Goal: Task Accomplishment & Management: Complete application form

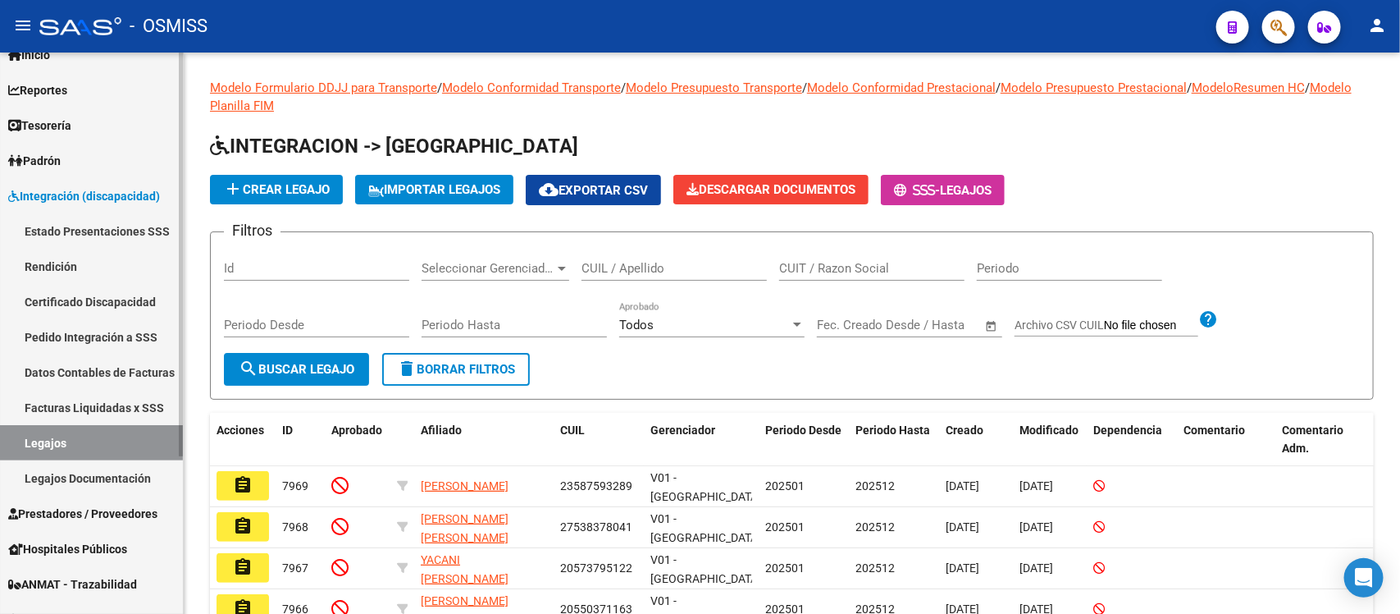
scroll to position [103, 0]
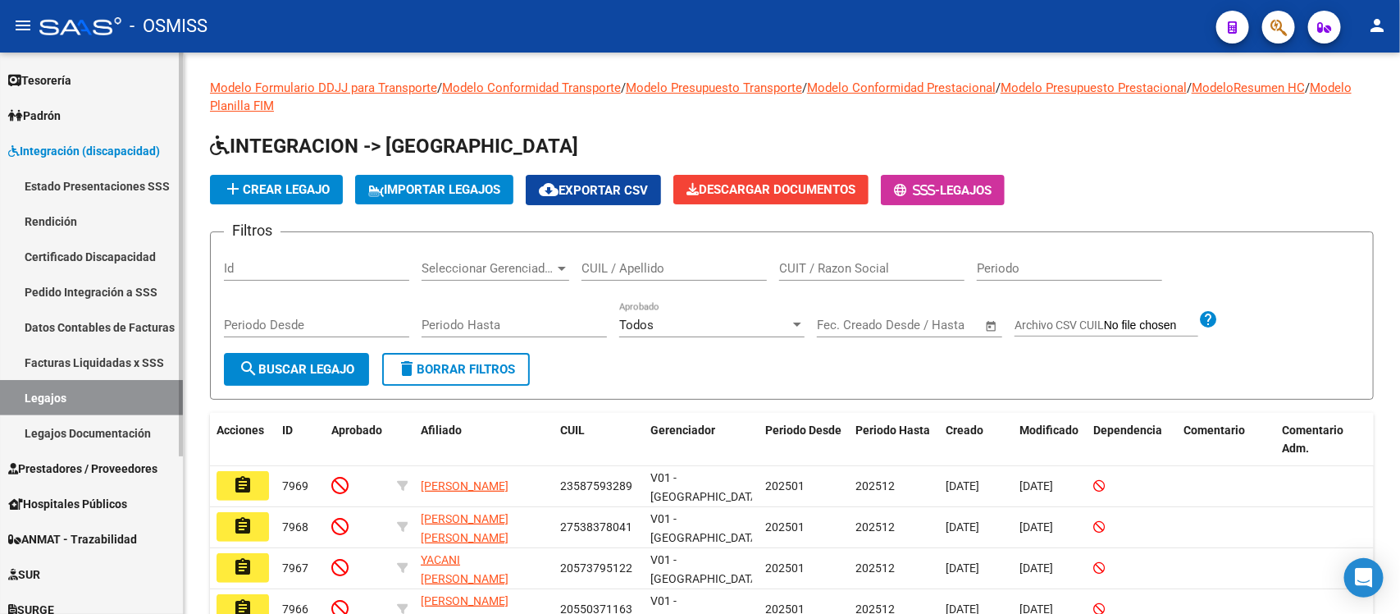
click at [88, 478] on link "Prestadores / Proveedores" at bounding box center [91, 467] width 183 height 35
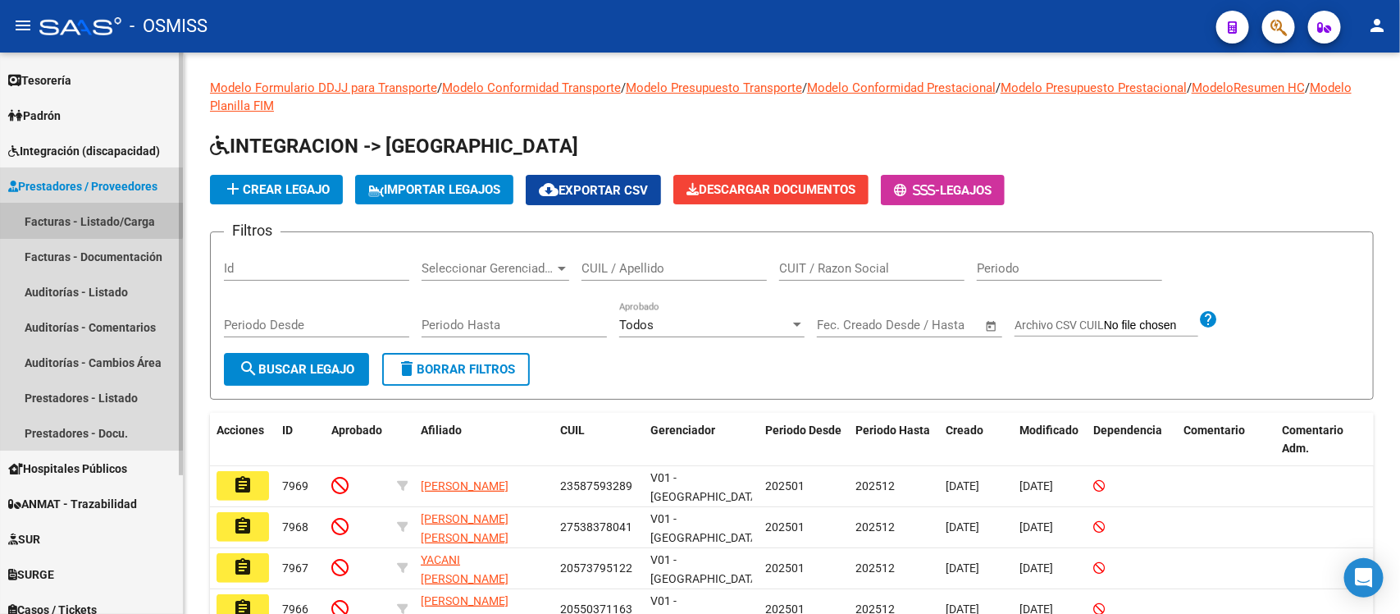
click at [82, 212] on link "Facturas - Listado/Carga" at bounding box center [91, 220] width 183 height 35
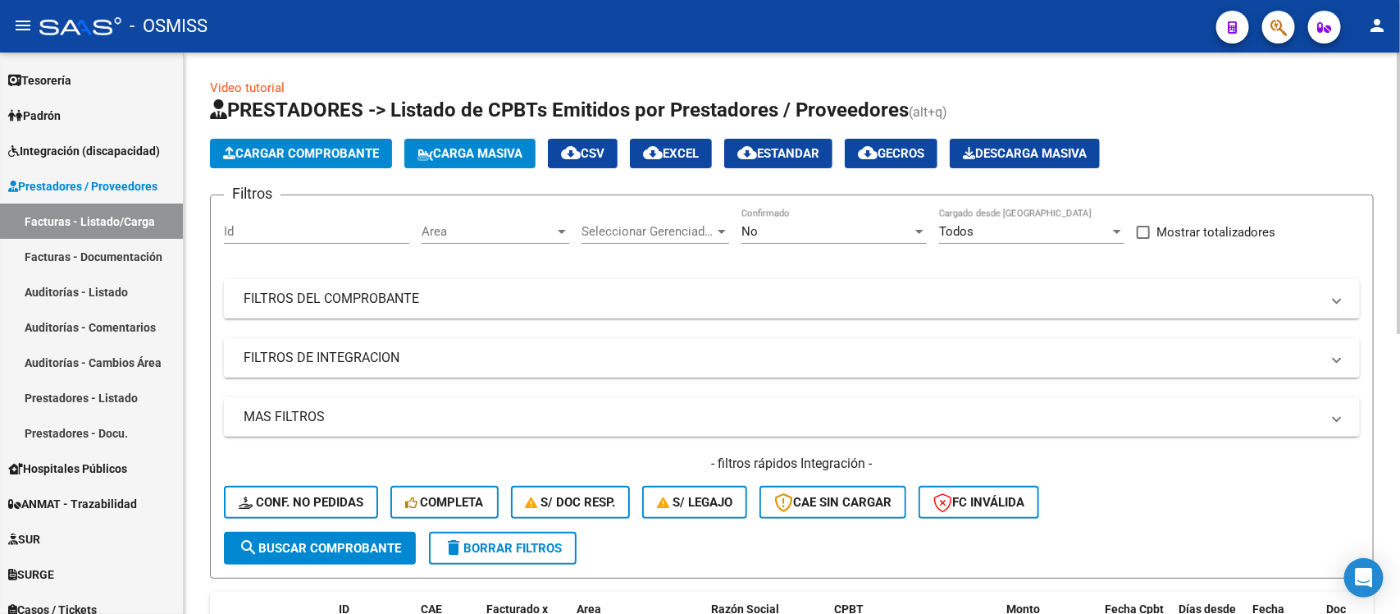
click at [509, 218] on div "Area Area" at bounding box center [496, 225] width 148 height 35
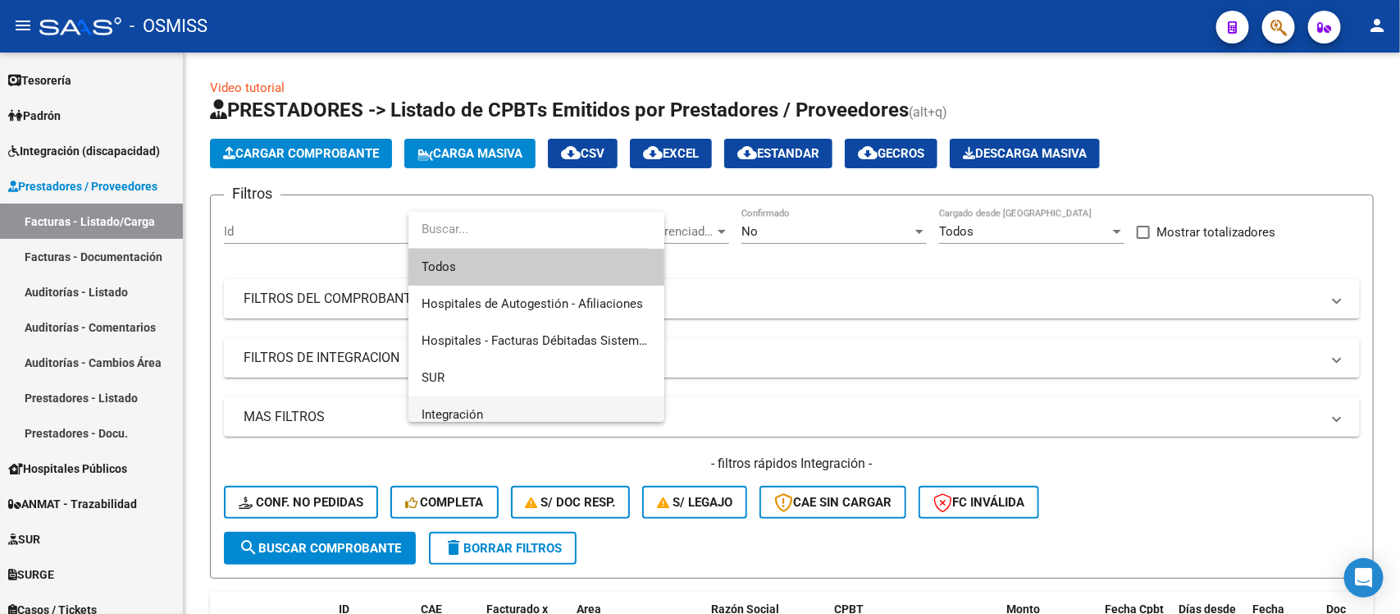
click at [529, 404] on span "Integración" at bounding box center [537, 414] width 230 height 37
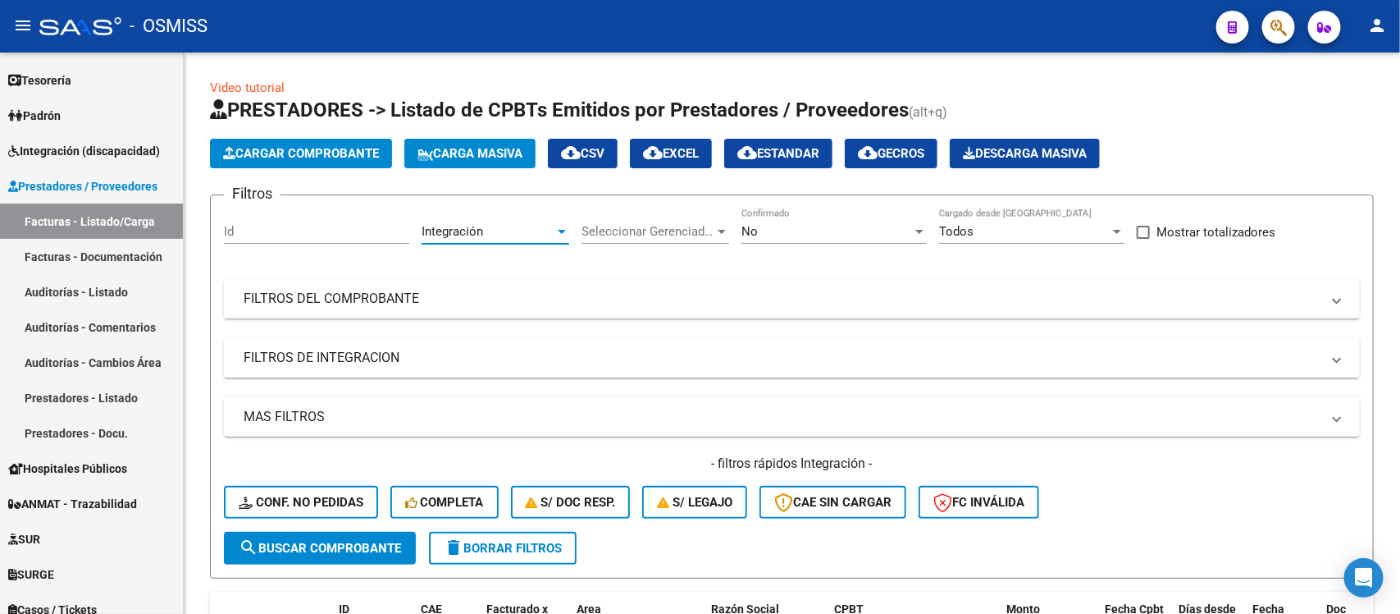
scroll to position [11, 0]
click at [685, 217] on div "Seleccionar Gerenciador Seleccionar Gerenciador" at bounding box center [656, 225] width 148 height 35
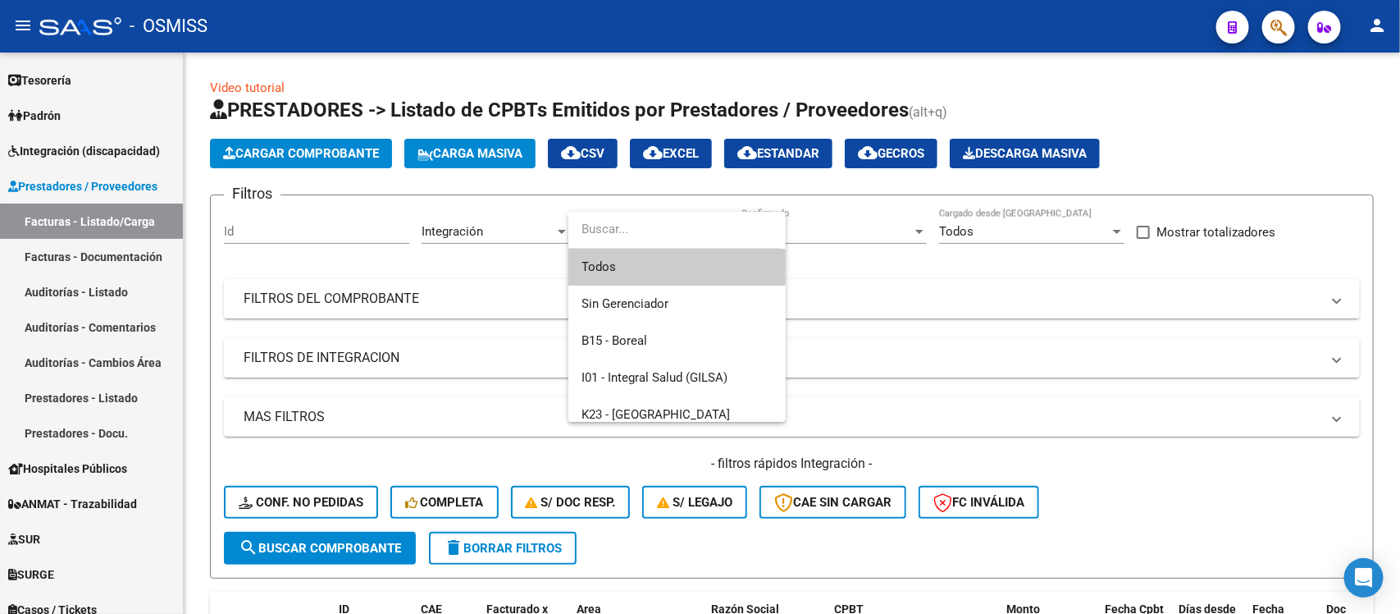
click at [678, 273] on span "Todos" at bounding box center [677, 267] width 191 height 37
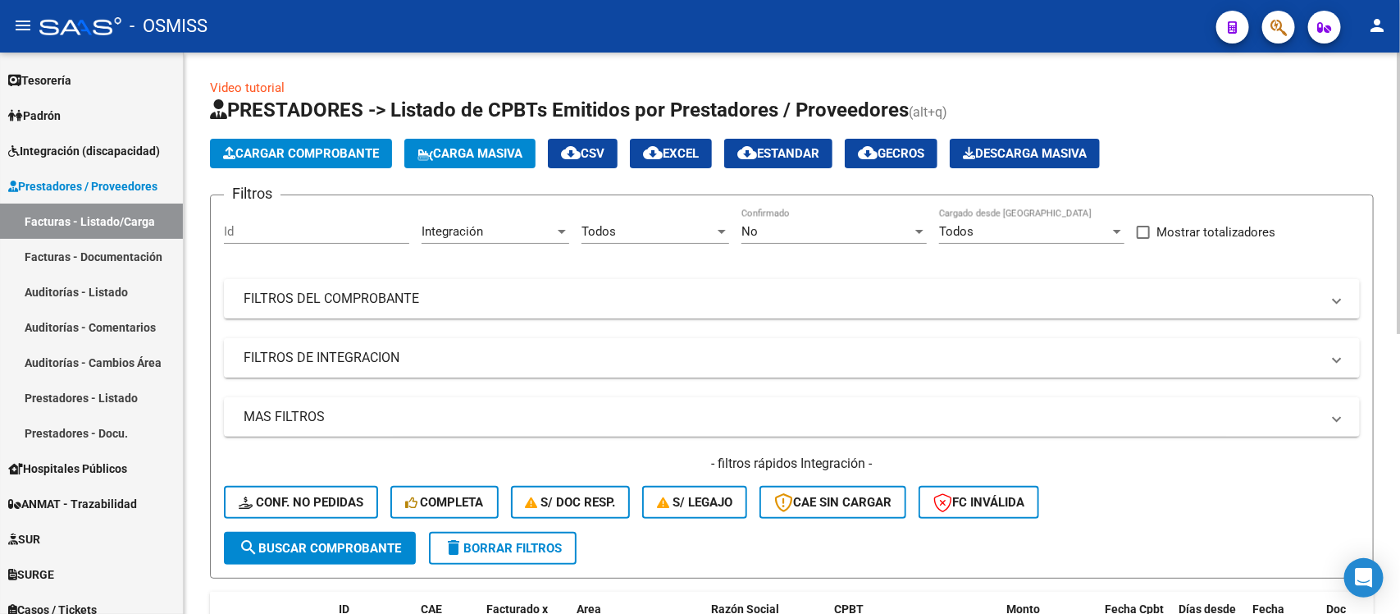
click at [601, 351] on mat-panel-title "FILTROS DE INTEGRACION" at bounding box center [782, 358] width 1077 height 18
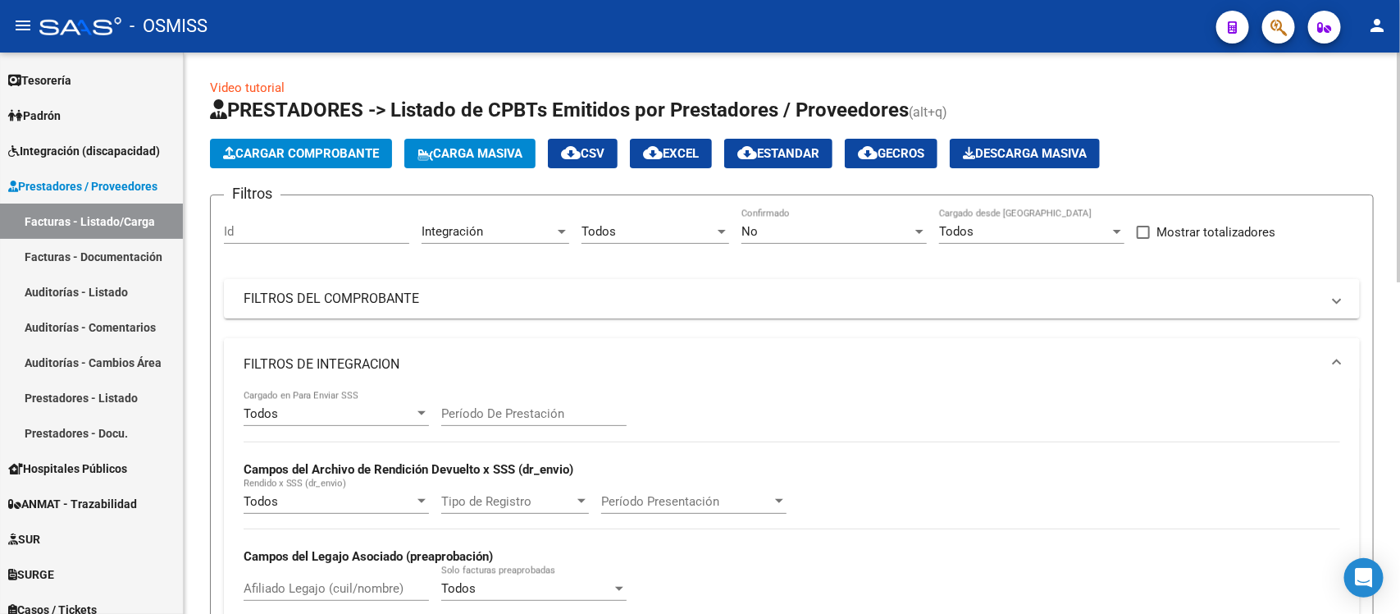
scroll to position [103, 0]
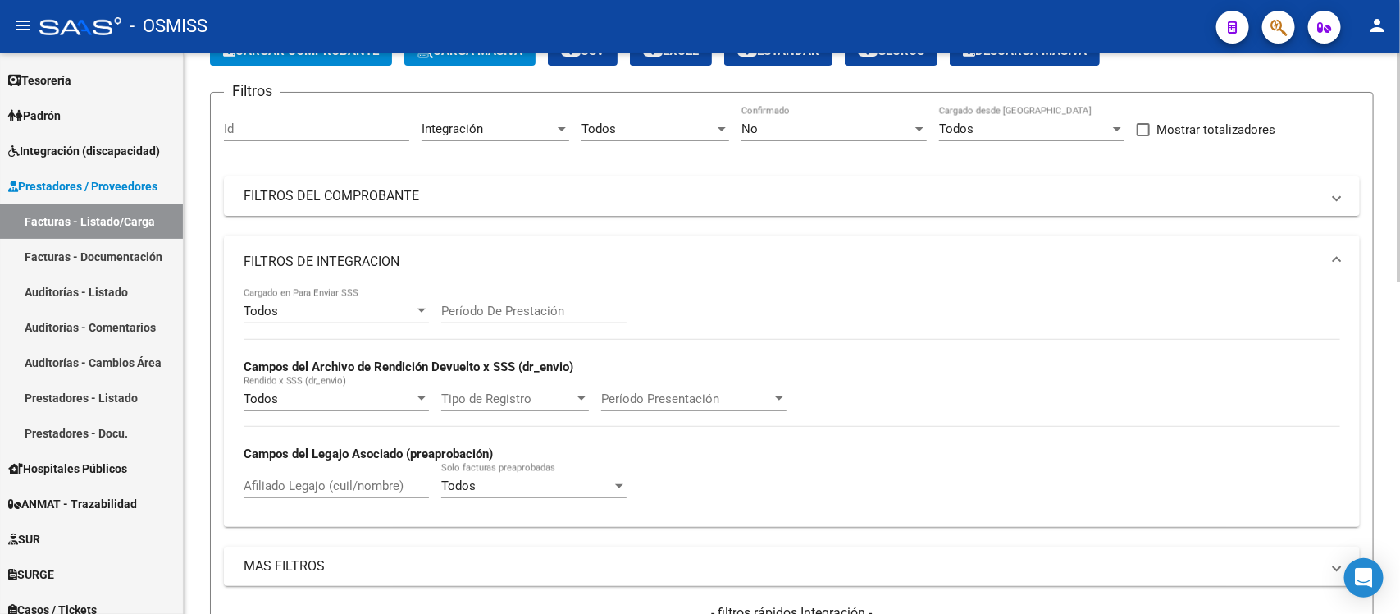
click at [472, 304] on input "Período De Prestación" at bounding box center [533, 311] width 185 height 15
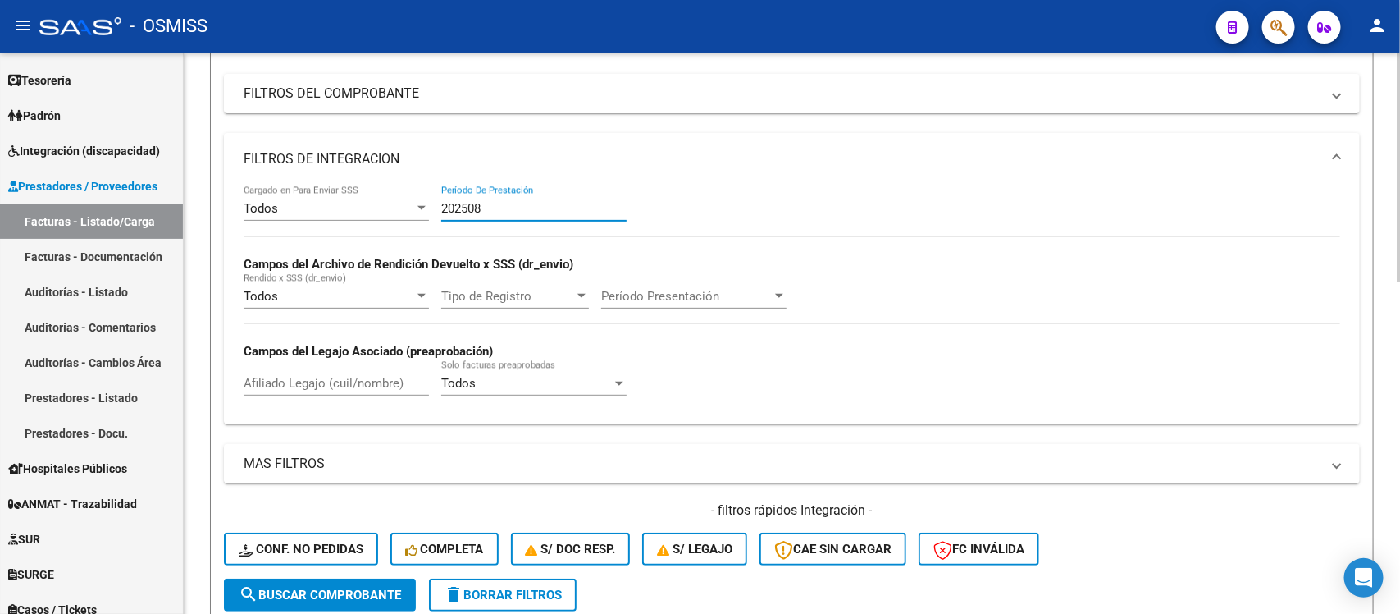
type input "202508"
click at [956, 407] on div "Todos Cargado en Para Enviar SSS 202508 Período De Prestación Campos del Archiv…" at bounding box center [792, 298] width 1097 height 226
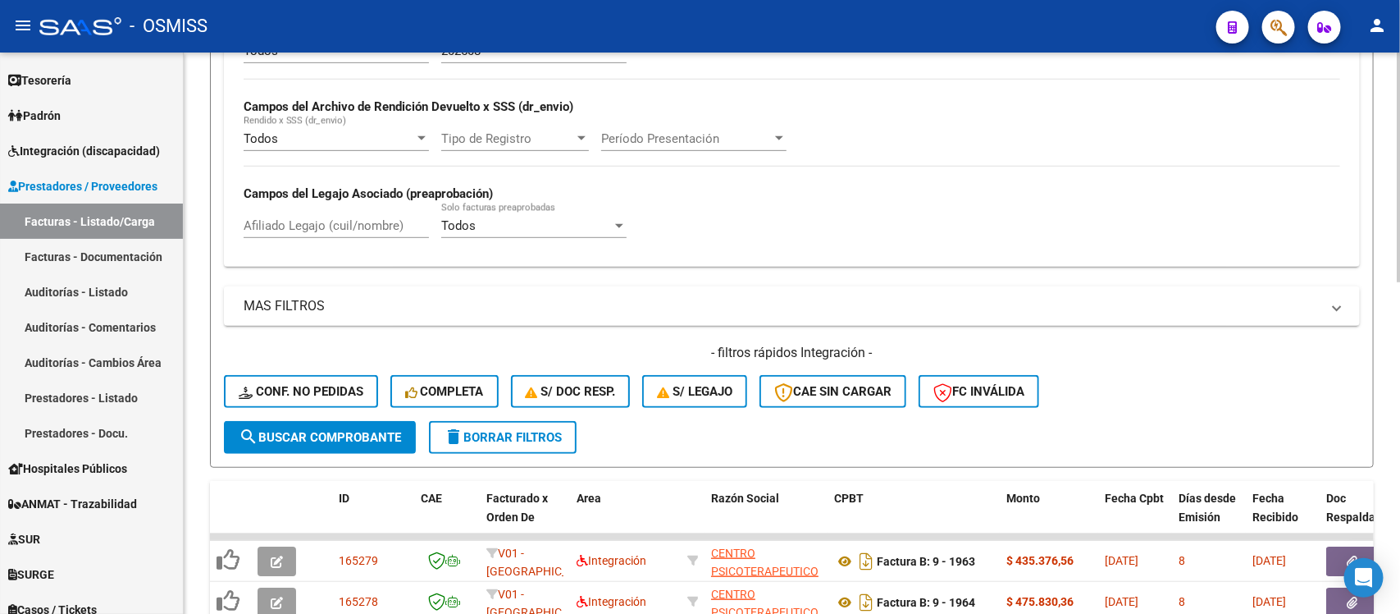
scroll to position [410, 0]
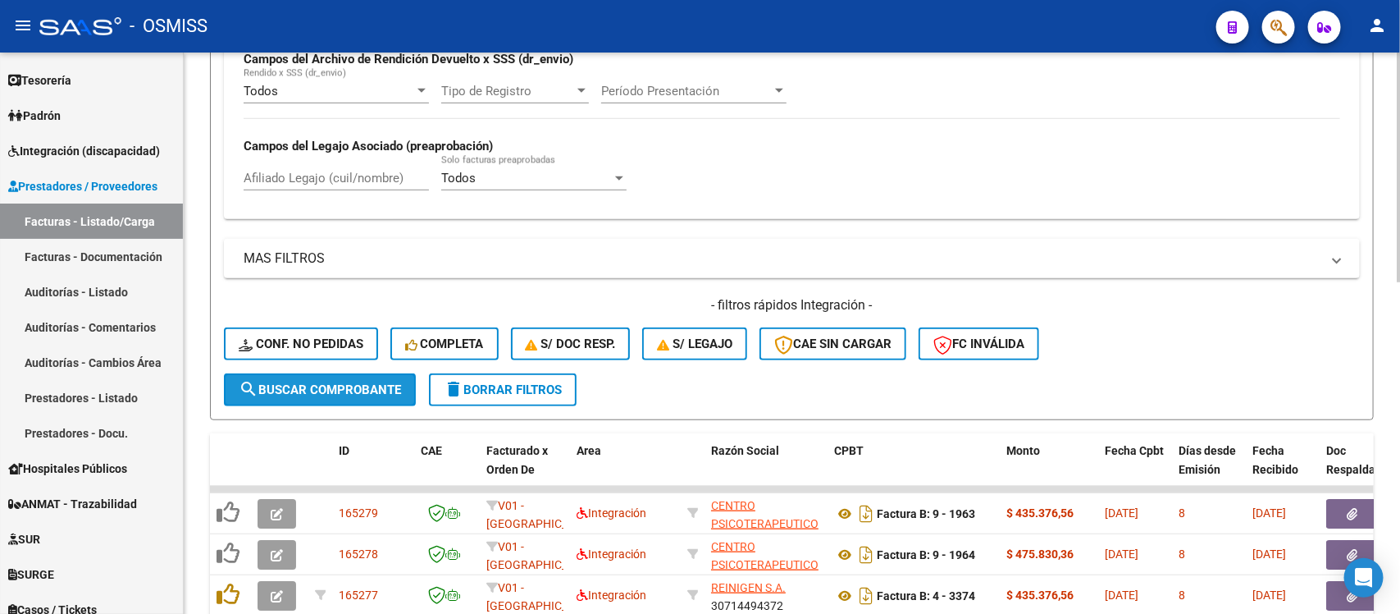
click at [337, 390] on span "search Buscar Comprobante" at bounding box center [320, 389] width 162 height 15
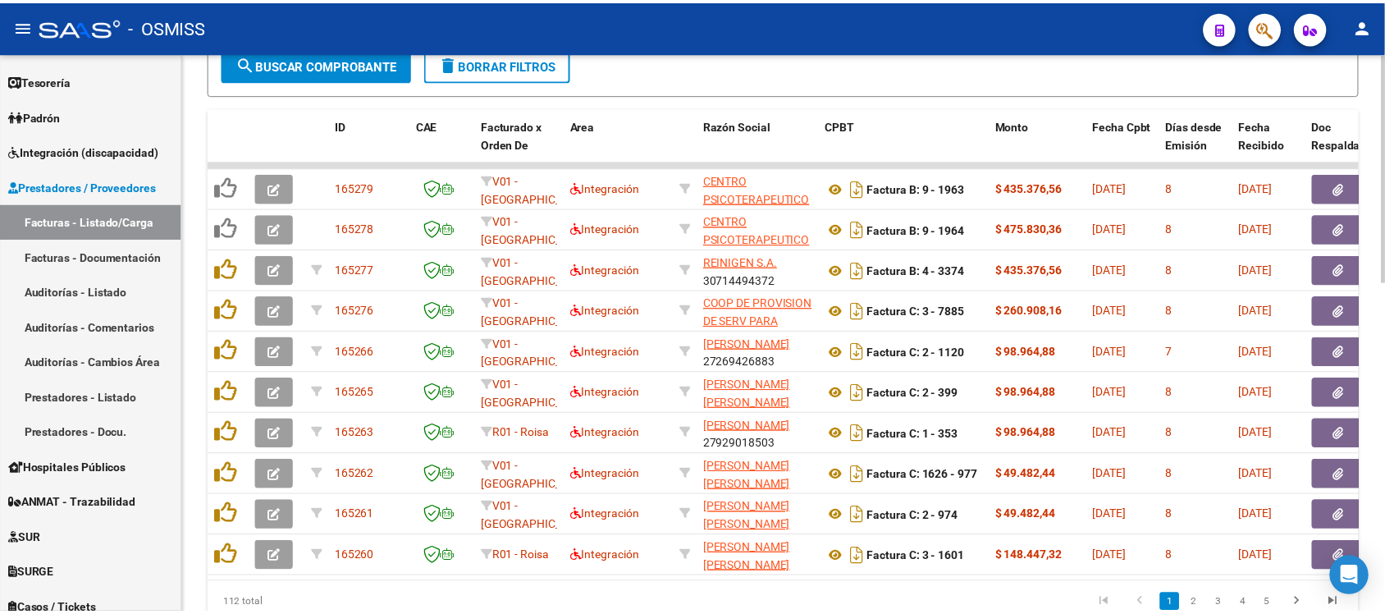
scroll to position [708, 0]
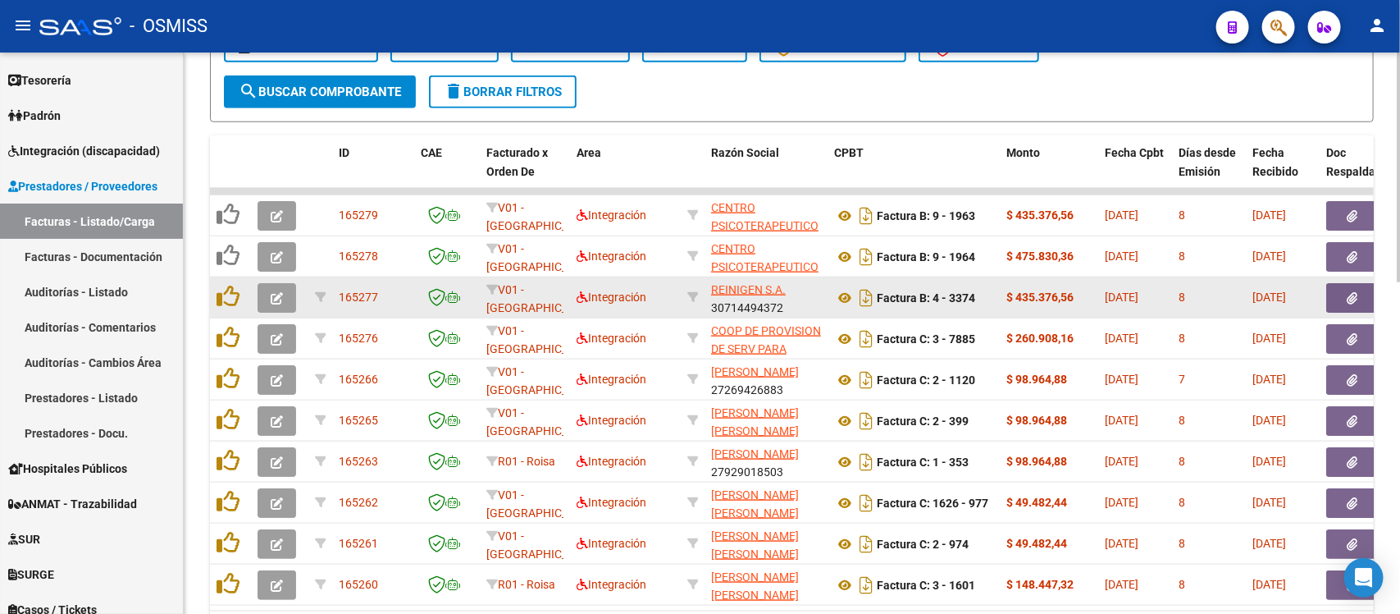
click at [280, 290] on span "button" at bounding box center [277, 297] width 12 height 15
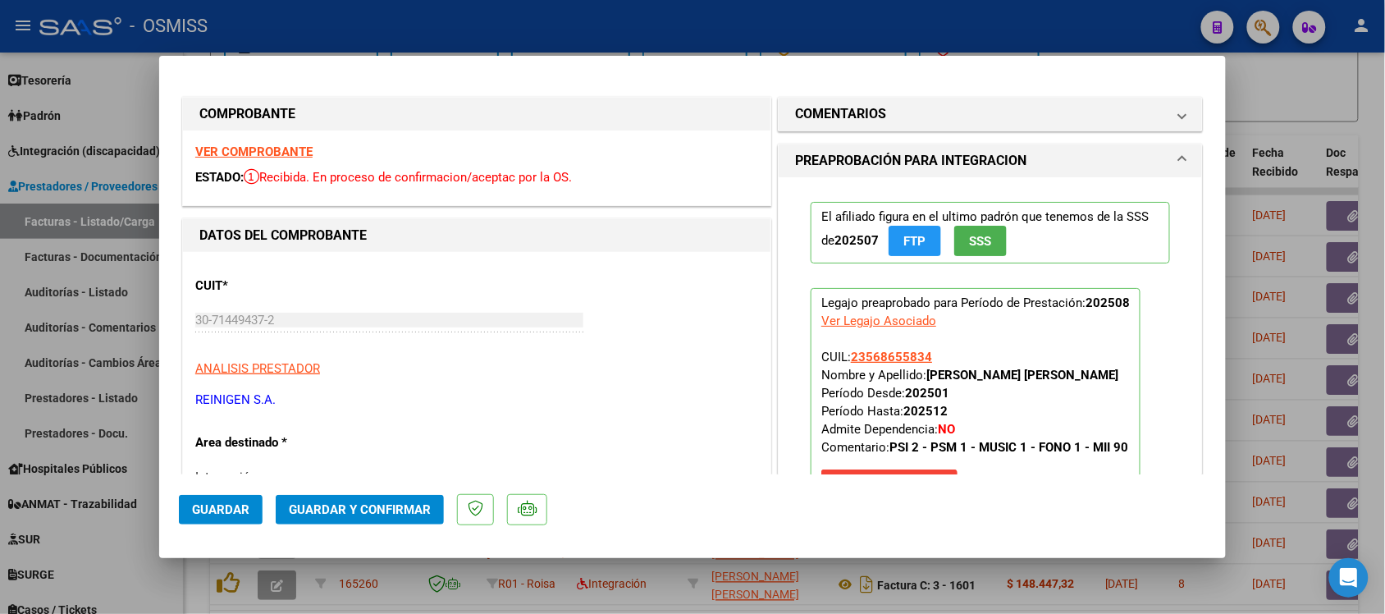
click at [1285, 82] on div at bounding box center [692, 307] width 1385 height 614
type input "$ 0,00"
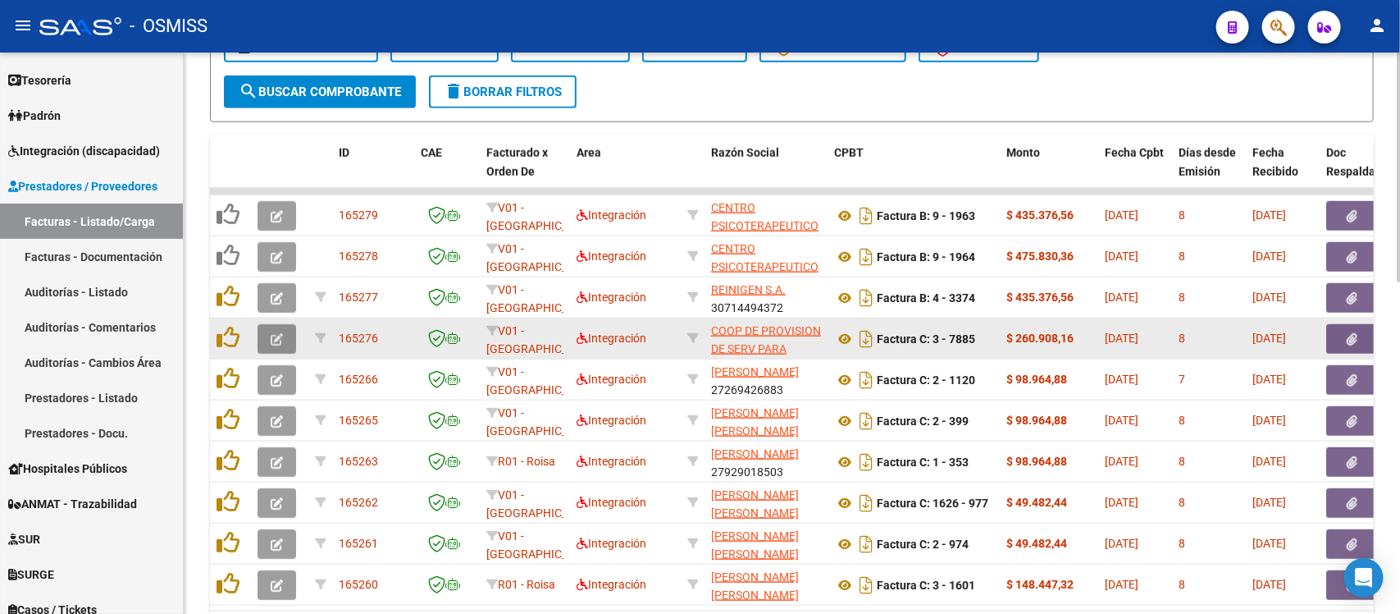
click at [276, 333] on icon "button" at bounding box center [277, 339] width 12 height 12
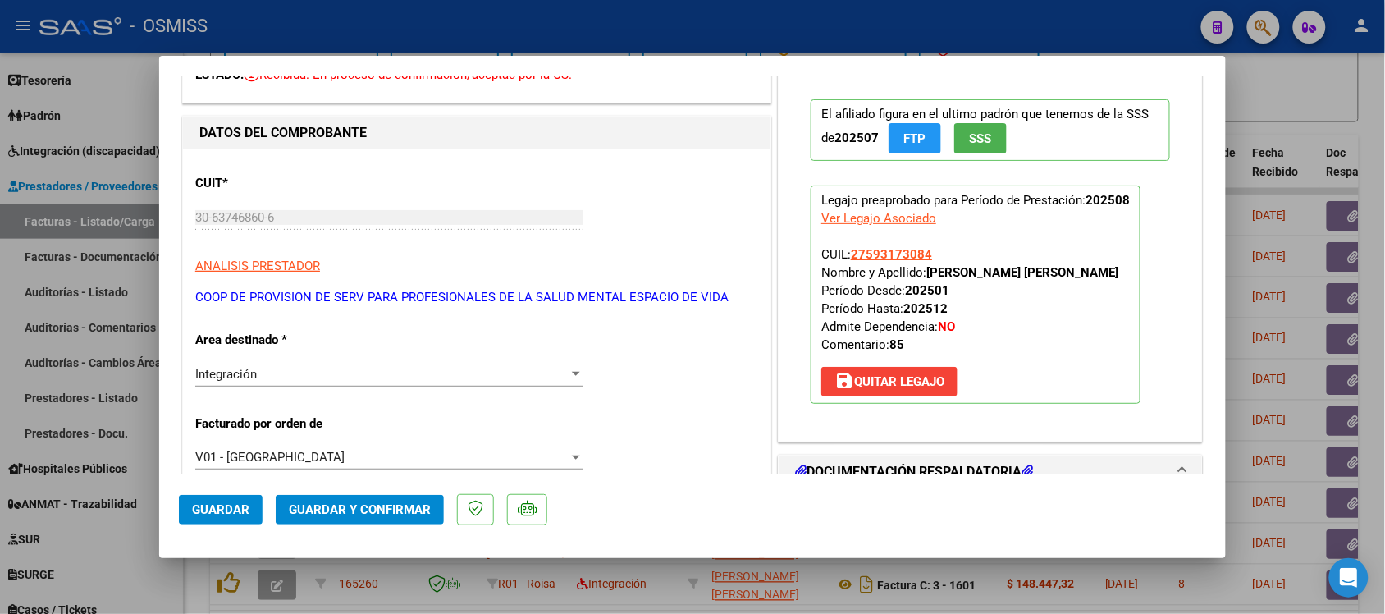
scroll to position [0, 0]
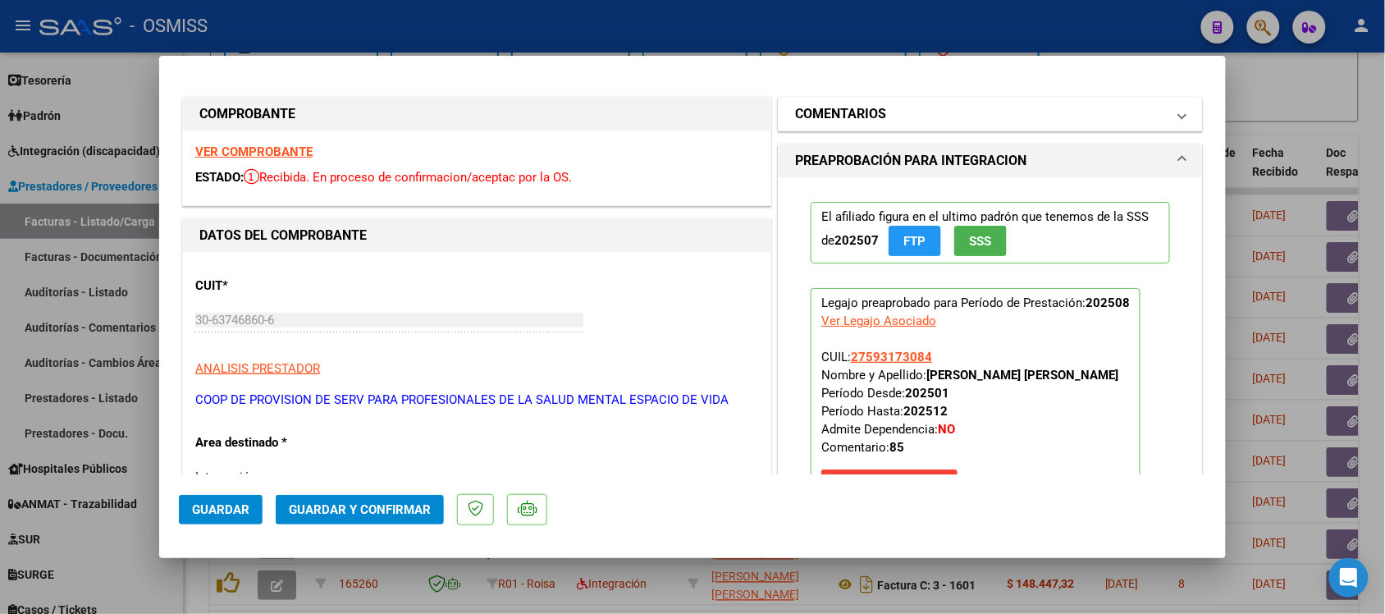
click at [833, 117] on h1 "COMENTARIOS" at bounding box center [840, 114] width 91 height 20
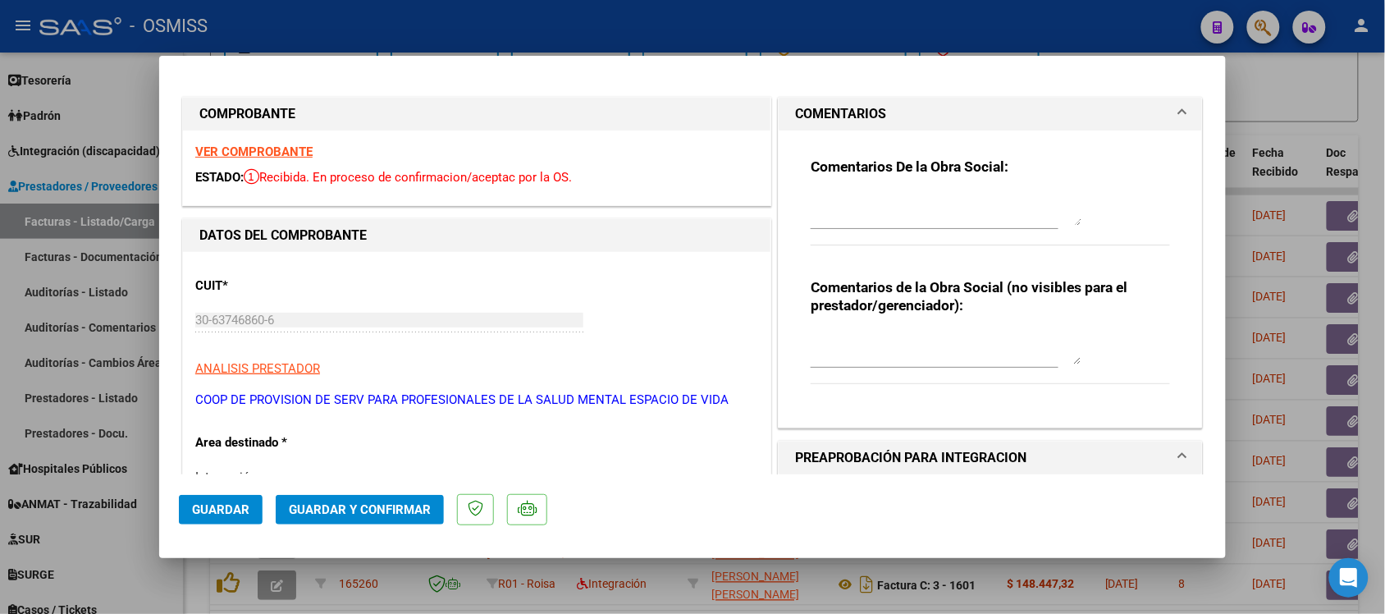
click at [833, 113] on h1 "COMENTARIOS" at bounding box center [840, 114] width 91 height 20
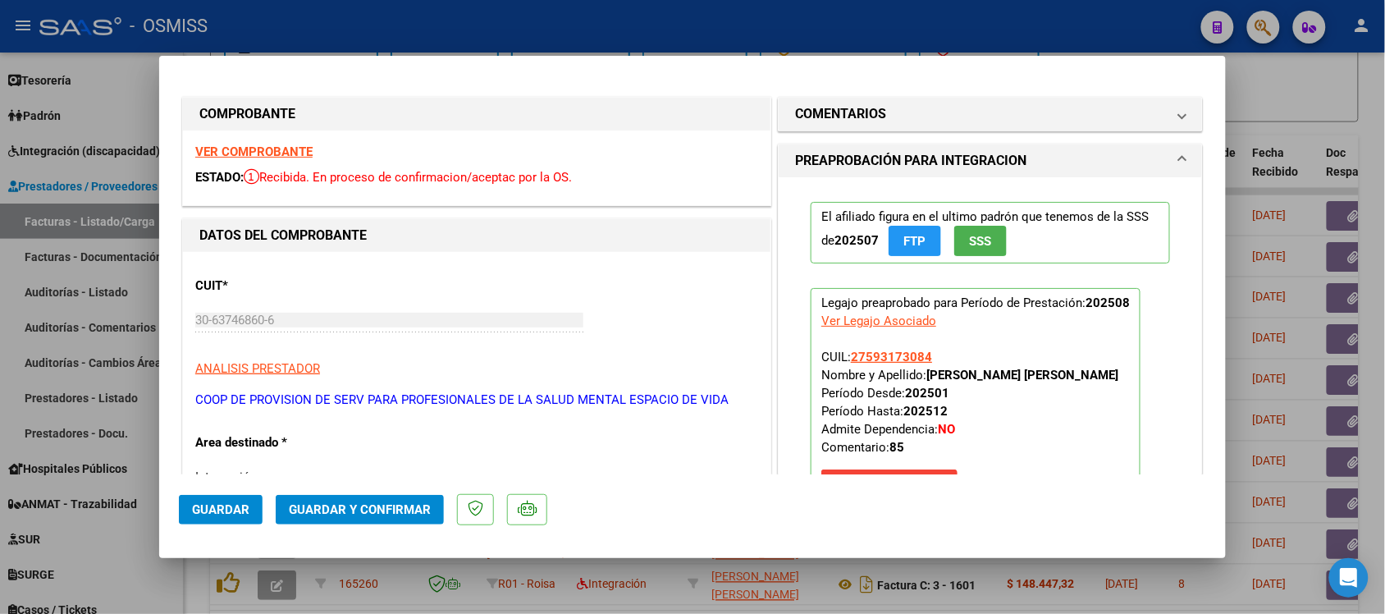
click at [251, 149] on strong "VER COMPROBANTE" at bounding box center [253, 151] width 117 height 15
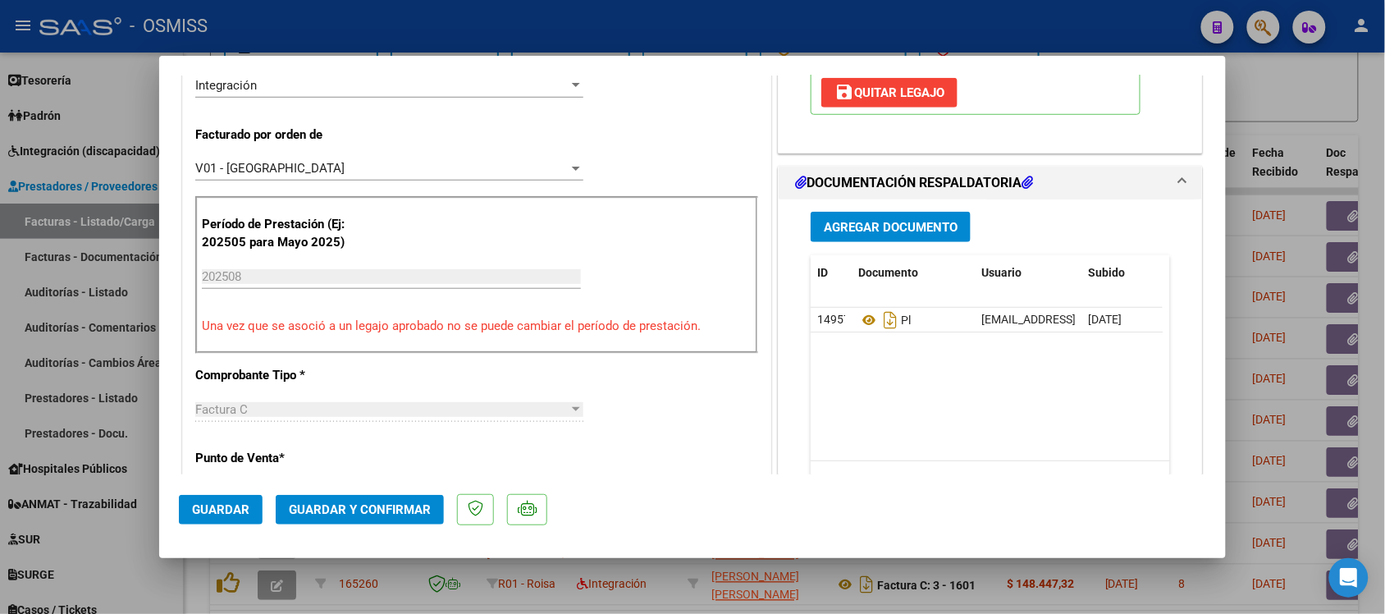
scroll to position [410, 0]
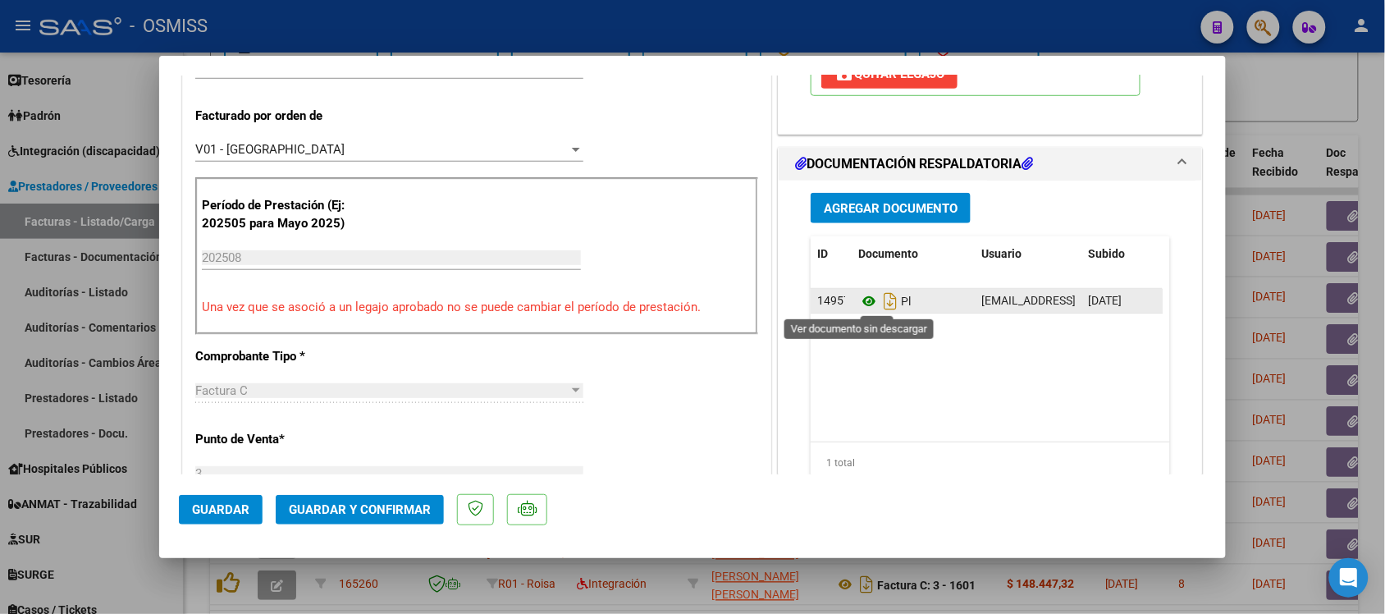
click at [863, 299] on icon at bounding box center [868, 301] width 21 height 20
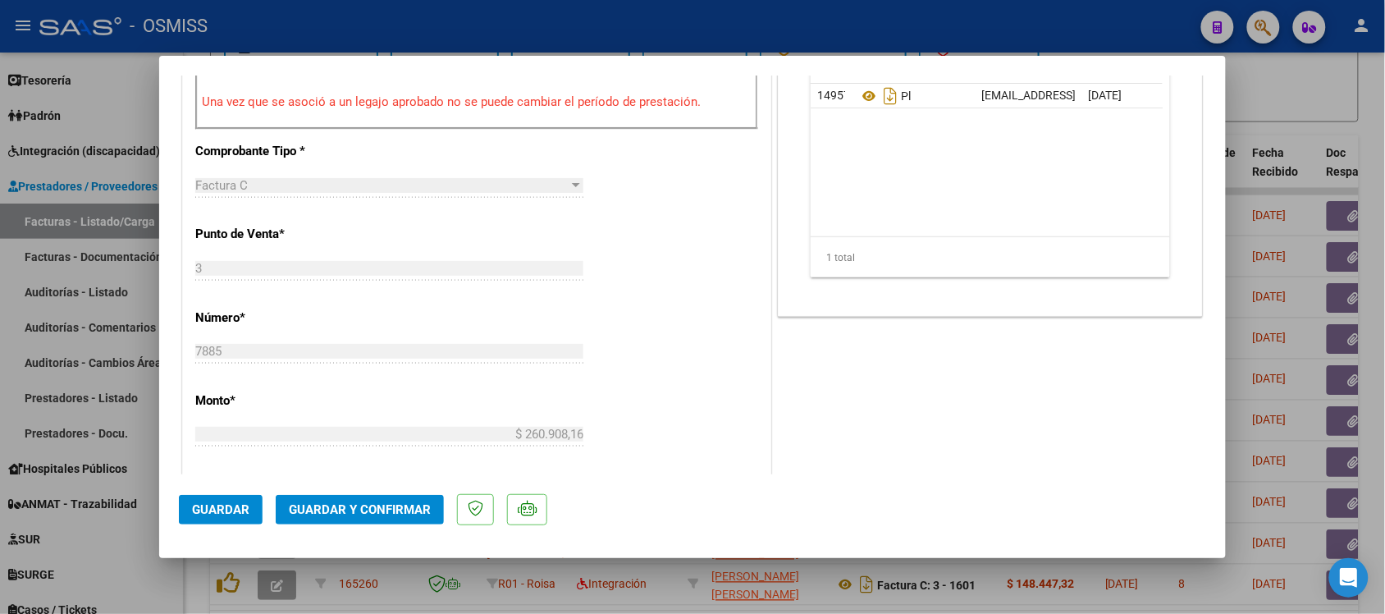
scroll to position [0, 0]
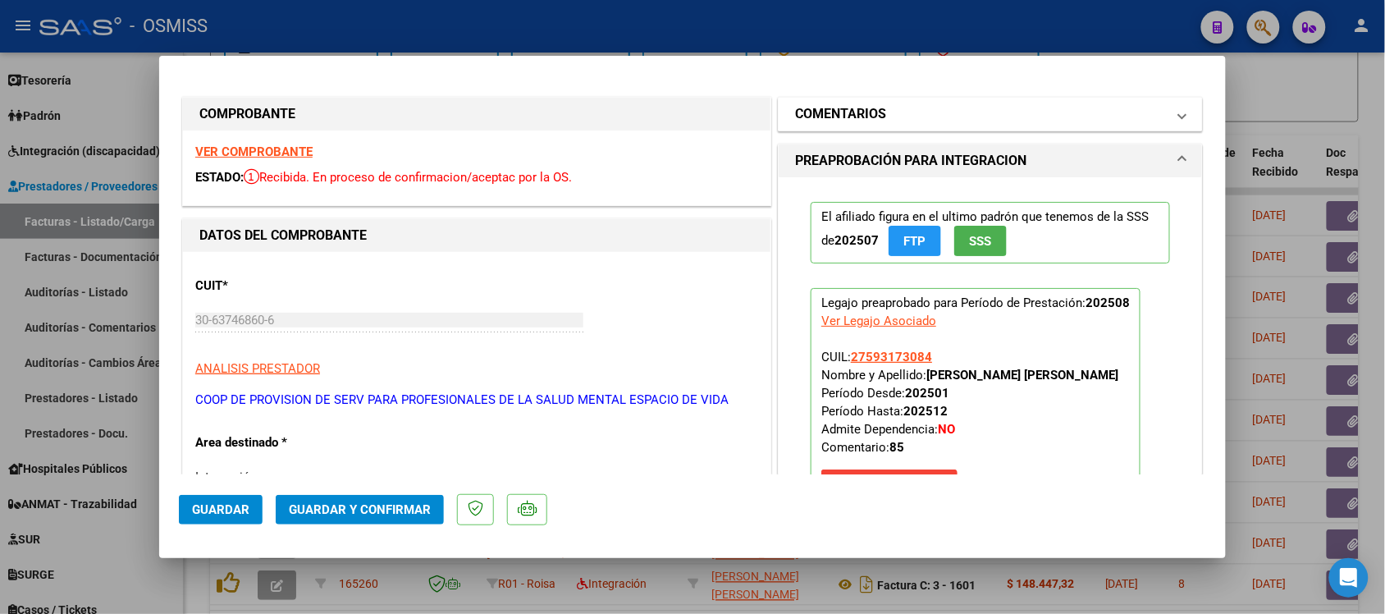
click at [876, 113] on h1 "COMENTARIOS" at bounding box center [840, 114] width 91 height 20
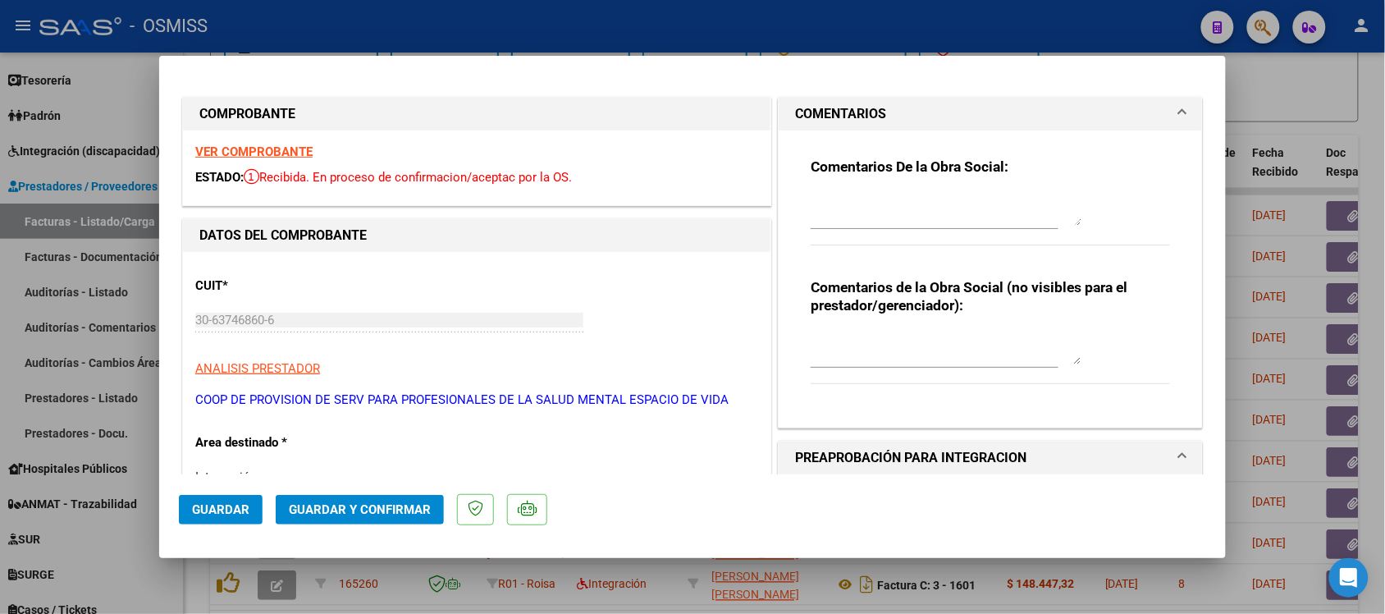
click at [876, 113] on h1 "COMENTARIOS" at bounding box center [840, 114] width 91 height 20
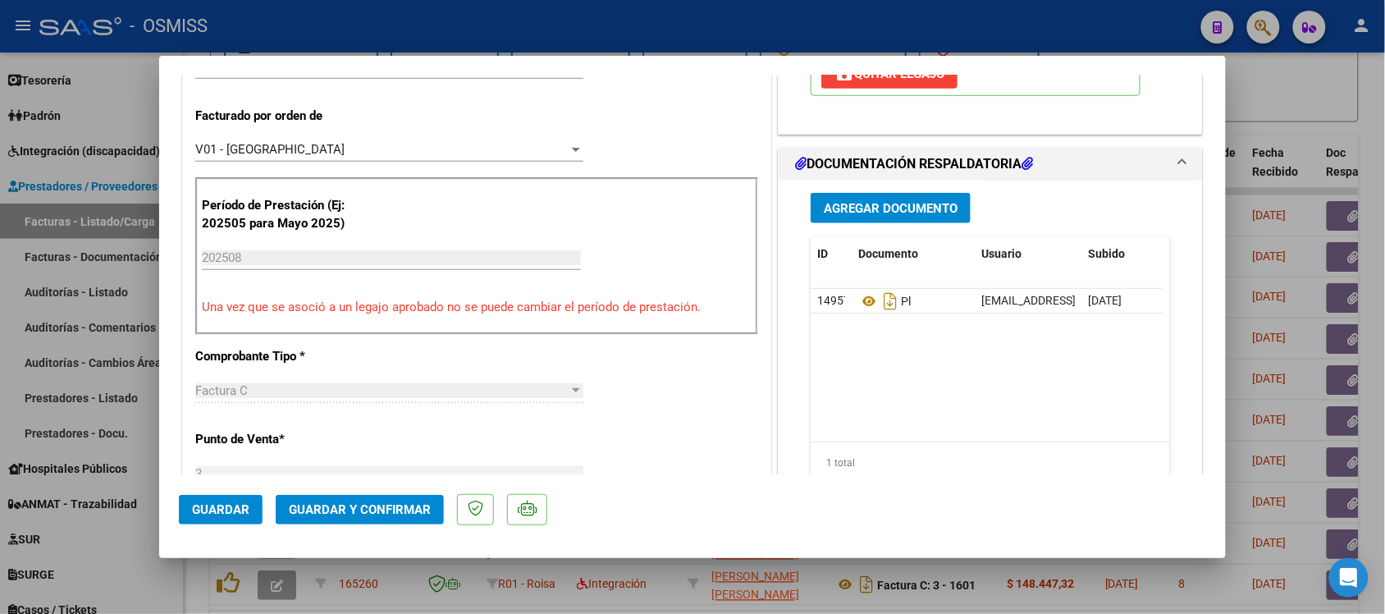
scroll to position [513, 0]
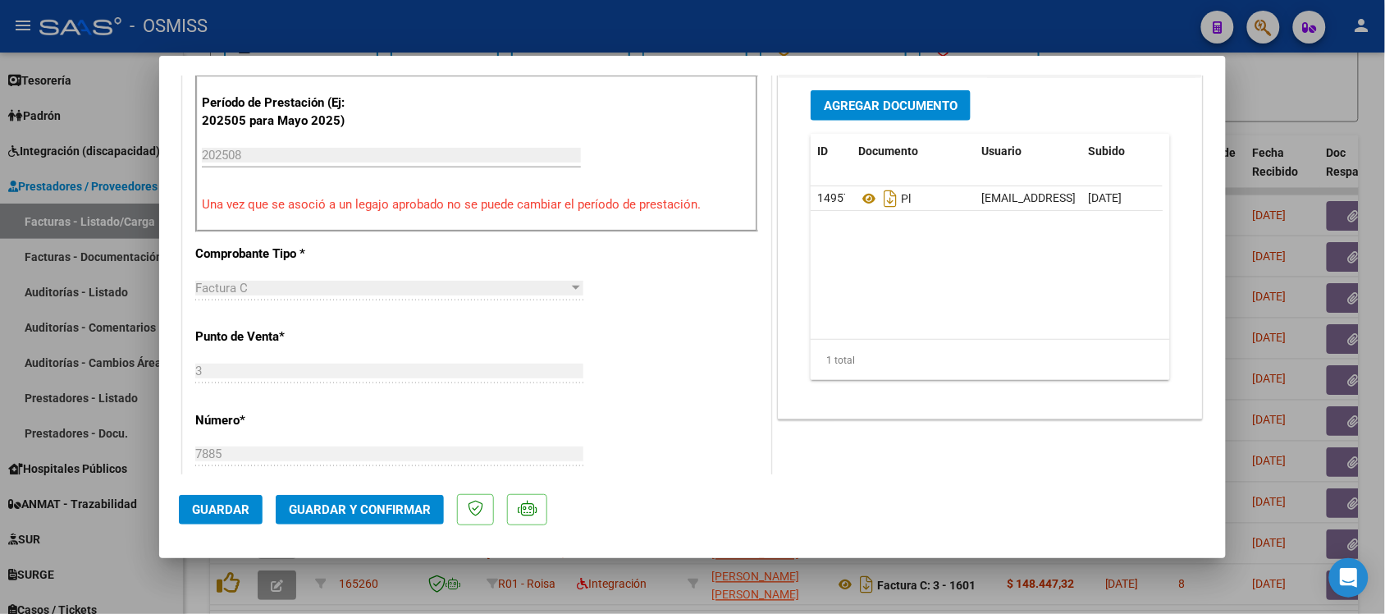
click at [345, 509] on span "Guardar y Confirmar" at bounding box center [360, 509] width 142 height 15
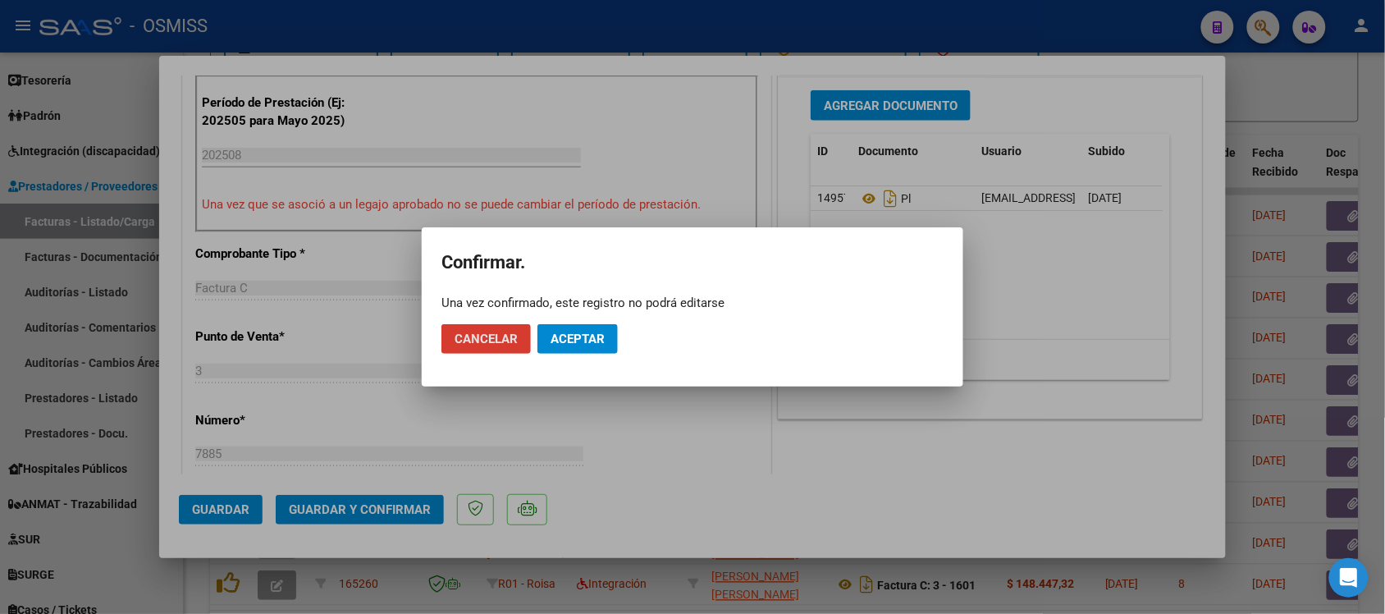
click at [608, 341] on button "Aceptar" at bounding box center [577, 339] width 80 height 30
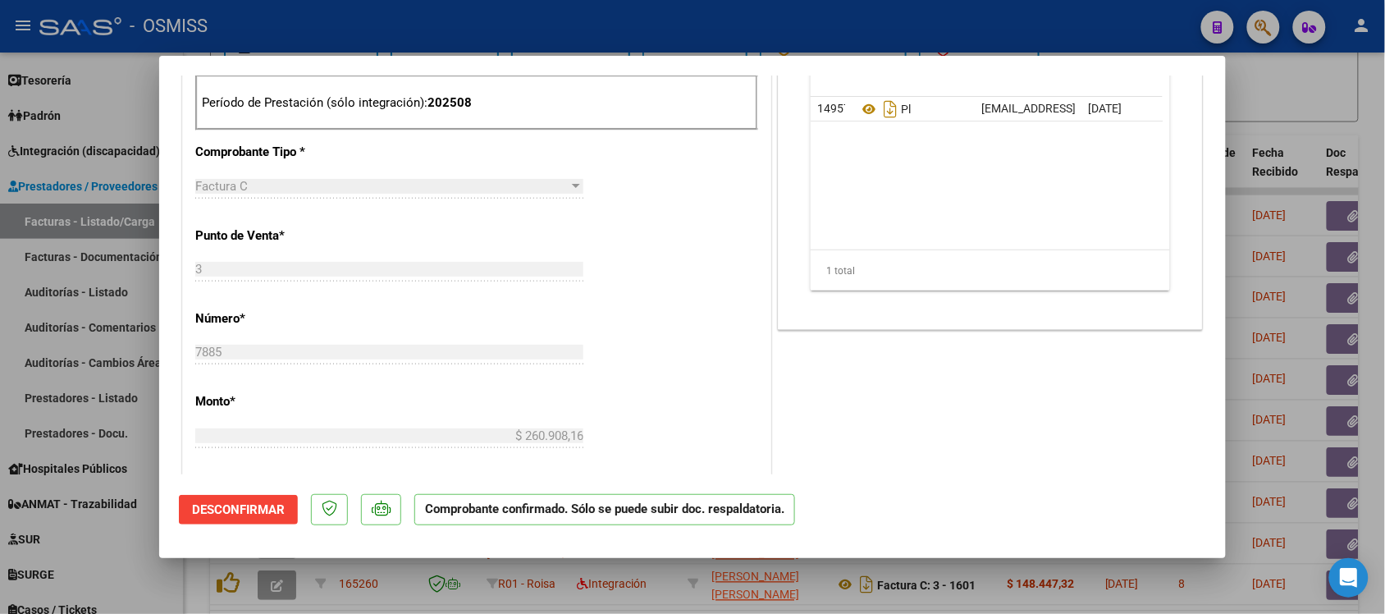
click at [1310, 91] on div at bounding box center [692, 307] width 1385 height 614
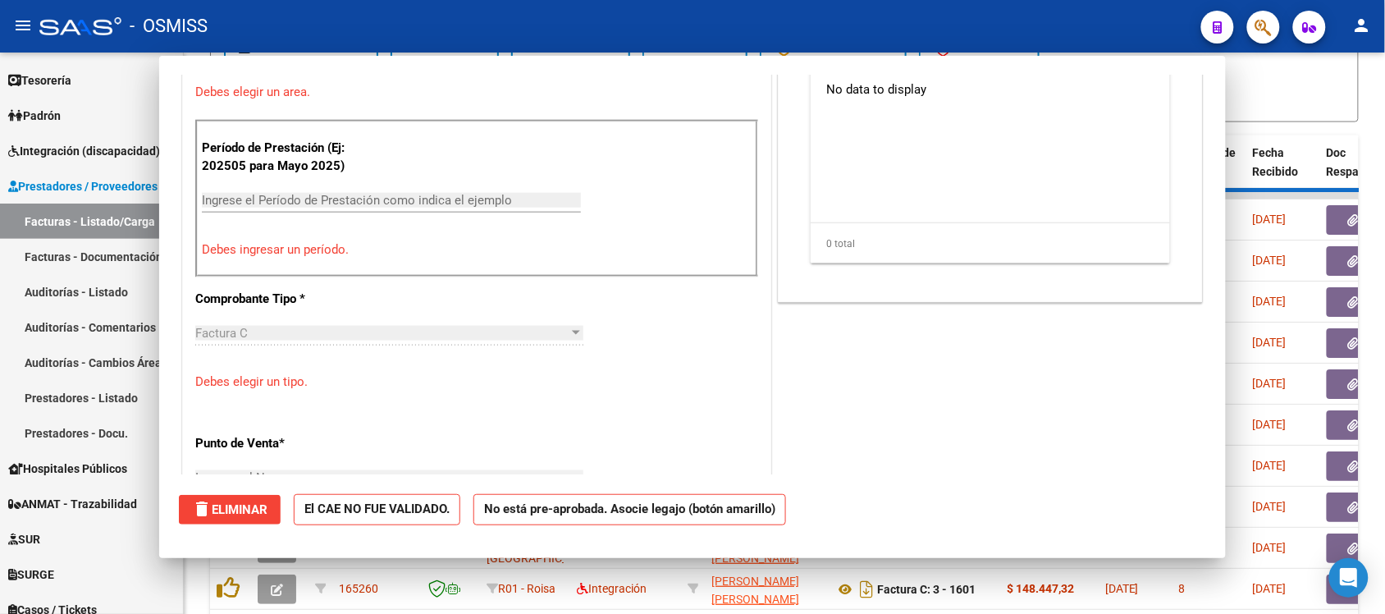
scroll to position [0, 0]
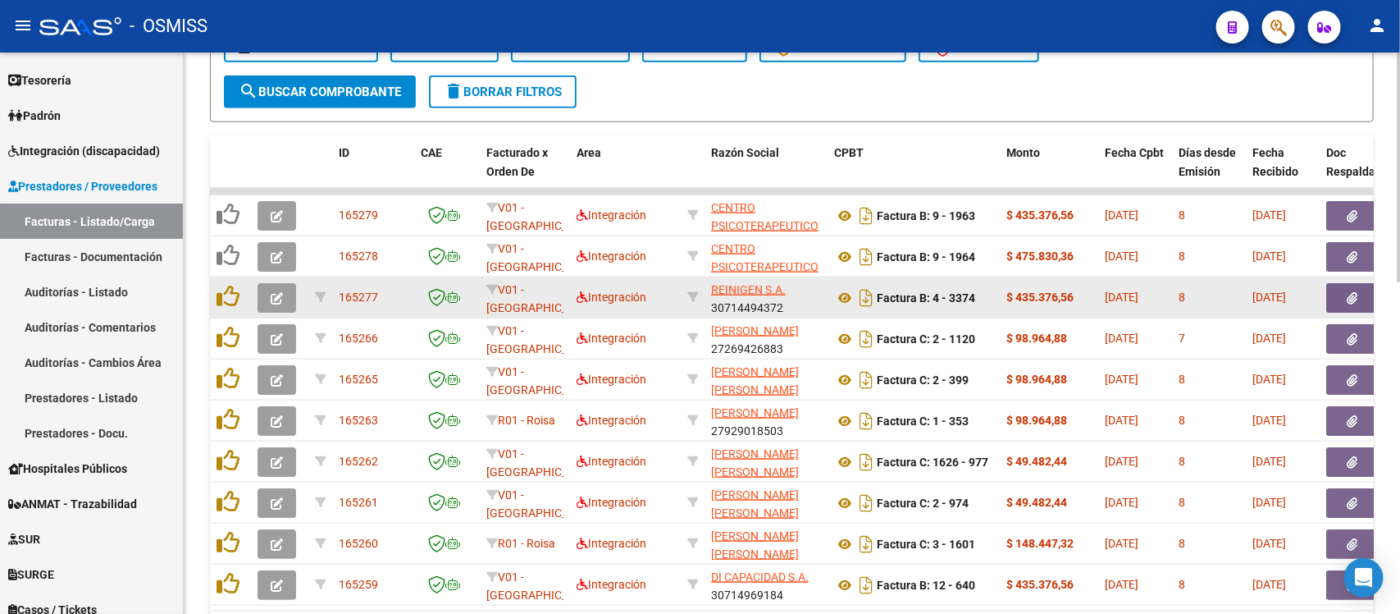
click at [272, 294] on icon "button" at bounding box center [277, 298] width 12 height 12
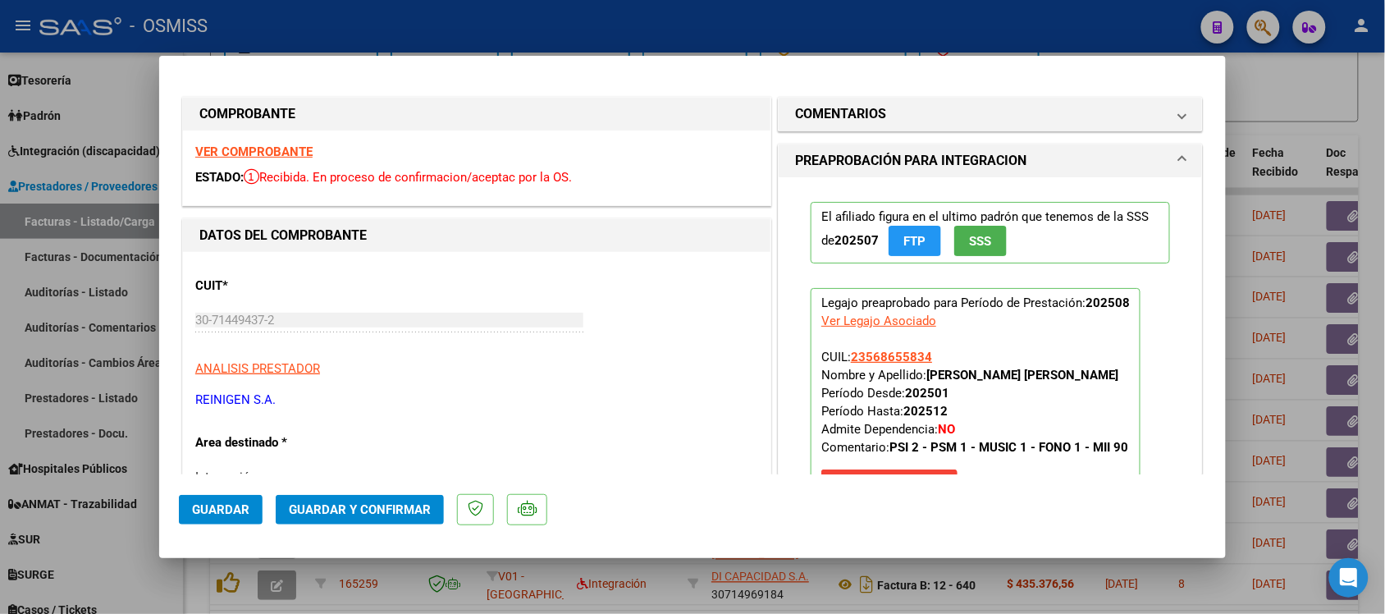
click at [1293, 117] on div at bounding box center [692, 307] width 1385 height 614
type input "$ 0,00"
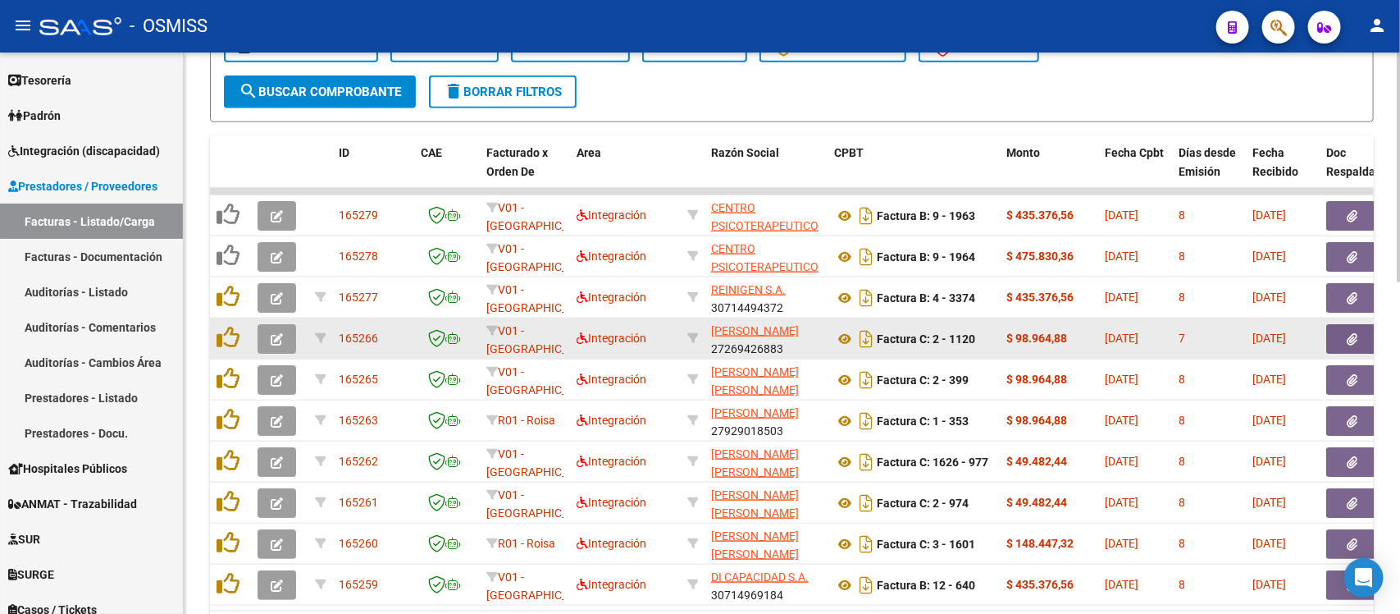
click at [272, 333] on icon "button" at bounding box center [277, 339] width 12 height 12
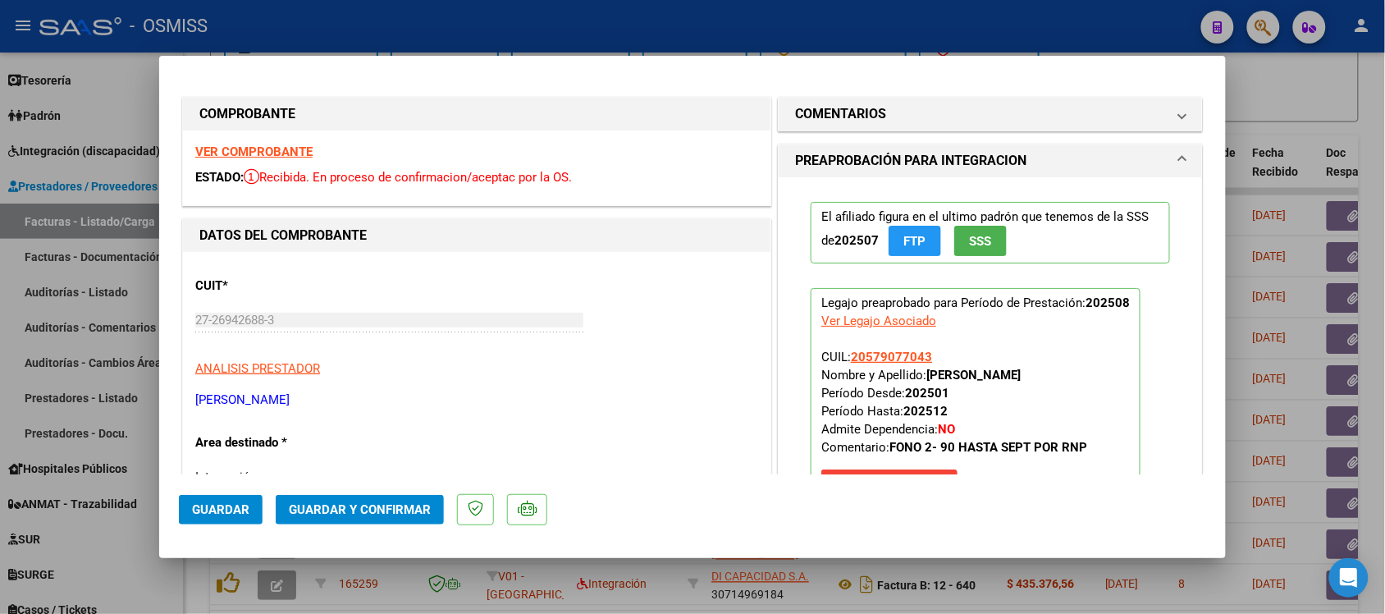
click at [295, 152] on strong "VER COMPROBANTE" at bounding box center [253, 151] width 117 height 15
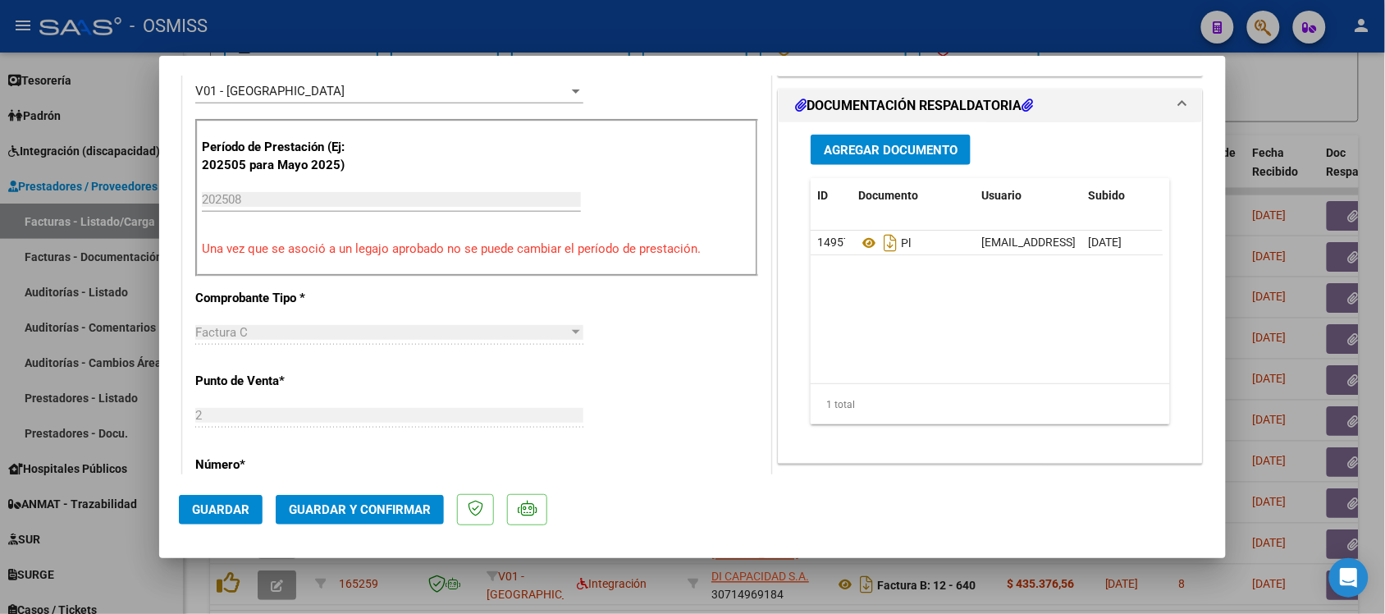
scroll to position [513, 0]
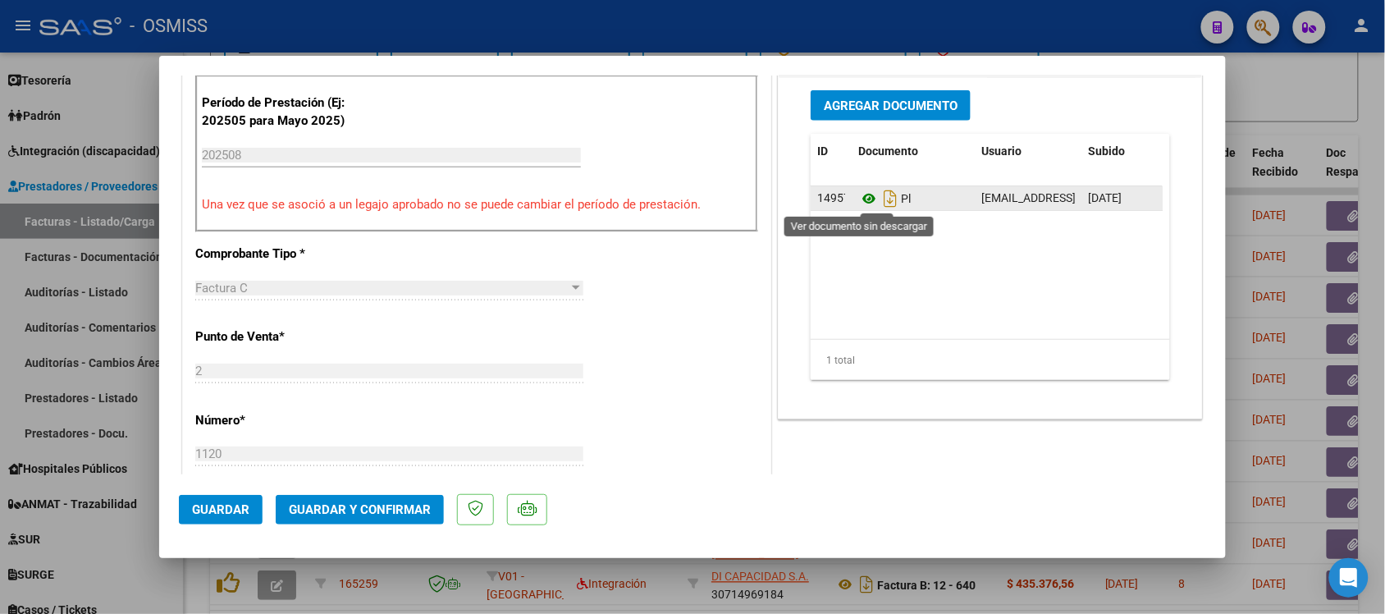
click at [858, 202] on icon at bounding box center [868, 199] width 21 height 20
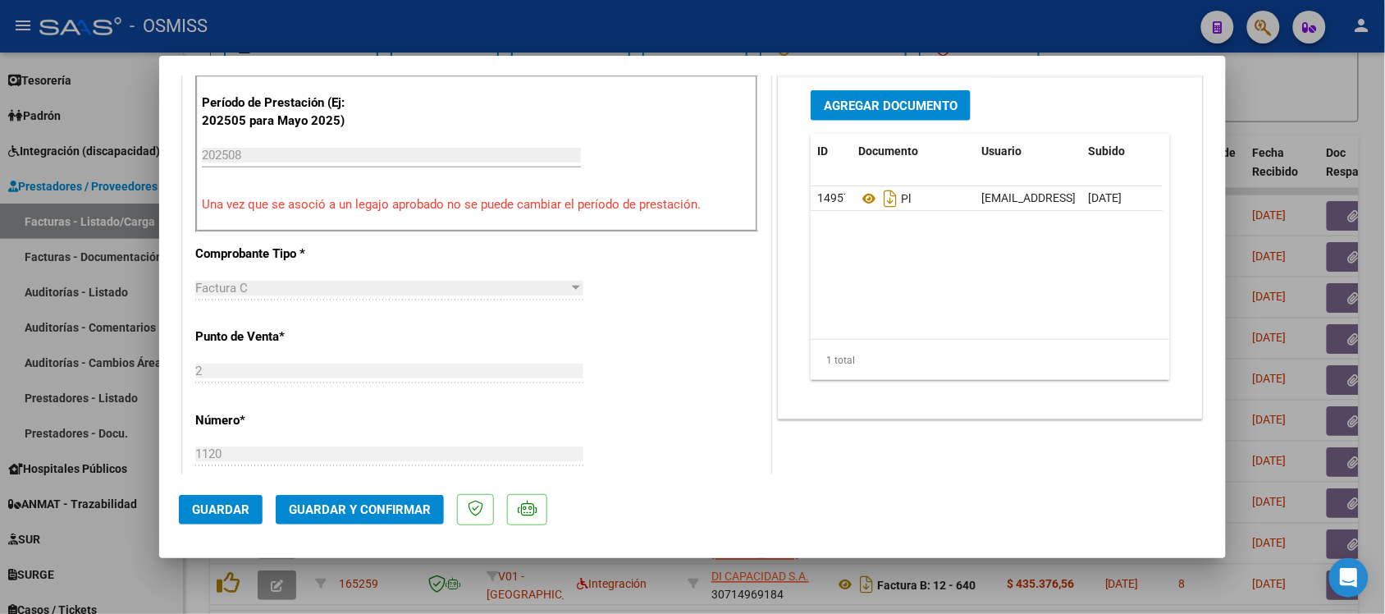
scroll to position [0, 0]
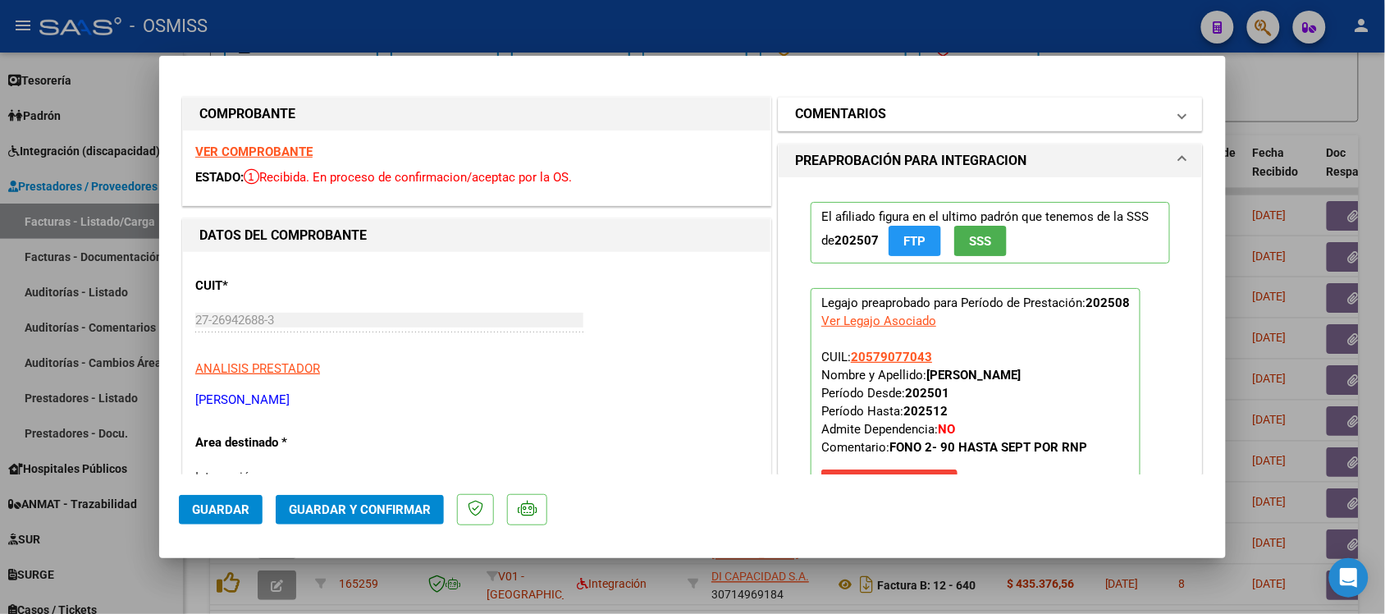
click at [829, 107] on h1 "COMENTARIOS" at bounding box center [840, 114] width 91 height 20
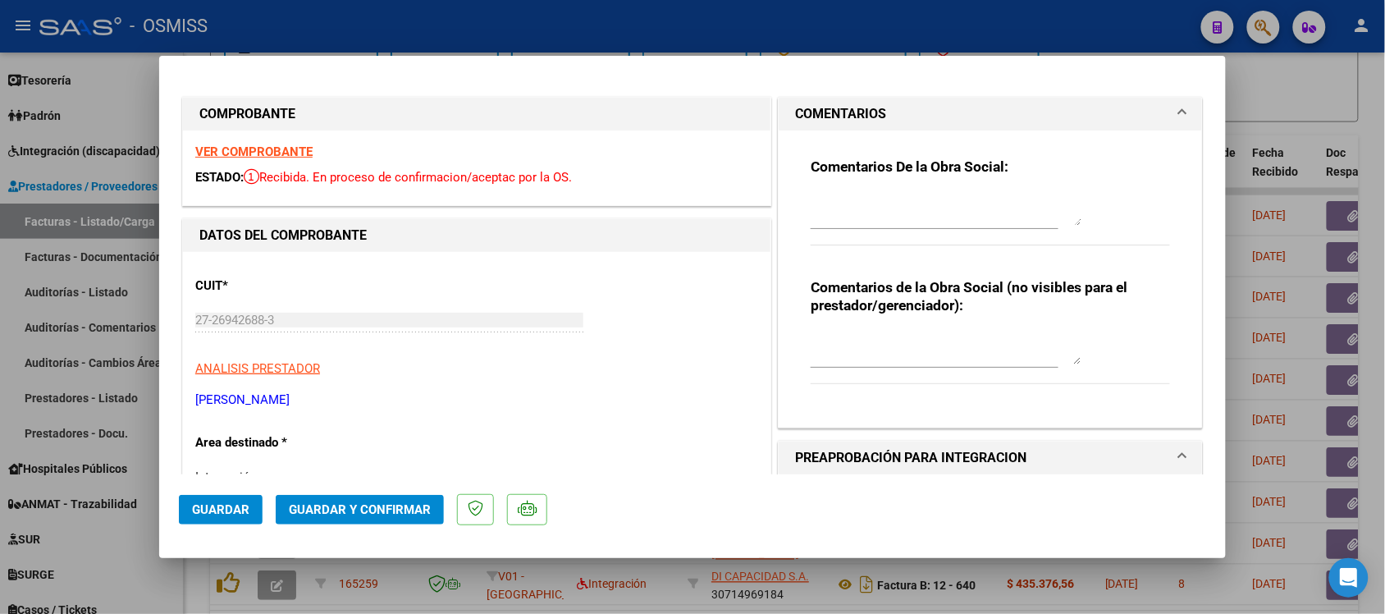
click at [829, 107] on h1 "COMENTARIOS" at bounding box center [840, 114] width 91 height 20
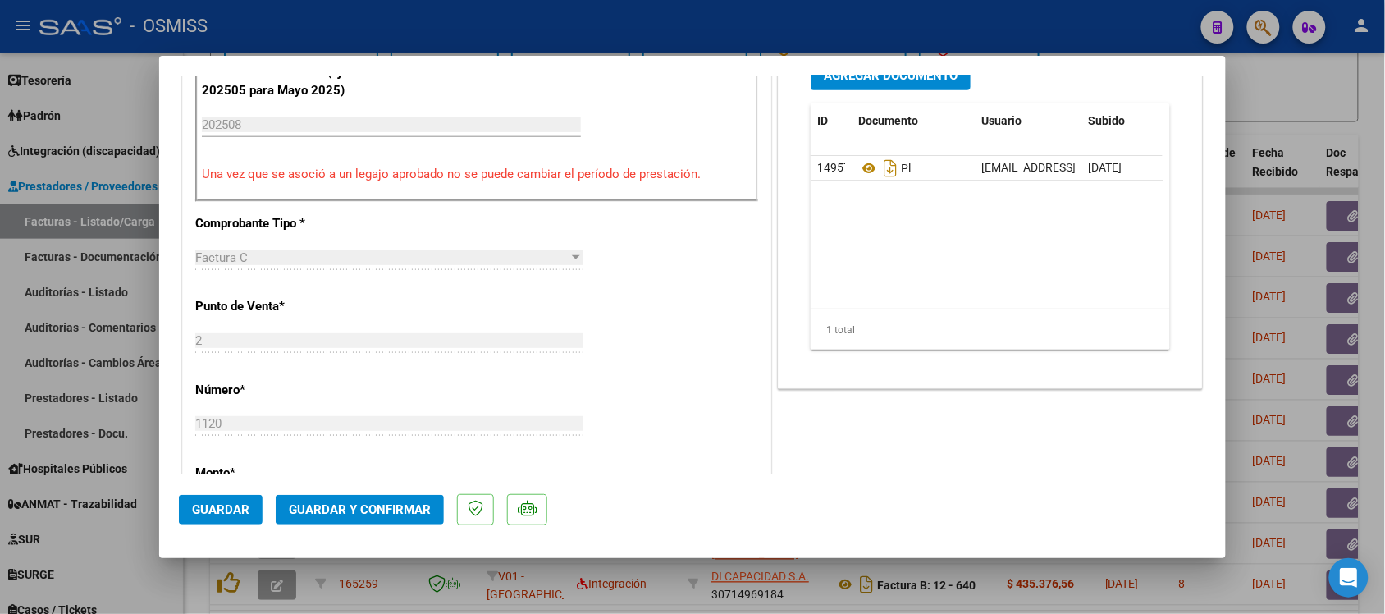
scroll to position [615, 0]
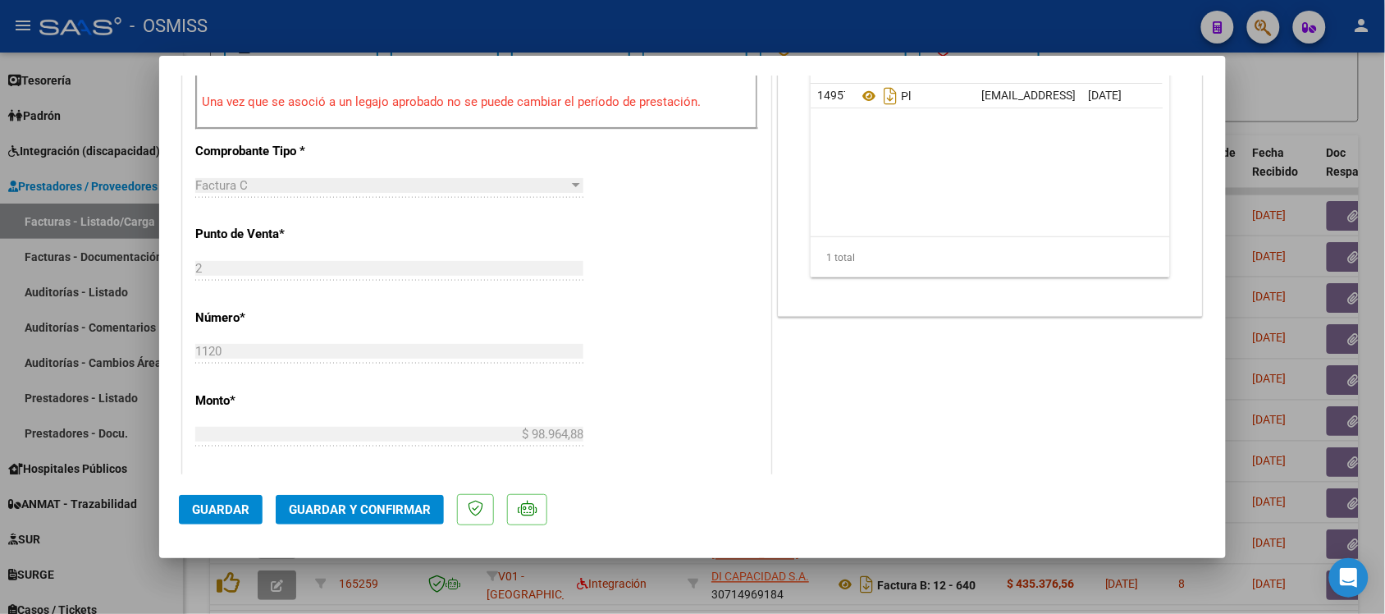
click at [1325, 101] on div at bounding box center [692, 307] width 1385 height 614
type input "$ 0,00"
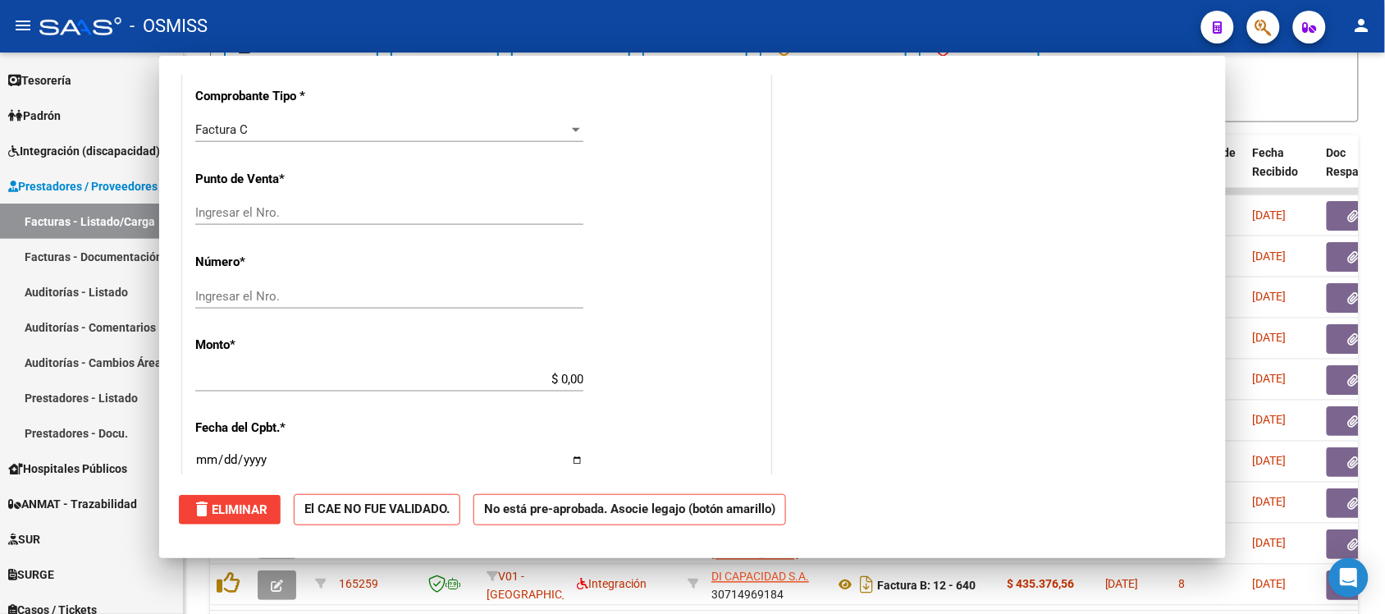
scroll to position [603, 0]
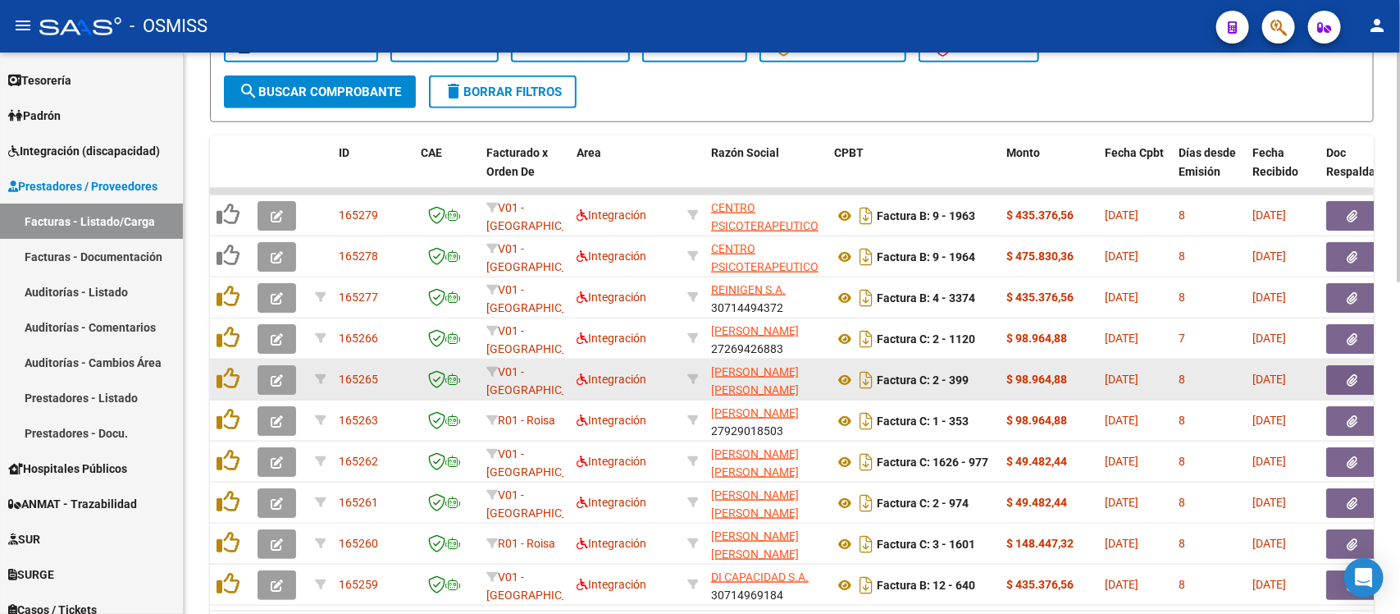
click at [271, 376] on icon "button" at bounding box center [277, 380] width 12 height 12
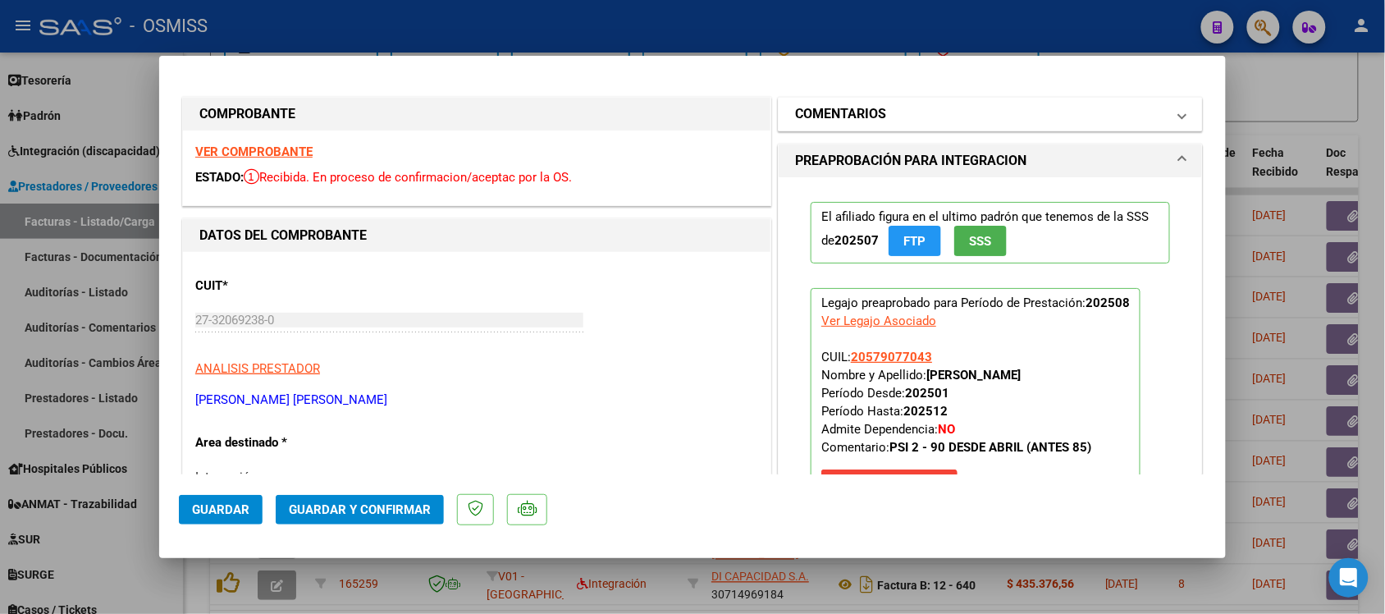
click at [785, 121] on mat-expansion-panel-header "COMENTARIOS" at bounding box center [990, 114] width 423 height 33
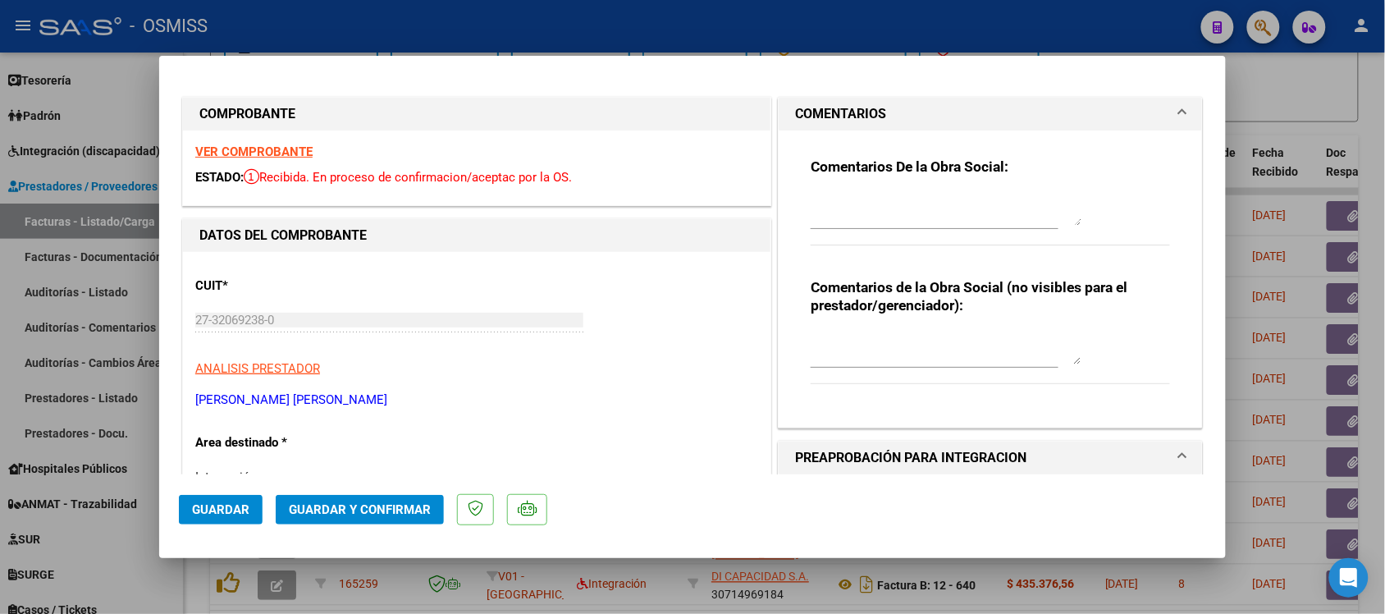
click at [785, 121] on mat-expansion-panel-header "COMENTARIOS" at bounding box center [990, 114] width 423 height 33
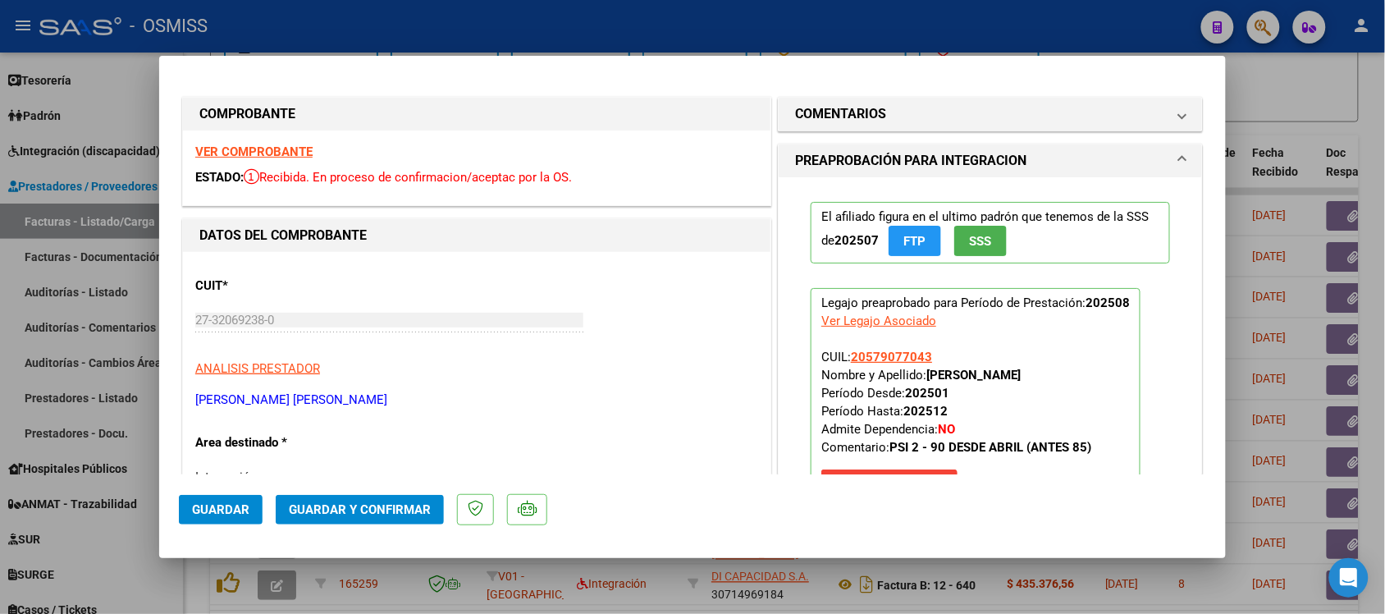
click at [235, 144] on strong "VER COMPROBANTE" at bounding box center [253, 151] width 117 height 15
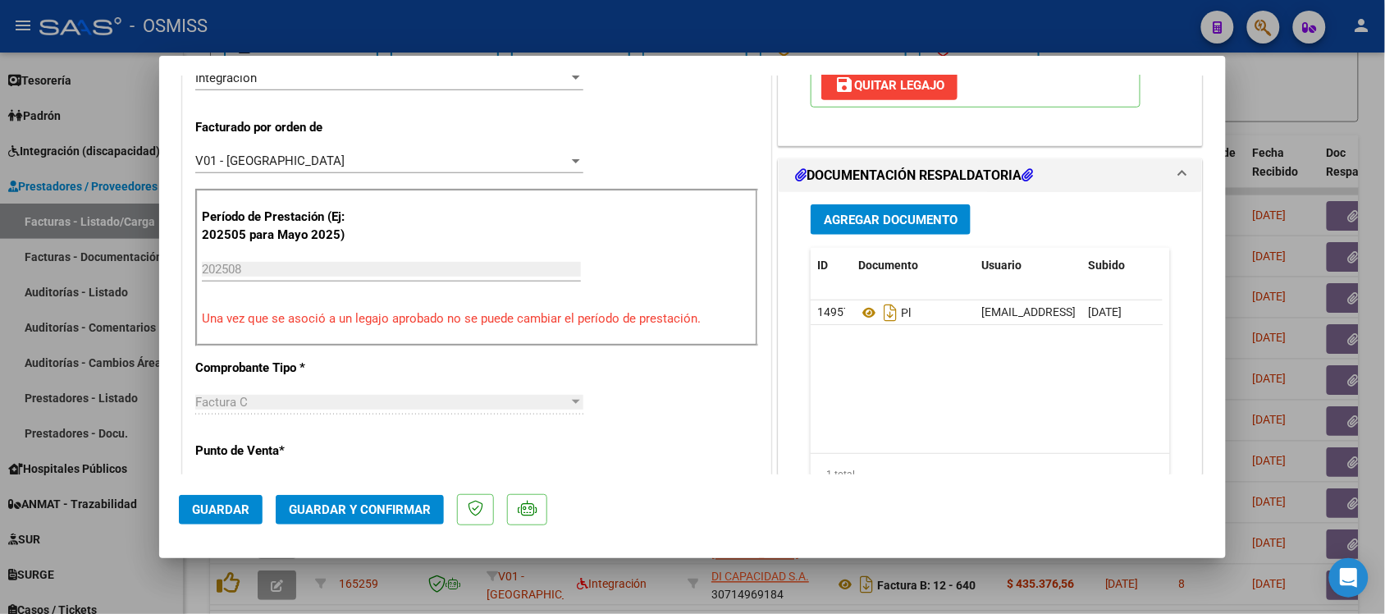
scroll to position [410, 0]
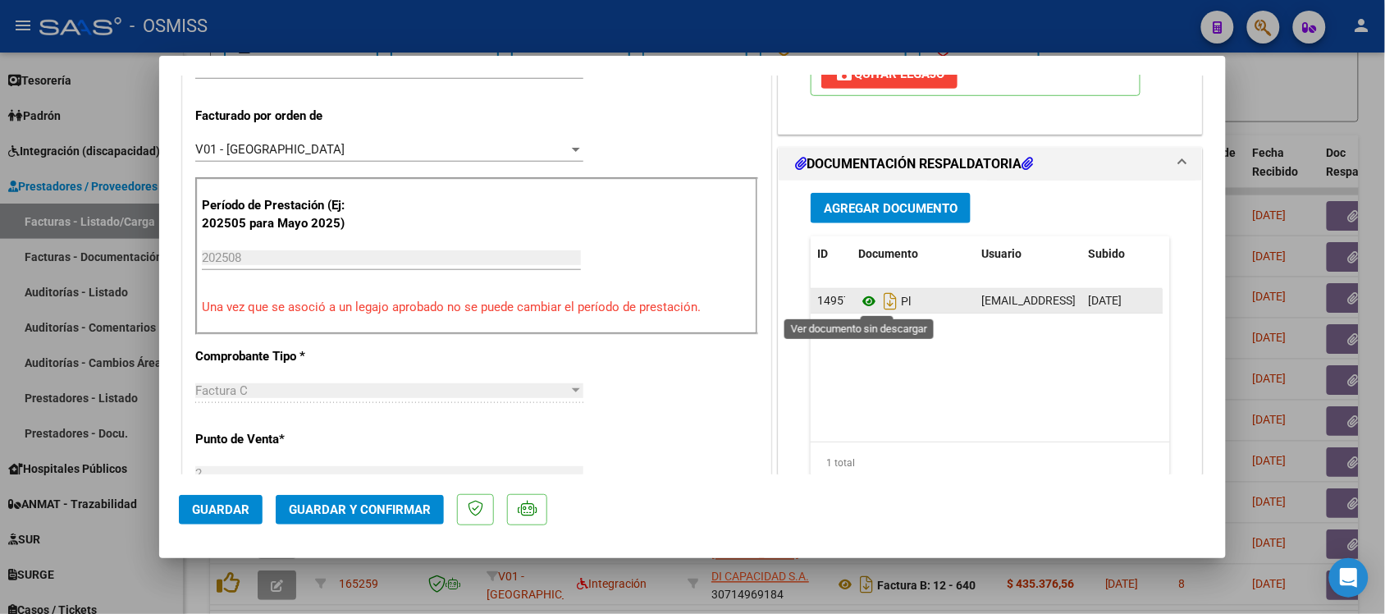
click at [858, 300] on icon at bounding box center [868, 301] width 21 height 20
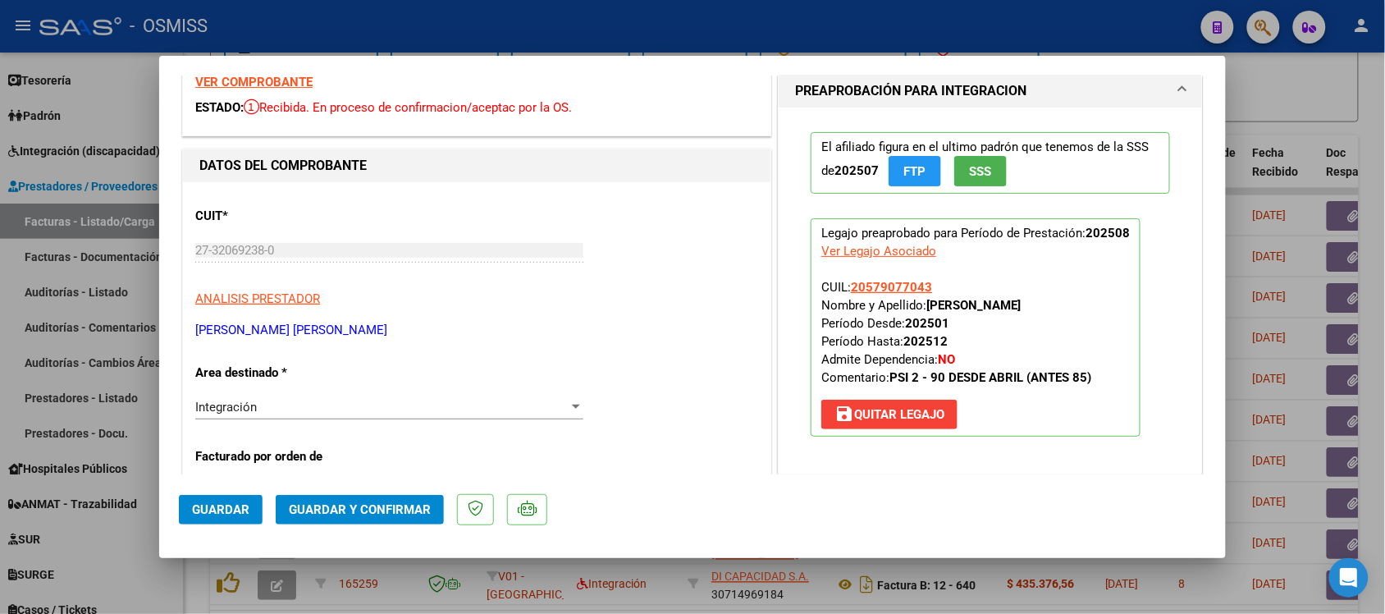
scroll to position [0, 0]
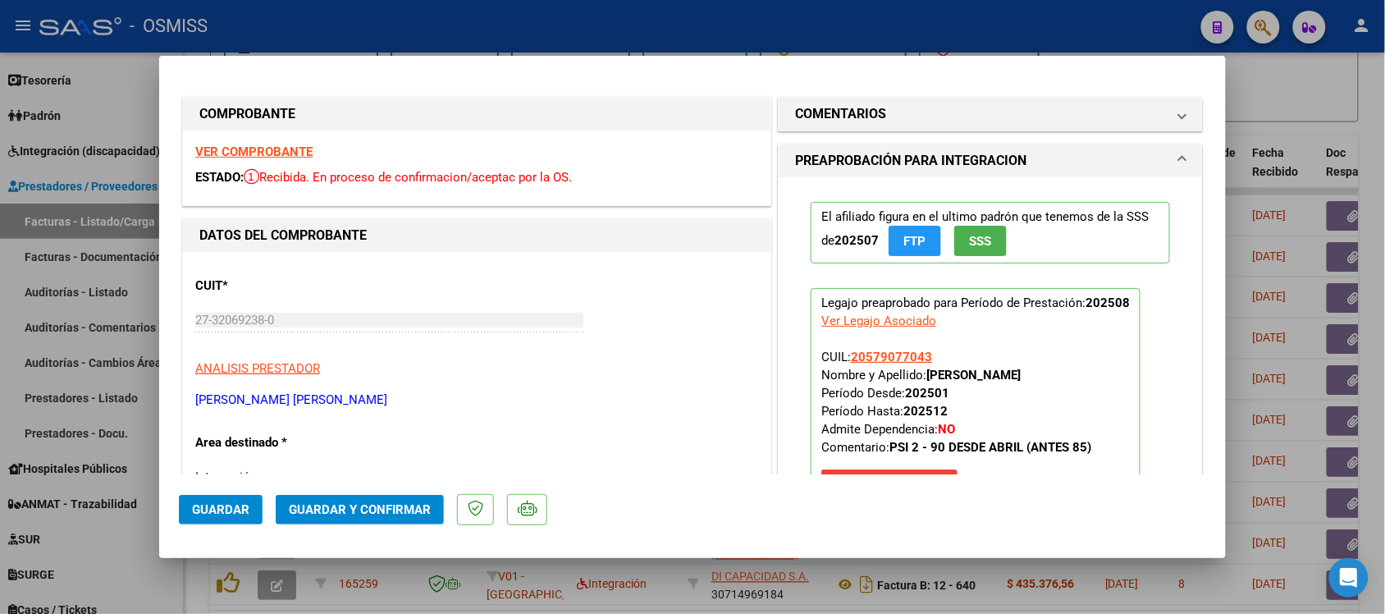
click at [281, 145] on strong "VER COMPROBANTE" at bounding box center [253, 151] width 117 height 15
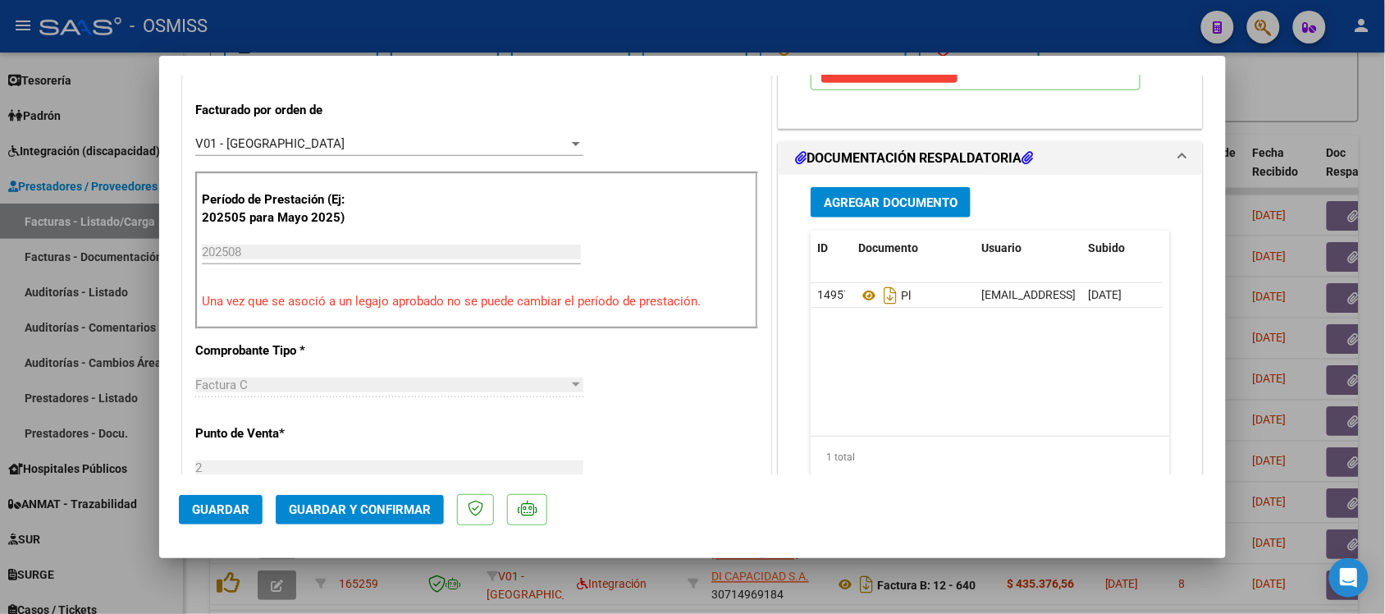
scroll to position [513, 0]
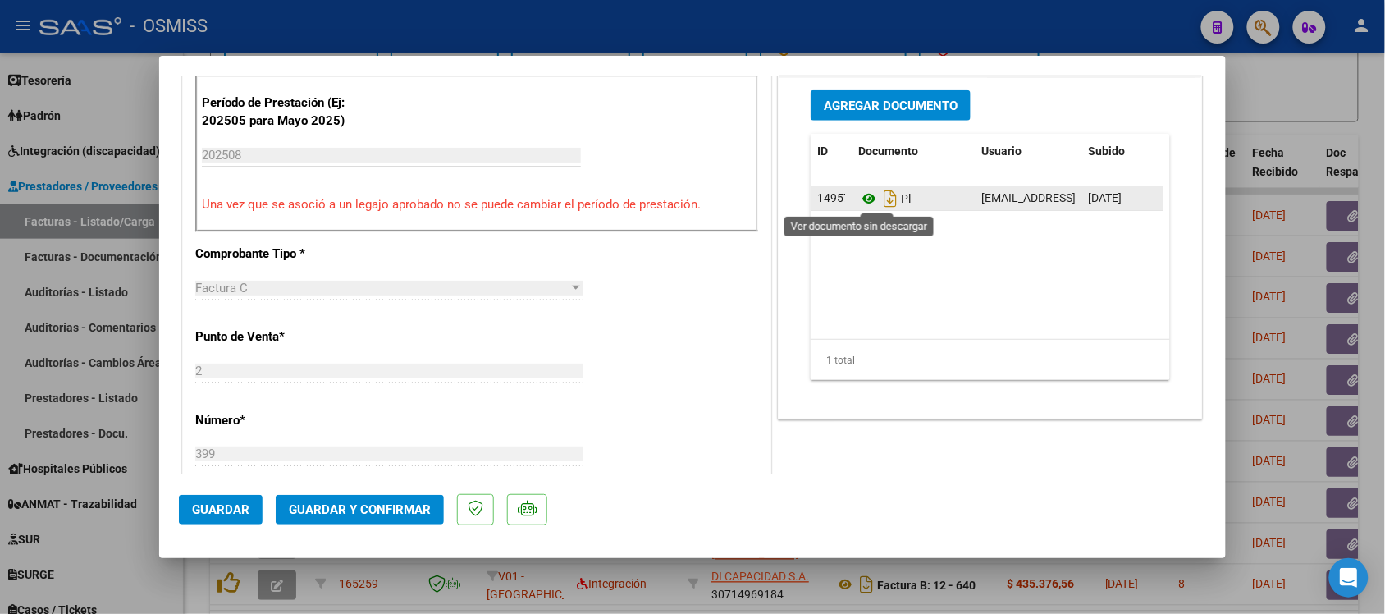
click at [861, 199] on icon at bounding box center [868, 199] width 21 height 20
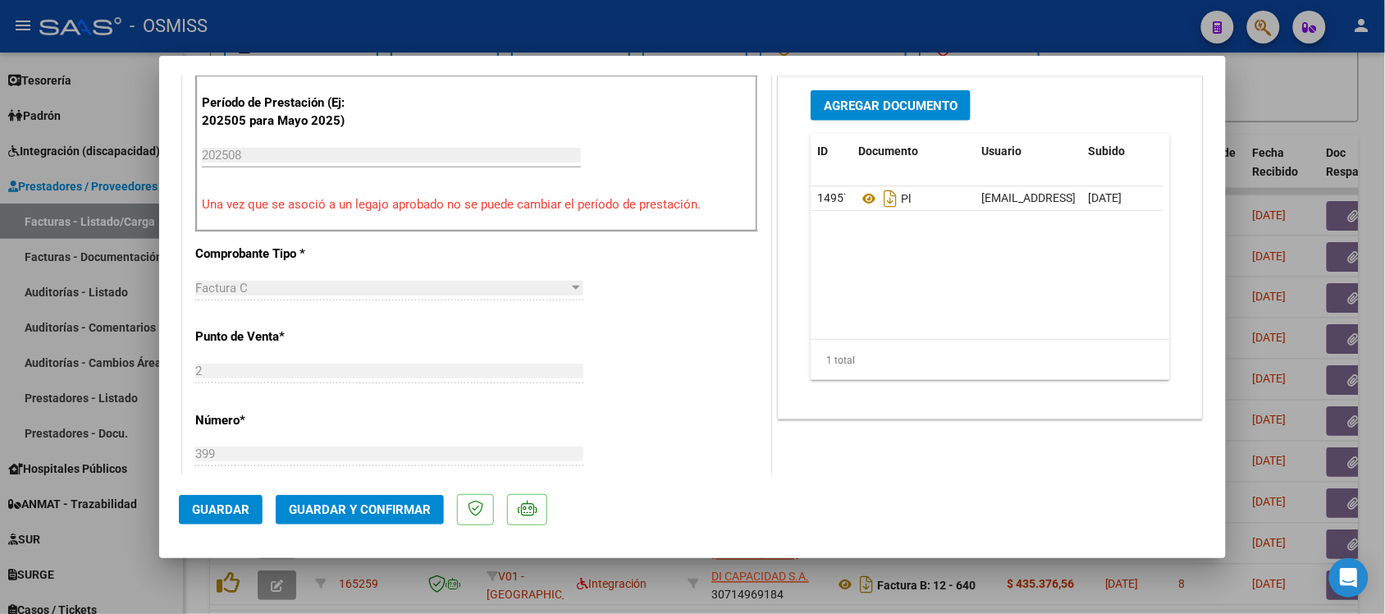
scroll to position [0, 0]
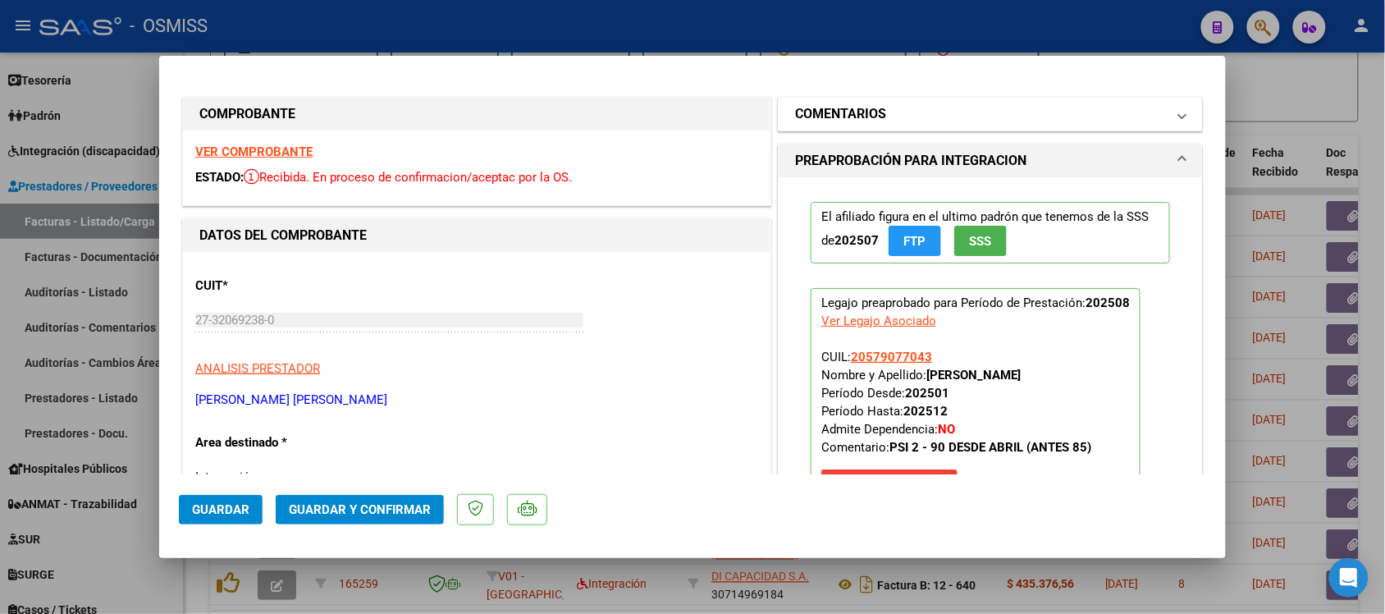
click at [797, 119] on h1 "COMENTARIOS" at bounding box center [840, 114] width 91 height 20
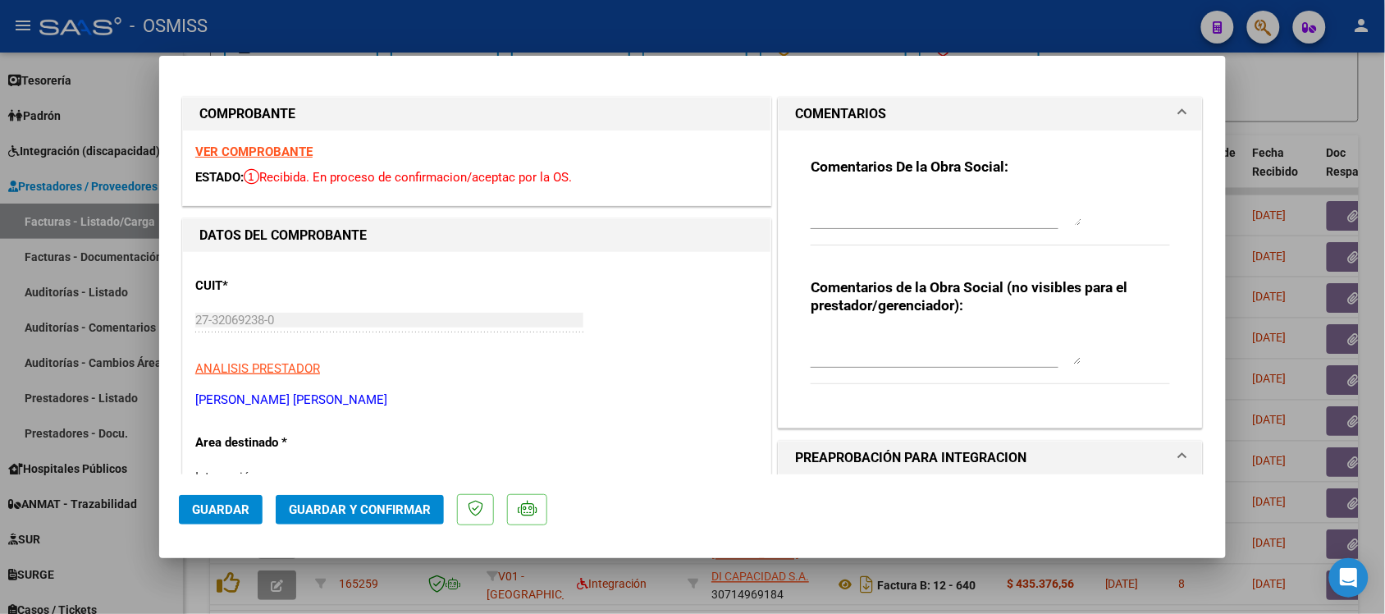
click at [893, 112] on mat-panel-title "COMENTARIOS" at bounding box center [980, 114] width 371 height 20
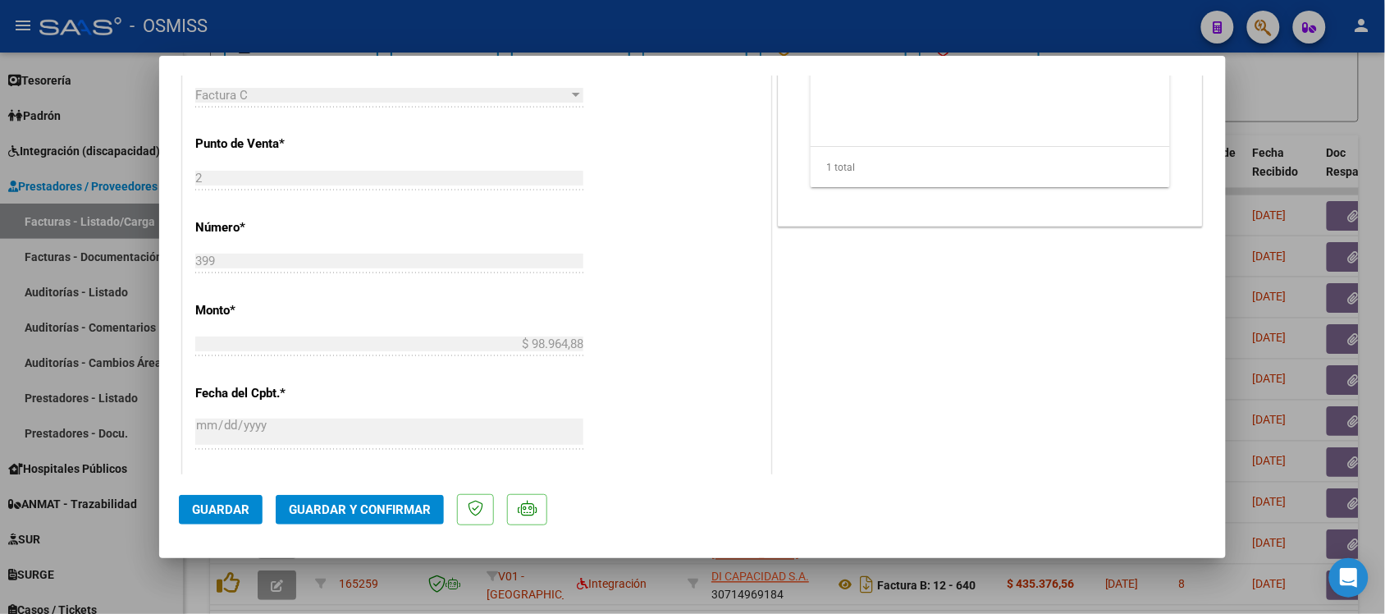
scroll to position [718, 0]
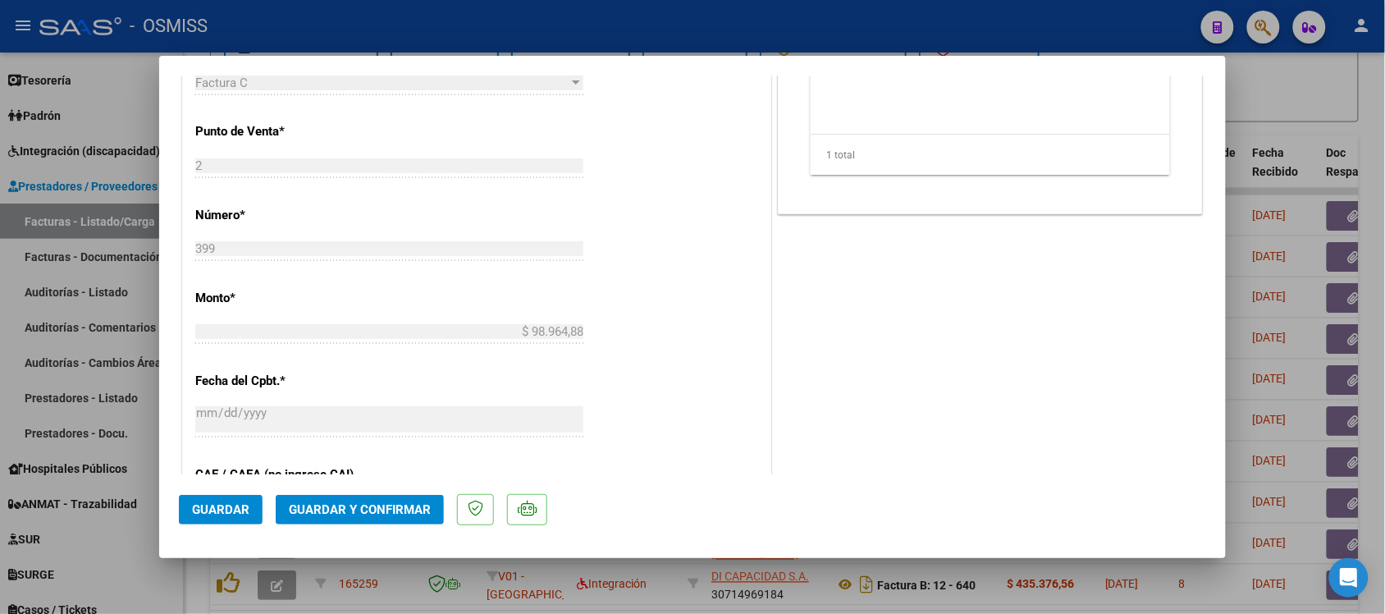
click at [390, 514] on span "Guardar y Confirmar" at bounding box center [360, 509] width 142 height 15
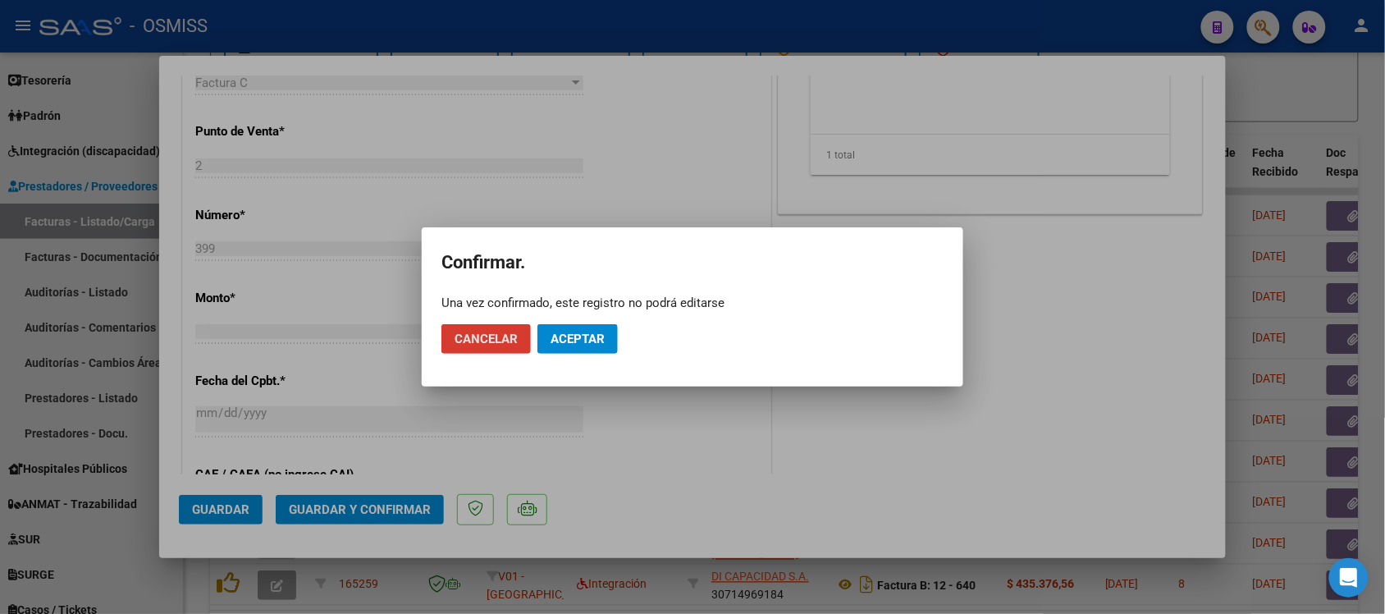
click at [605, 327] on button "Aceptar" at bounding box center [577, 339] width 80 height 30
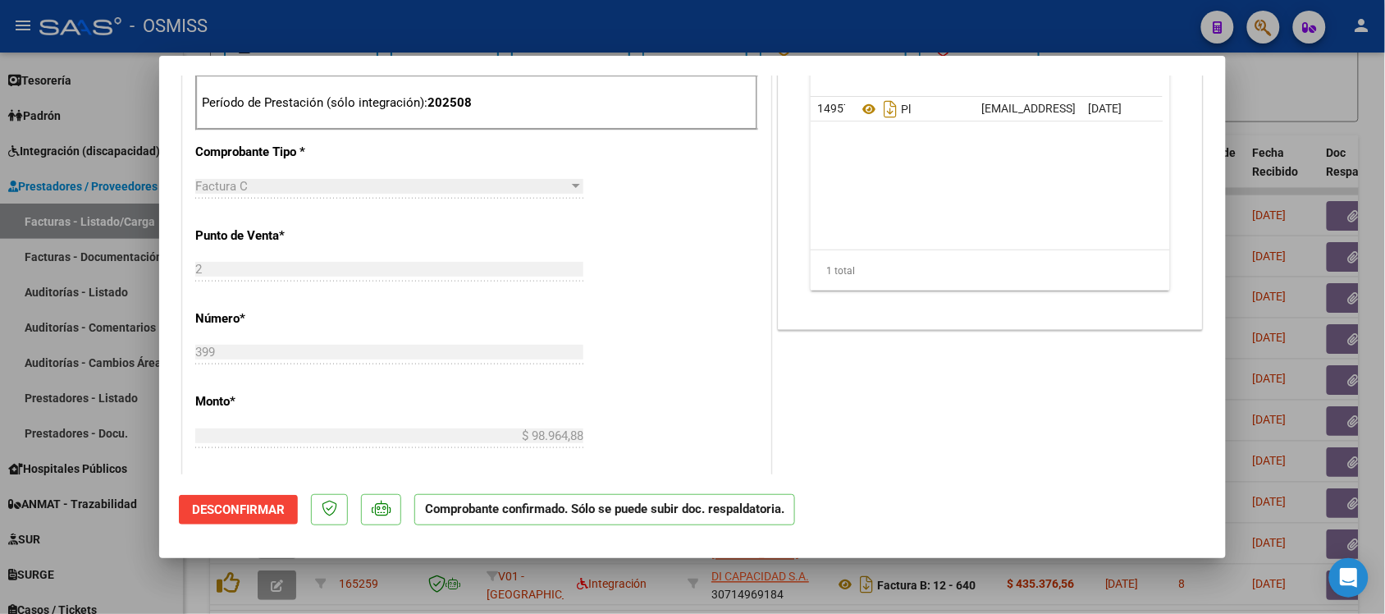
scroll to position [0, 0]
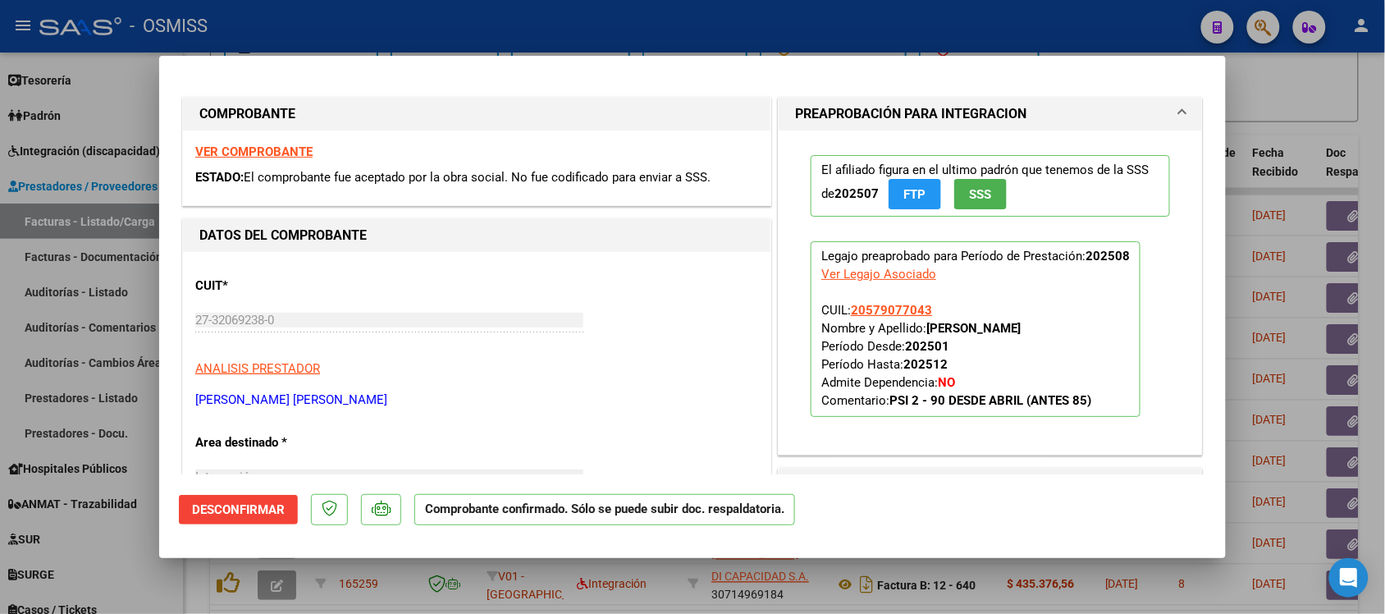
click at [218, 153] on strong "VER COMPROBANTE" at bounding box center [253, 151] width 117 height 15
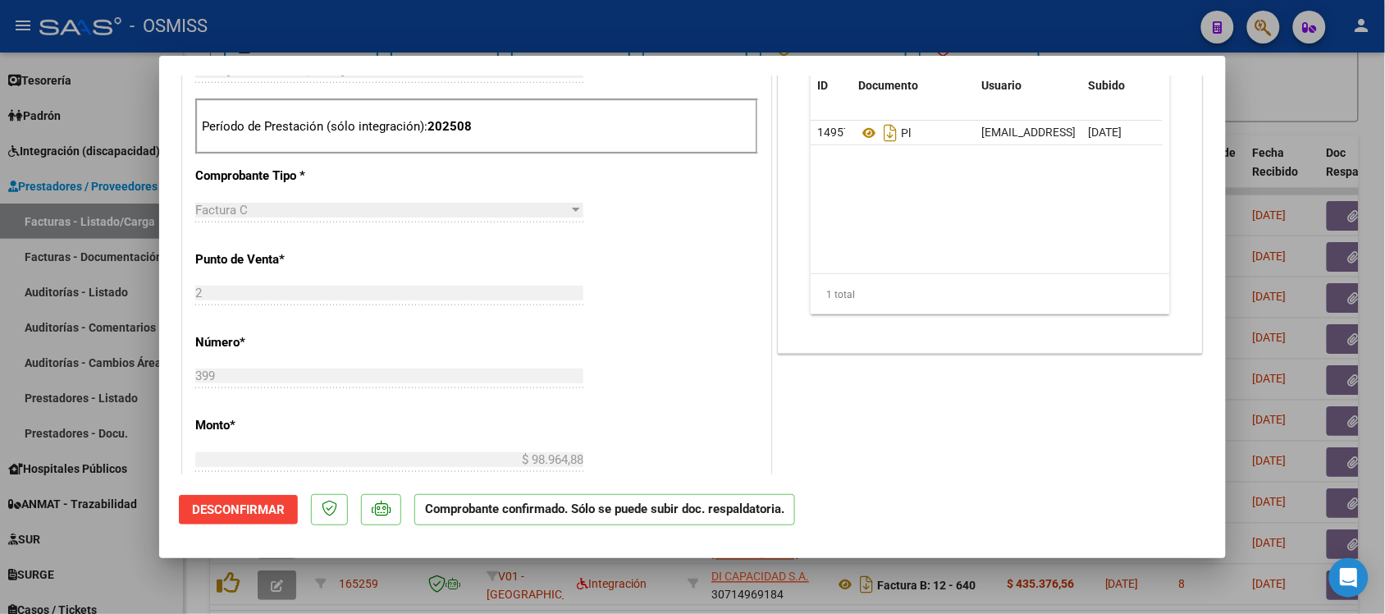
scroll to position [513, 0]
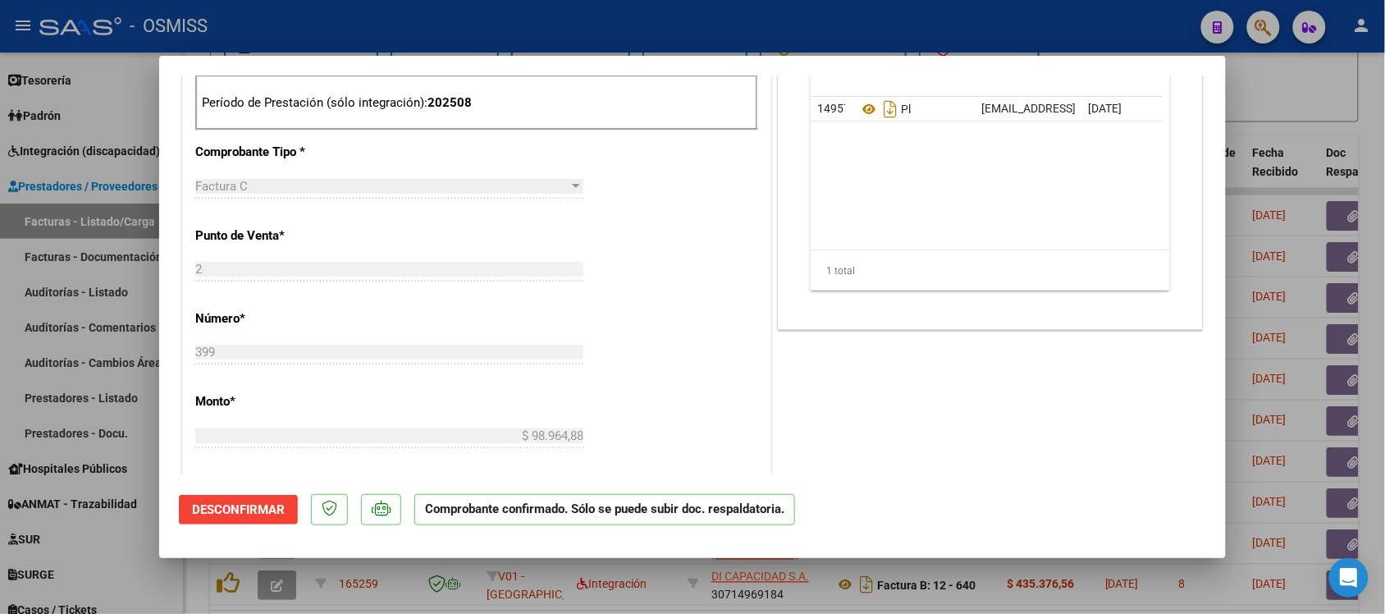
click at [1337, 108] on div at bounding box center [692, 307] width 1385 height 614
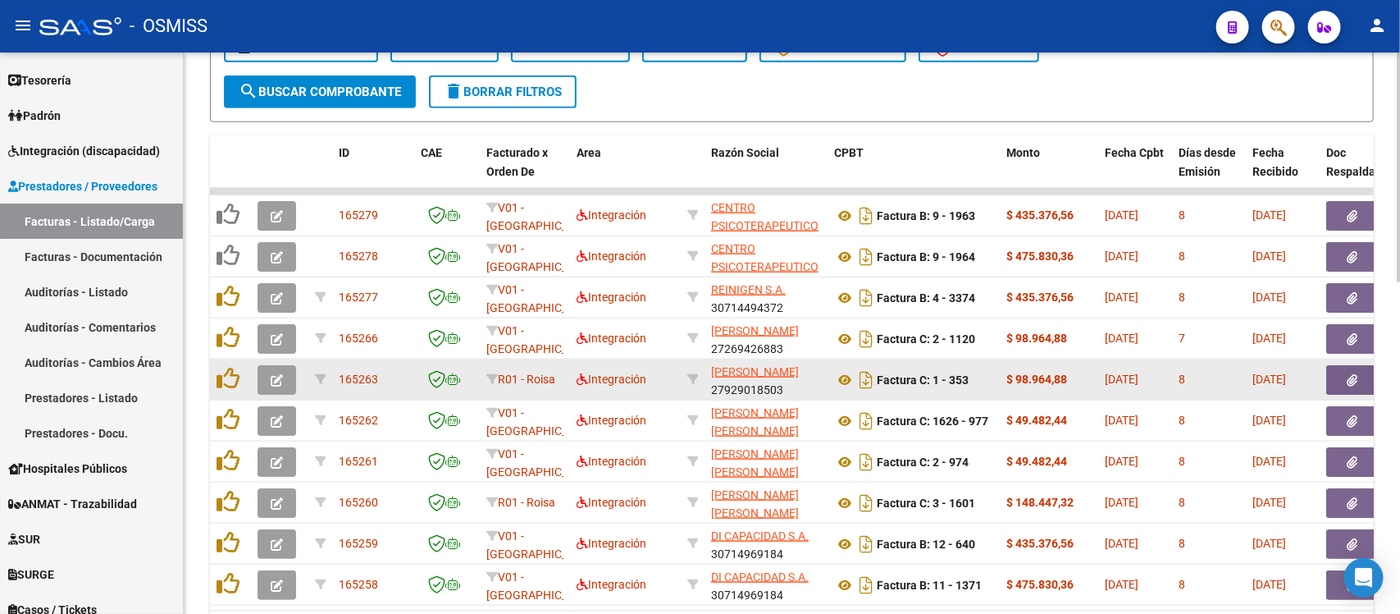
click at [286, 369] on button "button" at bounding box center [277, 380] width 39 height 30
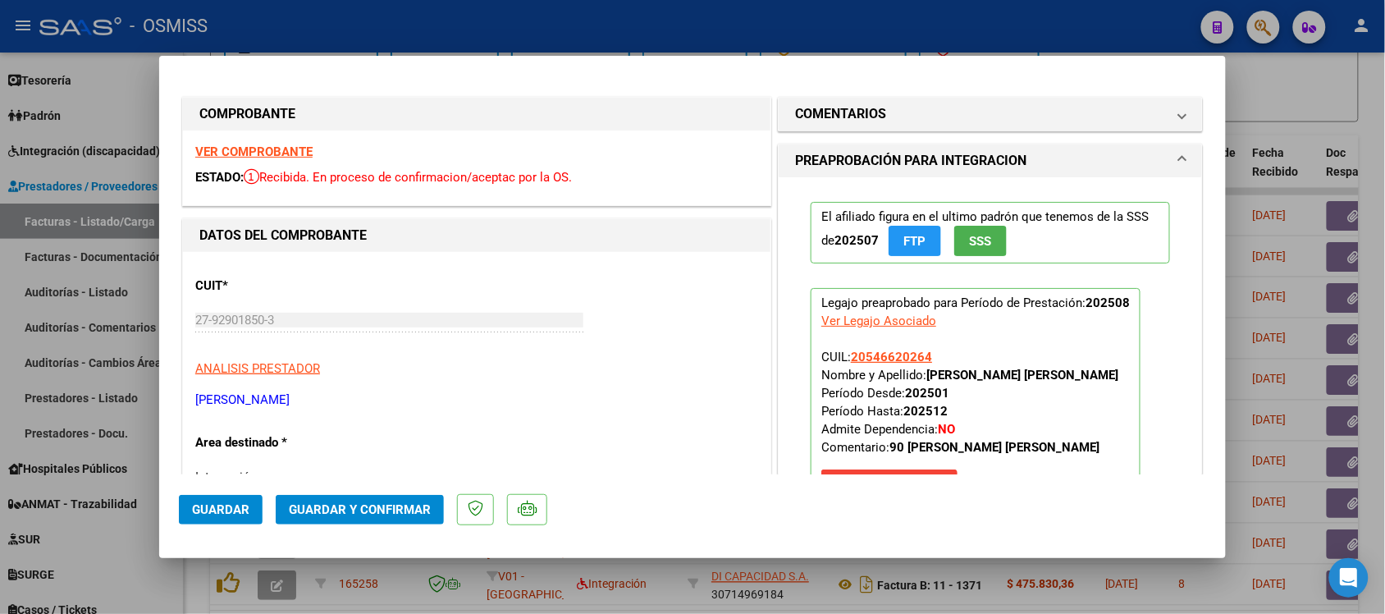
click at [1315, 127] on div at bounding box center [692, 307] width 1385 height 614
type input "$ 0,00"
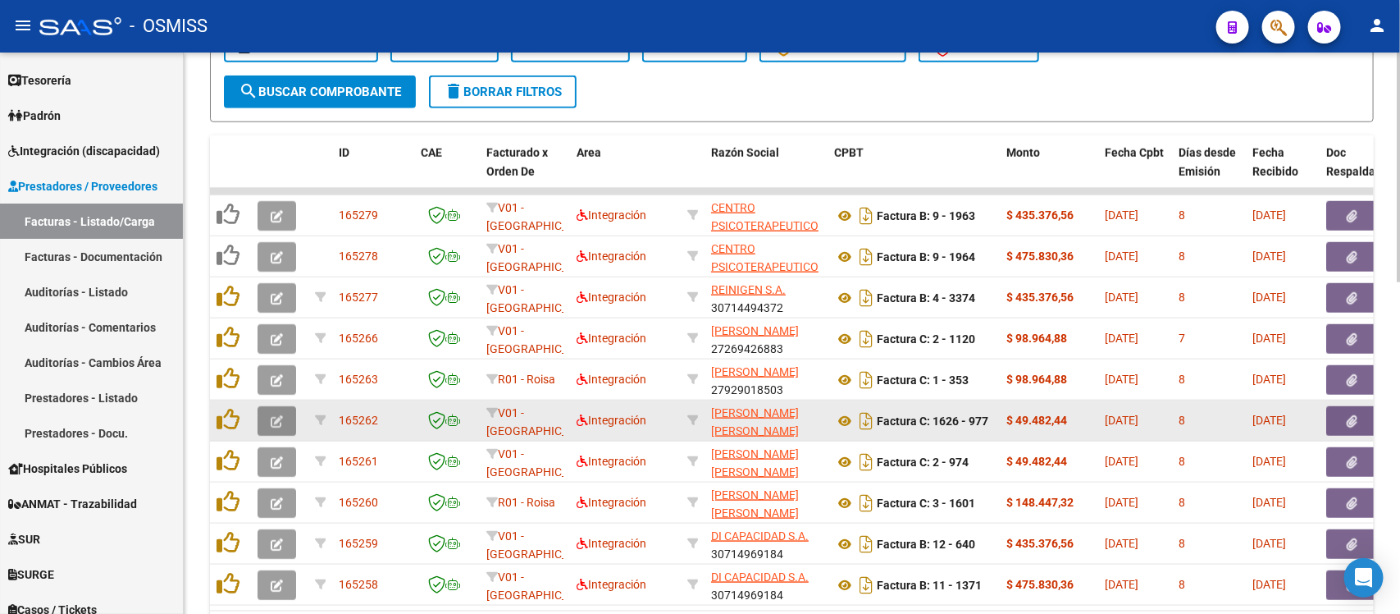
click at [271, 415] on icon "button" at bounding box center [277, 421] width 12 height 12
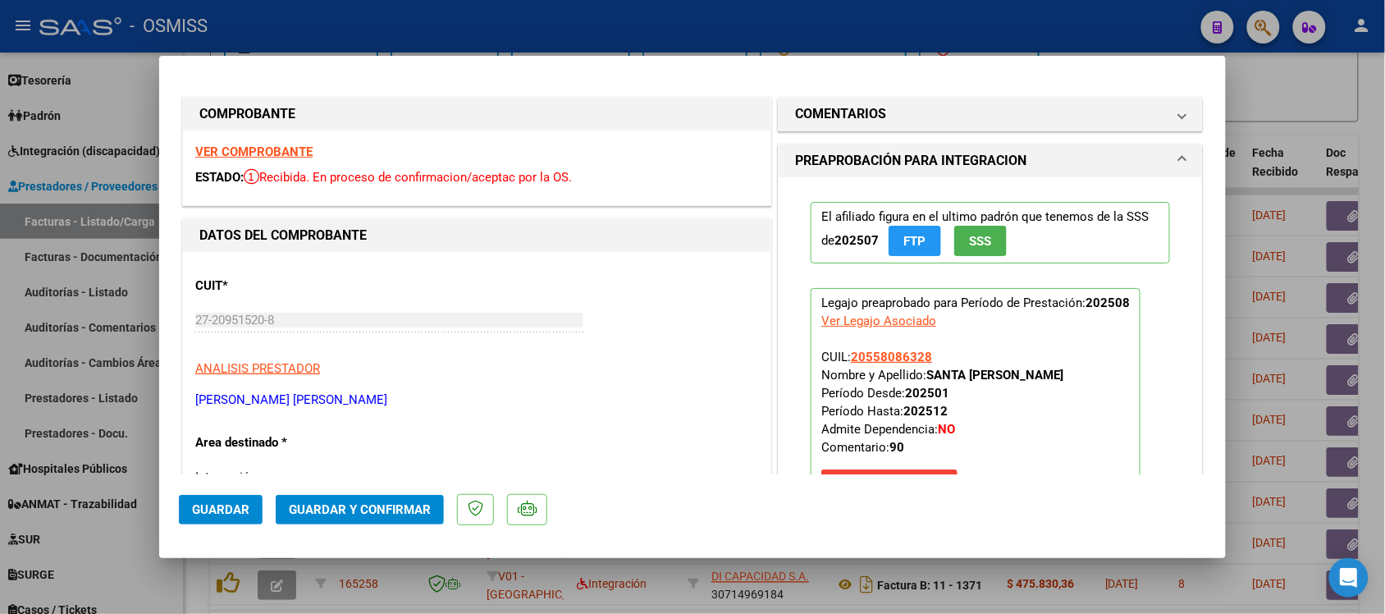
click at [1299, 132] on div at bounding box center [692, 307] width 1385 height 614
type input "$ 0,00"
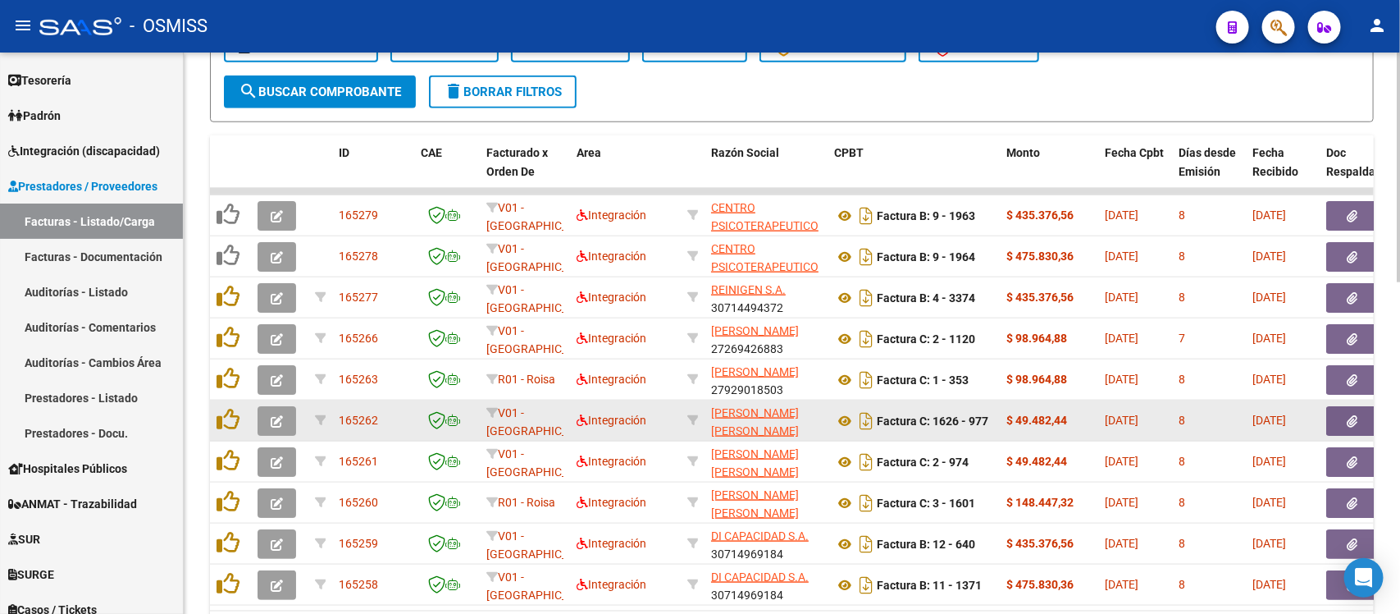
click at [281, 427] on button "button" at bounding box center [277, 421] width 39 height 30
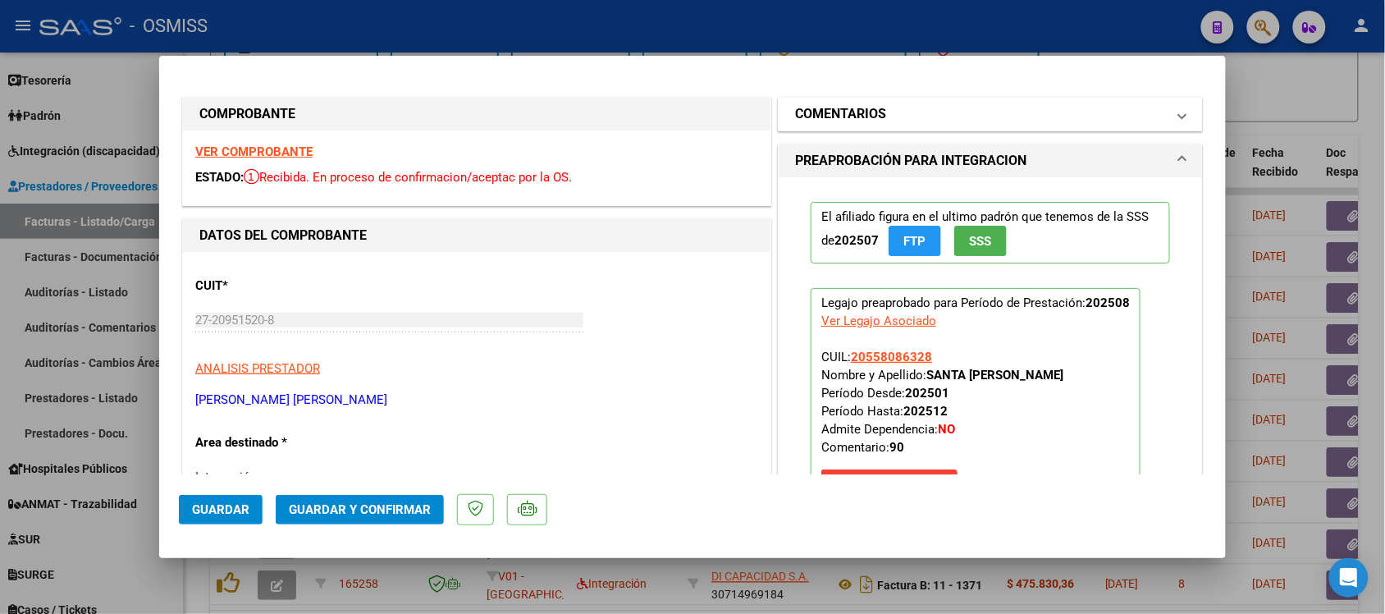
click at [866, 119] on h1 "COMENTARIOS" at bounding box center [840, 114] width 91 height 20
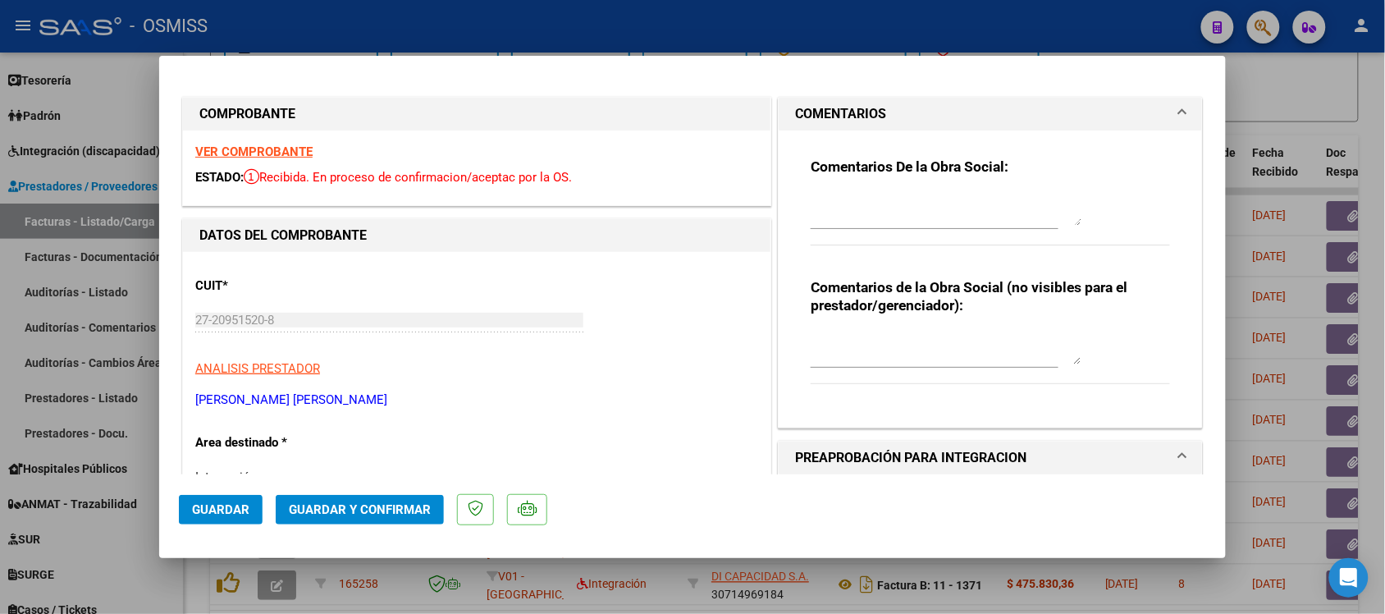
click at [866, 119] on h1 "COMENTARIOS" at bounding box center [840, 114] width 91 height 20
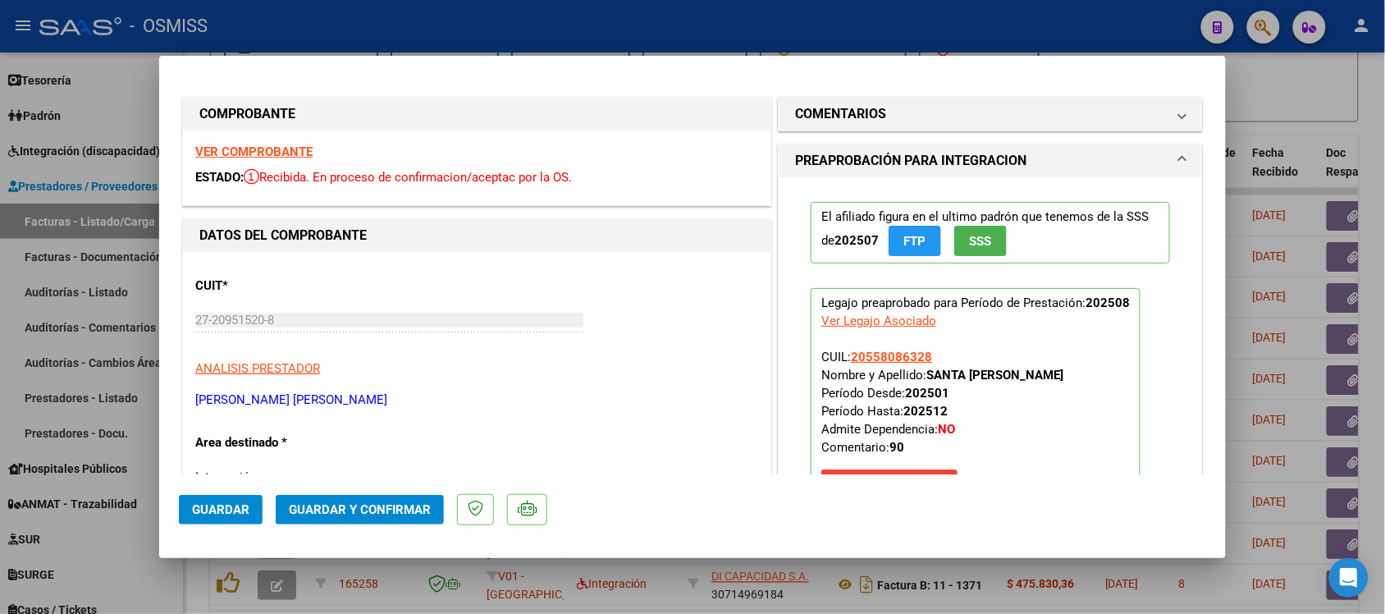
click at [283, 148] on strong "VER COMPROBANTE" at bounding box center [253, 151] width 117 height 15
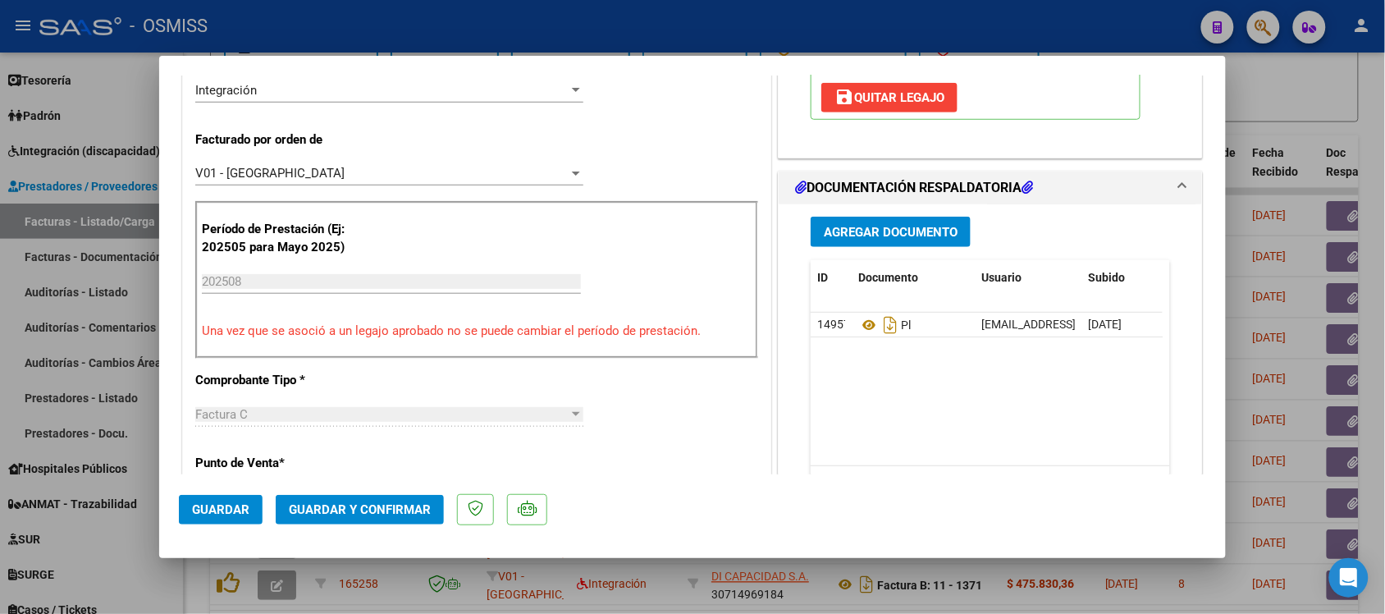
scroll to position [410, 0]
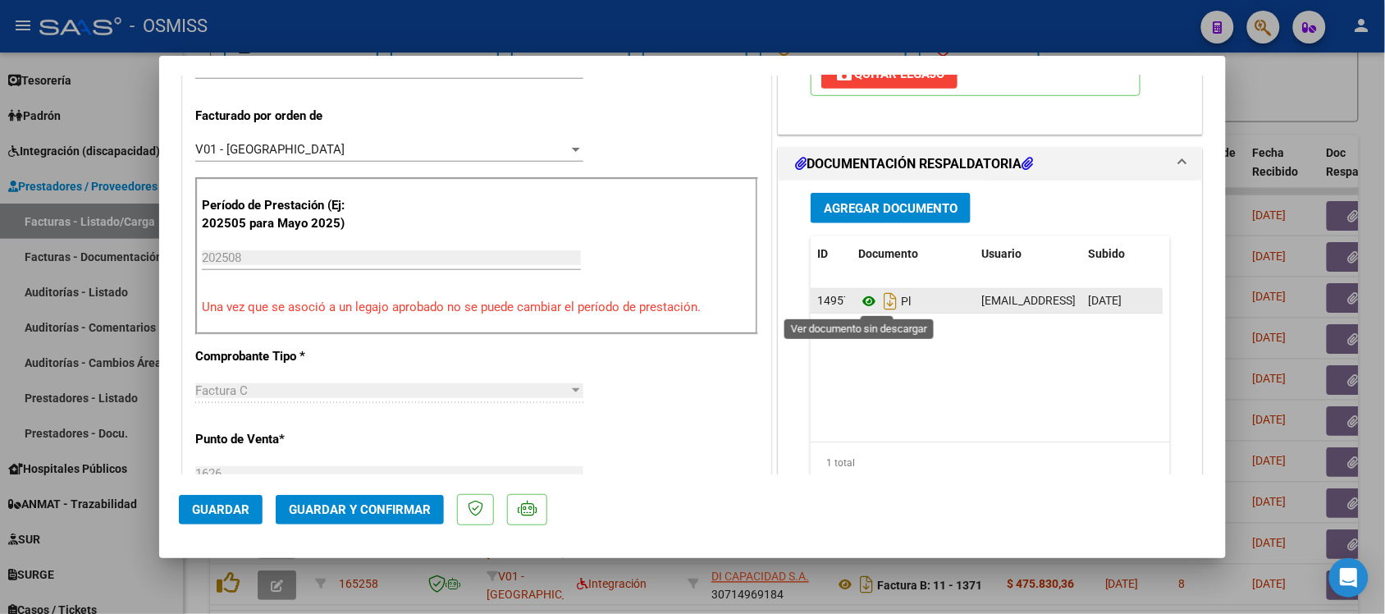
click at [860, 295] on icon at bounding box center [868, 301] width 21 height 20
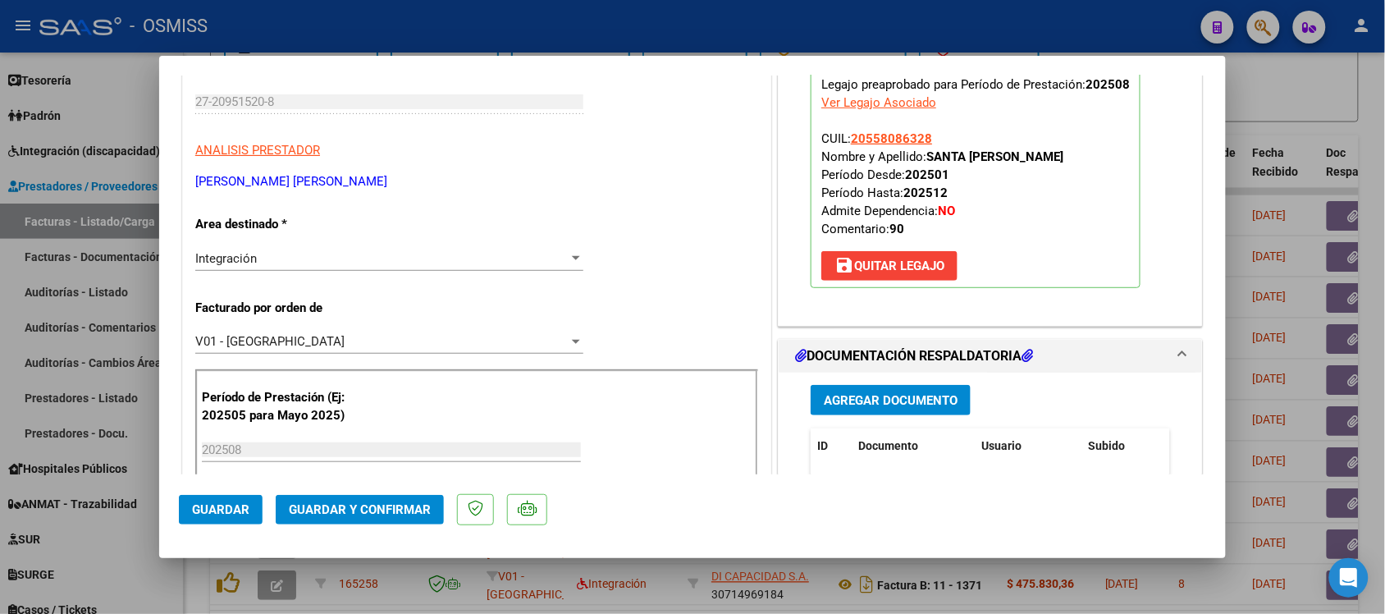
scroll to position [0, 0]
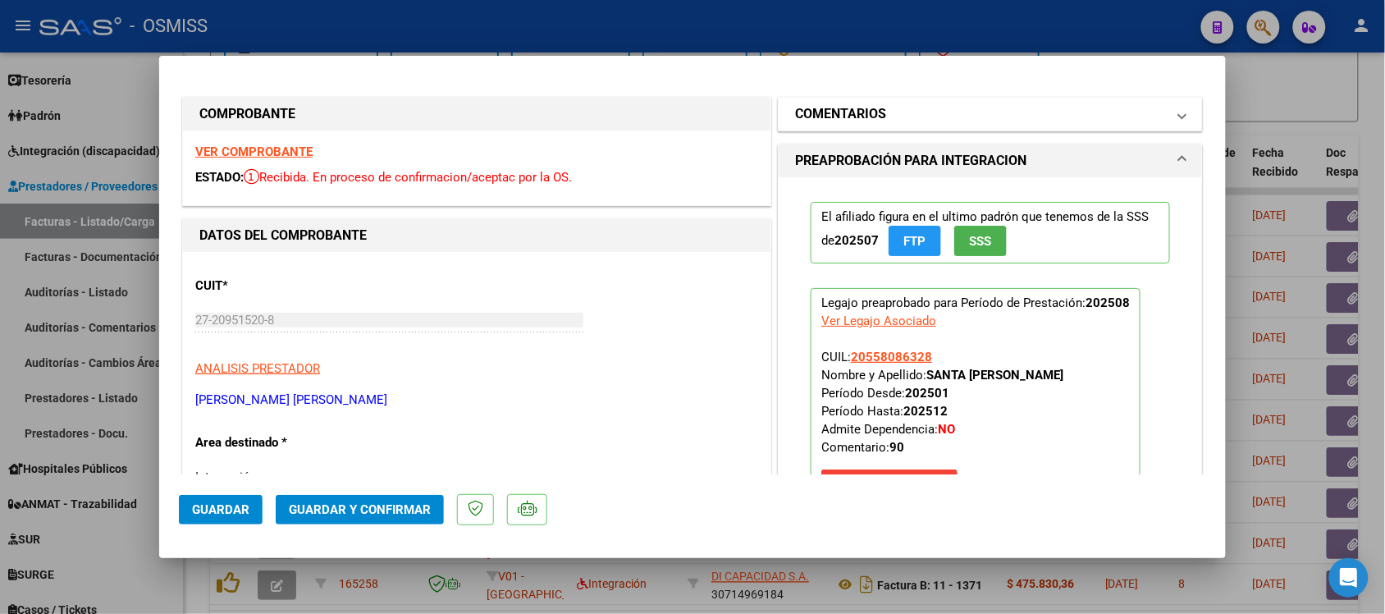
click at [866, 109] on h1 "COMENTARIOS" at bounding box center [840, 114] width 91 height 20
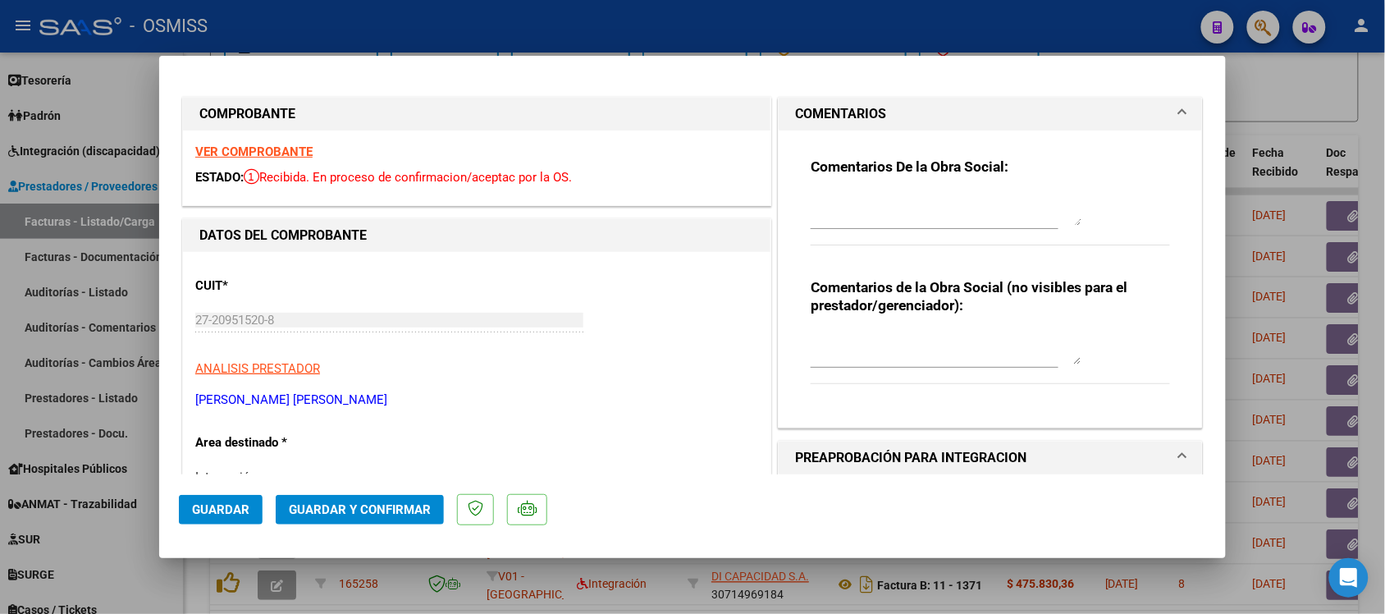
click at [849, 108] on h1 "COMENTARIOS" at bounding box center [840, 114] width 91 height 20
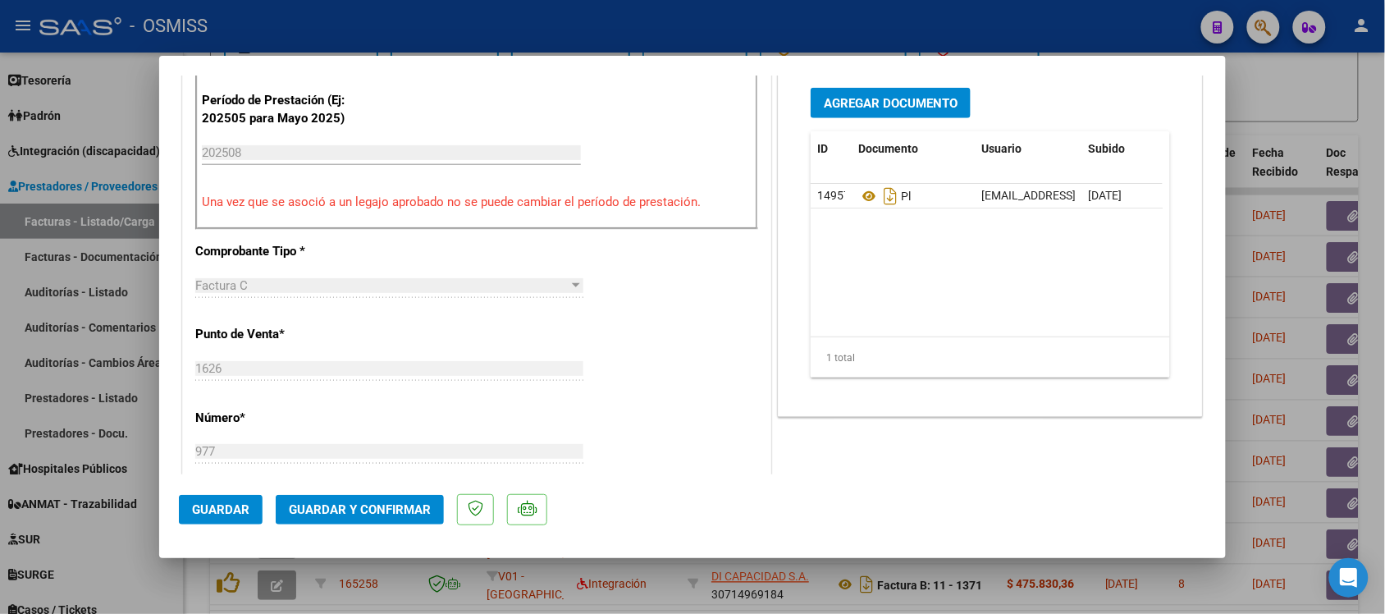
scroll to position [513, 0]
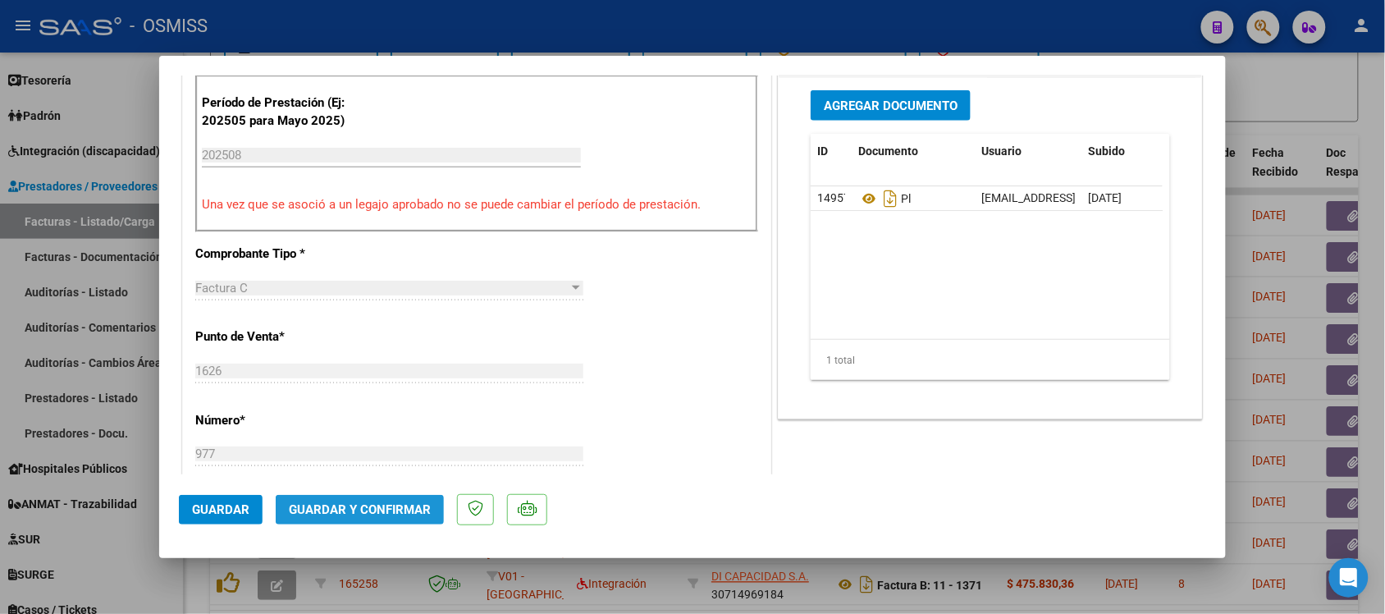
click at [377, 502] on span "Guardar y Confirmar" at bounding box center [360, 509] width 142 height 15
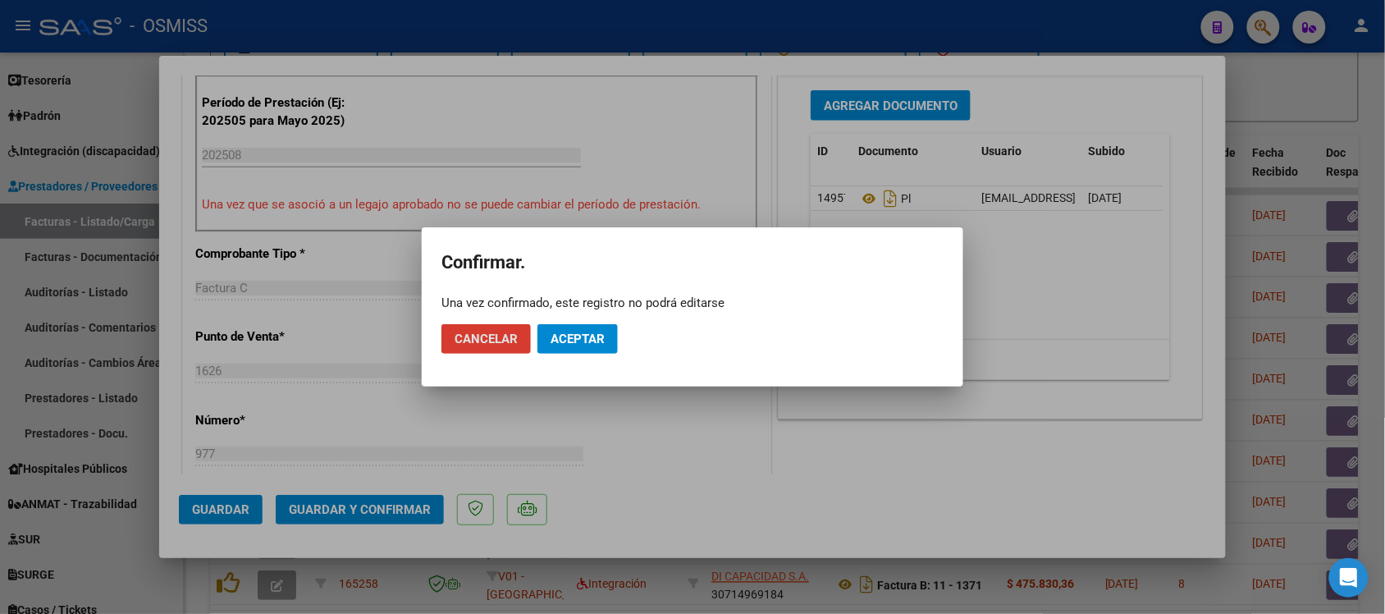
click at [572, 334] on span "Aceptar" at bounding box center [578, 338] width 54 height 15
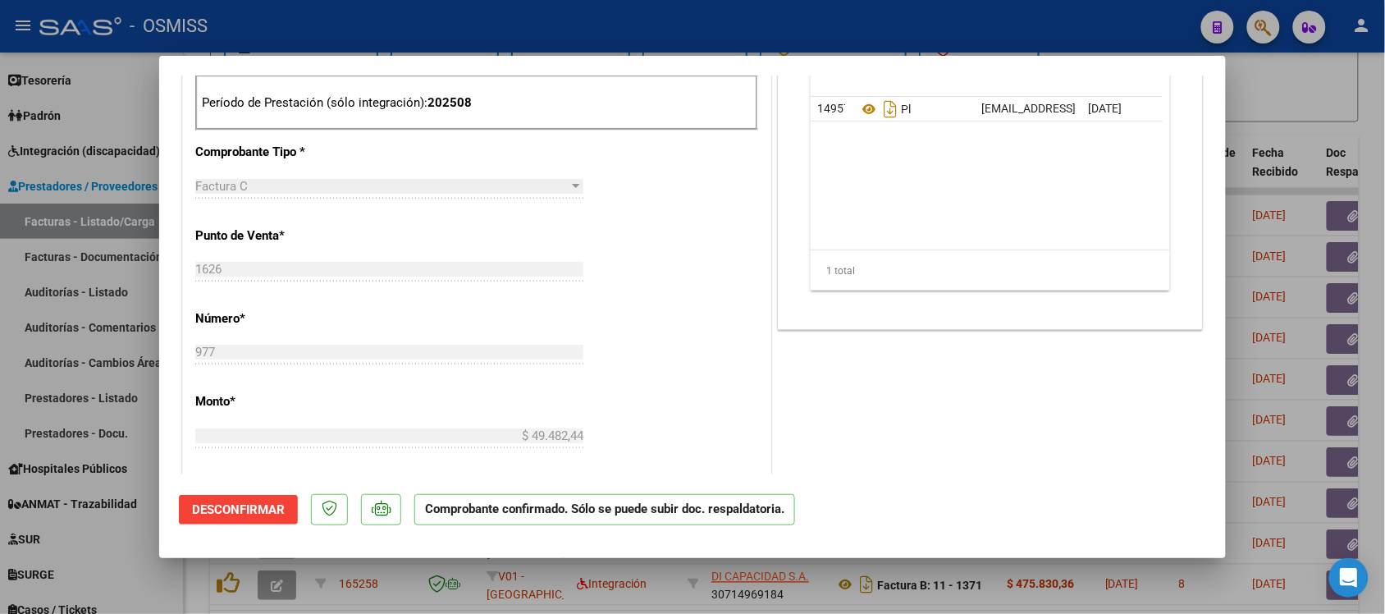
click at [1268, 115] on div at bounding box center [692, 307] width 1385 height 614
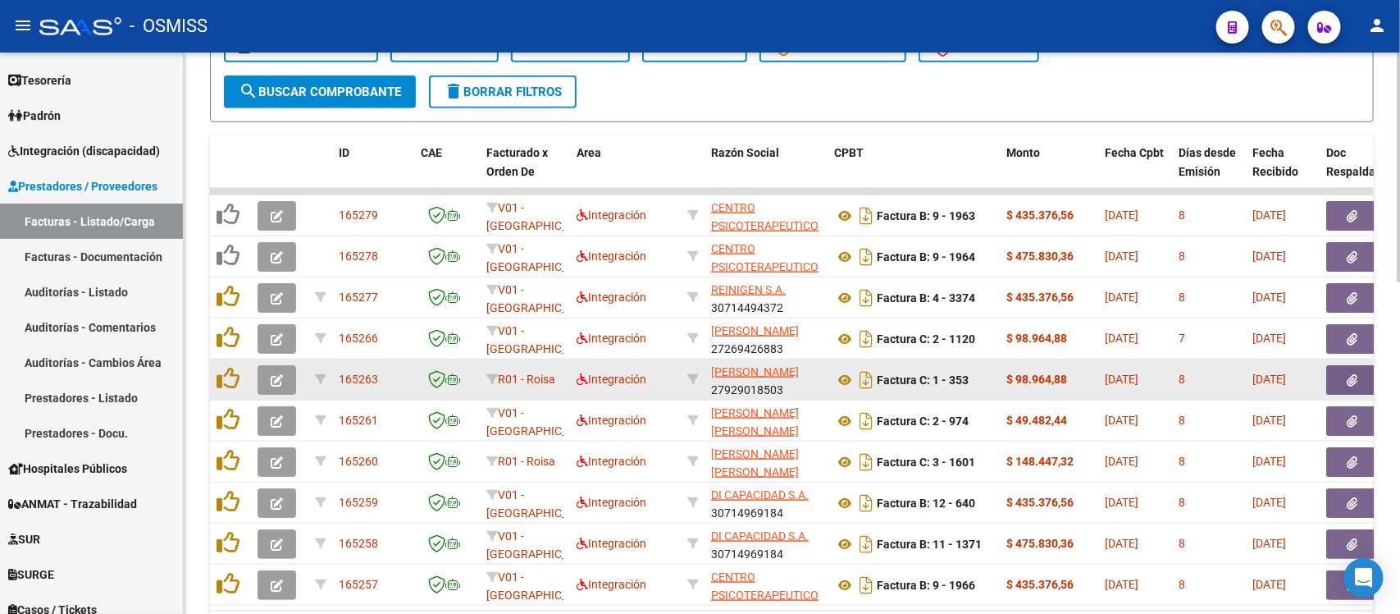
click at [271, 378] on icon "button" at bounding box center [277, 380] width 12 height 12
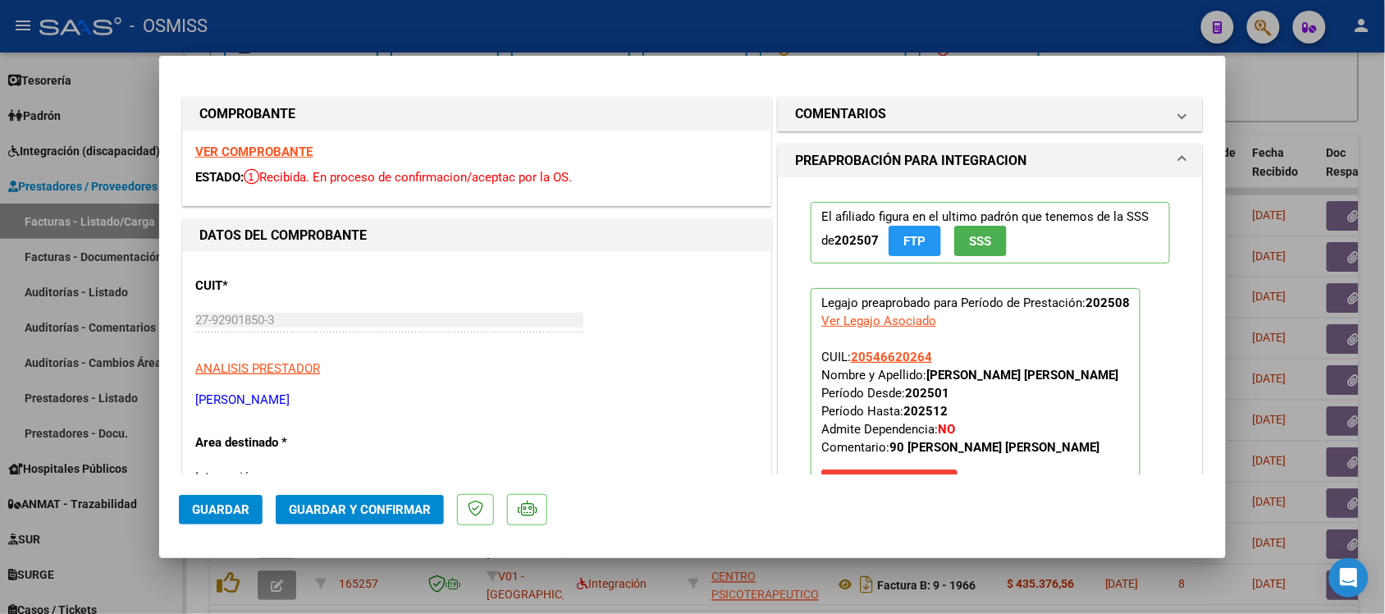
click at [1323, 89] on div at bounding box center [692, 307] width 1385 height 614
type input "$ 0,00"
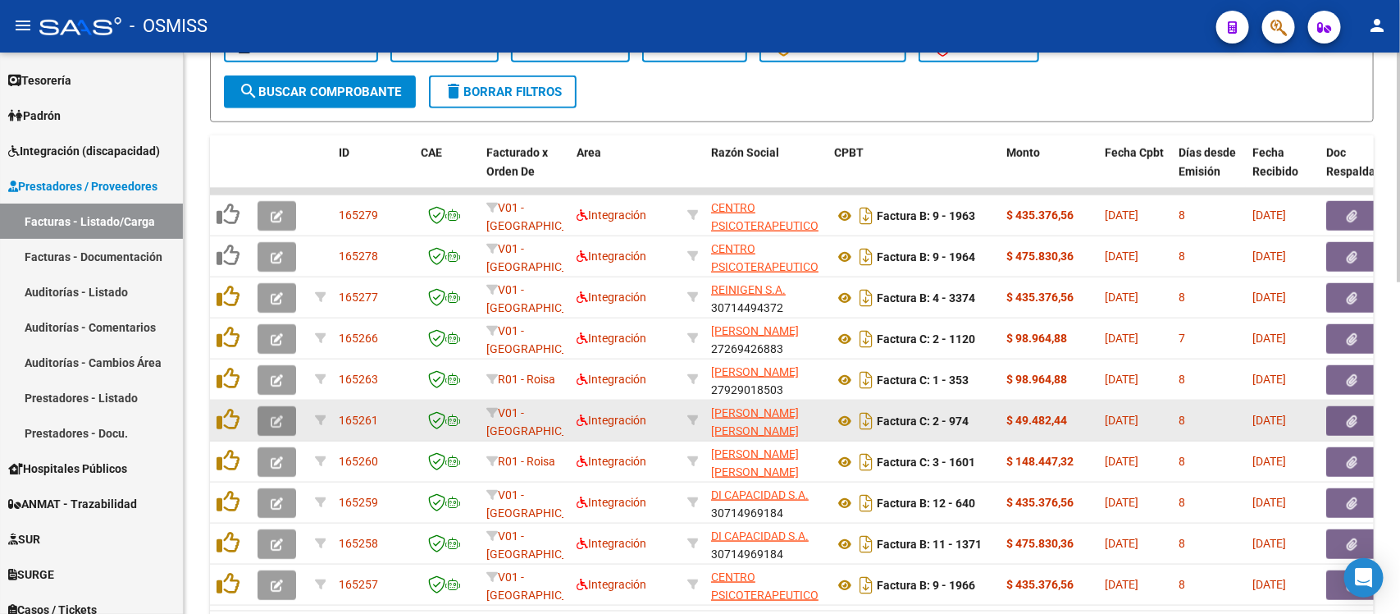
click at [283, 420] on button "button" at bounding box center [277, 421] width 39 height 30
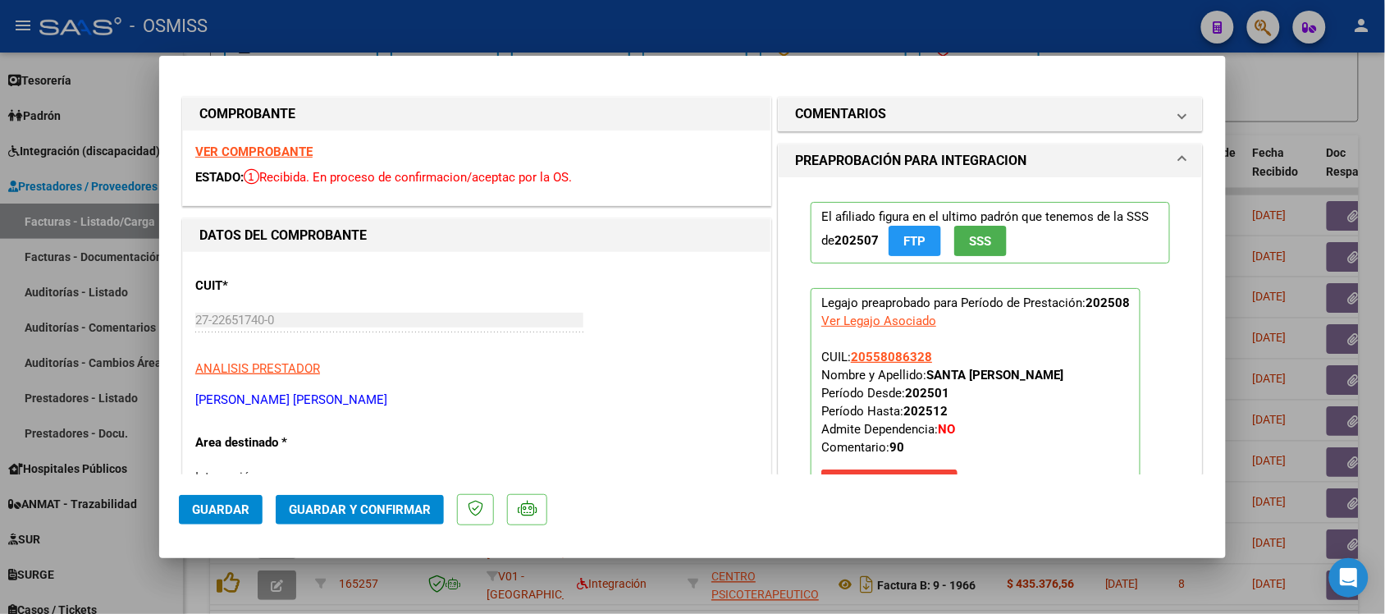
click at [259, 149] on strong "VER COMPROBANTE" at bounding box center [253, 151] width 117 height 15
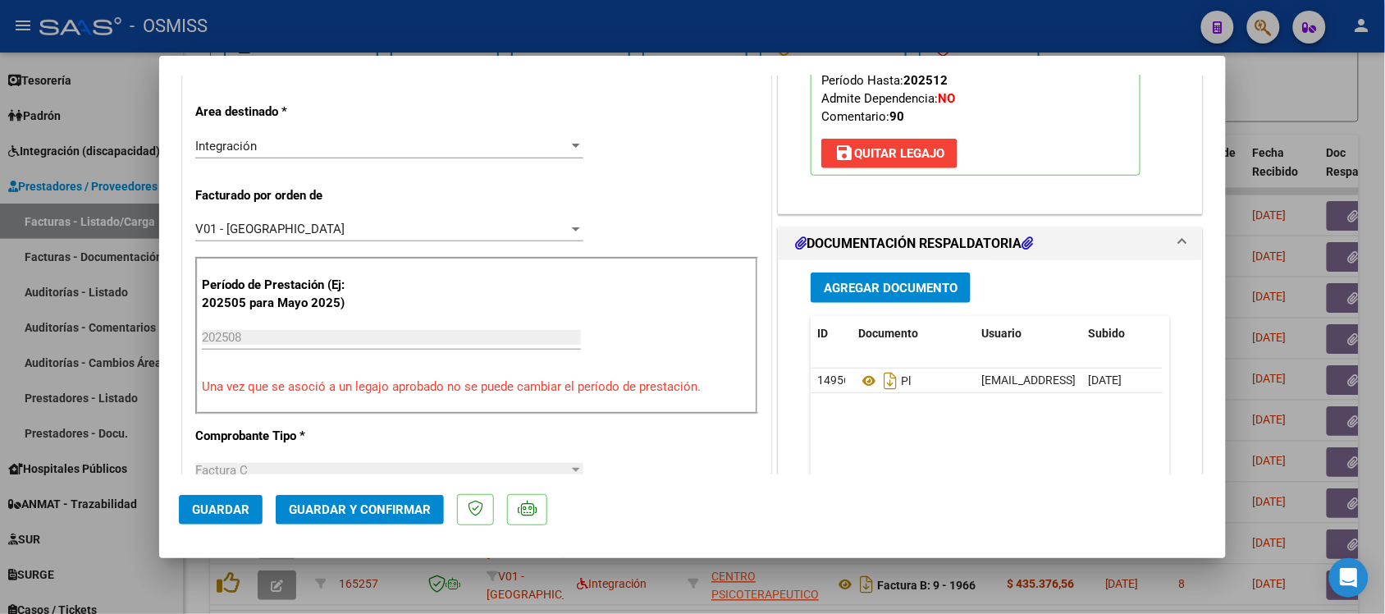
scroll to position [410, 0]
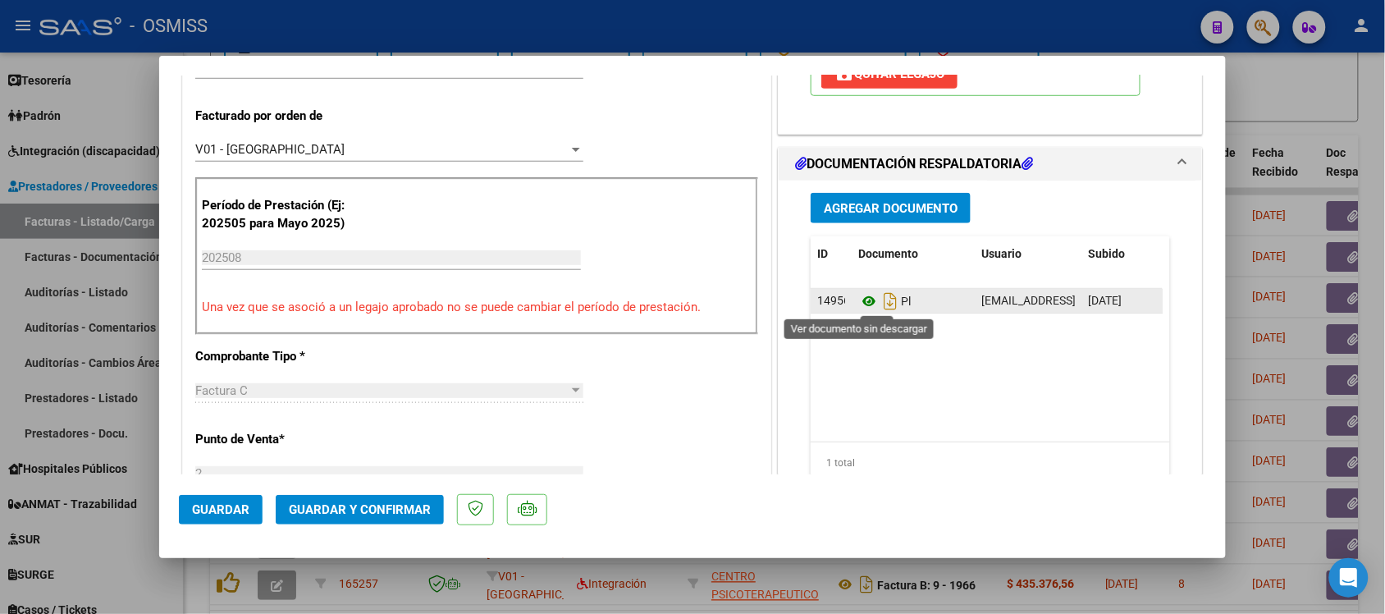
click at [859, 304] on icon at bounding box center [868, 301] width 21 height 20
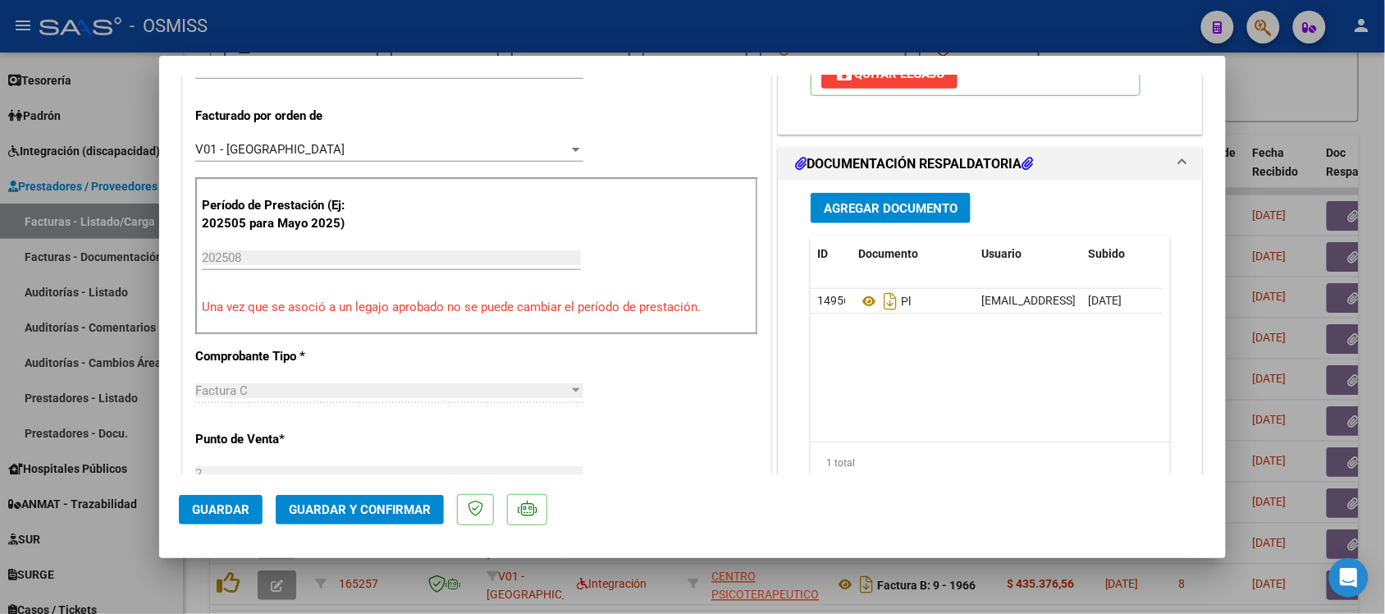
scroll to position [0, 0]
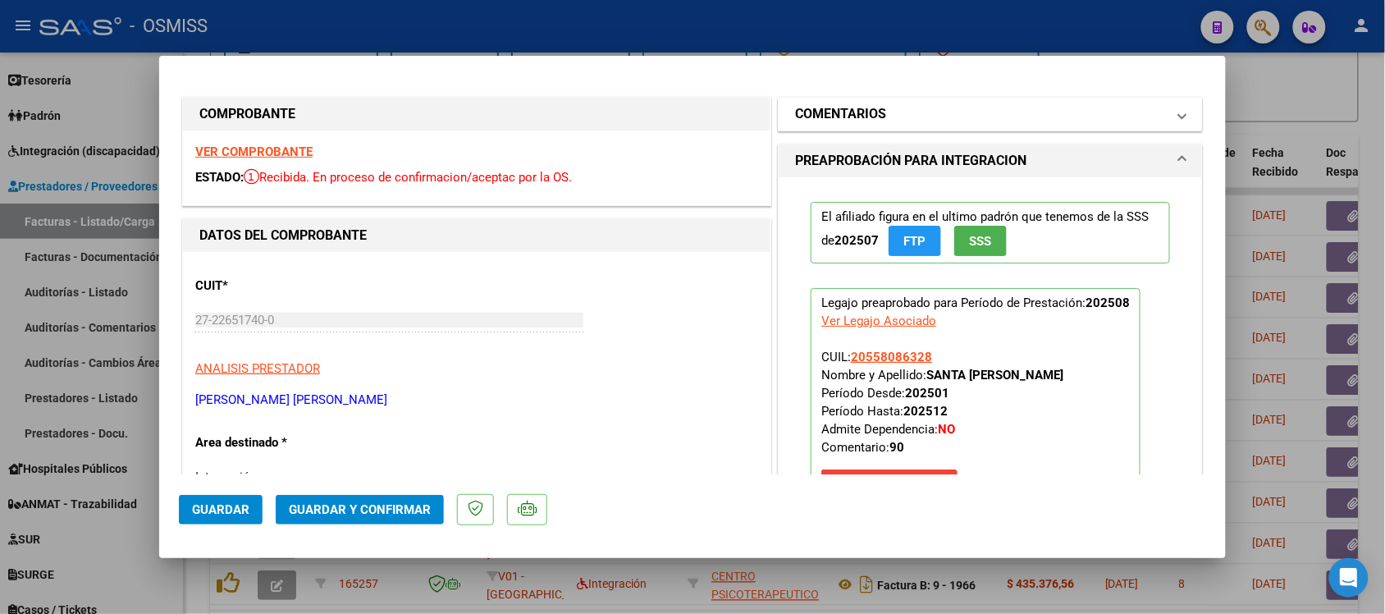
click at [838, 112] on h1 "COMENTARIOS" at bounding box center [840, 114] width 91 height 20
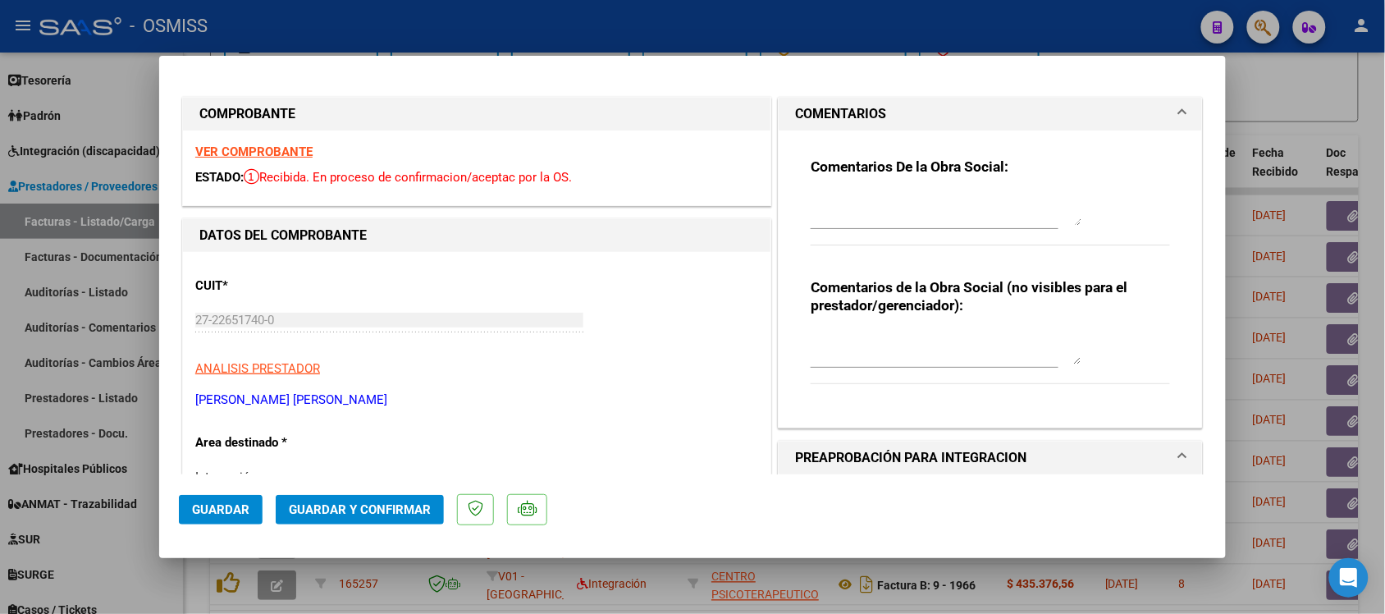
click at [837, 109] on h1 "COMENTARIOS" at bounding box center [840, 114] width 91 height 20
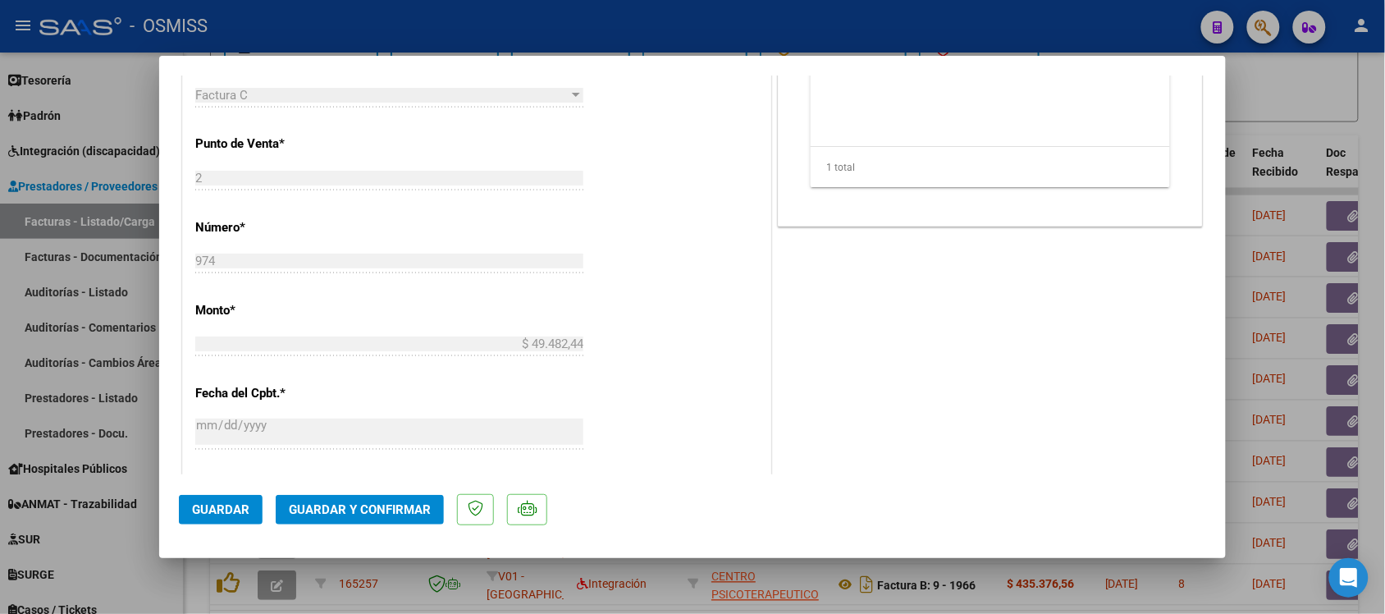
scroll to position [718, 0]
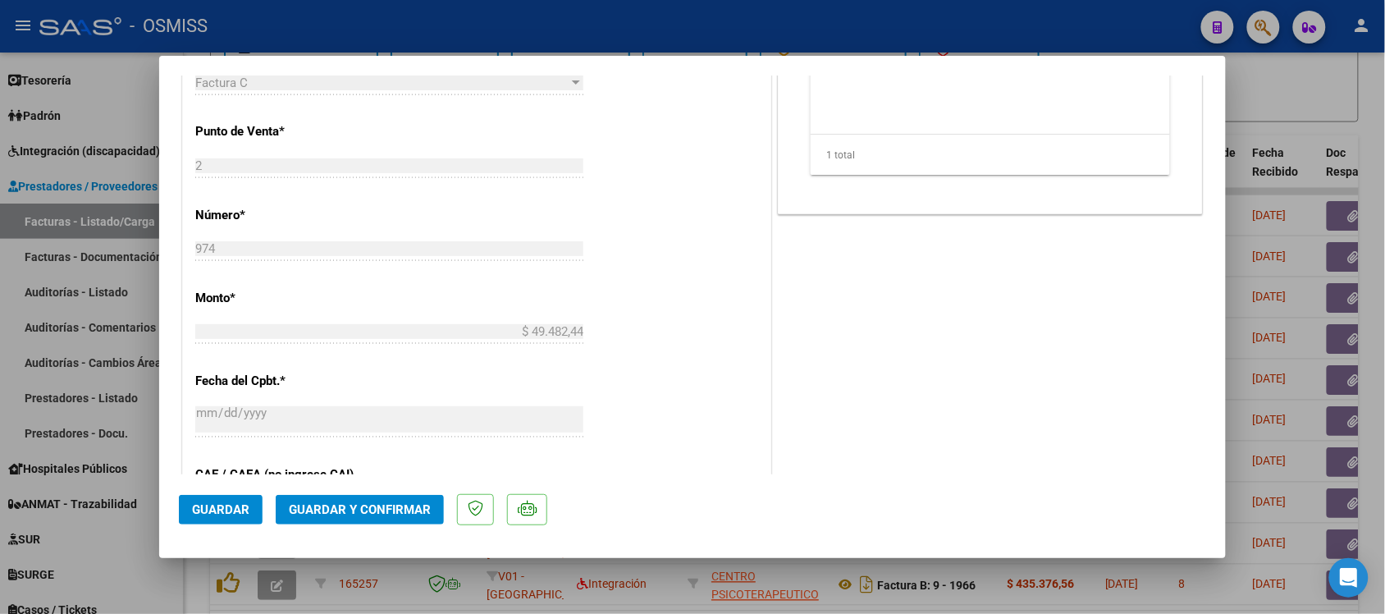
click at [404, 502] on span "Guardar y Confirmar" at bounding box center [360, 509] width 142 height 15
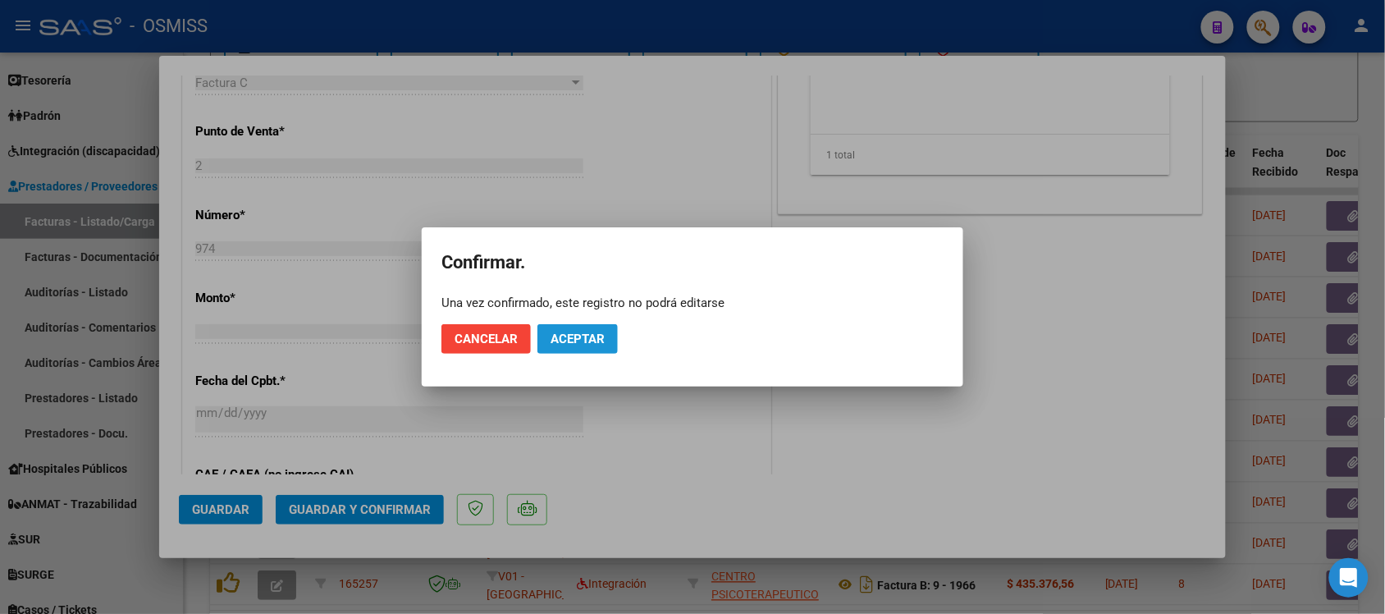
click at [587, 331] on span "Aceptar" at bounding box center [578, 338] width 54 height 15
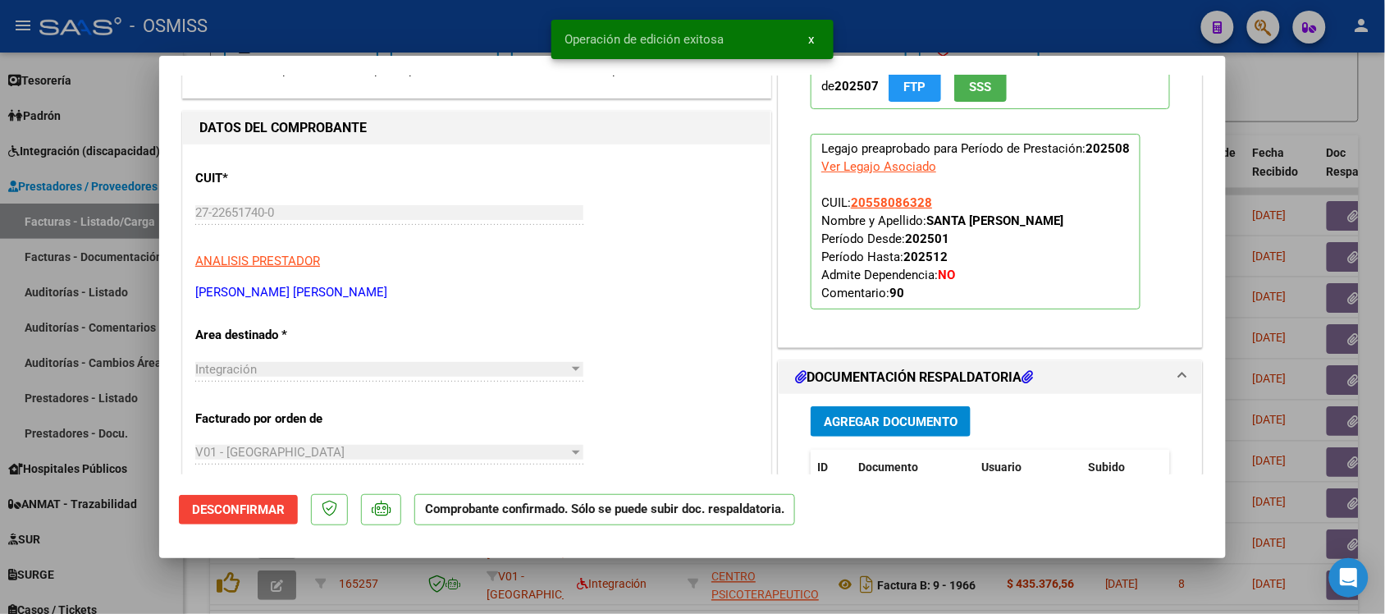
scroll to position [0, 0]
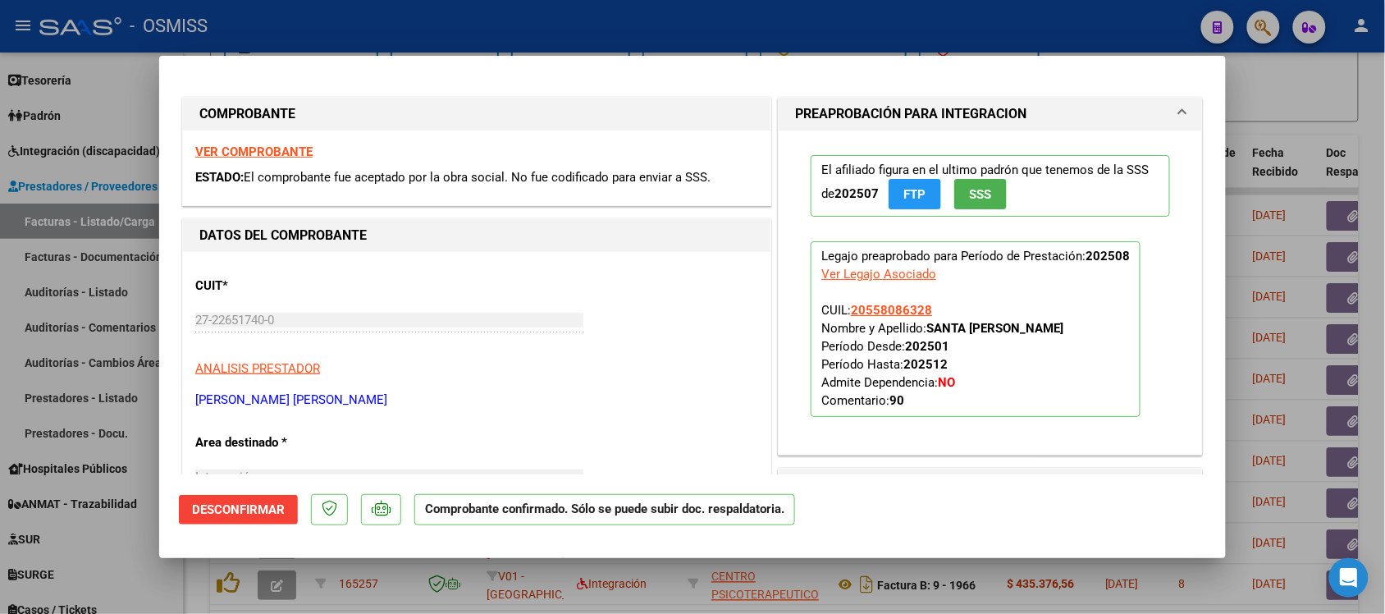
click at [272, 149] on strong "VER COMPROBANTE" at bounding box center [253, 151] width 117 height 15
click at [273, 148] on strong "VER COMPROBANTE" at bounding box center [253, 151] width 117 height 15
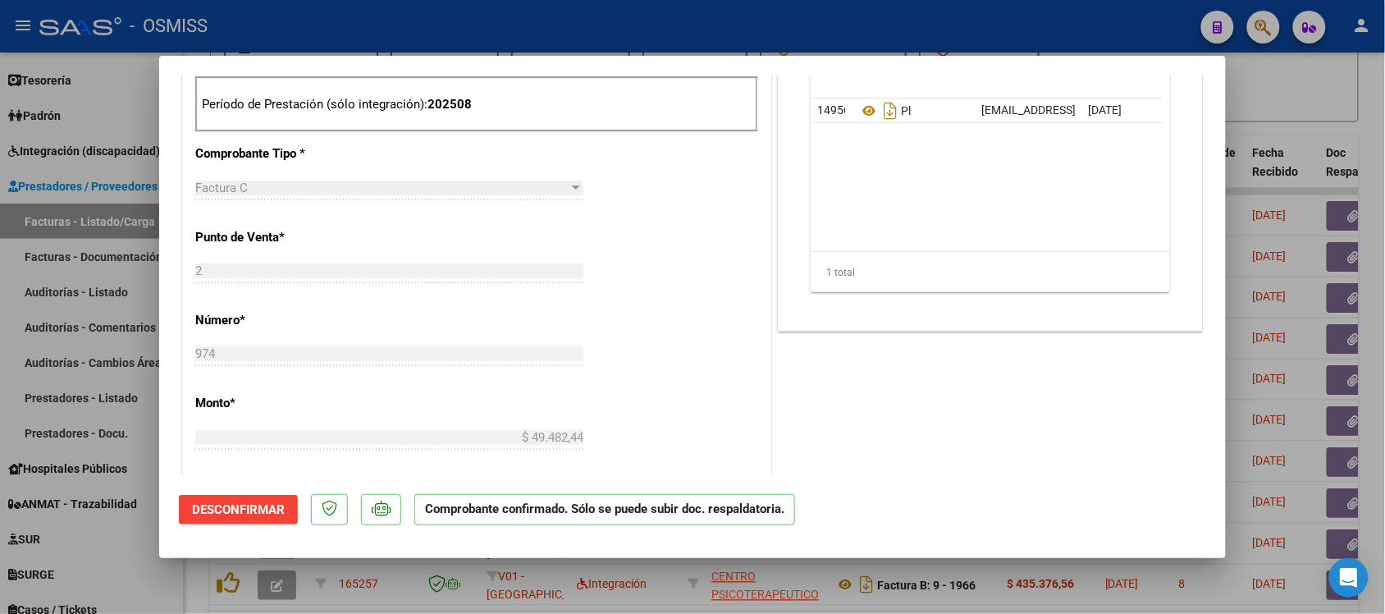
scroll to position [513, 0]
click at [1321, 104] on div at bounding box center [692, 307] width 1385 height 614
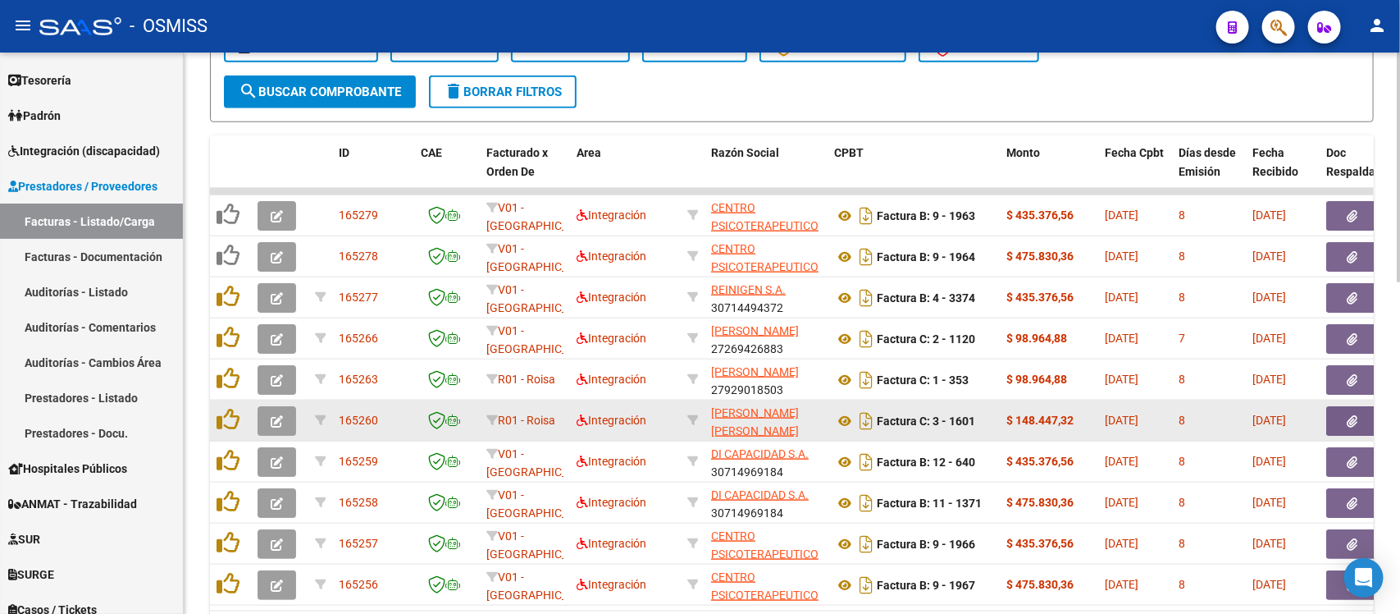
click at [281, 421] on icon "button" at bounding box center [277, 421] width 12 height 12
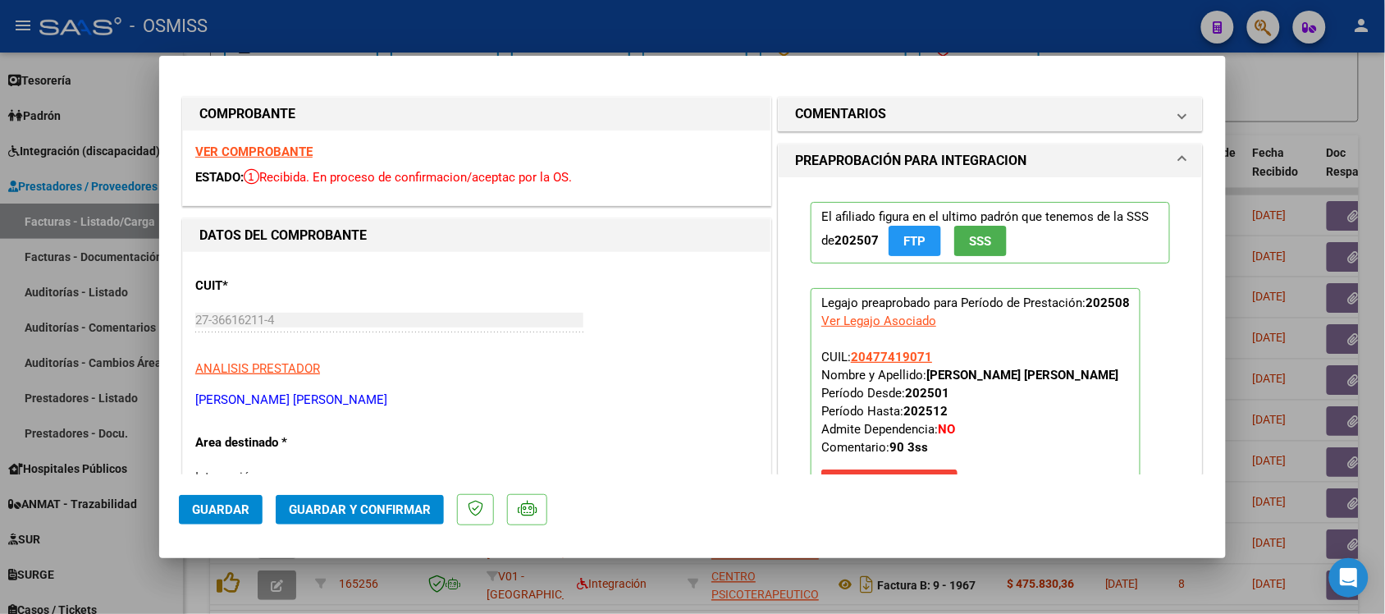
click at [291, 144] on strong "VER COMPROBANTE" at bounding box center [253, 151] width 117 height 15
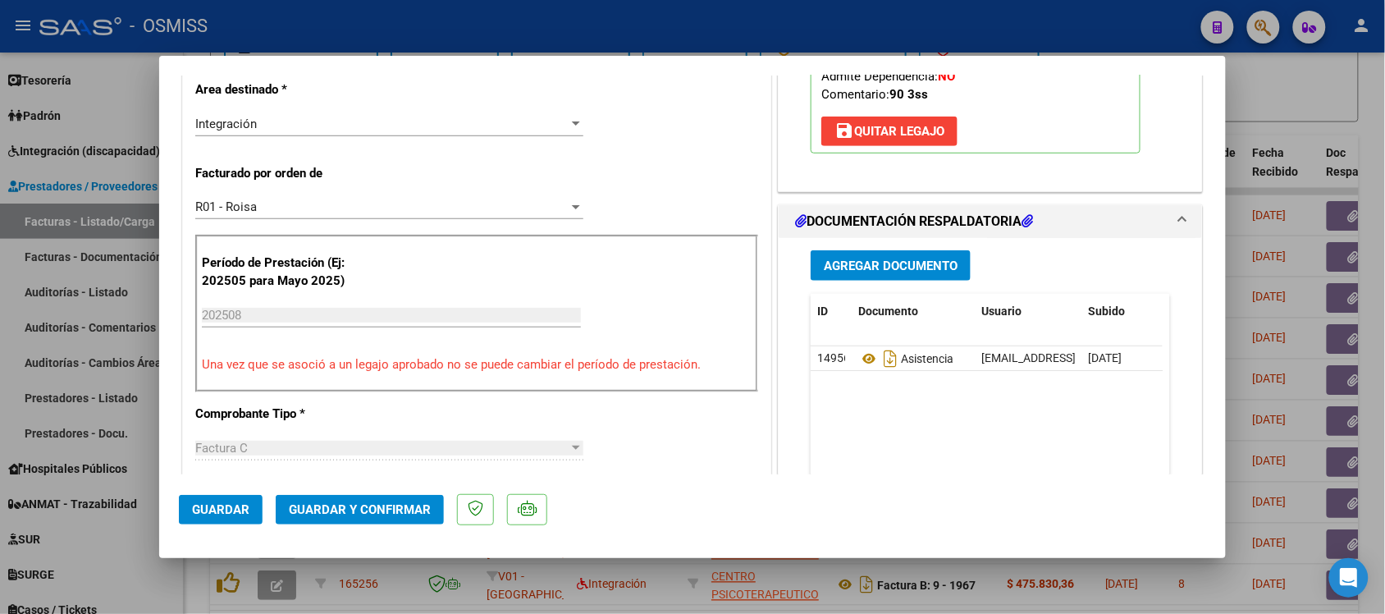
scroll to position [410, 0]
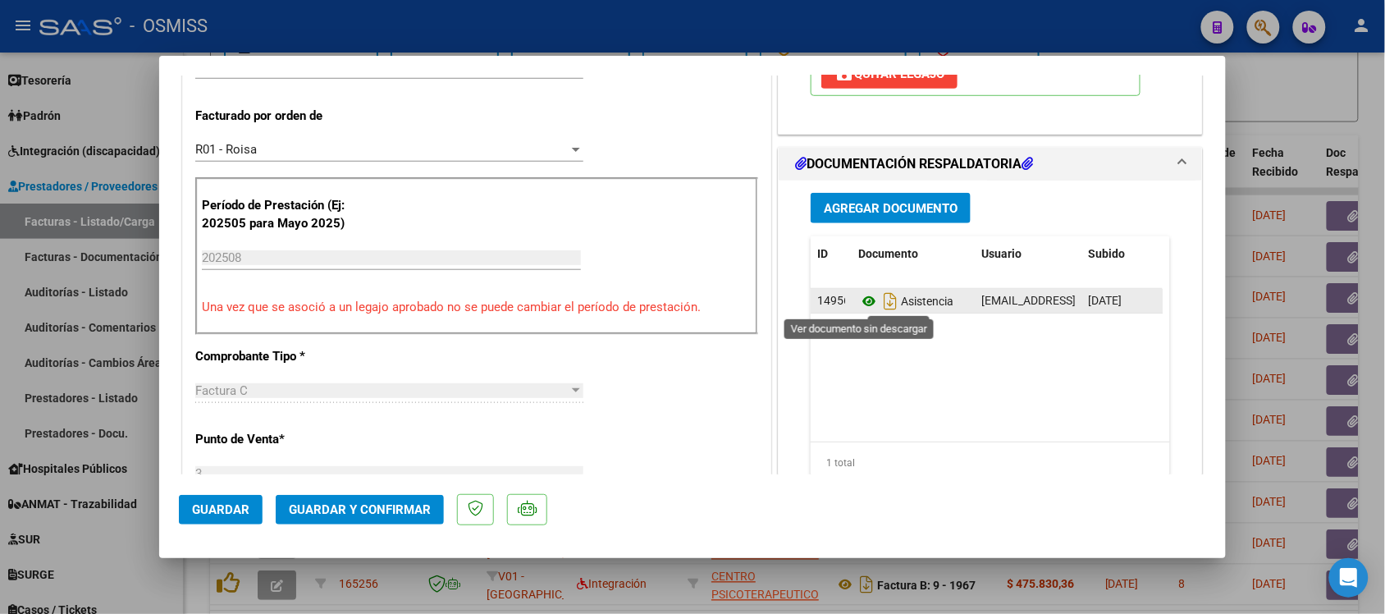
click at [862, 302] on icon at bounding box center [868, 301] width 21 height 20
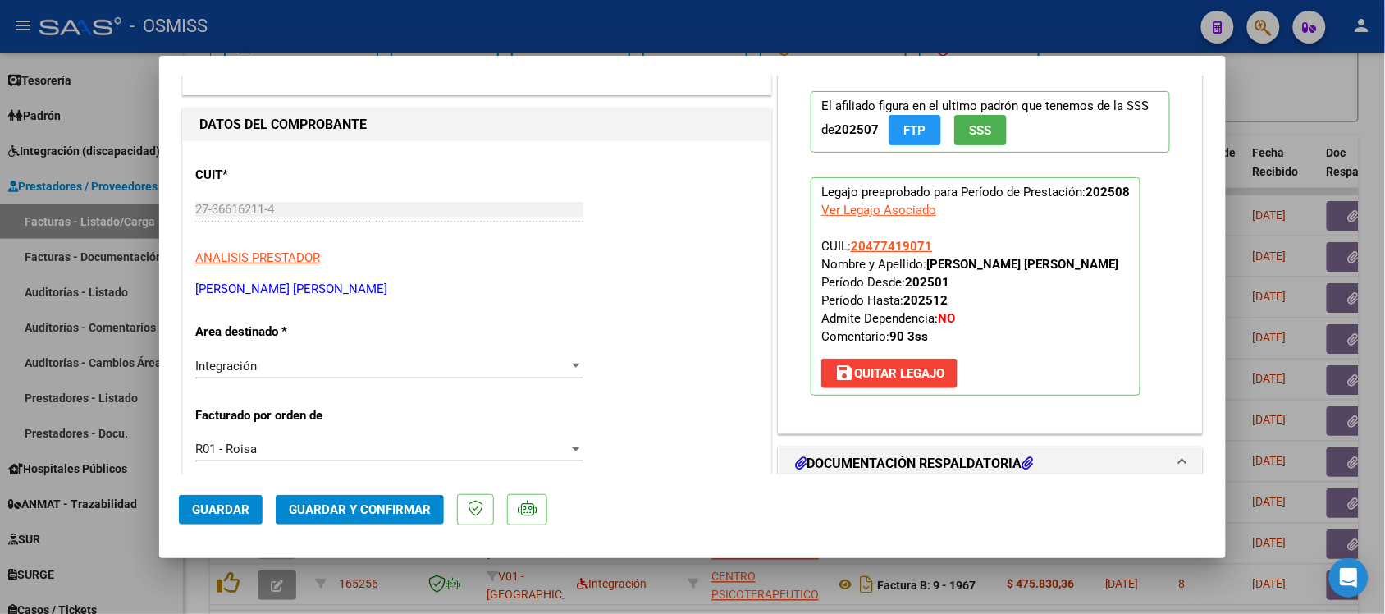
scroll to position [0, 0]
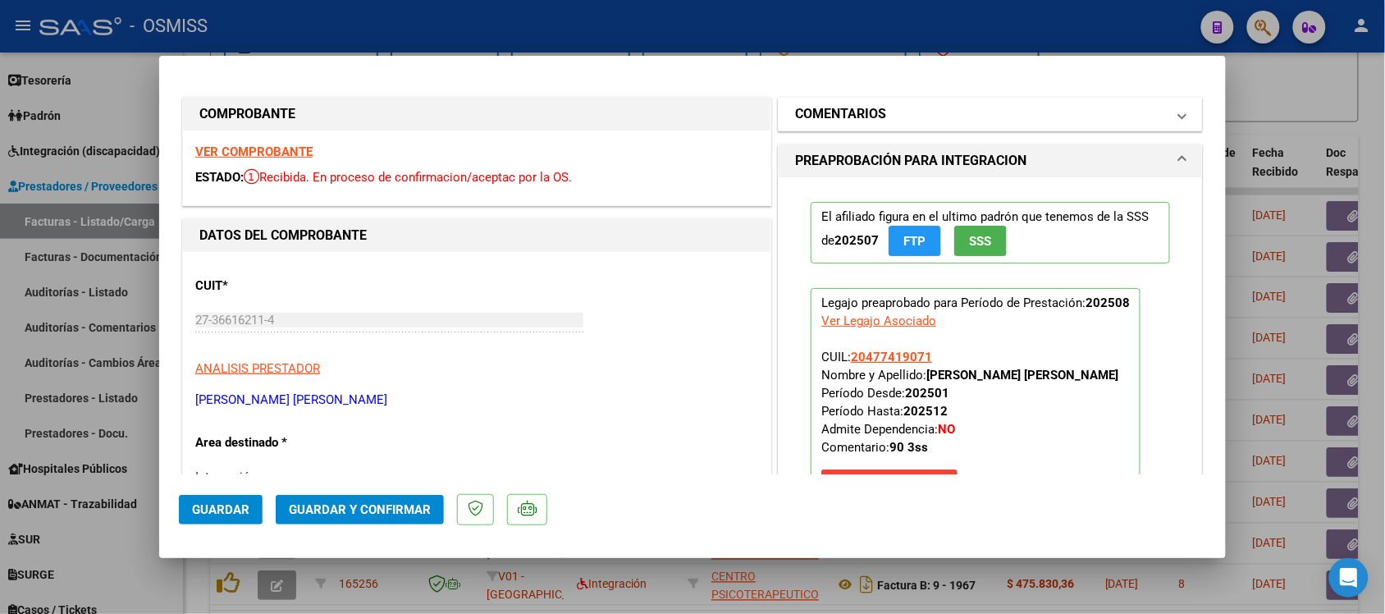
click at [816, 112] on h1 "COMENTARIOS" at bounding box center [840, 114] width 91 height 20
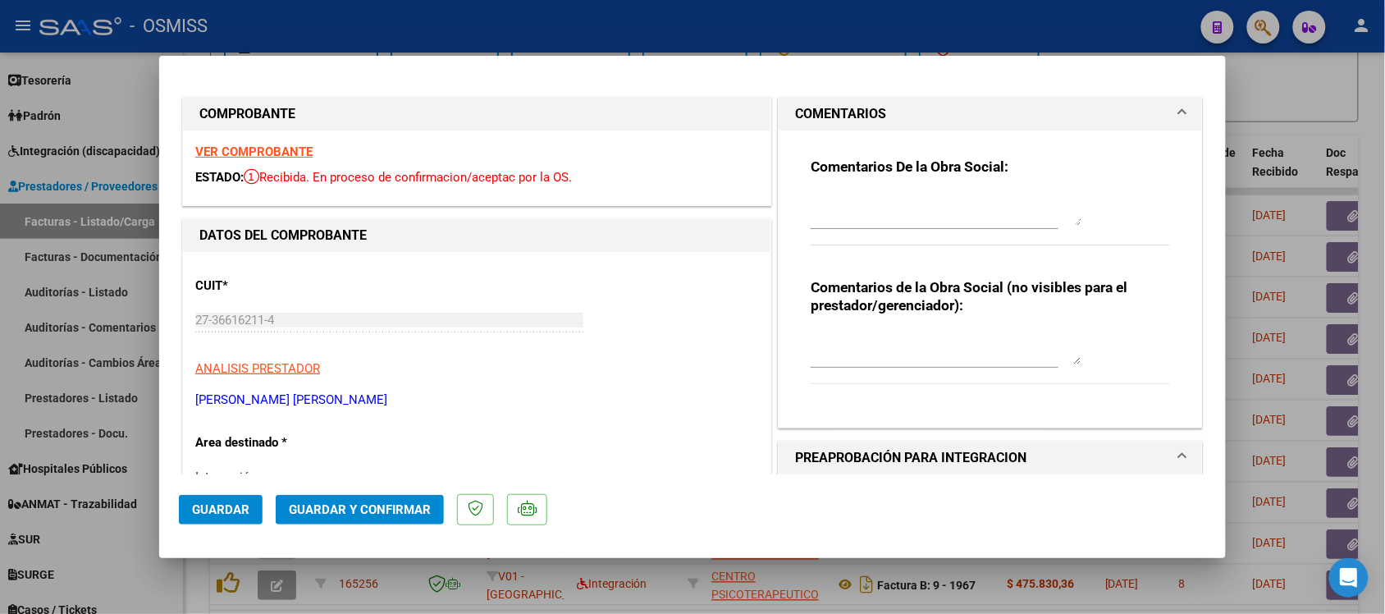
click at [813, 111] on h1 "COMENTARIOS" at bounding box center [840, 114] width 91 height 20
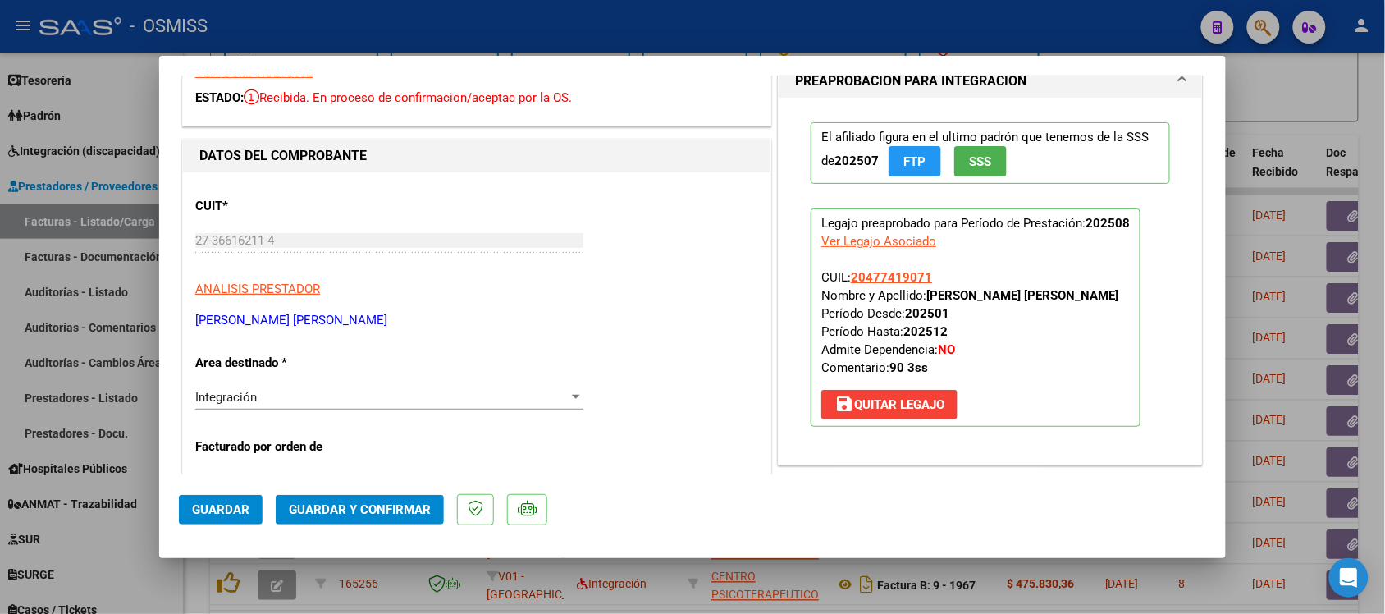
scroll to position [103, 0]
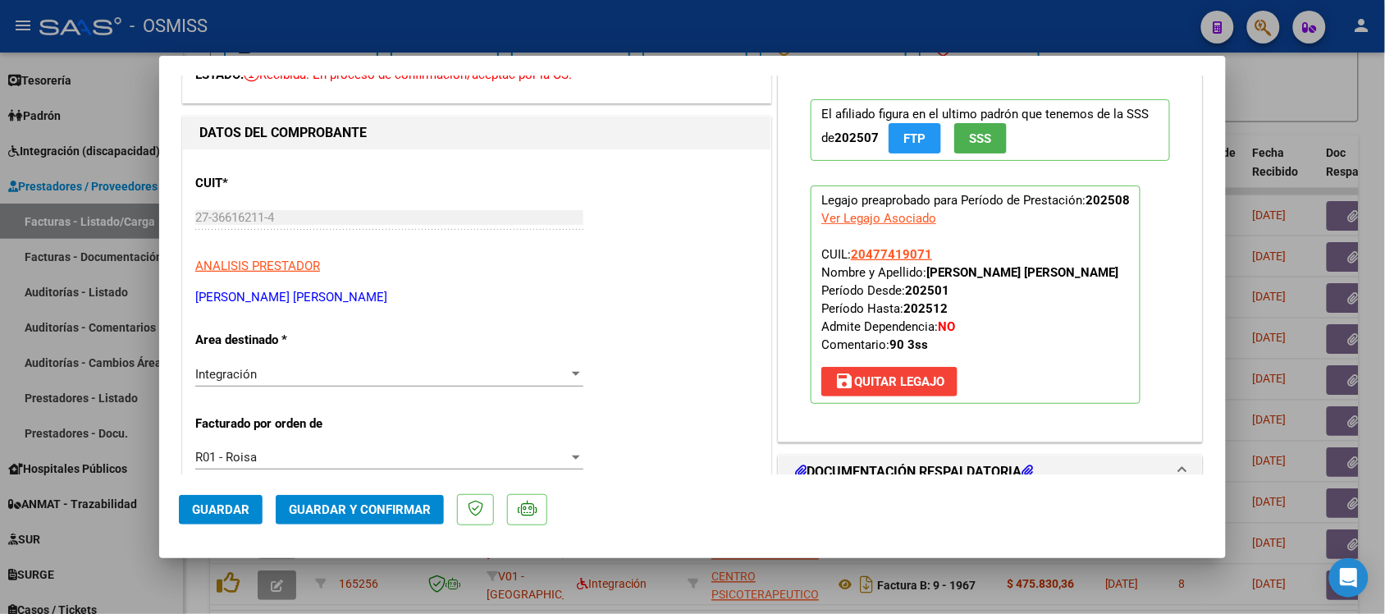
click at [1318, 146] on div at bounding box center [692, 307] width 1385 height 614
type input "$ 0,00"
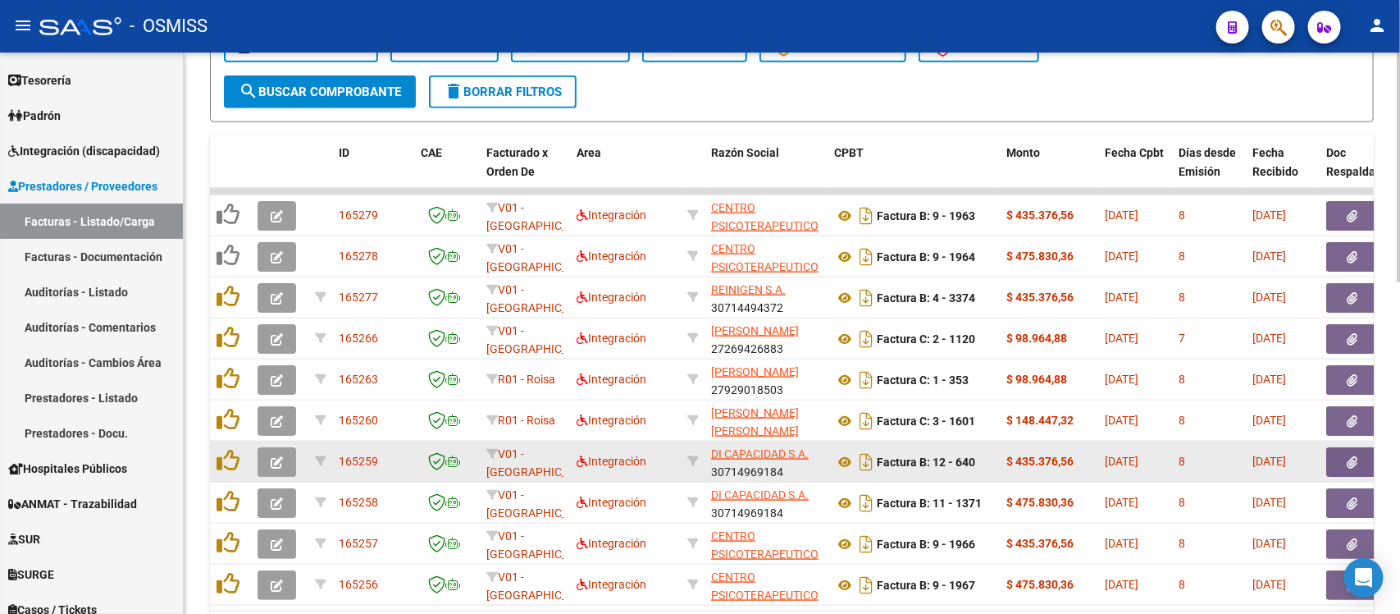
click at [279, 458] on icon "button" at bounding box center [277, 462] width 12 height 12
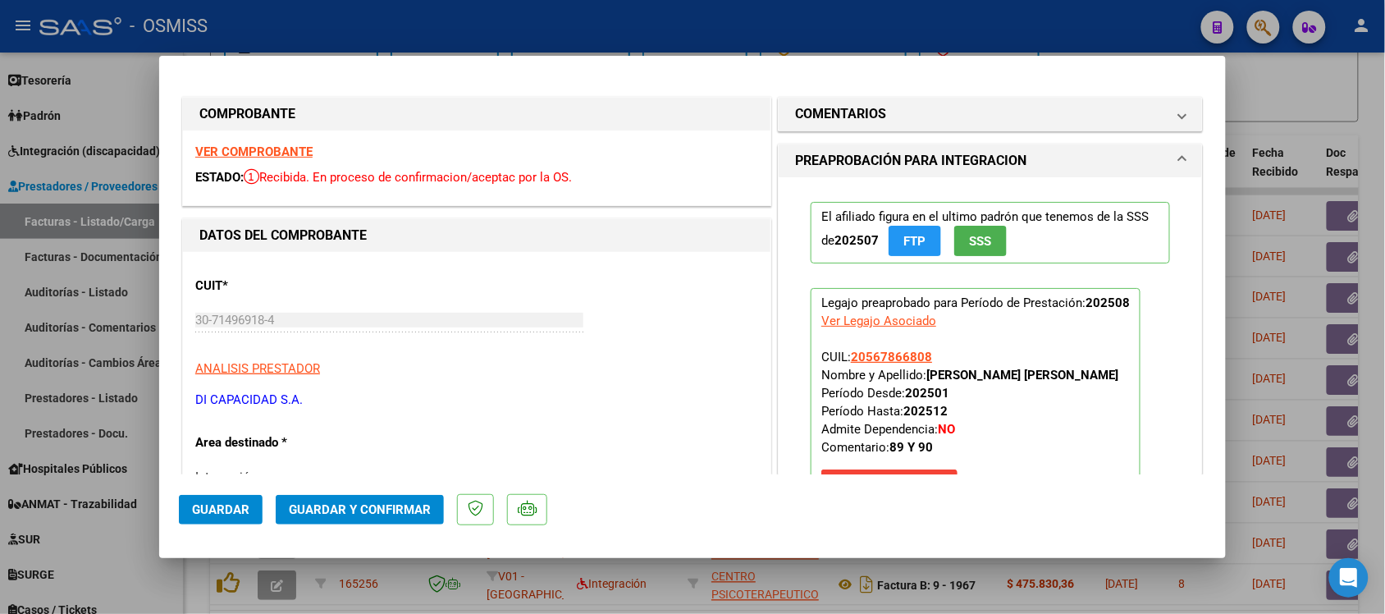
click at [293, 149] on strong "VER COMPROBANTE" at bounding box center [253, 151] width 117 height 15
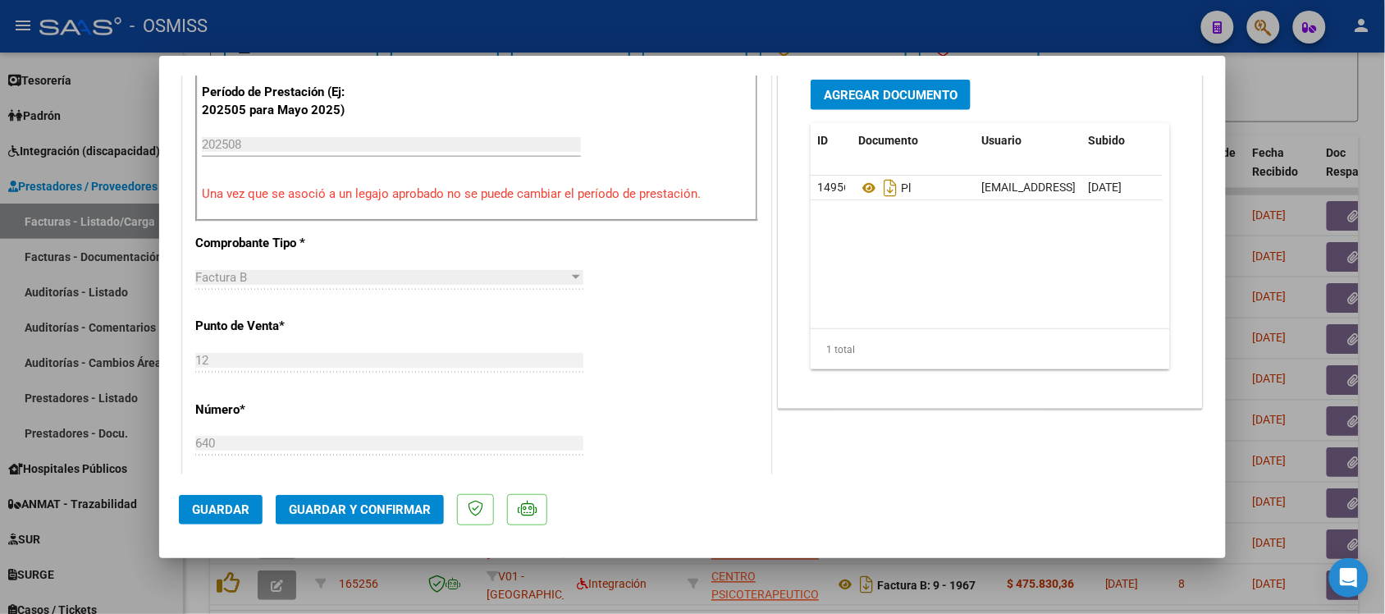
scroll to position [615, 0]
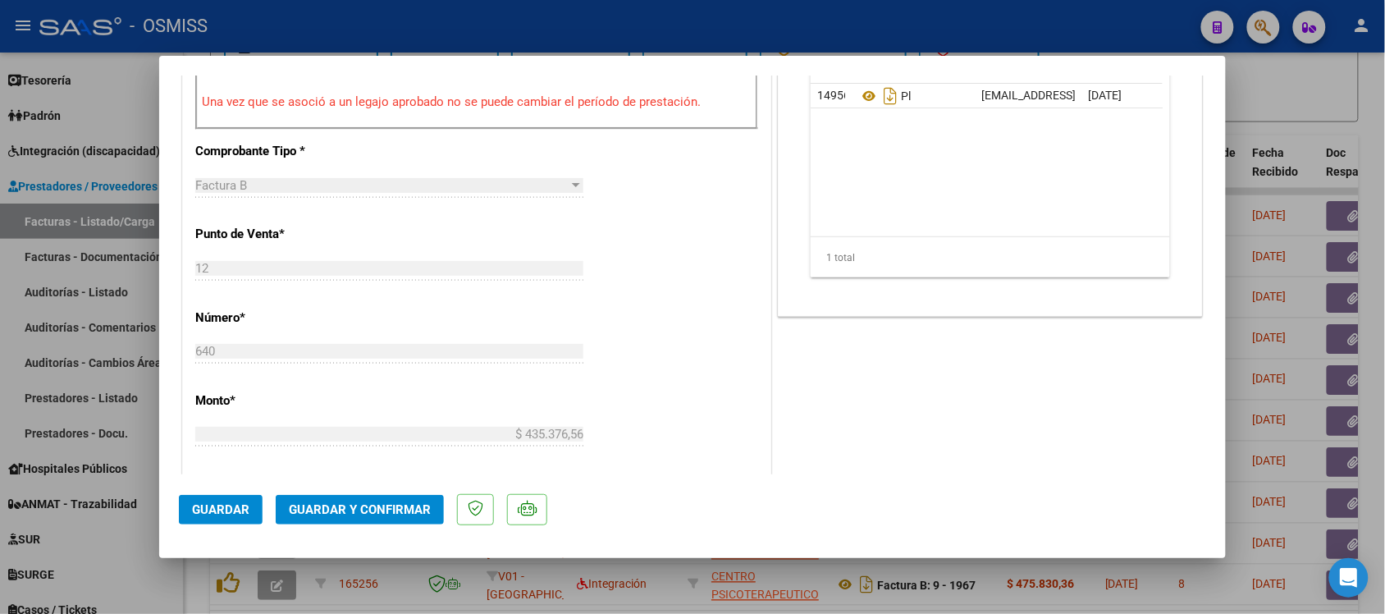
click at [1309, 115] on div at bounding box center [692, 307] width 1385 height 614
type input "$ 0,00"
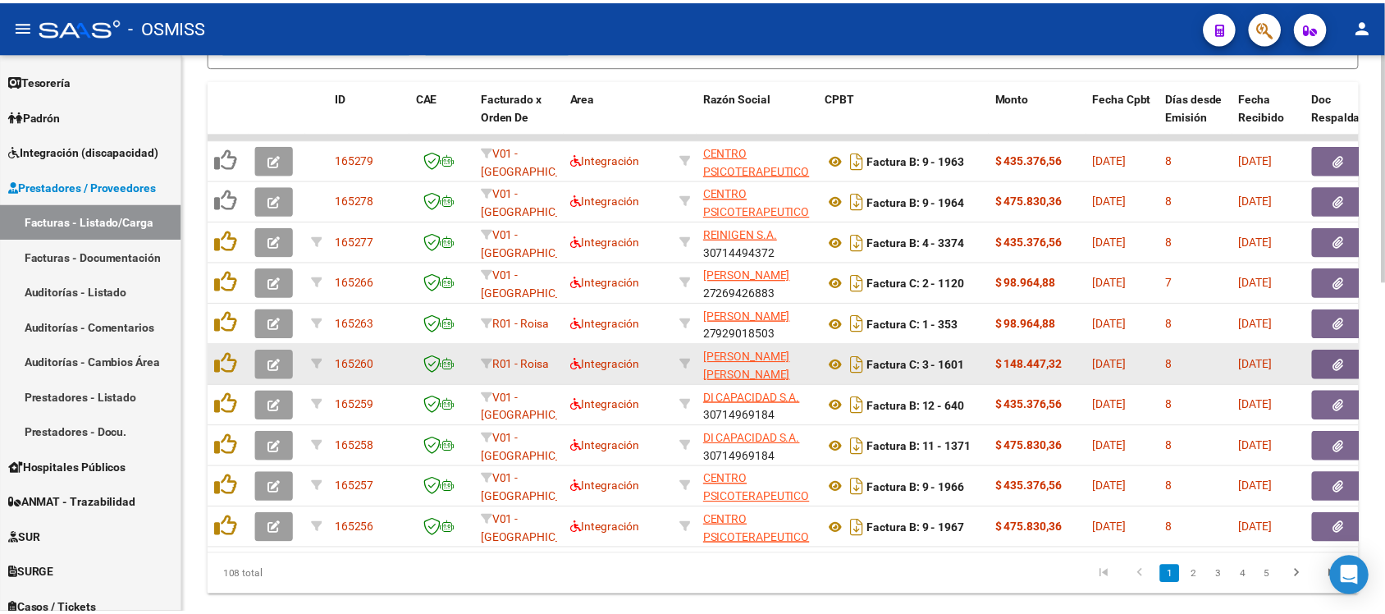
scroll to position [811, 0]
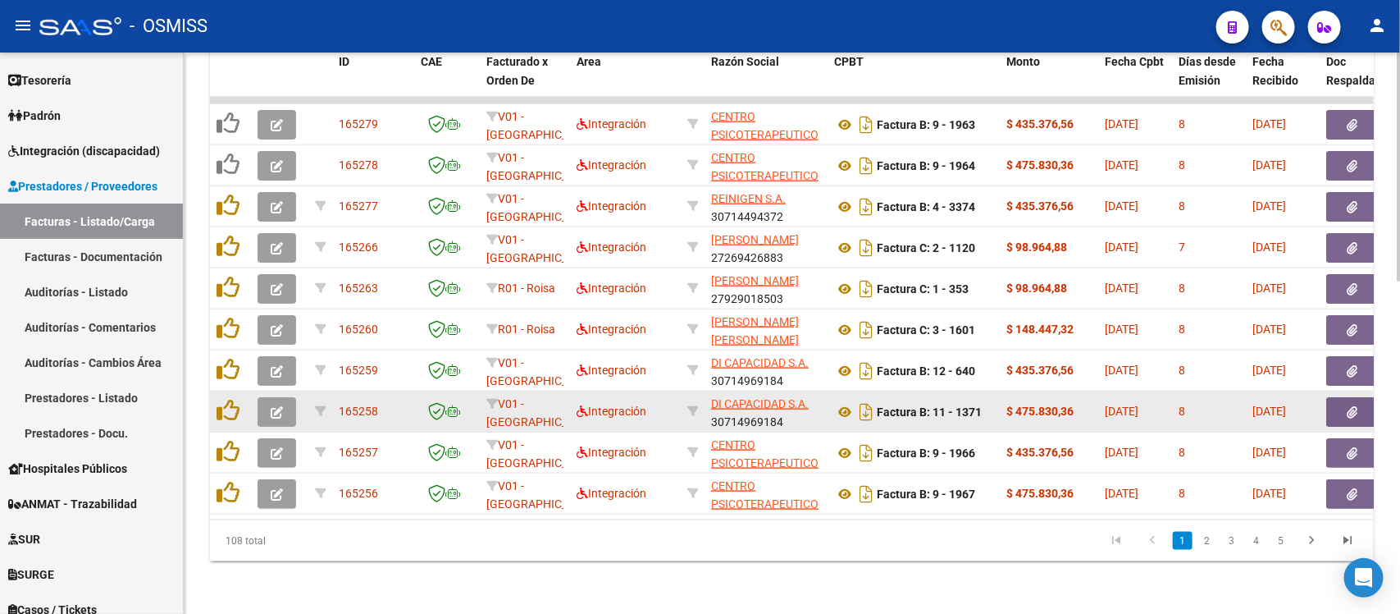
click at [284, 398] on button "button" at bounding box center [277, 412] width 39 height 30
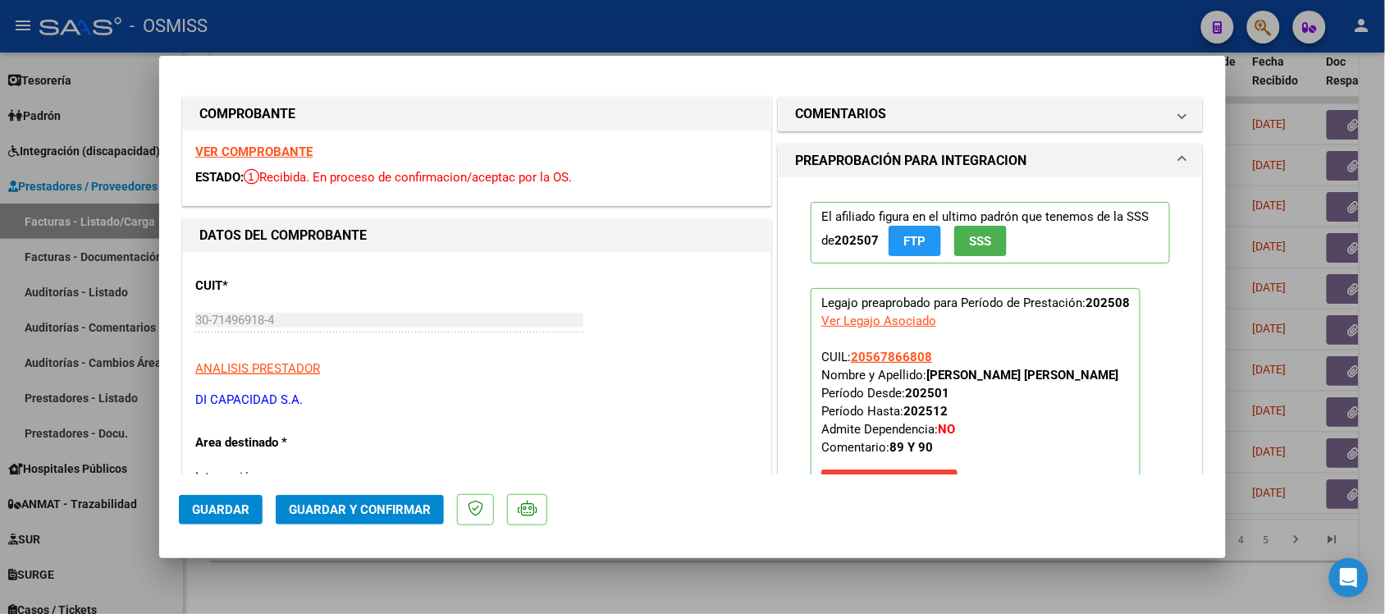
click at [281, 146] on strong "VER COMPROBANTE" at bounding box center [253, 151] width 117 height 15
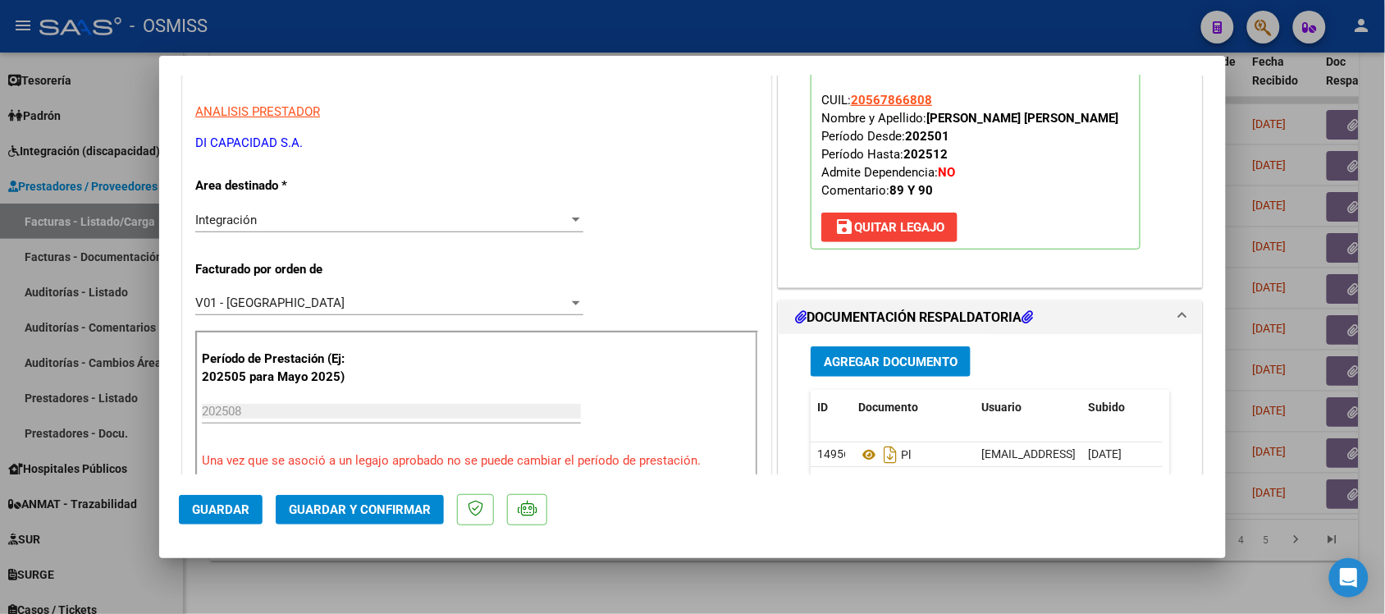
scroll to position [308, 0]
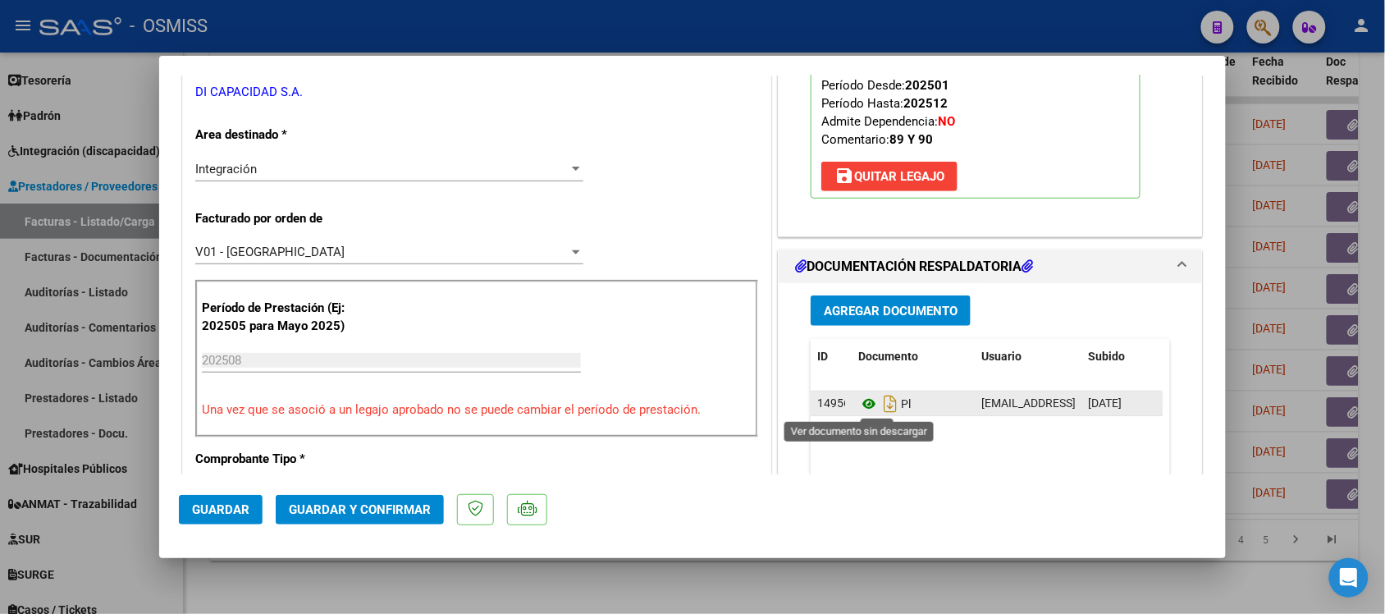
click at [858, 404] on icon at bounding box center [868, 404] width 21 height 20
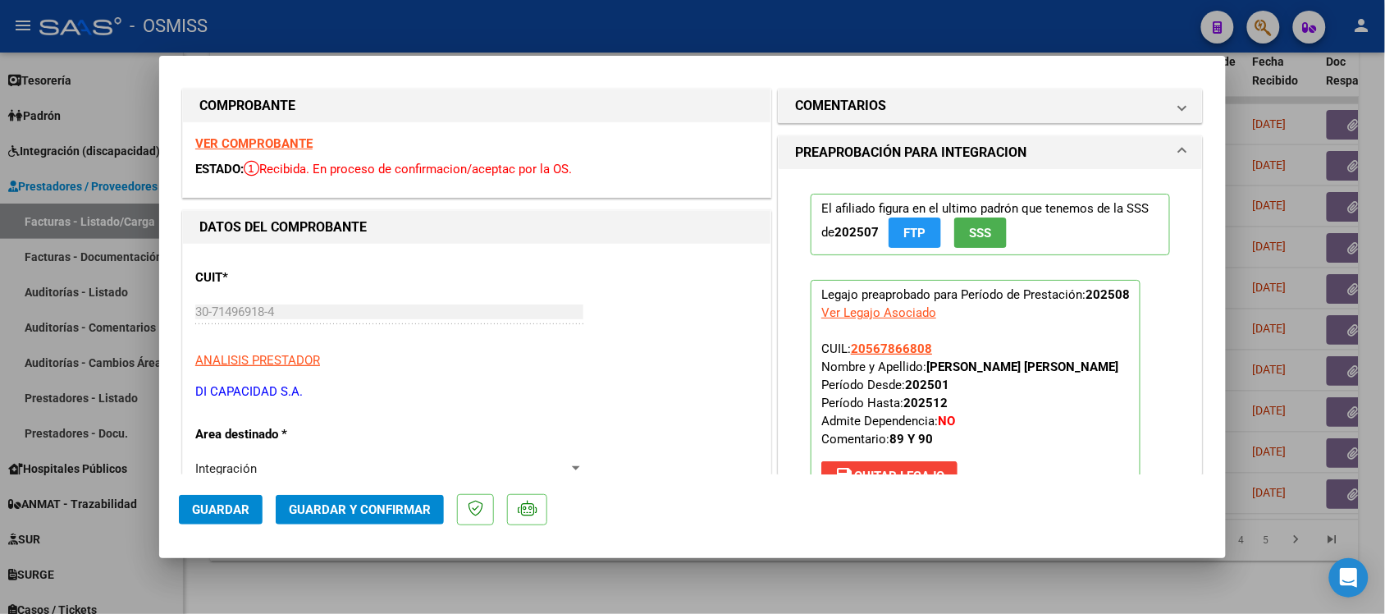
scroll to position [0, 0]
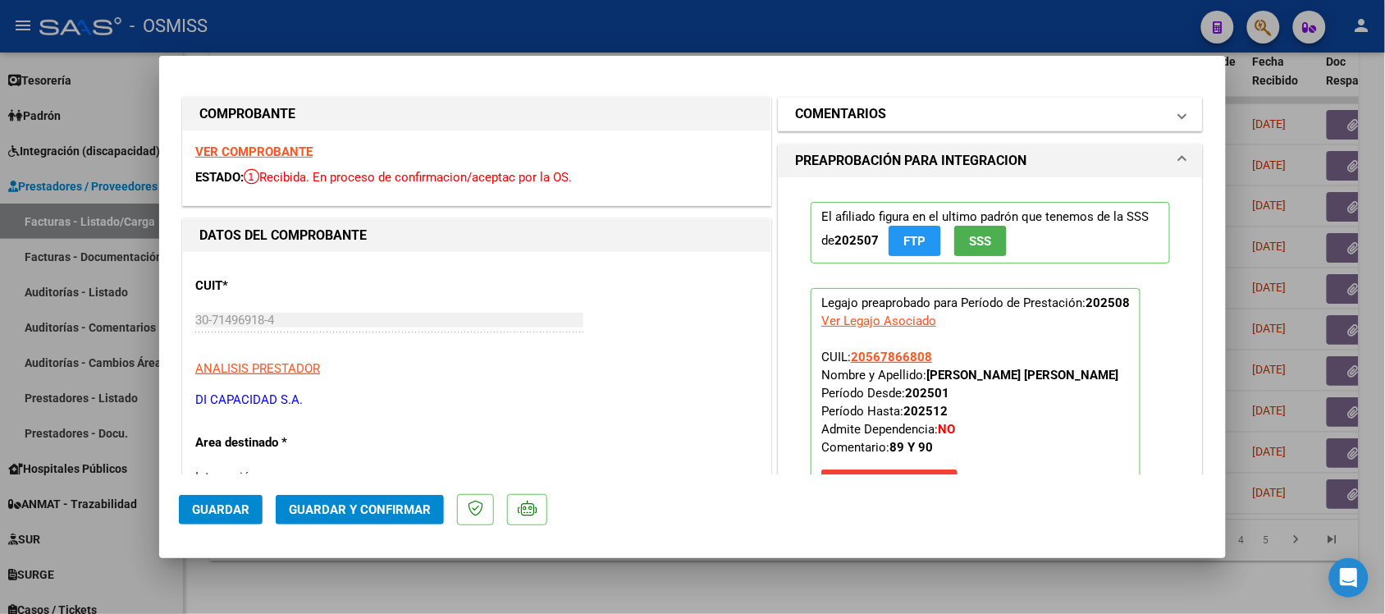
click at [829, 101] on mat-expansion-panel-header "COMENTARIOS" at bounding box center [990, 114] width 423 height 33
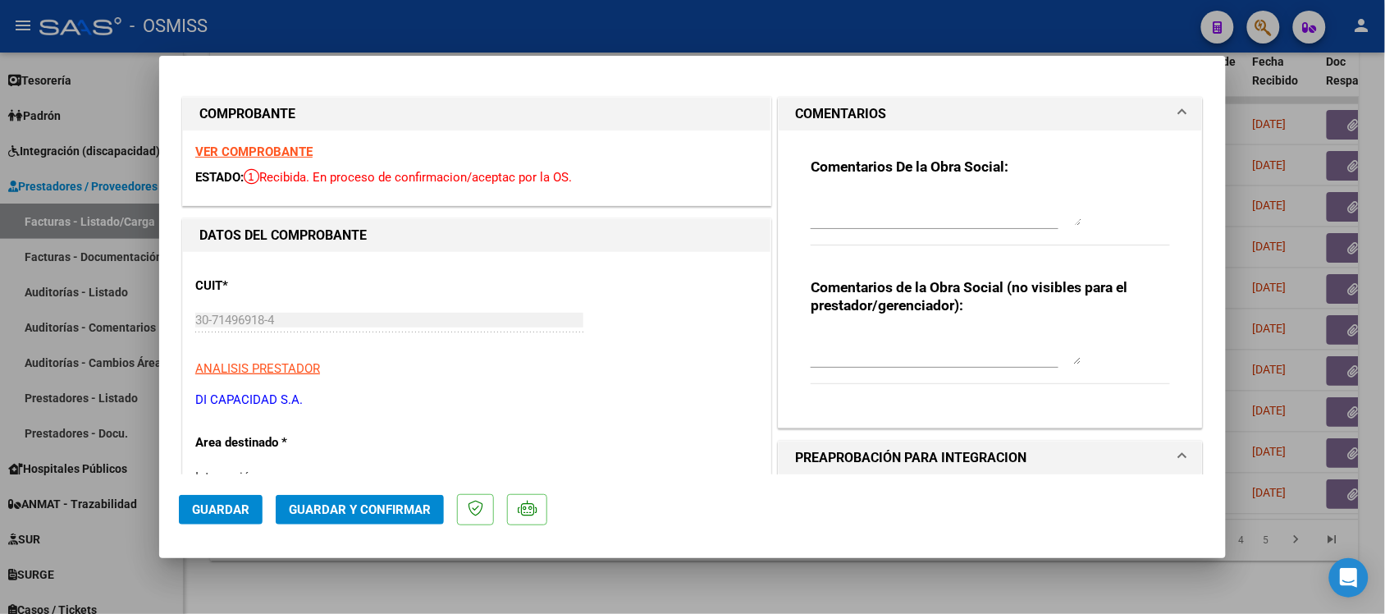
click at [837, 116] on h1 "COMENTARIOS" at bounding box center [840, 114] width 91 height 20
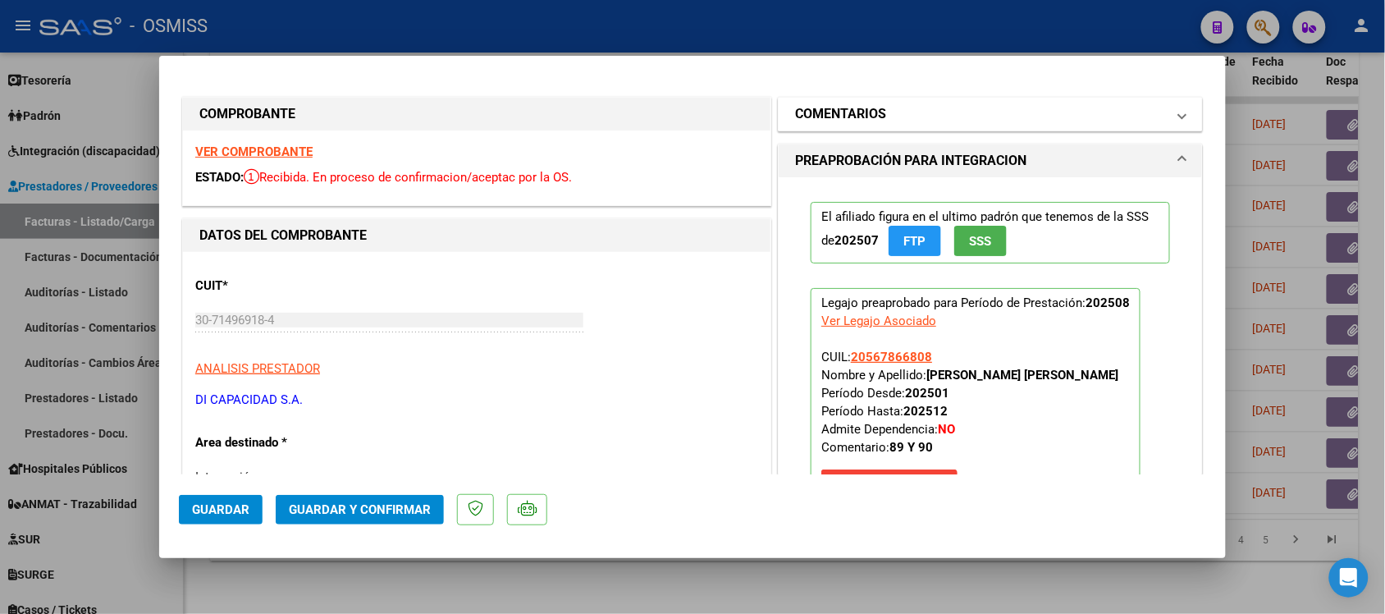
click at [837, 112] on h1 "COMENTARIOS" at bounding box center [840, 114] width 91 height 20
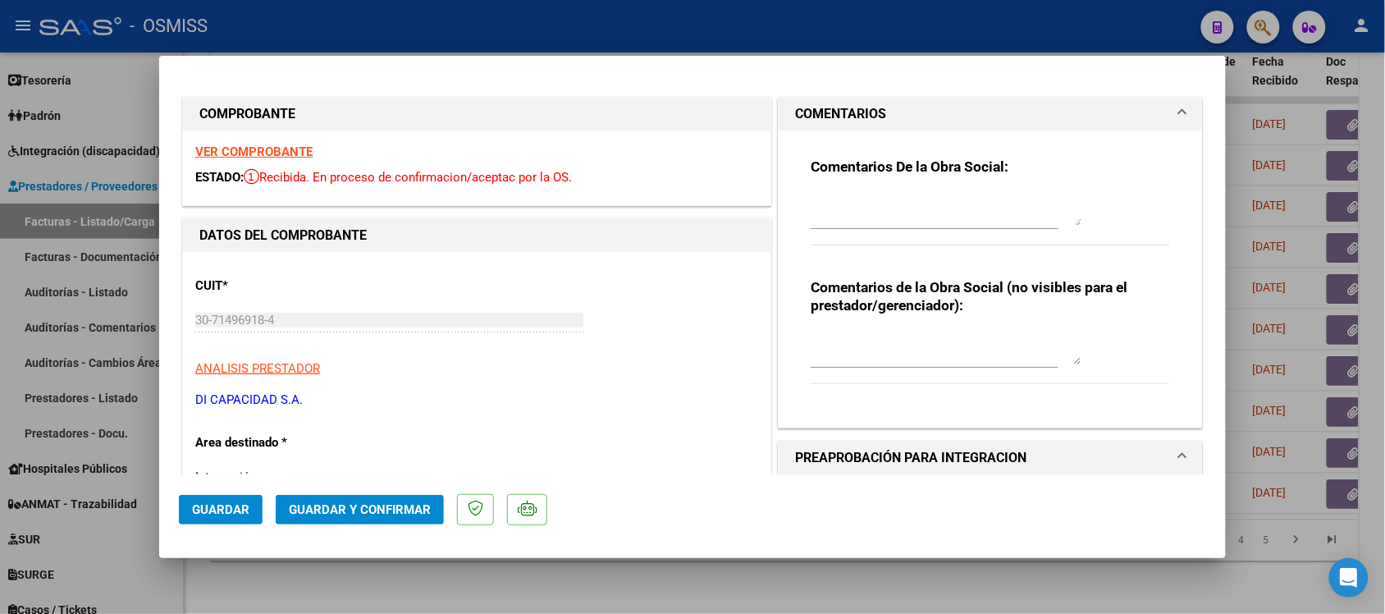
click at [837, 112] on h1 "COMENTARIOS" at bounding box center [840, 114] width 91 height 20
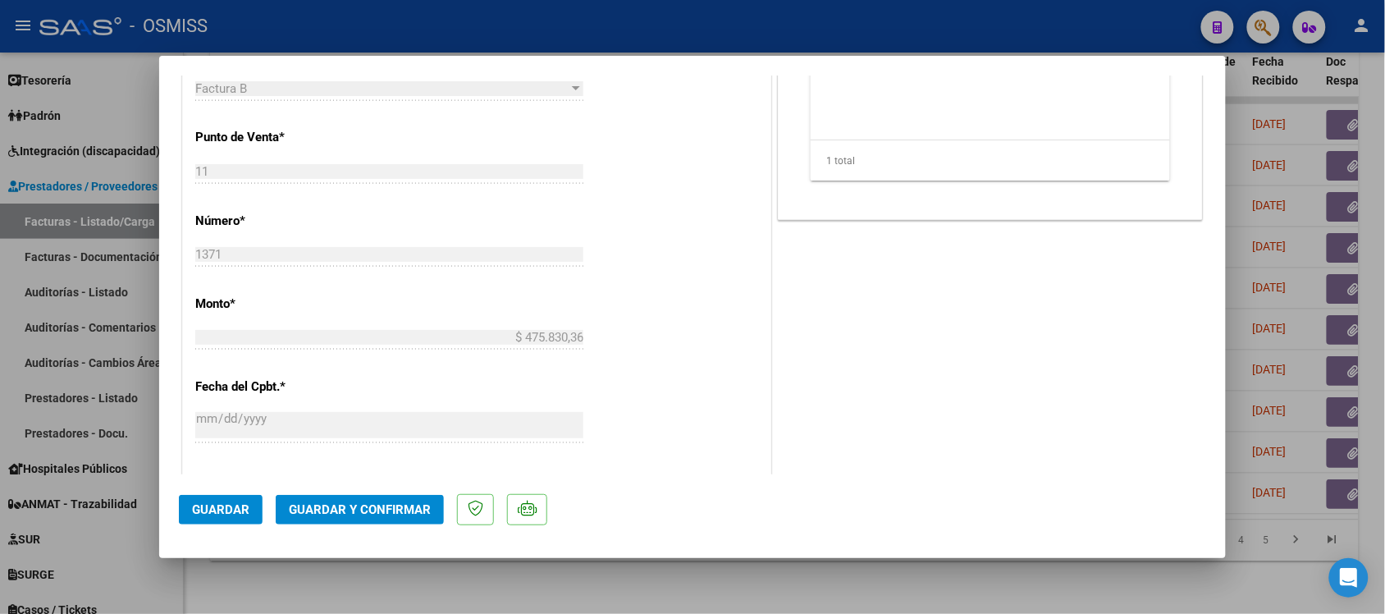
scroll to position [718, 0]
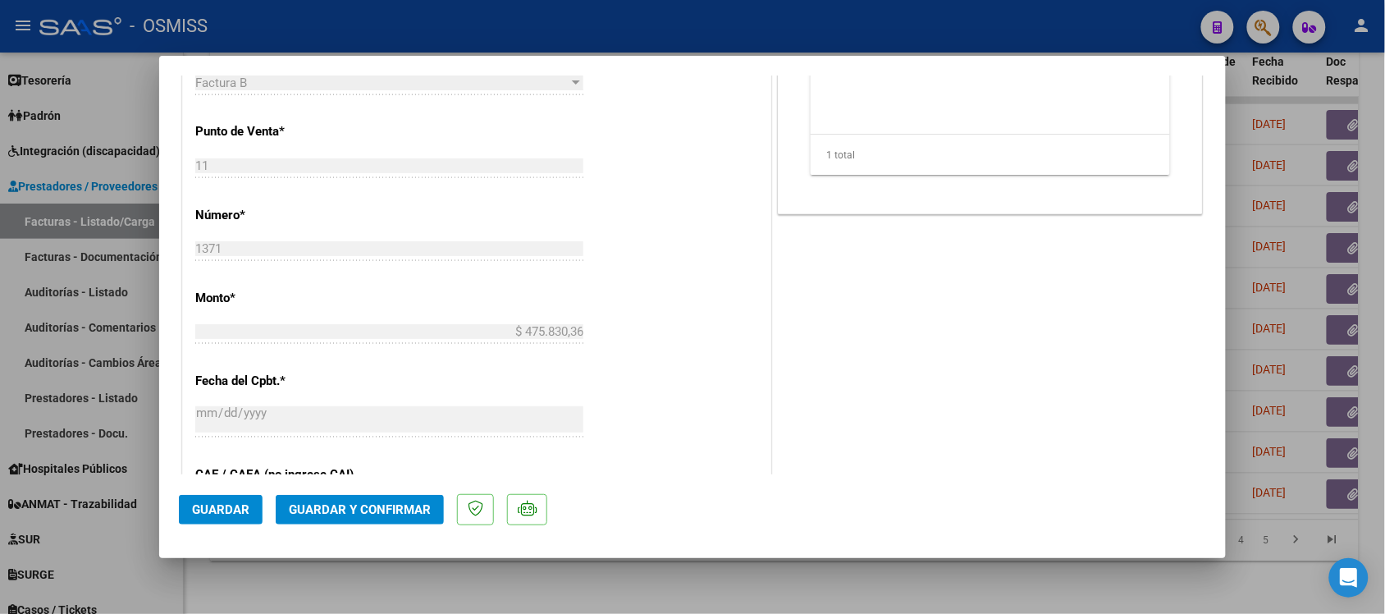
click at [395, 510] on span "Guardar y Confirmar" at bounding box center [360, 509] width 142 height 15
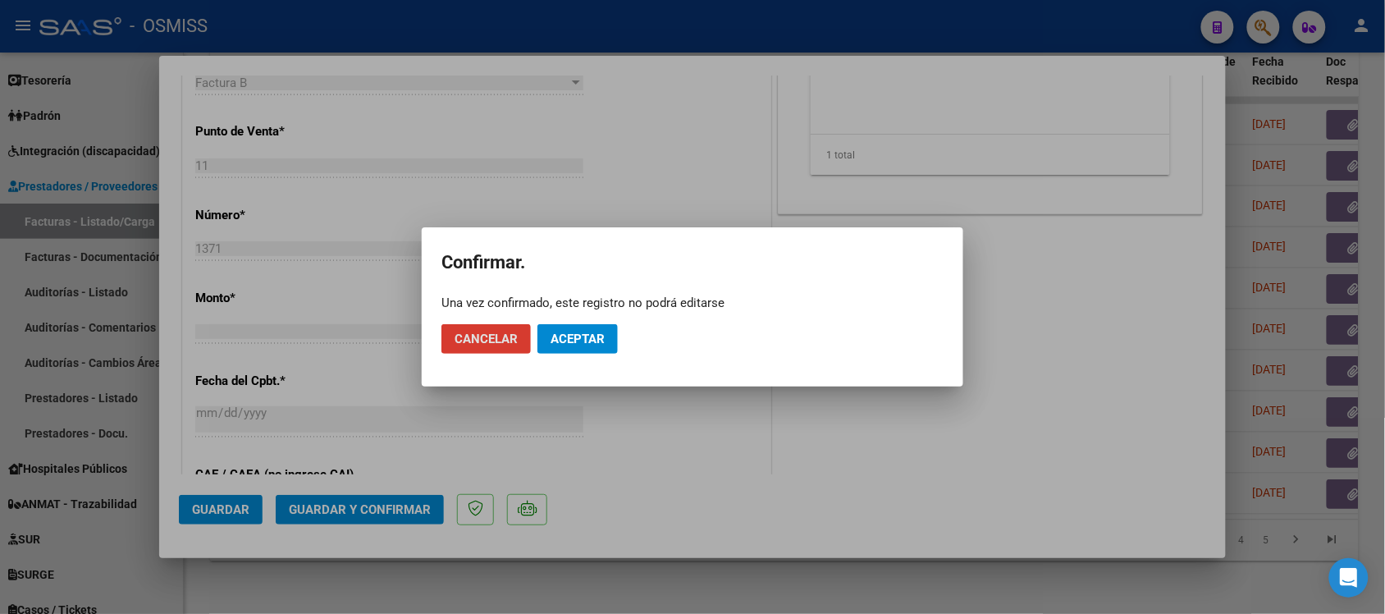
click at [605, 340] on span "Aceptar" at bounding box center [578, 338] width 54 height 15
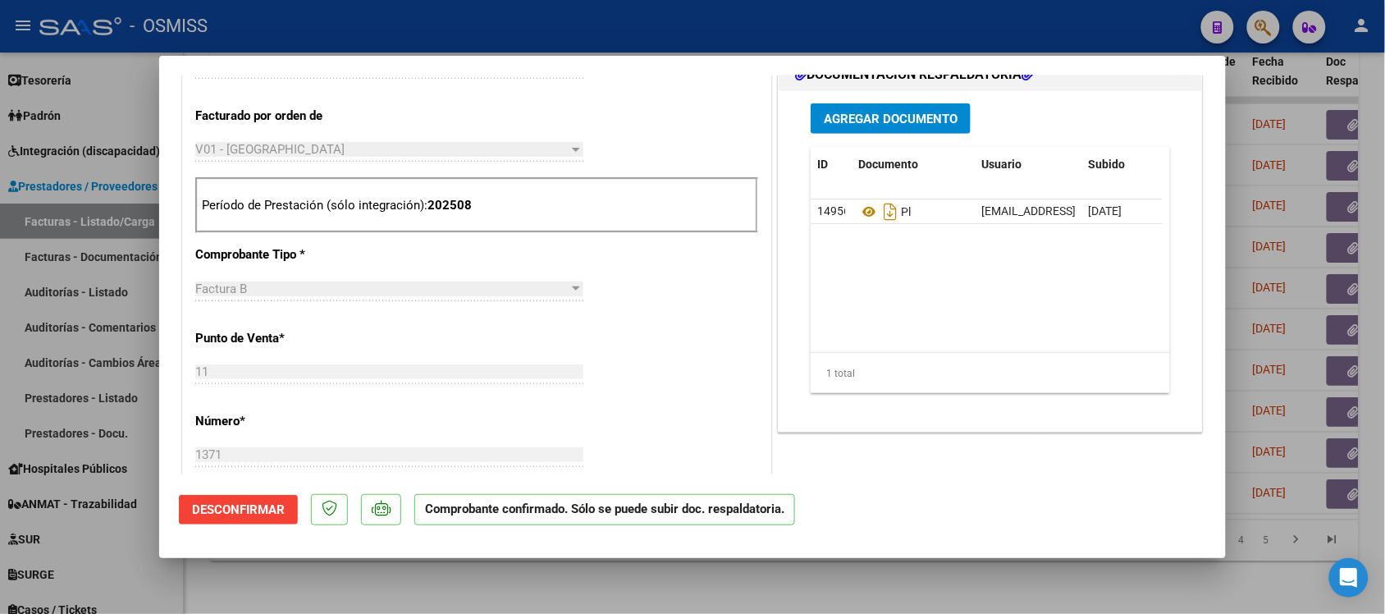
scroll to position [513, 0]
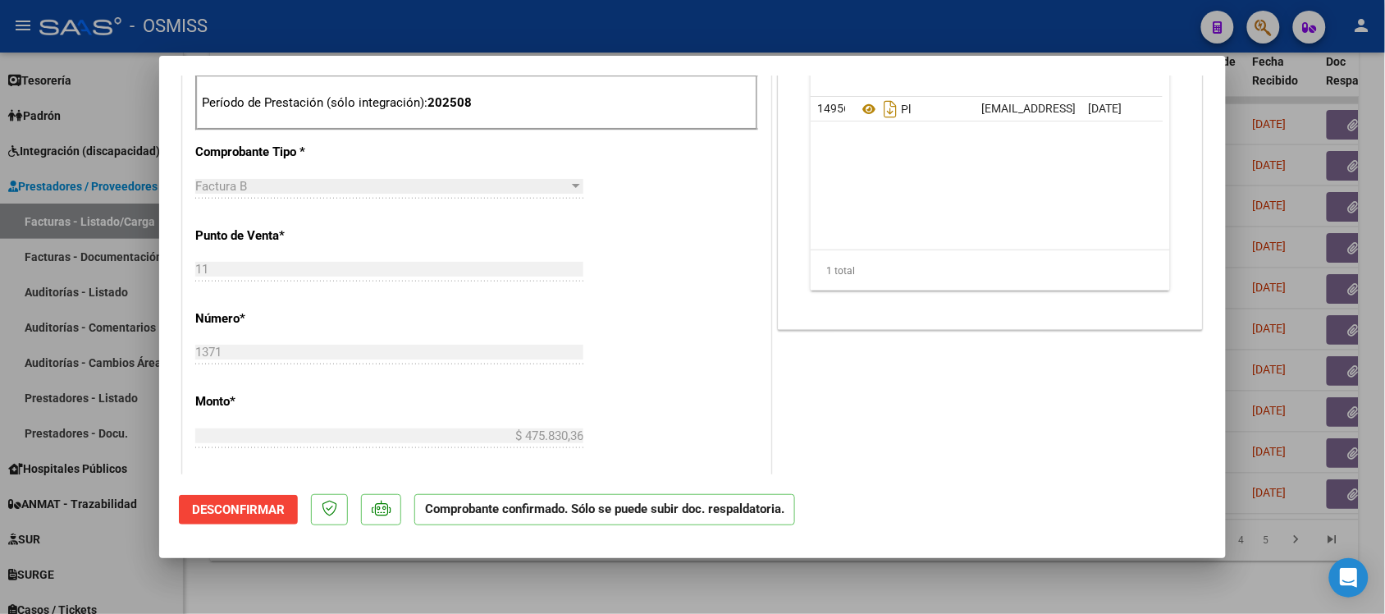
click at [987, 580] on div at bounding box center [692, 307] width 1385 height 614
type input "$ 0,00"
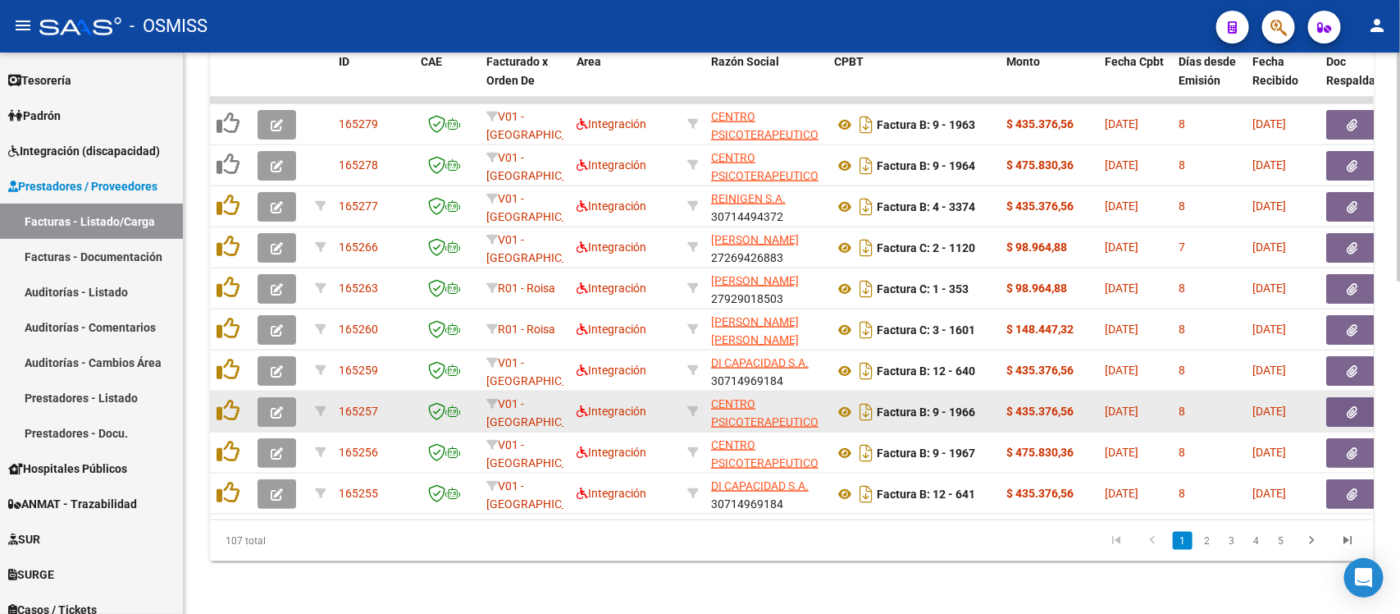
click at [281, 397] on button "button" at bounding box center [277, 412] width 39 height 30
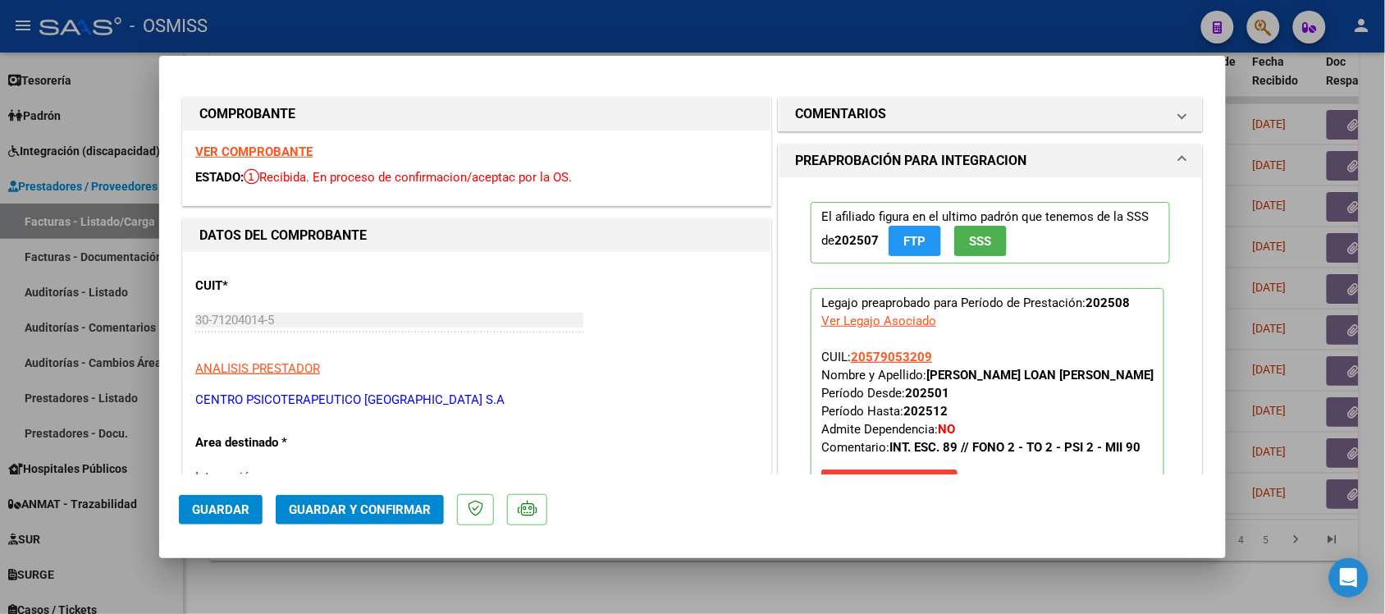
click at [280, 146] on strong "VER COMPROBANTE" at bounding box center [253, 151] width 117 height 15
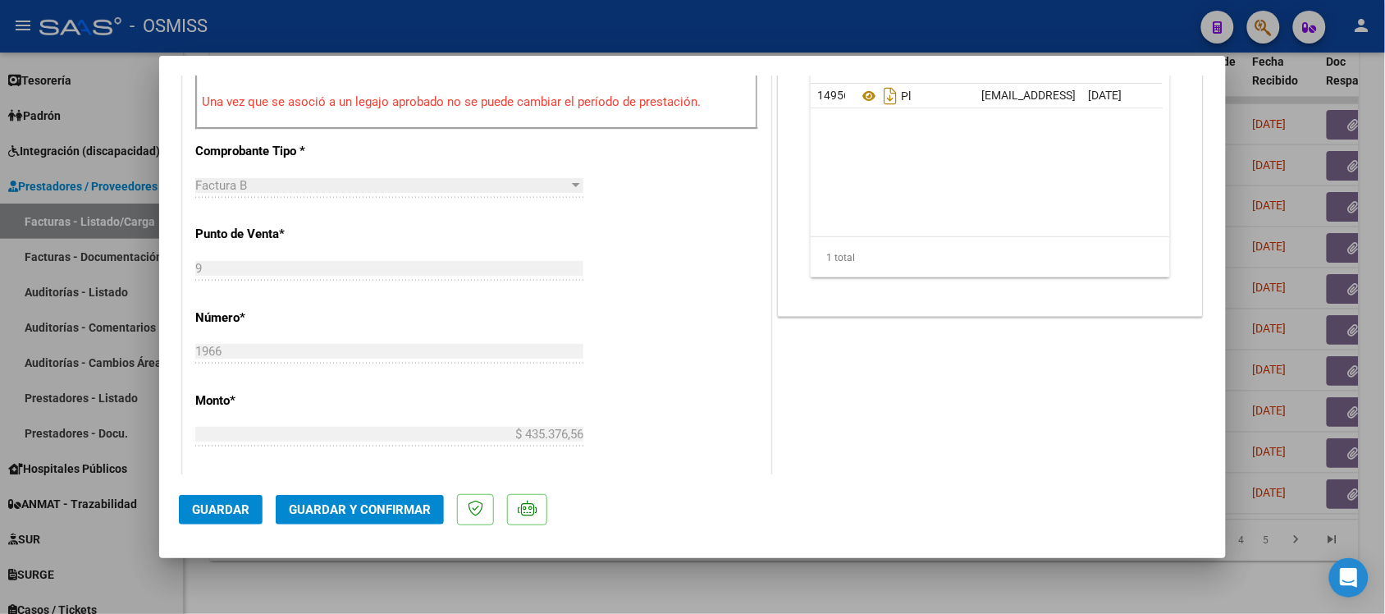
click at [1023, 581] on div at bounding box center [692, 307] width 1385 height 614
type input "$ 0,00"
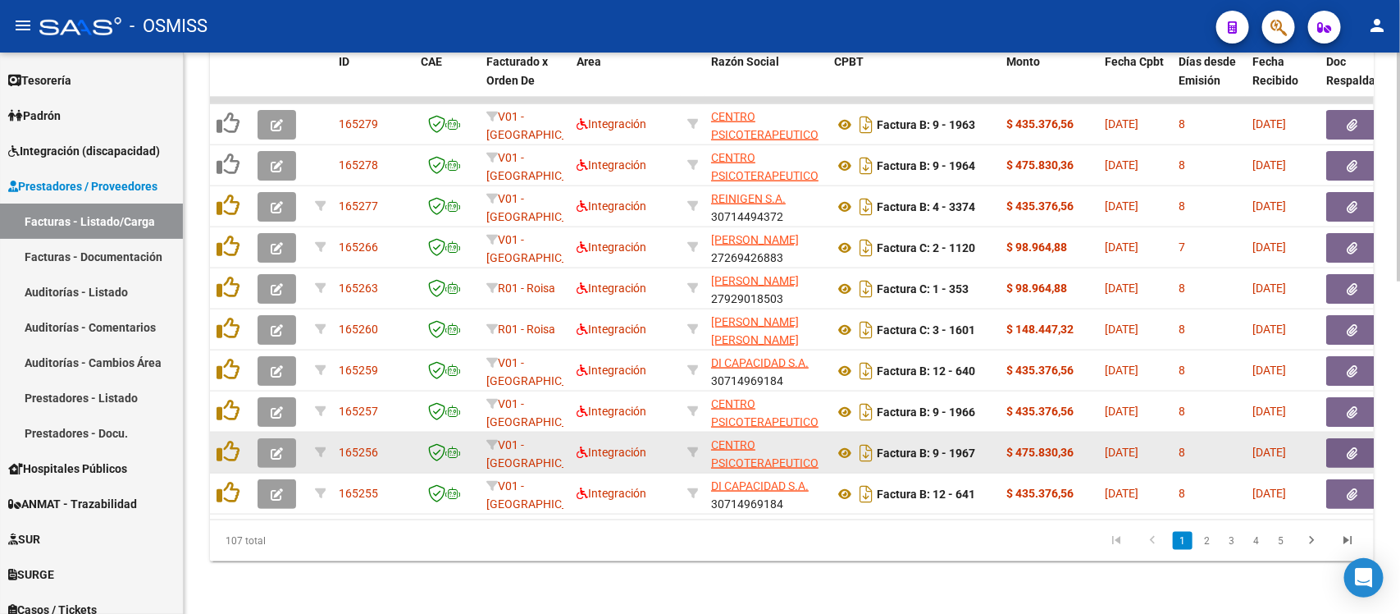
click at [280, 447] on icon "button" at bounding box center [277, 453] width 12 height 12
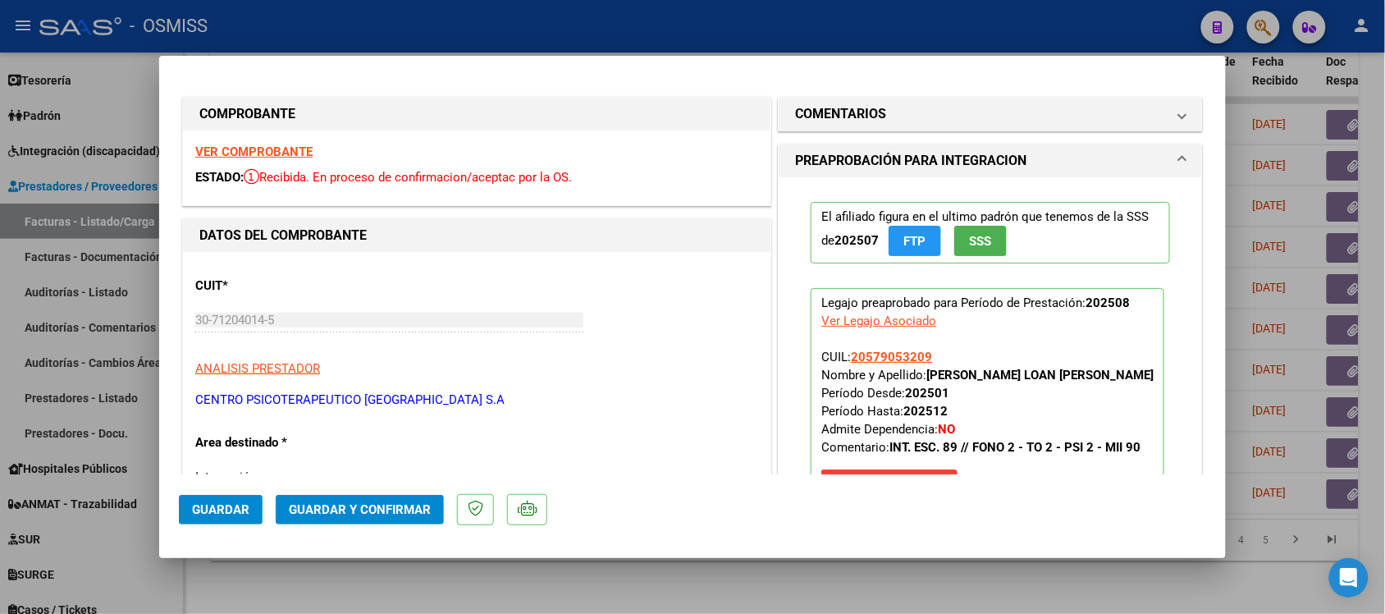
click at [297, 153] on strong "VER COMPROBANTE" at bounding box center [253, 151] width 117 height 15
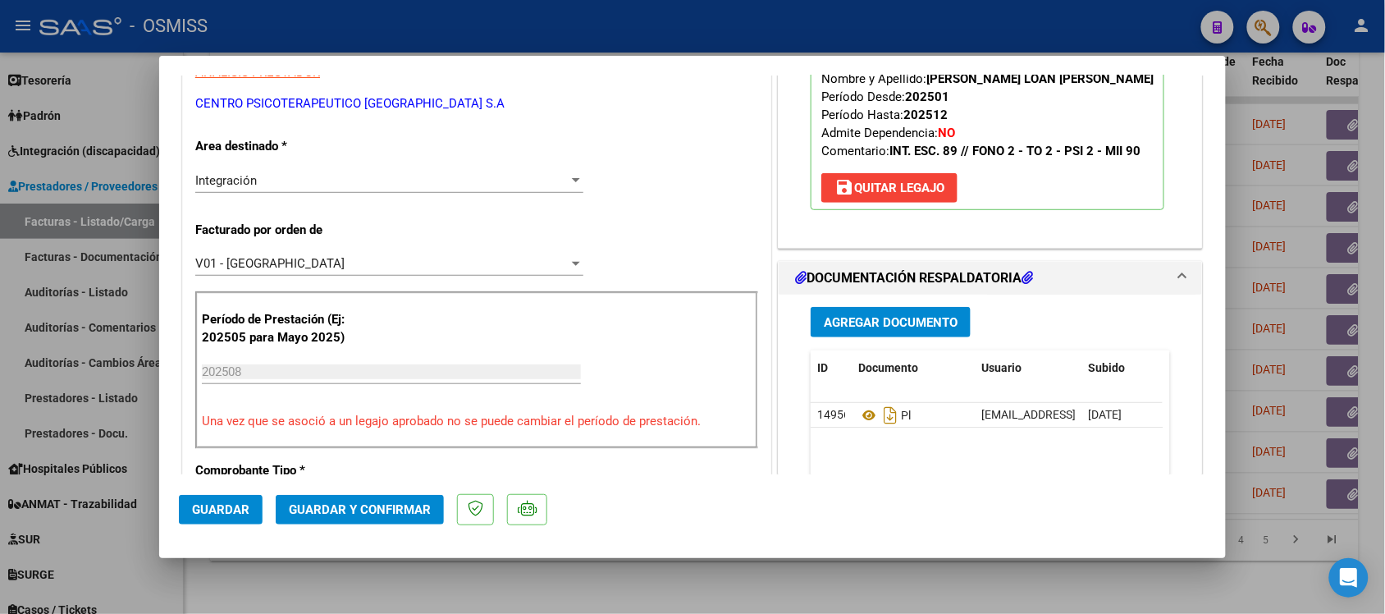
scroll to position [308, 0]
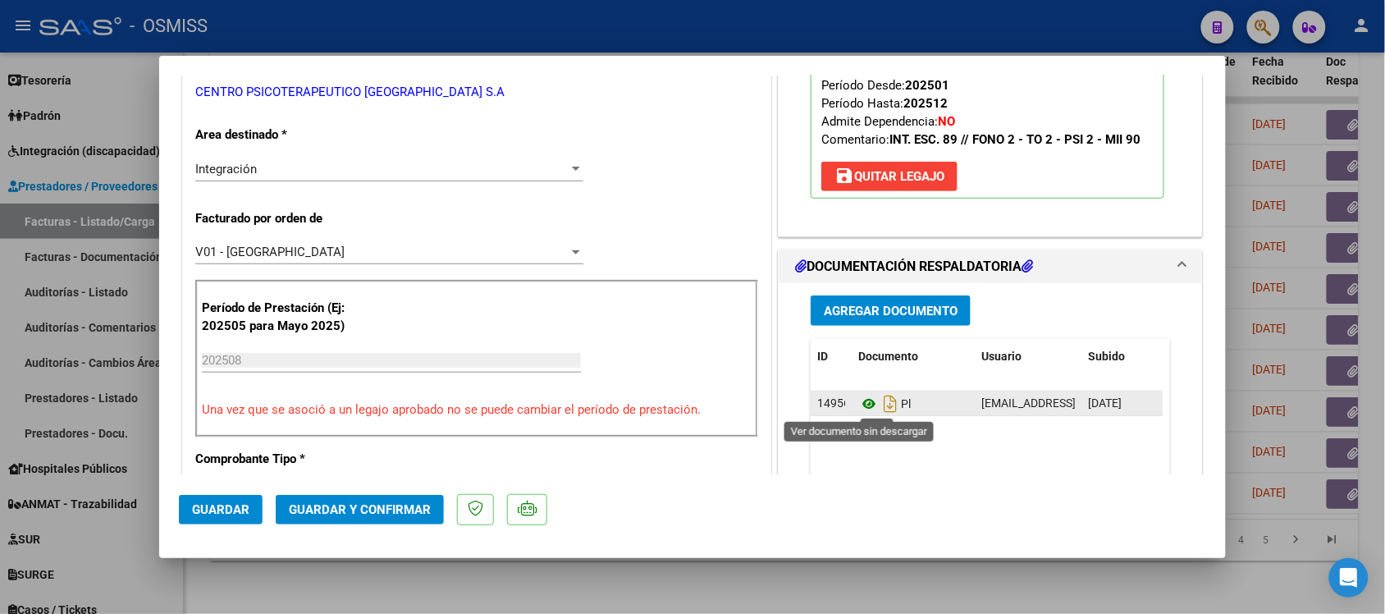
click at [858, 403] on icon at bounding box center [868, 404] width 21 height 20
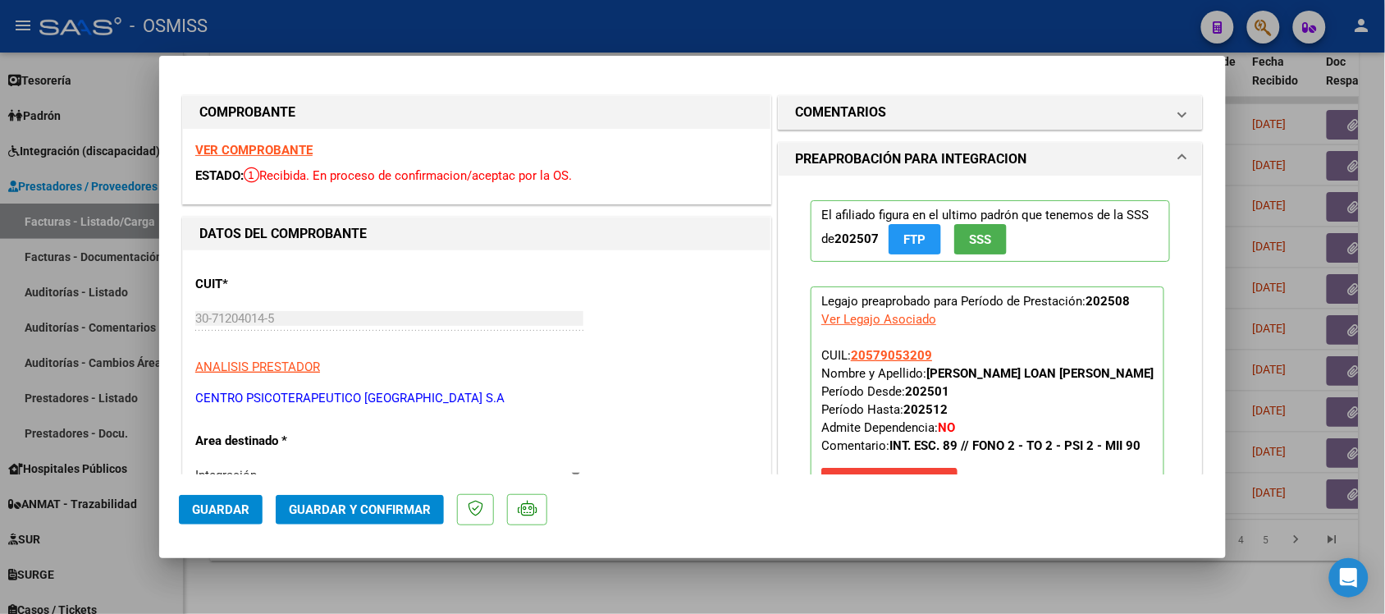
scroll to position [0, 0]
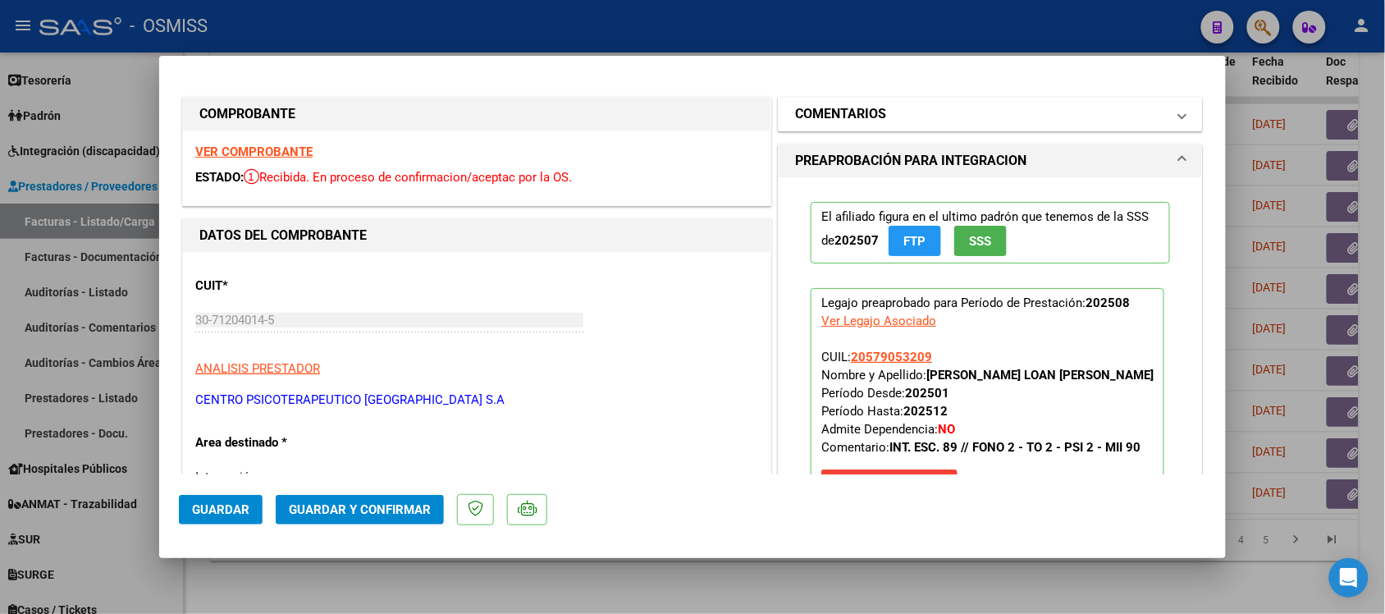
click at [848, 107] on h1 "COMENTARIOS" at bounding box center [840, 114] width 91 height 20
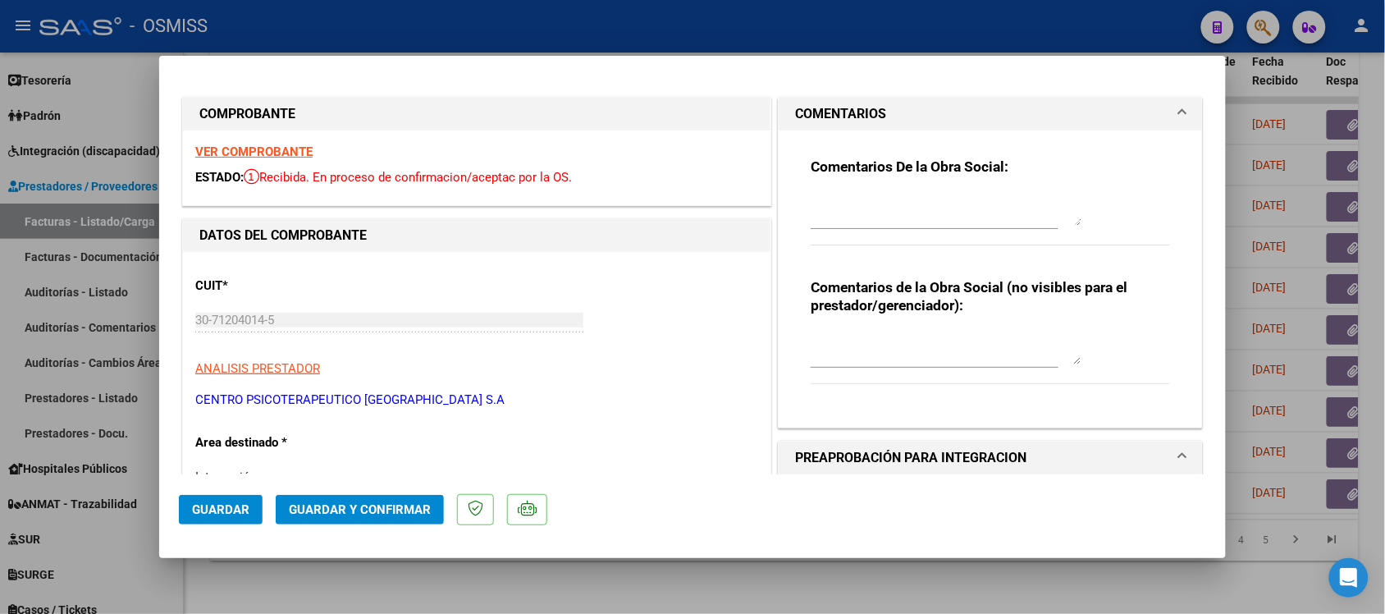
click at [848, 107] on h1 "COMENTARIOS" at bounding box center [840, 114] width 91 height 20
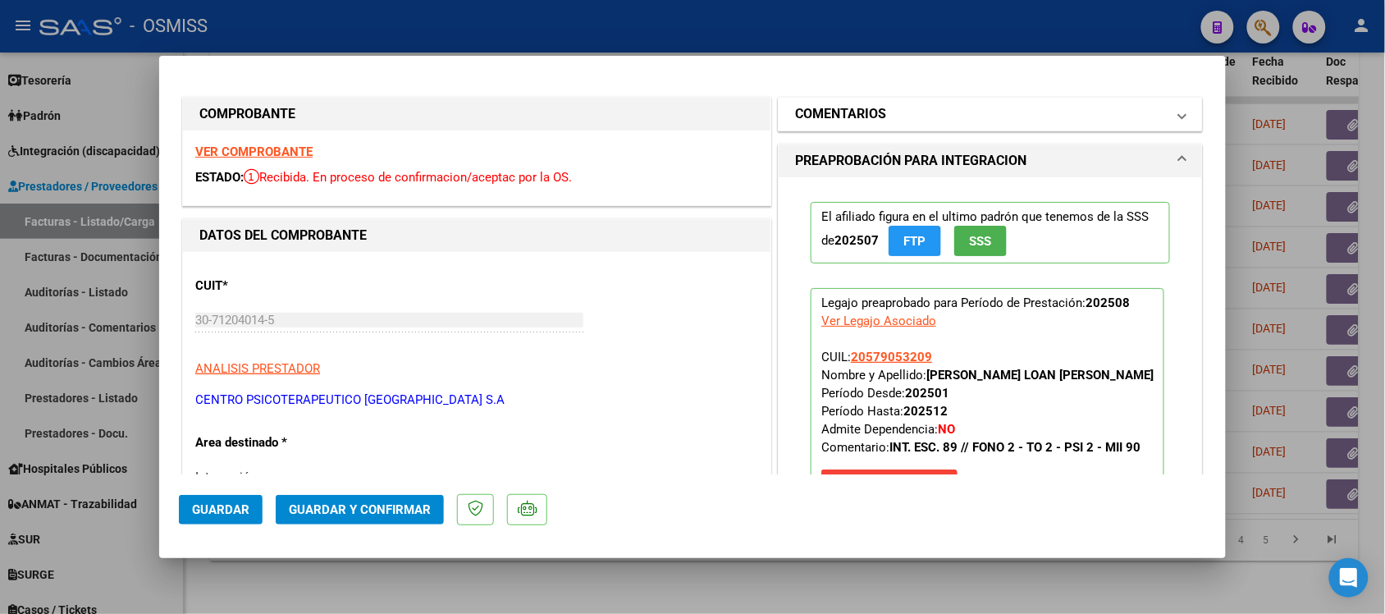
click at [795, 109] on h1 "COMENTARIOS" at bounding box center [840, 114] width 91 height 20
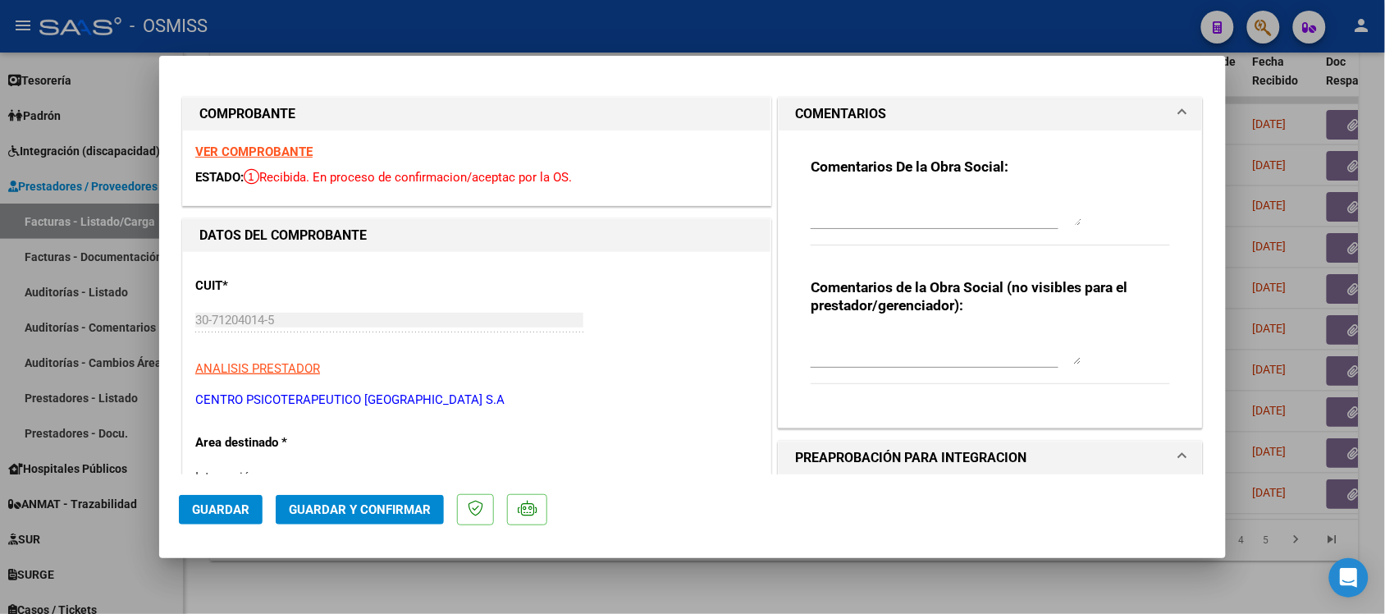
click at [795, 109] on h1 "COMENTARIOS" at bounding box center [840, 114] width 91 height 20
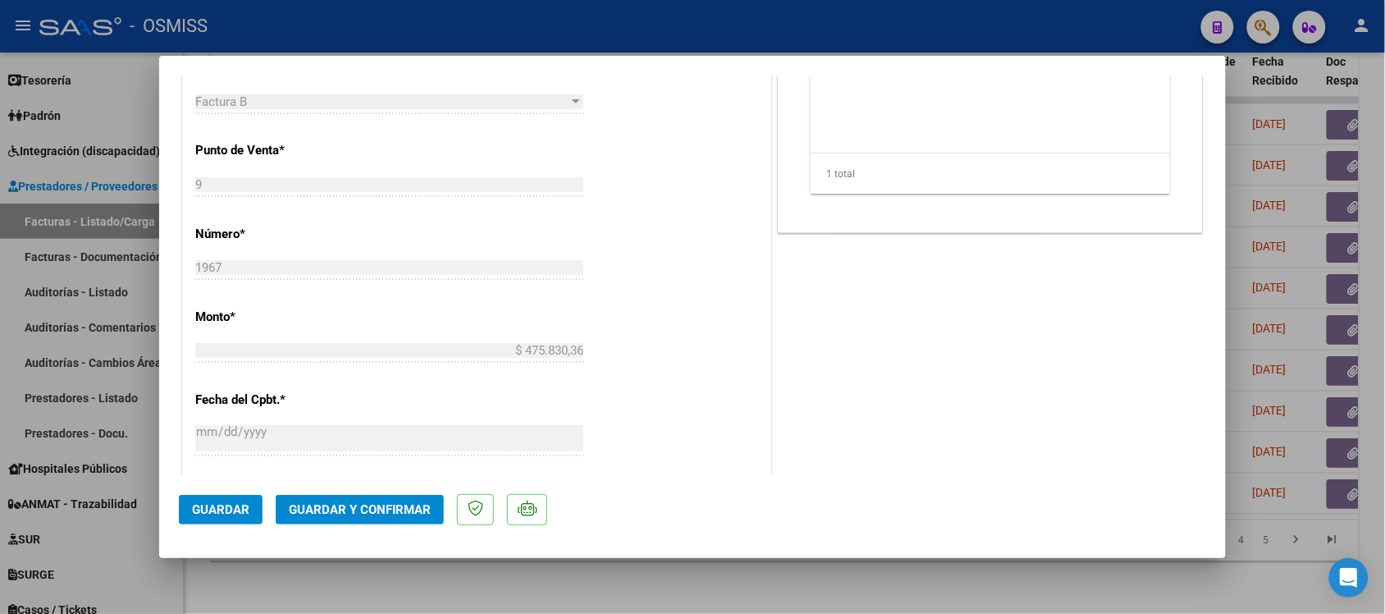
scroll to position [718, 0]
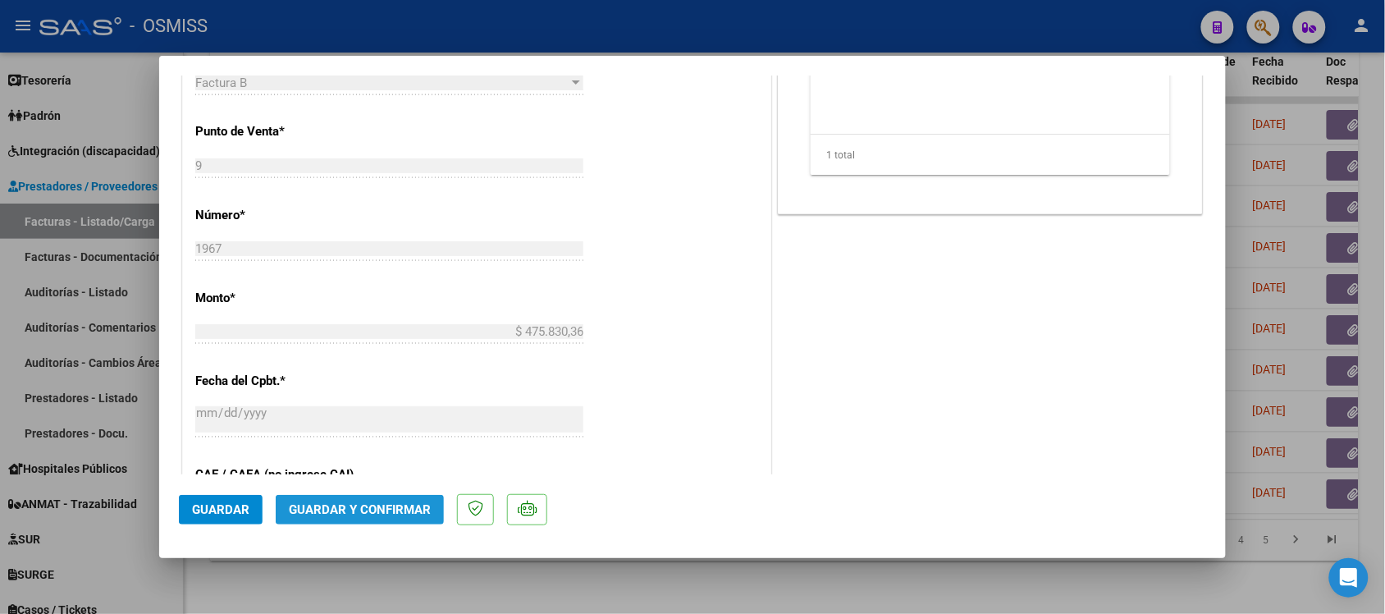
click at [378, 513] on span "Guardar y Confirmar" at bounding box center [360, 509] width 142 height 15
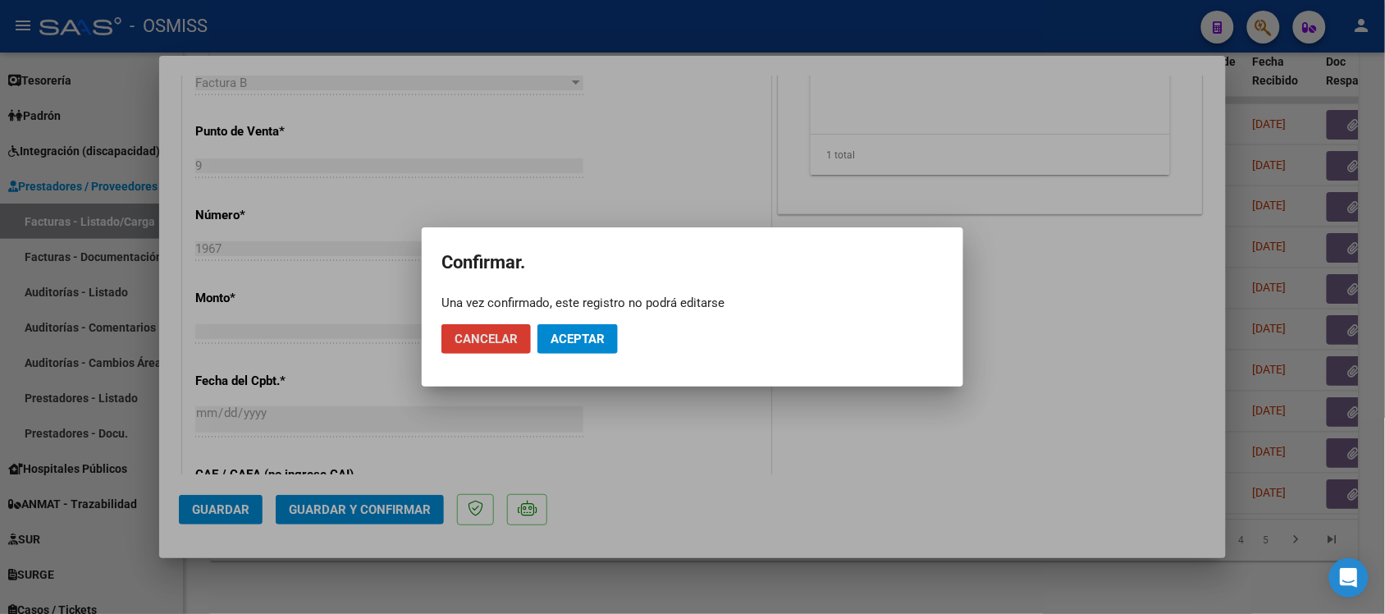
click at [581, 335] on span "Aceptar" at bounding box center [578, 338] width 54 height 15
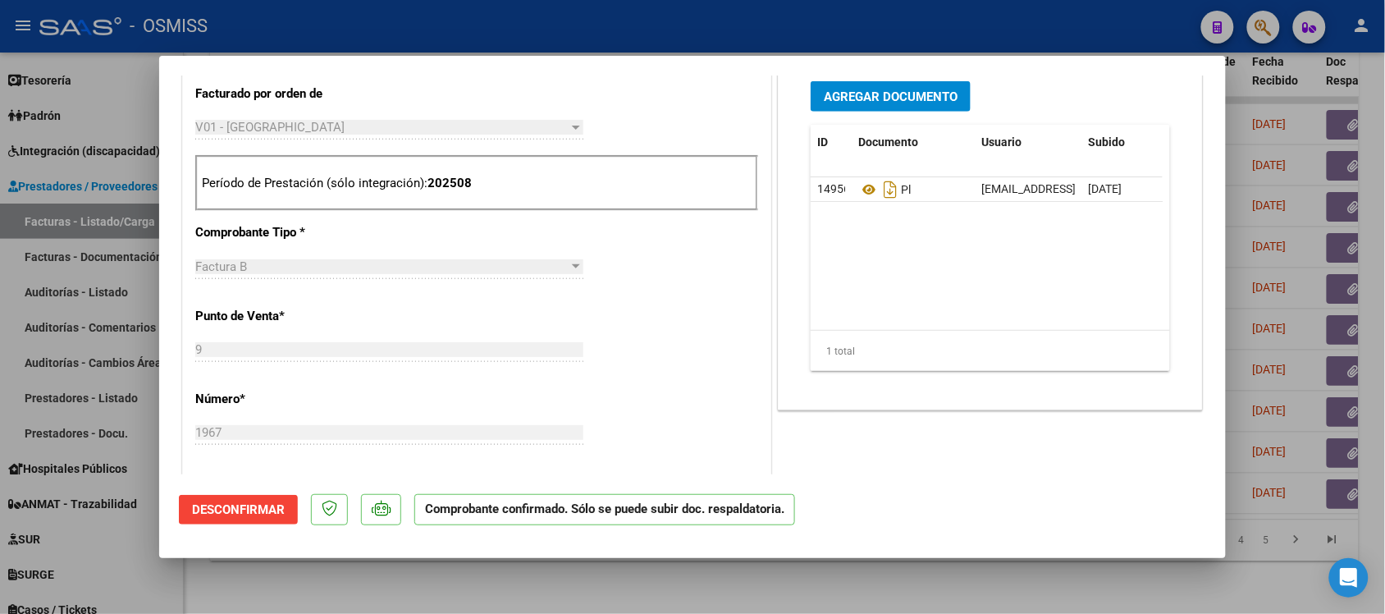
scroll to position [513, 0]
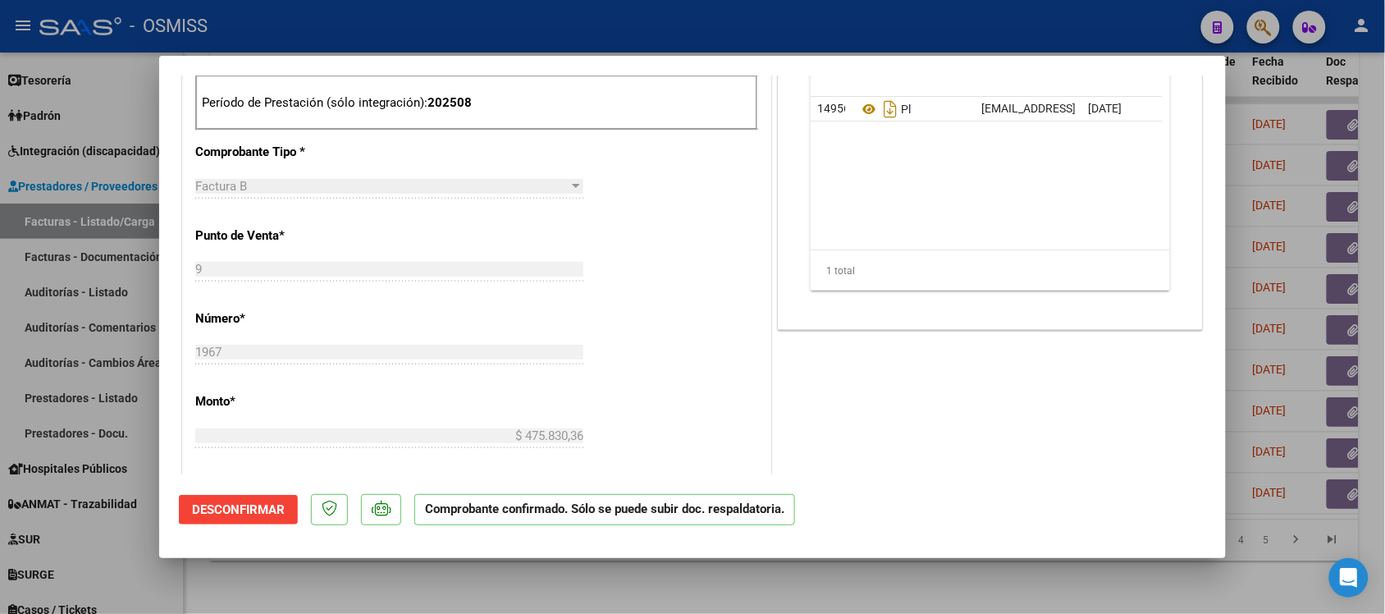
click at [1028, 584] on div at bounding box center [692, 307] width 1385 height 614
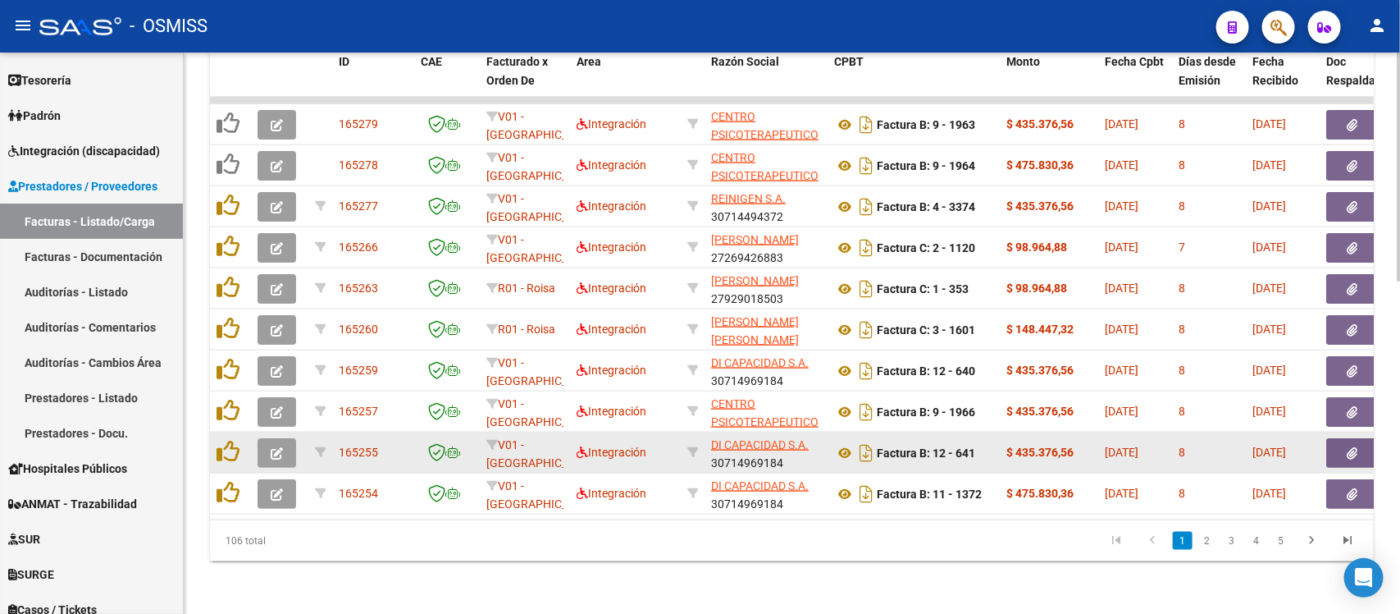
click at [268, 438] on button "button" at bounding box center [277, 453] width 39 height 30
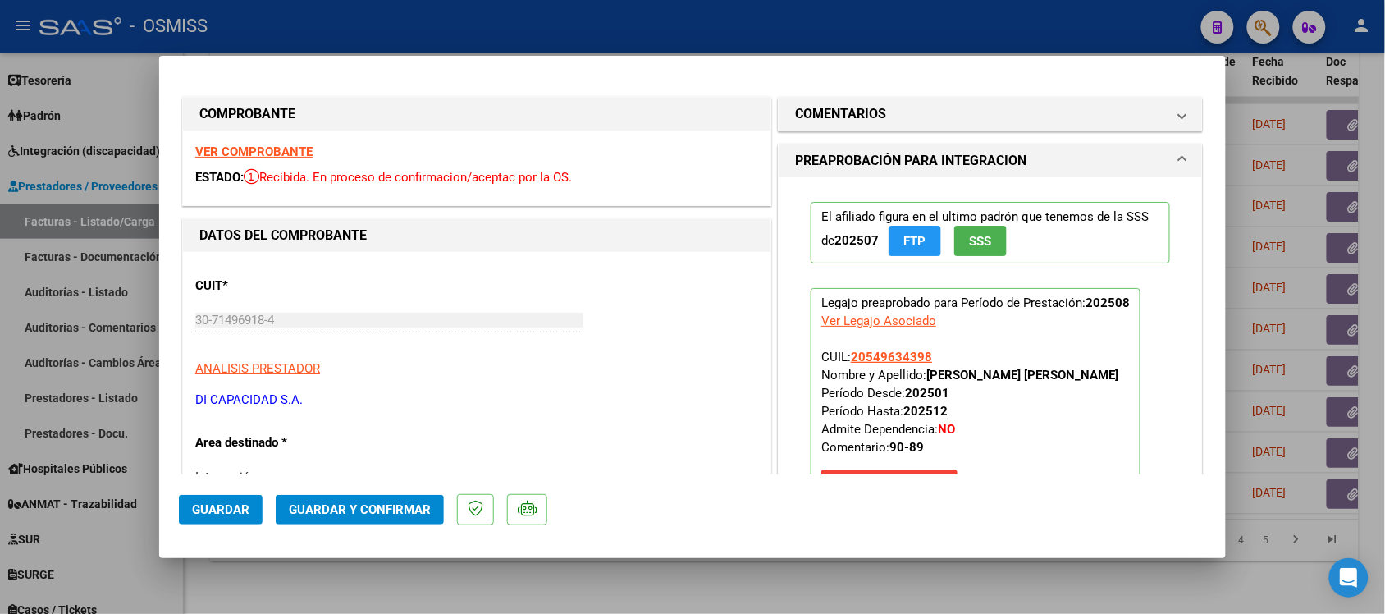
click at [263, 148] on strong "VER COMPROBANTE" at bounding box center [253, 151] width 117 height 15
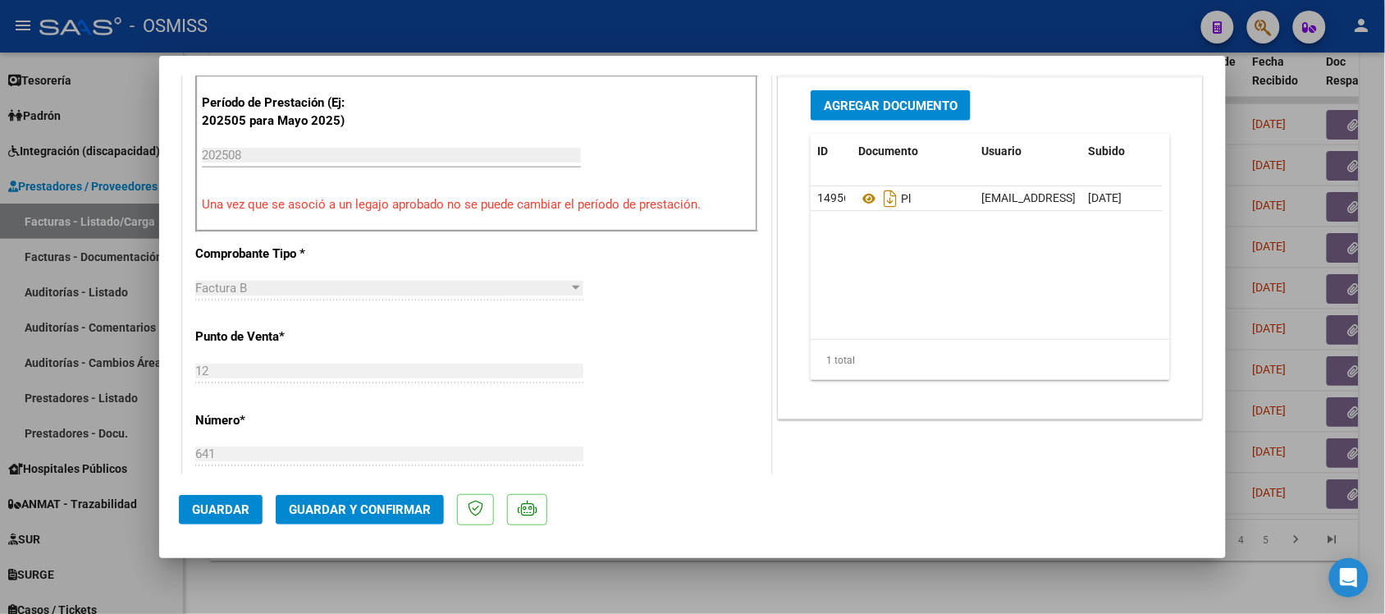
click at [925, 597] on div at bounding box center [692, 307] width 1385 height 614
type input "$ 0,00"
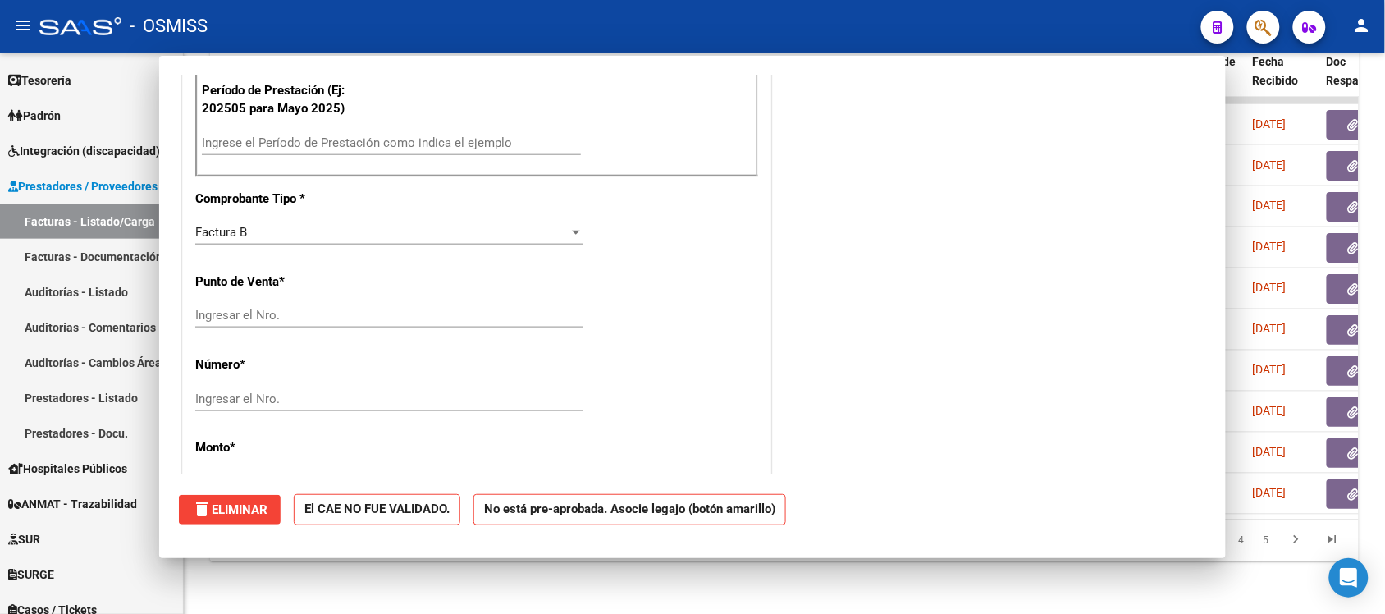
scroll to position [500, 0]
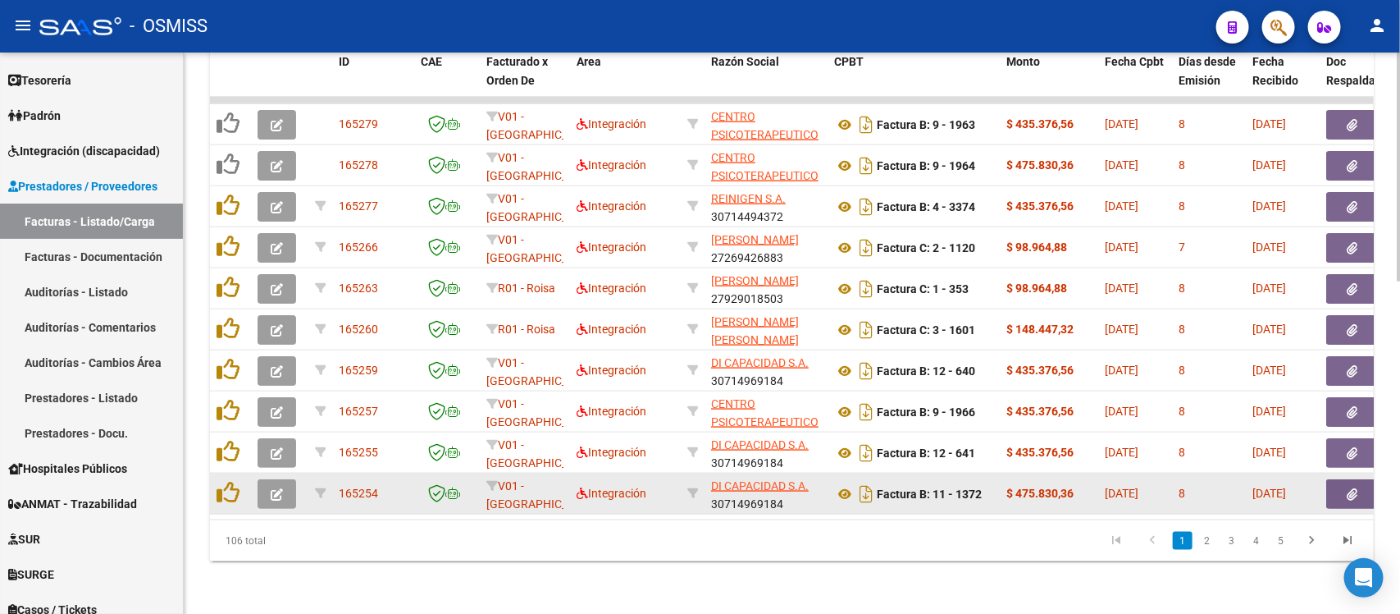
click at [261, 479] on button "button" at bounding box center [277, 494] width 39 height 30
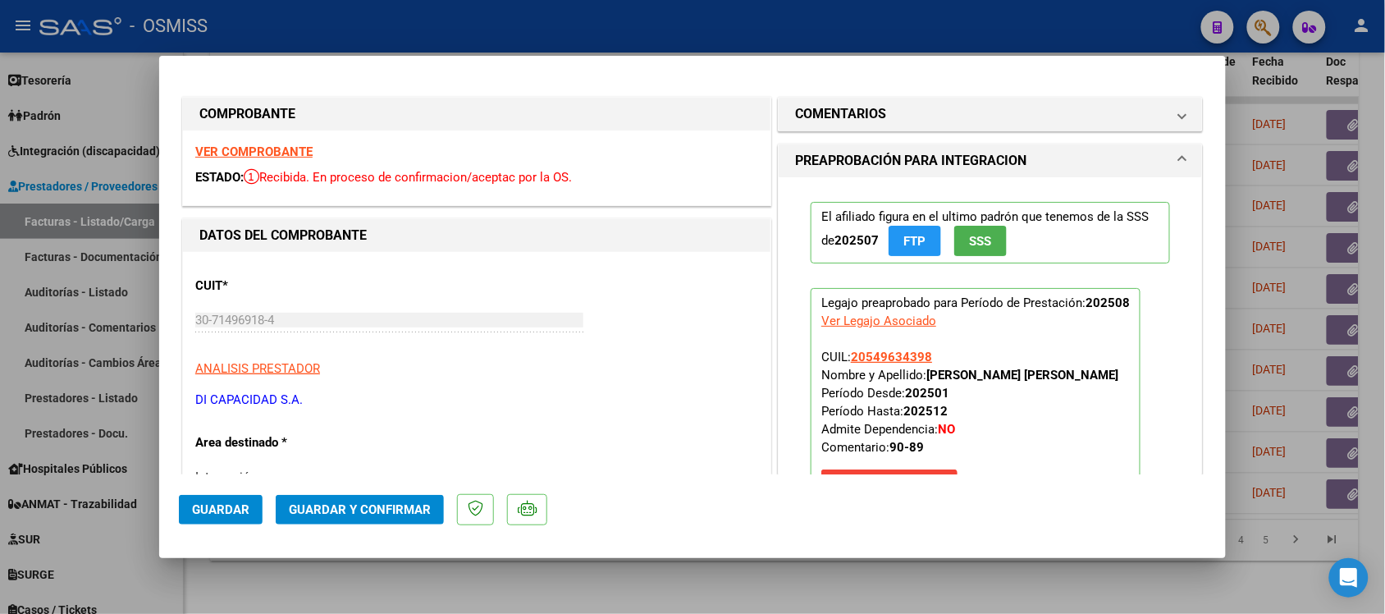
click at [287, 146] on strong "VER COMPROBANTE" at bounding box center [253, 151] width 117 height 15
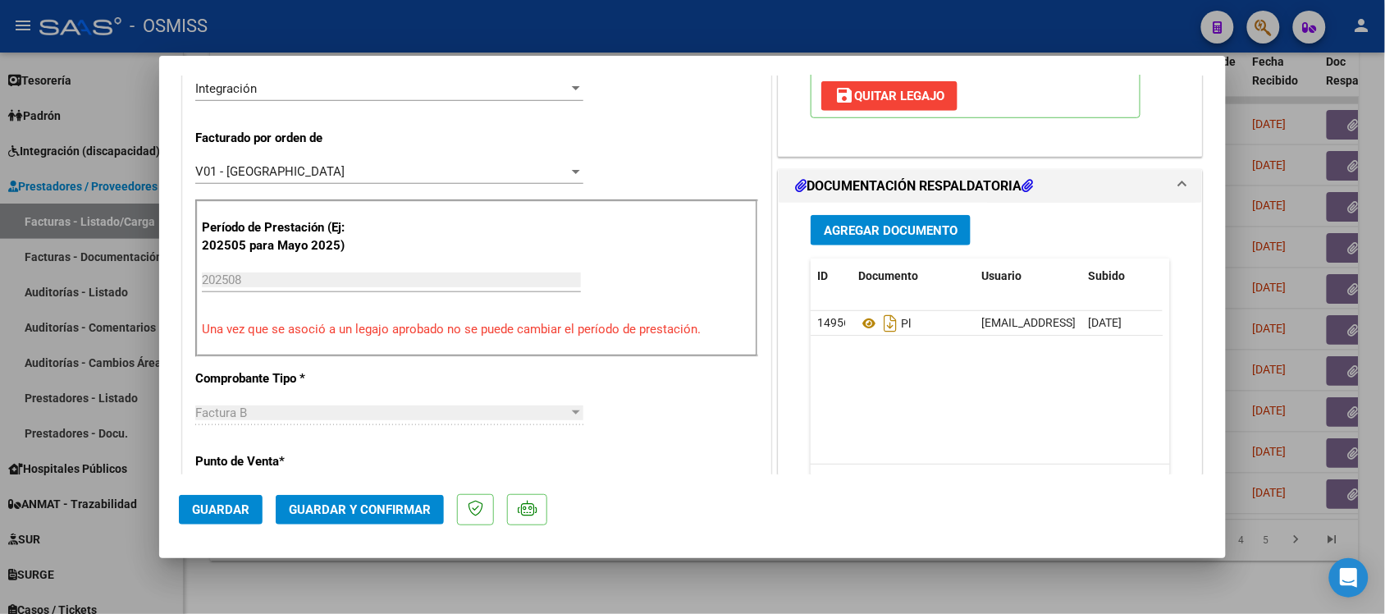
scroll to position [410, 0]
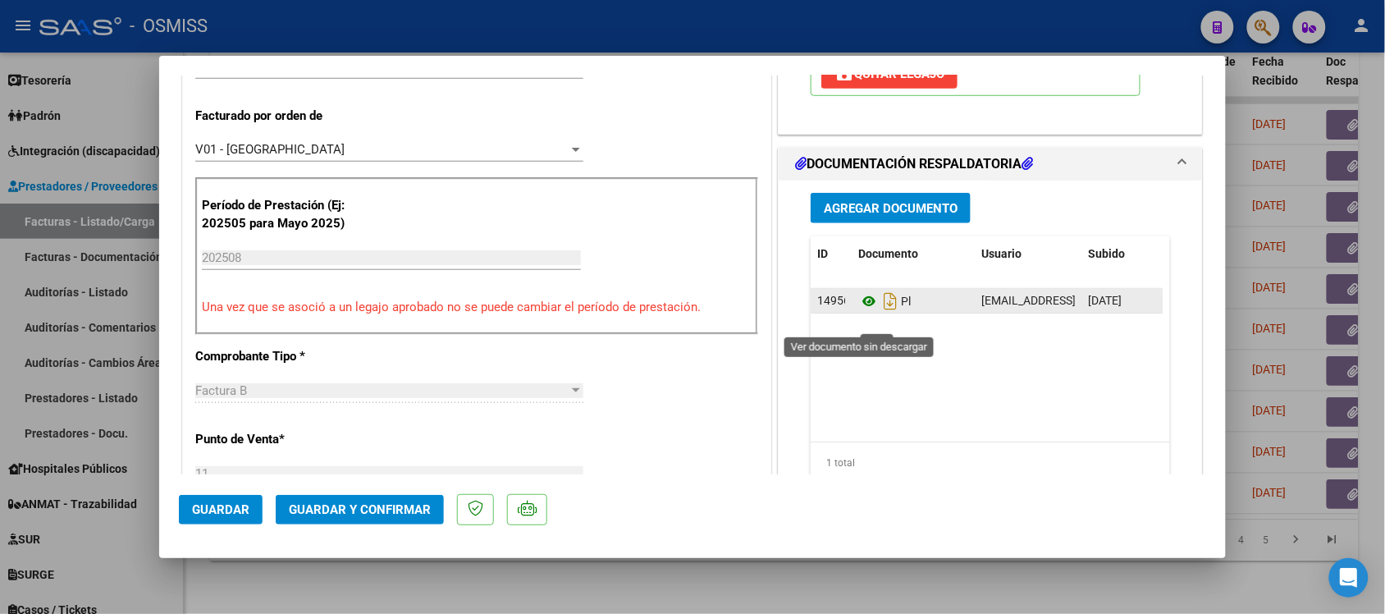
click at [859, 311] on icon at bounding box center [868, 301] width 21 height 20
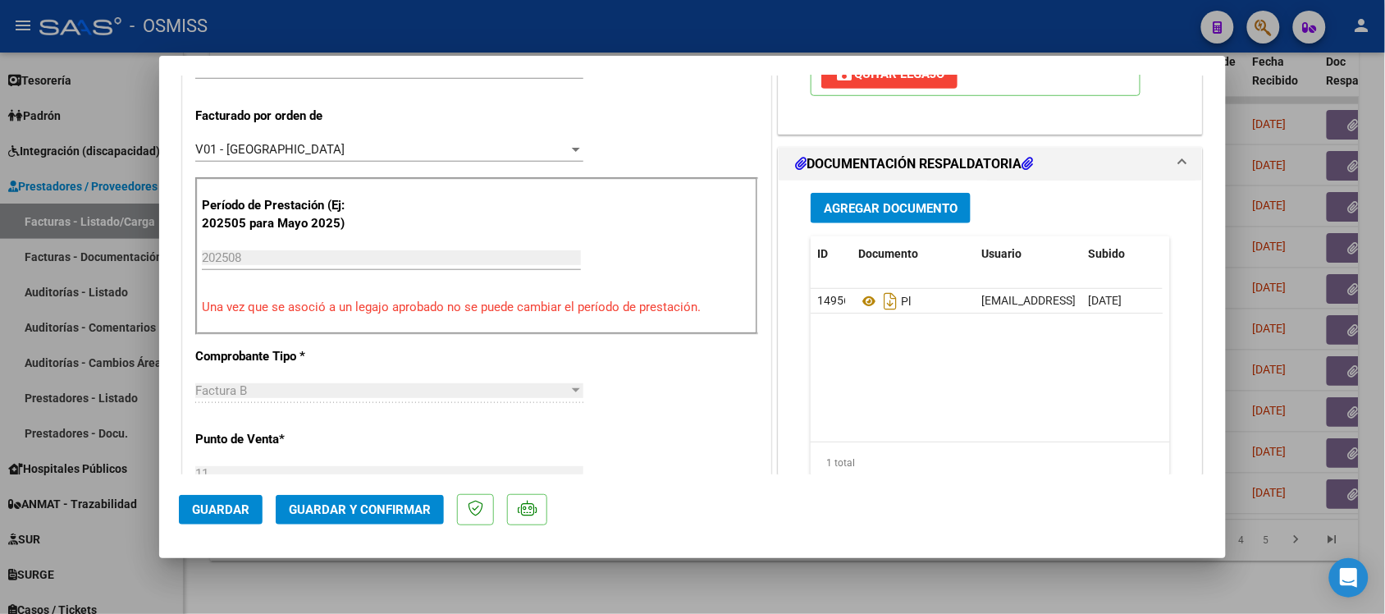
scroll to position [0, 0]
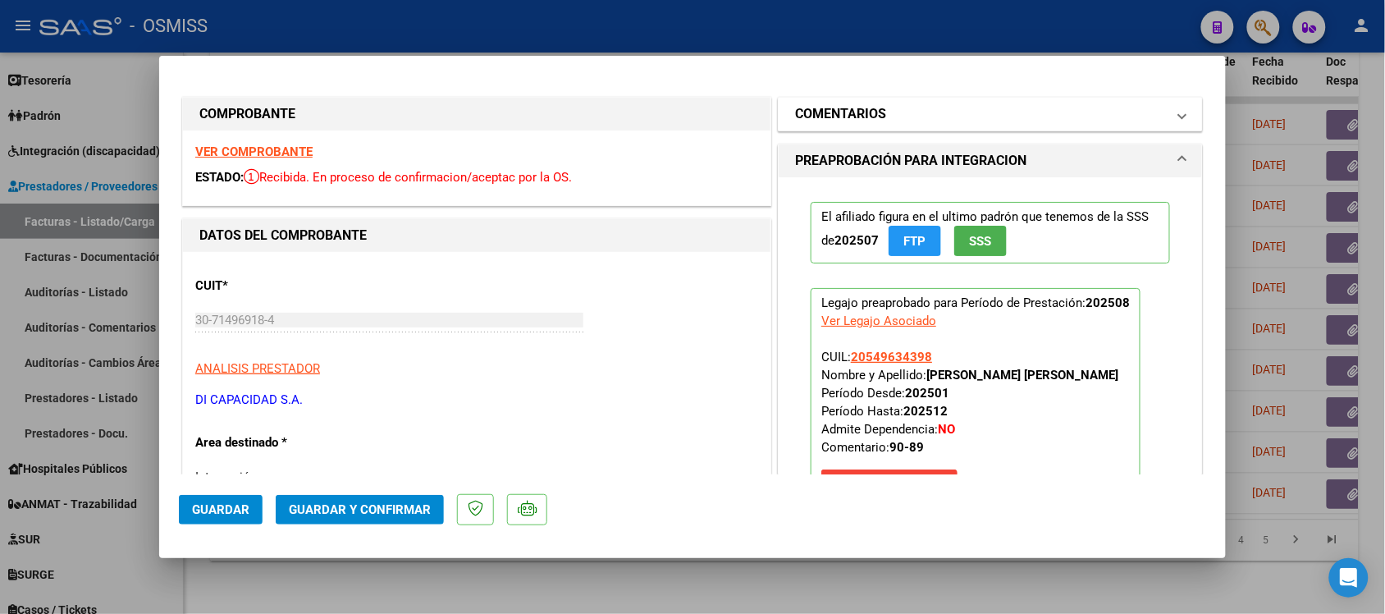
click at [818, 116] on h1 "COMENTARIOS" at bounding box center [840, 114] width 91 height 20
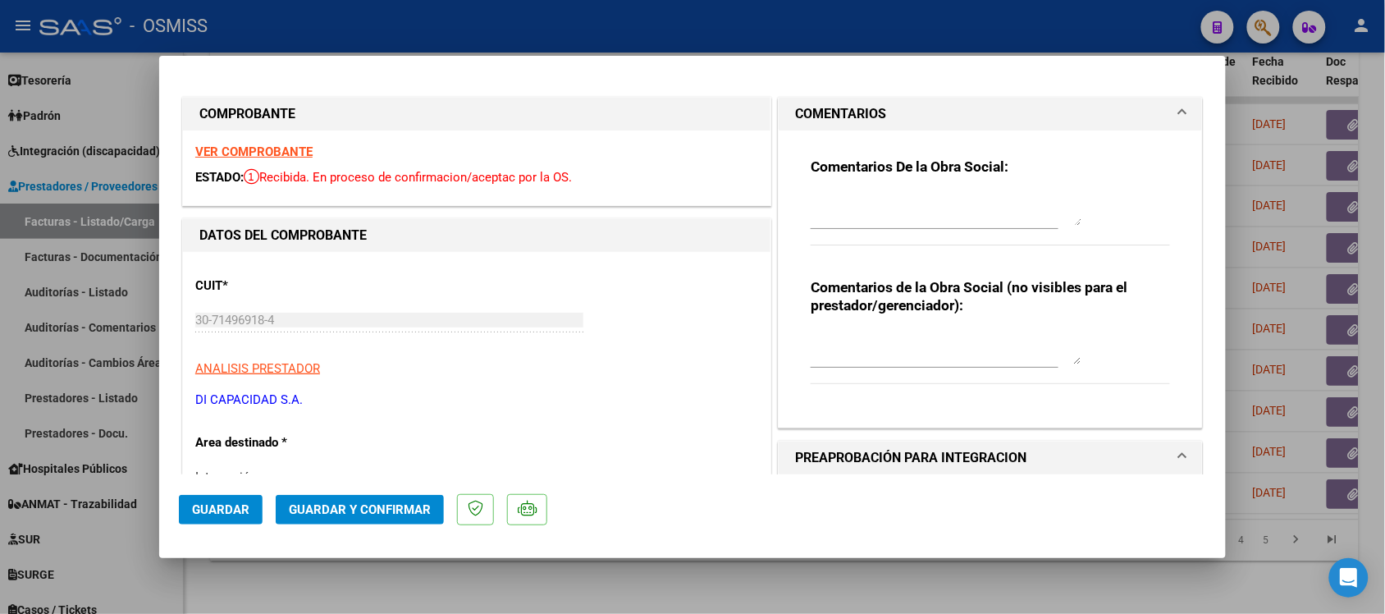
click at [820, 104] on h1 "COMENTARIOS" at bounding box center [840, 114] width 91 height 20
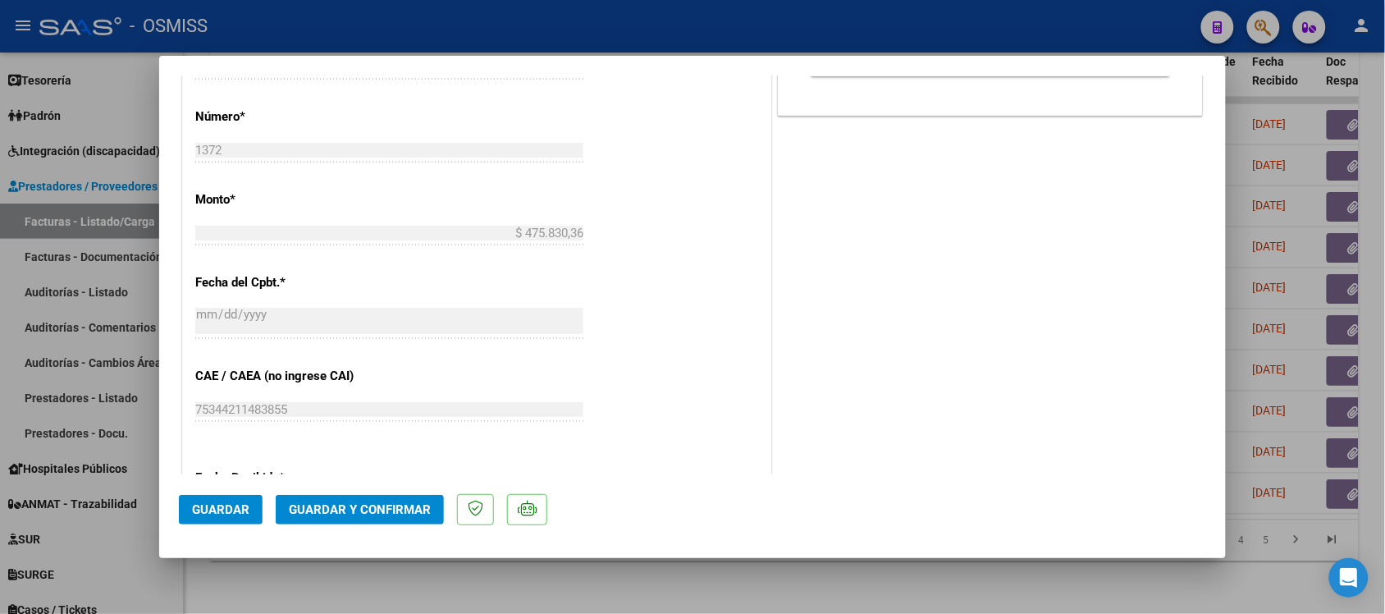
scroll to position [820, 0]
click at [400, 497] on button "Guardar y Confirmar" at bounding box center [360, 510] width 168 height 30
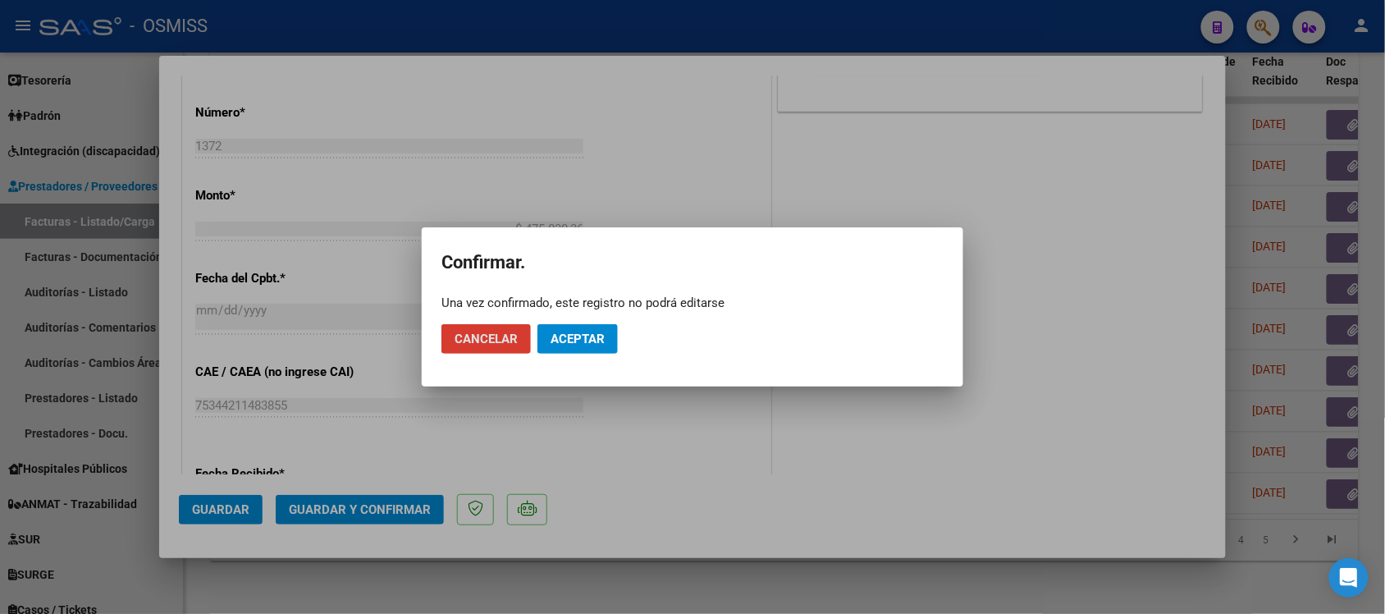
click at [583, 336] on span "Aceptar" at bounding box center [578, 338] width 54 height 15
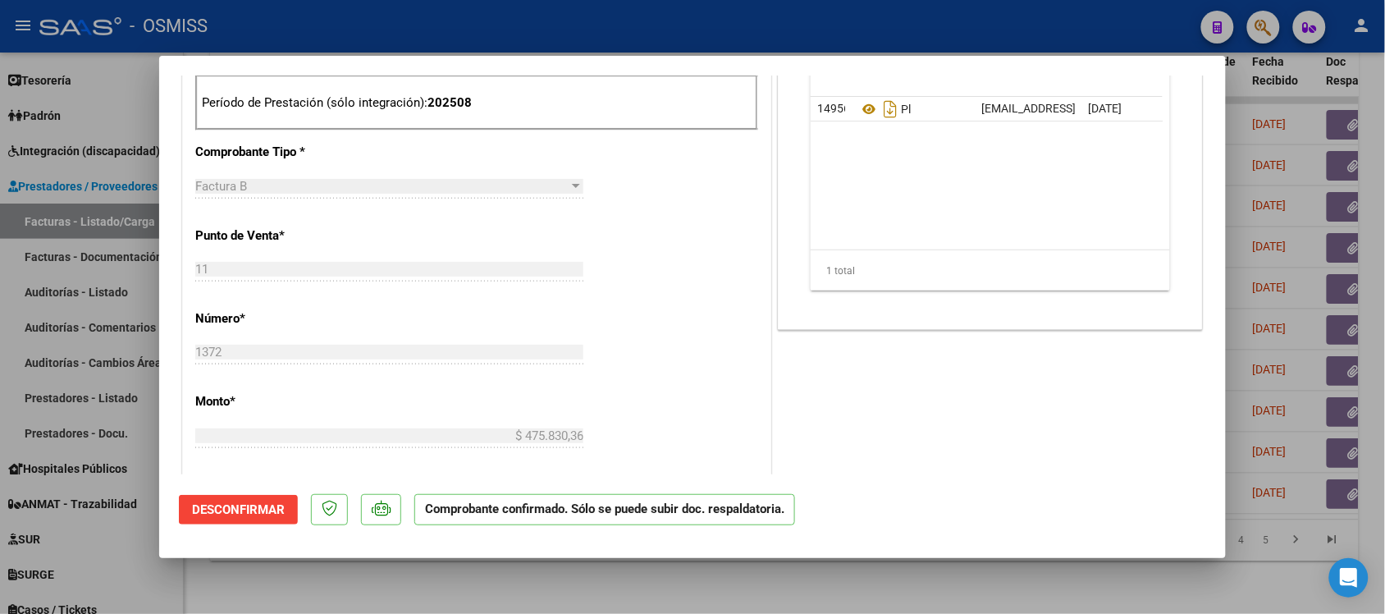
scroll to position [514, 0]
click at [940, 581] on div at bounding box center [692, 307] width 1385 height 614
type input "$ 0,00"
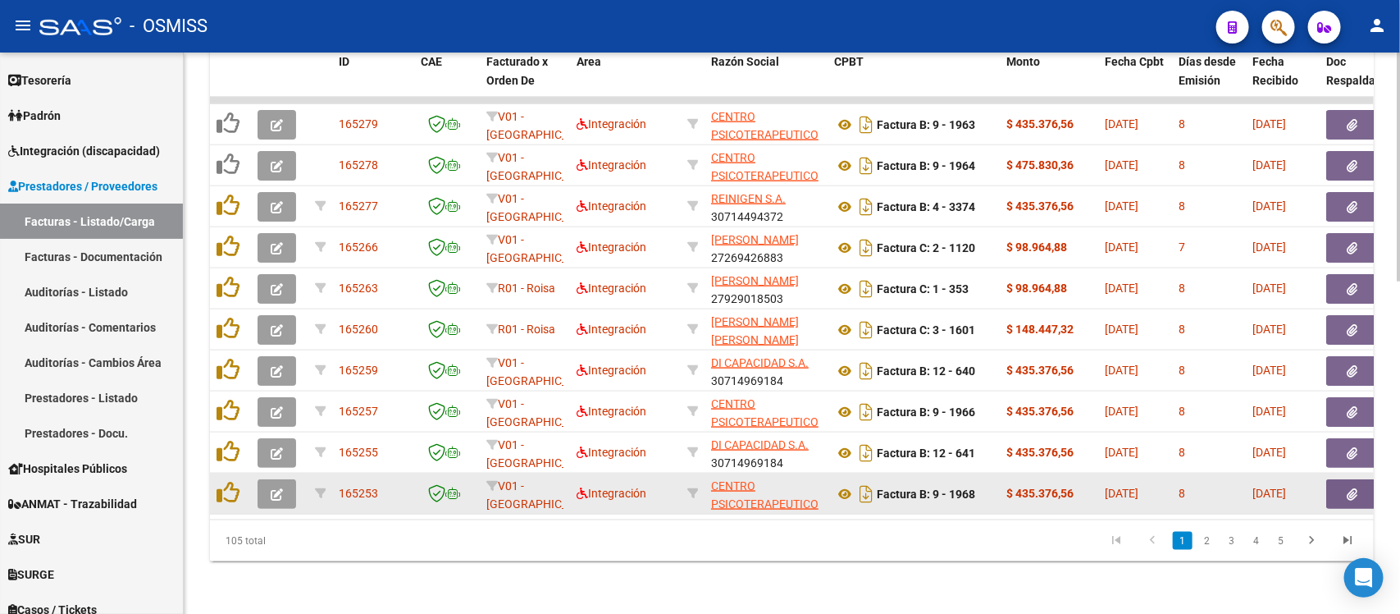
click at [283, 479] on button "button" at bounding box center [277, 494] width 39 height 30
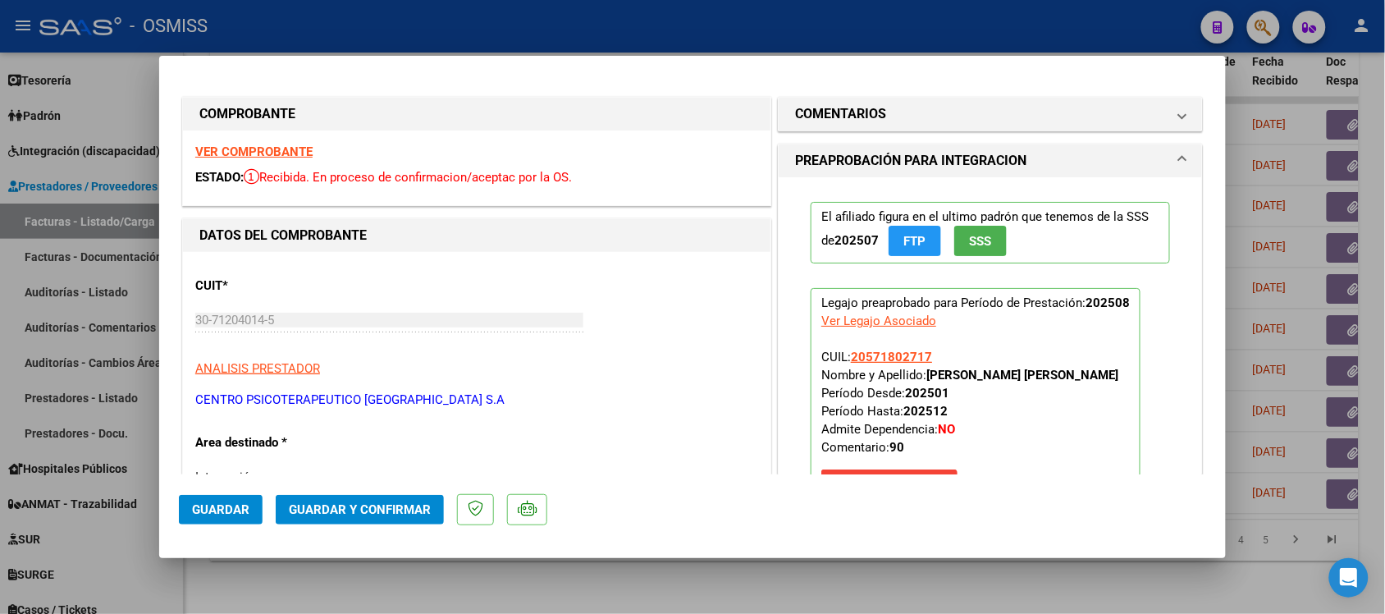
click at [272, 148] on strong "VER COMPROBANTE" at bounding box center [253, 151] width 117 height 15
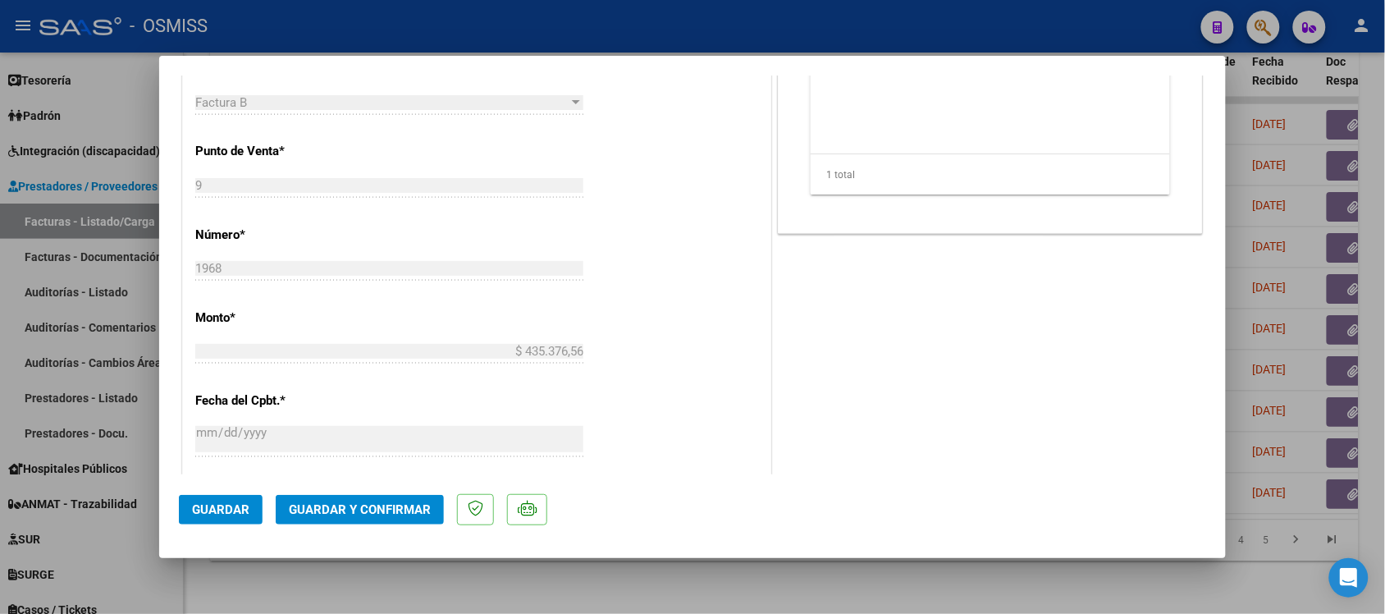
scroll to position [718, 0]
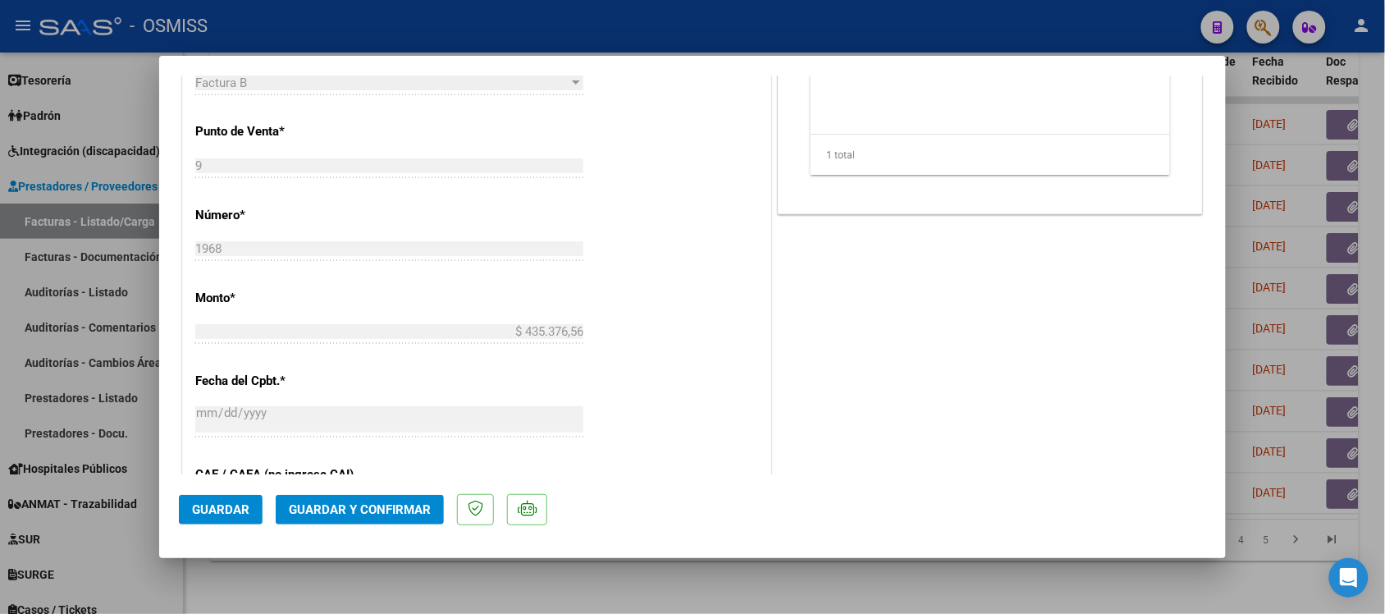
click at [1026, 584] on div at bounding box center [692, 307] width 1385 height 614
type input "$ 0,00"
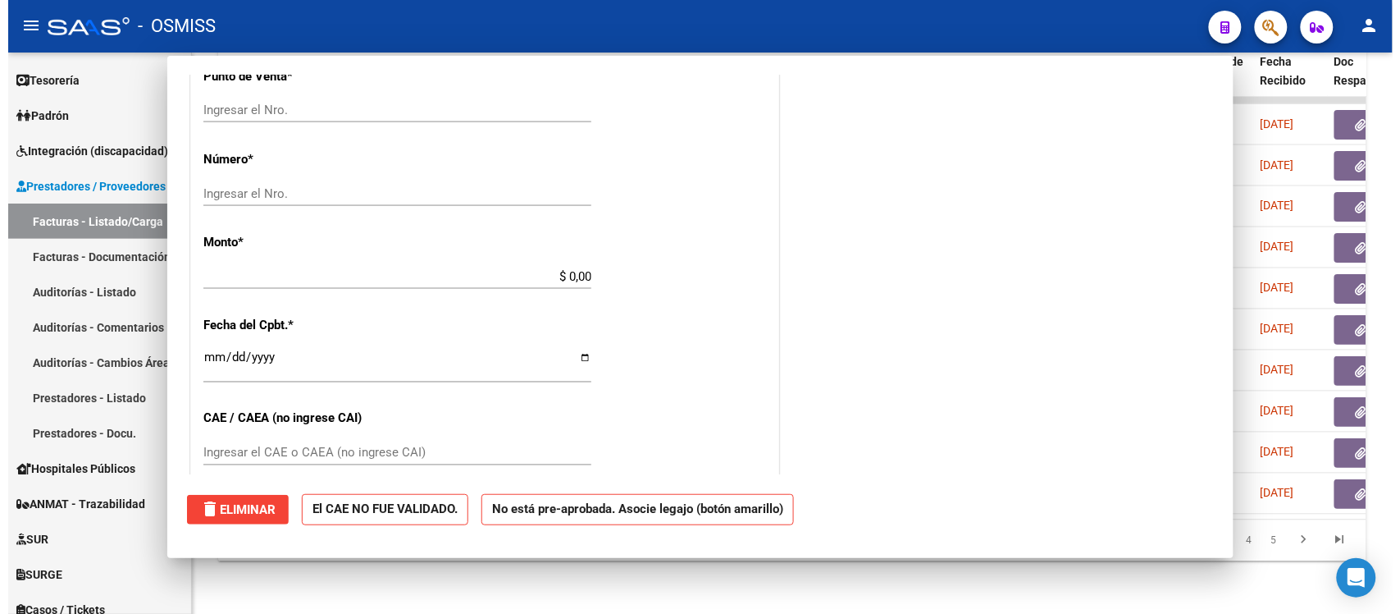
scroll to position [662, 0]
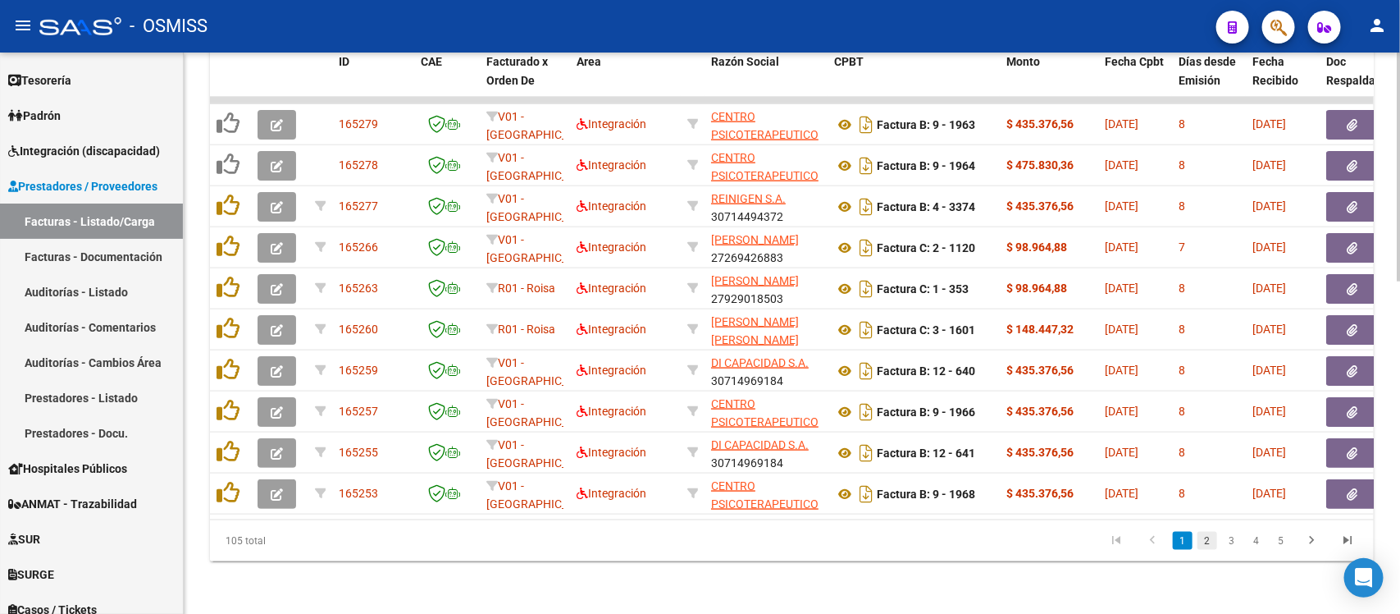
click at [1213, 539] on link "2" at bounding box center [1208, 541] width 20 height 18
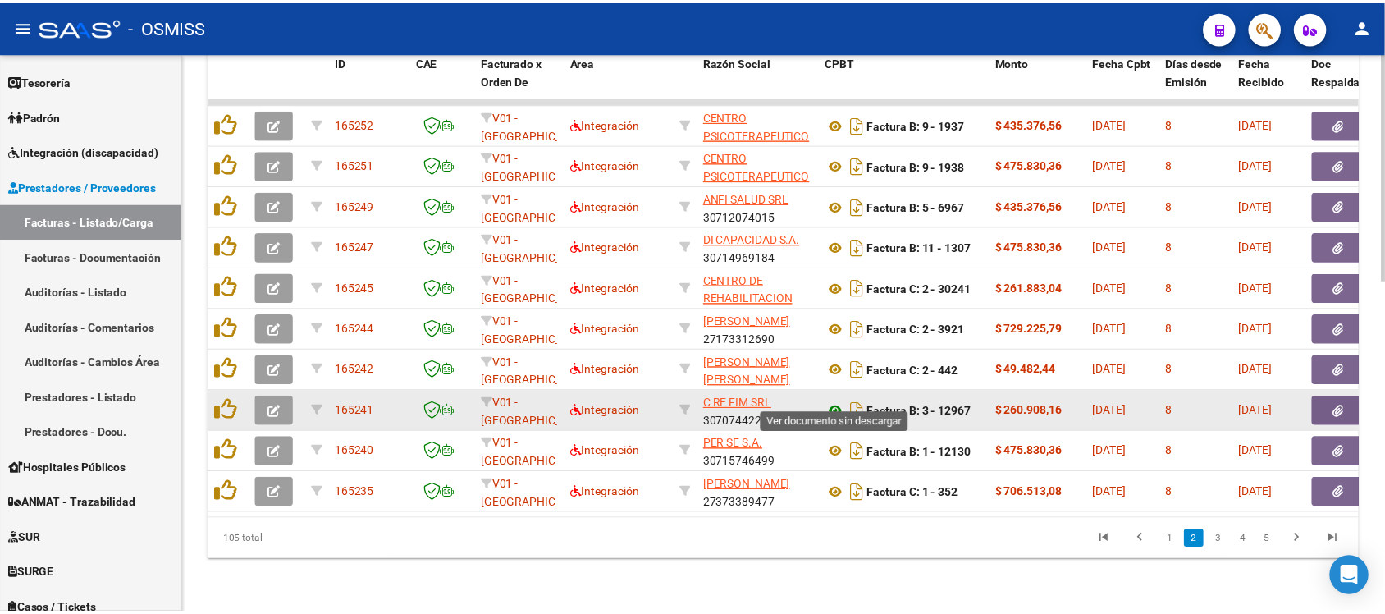
scroll to position [708, 0]
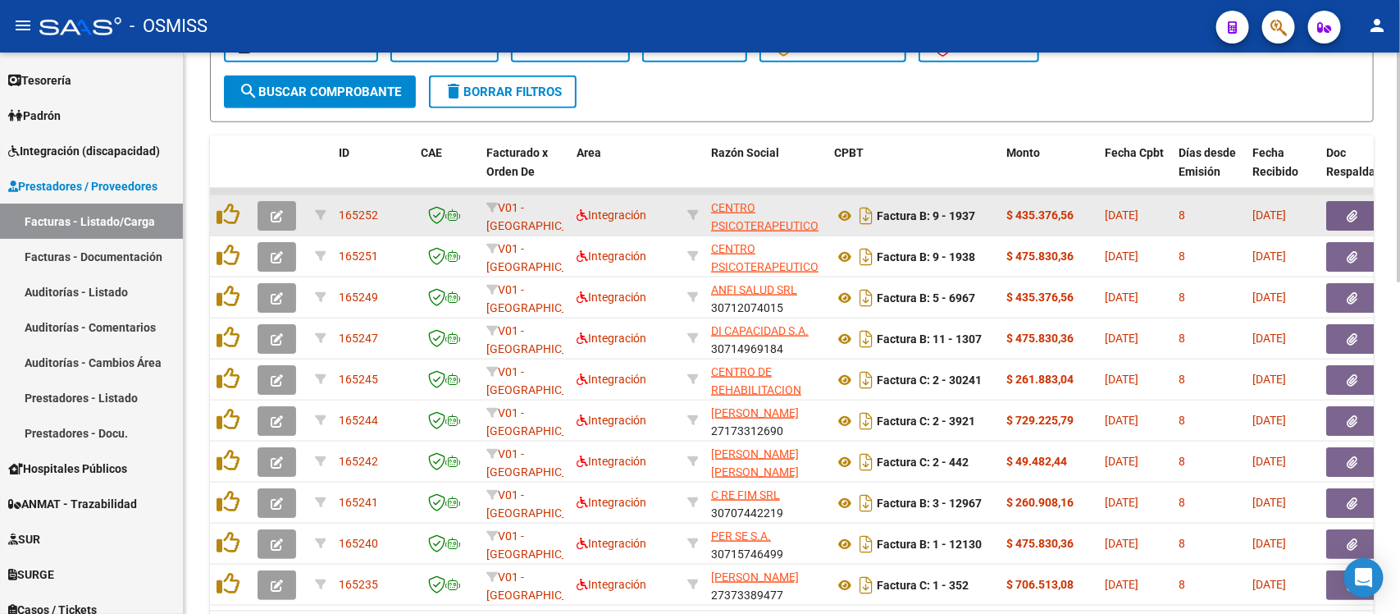
click at [285, 211] on button "button" at bounding box center [277, 216] width 39 height 30
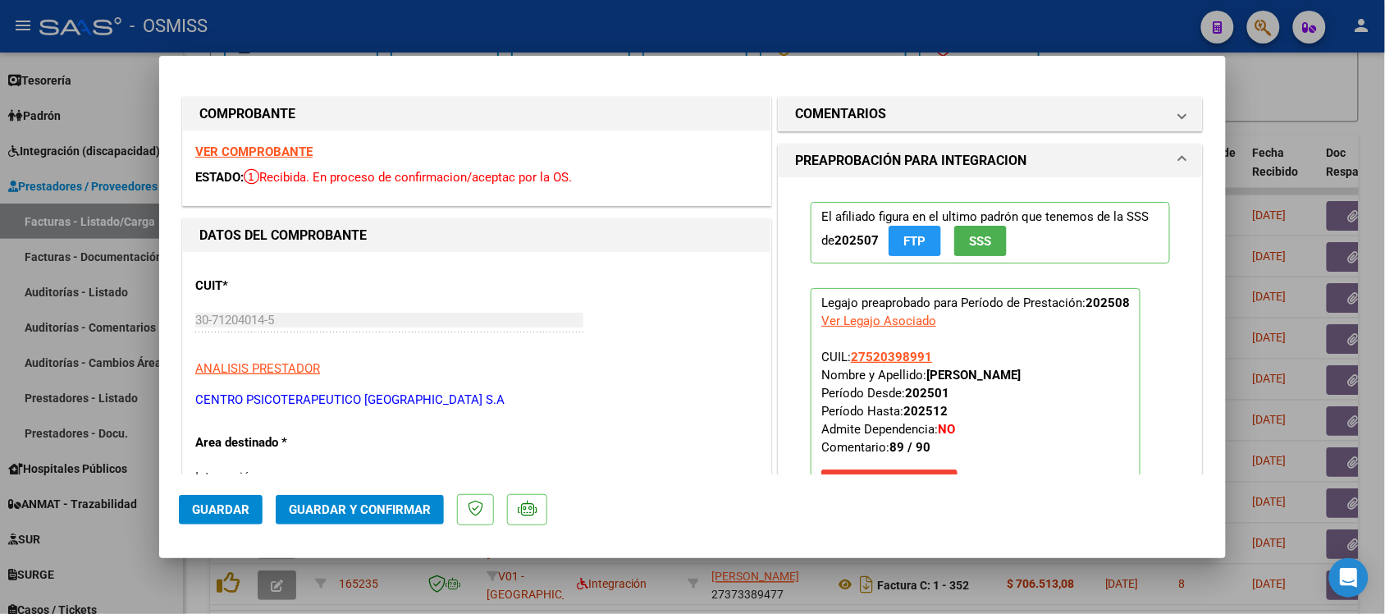
click at [289, 152] on strong "VER COMPROBANTE" at bounding box center [253, 151] width 117 height 15
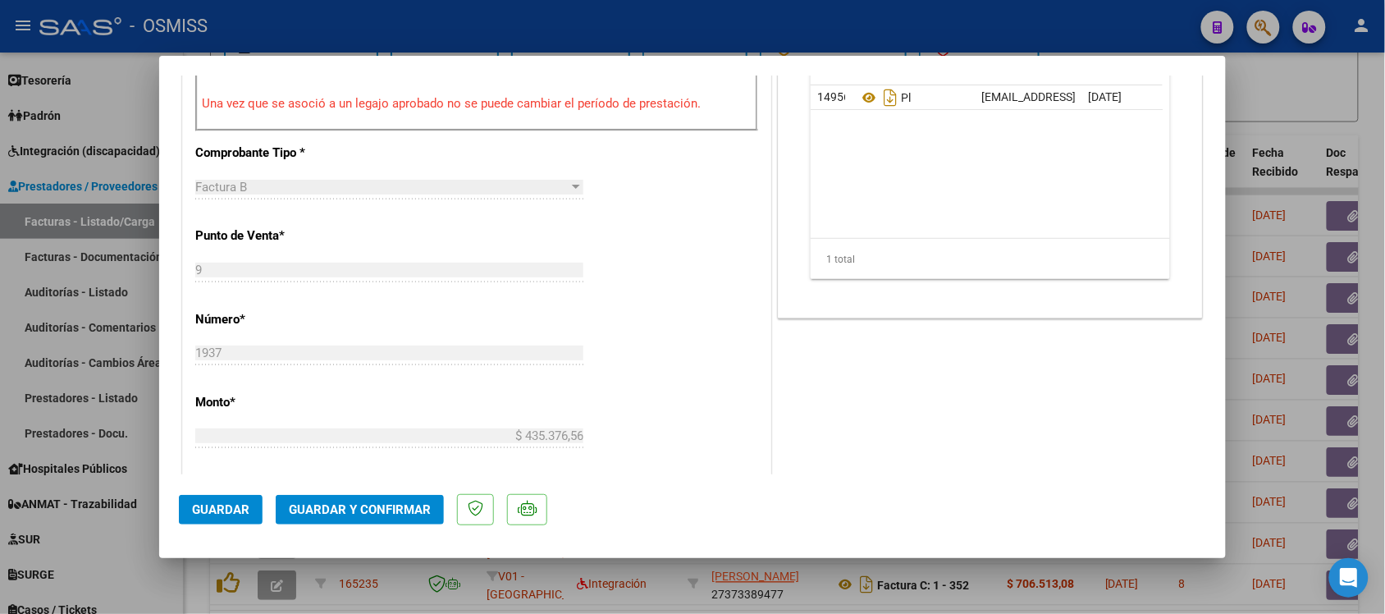
scroll to position [615, 0]
click at [1363, 124] on div at bounding box center [692, 307] width 1385 height 614
type input "$ 0,00"
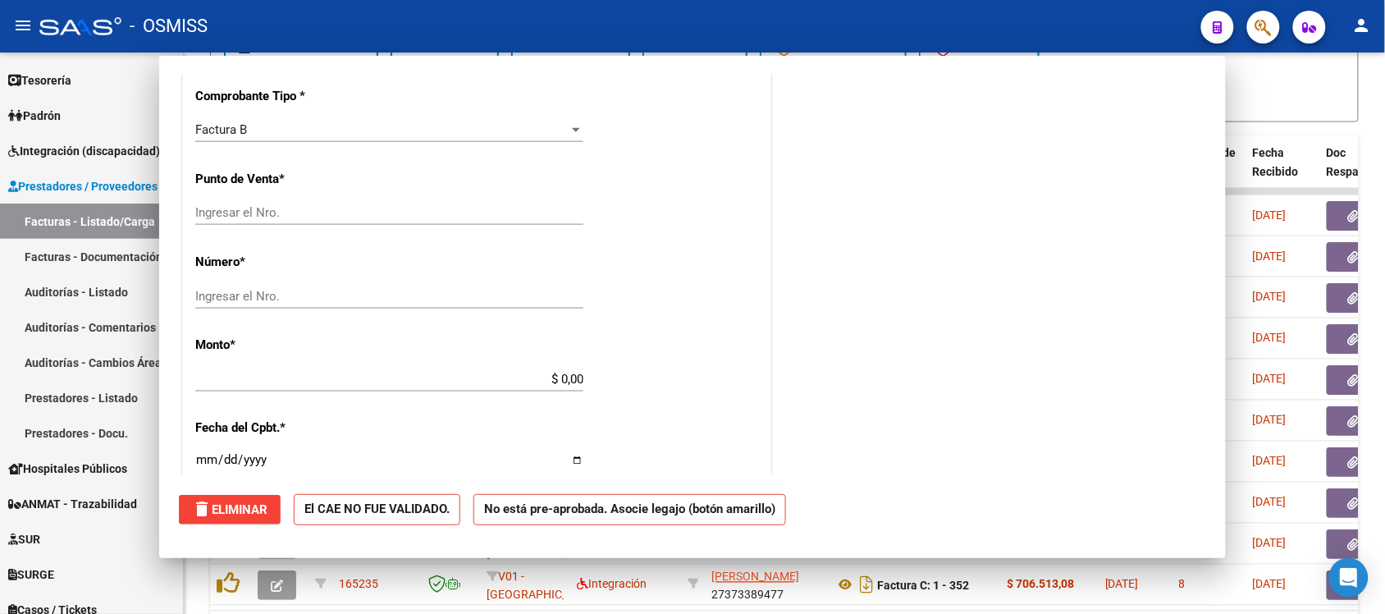
scroll to position [603, 0]
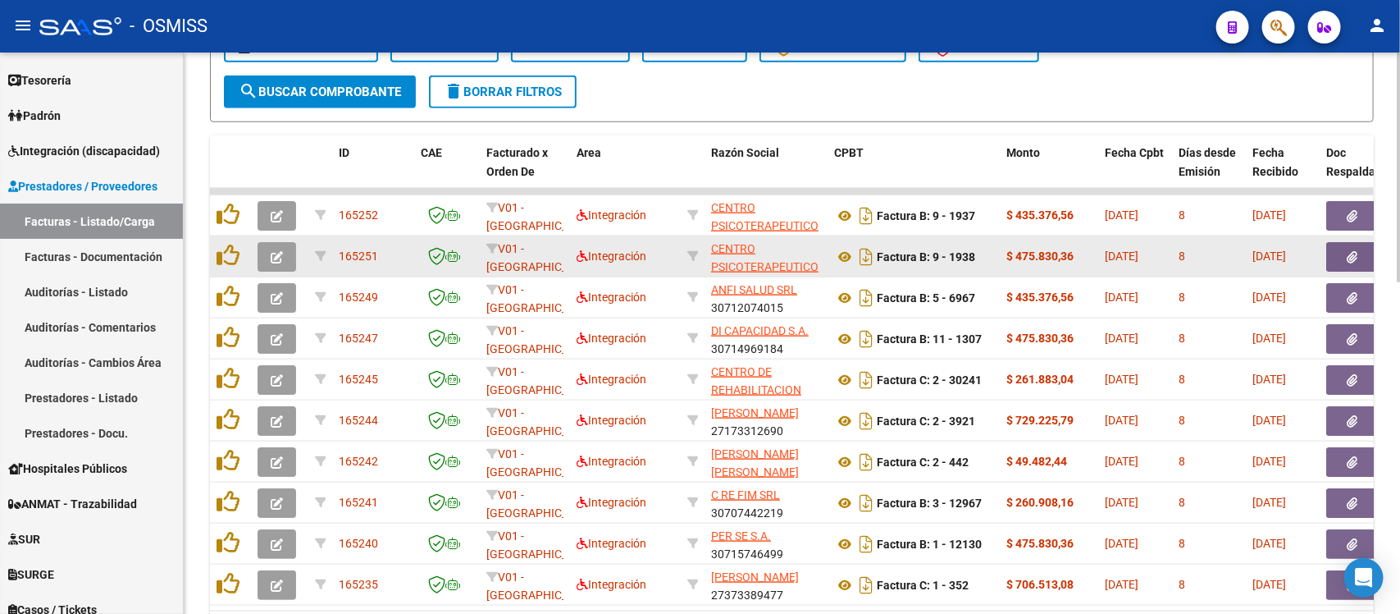
click at [275, 242] on button "button" at bounding box center [277, 257] width 39 height 30
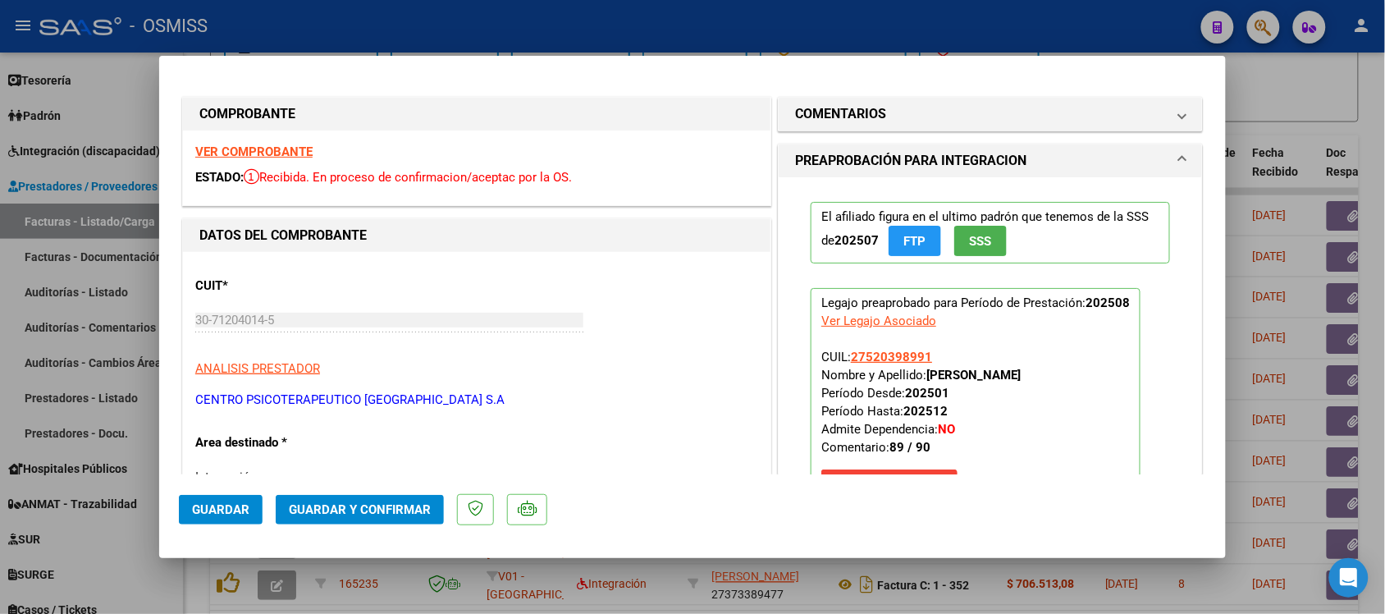
click at [255, 150] on strong "VER COMPROBANTE" at bounding box center [253, 151] width 117 height 15
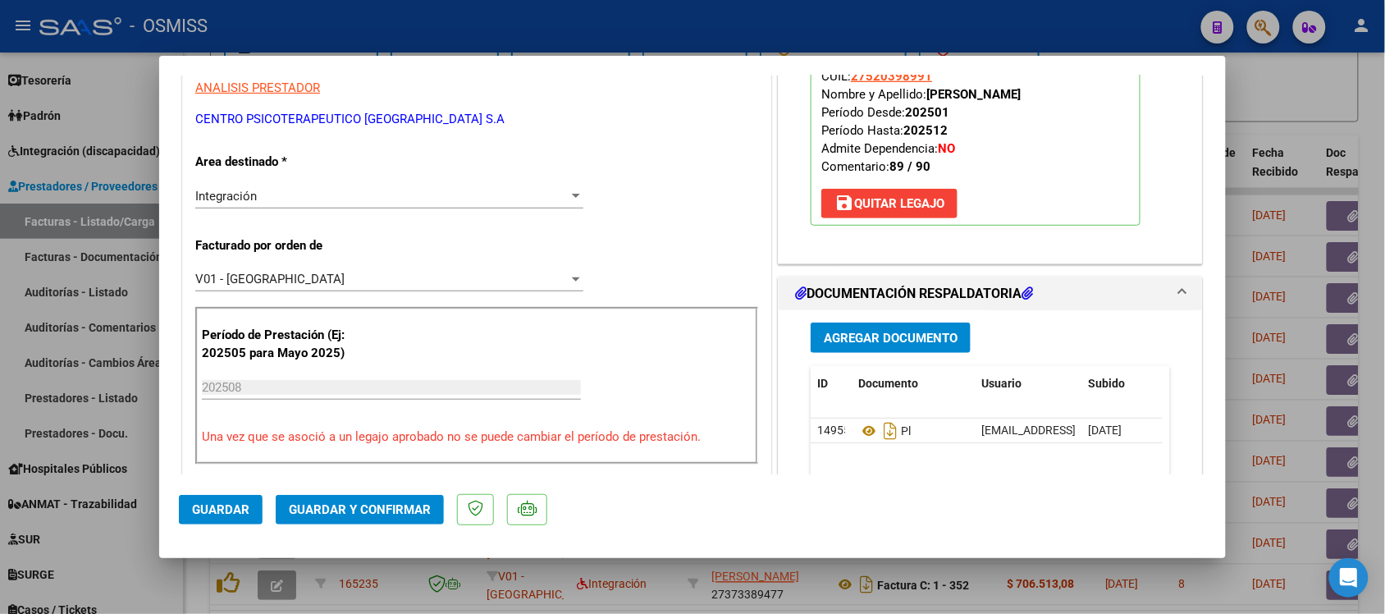
scroll to position [308, 0]
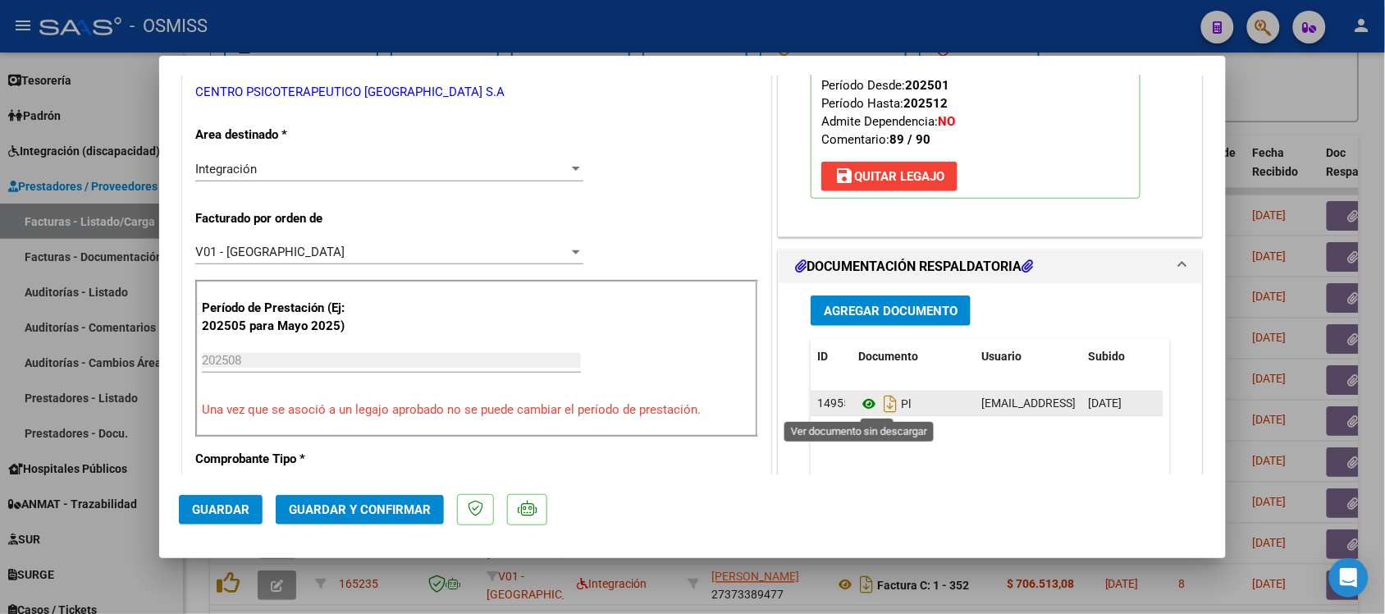
click at [860, 399] on icon at bounding box center [868, 404] width 21 height 20
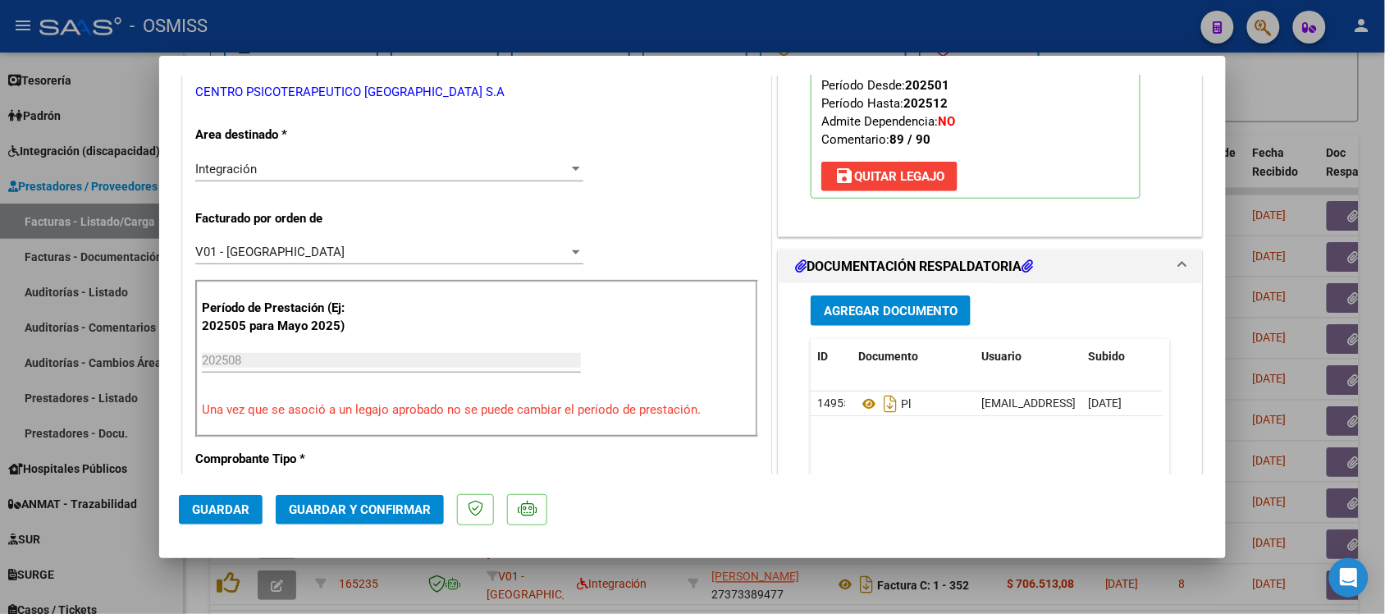
scroll to position [0, 0]
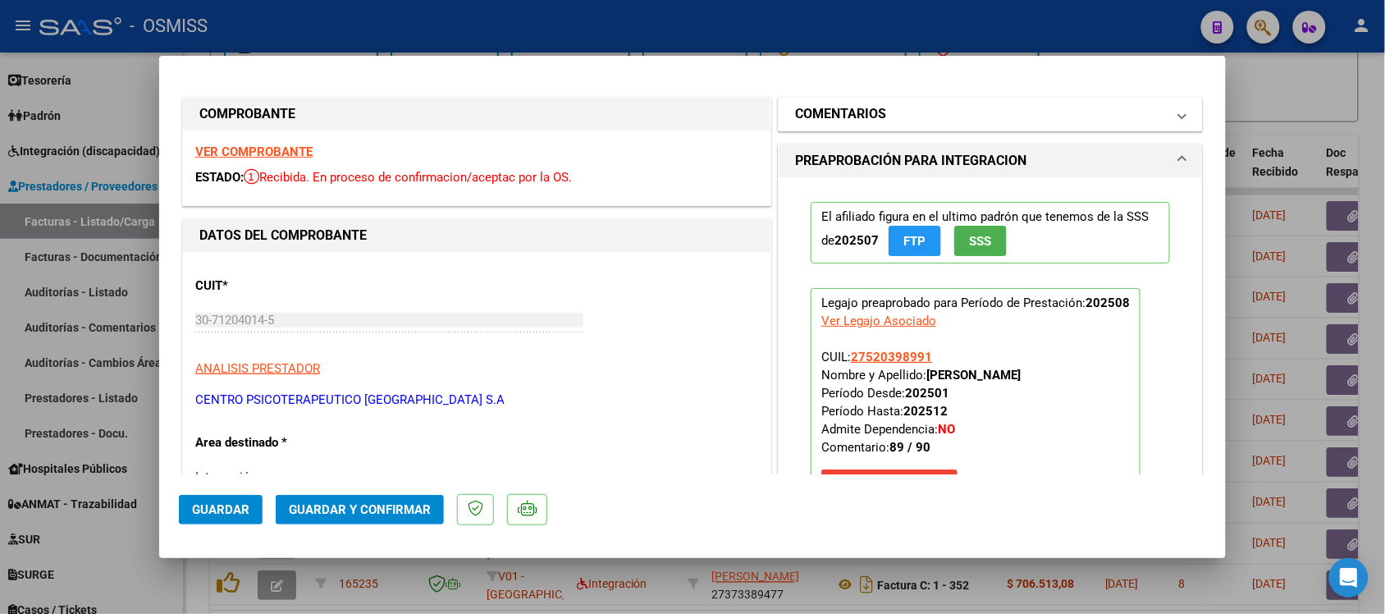
click at [845, 107] on h1 "COMENTARIOS" at bounding box center [840, 114] width 91 height 20
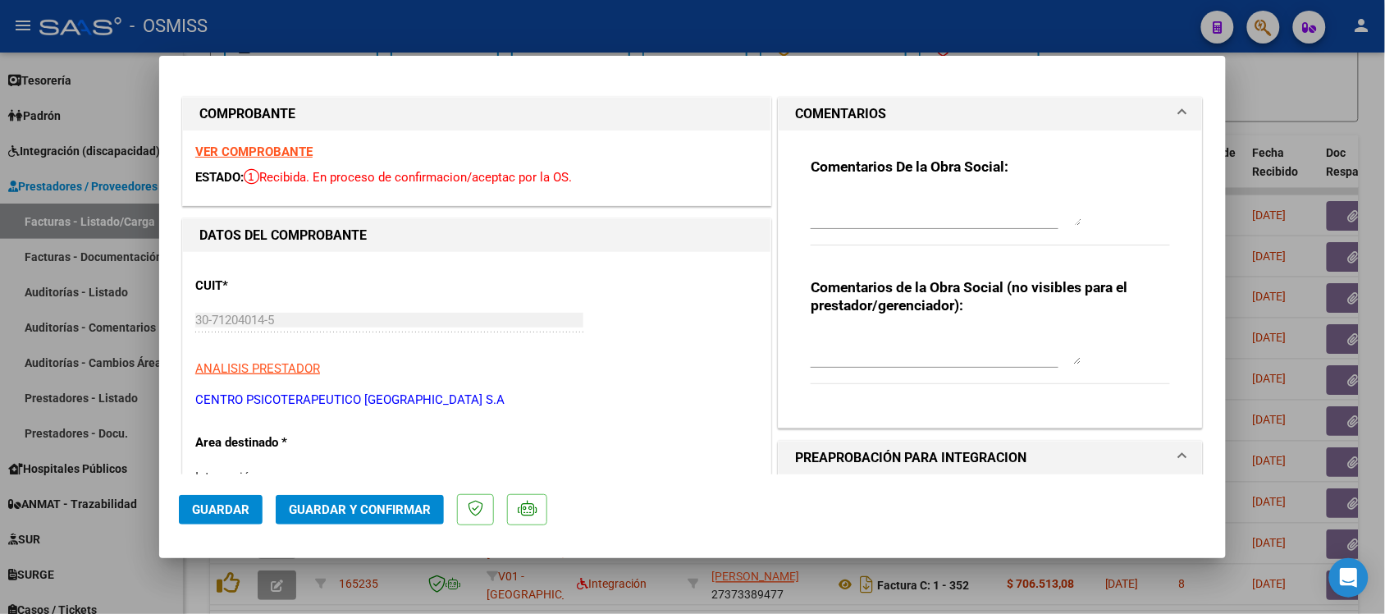
click at [845, 107] on h1 "COMENTARIOS" at bounding box center [840, 114] width 91 height 20
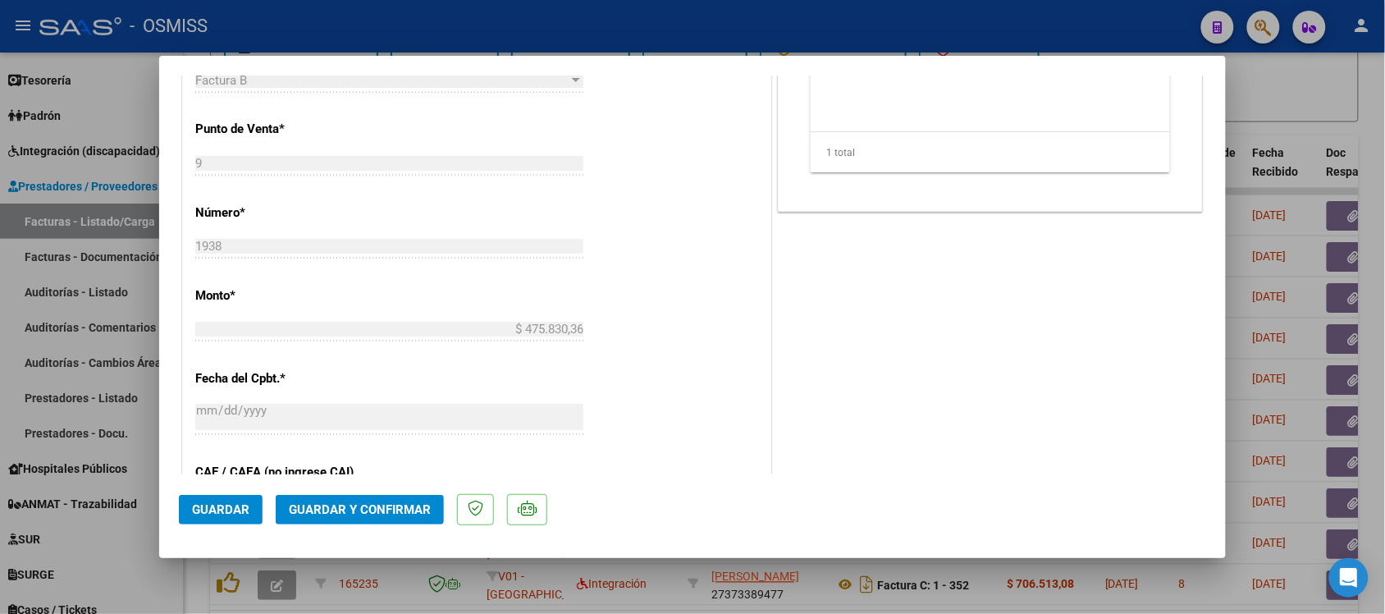
scroll to position [718, 0]
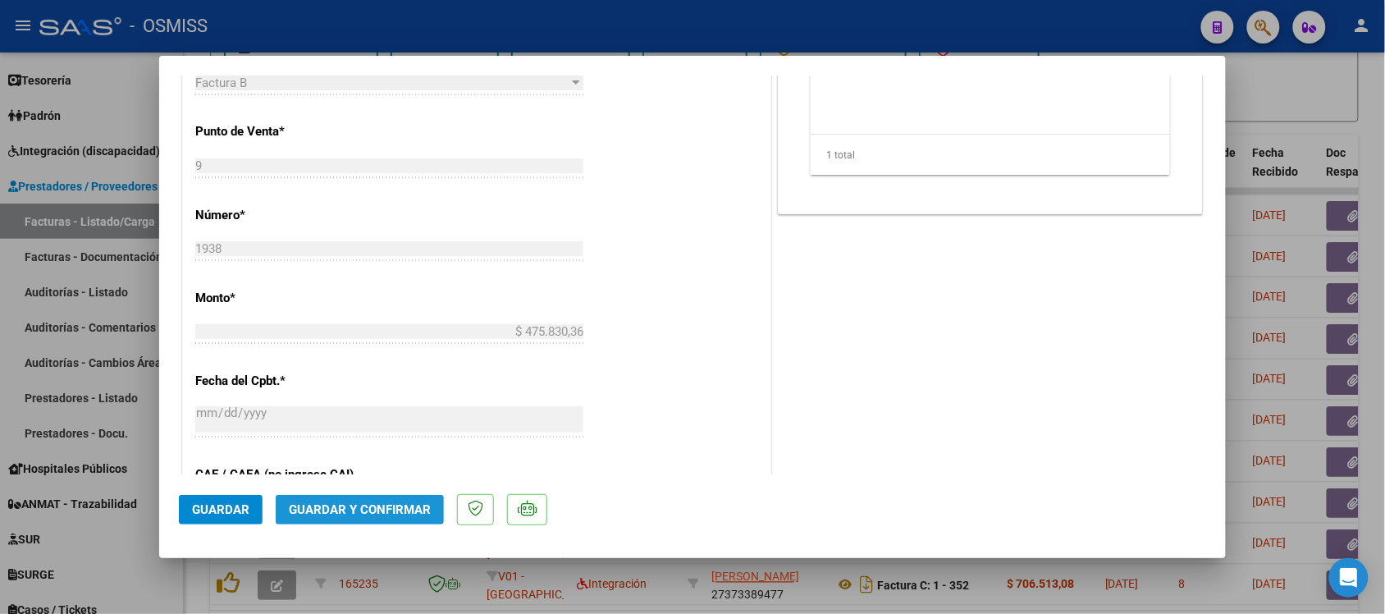
click at [381, 517] on button "Guardar y Confirmar" at bounding box center [360, 510] width 168 height 30
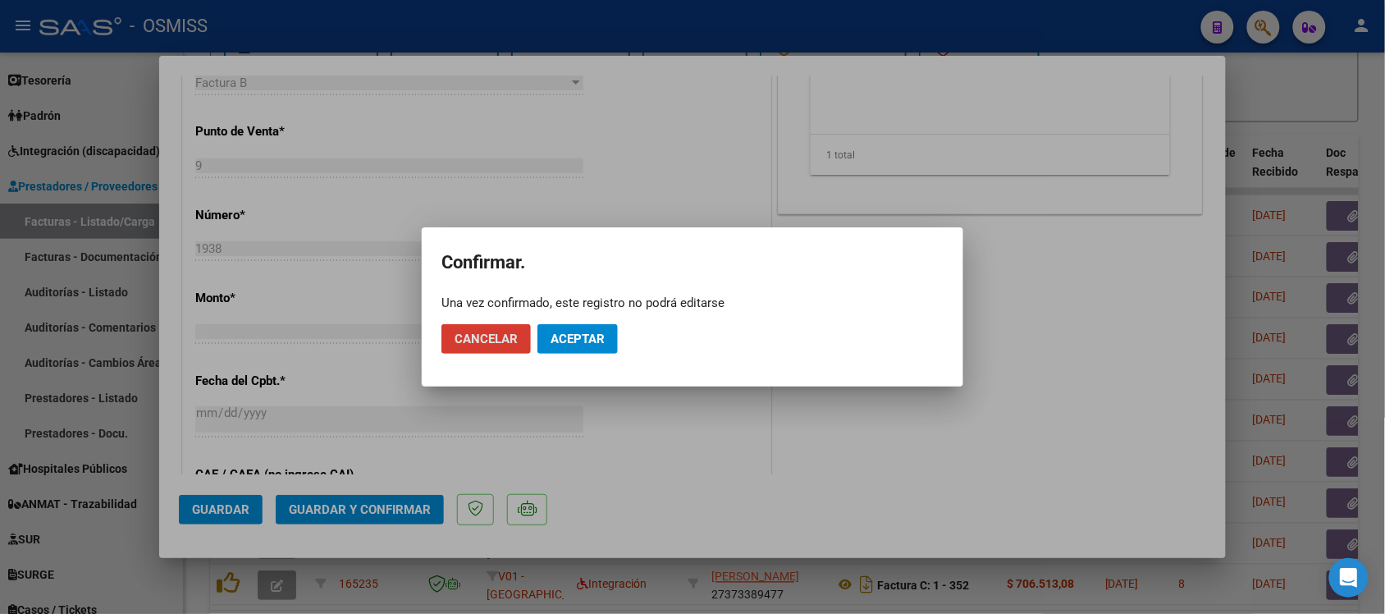
click at [572, 330] on button "Aceptar" at bounding box center [577, 339] width 80 height 30
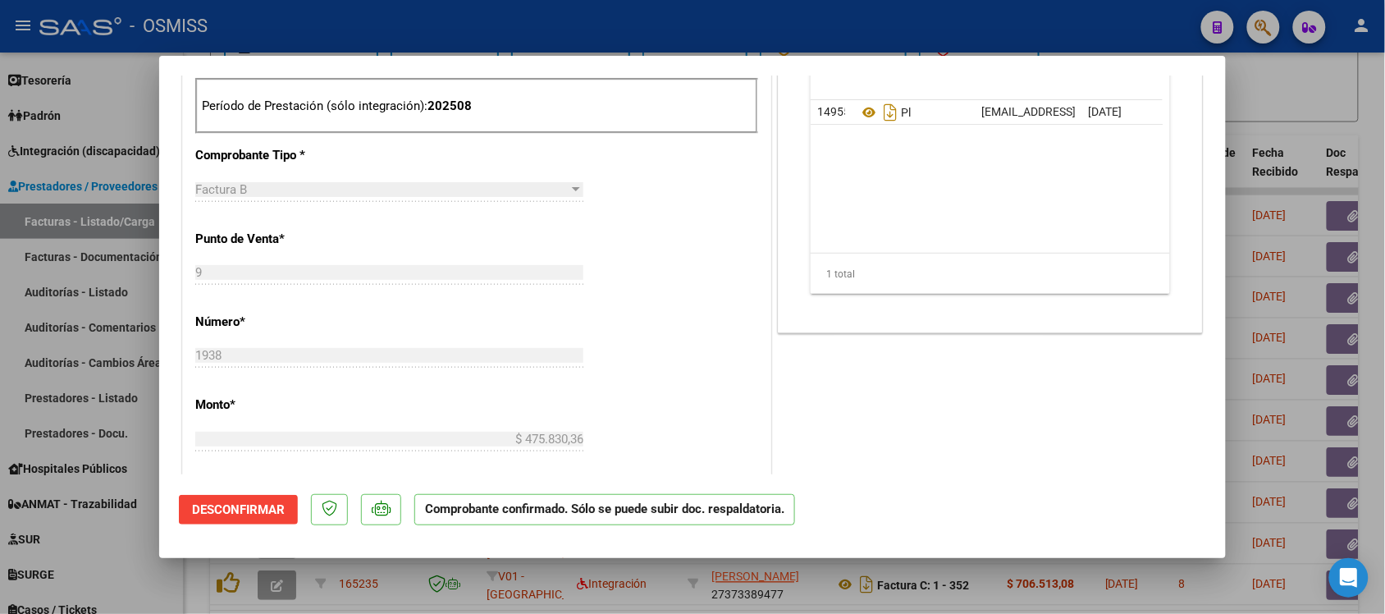
scroll to position [513, 0]
click at [1318, 121] on div at bounding box center [692, 307] width 1385 height 614
type input "$ 0,00"
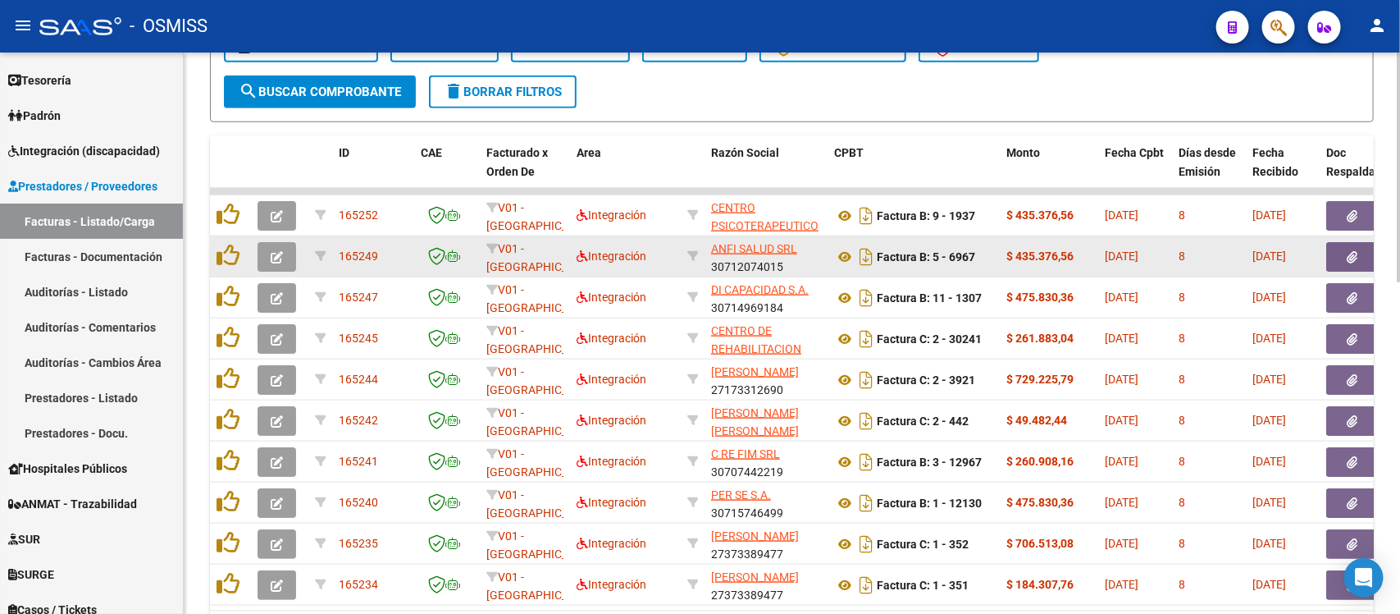
click at [279, 253] on icon "button" at bounding box center [277, 257] width 12 height 12
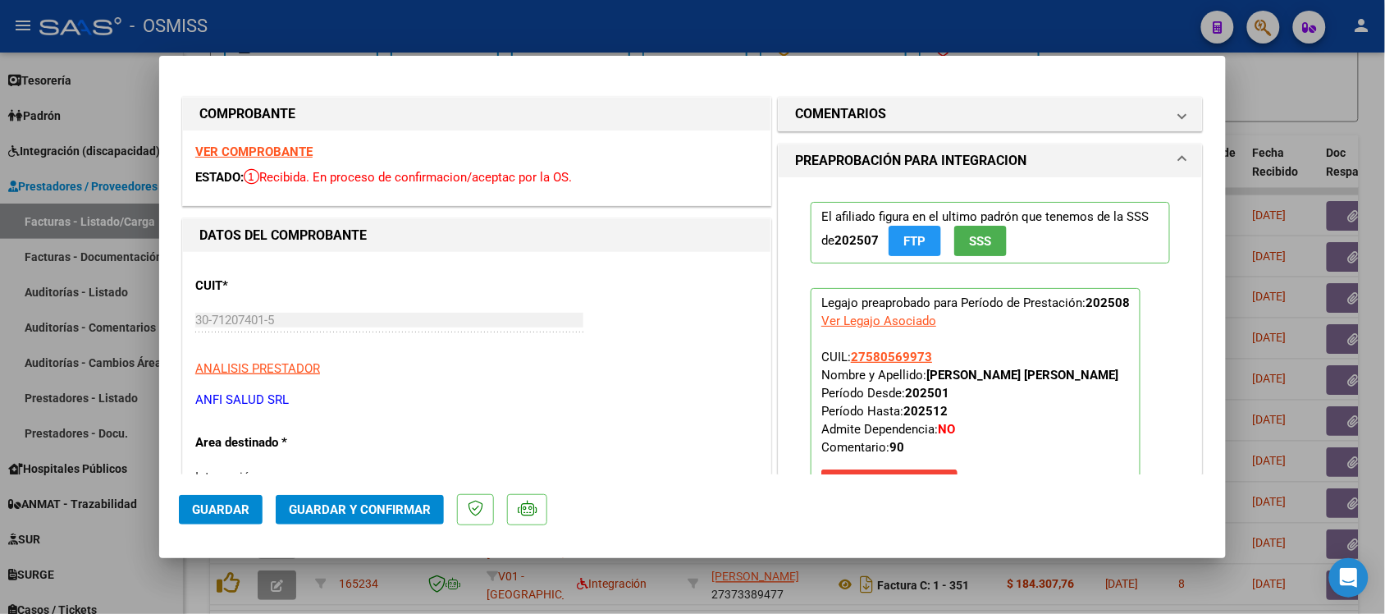
click at [290, 153] on strong "VER COMPROBANTE" at bounding box center [253, 151] width 117 height 15
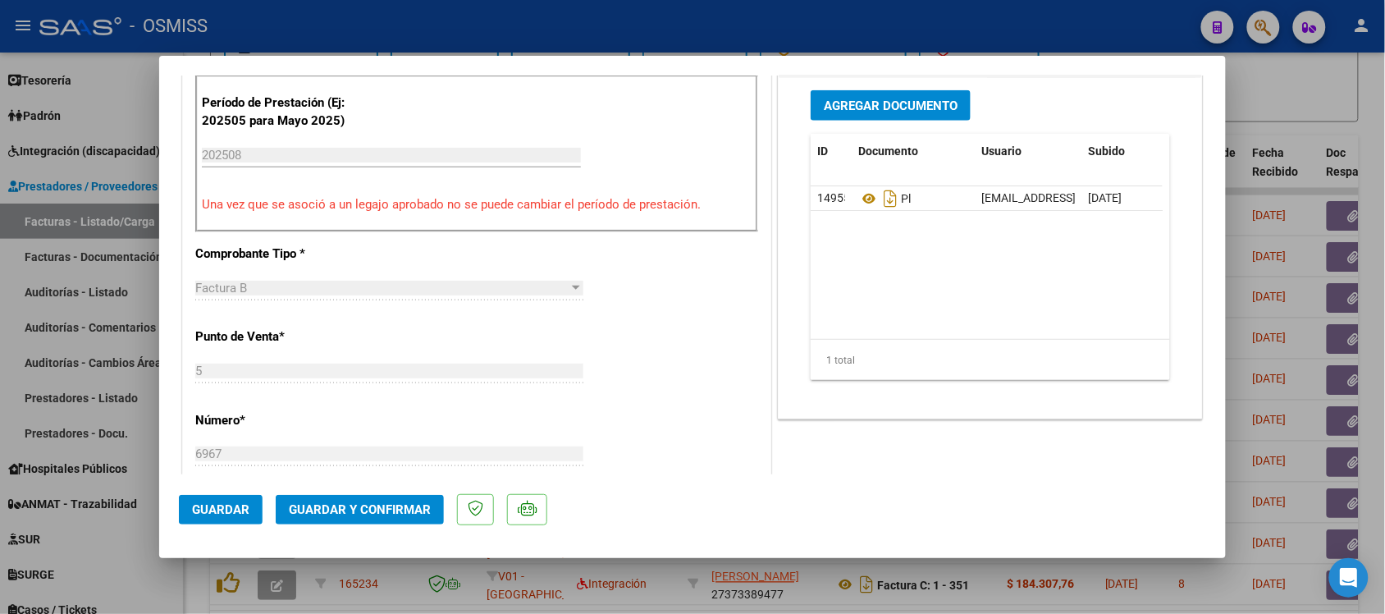
scroll to position [615, 0]
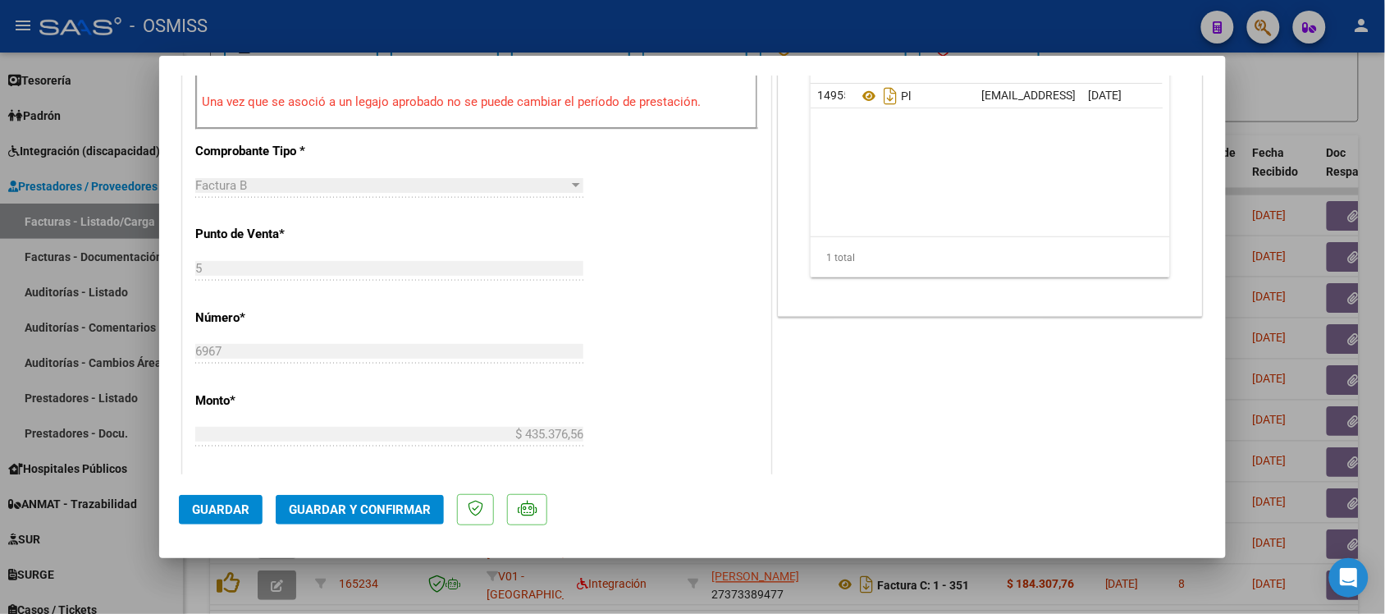
click at [1272, 116] on div at bounding box center [692, 307] width 1385 height 614
type input "$ 0,00"
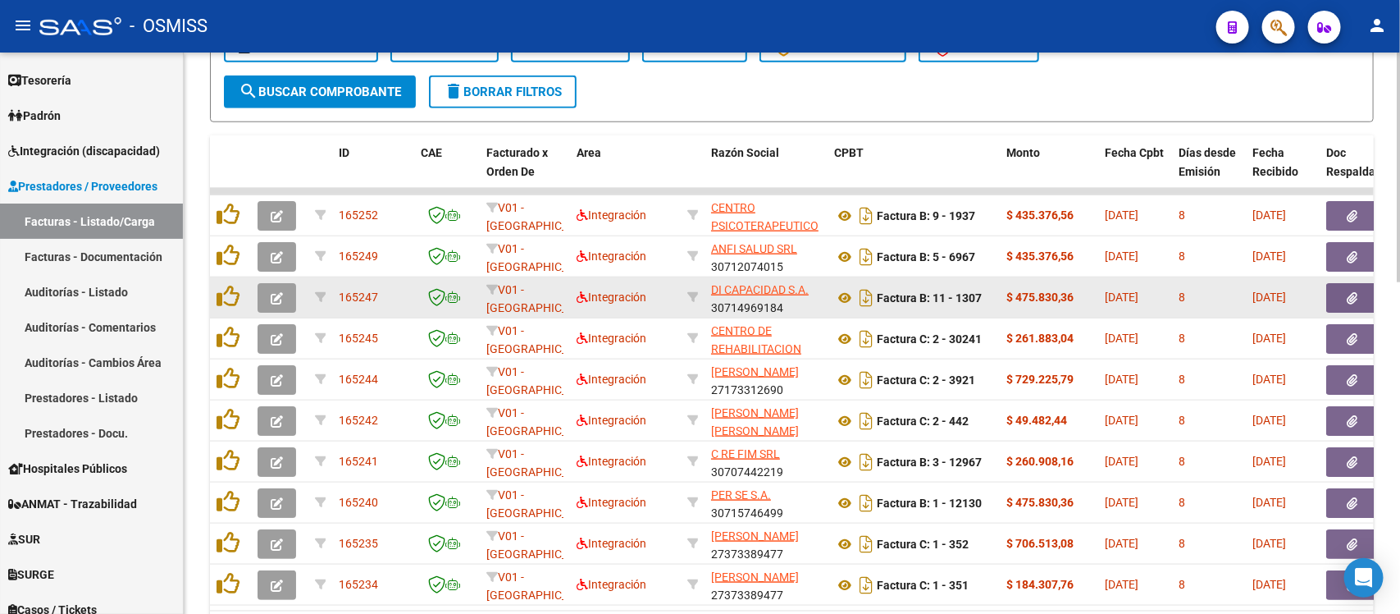
click at [271, 299] on span "button" at bounding box center [277, 297] width 12 height 15
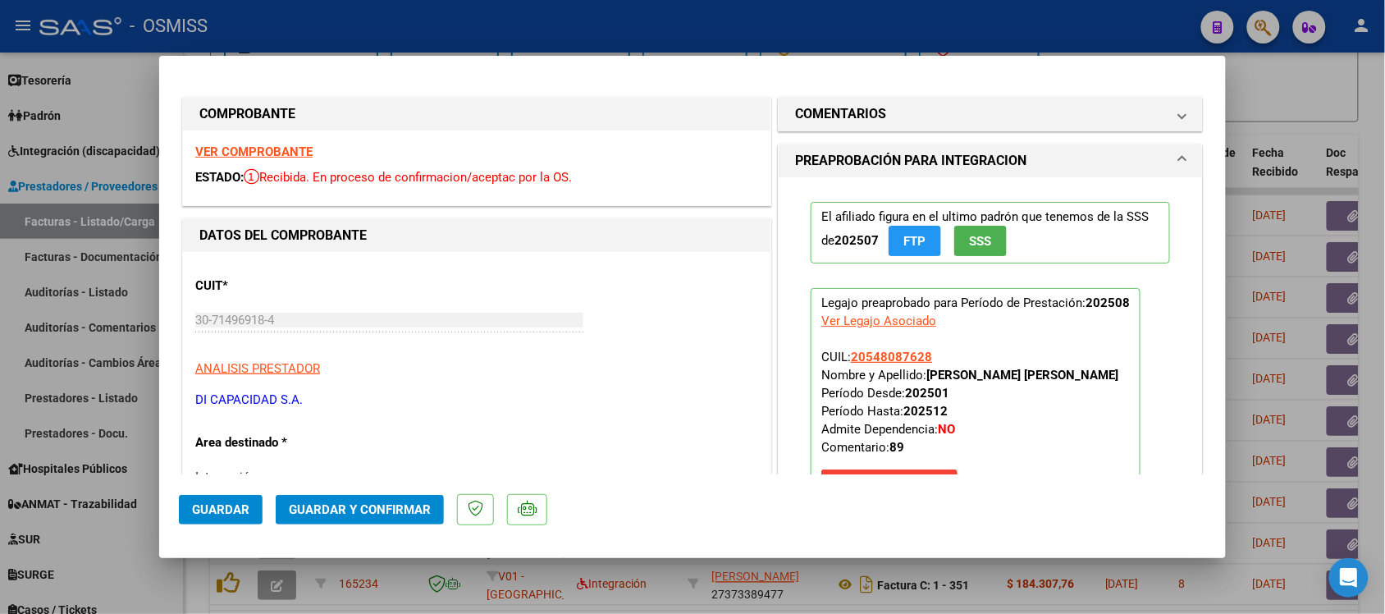
click at [288, 148] on strong "VER COMPROBANTE" at bounding box center [253, 151] width 117 height 15
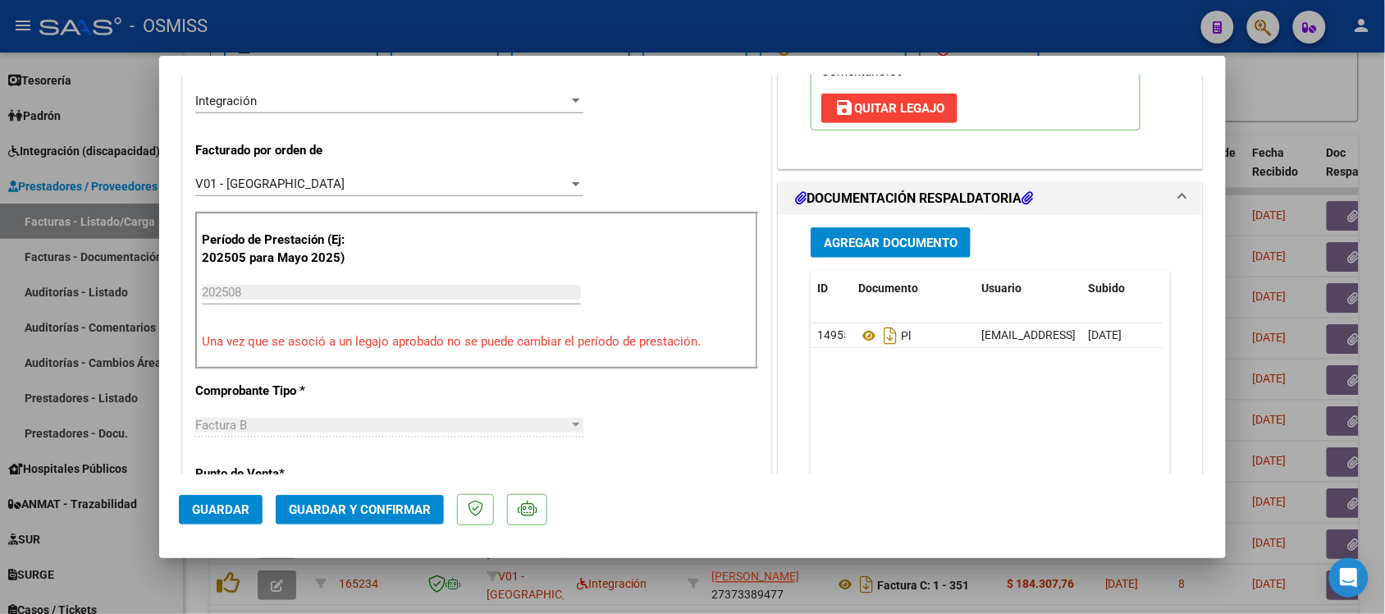
scroll to position [410, 0]
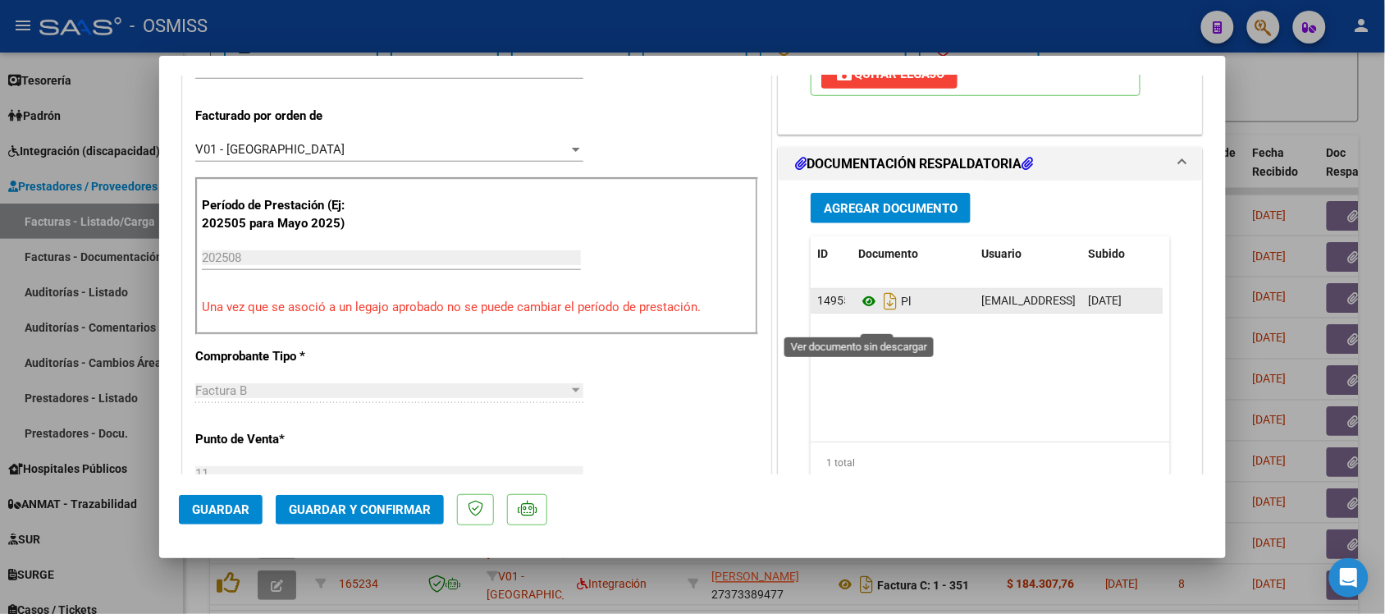
click at [858, 311] on icon at bounding box center [868, 301] width 21 height 20
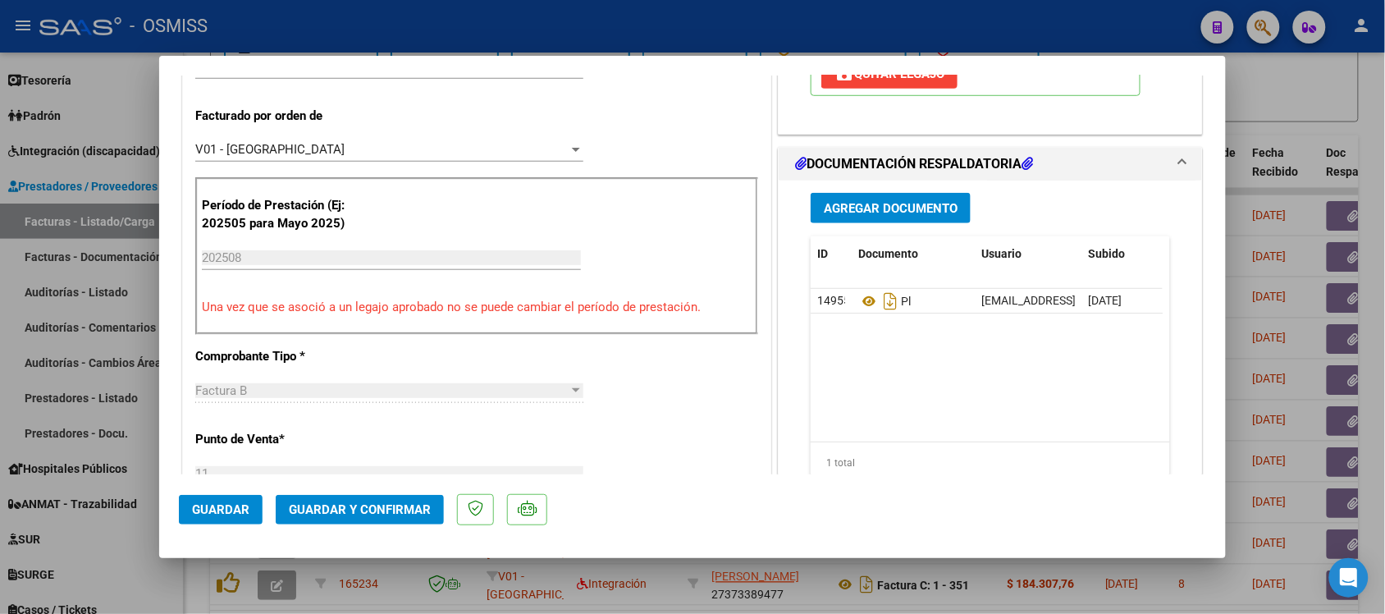
scroll to position [0, 0]
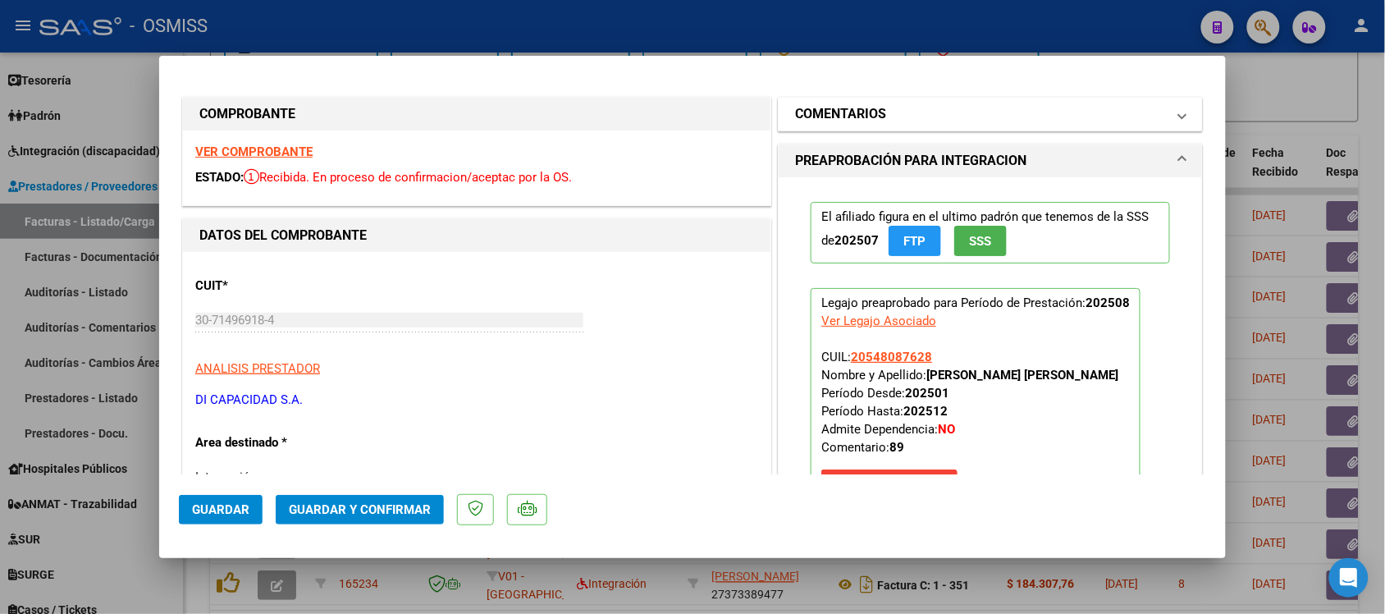
click at [853, 104] on h1 "COMENTARIOS" at bounding box center [840, 114] width 91 height 20
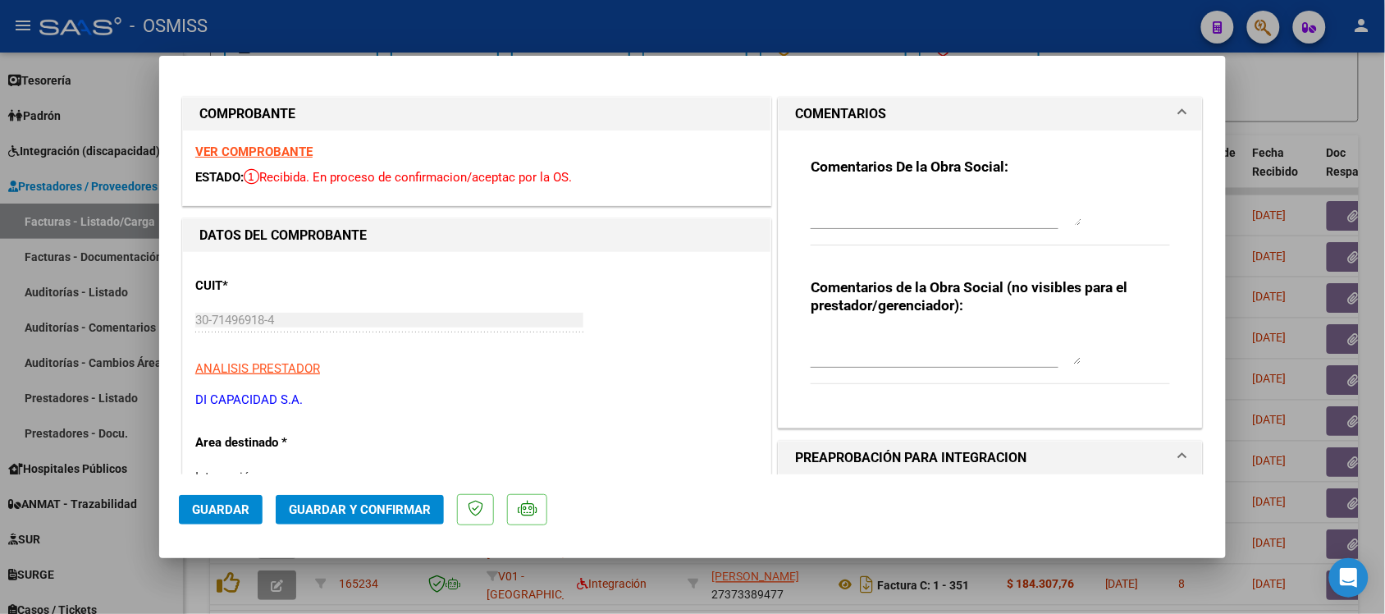
click at [826, 109] on h1 "COMENTARIOS" at bounding box center [840, 114] width 91 height 20
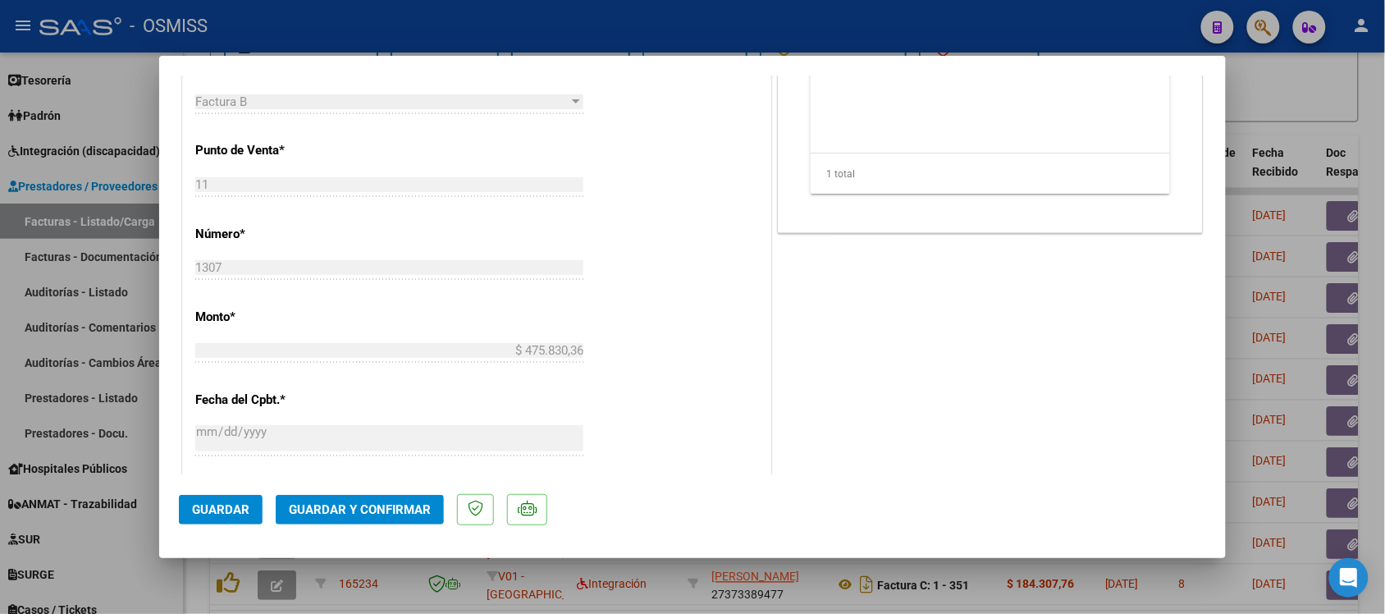
scroll to position [718, 0]
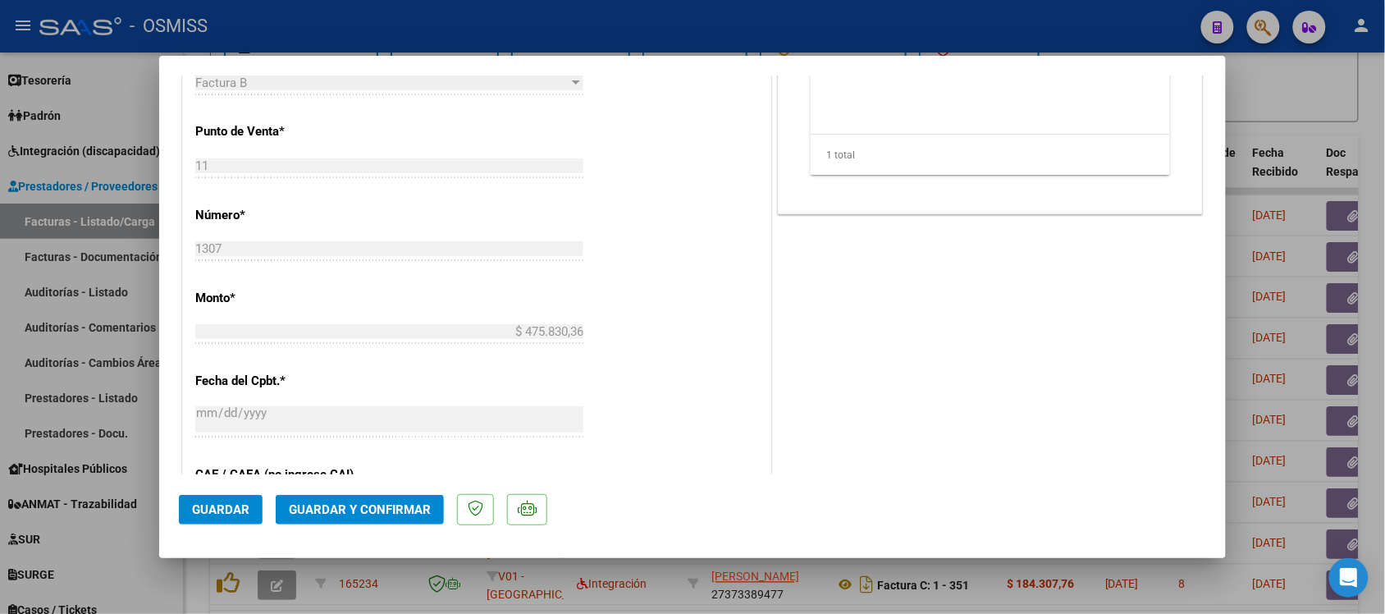
click at [394, 505] on span "Guardar y Confirmar" at bounding box center [360, 509] width 142 height 15
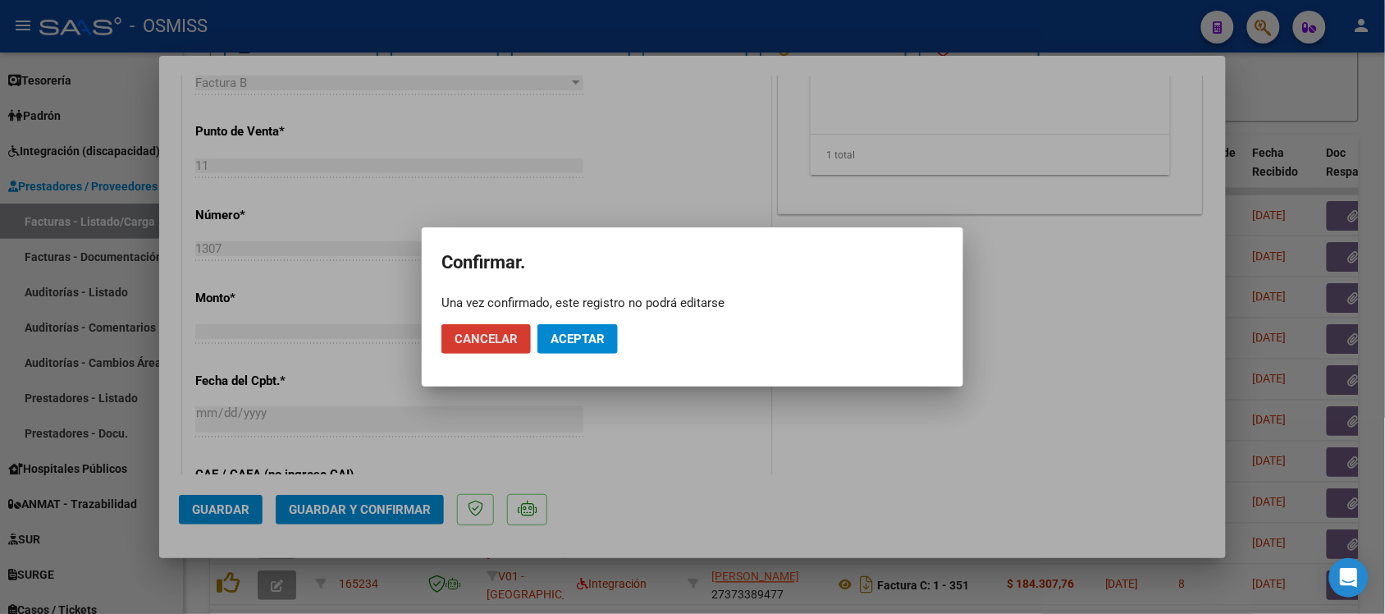
click at [592, 332] on span "Aceptar" at bounding box center [578, 338] width 54 height 15
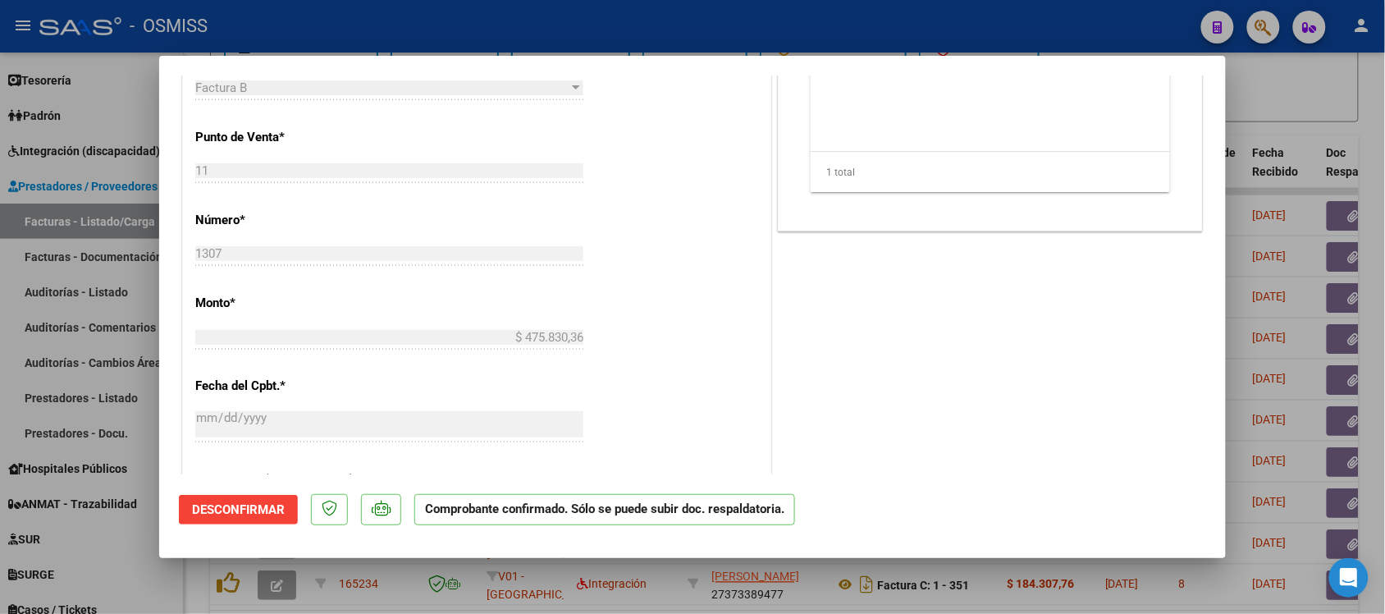
scroll to position [615, 0]
click at [1272, 107] on div at bounding box center [692, 307] width 1385 height 614
type input "$ 0,00"
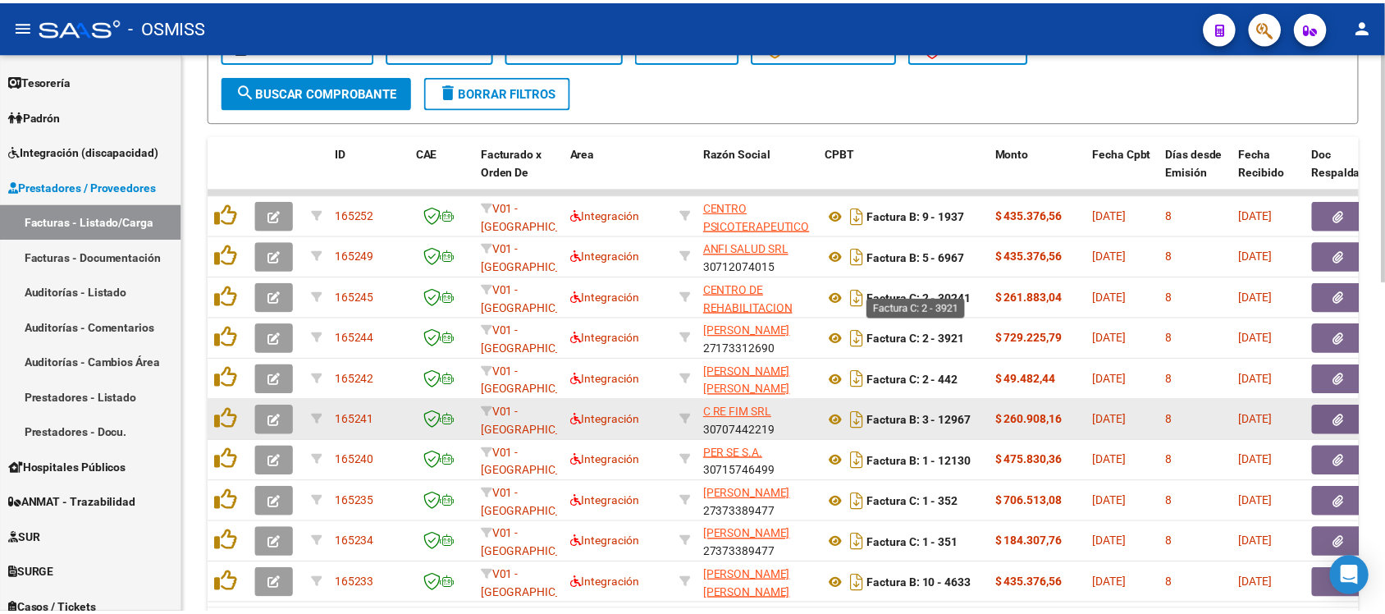
scroll to position [811, 0]
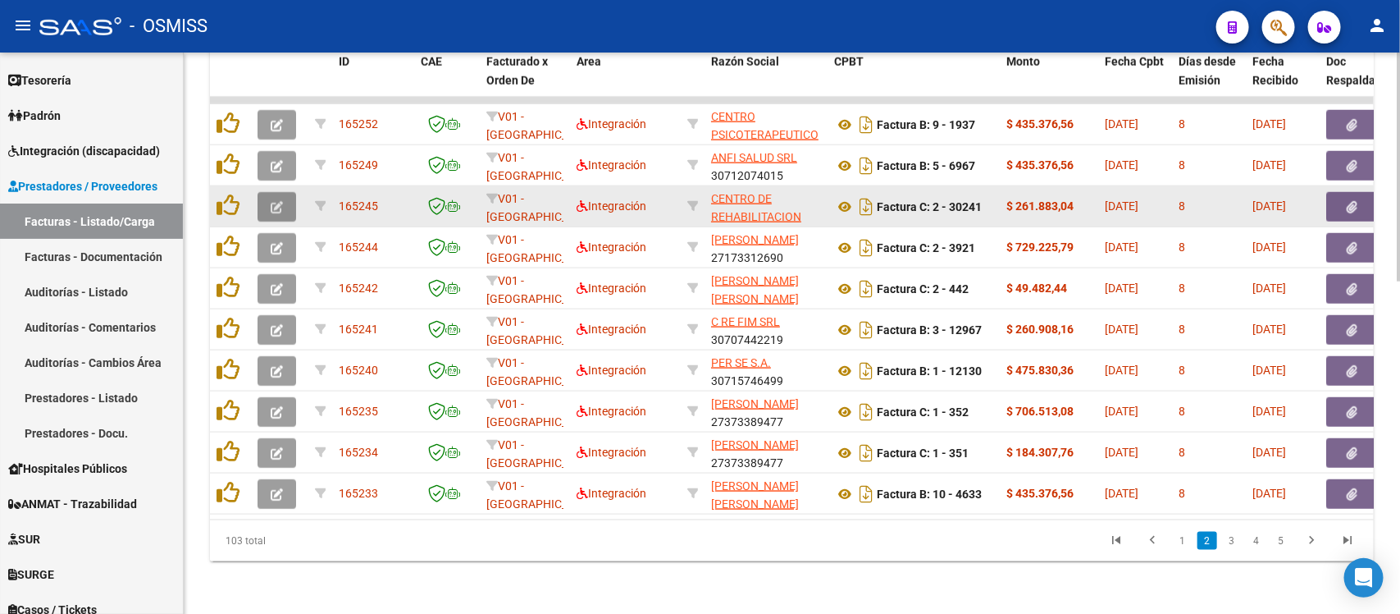
click at [272, 201] on icon "button" at bounding box center [277, 207] width 12 height 12
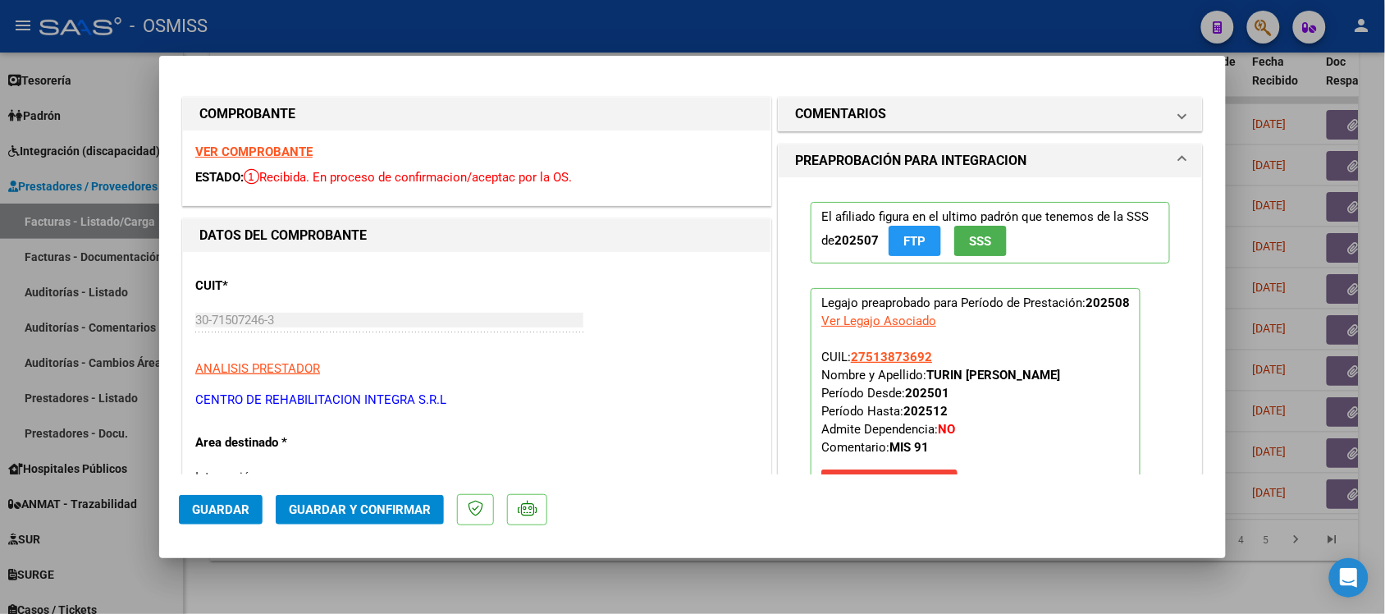
click at [265, 144] on strong "VER COMPROBANTE" at bounding box center [253, 151] width 117 height 15
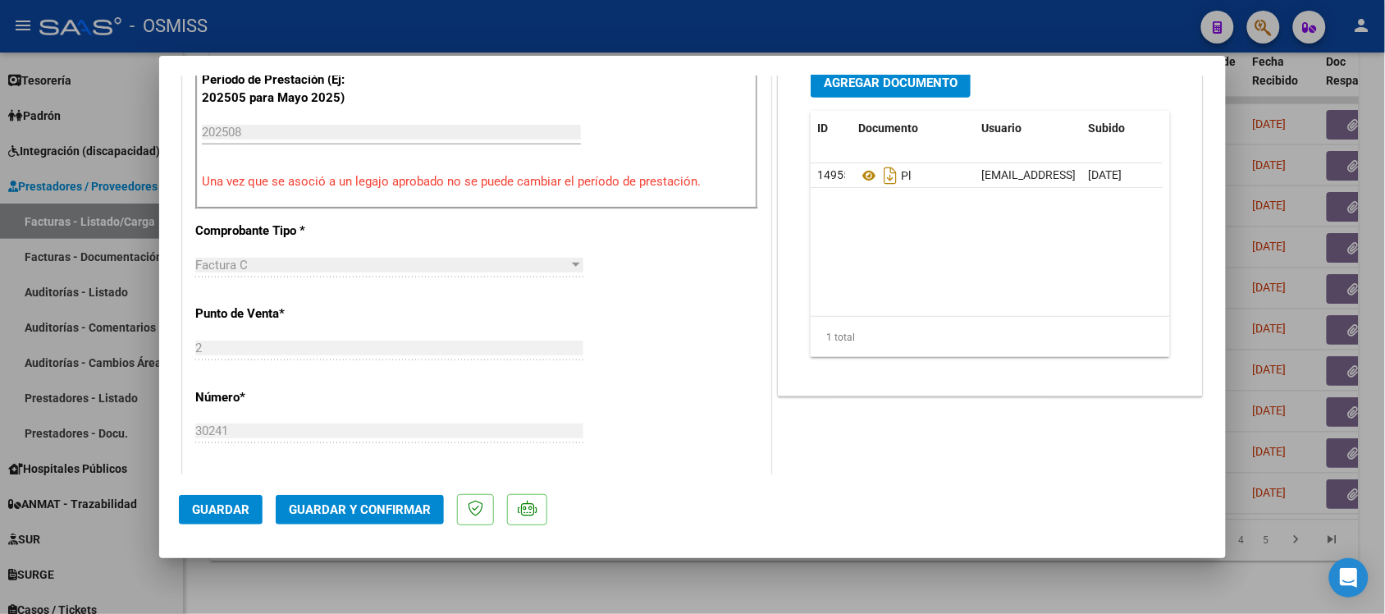
scroll to position [615, 0]
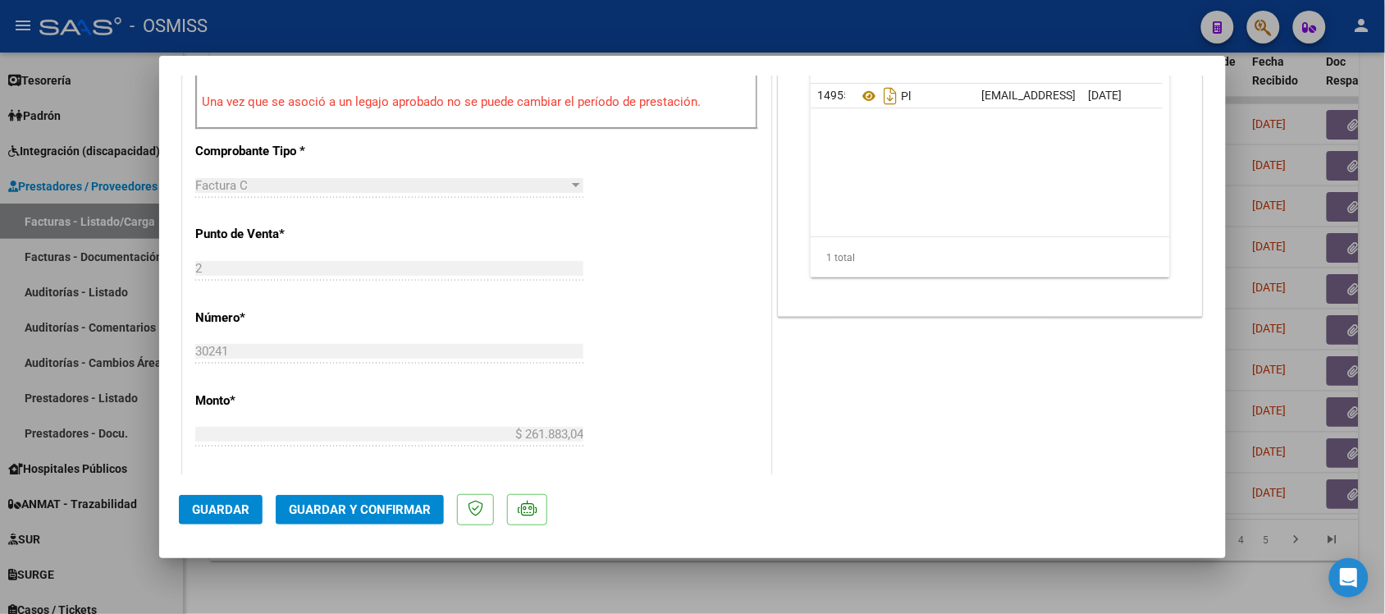
click at [981, 579] on div at bounding box center [692, 307] width 1385 height 614
type input "$ 0,00"
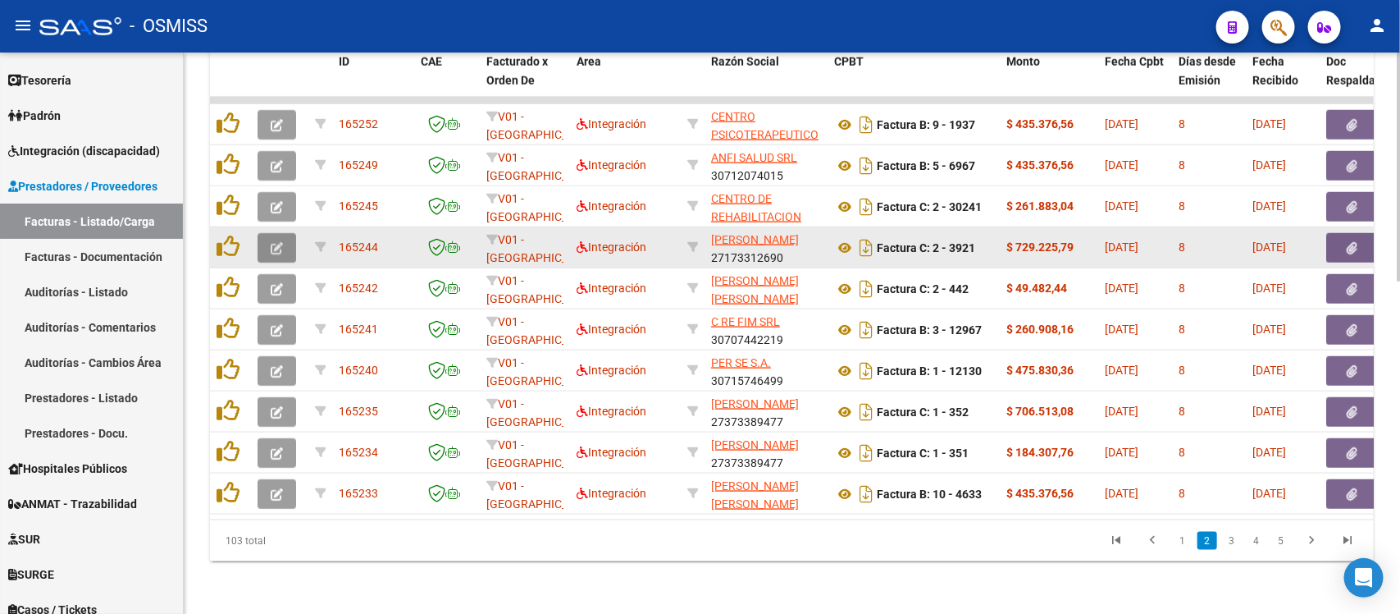
click at [272, 242] on icon "button" at bounding box center [277, 248] width 12 height 12
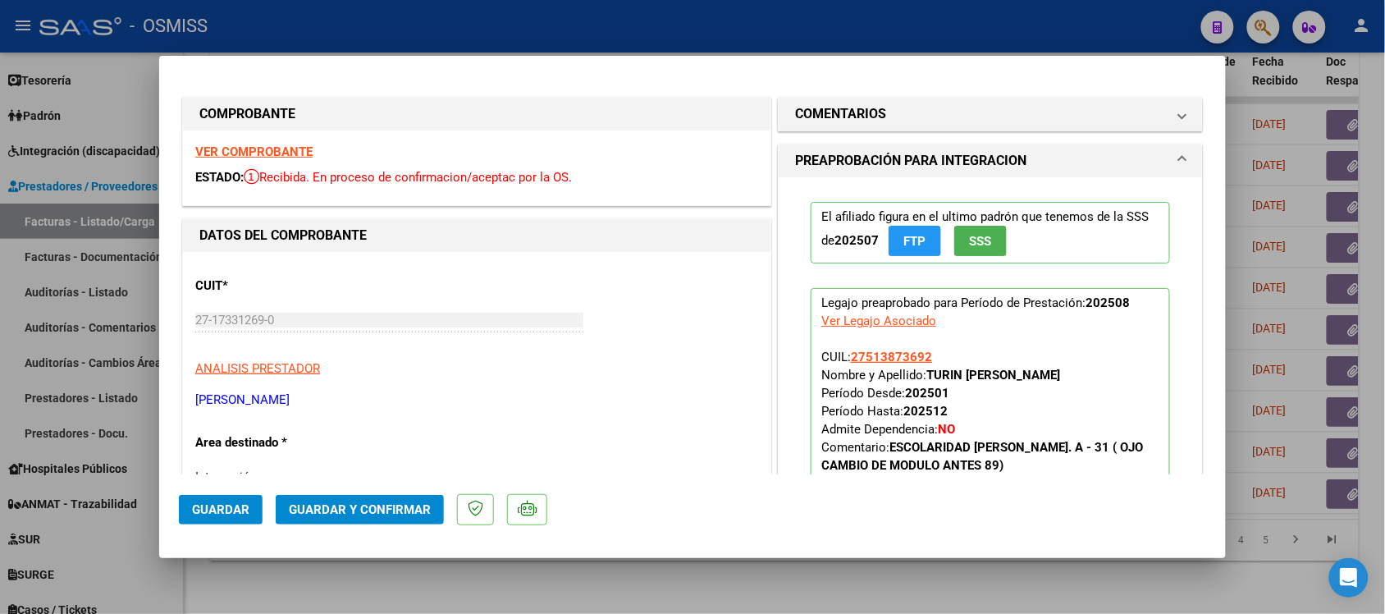
click at [263, 145] on strong "VER COMPROBANTE" at bounding box center [253, 151] width 117 height 15
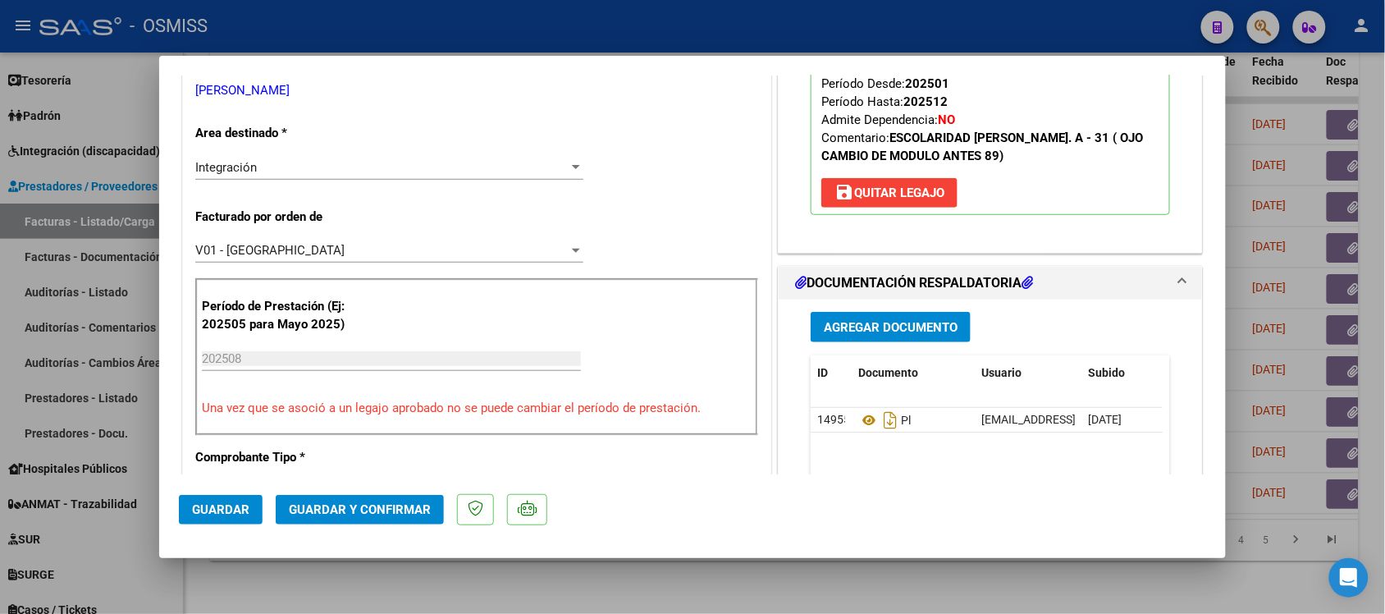
scroll to position [513, 0]
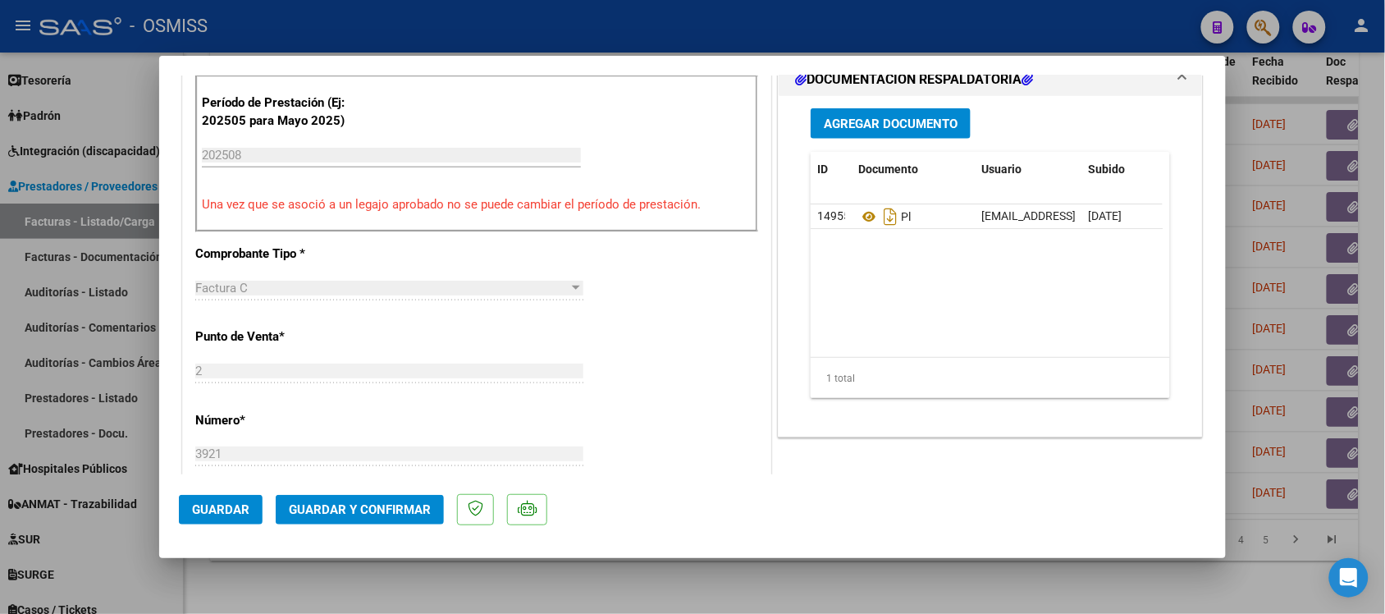
click at [855, 595] on div at bounding box center [692, 307] width 1385 height 614
type input "$ 0,00"
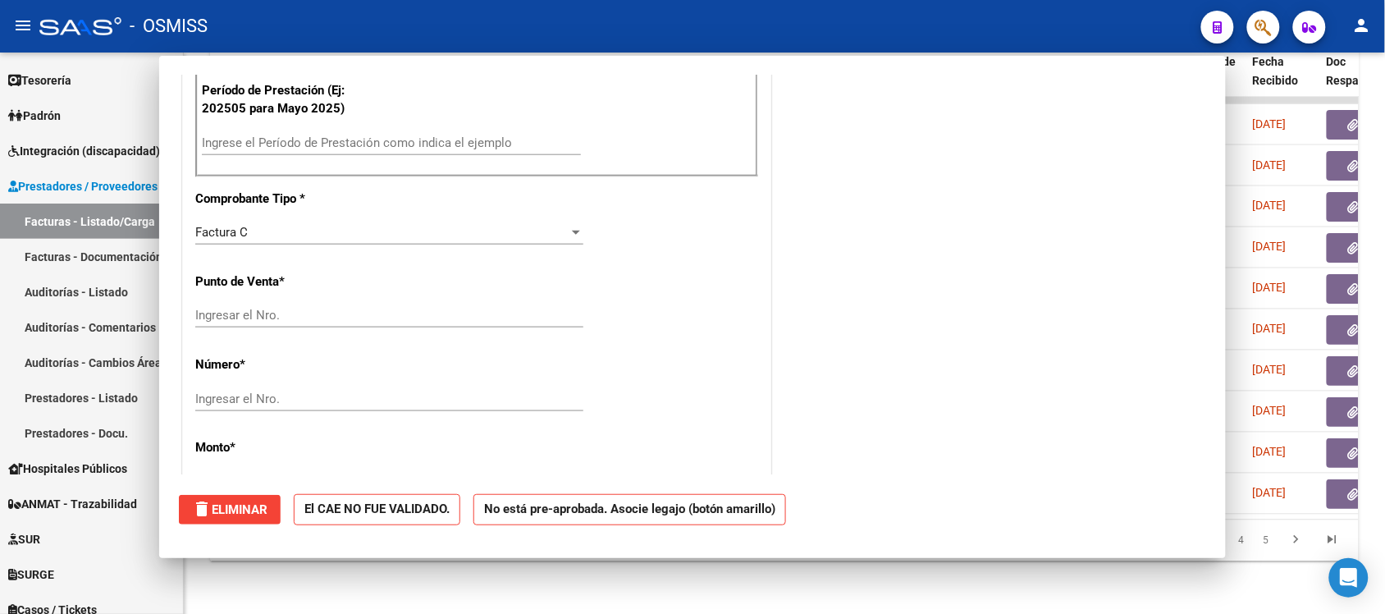
scroll to position [500, 0]
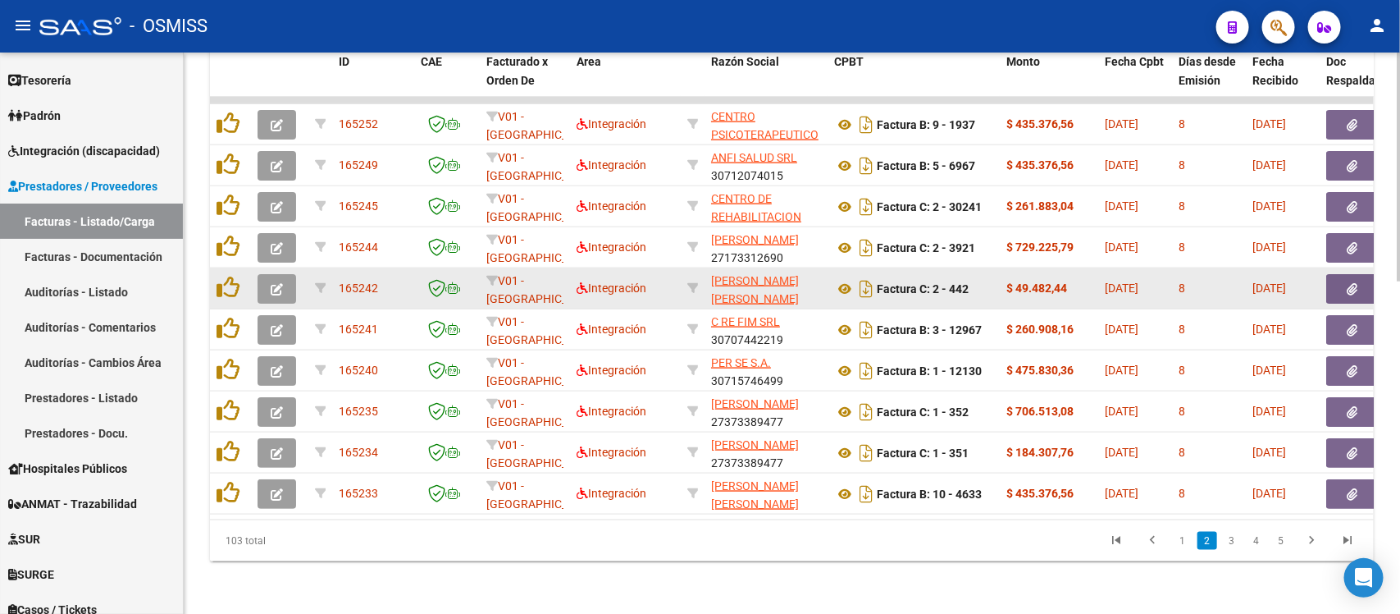
click at [265, 274] on button "button" at bounding box center [277, 289] width 39 height 30
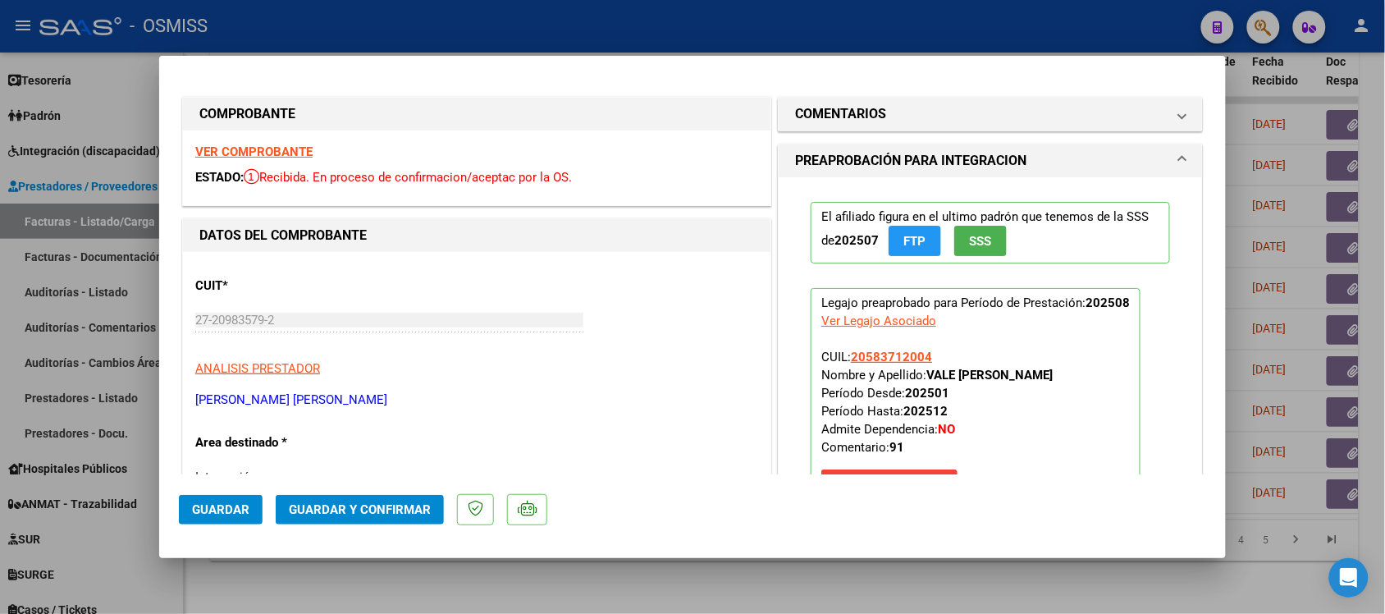
click at [288, 150] on strong "VER COMPROBANTE" at bounding box center [253, 151] width 117 height 15
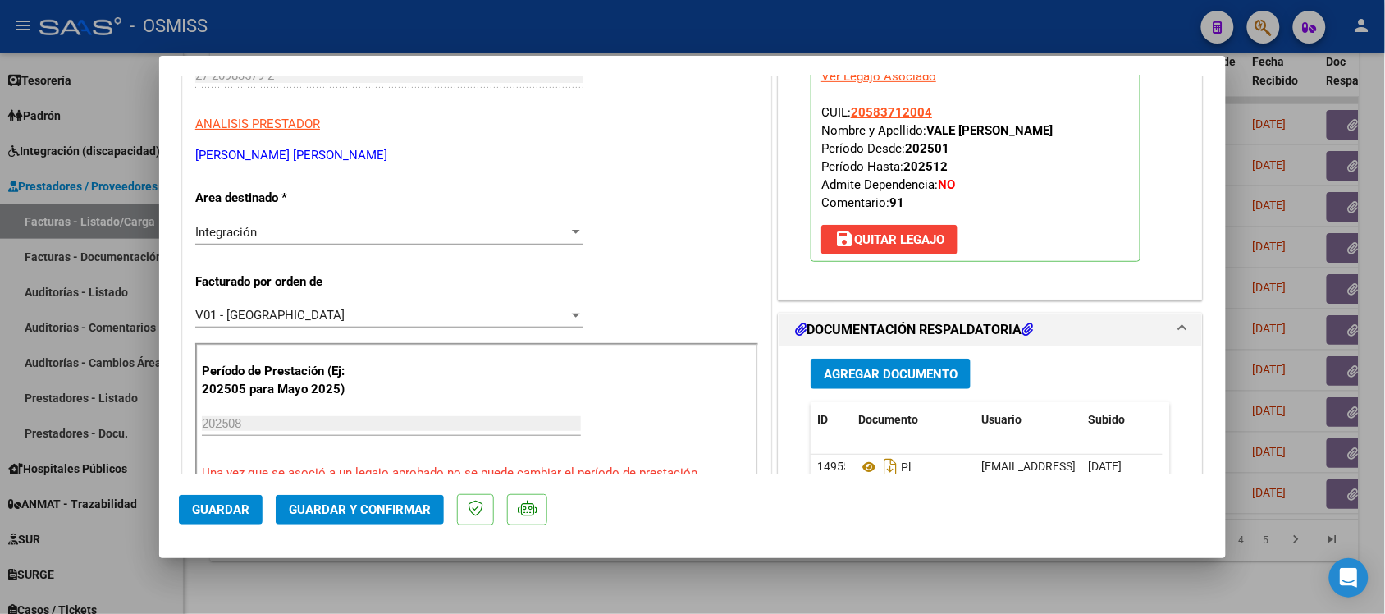
scroll to position [308, 0]
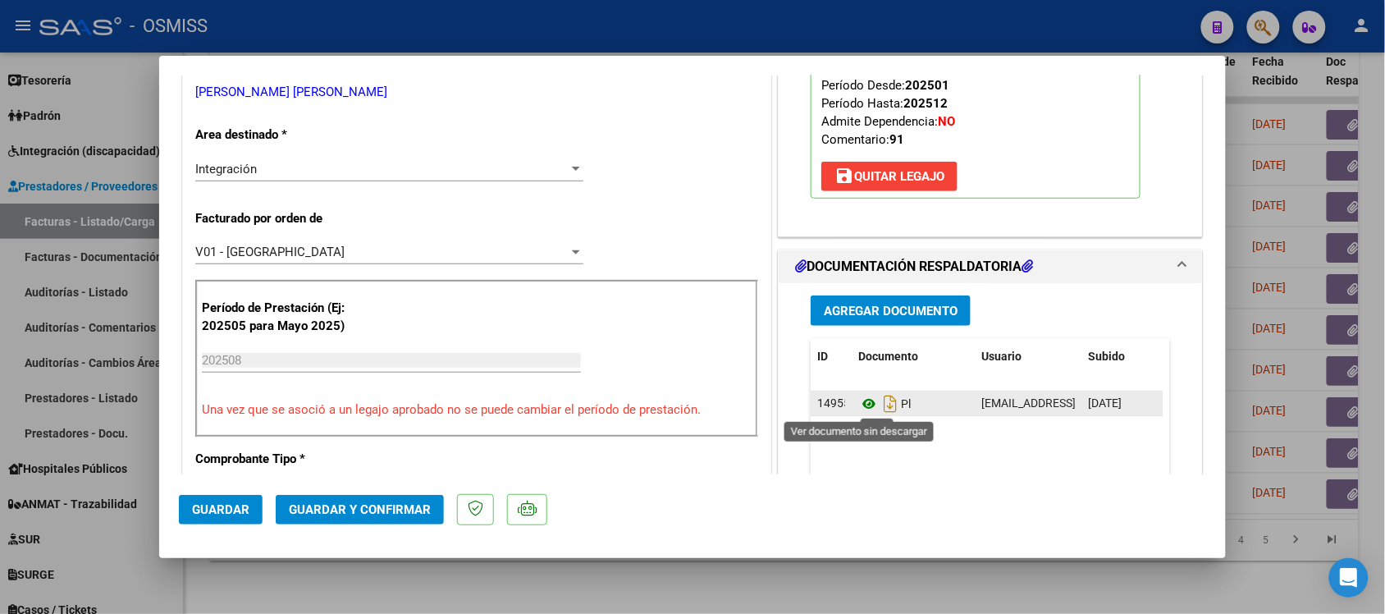
click at [863, 404] on icon at bounding box center [868, 404] width 21 height 20
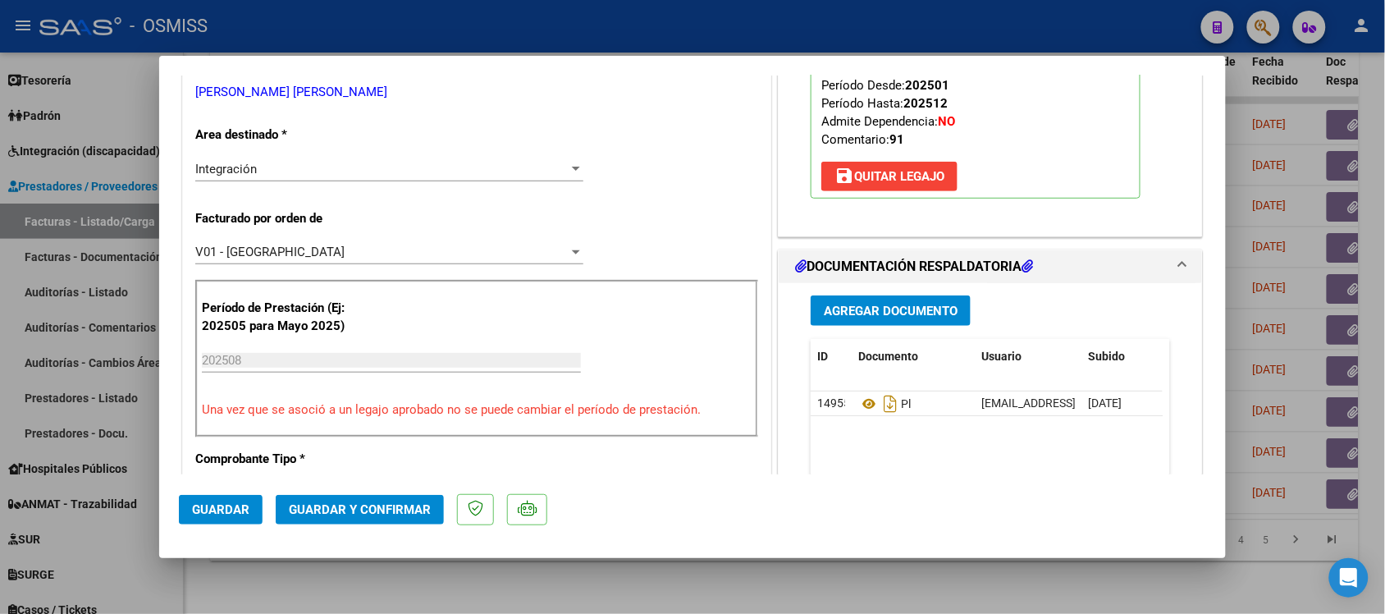
scroll to position [0, 0]
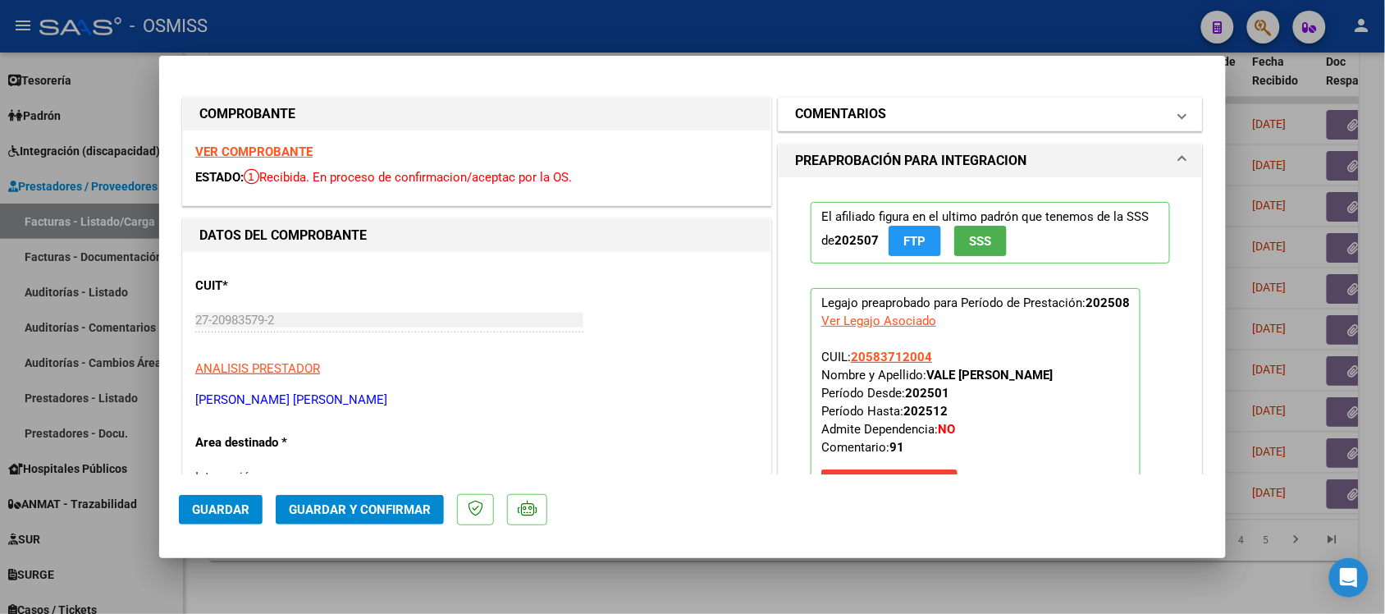
click at [818, 121] on h1 "COMENTARIOS" at bounding box center [840, 114] width 91 height 20
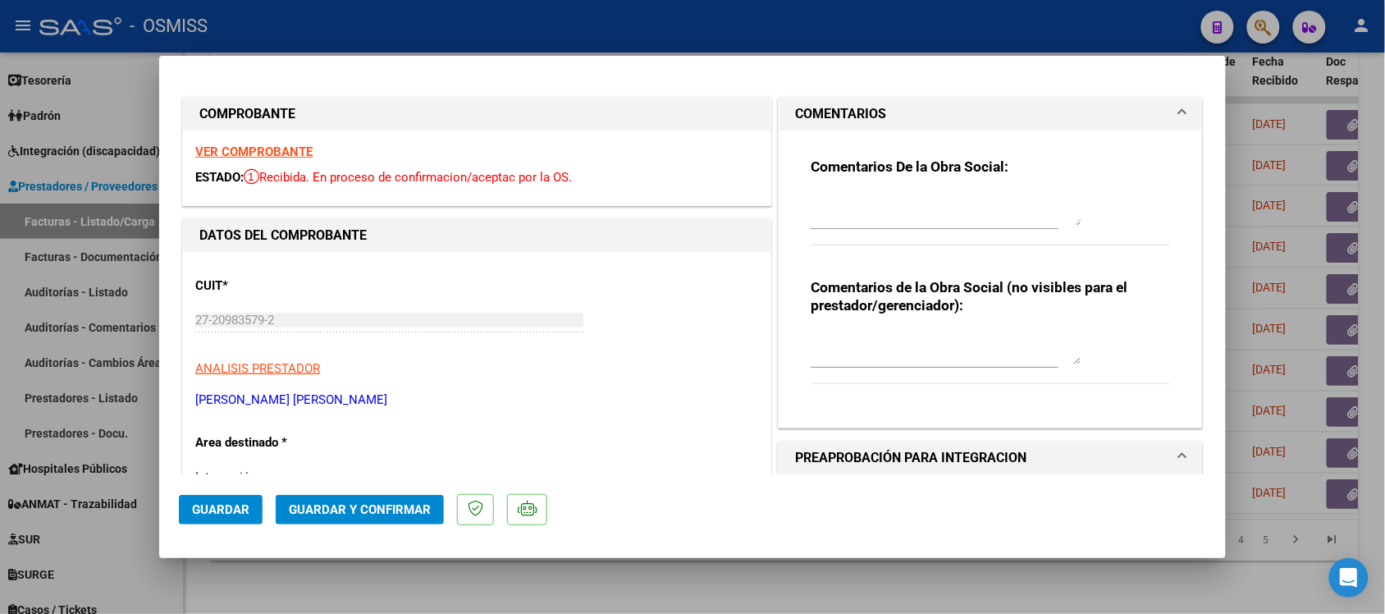
click at [817, 112] on h1 "COMENTARIOS" at bounding box center [840, 114] width 91 height 20
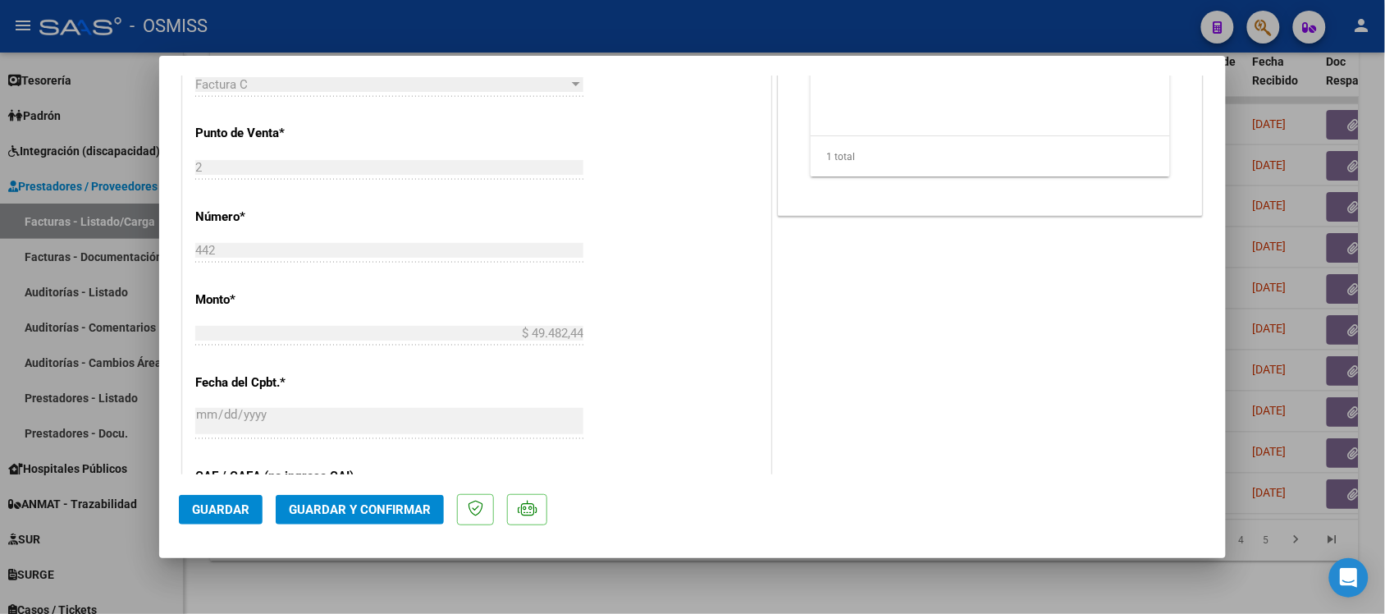
scroll to position [718, 0]
click at [372, 510] on span "Guardar y Confirmar" at bounding box center [360, 509] width 142 height 15
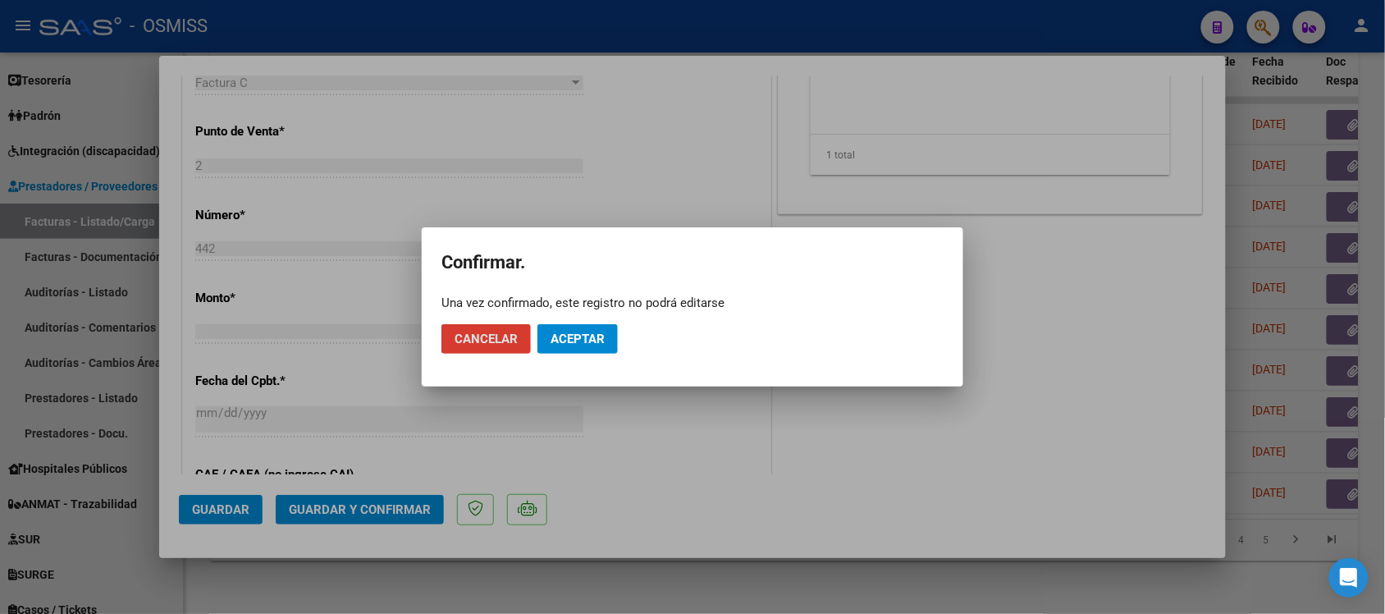
click at [583, 341] on span "Aceptar" at bounding box center [578, 338] width 54 height 15
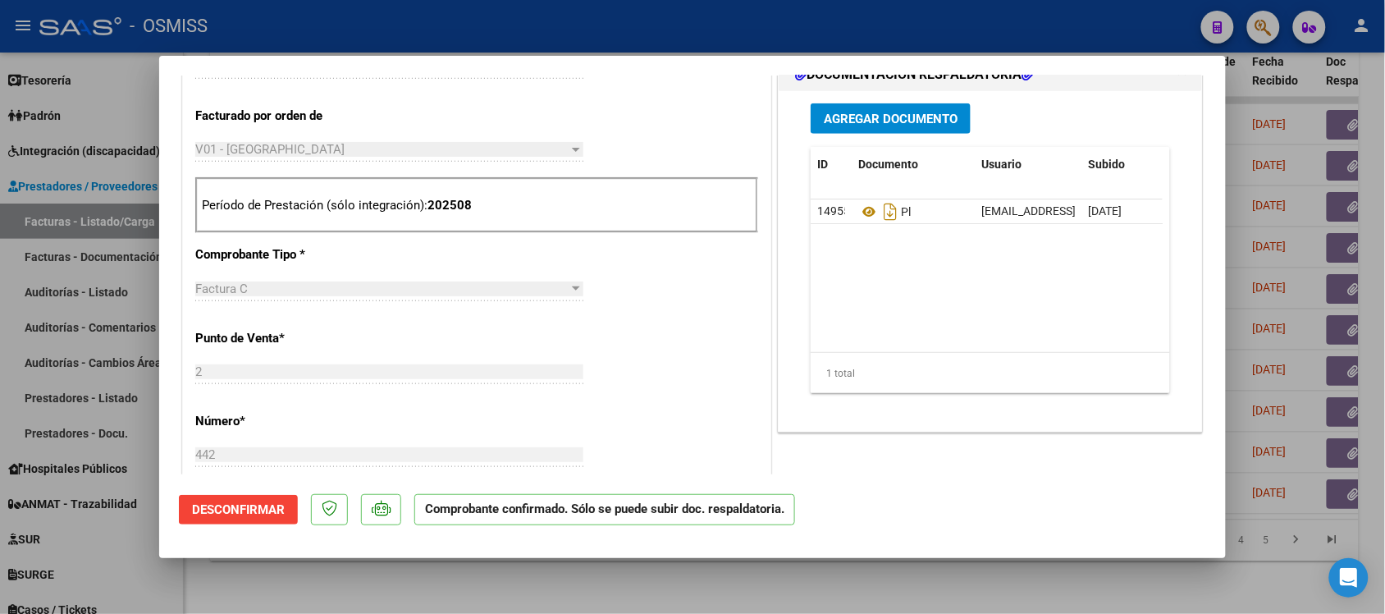
scroll to position [513, 0]
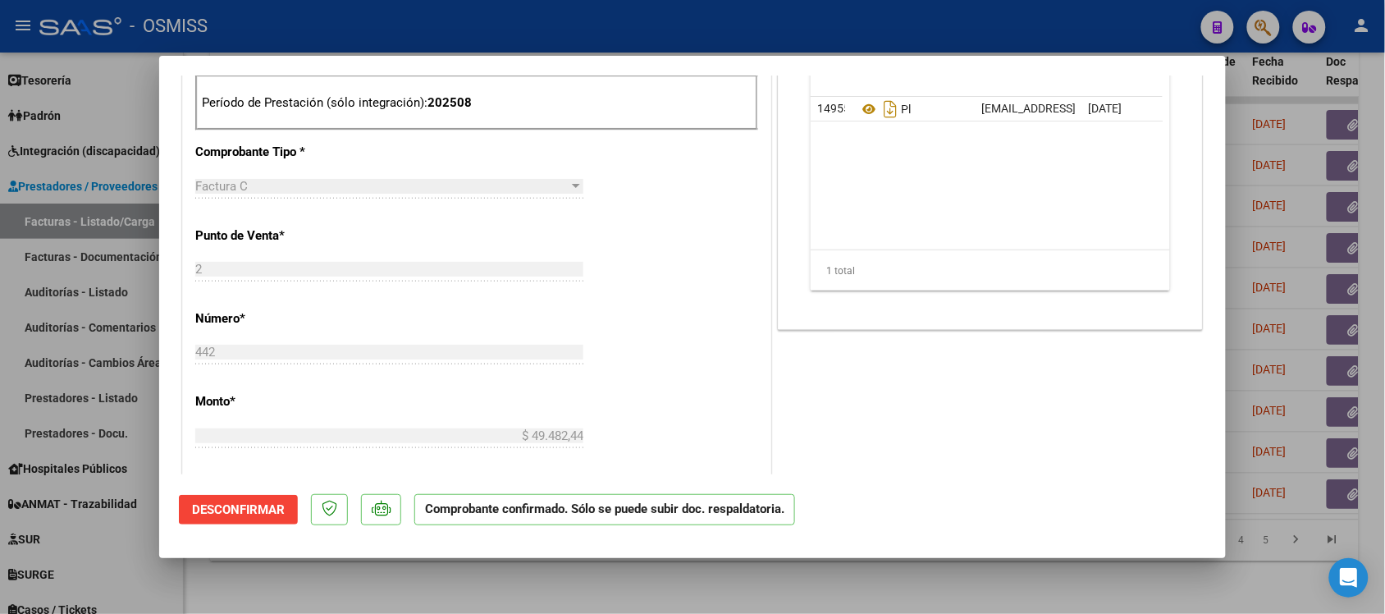
click at [994, 580] on div at bounding box center [692, 307] width 1385 height 614
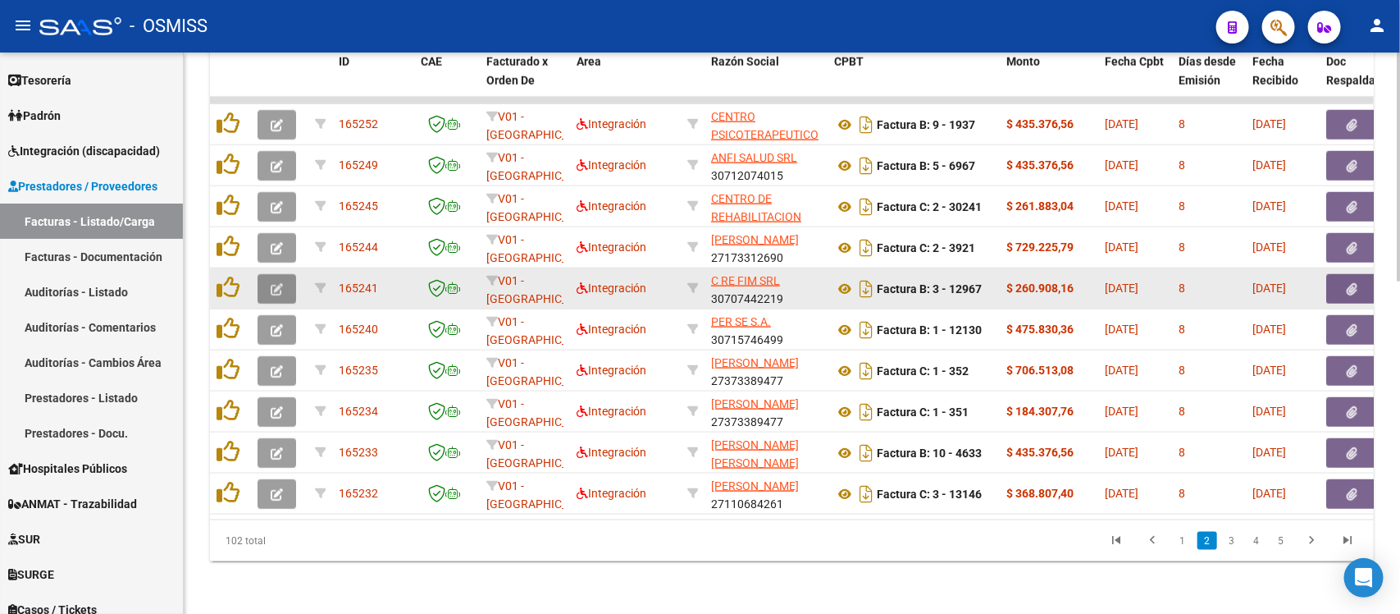
click at [277, 283] on icon "button" at bounding box center [277, 289] width 12 height 12
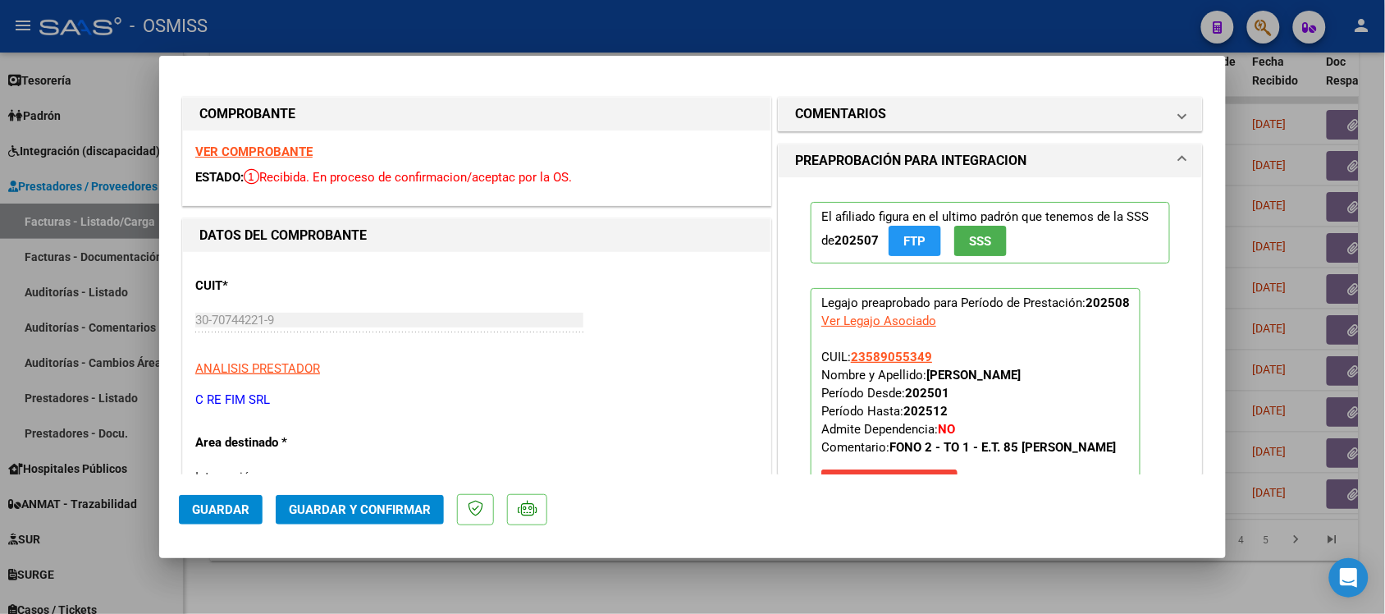
click at [264, 150] on strong "VER COMPROBANTE" at bounding box center [253, 151] width 117 height 15
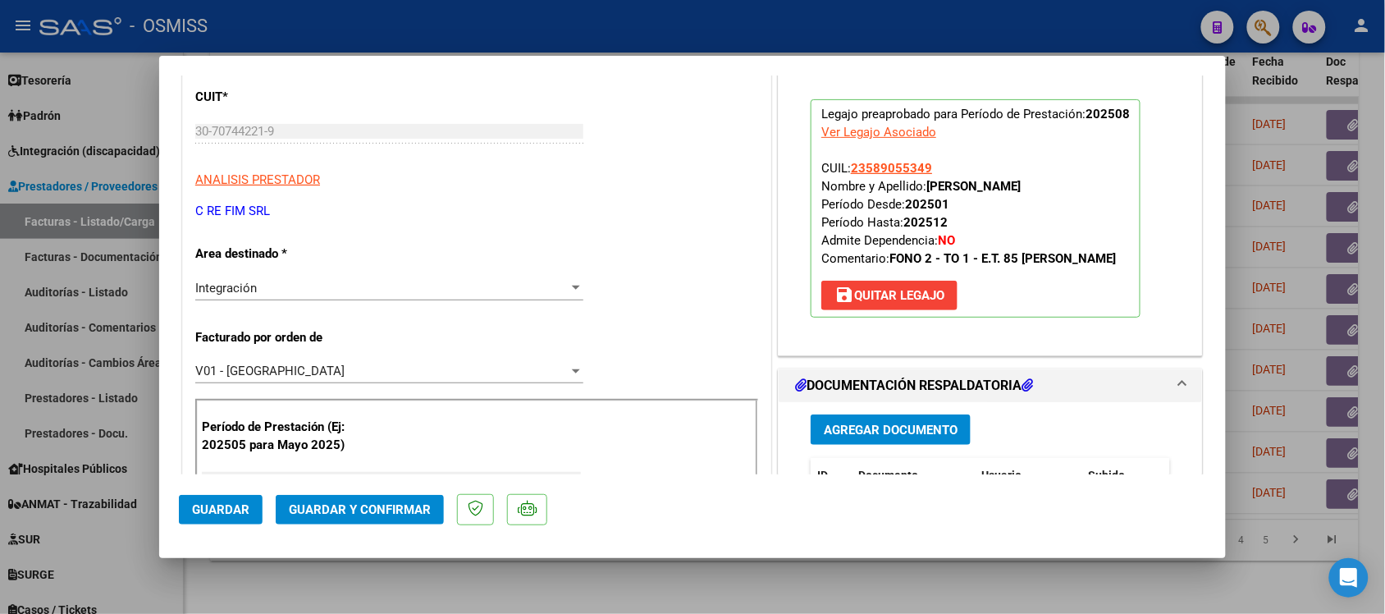
scroll to position [308, 0]
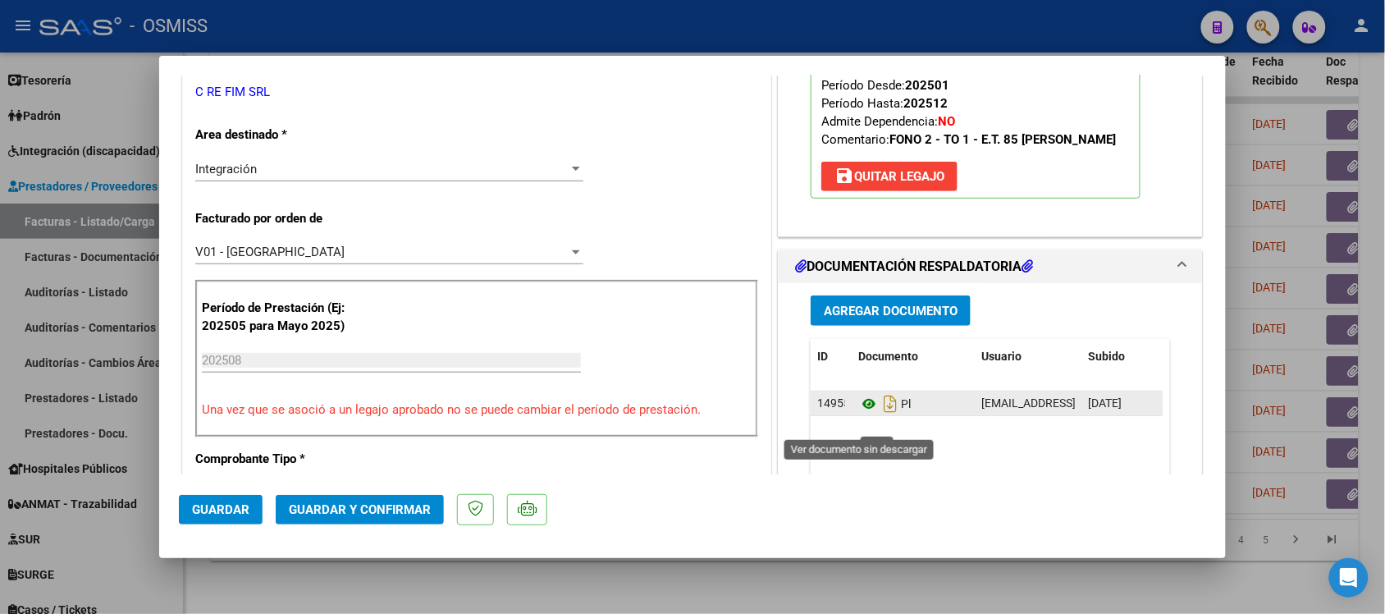
click at [858, 413] on icon at bounding box center [868, 404] width 21 height 20
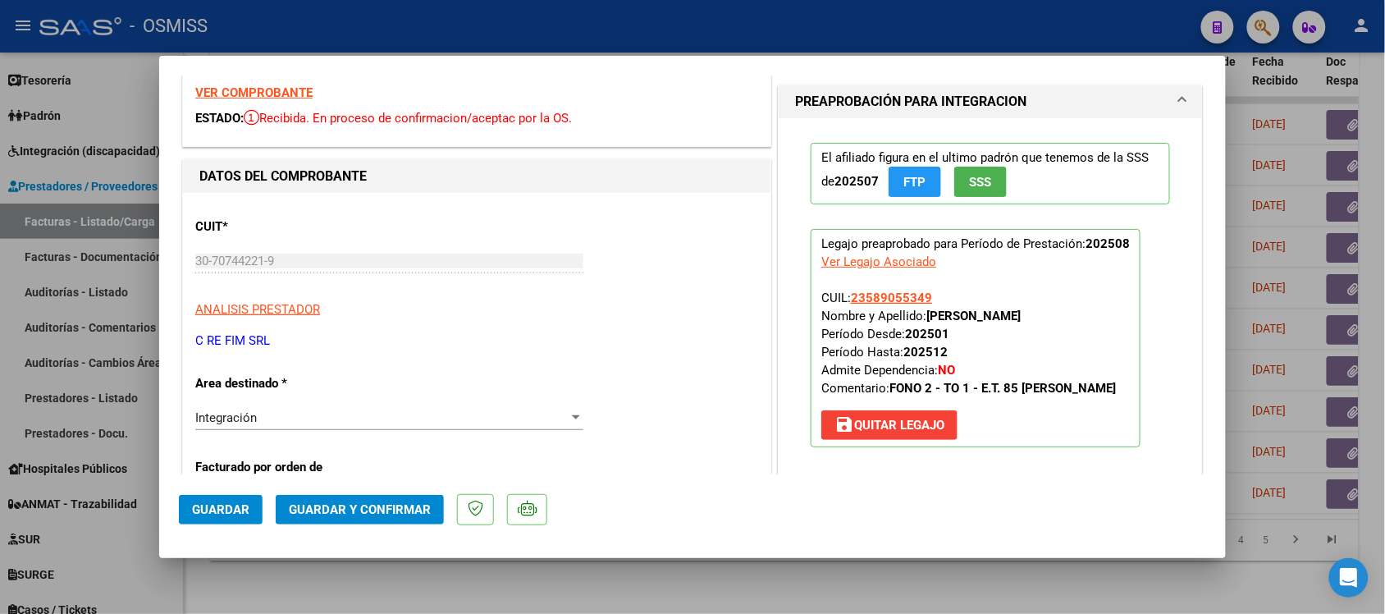
scroll to position [0, 0]
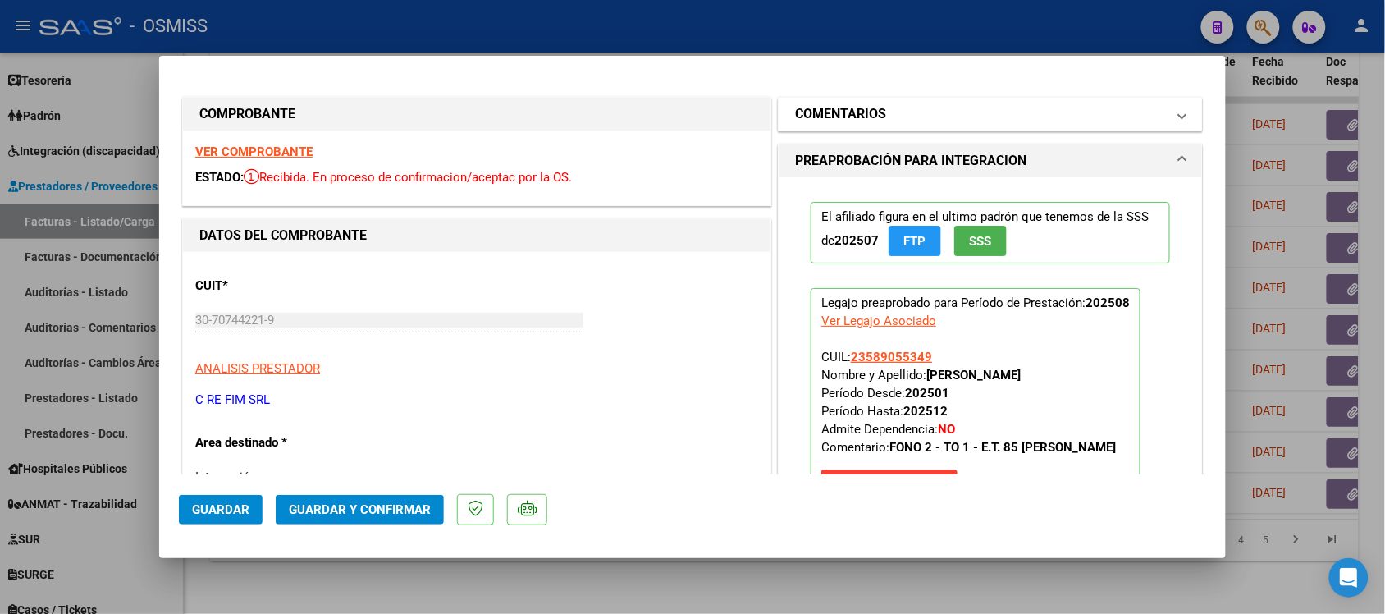
click at [815, 107] on h1 "COMENTARIOS" at bounding box center [840, 114] width 91 height 20
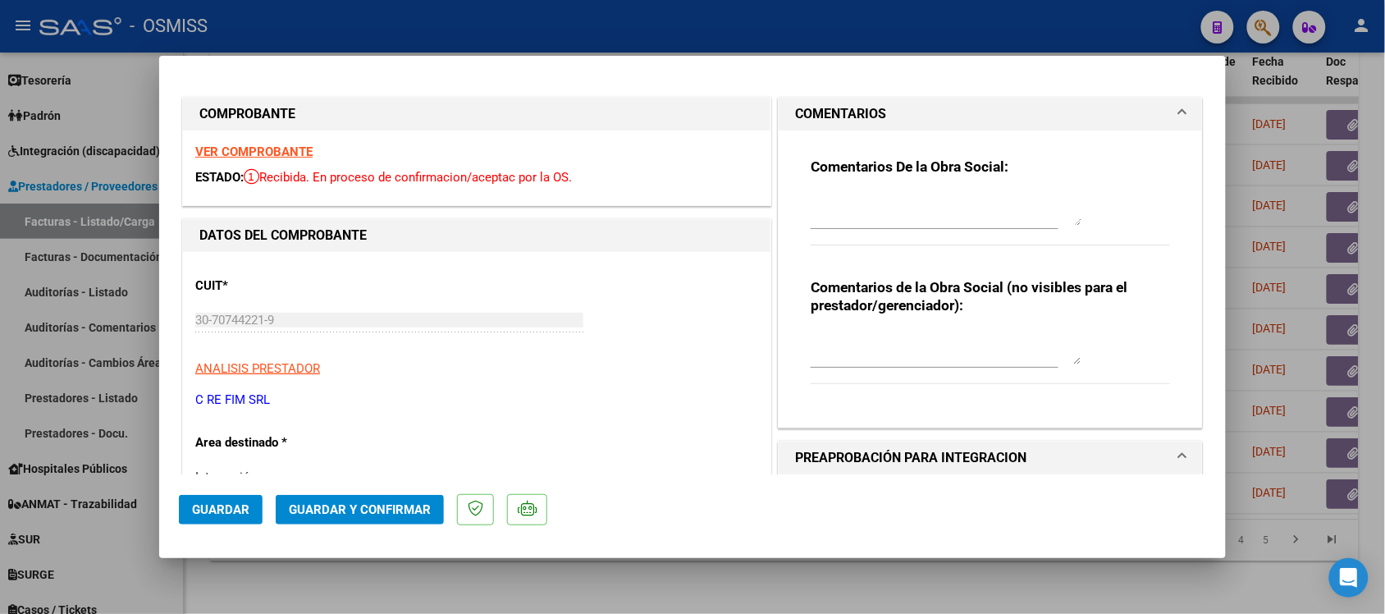
click at [815, 107] on h1 "COMENTARIOS" at bounding box center [840, 114] width 91 height 20
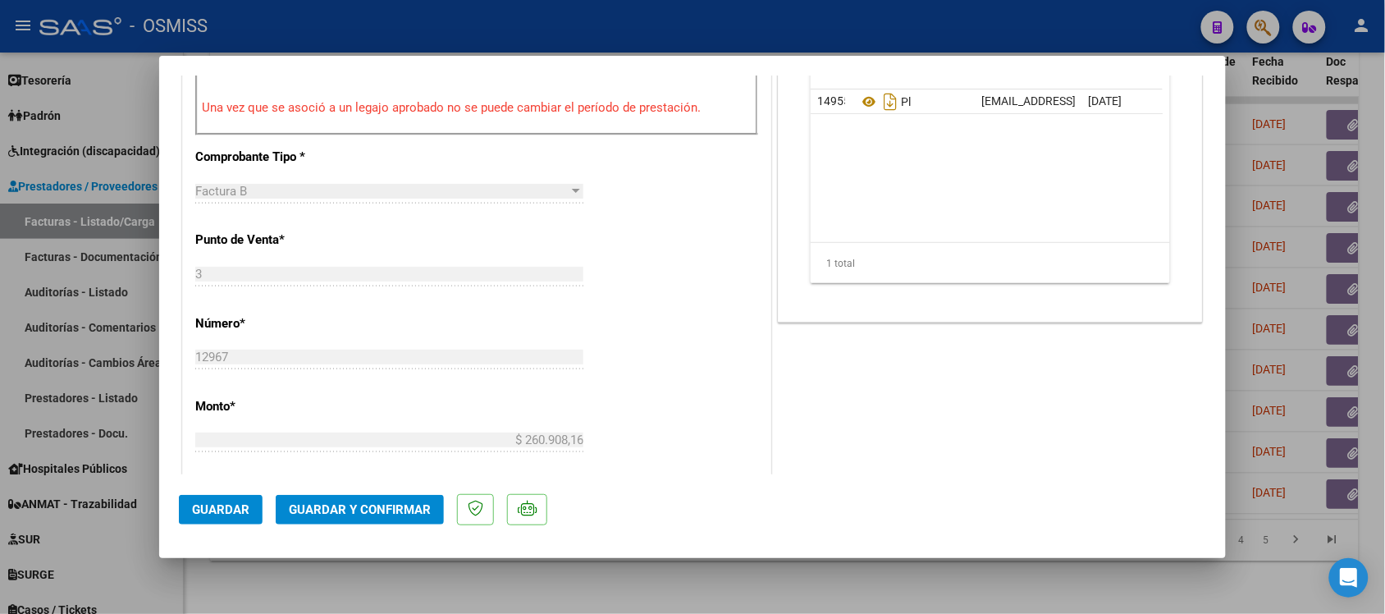
scroll to position [615, 0]
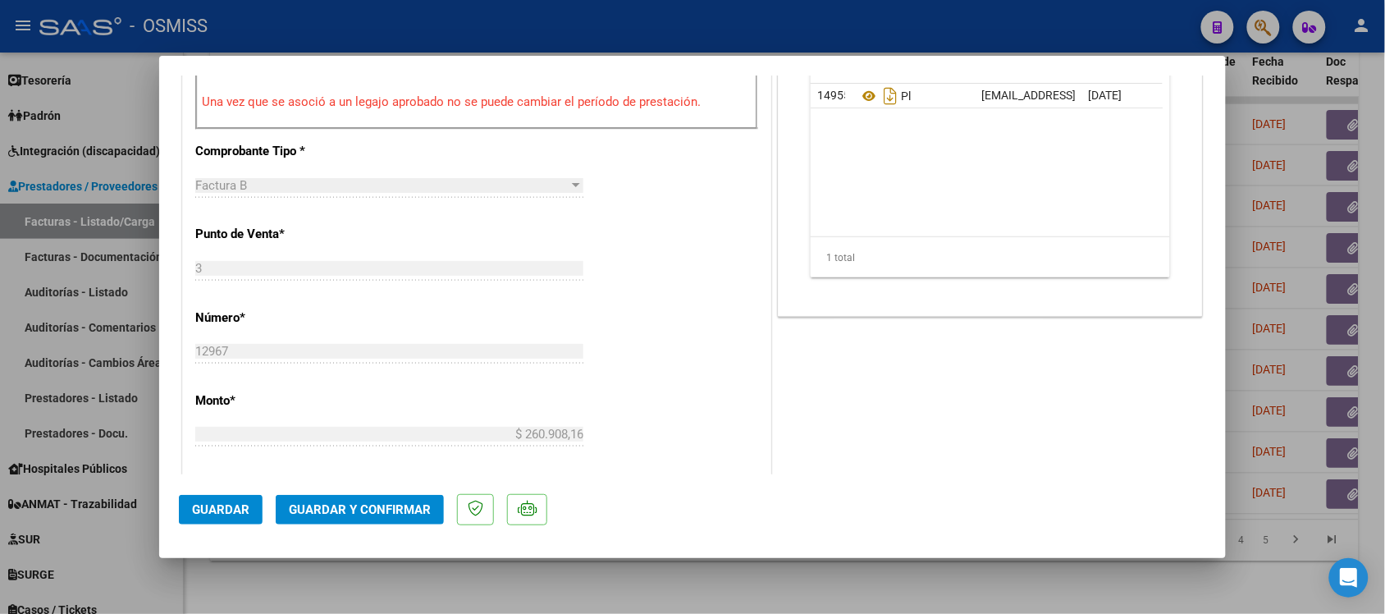
click at [995, 593] on div at bounding box center [692, 307] width 1385 height 614
type input "$ 0,00"
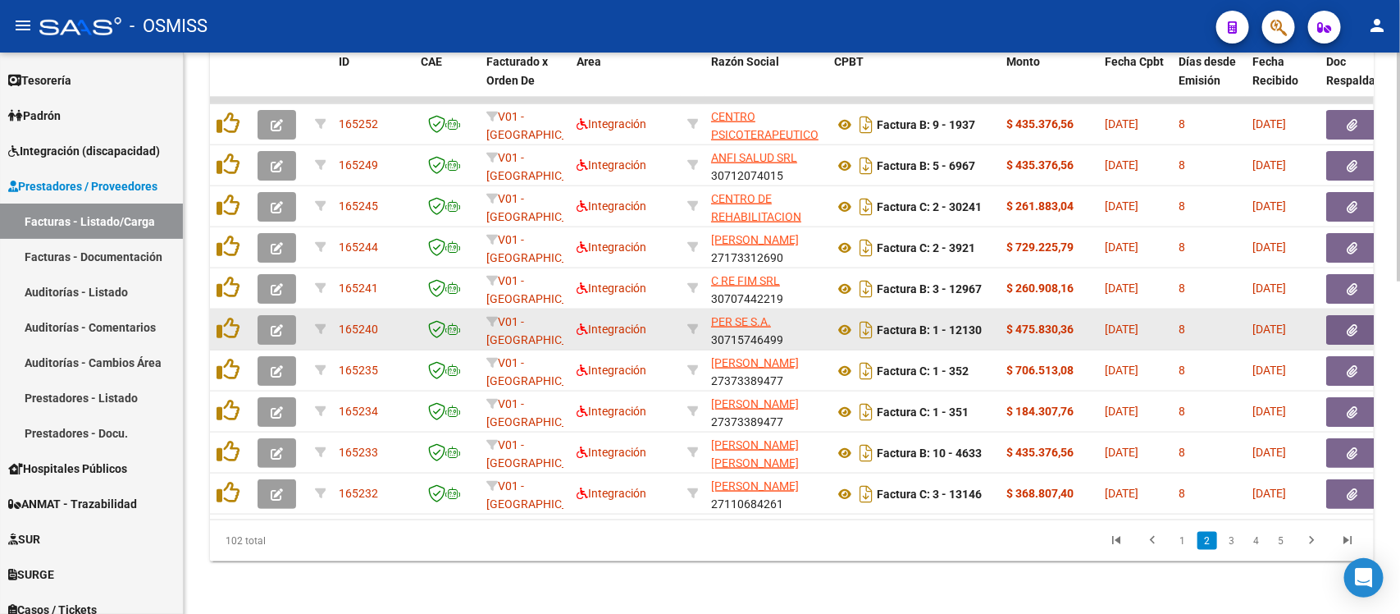
click at [273, 322] on span "button" at bounding box center [277, 329] width 12 height 15
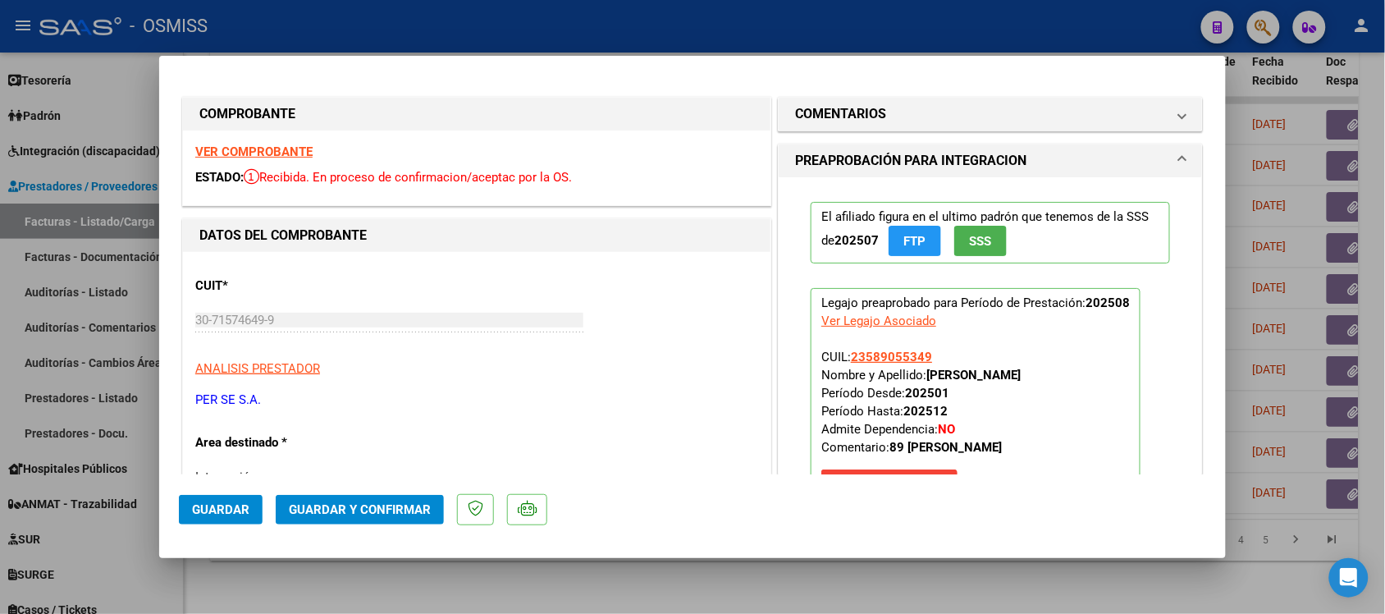
click at [272, 146] on strong "VER COMPROBANTE" at bounding box center [253, 151] width 117 height 15
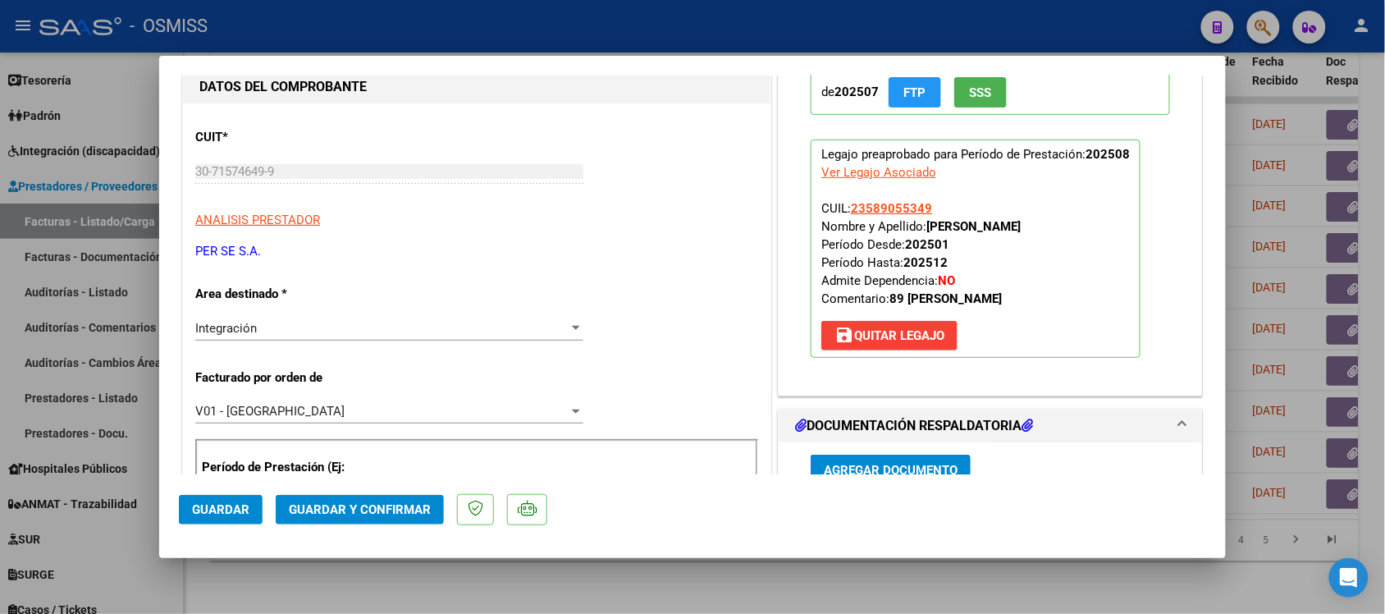
scroll to position [308, 0]
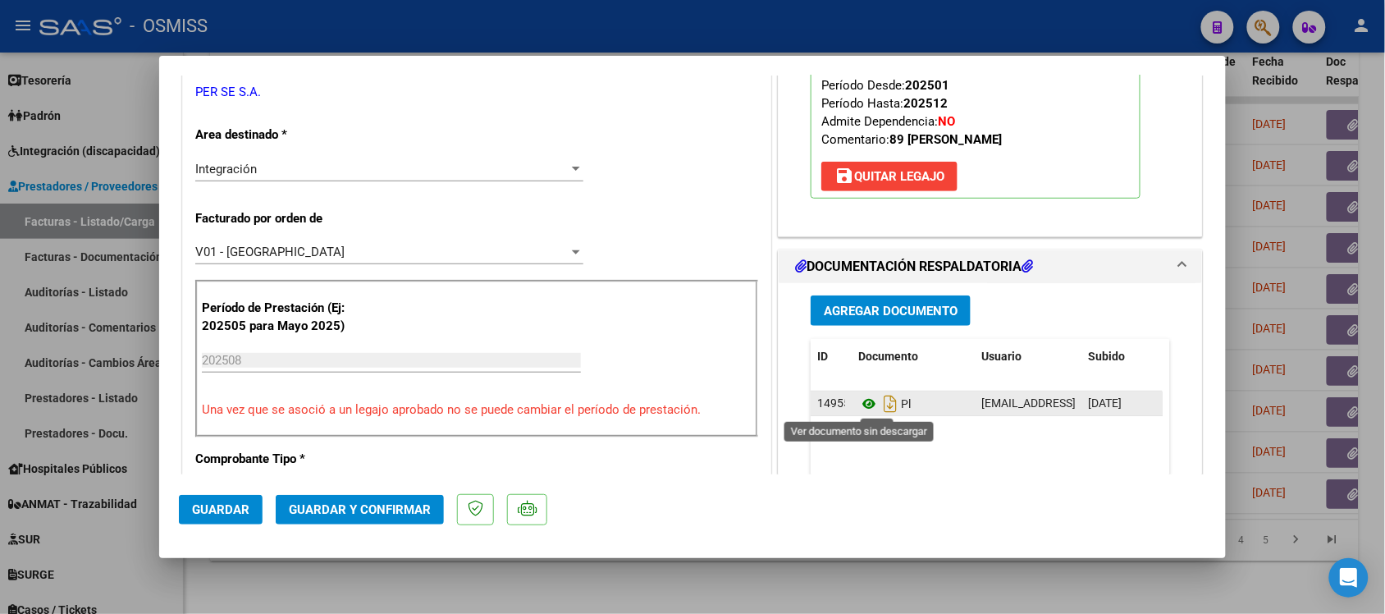
click at [858, 404] on icon at bounding box center [868, 404] width 21 height 20
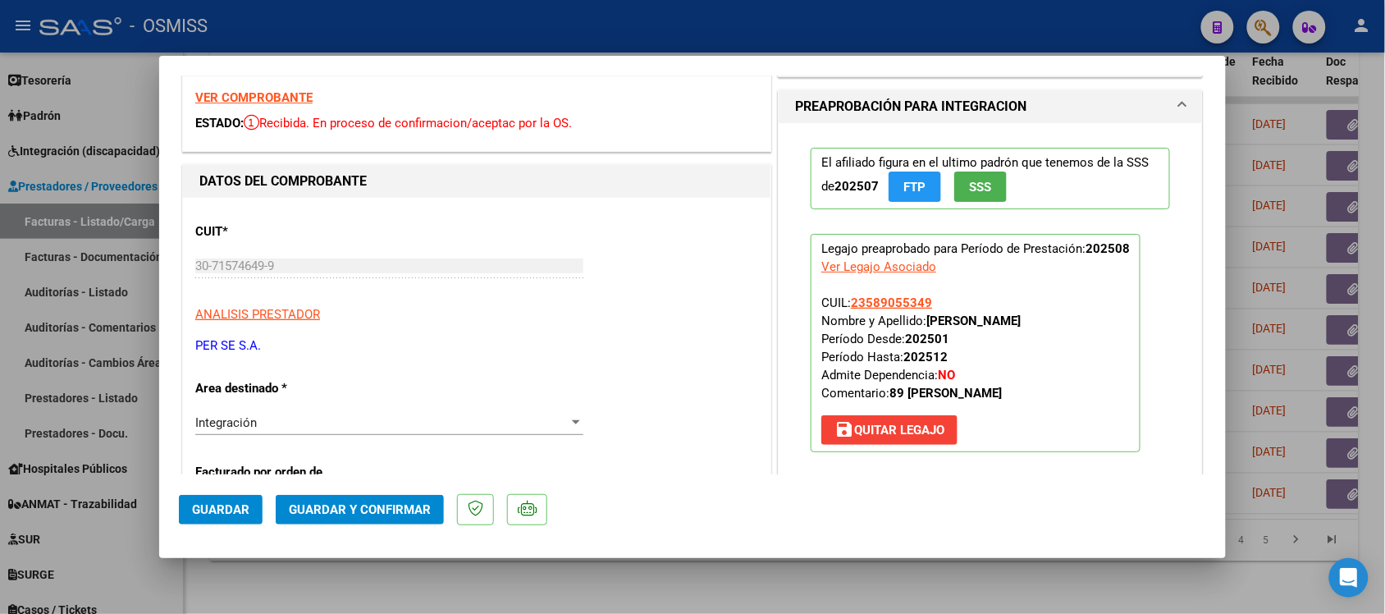
scroll to position [0, 0]
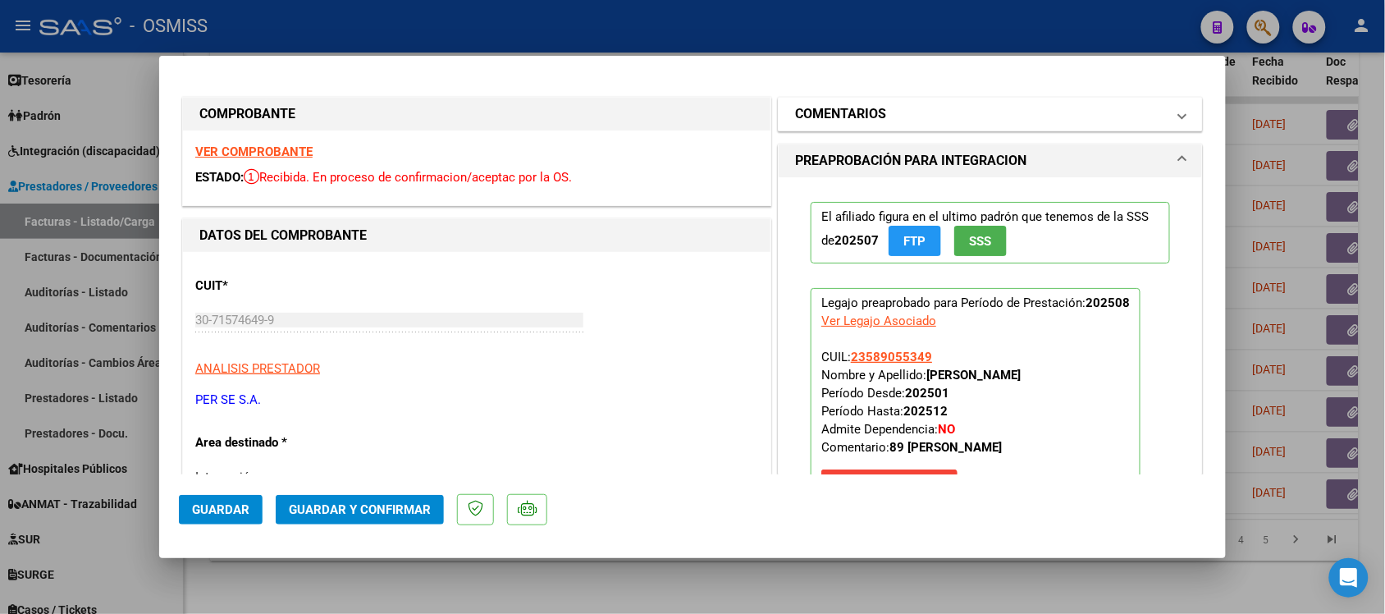
click at [825, 104] on h1 "COMENTARIOS" at bounding box center [840, 114] width 91 height 20
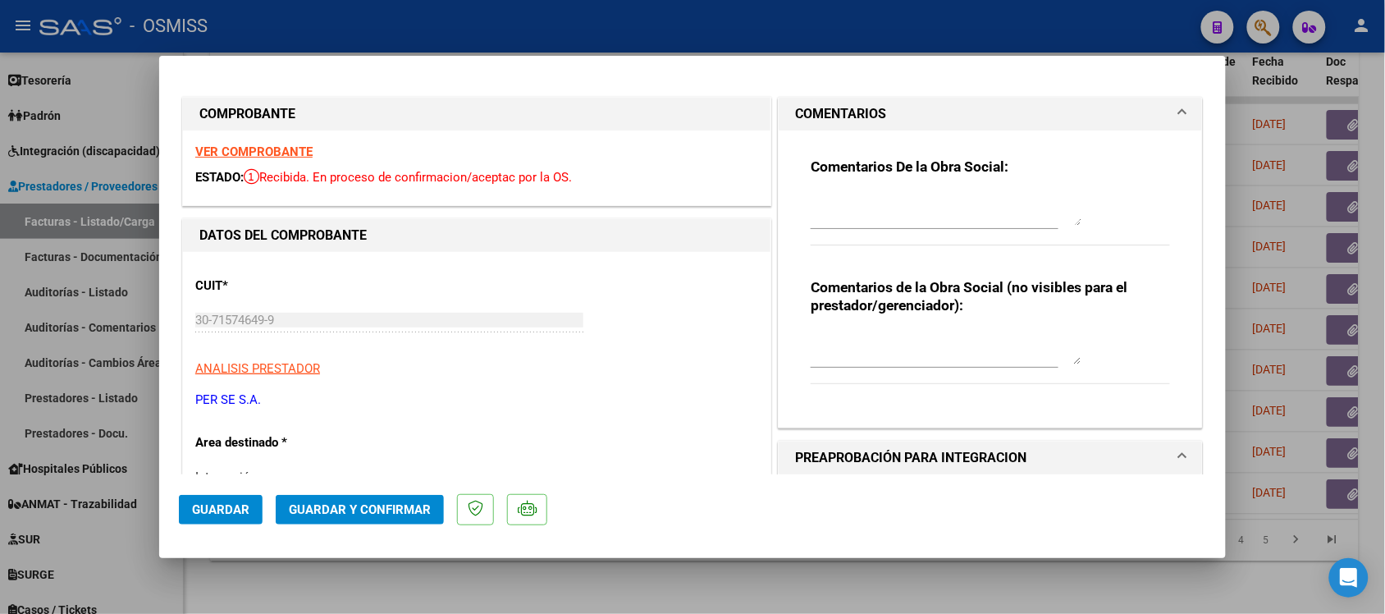
click at [823, 108] on h1 "COMENTARIOS" at bounding box center [840, 114] width 91 height 20
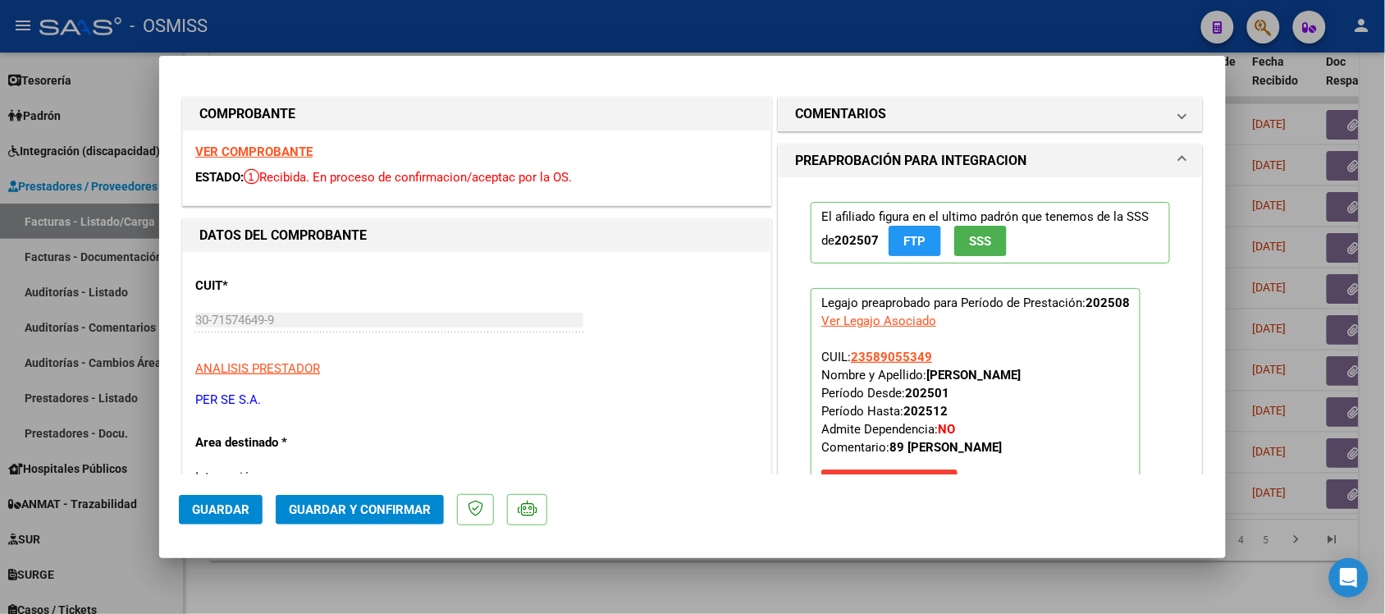
click at [724, 581] on div at bounding box center [692, 307] width 1385 height 614
type input "$ 0,00"
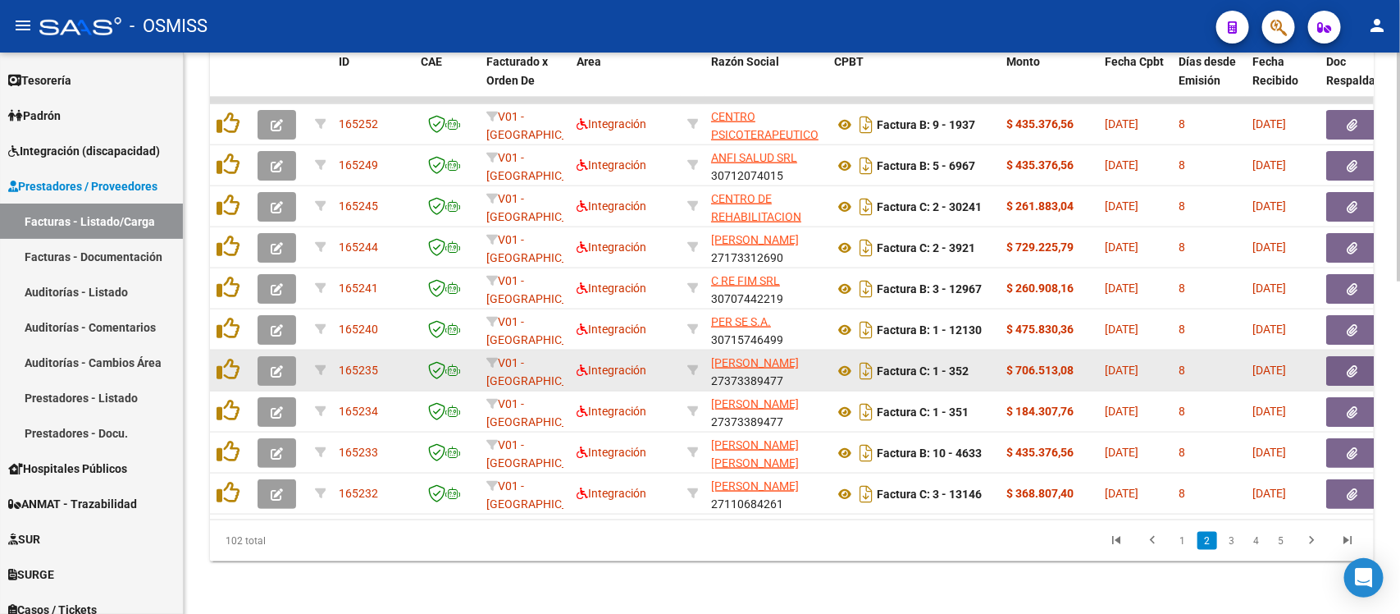
click at [288, 356] on button "button" at bounding box center [277, 371] width 39 height 30
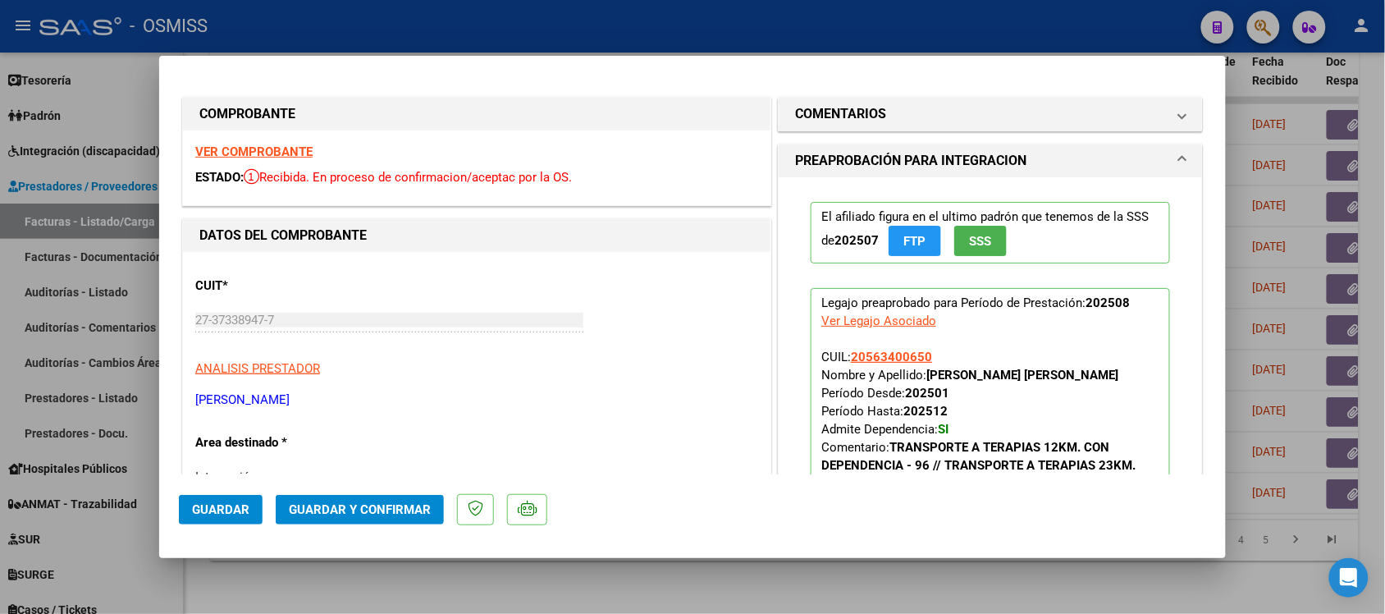
click at [808, 566] on div at bounding box center [692, 307] width 1385 height 614
type input "$ 0,00"
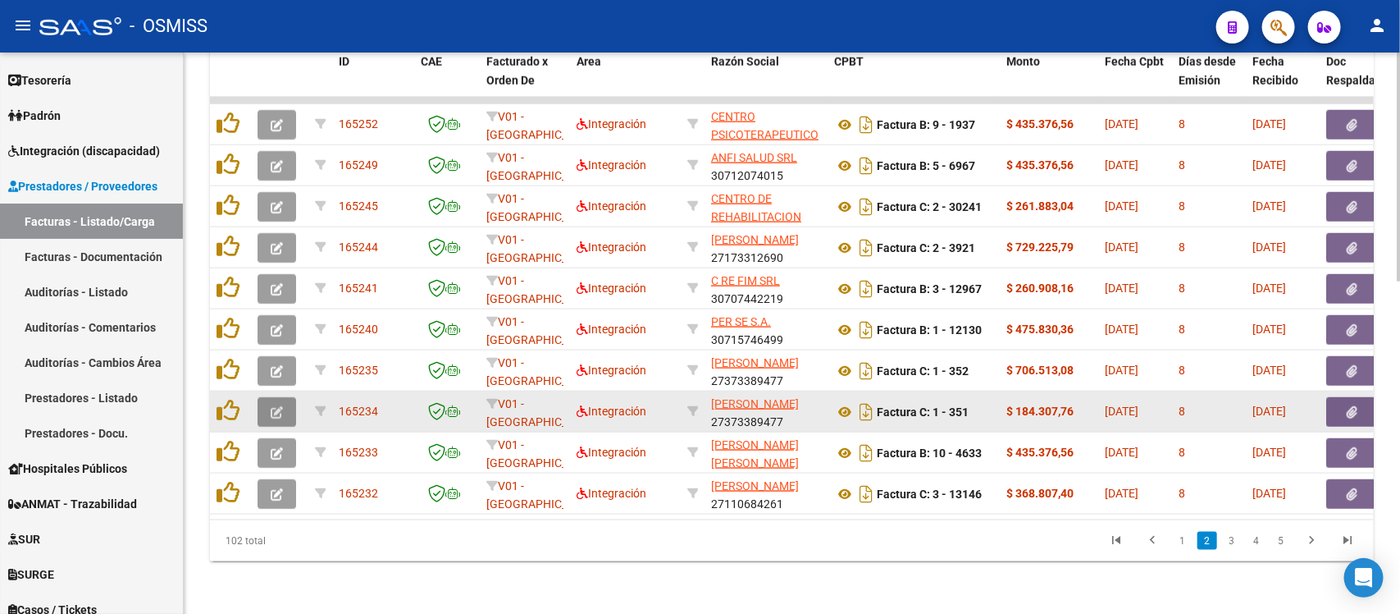
click at [265, 398] on button "button" at bounding box center [277, 412] width 39 height 30
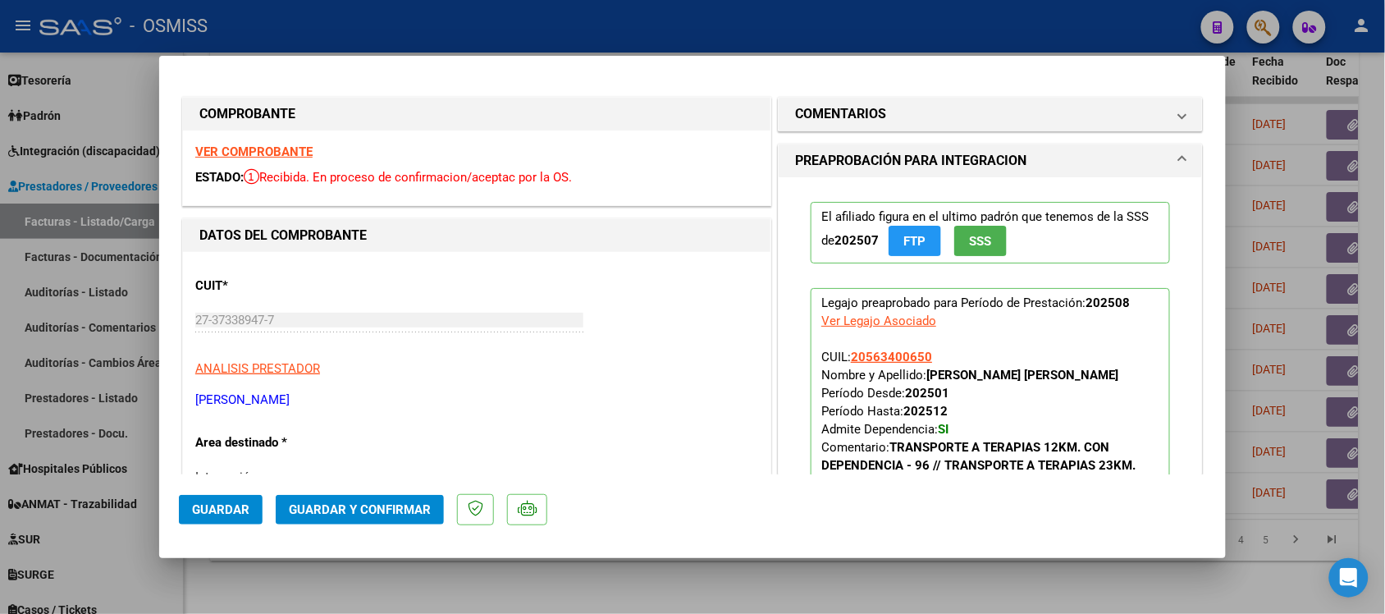
click at [782, 581] on div at bounding box center [692, 307] width 1385 height 614
type input "$ 0,00"
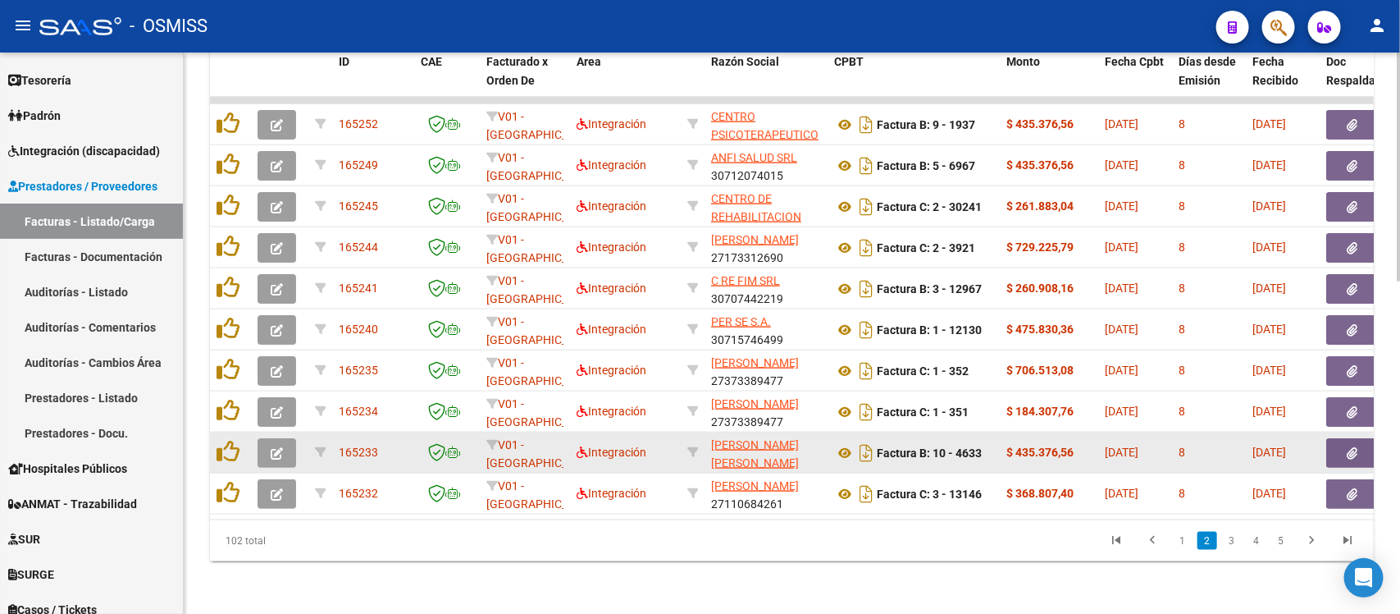
click at [273, 447] on icon "button" at bounding box center [277, 453] width 12 height 12
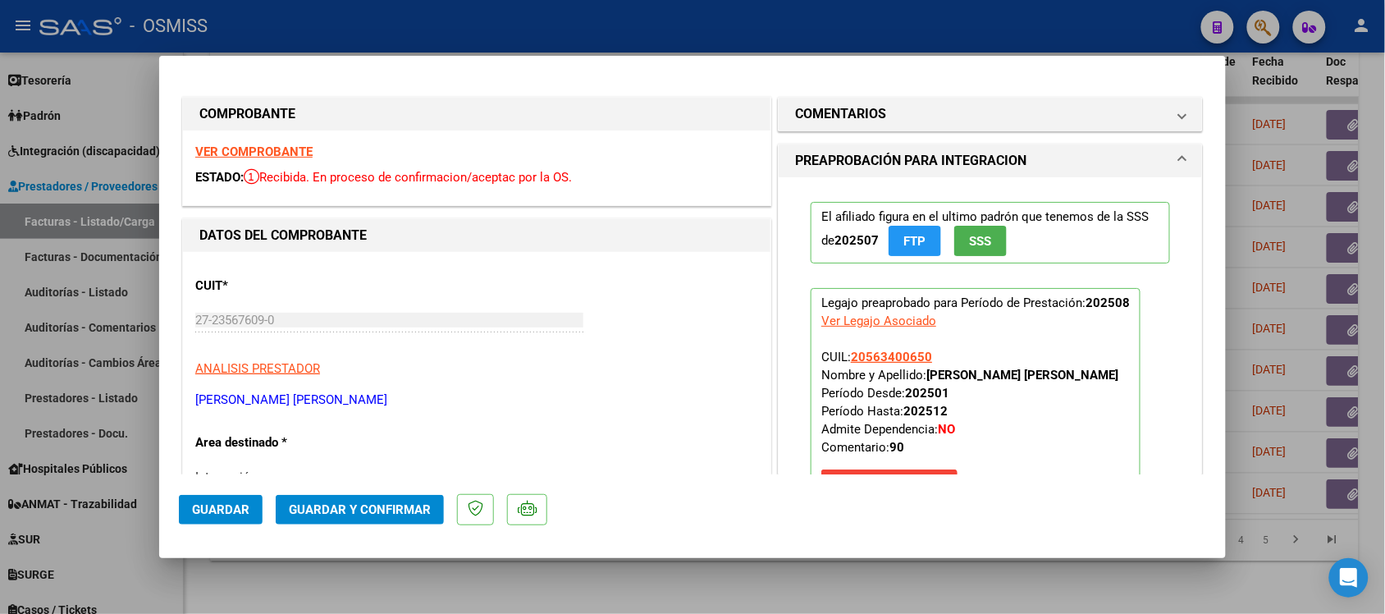
click at [292, 146] on strong "VER COMPROBANTE" at bounding box center [253, 151] width 117 height 15
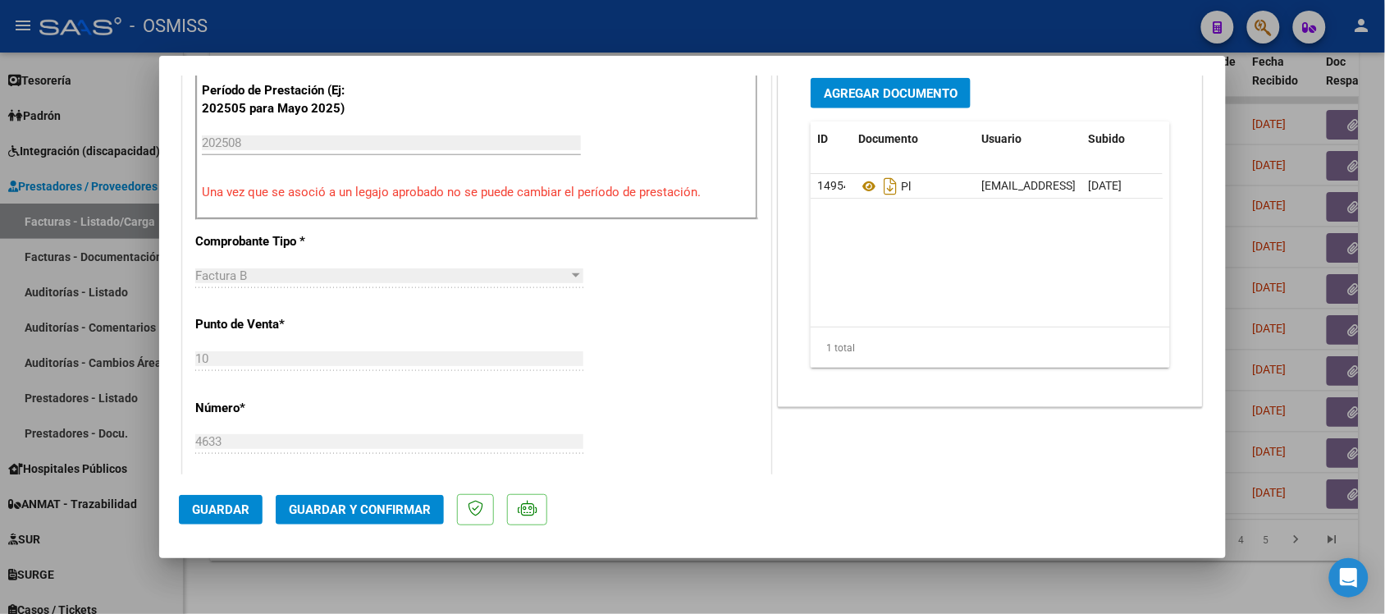
scroll to position [718, 0]
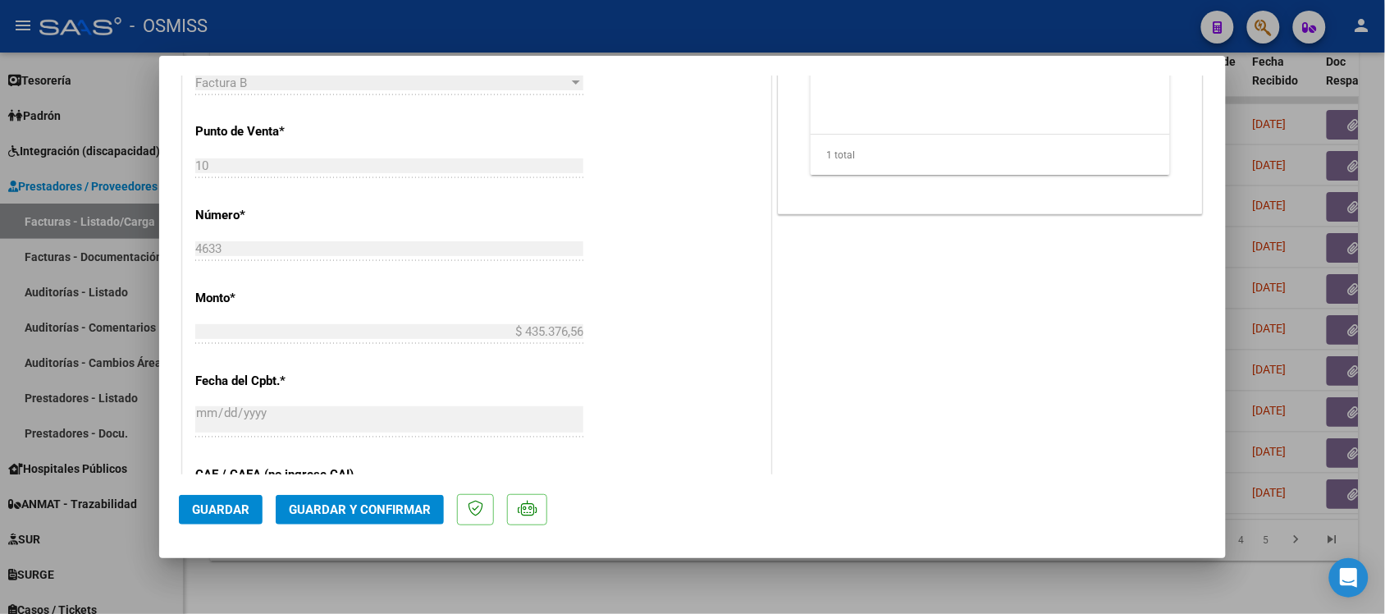
click at [971, 578] on div at bounding box center [692, 307] width 1385 height 614
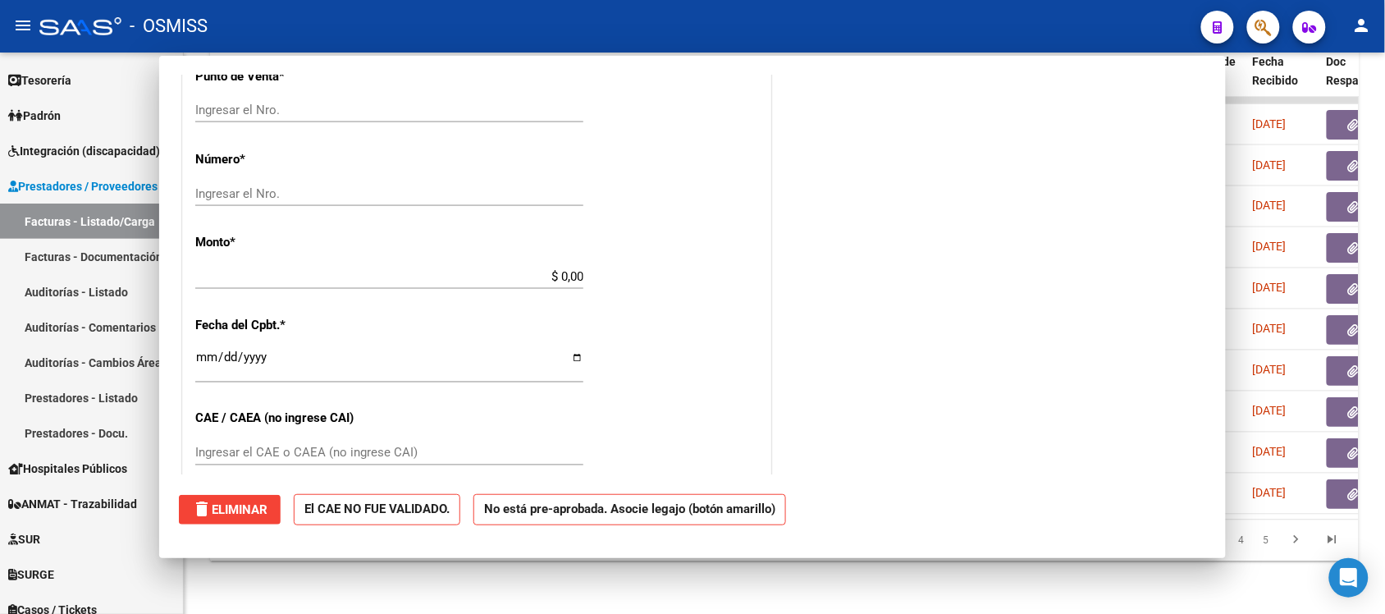
scroll to position [662, 0]
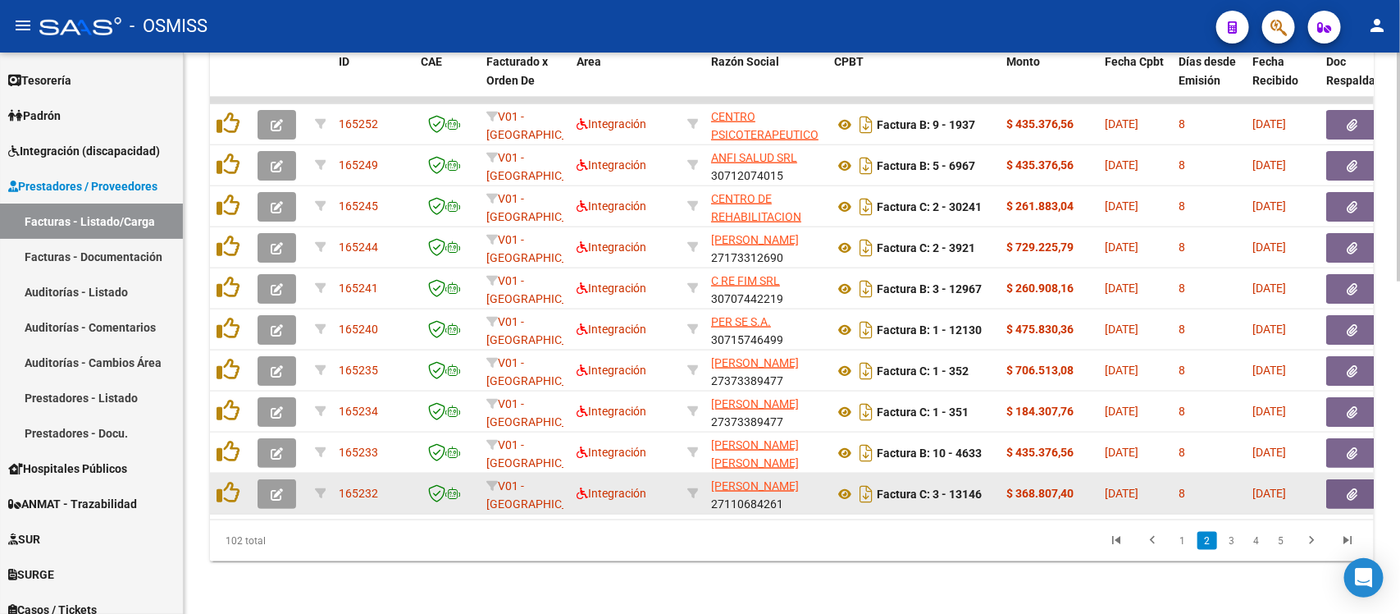
click at [279, 488] on icon "button" at bounding box center [277, 494] width 12 height 12
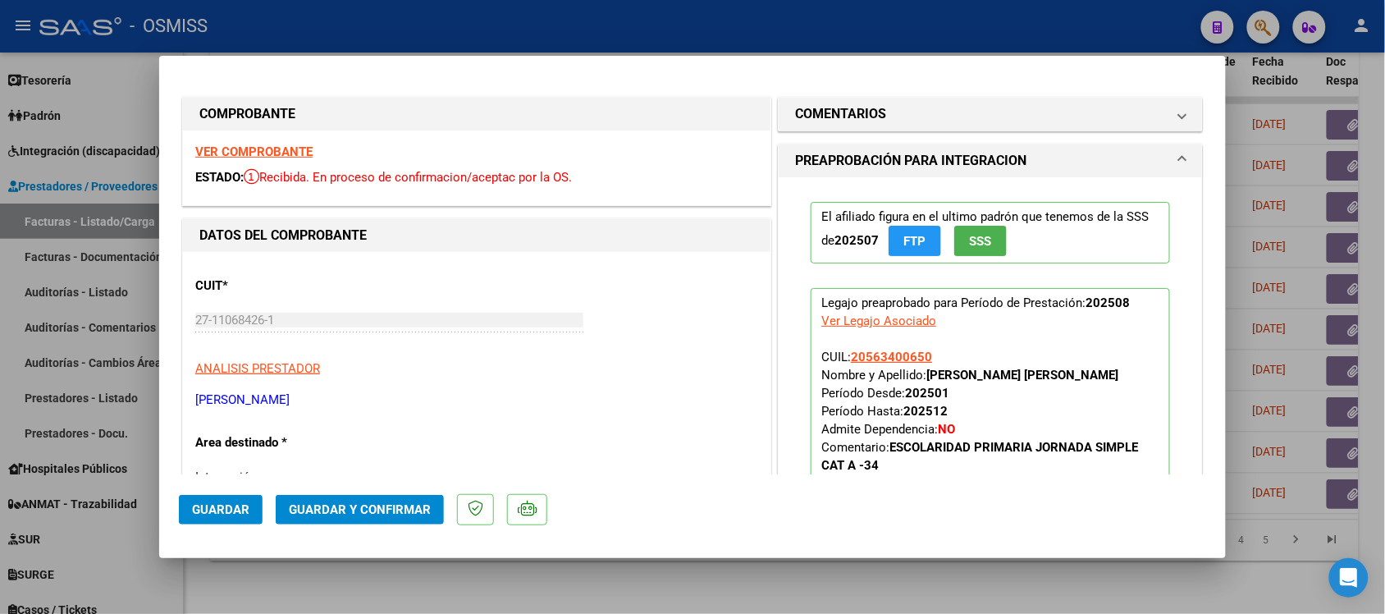
click at [244, 154] on strong "VER COMPROBANTE" at bounding box center [253, 151] width 117 height 15
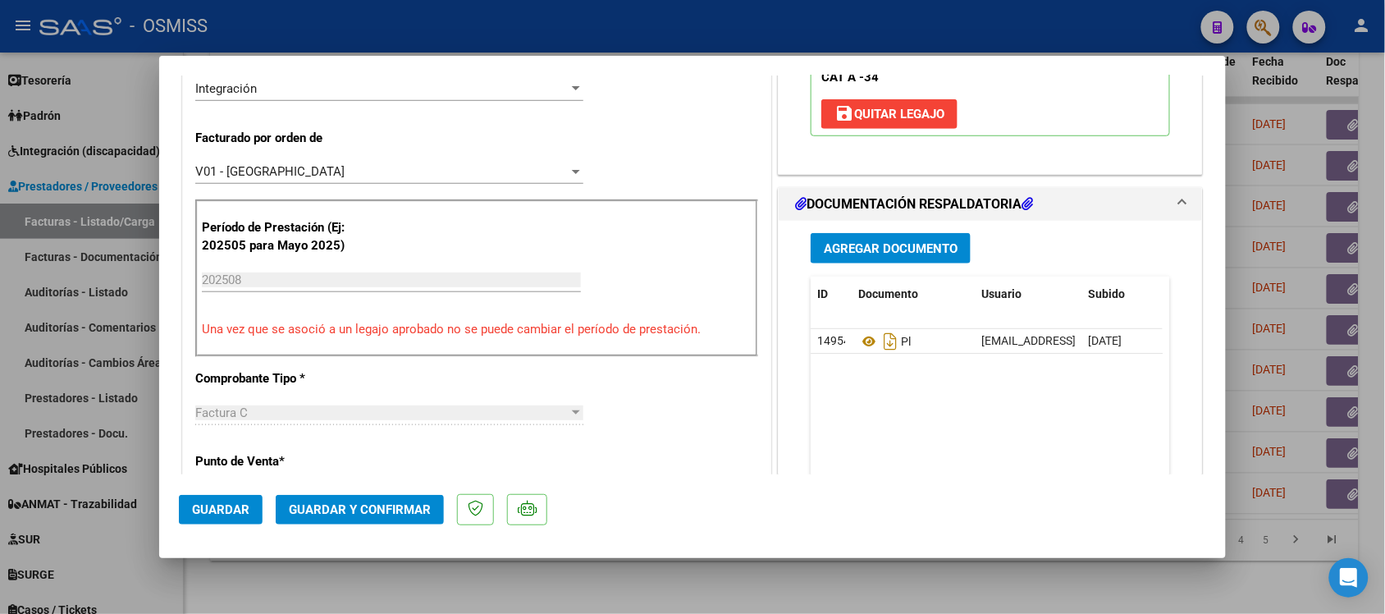
scroll to position [410, 0]
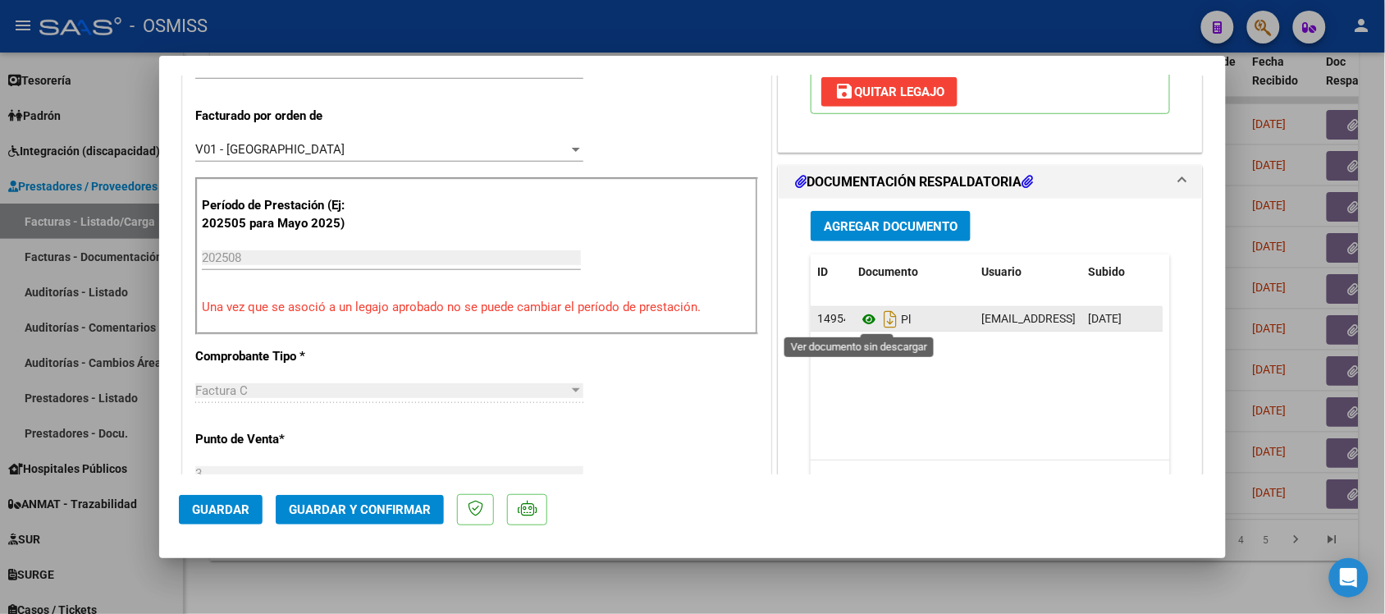
click at [866, 321] on icon at bounding box center [868, 319] width 21 height 20
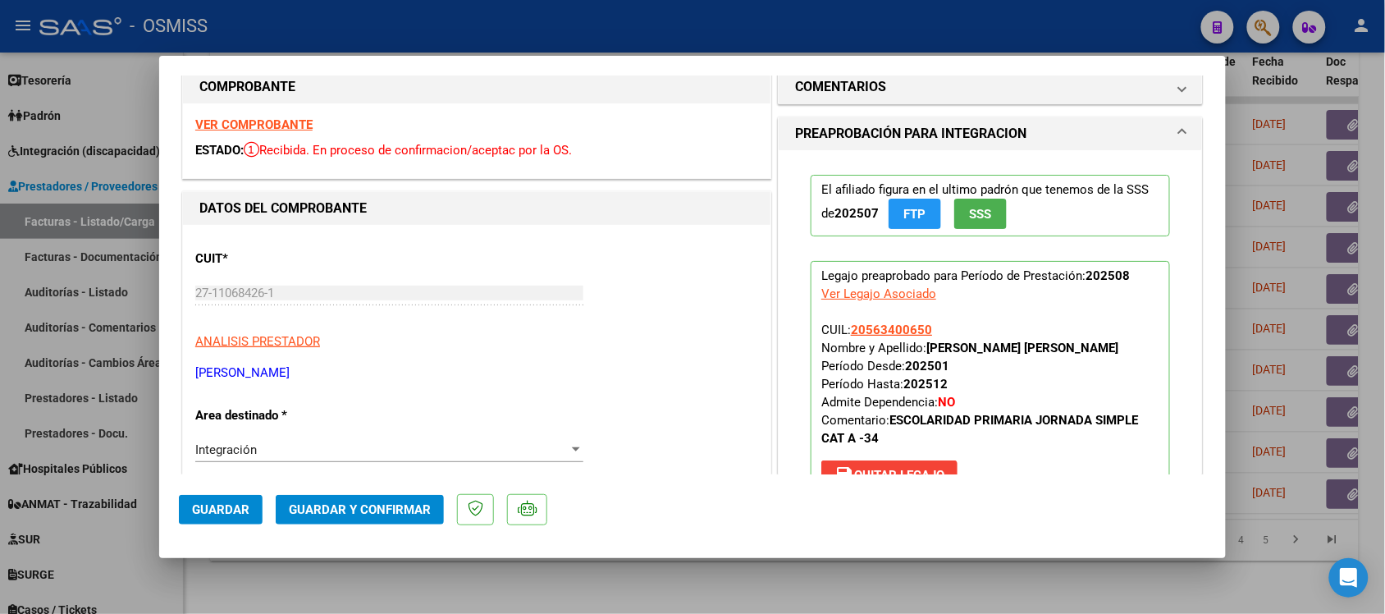
scroll to position [0, 0]
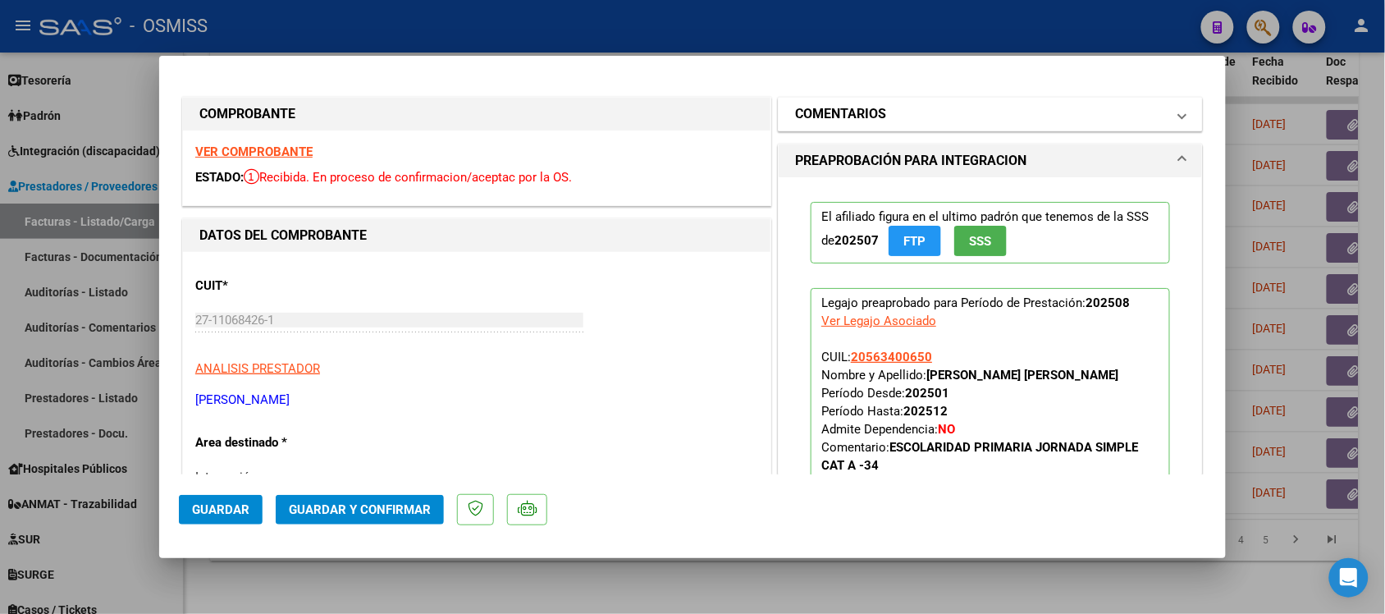
click at [871, 101] on mat-expansion-panel-header "COMENTARIOS" at bounding box center [990, 114] width 423 height 33
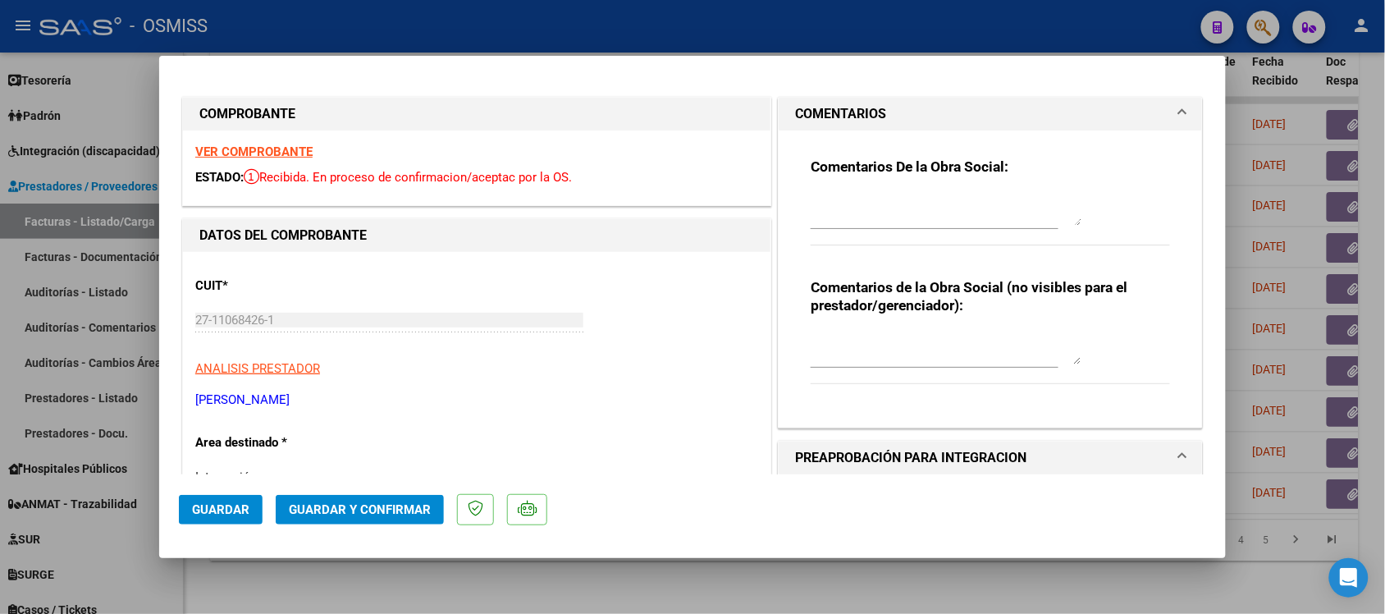
click at [860, 108] on h1 "COMENTARIOS" at bounding box center [840, 114] width 91 height 20
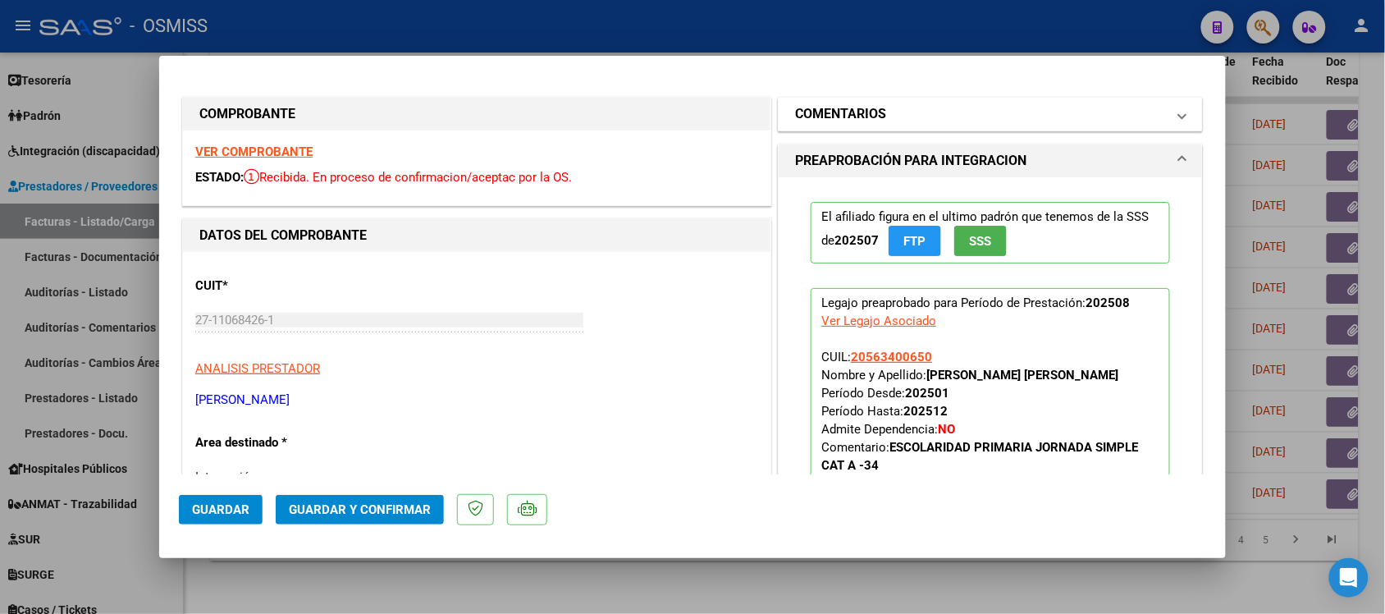
click at [860, 108] on h1 "COMENTARIOS" at bounding box center [840, 114] width 91 height 20
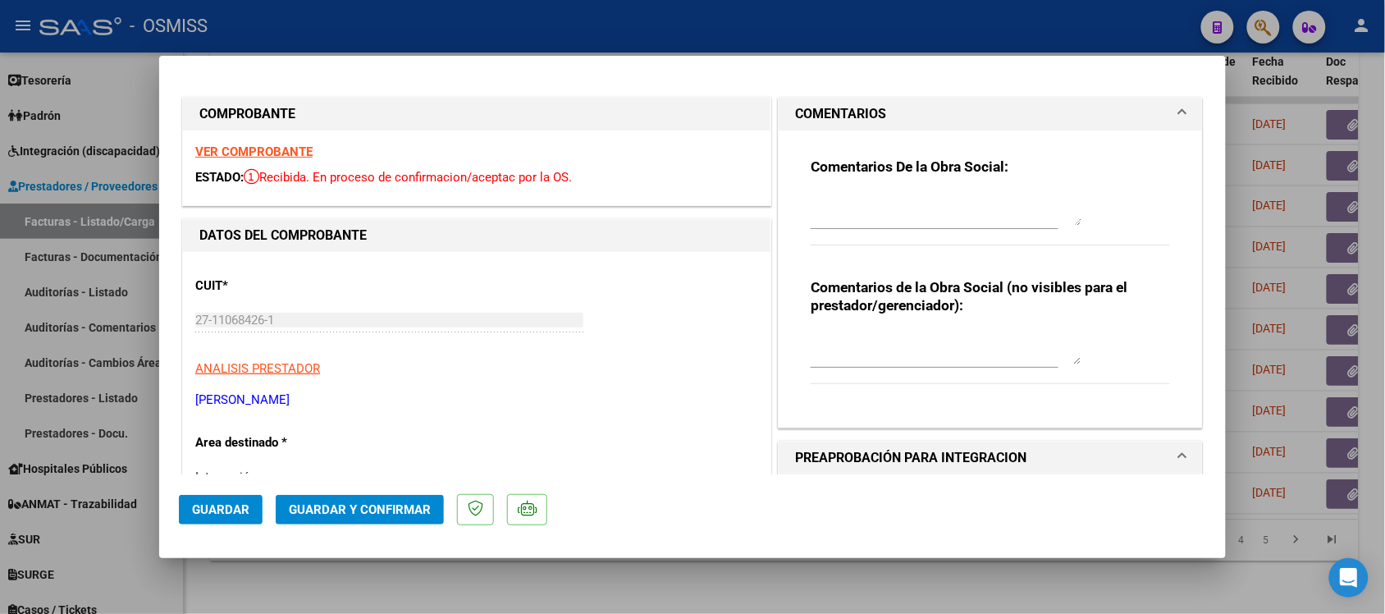
click at [860, 108] on h1 "COMENTARIOS" at bounding box center [840, 114] width 91 height 20
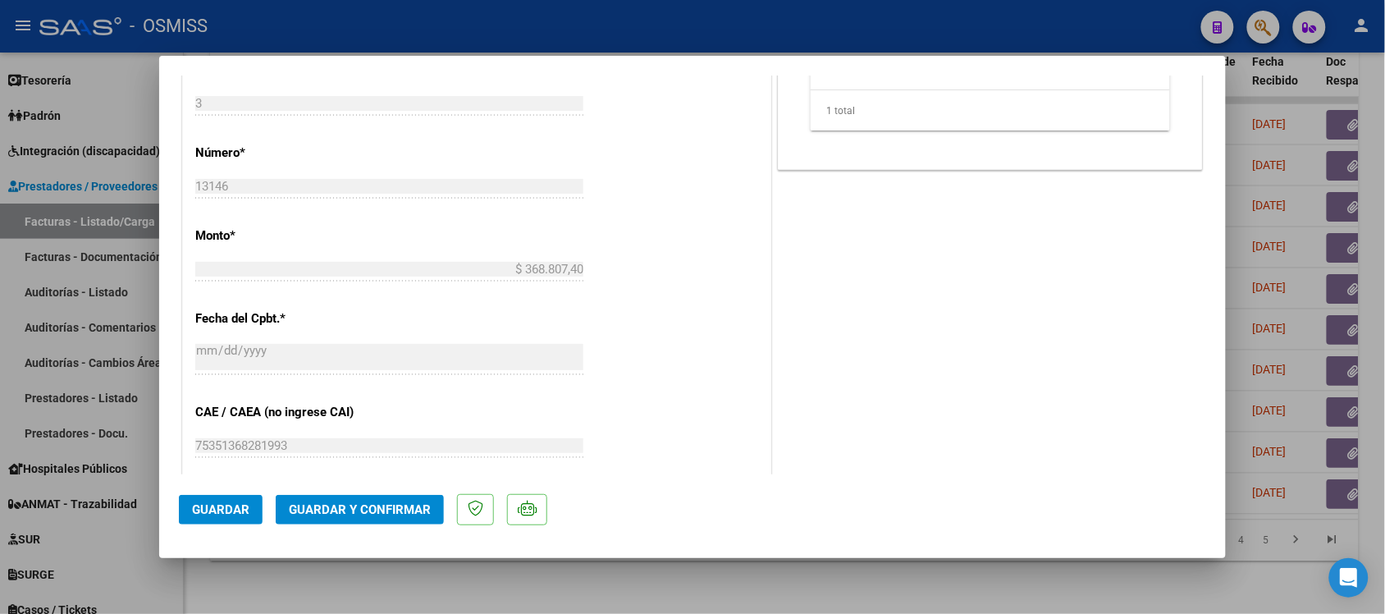
scroll to position [718, 0]
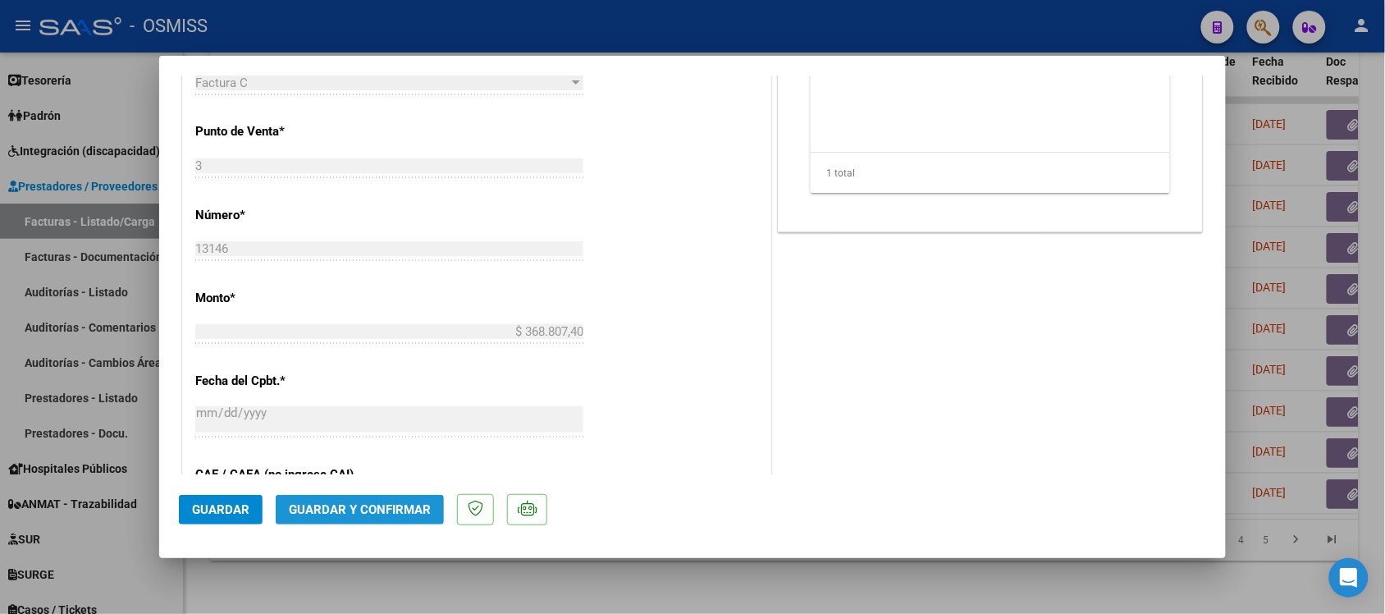
click at [361, 506] on span "Guardar y Confirmar" at bounding box center [360, 509] width 142 height 15
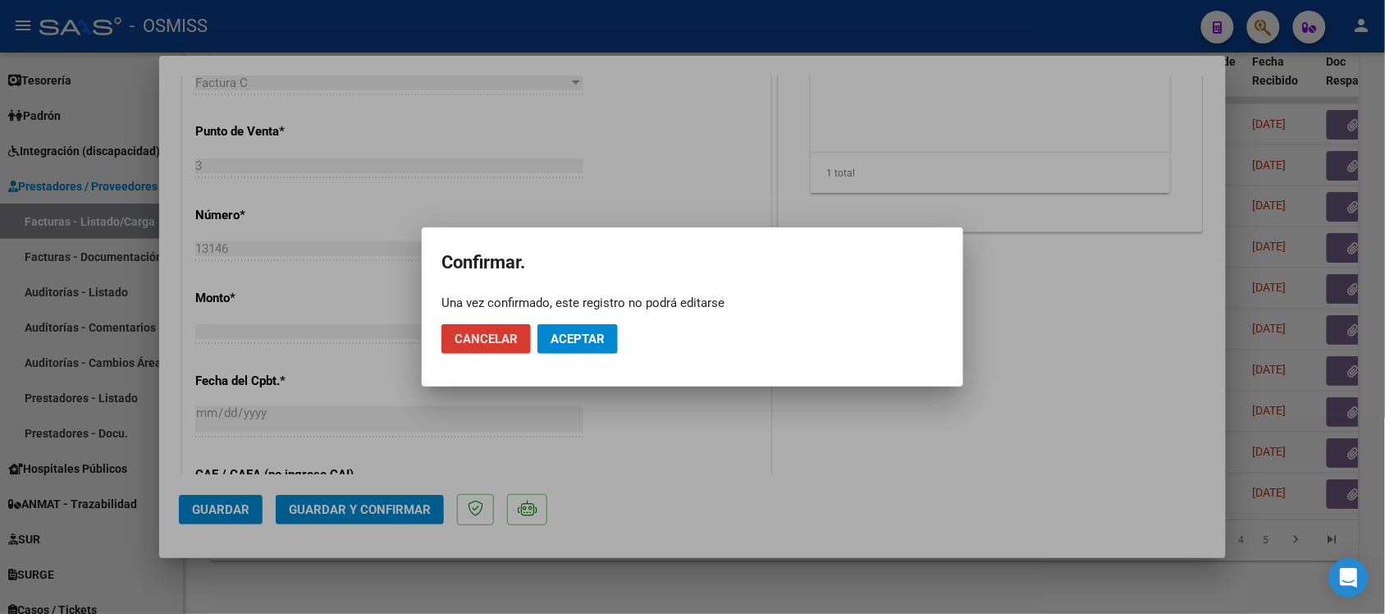
click at [571, 324] on button "Aceptar" at bounding box center [577, 339] width 80 height 30
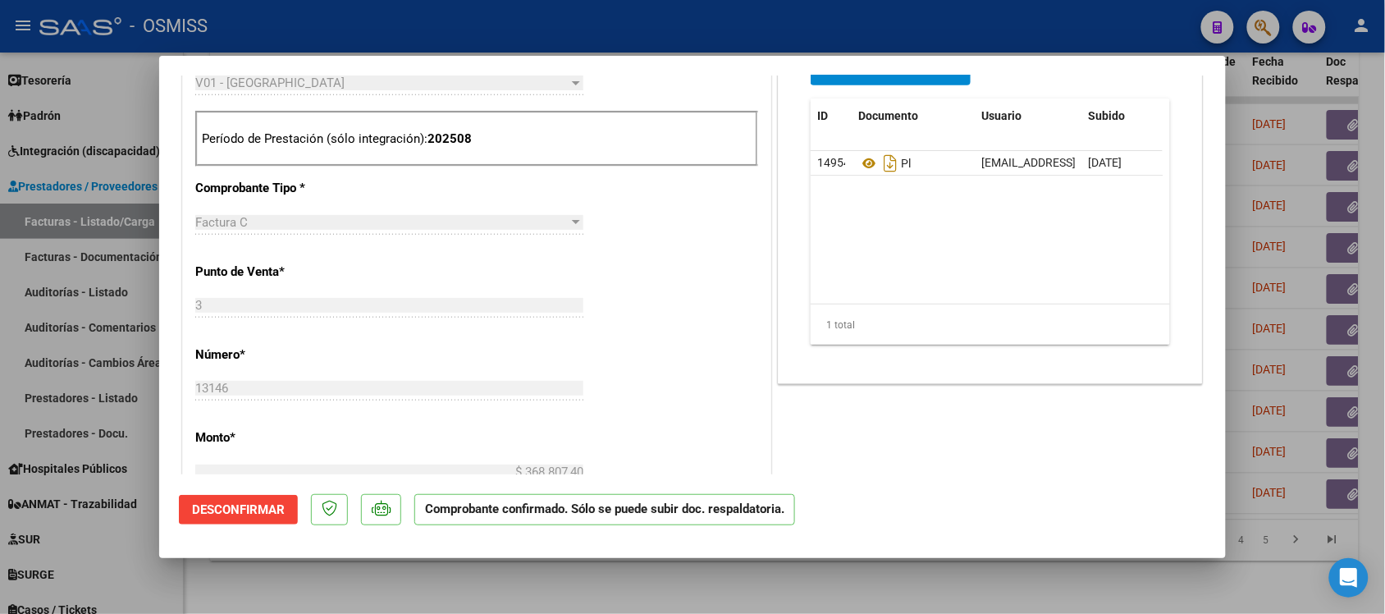
scroll to position [513, 0]
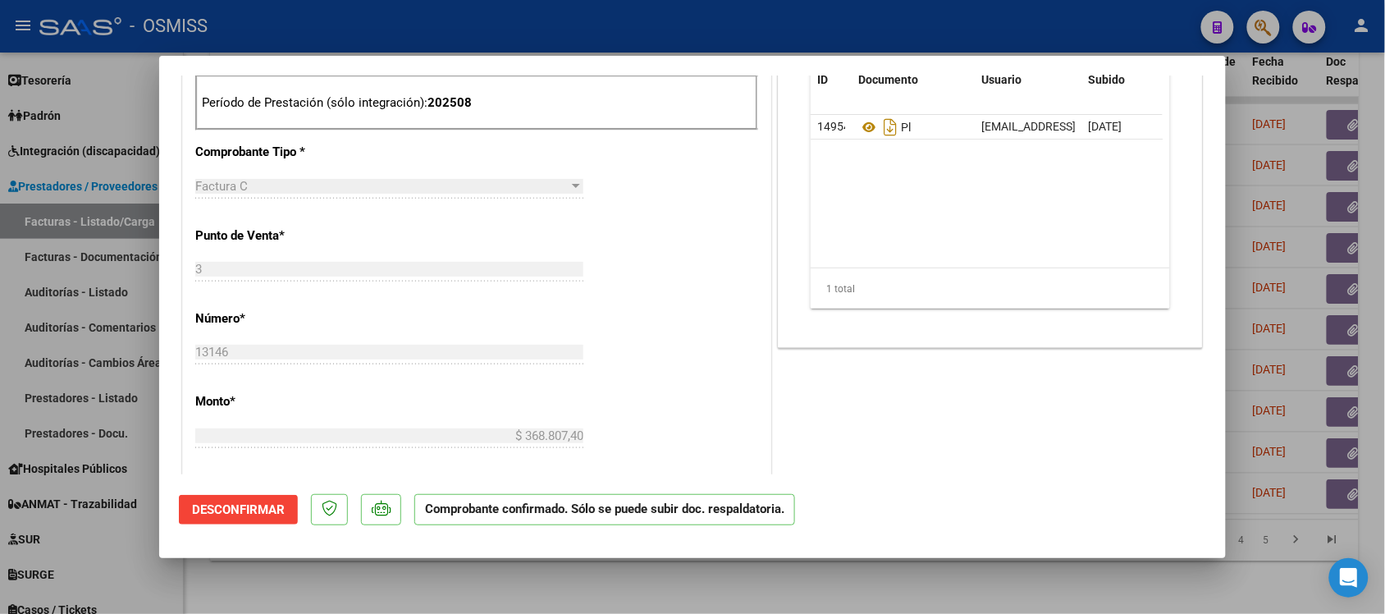
click at [925, 578] on div at bounding box center [692, 307] width 1385 height 614
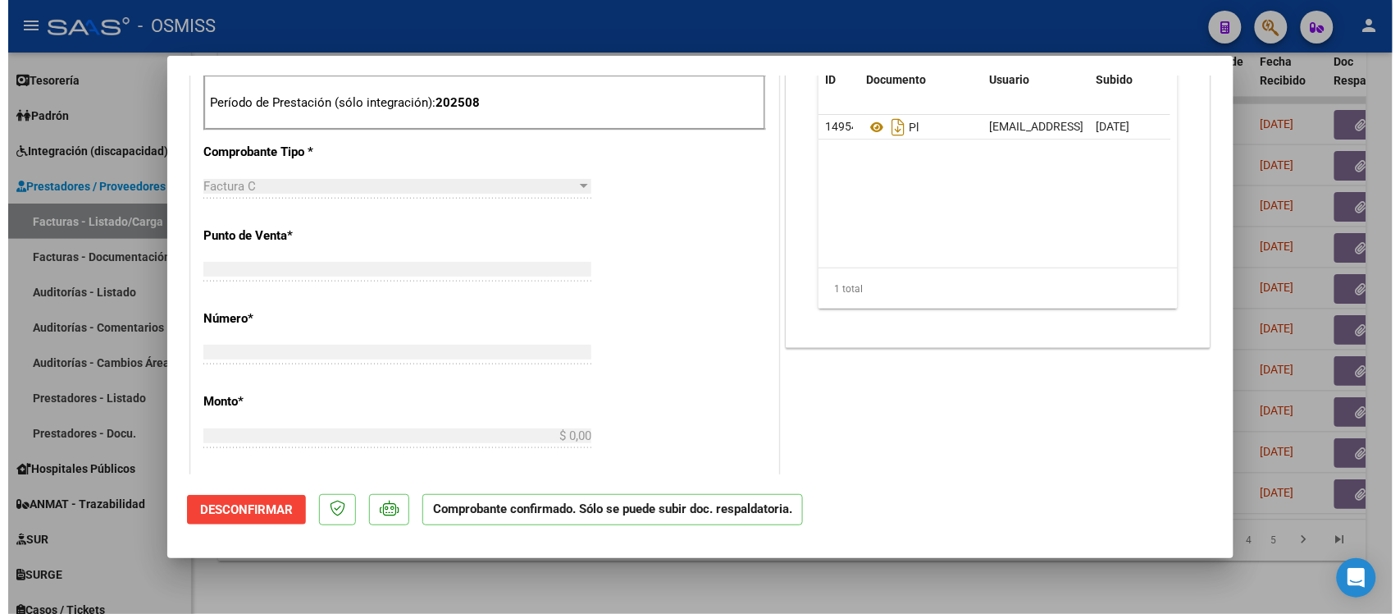
scroll to position [659, 0]
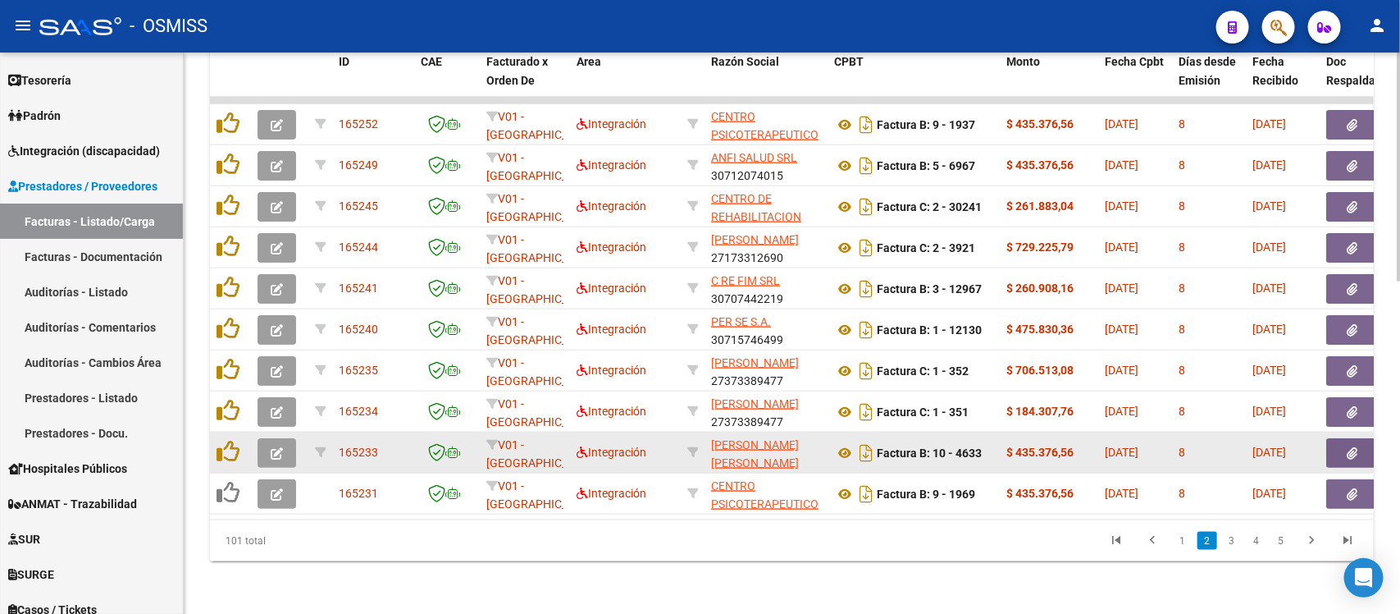
click at [271, 447] on icon "button" at bounding box center [277, 453] width 12 height 12
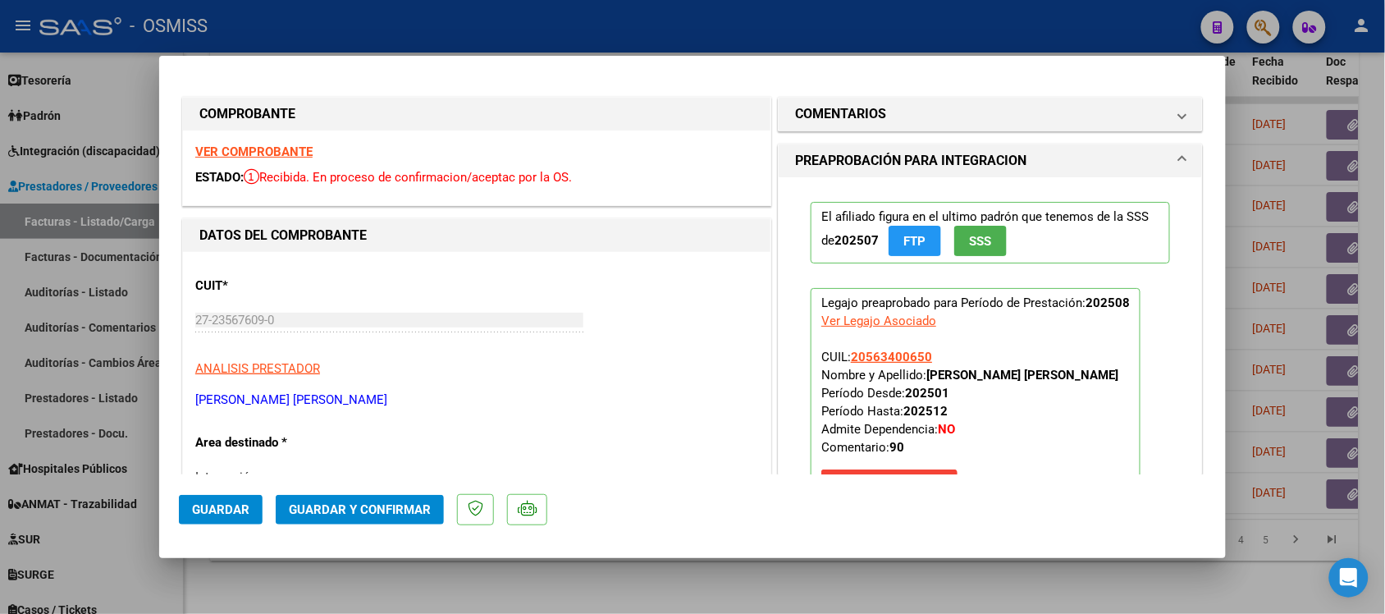
click at [304, 149] on strong "VER COMPROBANTE" at bounding box center [253, 151] width 117 height 15
click at [756, 587] on div at bounding box center [692, 307] width 1385 height 614
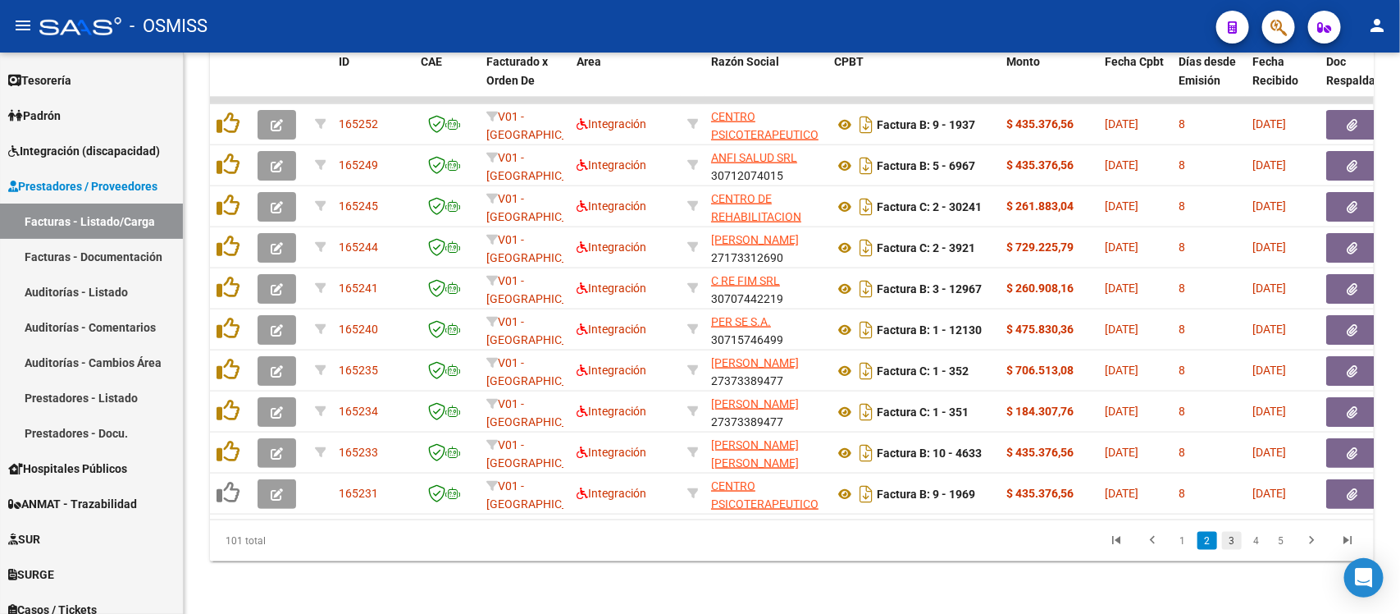
click at [1233, 539] on link "3" at bounding box center [1232, 541] width 20 height 18
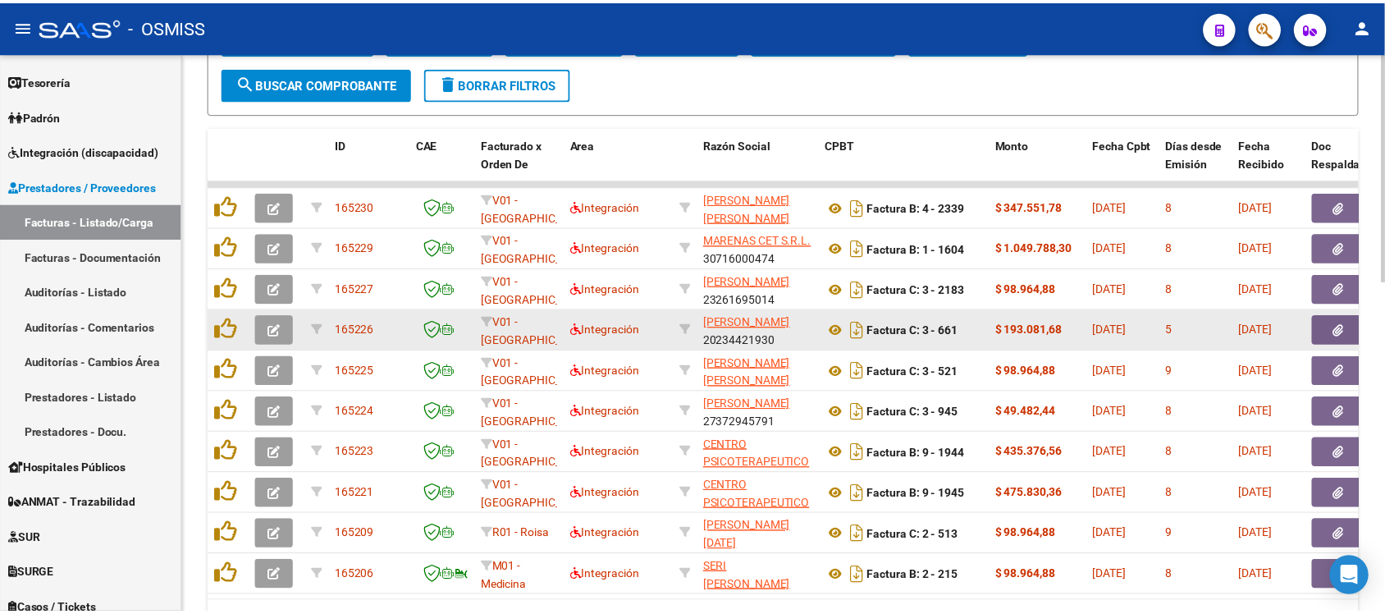
scroll to position [708, 0]
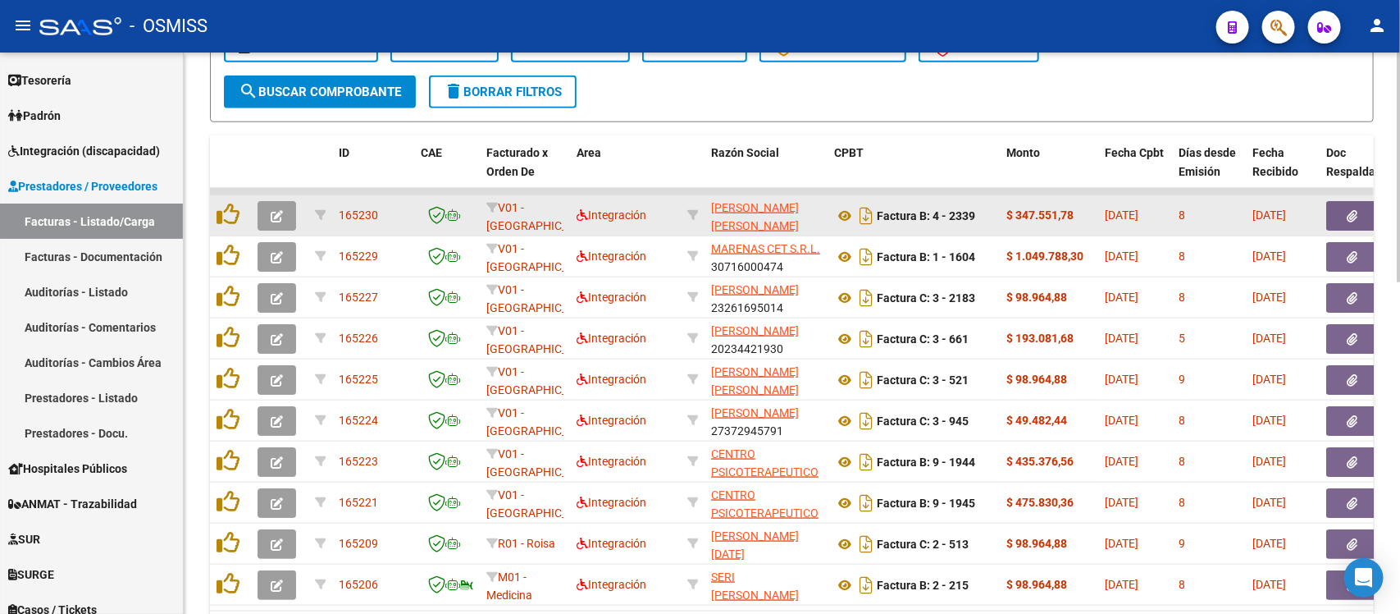
click at [286, 210] on button "button" at bounding box center [277, 216] width 39 height 30
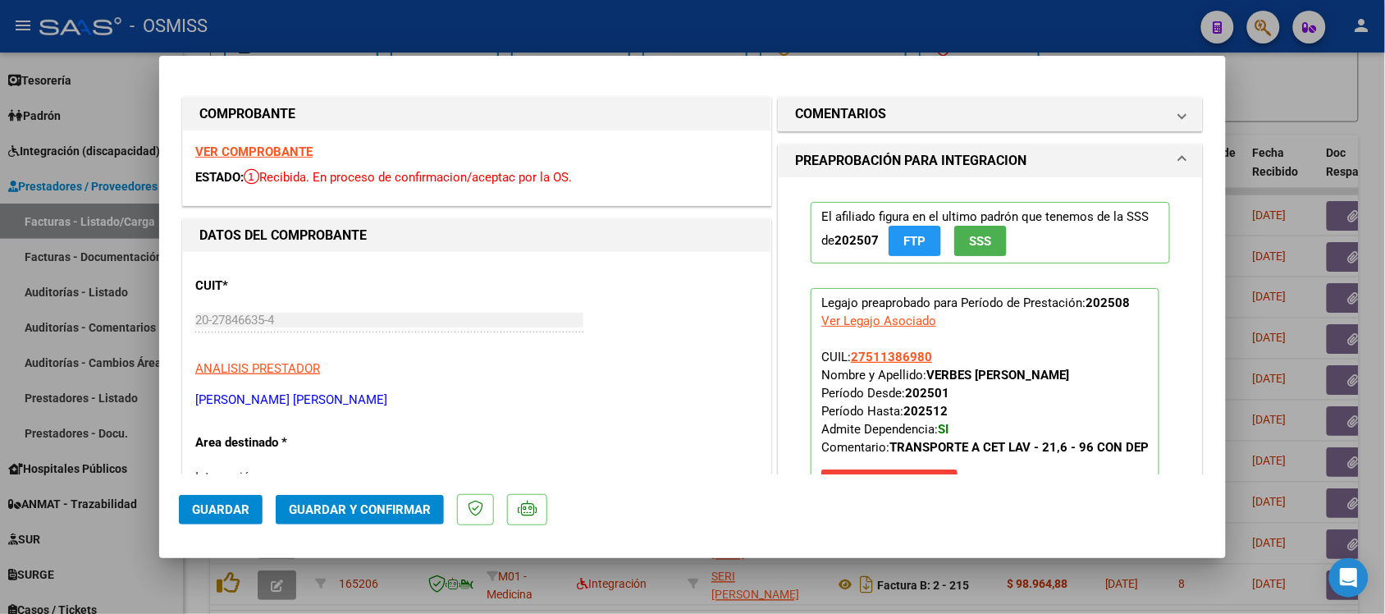
click at [1334, 74] on div at bounding box center [692, 307] width 1385 height 614
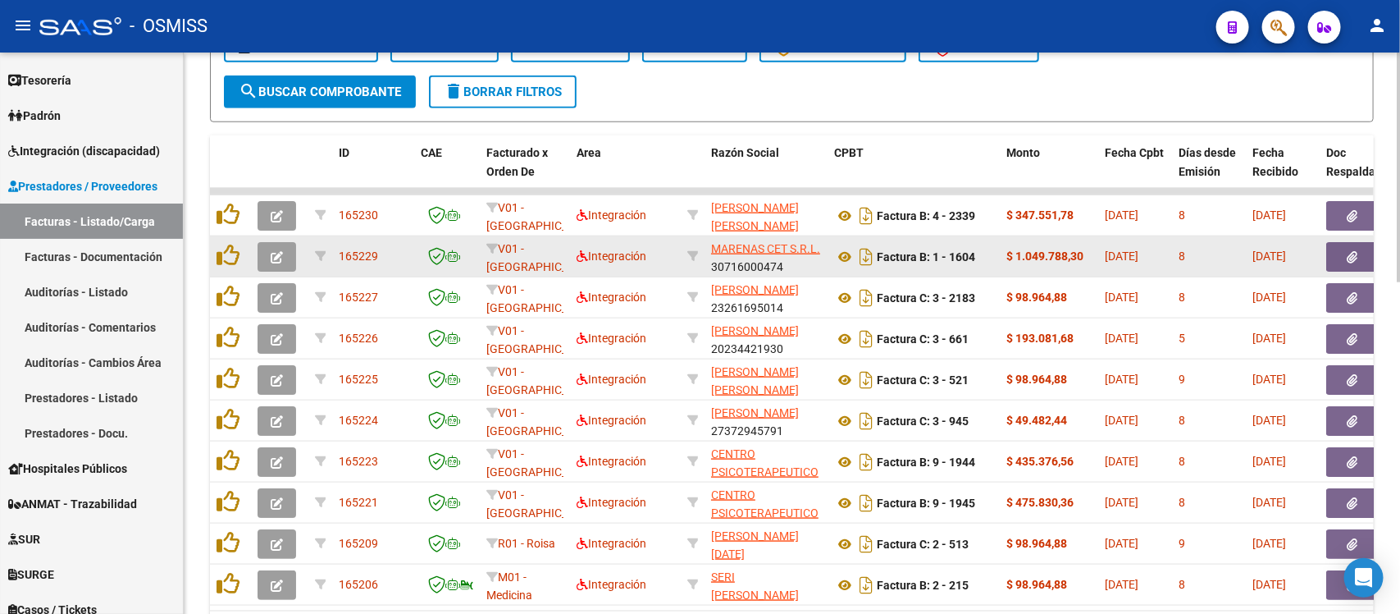
click at [268, 244] on button "button" at bounding box center [277, 257] width 39 height 30
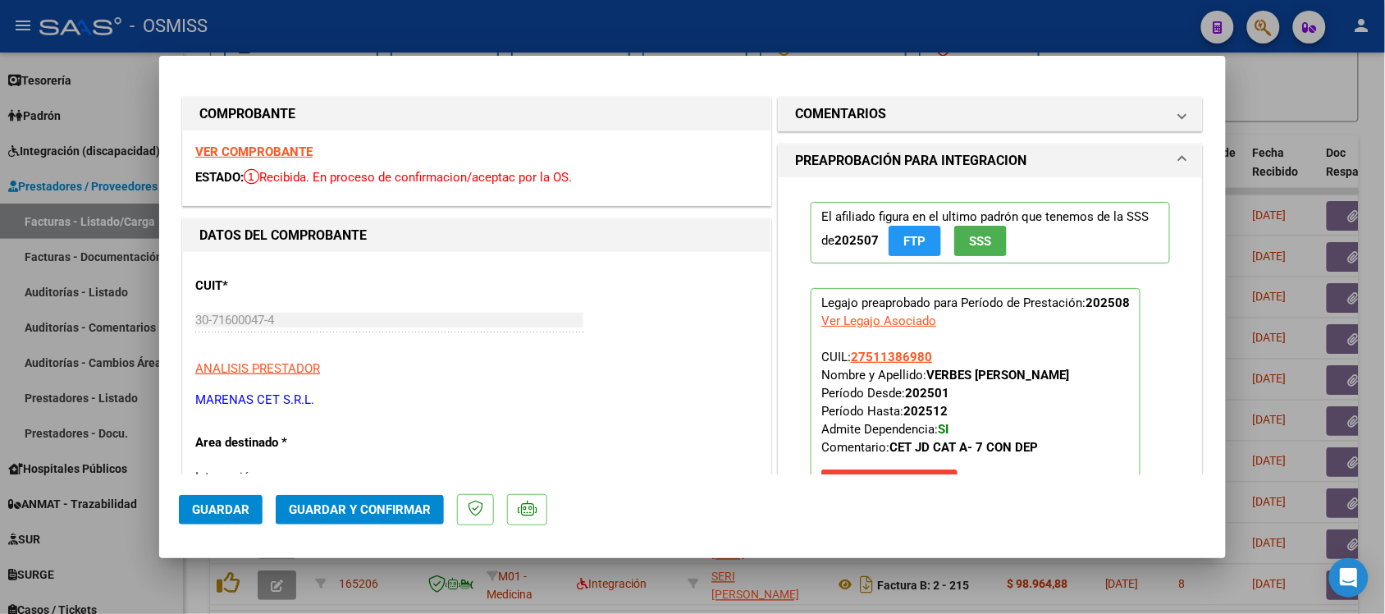
click at [285, 152] on strong "VER COMPROBANTE" at bounding box center [253, 151] width 117 height 15
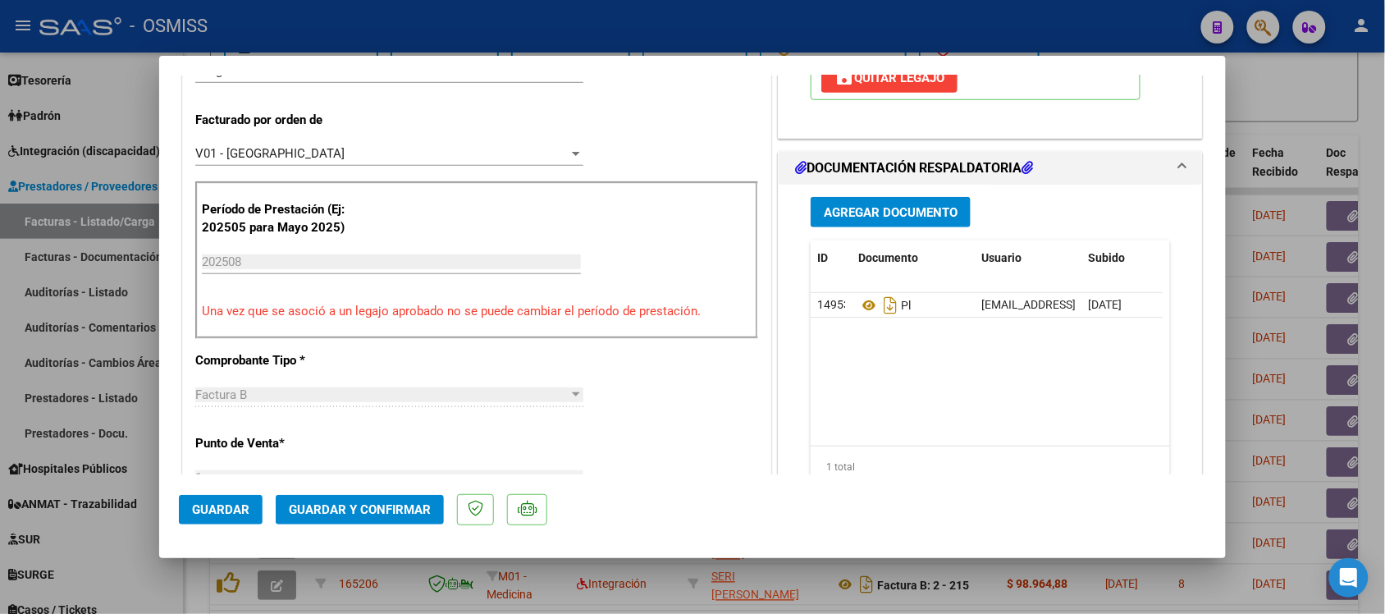
scroll to position [410, 0]
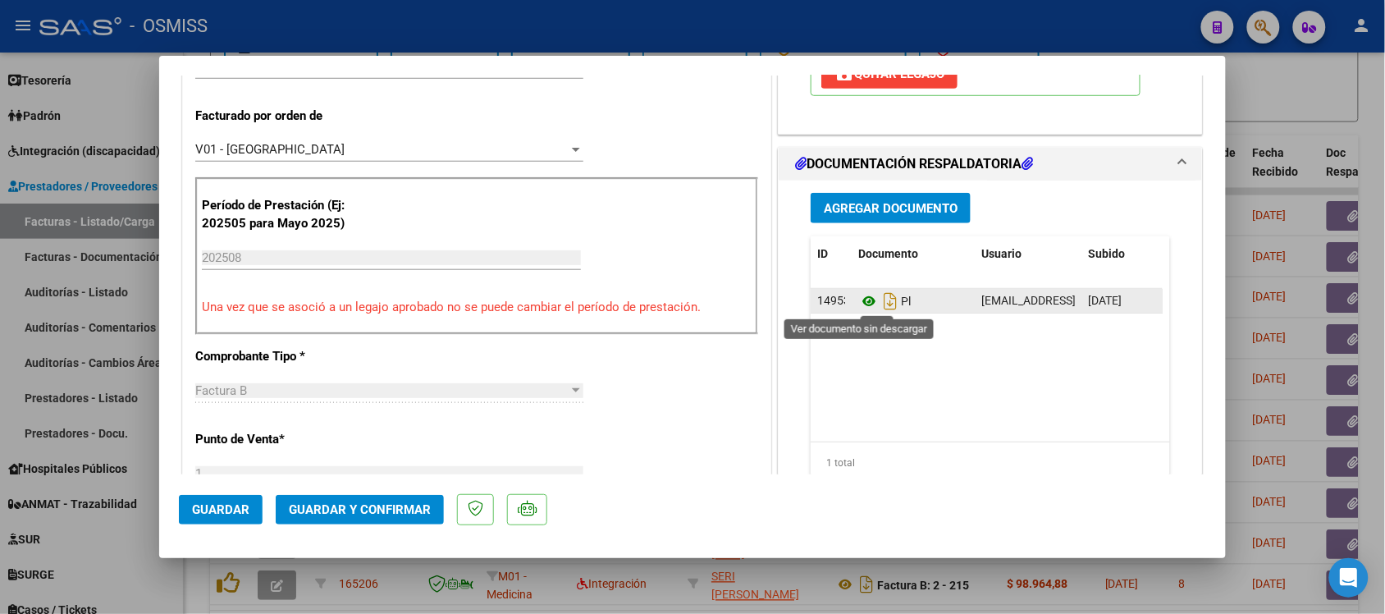
click at [864, 305] on icon at bounding box center [868, 301] width 21 height 20
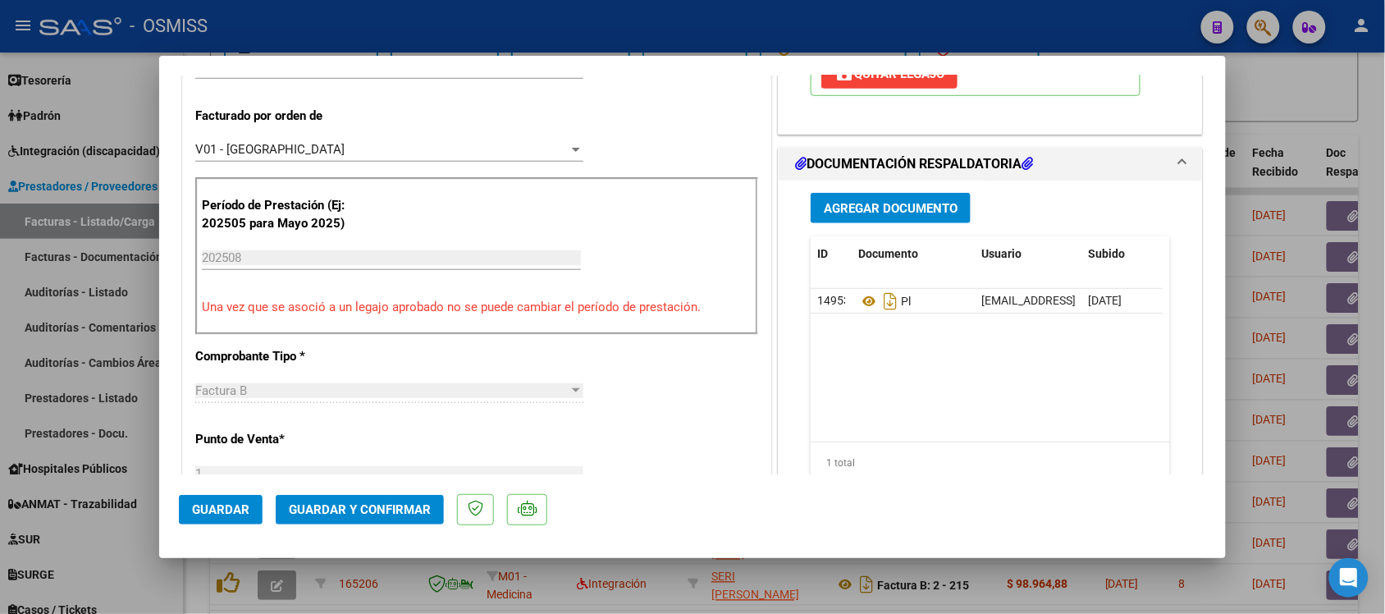
scroll to position [0, 0]
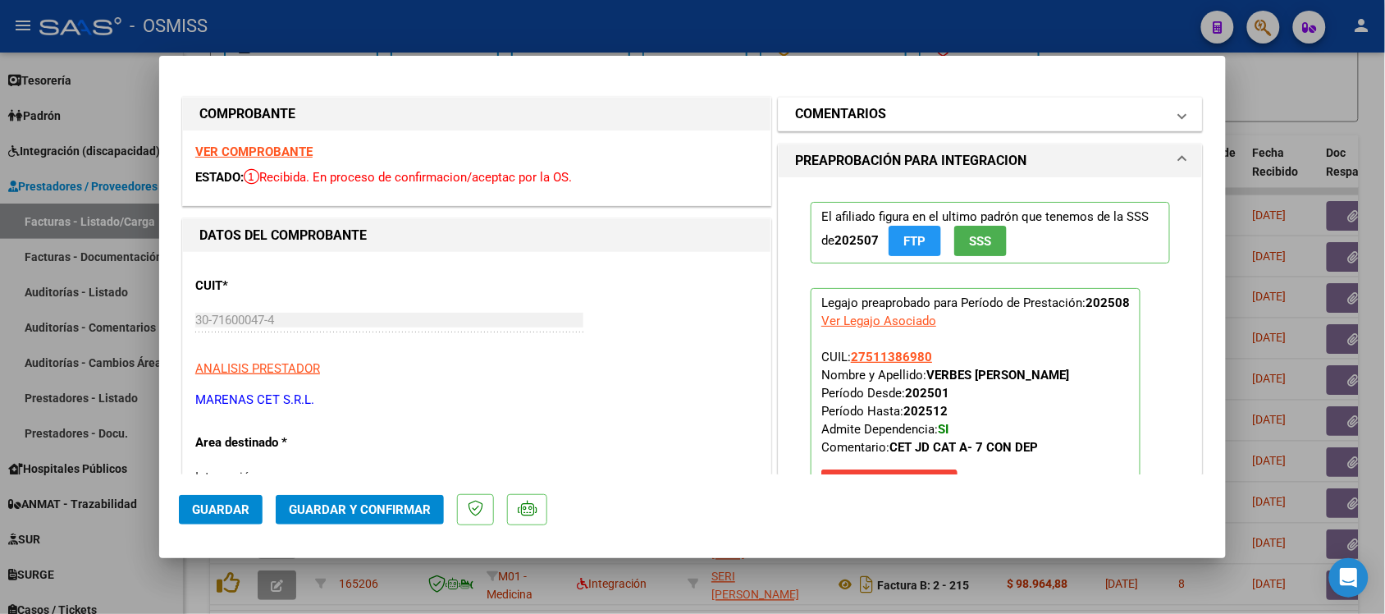
click at [809, 104] on h1 "COMENTARIOS" at bounding box center [840, 114] width 91 height 20
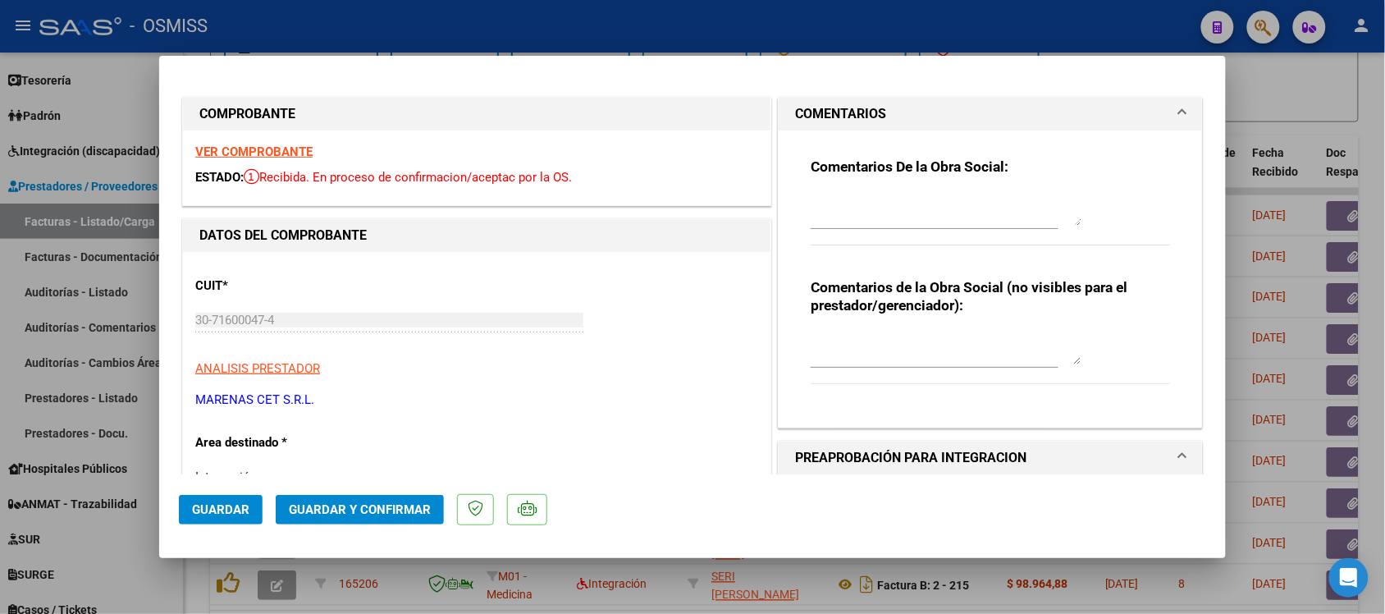
click at [809, 104] on h1 "COMENTARIOS" at bounding box center [840, 114] width 91 height 20
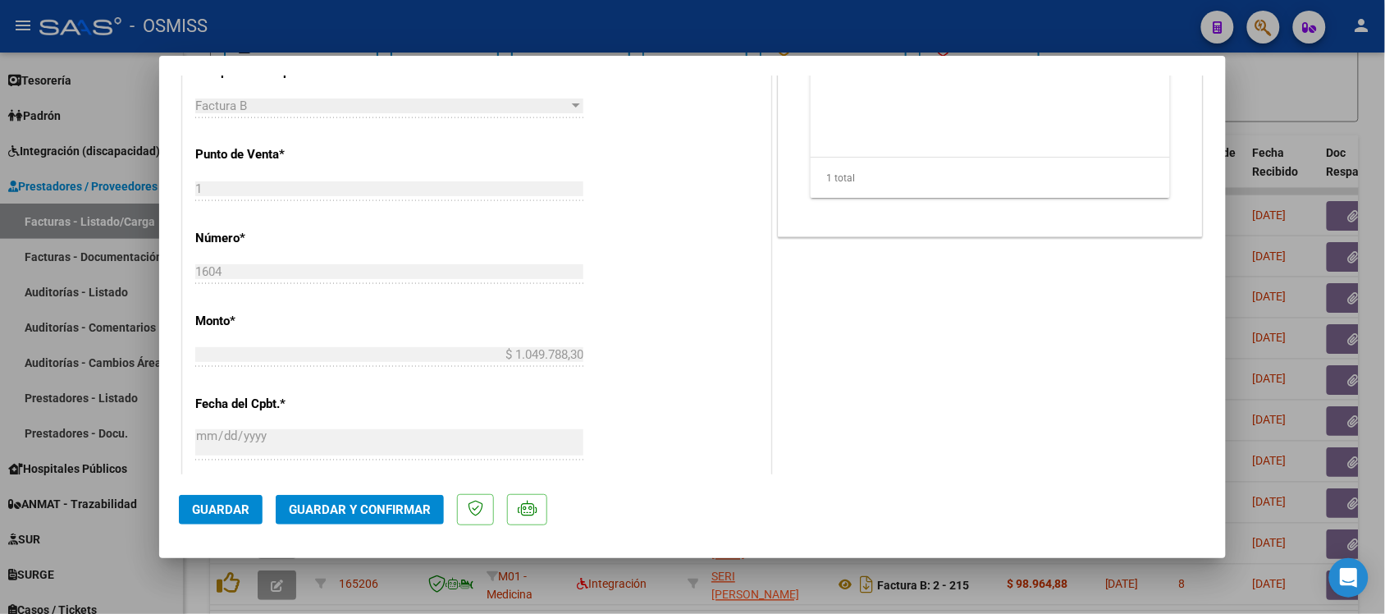
scroll to position [718, 0]
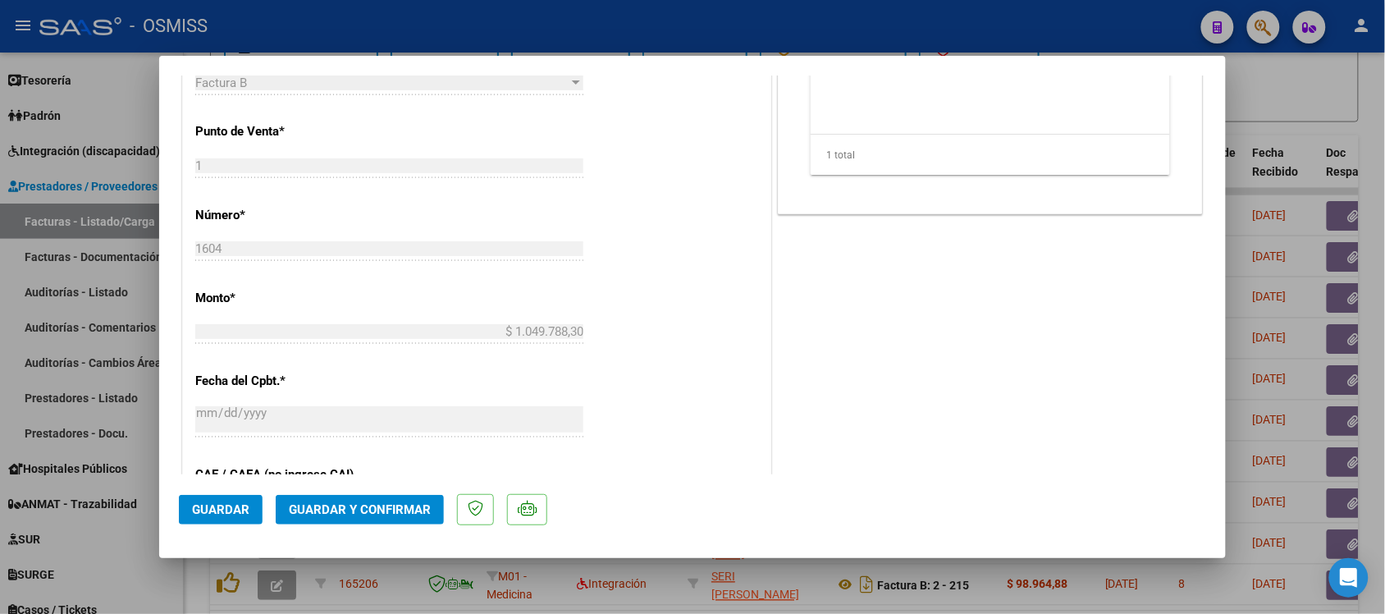
click at [420, 502] on span "Guardar y Confirmar" at bounding box center [360, 509] width 142 height 15
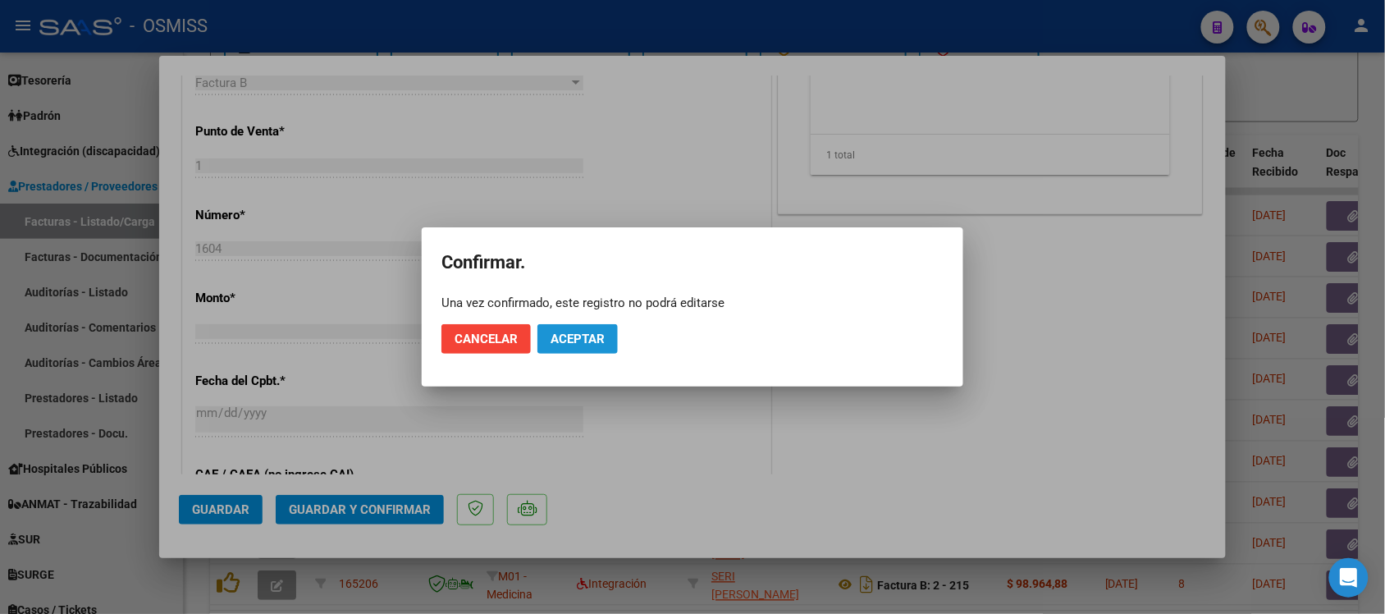
click at [601, 324] on button "Aceptar" at bounding box center [577, 339] width 80 height 30
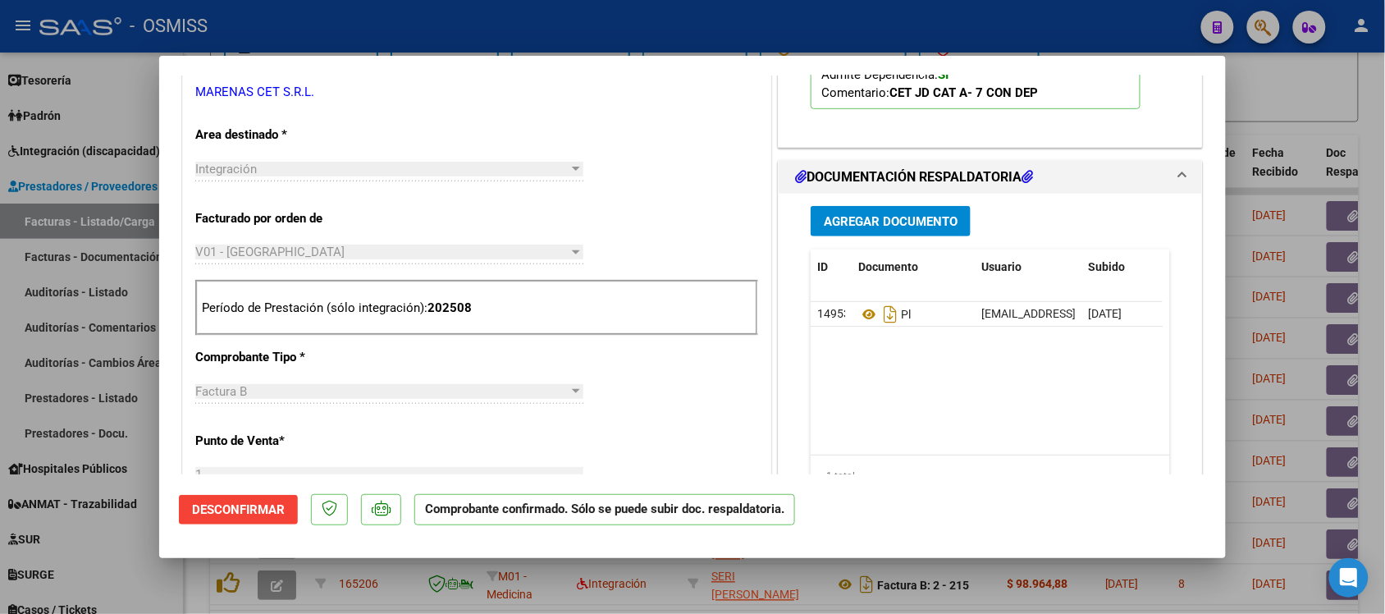
scroll to position [410, 0]
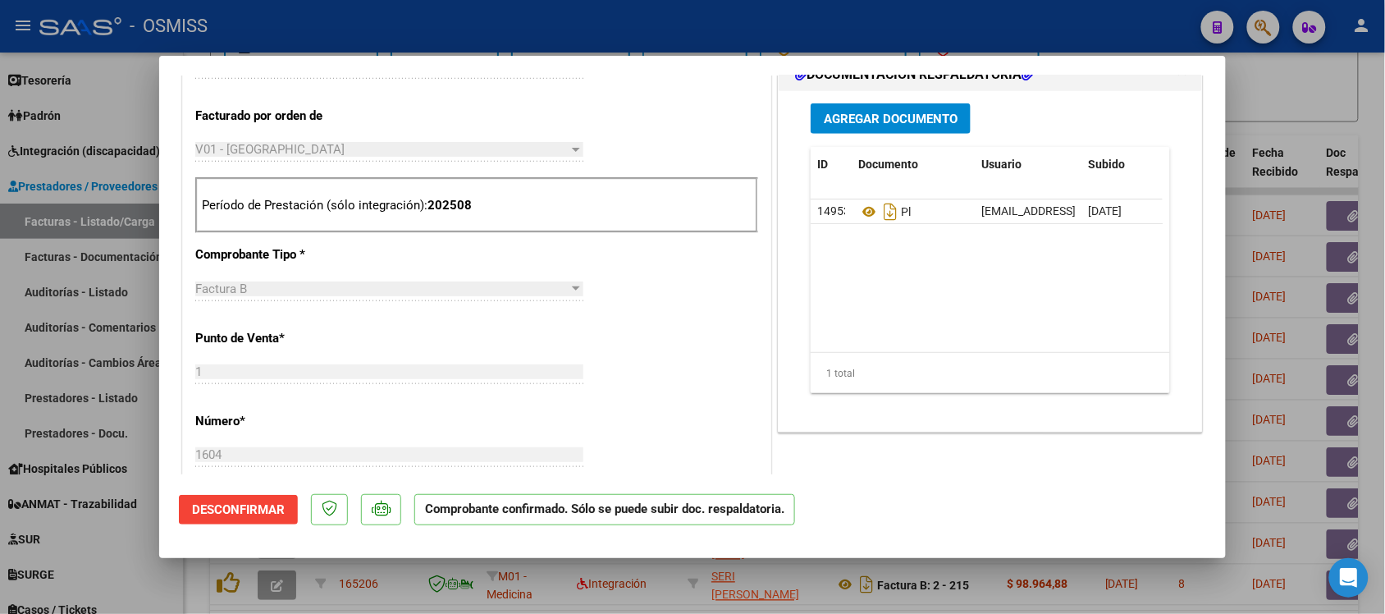
click at [1299, 98] on div at bounding box center [692, 307] width 1385 height 614
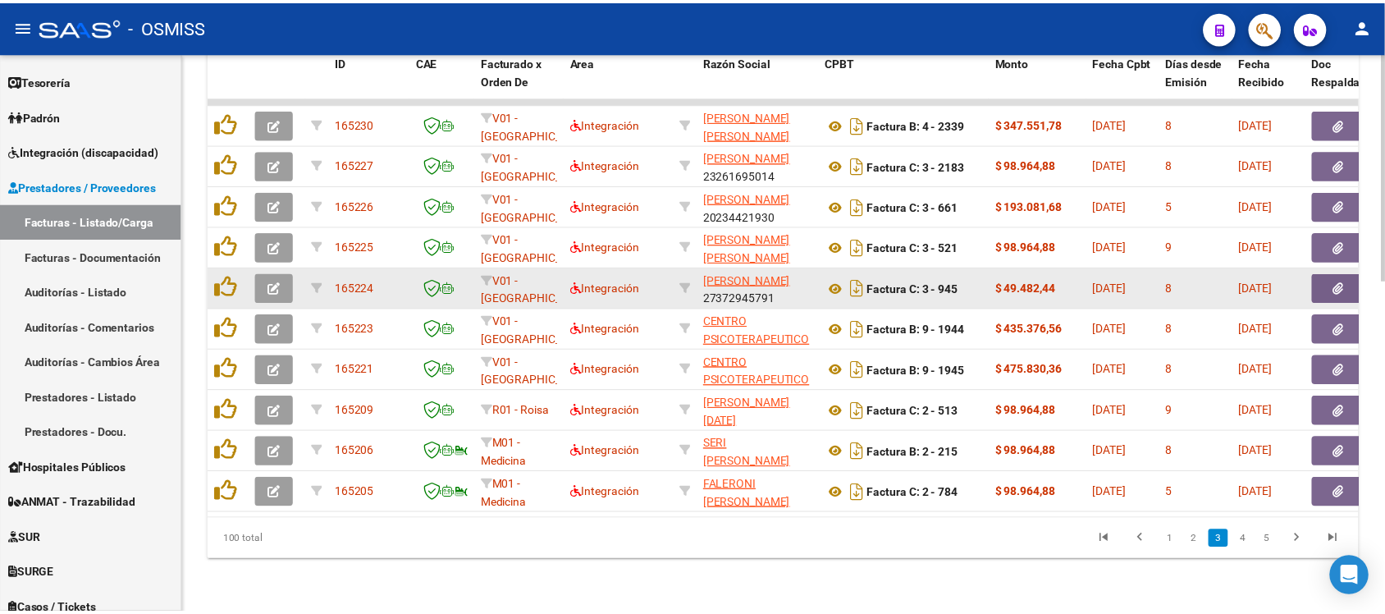
scroll to position [708, 0]
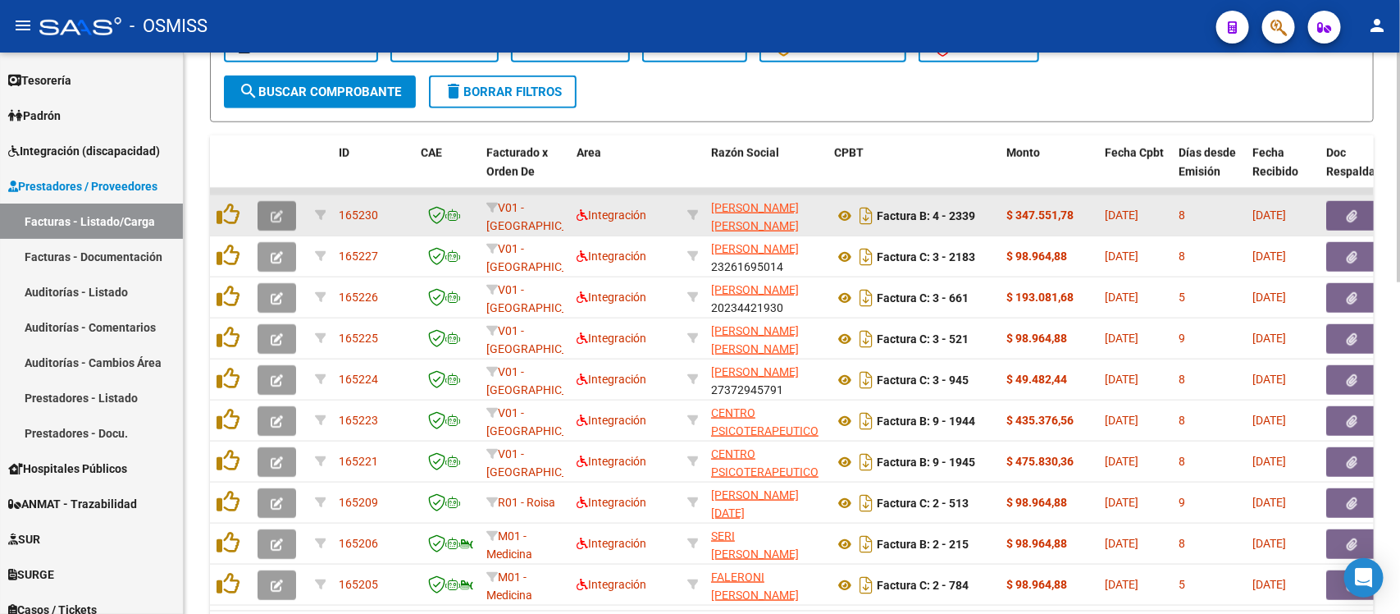
click at [277, 212] on icon "button" at bounding box center [277, 216] width 12 height 12
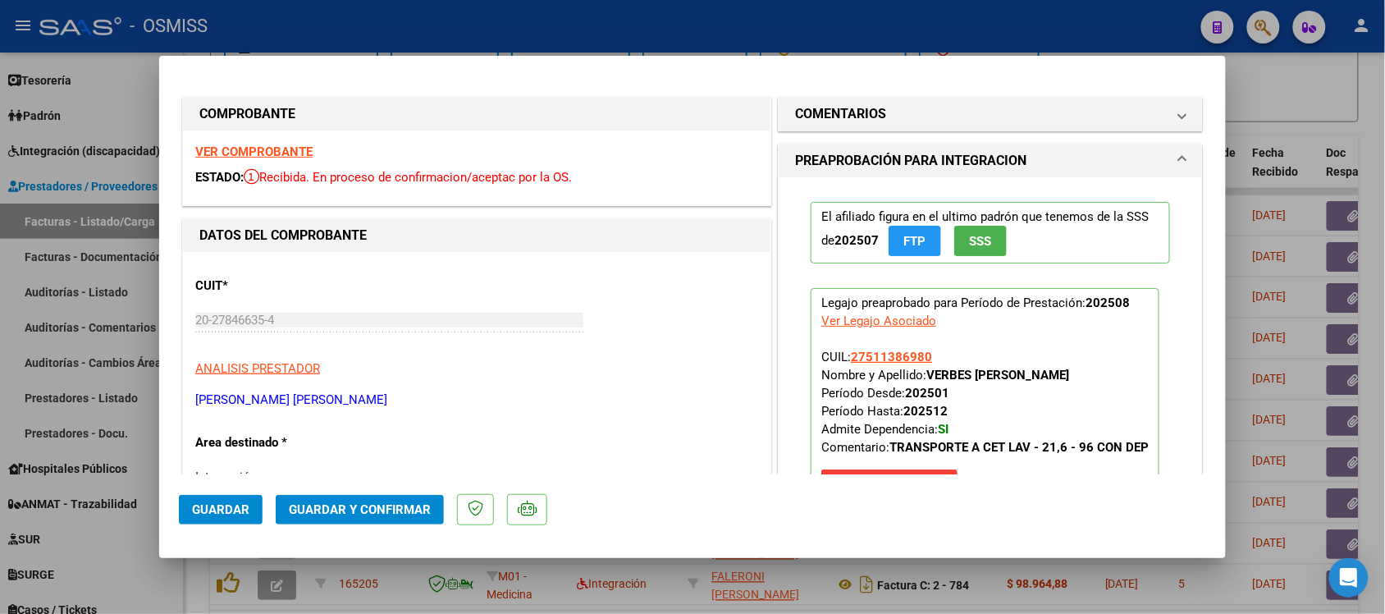
click at [1307, 93] on div at bounding box center [692, 307] width 1385 height 614
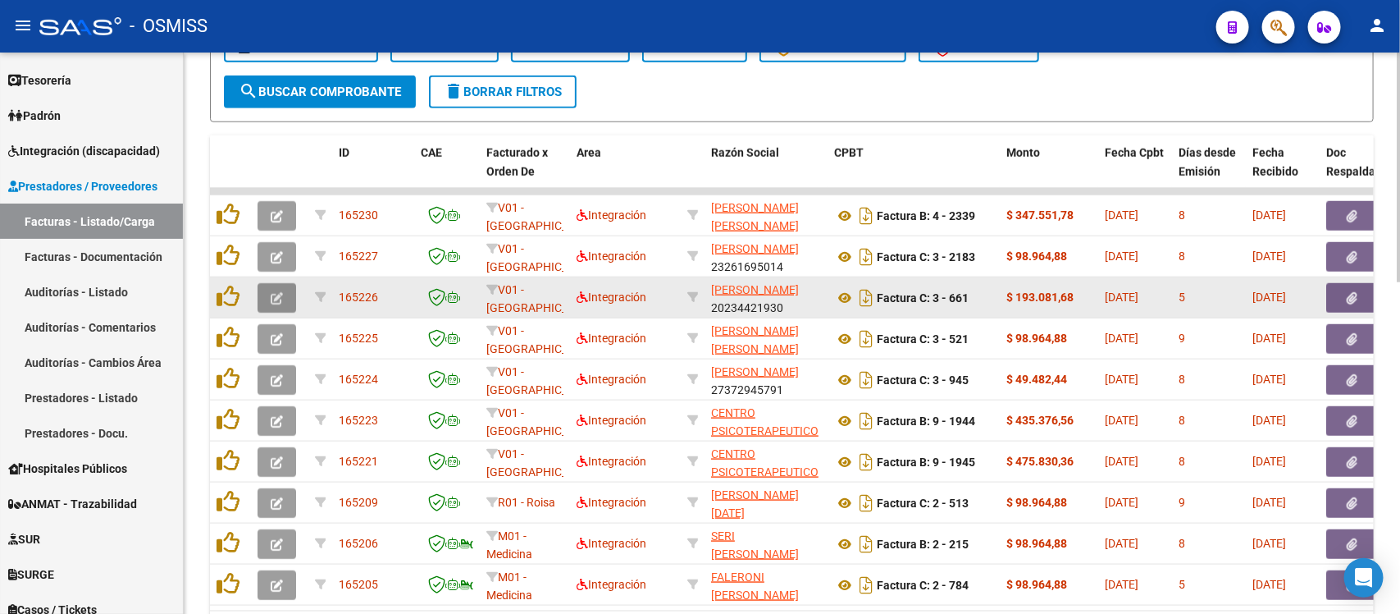
click at [264, 295] on button "button" at bounding box center [277, 298] width 39 height 30
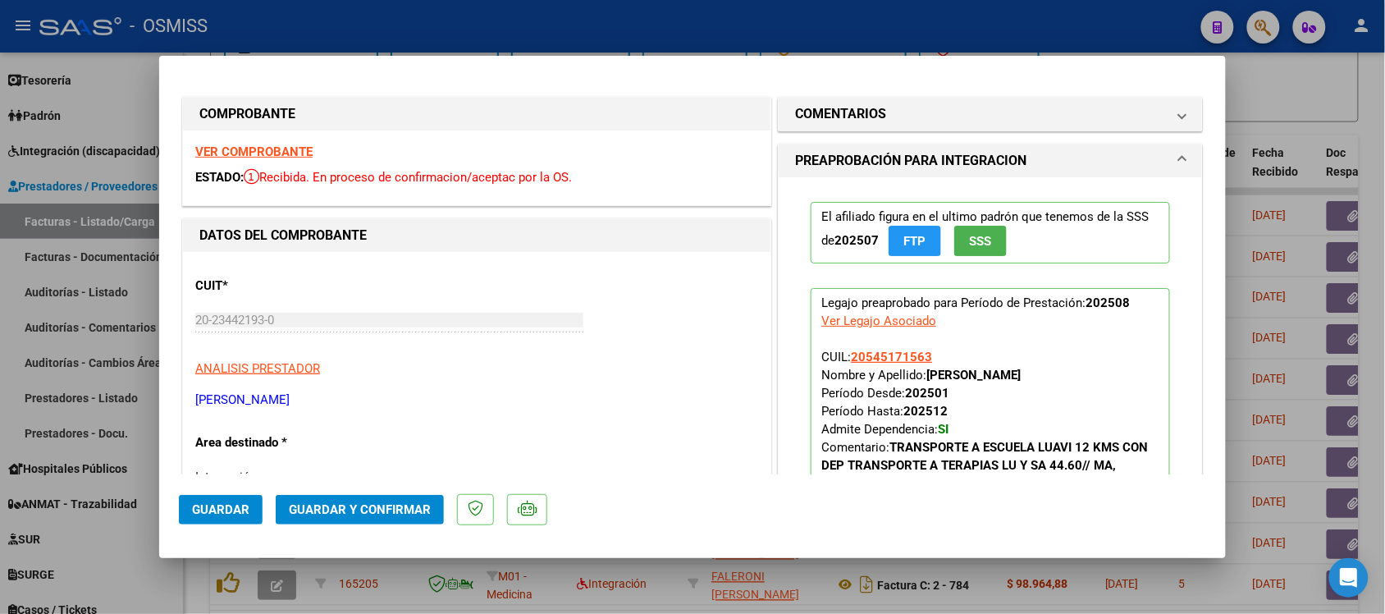
click at [1355, 117] on div at bounding box center [692, 307] width 1385 height 614
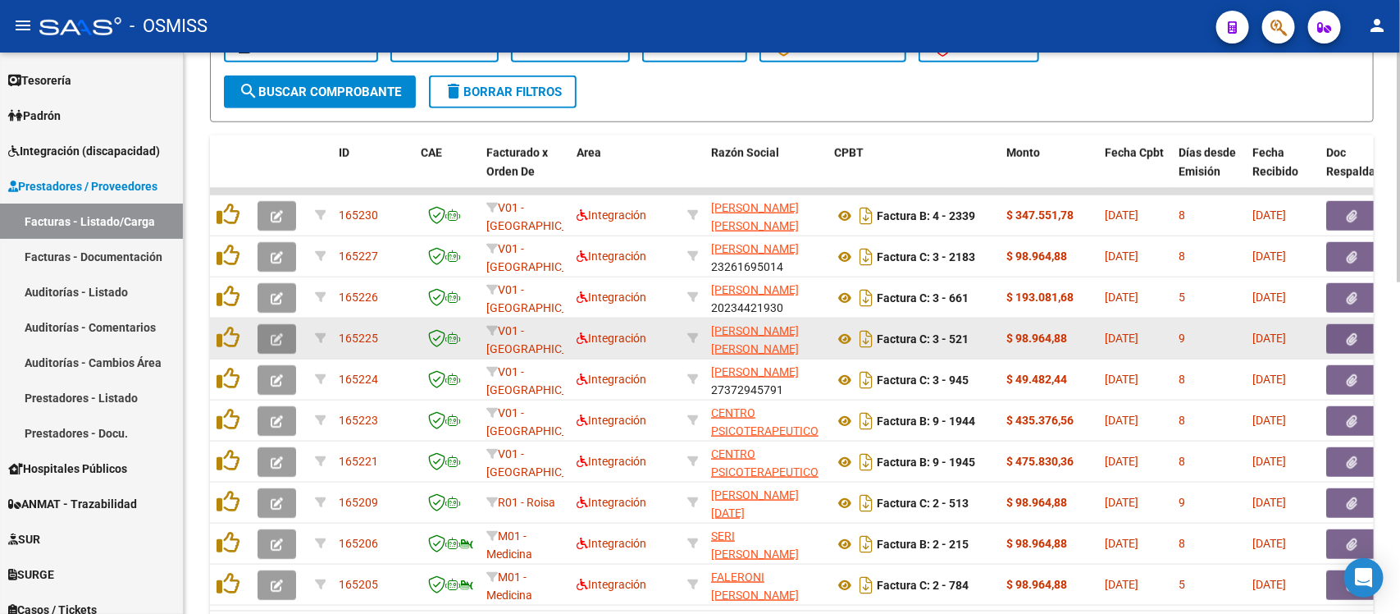
click at [287, 330] on button "button" at bounding box center [277, 339] width 39 height 30
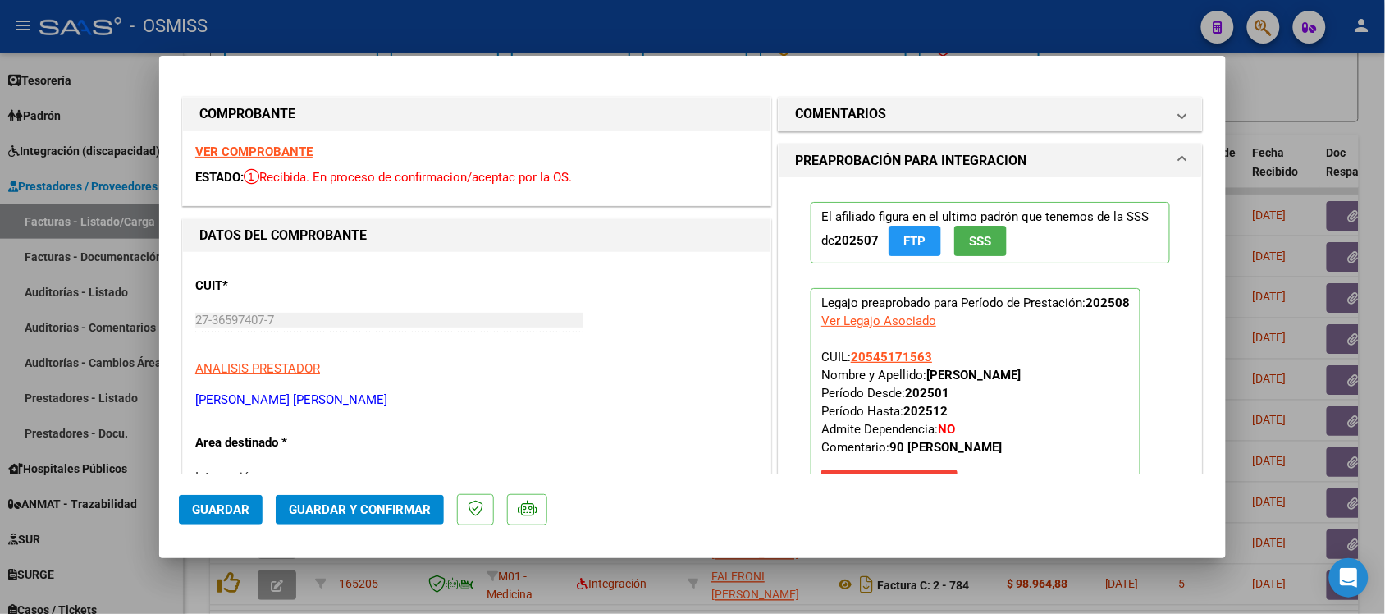
click at [267, 148] on strong "VER COMPROBANTE" at bounding box center [253, 151] width 117 height 15
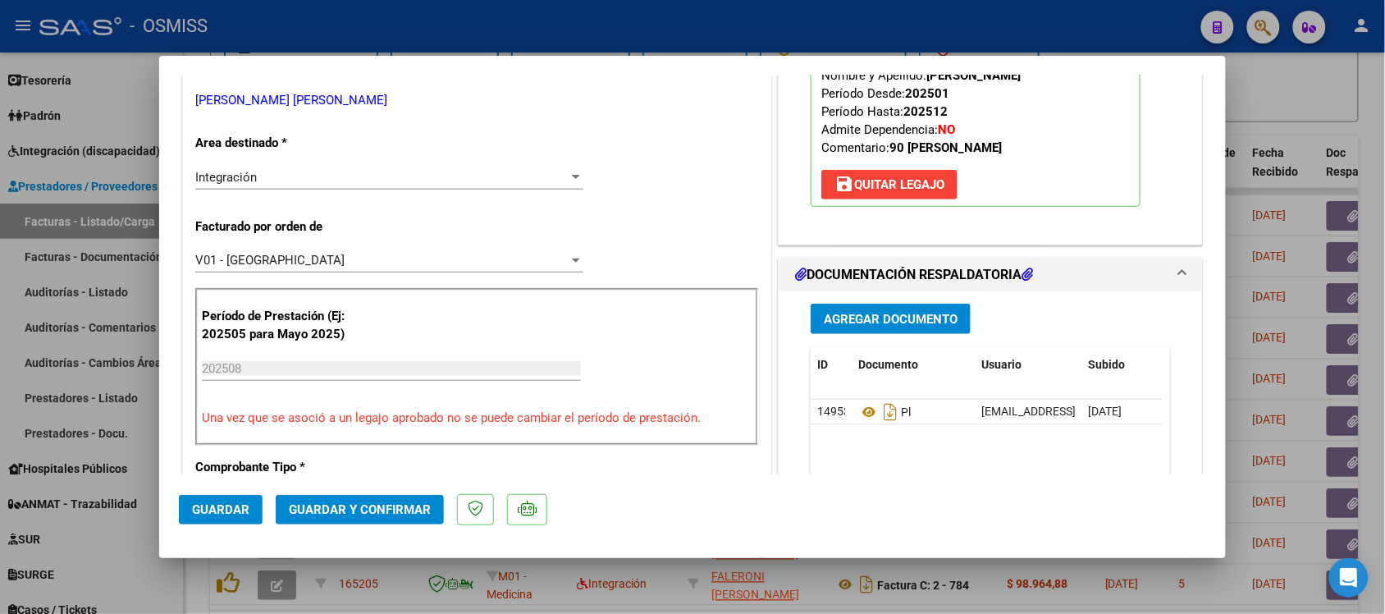
scroll to position [308, 0]
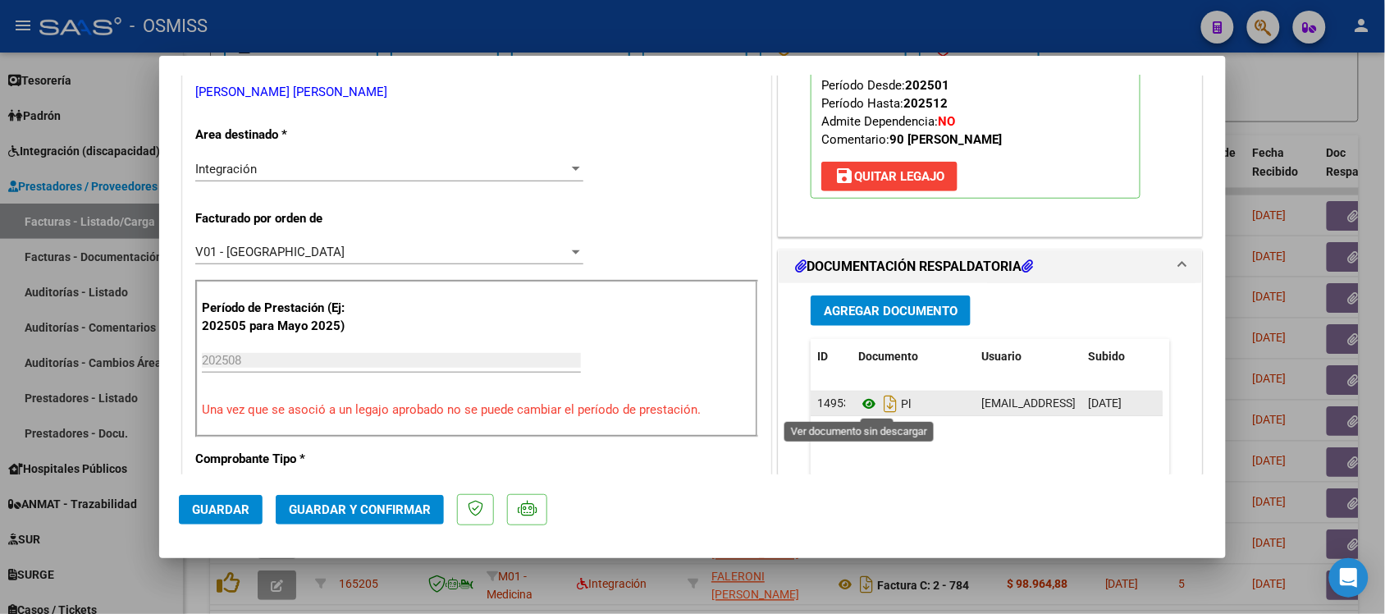
click at [860, 410] on icon at bounding box center [868, 404] width 21 height 20
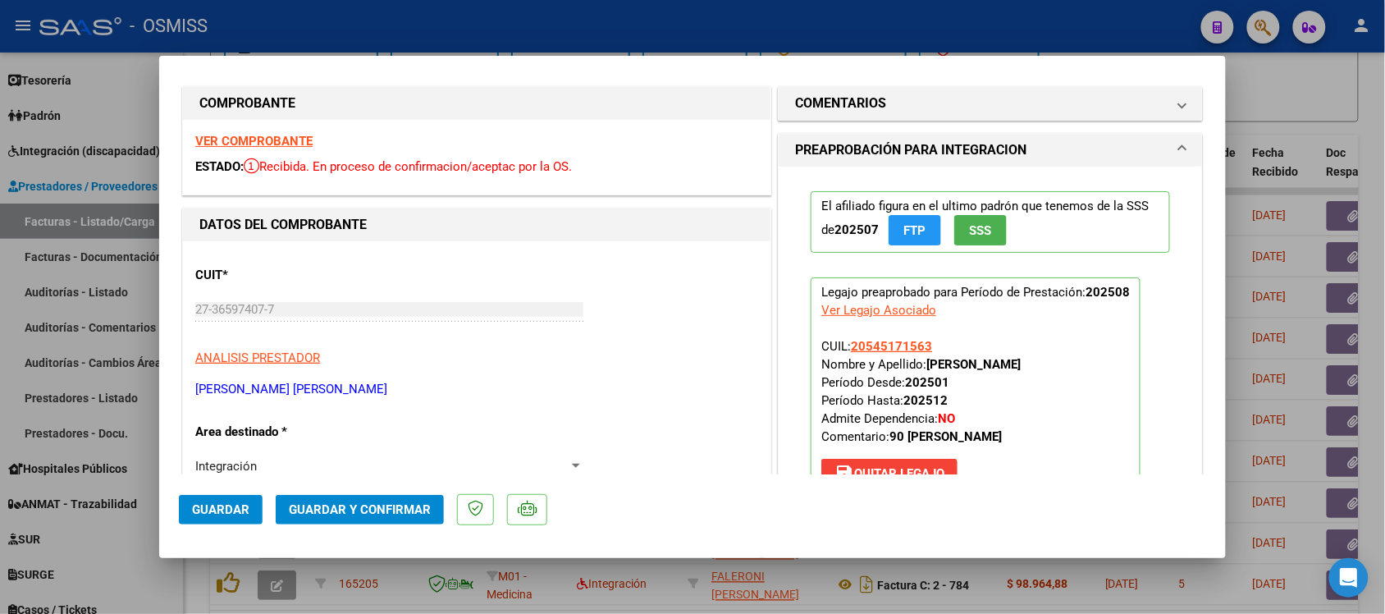
scroll to position [0, 0]
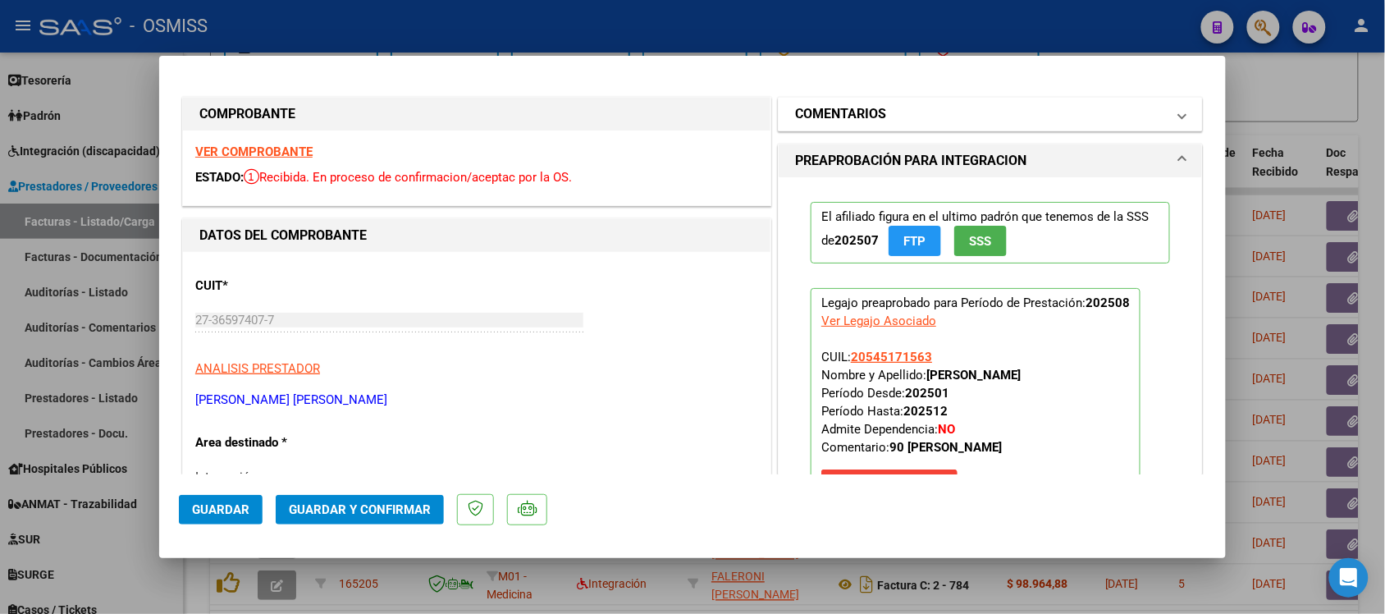
click at [859, 107] on h1 "COMENTARIOS" at bounding box center [840, 114] width 91 height 20
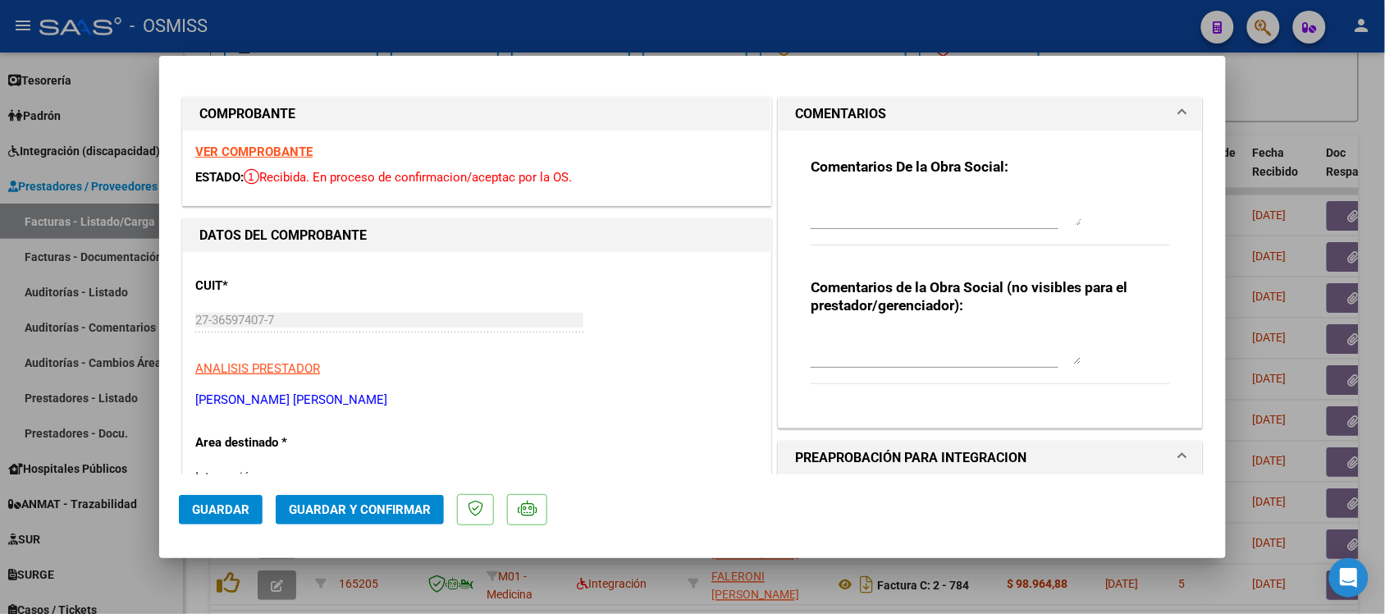
click at [859, 107] on h1 "COMENTARIOS" at bounding box center [840, 114] width 91 height 20
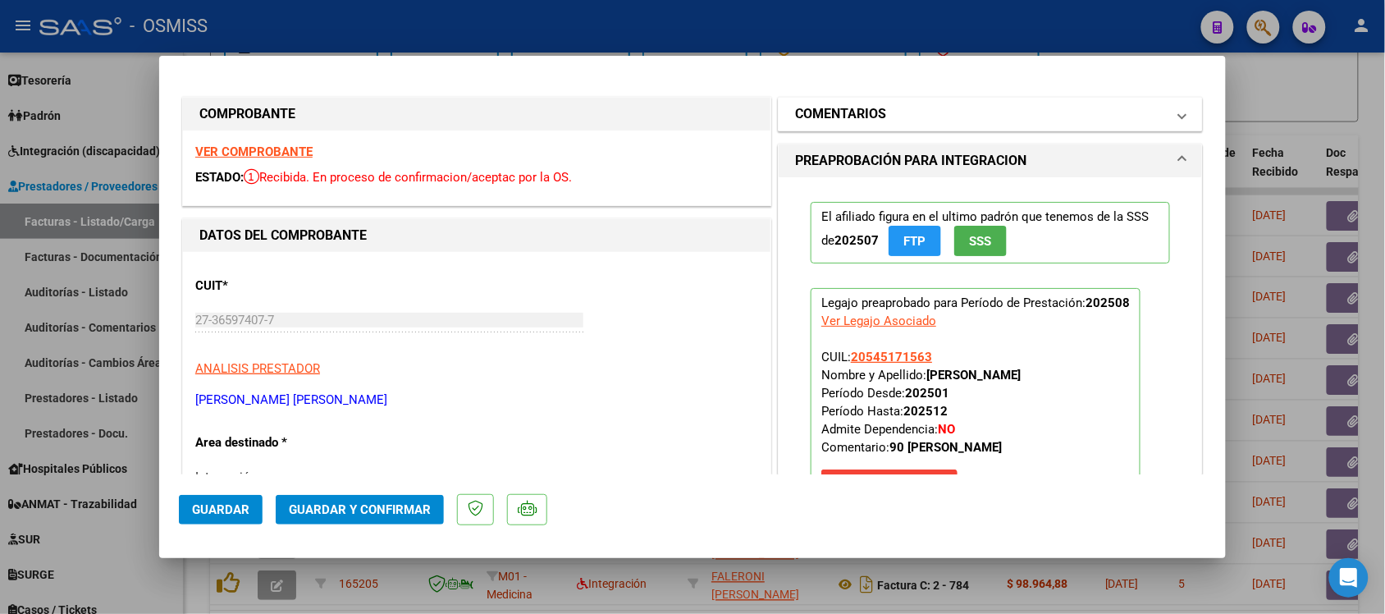
click at [841, 112] on h1 "COMENTARIOS" at bounding box center [840, 114] width 91 height 20
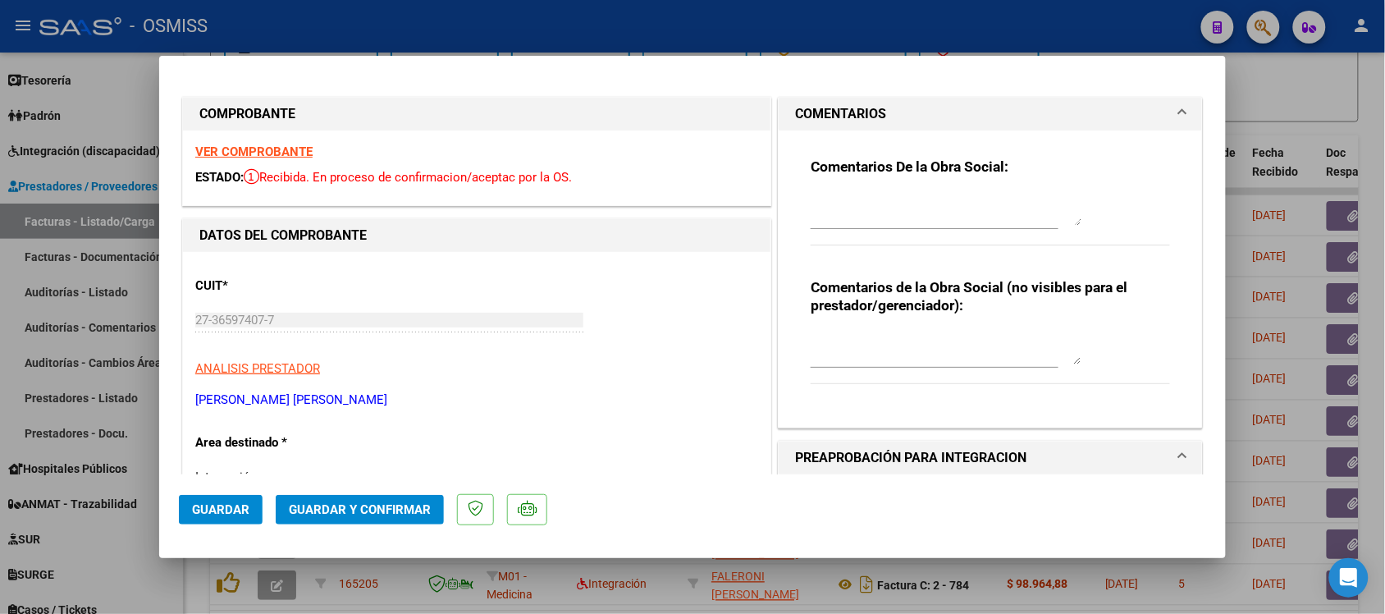
click at [841, 112] on h1 "COMENTARIOS" at bounding box center [840, 114] width 91 height 20
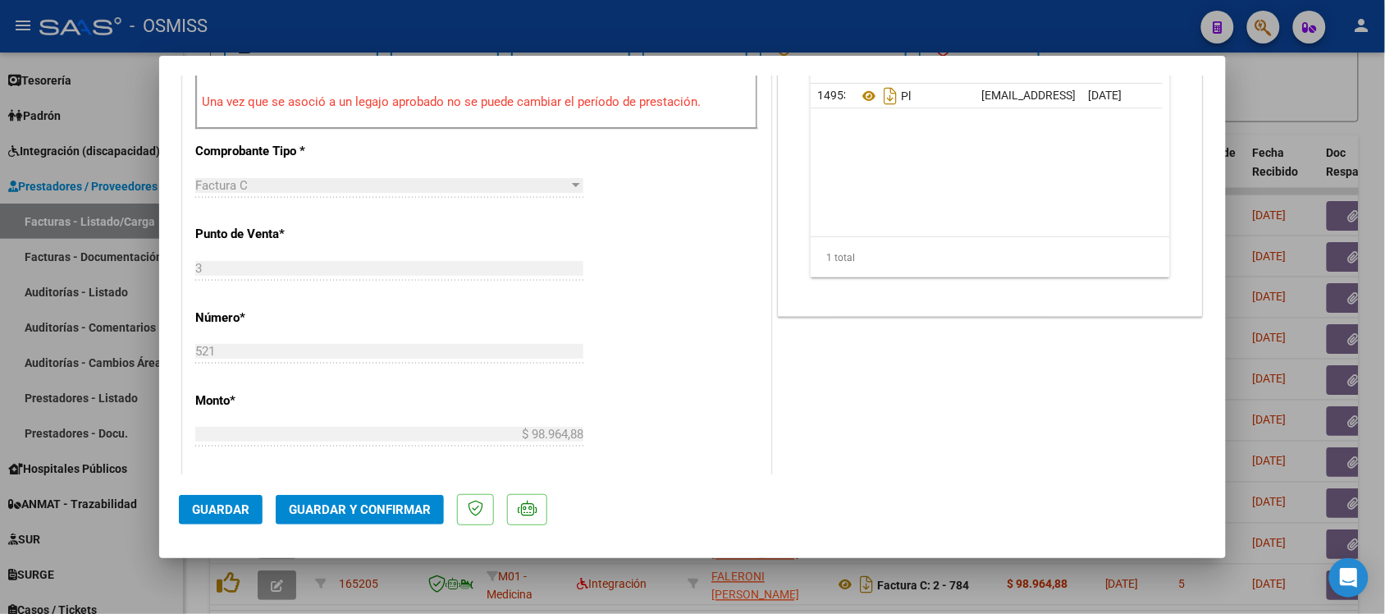
scroll to position [718, 0]
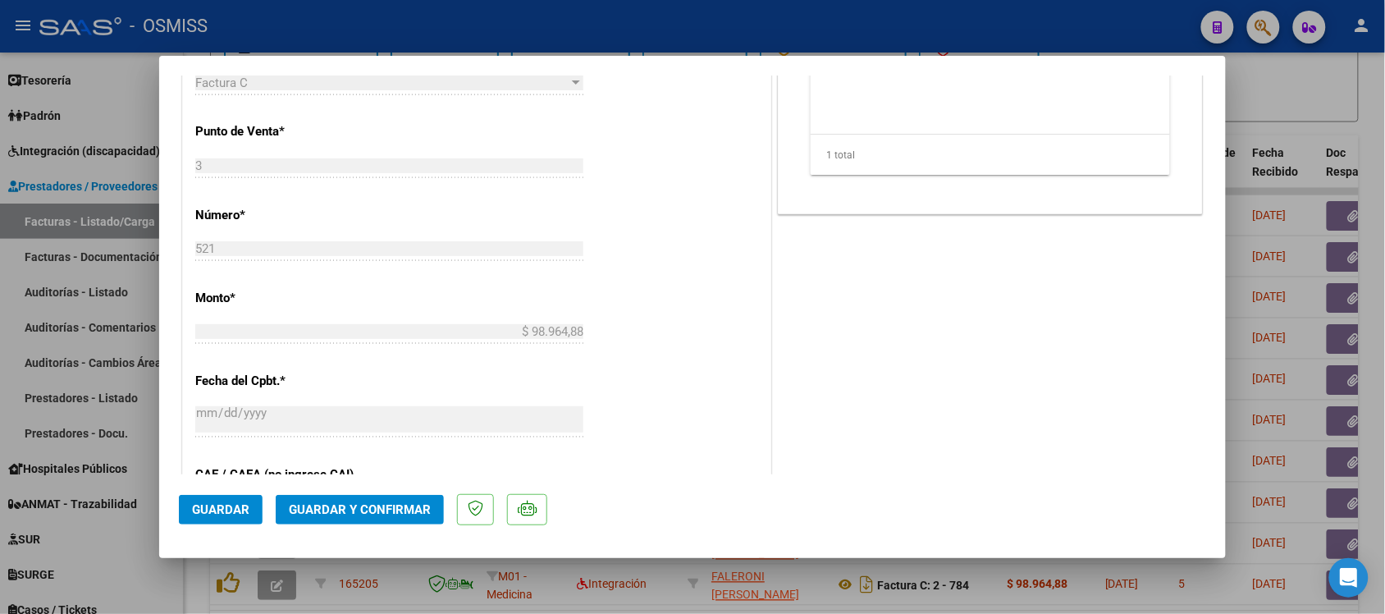
click at [378, 517] on button "Guardar y Confirmar" at bounding box center [360, 510] width 168 height 30
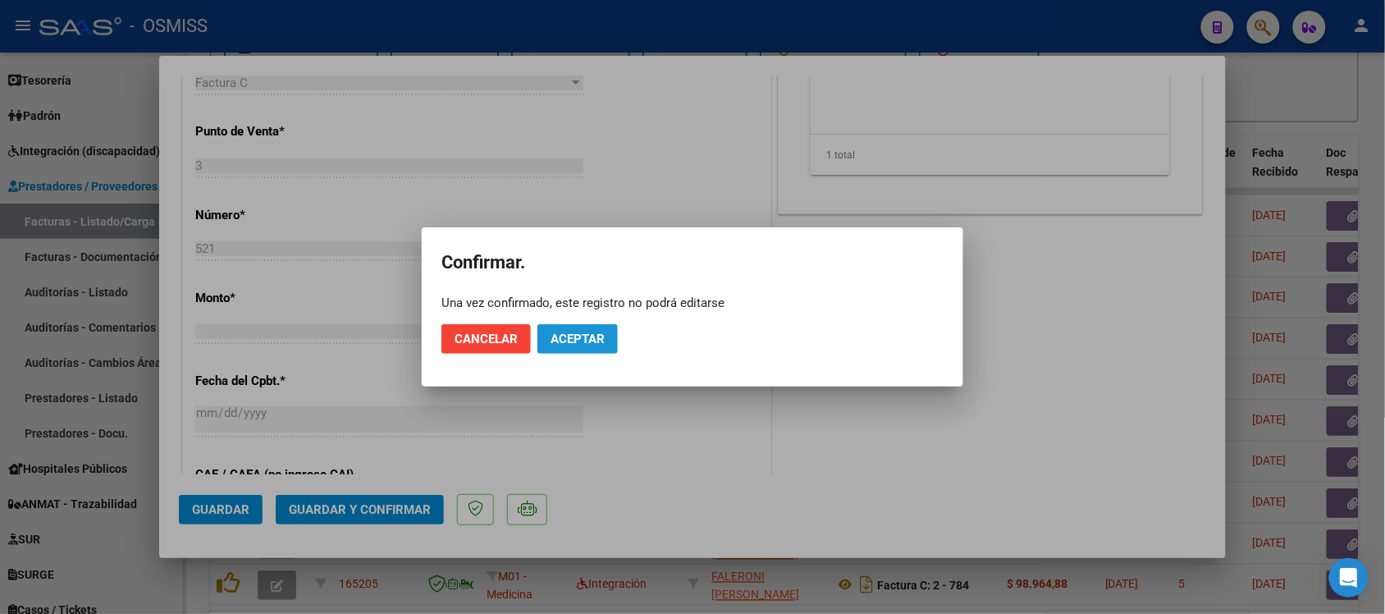
click at [600, 341] on span "Aceptar" at bounding box center [578, 338] width 54 height 15
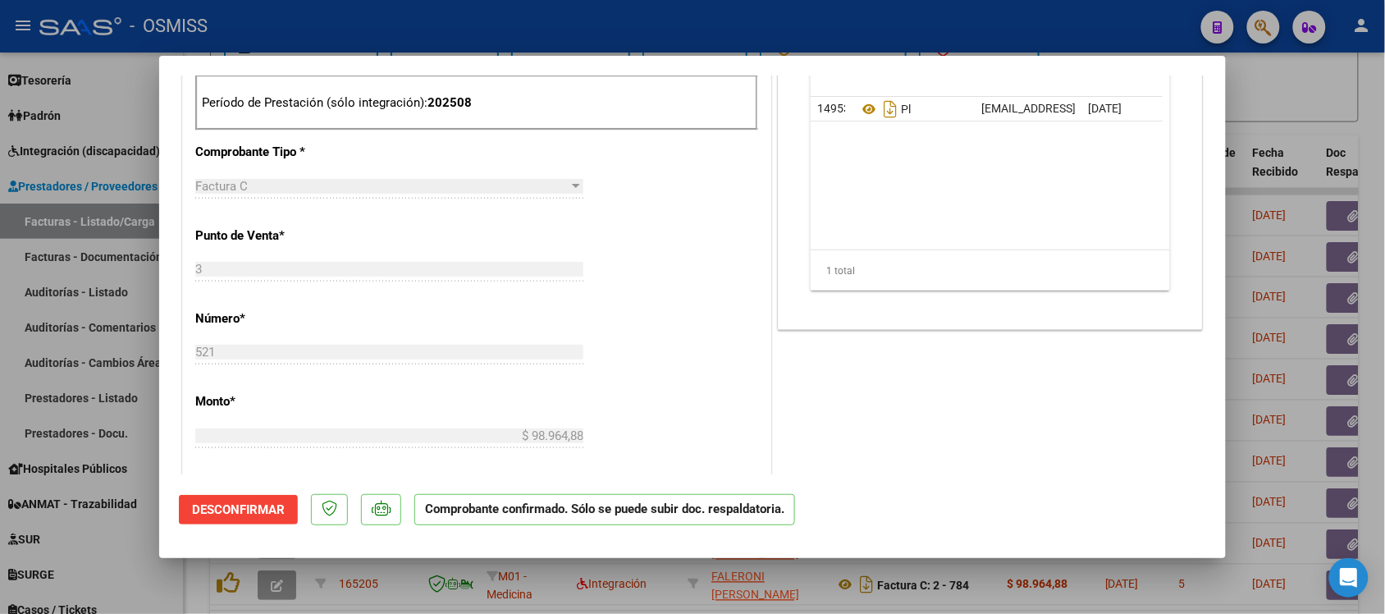
scroll to position [615, 0]
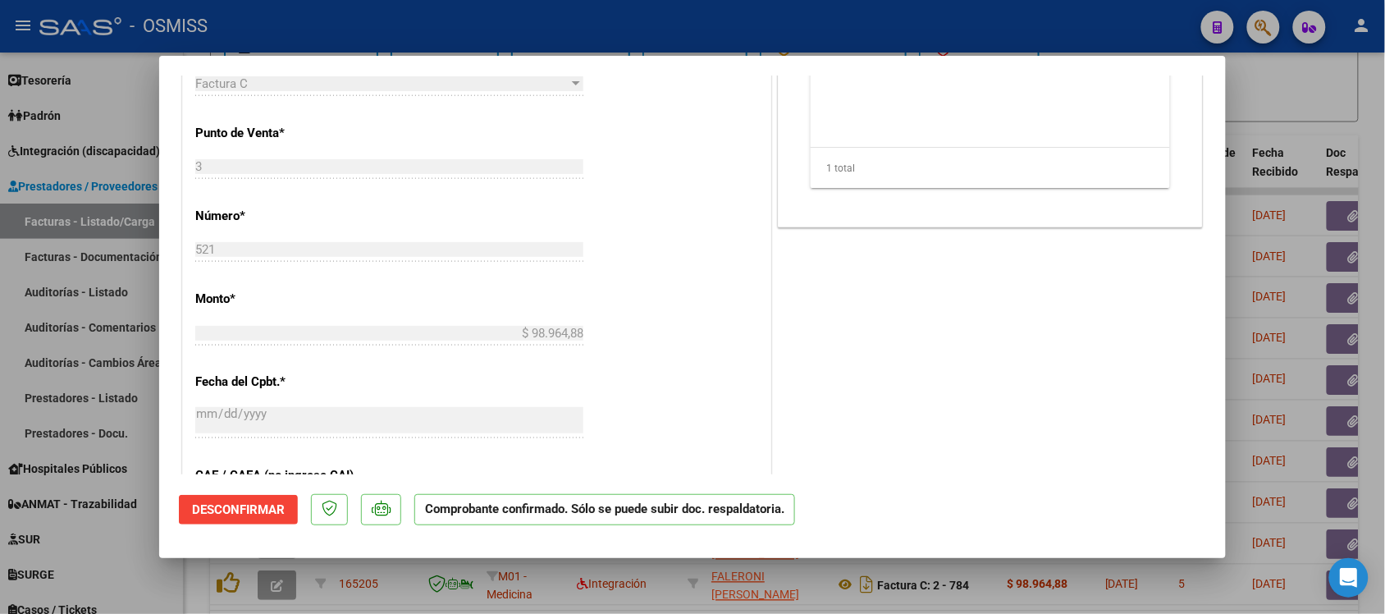
click at [1317, 88] on div at bounding box center [692, 307] width 1385 height 614
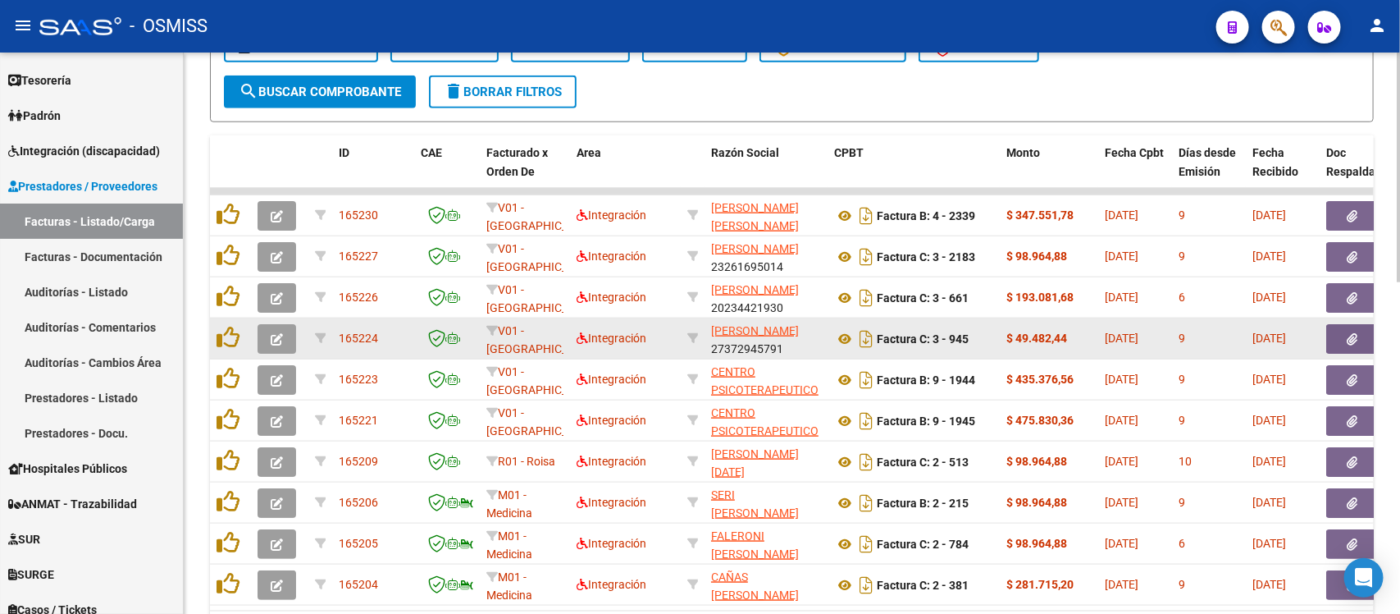
click at [277, 335] on icon "button" at bounding box center [277, 339] width 12 height 12
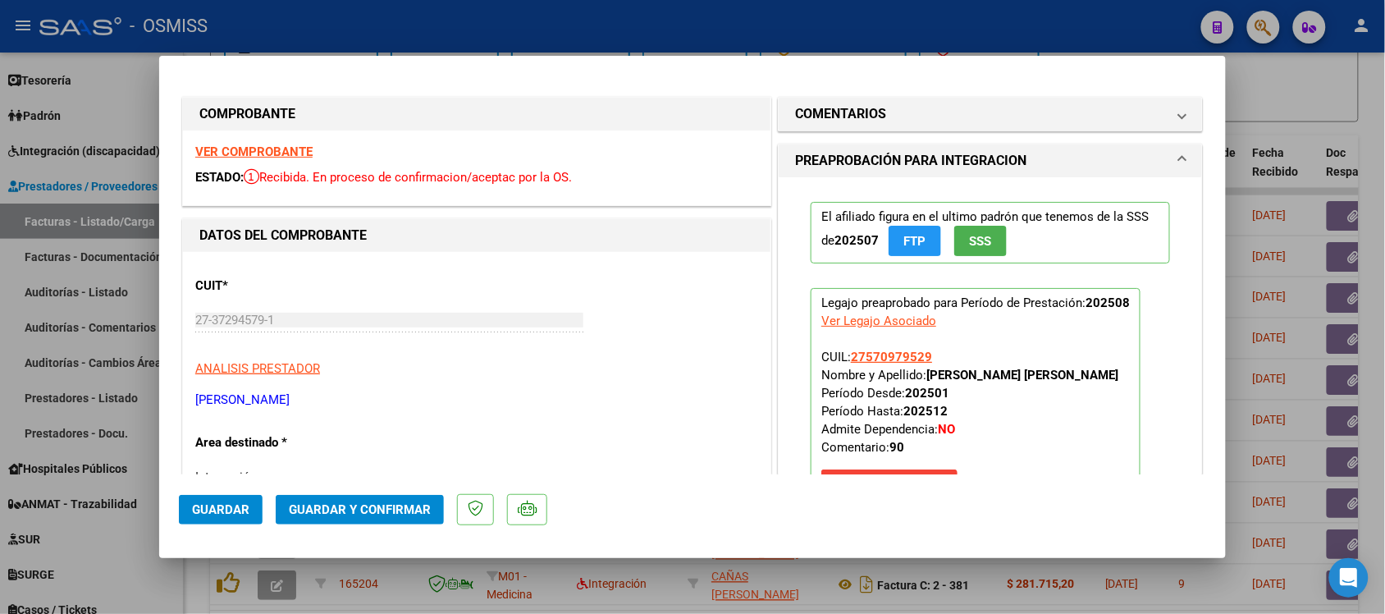
click at [273, 152] on strong "VER COMPROBANTE" at bounding box center [253, 151] width 117 height 15
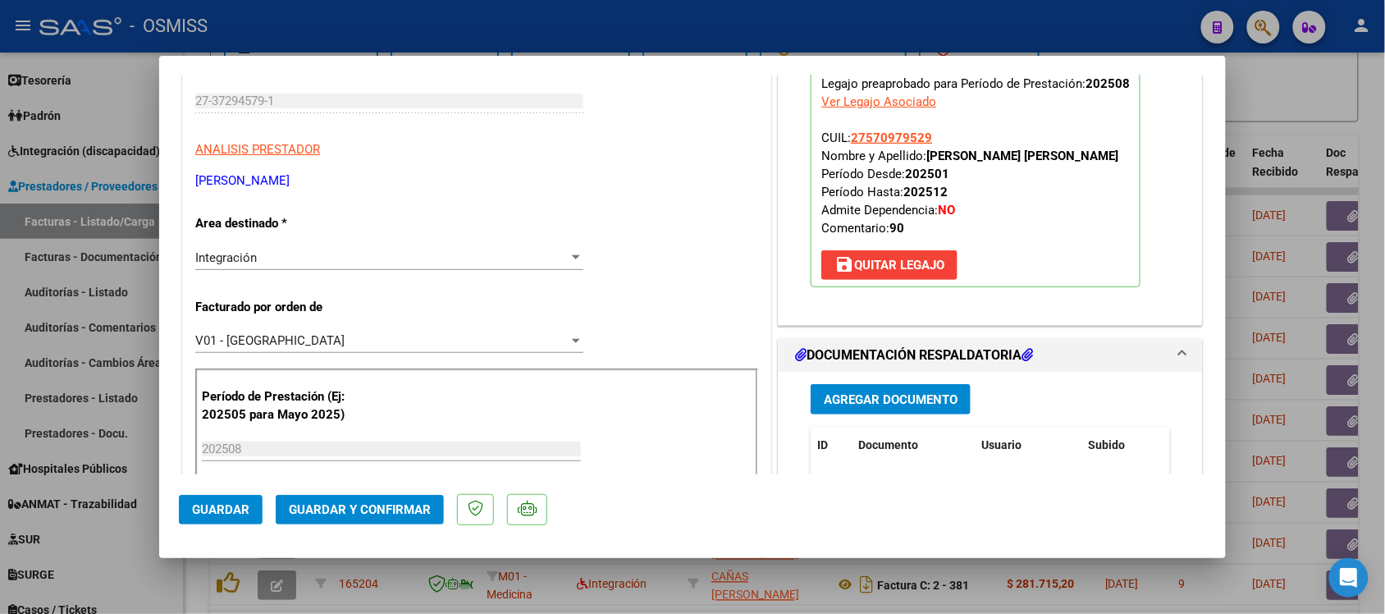
scroll to position [308, 0]
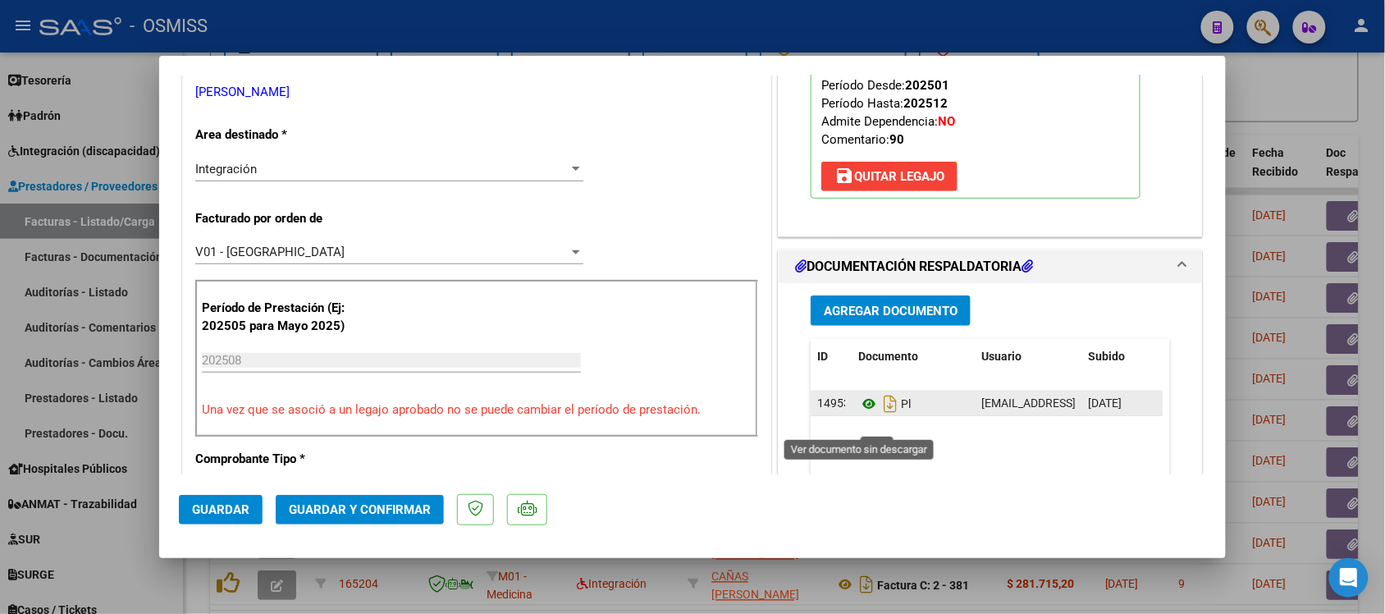
click at [858, 413] on icon at bounding box center [868, 404] width 21 height 20
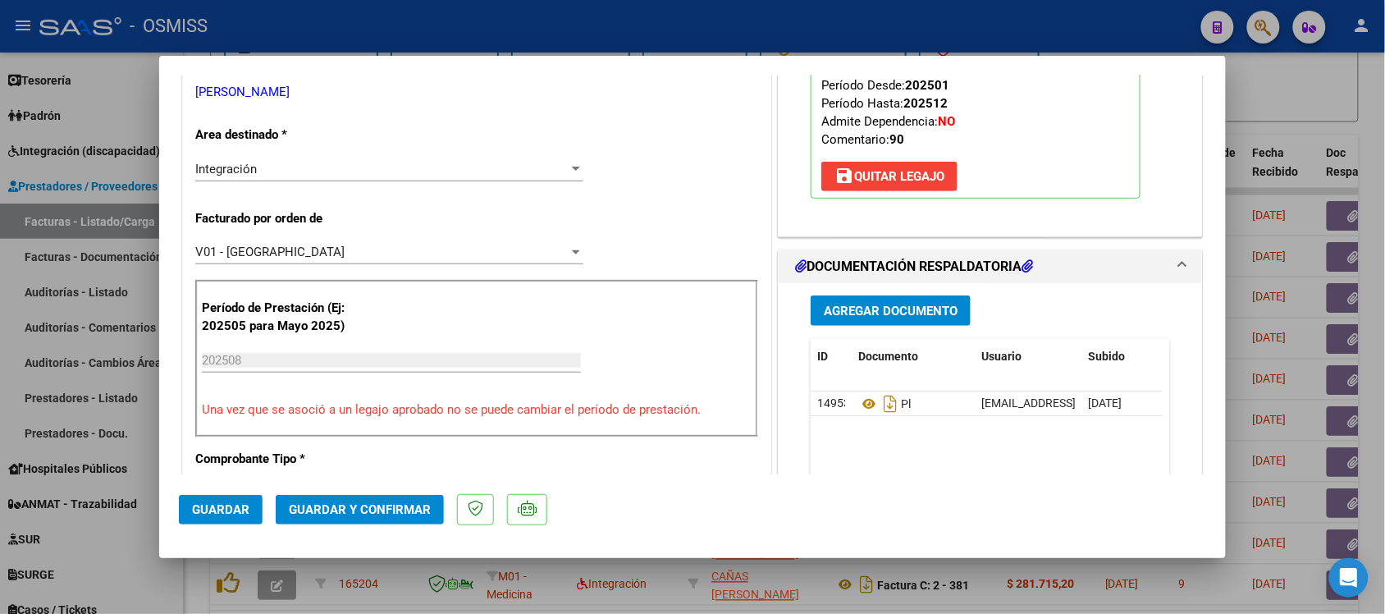
scroll to position [0, 0]
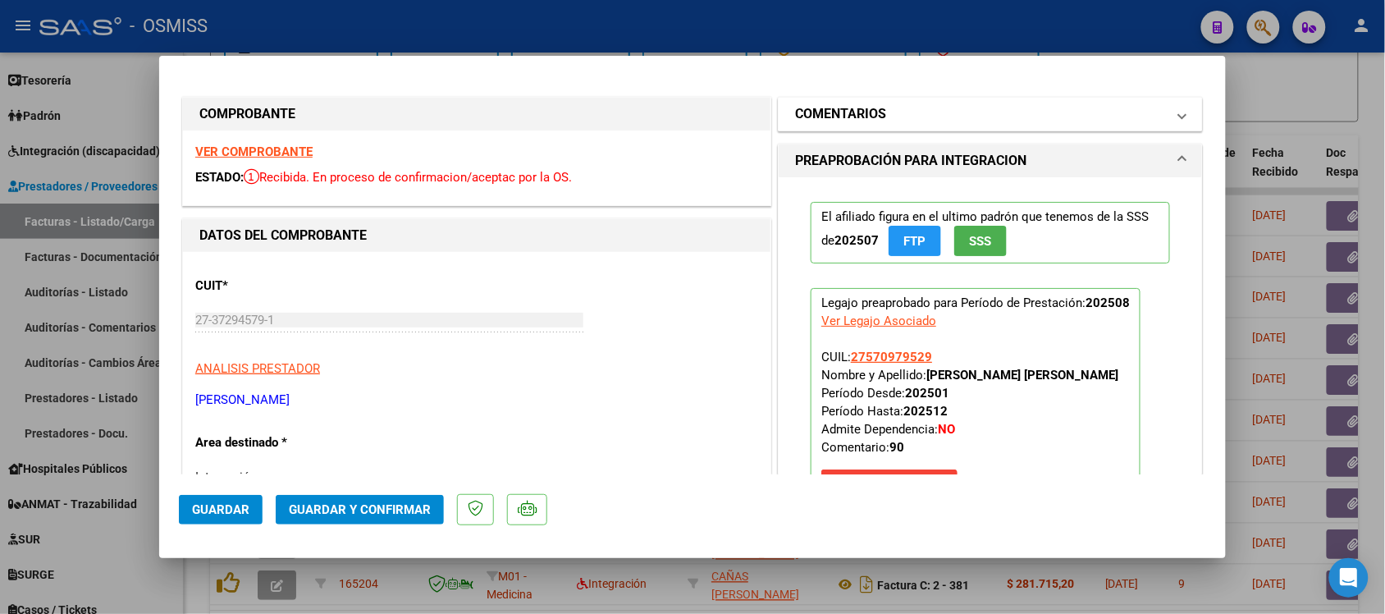
click at [827, 112] on h1 "COMENTARIOS" at bounding box center [840, 114] width 91 height 20
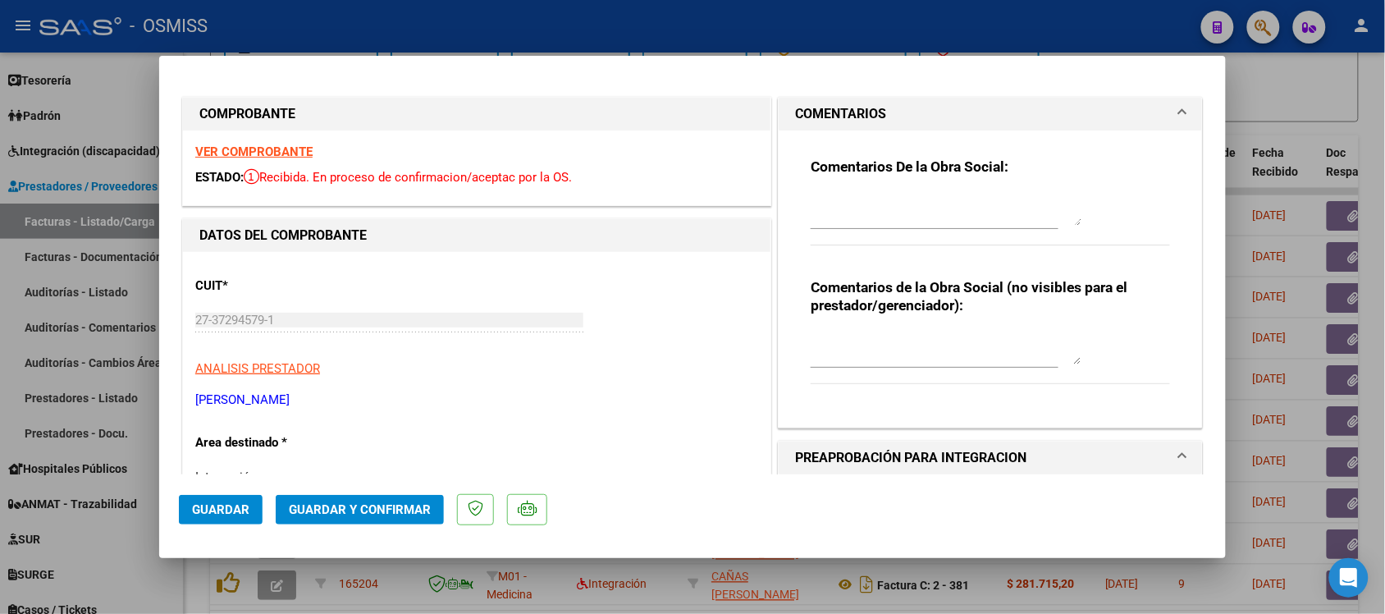
click at [827, 112] on h1 "COMENTARIOS" at bounding box center [840, 114] width 91 height 20
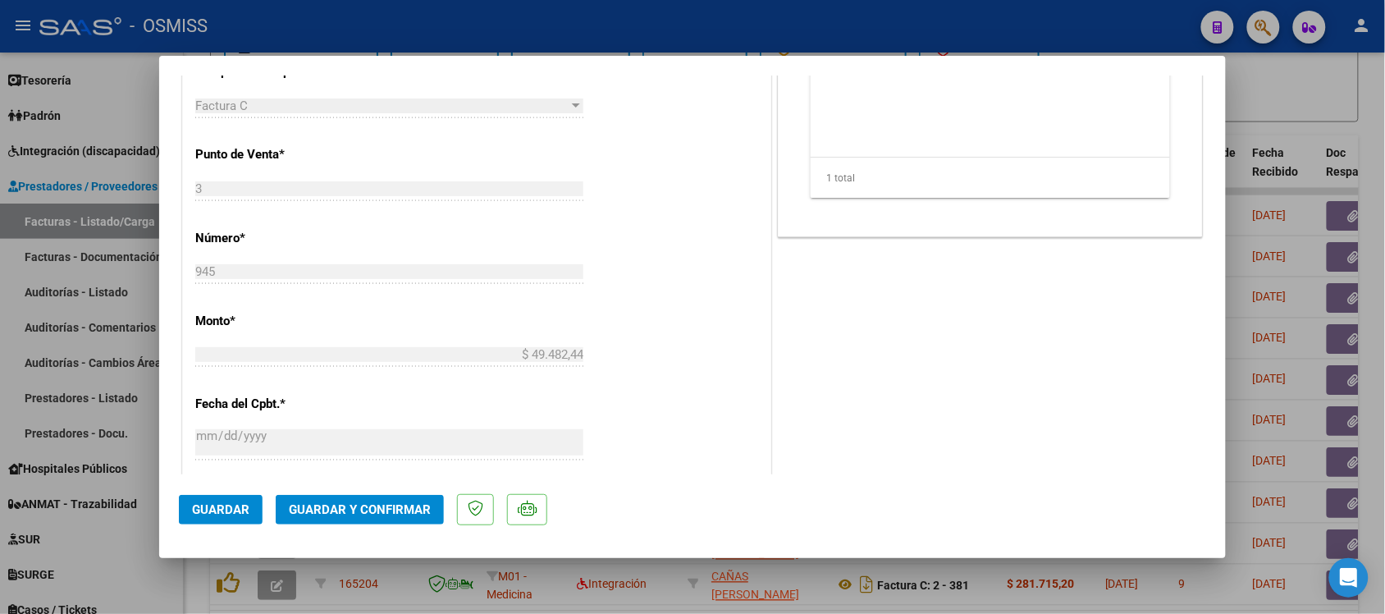
scroll to position [718, 0]
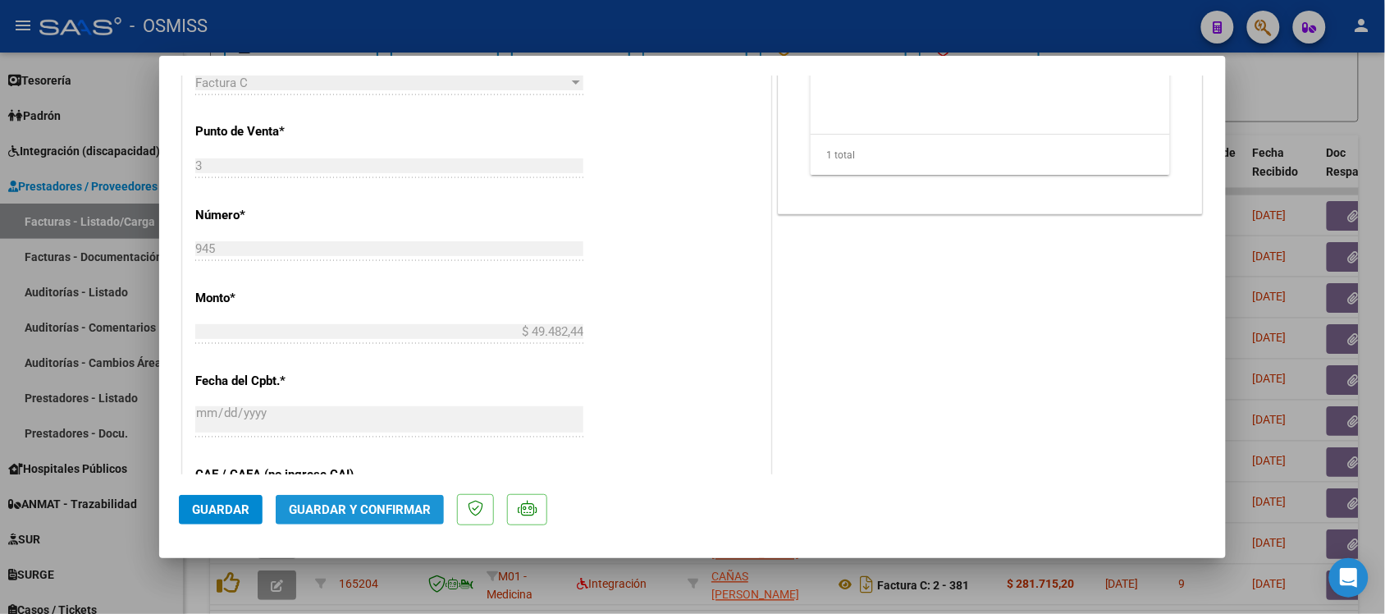
click at [399, 506] on span "Guardar y Confirmar" at bounding box center [360, 509] width 142 height 15
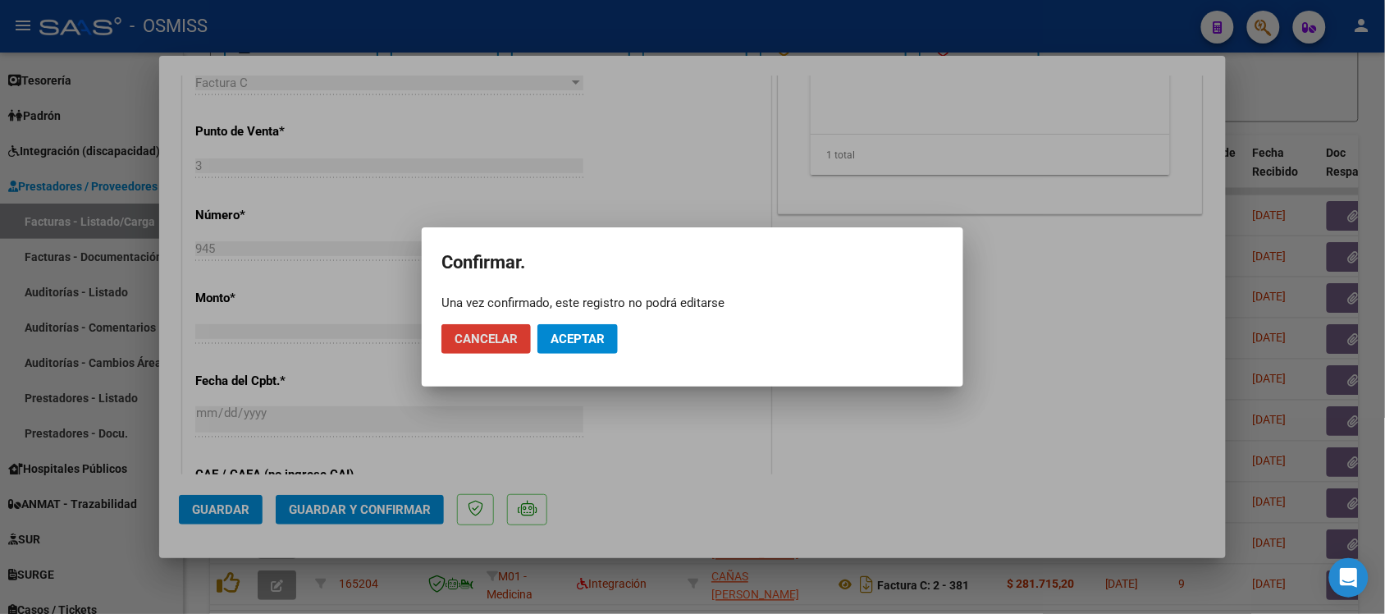
click at [587, 337] on span "Aceptar" at bounding box center [578, 338] width 54 height 15
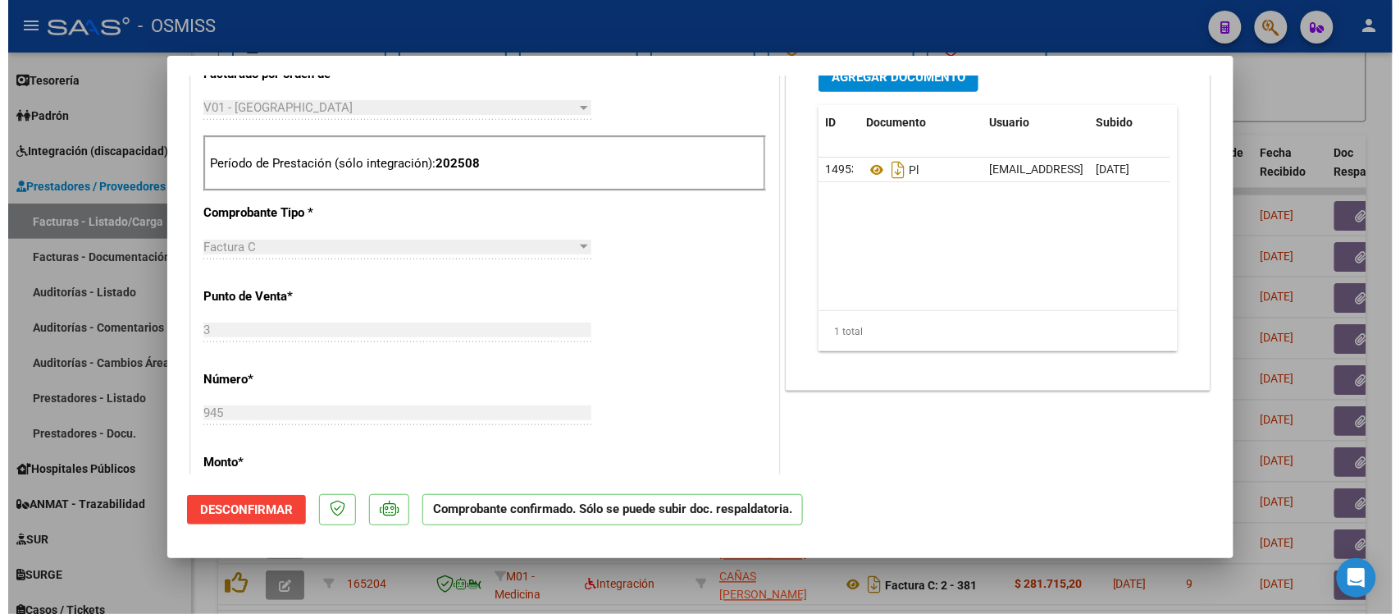
scroll to position [513, 0]
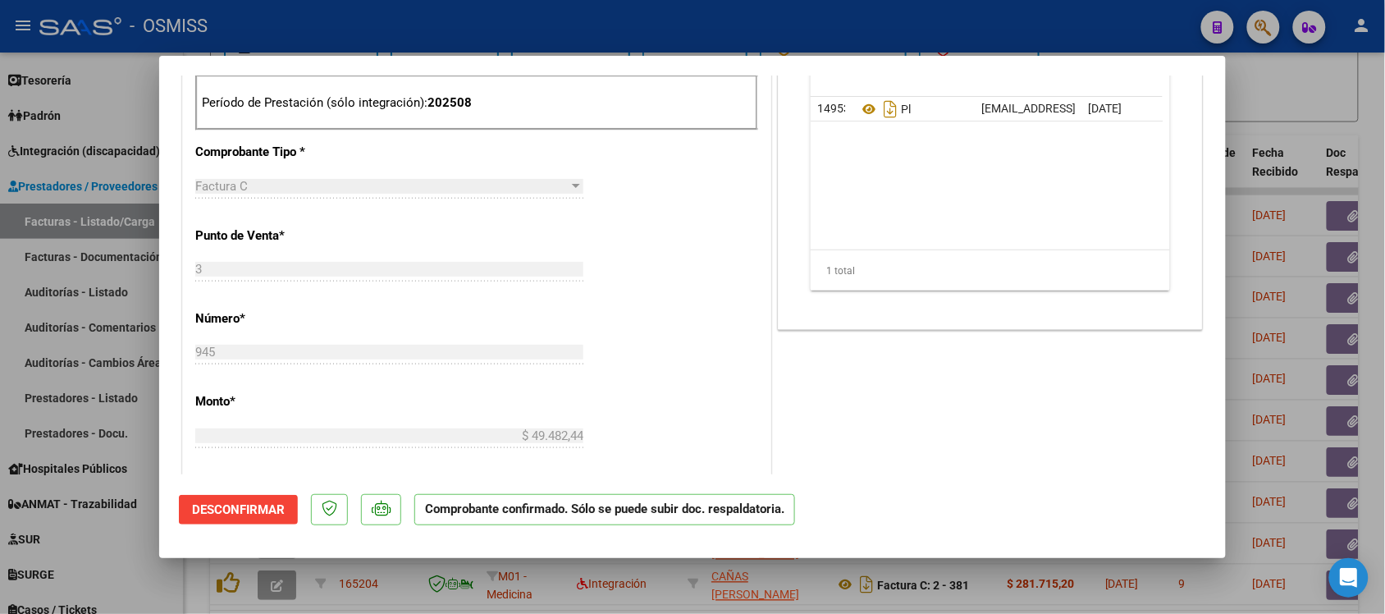
click at [1334, 105] on div at bounding box center [692, 307] width 1385 height 614
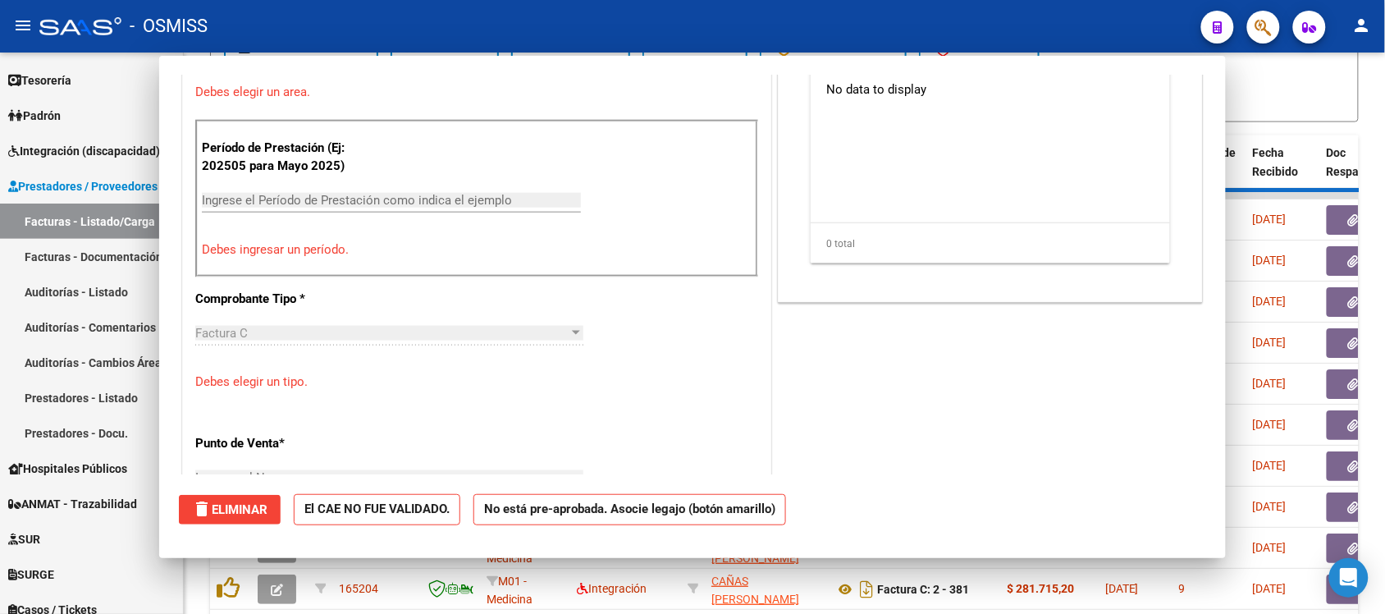
scroll to position [0, 0]
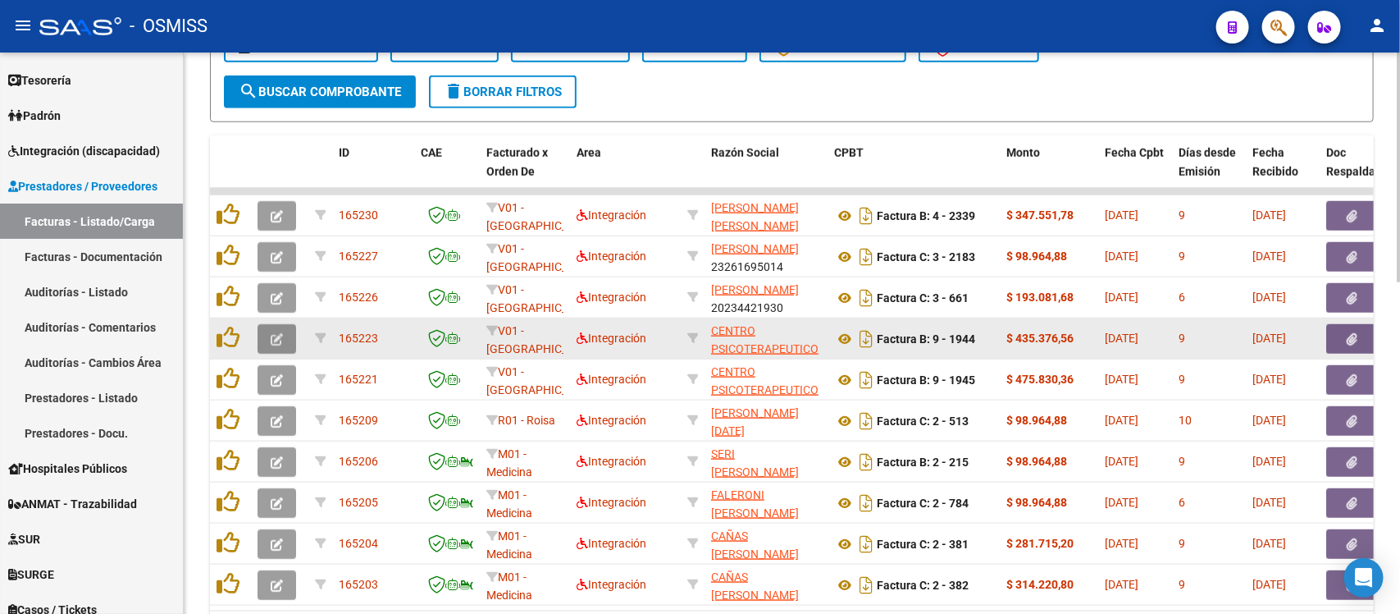
click at [283, 325] on button "button" at bounding box center [277, 339] width 39 height 30
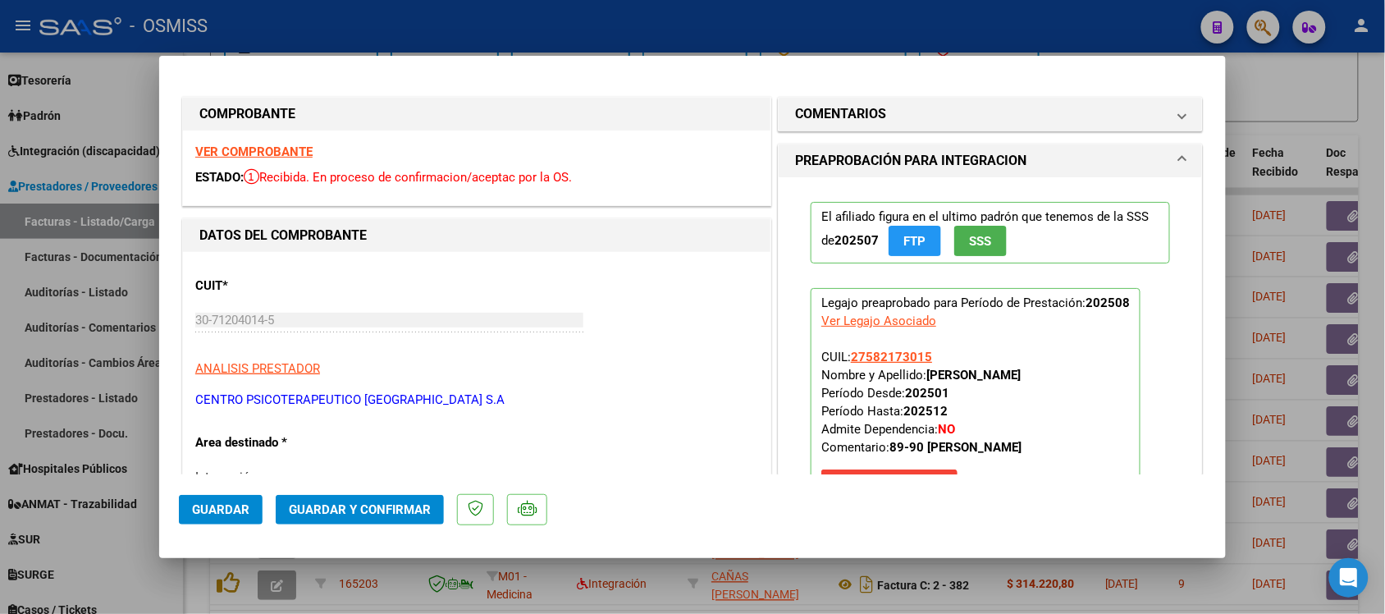
click at [257, 148] on strong "VER COMPROBANTE" at bounding box center [253, 151] width 117 height 15
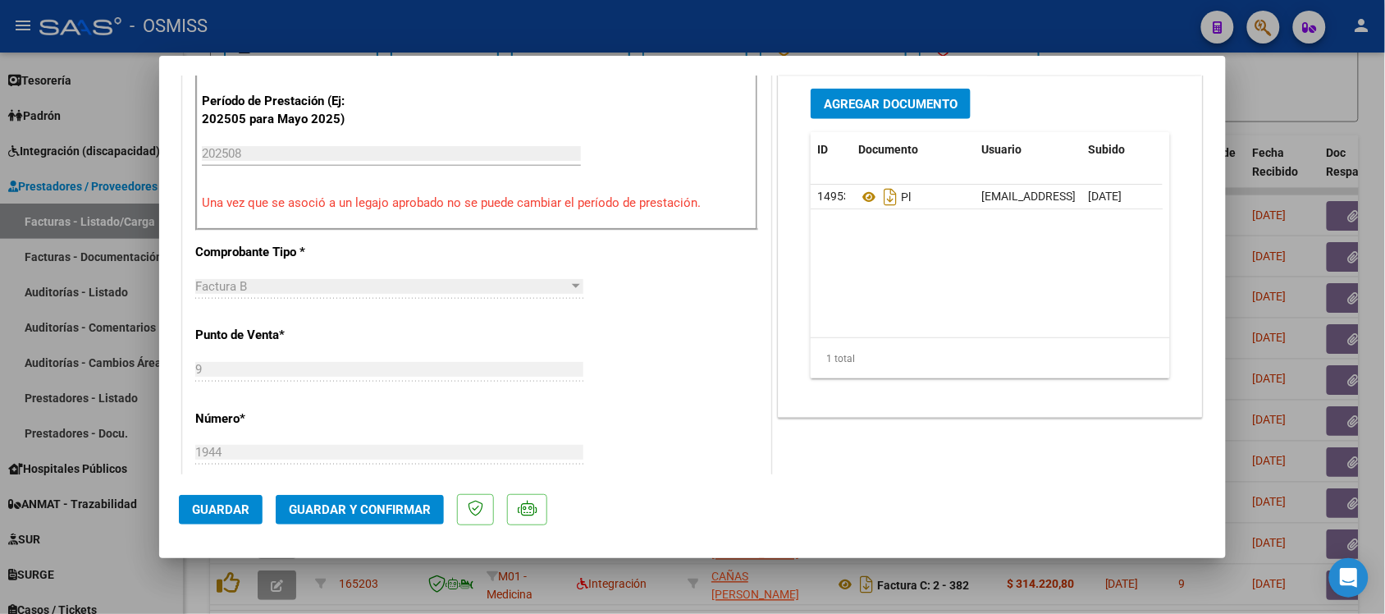
scroll to position [615, 0]
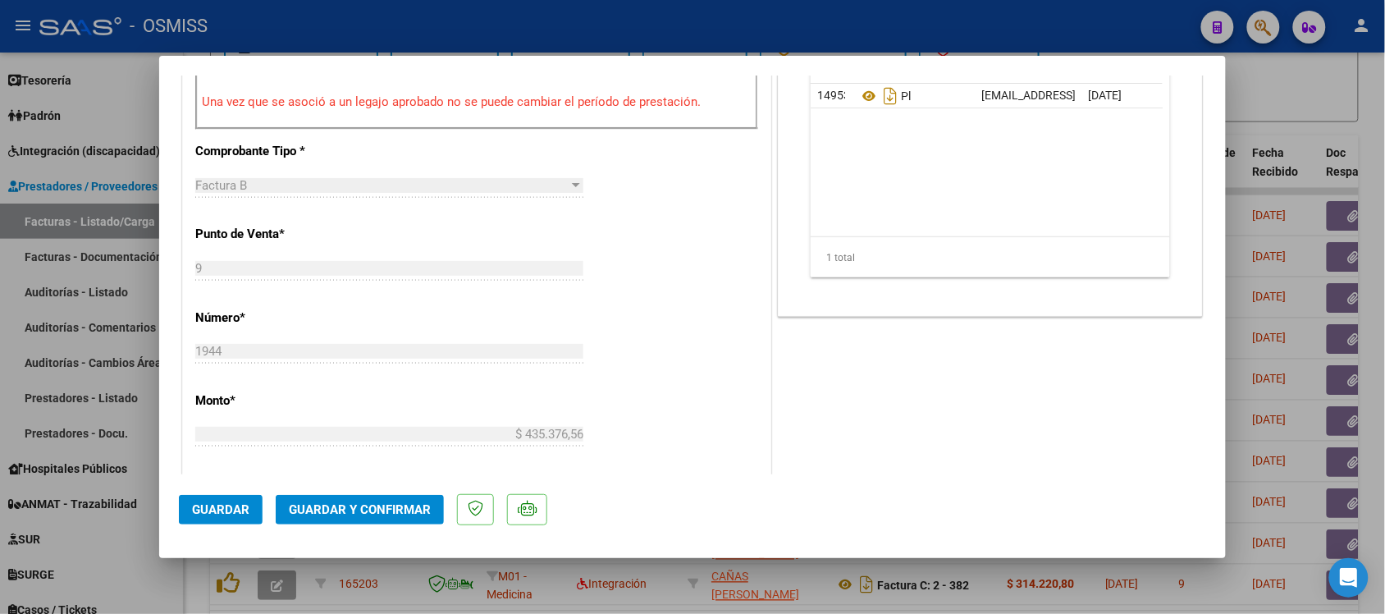
click at [1284, 133] on div at bounding box center [692, 307] width 1385 height 614
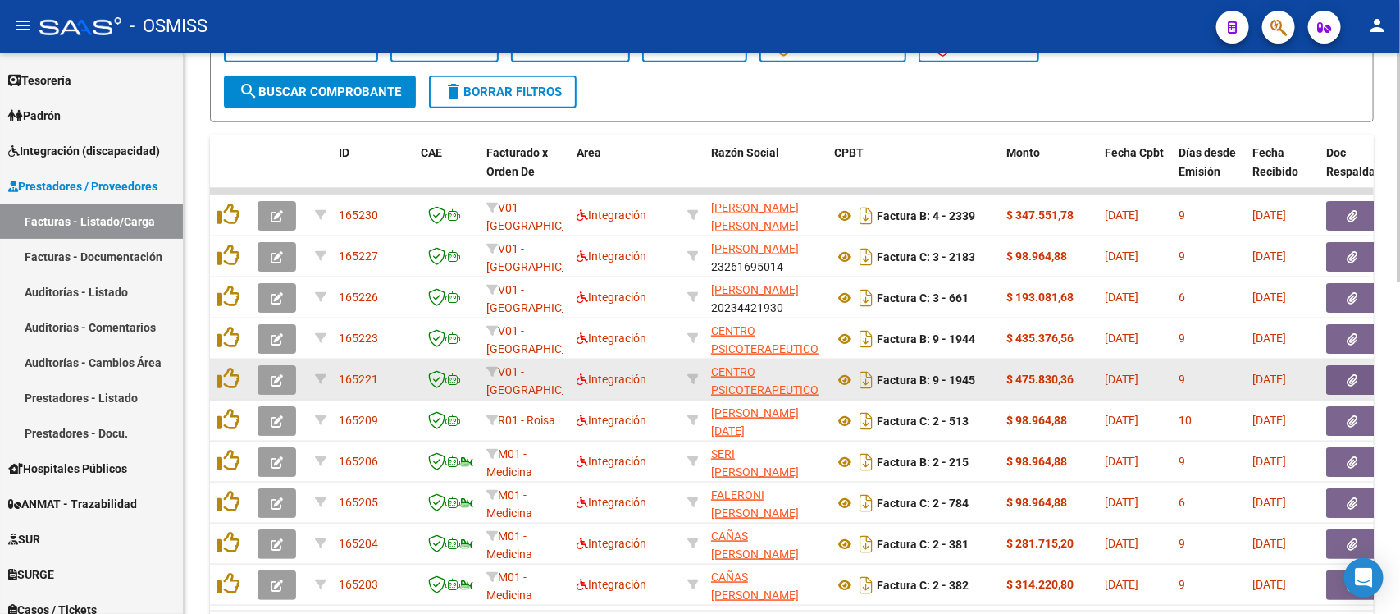
click at [286, 366] on button "button" at bounding box center [277, 380] width 39 height 30
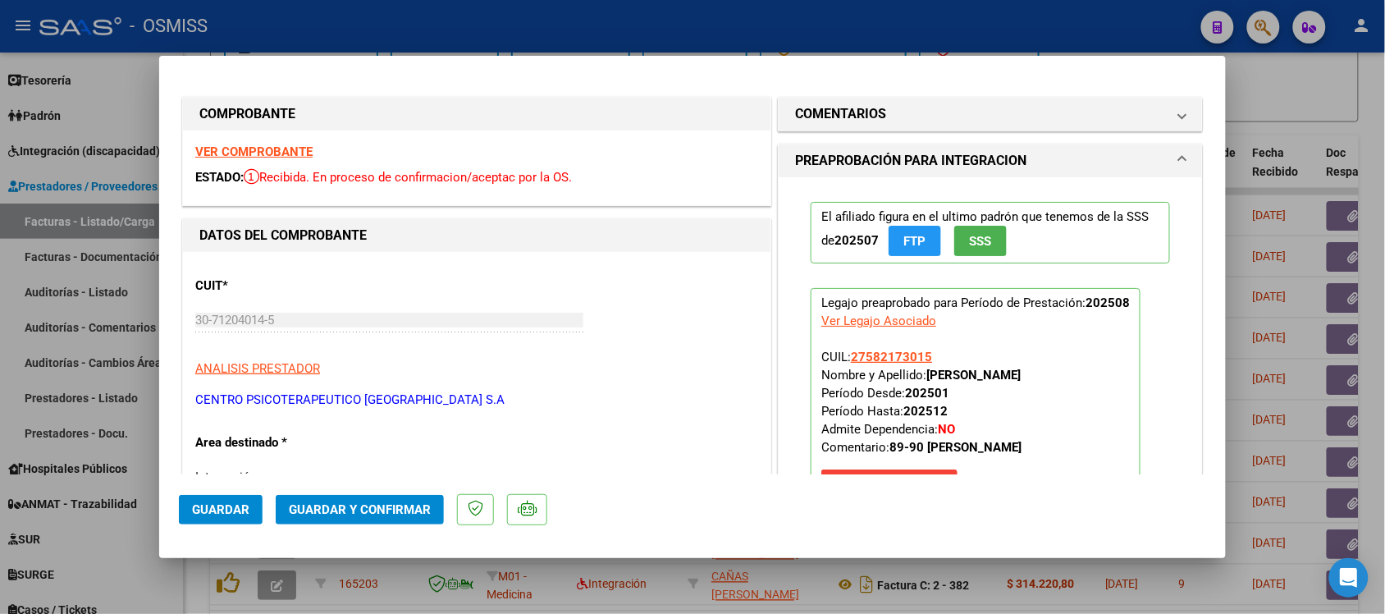
click at [244, 148] on strong "VER COMPROBANTE" at bounding box center [253, 151] width 117 height 15
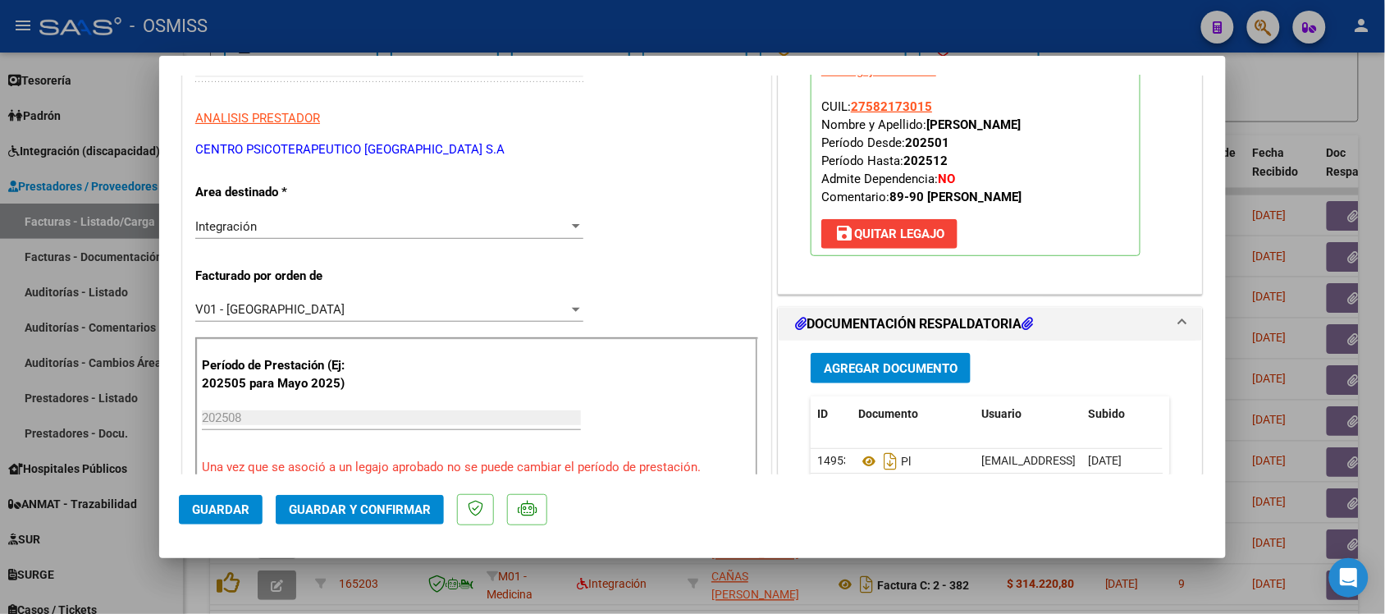
scroll to position [308, 0]
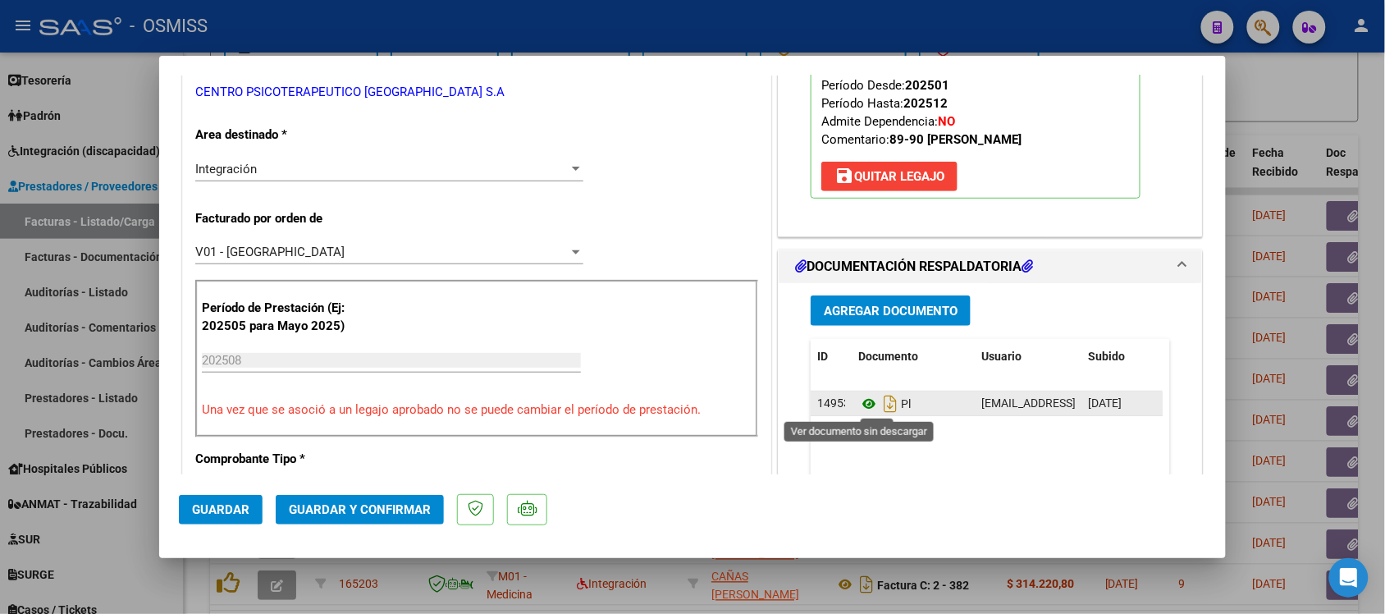
click at [863, 404] on icon at bounding box center [868, 404] width 21 height 20
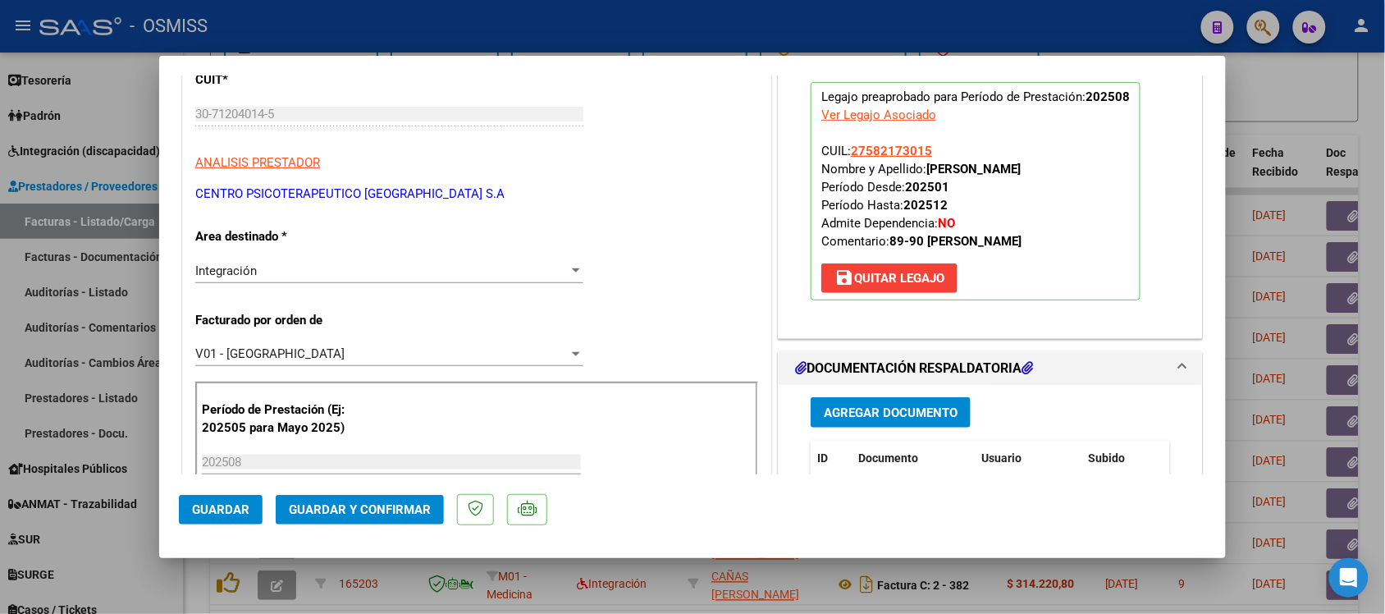
scroll to position [0, 0]
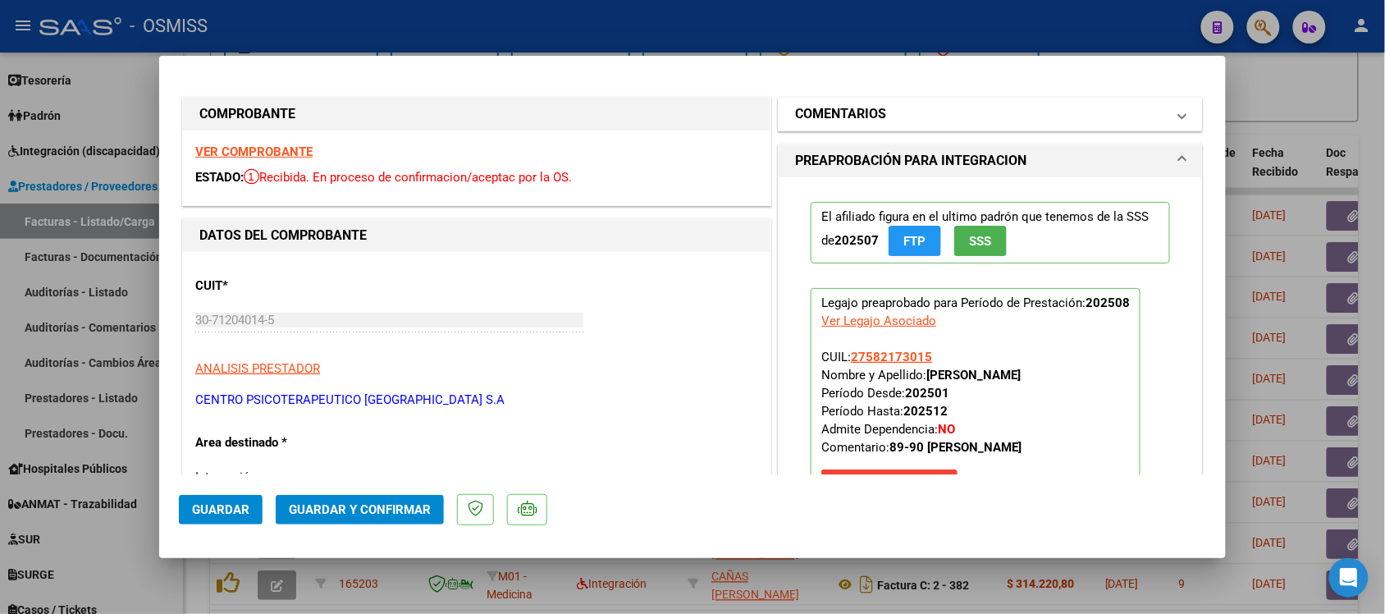
click at [850, 105] on h1 "COMENTARIOS" at bounding box center [840, 114] width 91 height 20
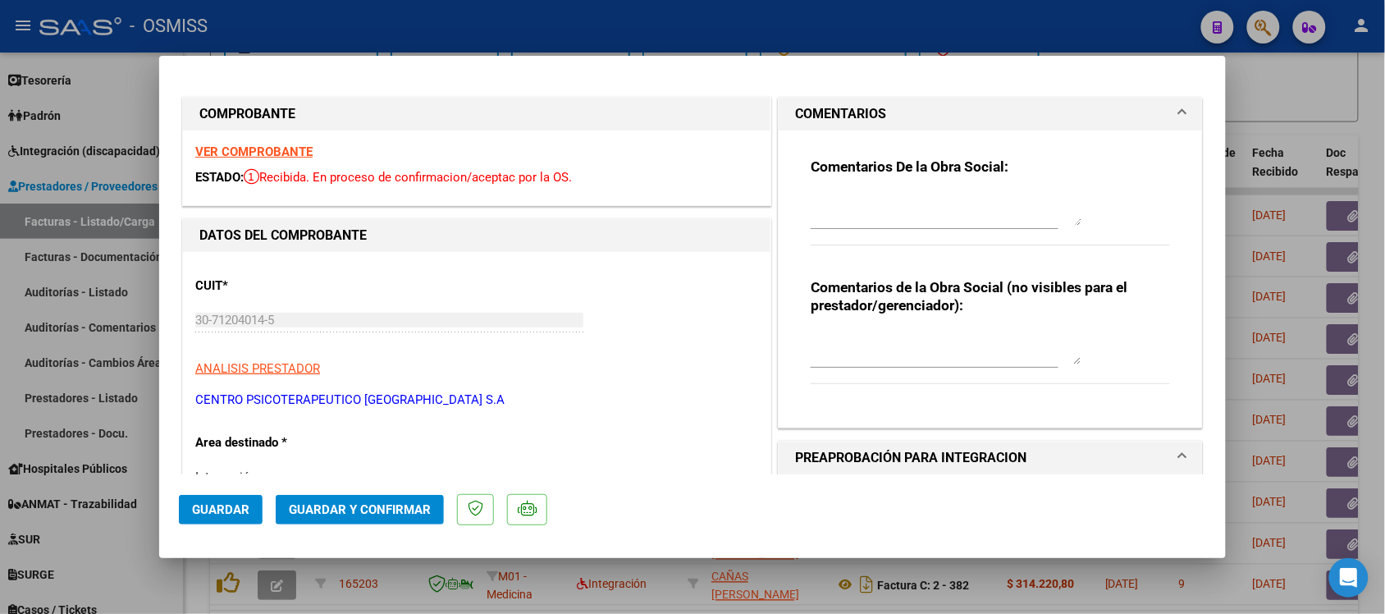
click at [837, 101] on mat-expansion-panel-header "COMENTARIOS" at bounding box center [990, 114] width 423 height 33
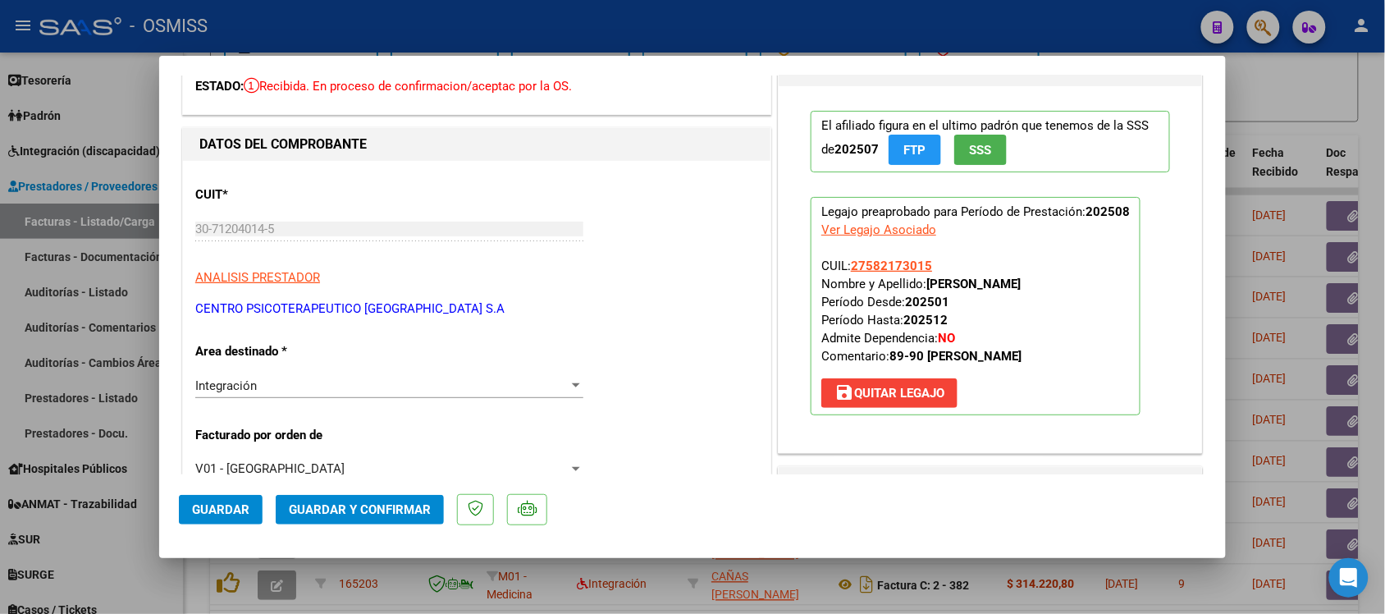
scroll to position [103, 0]
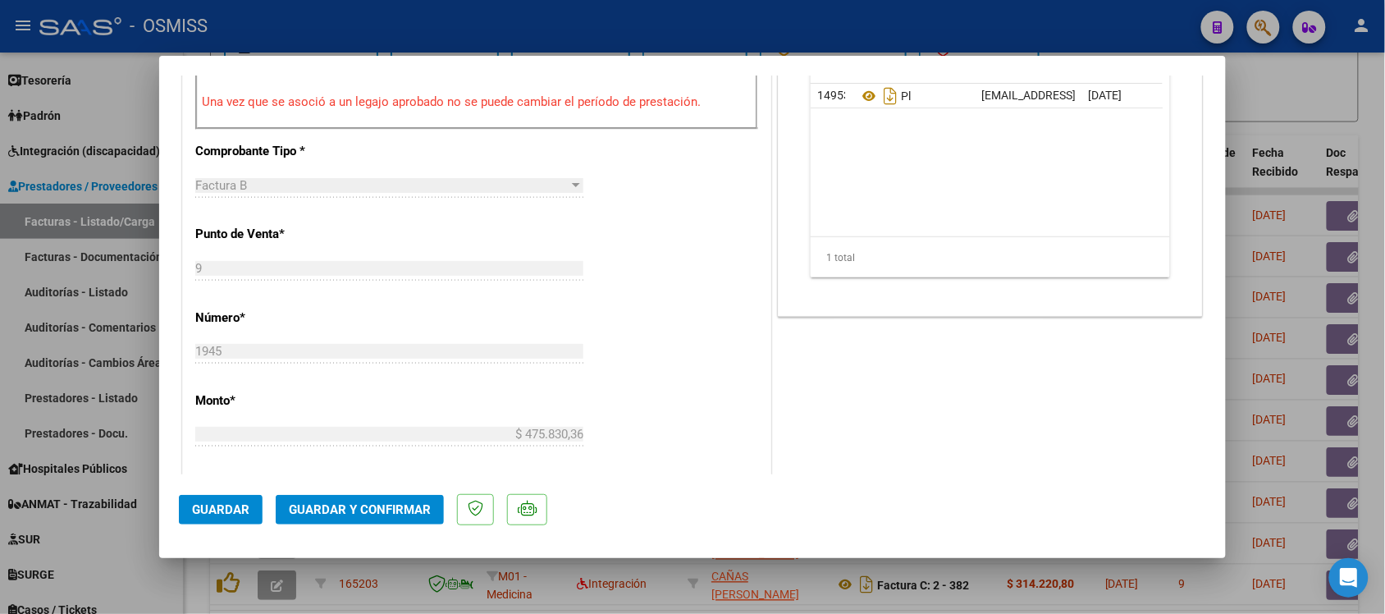
scroll to position [718, 0]
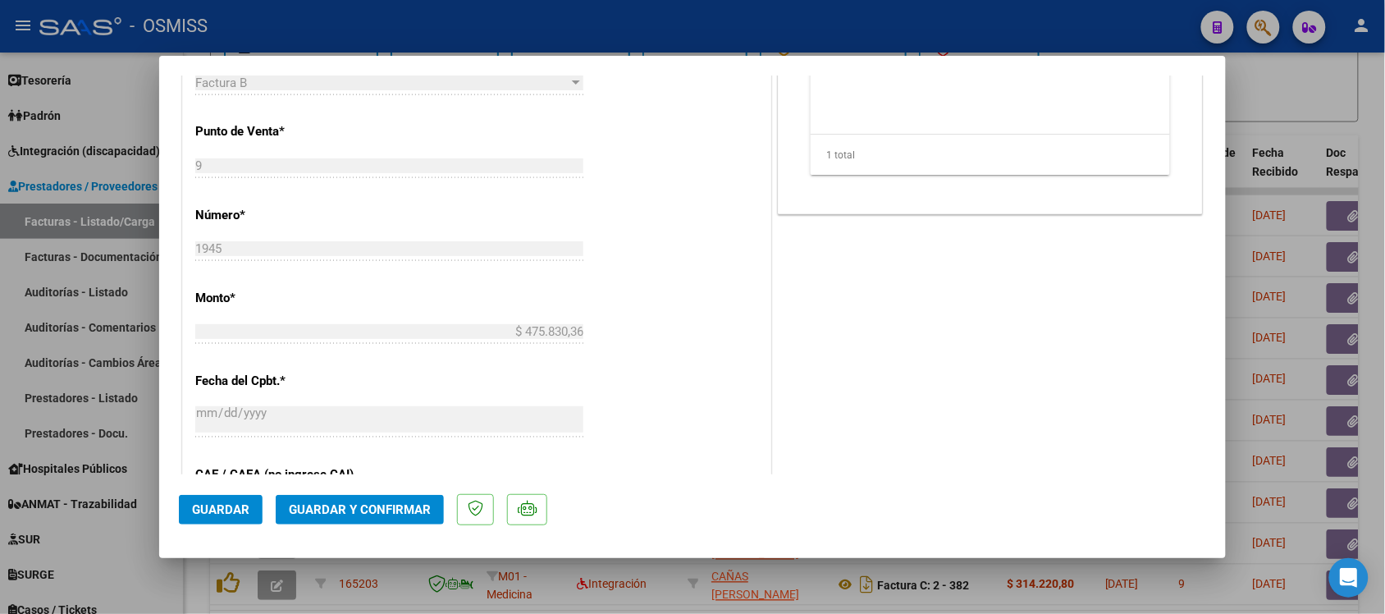
click at [416, 518] on button "Guardar y Confirmar" at bounding box center [360, 510] width 168 height 30
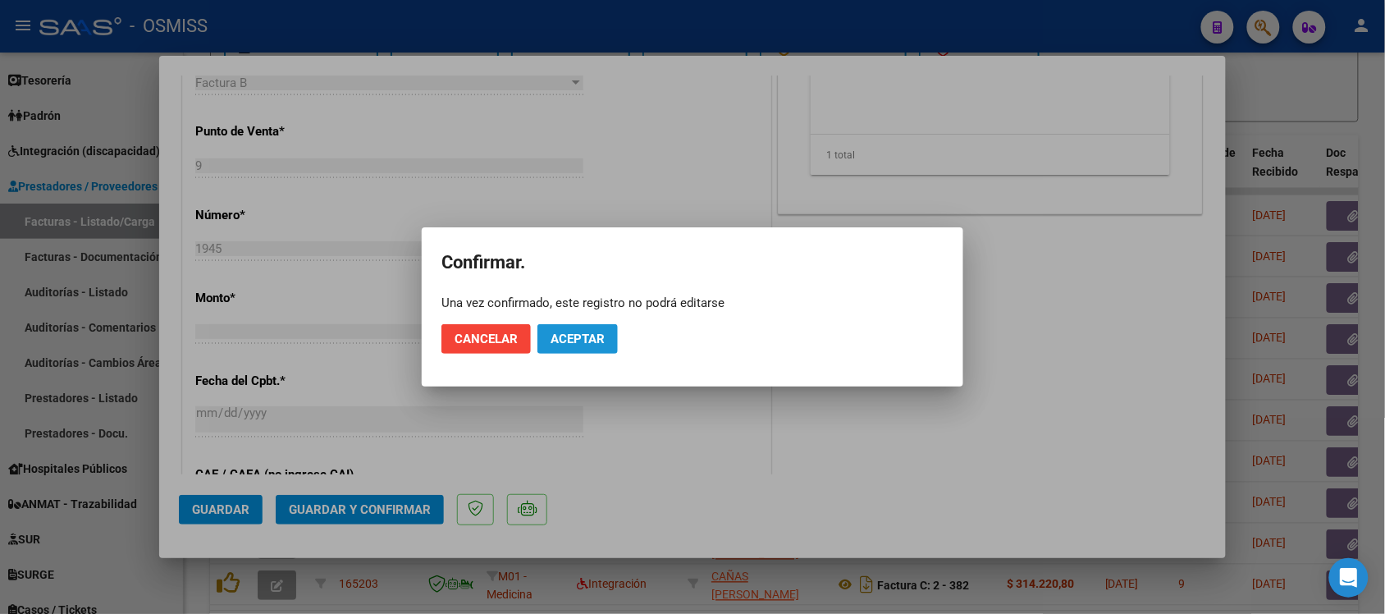
click at [601, 343] on span "Aceptar" at bounding box center [578, 338] width 54 height 15
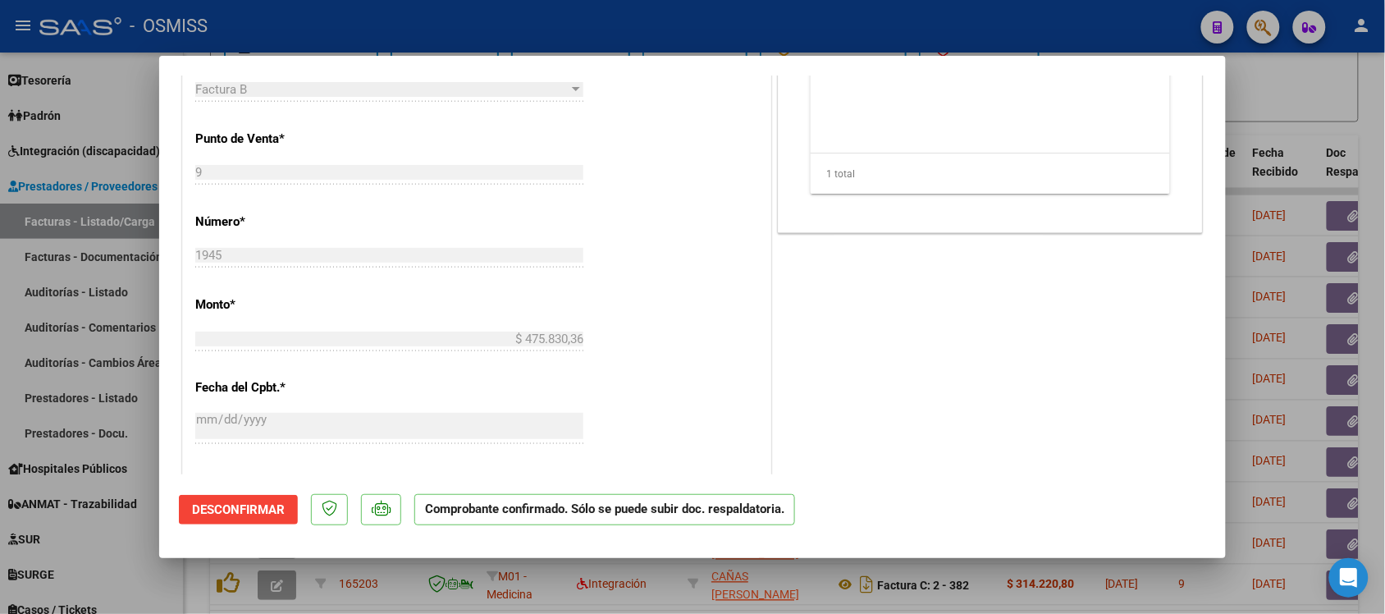
scroll to position [615, 0]
click at [1298, 108] on div at bounding box center [692, 307] width 1385 height 614
type input "$ 0,00"
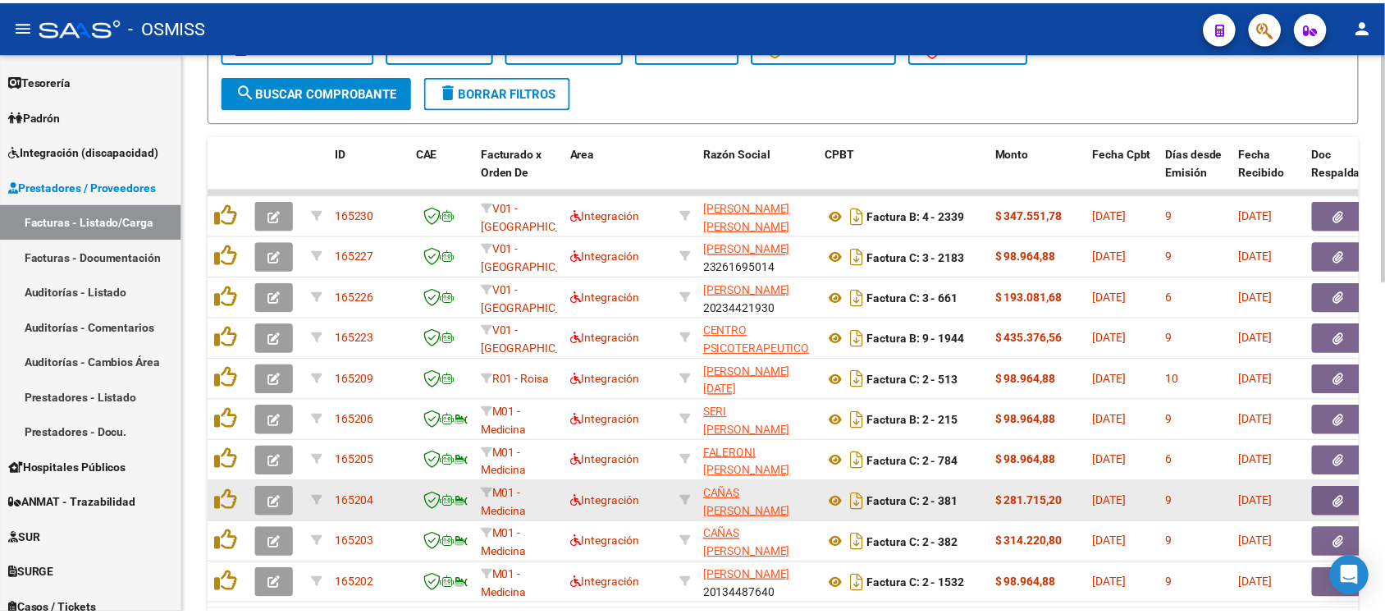
scroll to position [811, 0]
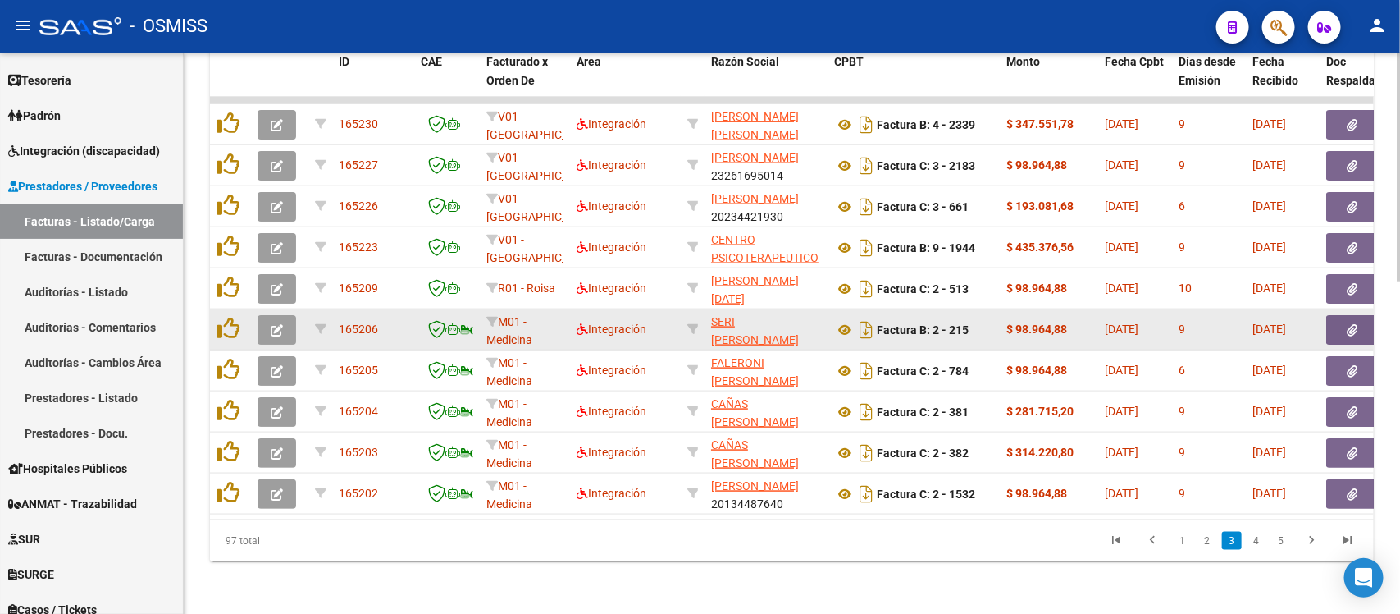
click at [267, 315] on button "button" at bounding box center [277, 330] width 39 height 30
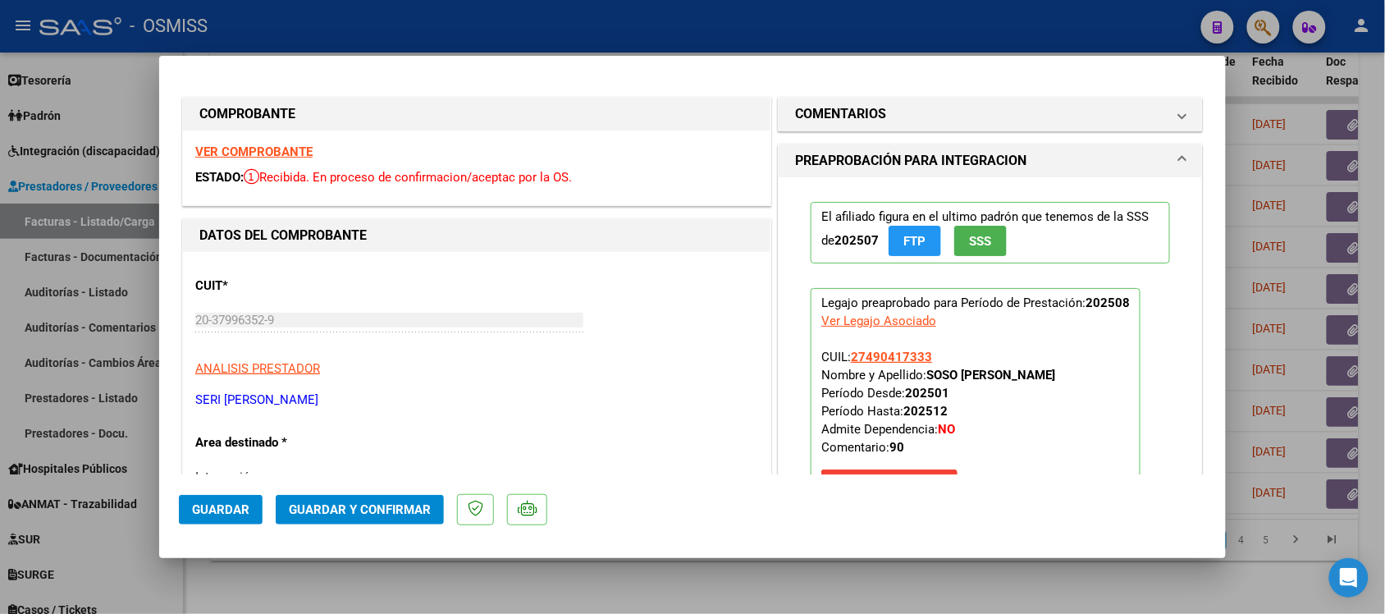
click at [286, 152] on strong "VER COMPROBANTE" at bounding box center [253, 151] width 117 height 15
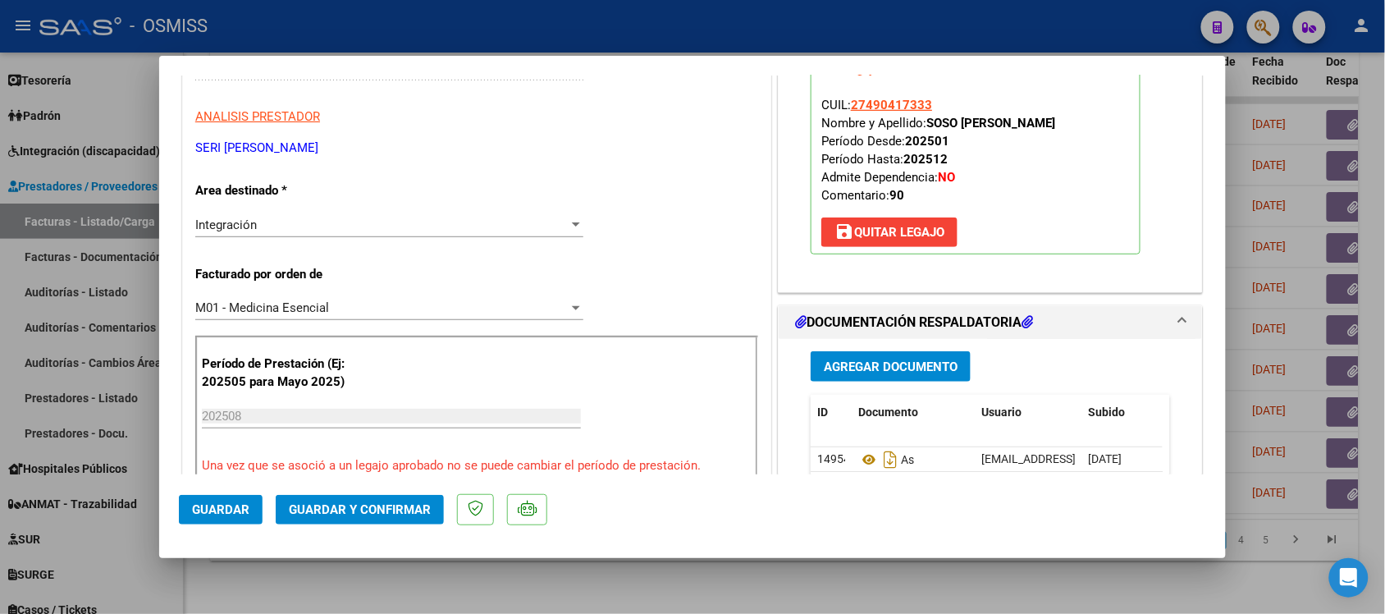
scroll to position [308, 0]
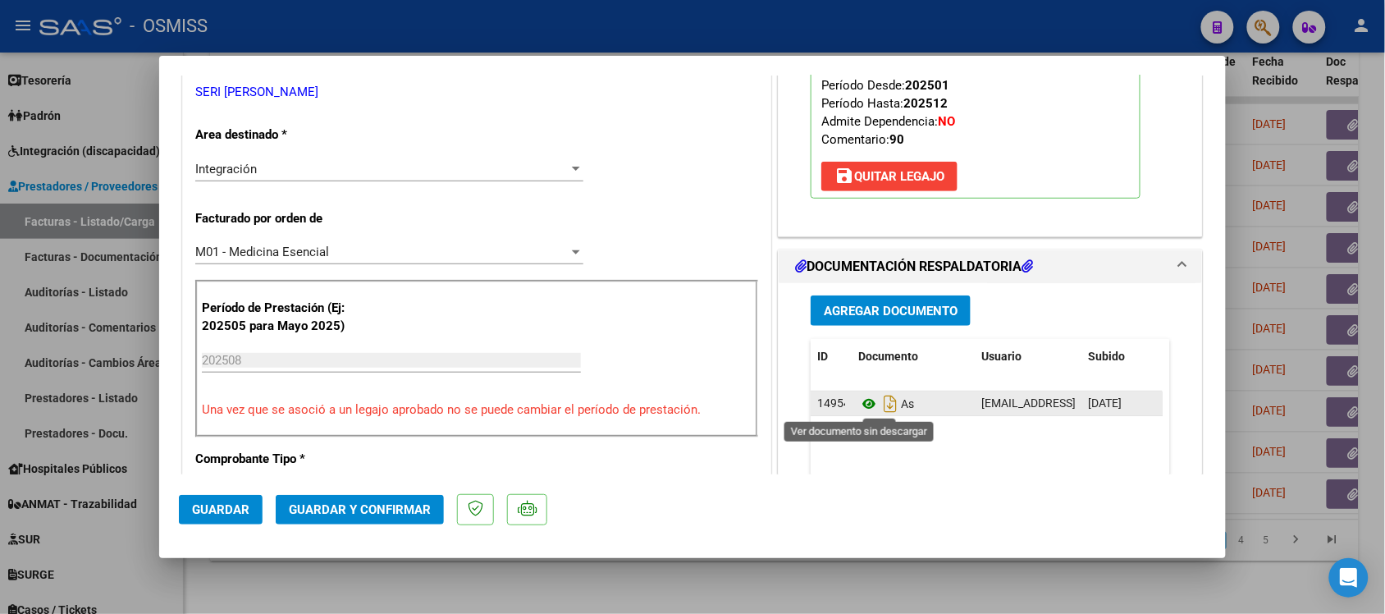
click at [858, 406] on icon at bounding box center [868, 404] width 21 height 20
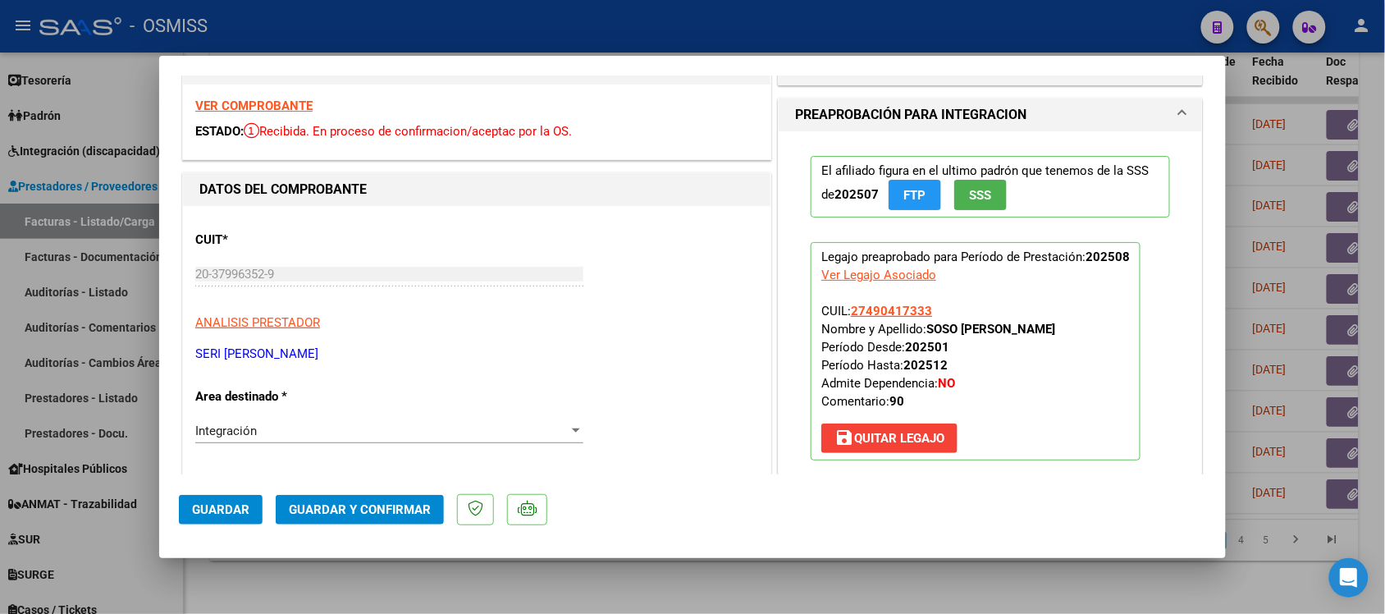
scroll to position [0, 0]
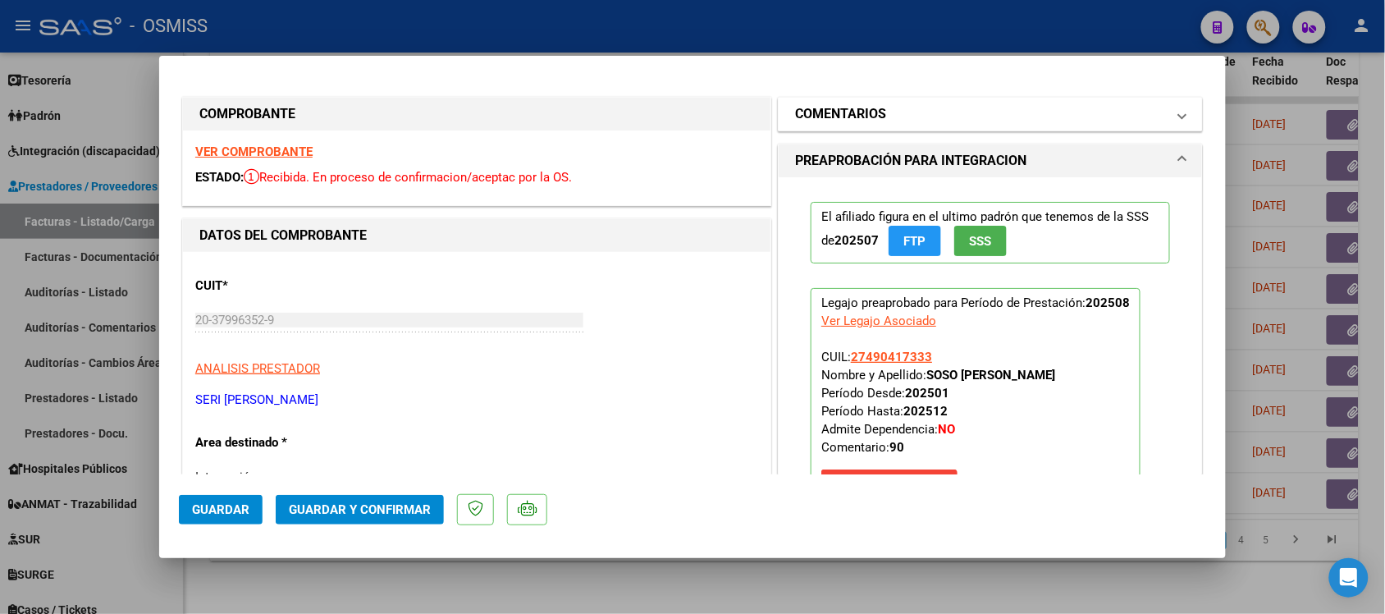
click at [819, 107] on h1 "COMENTARIOS" at bounding box center [840, 114] width 91 height 20
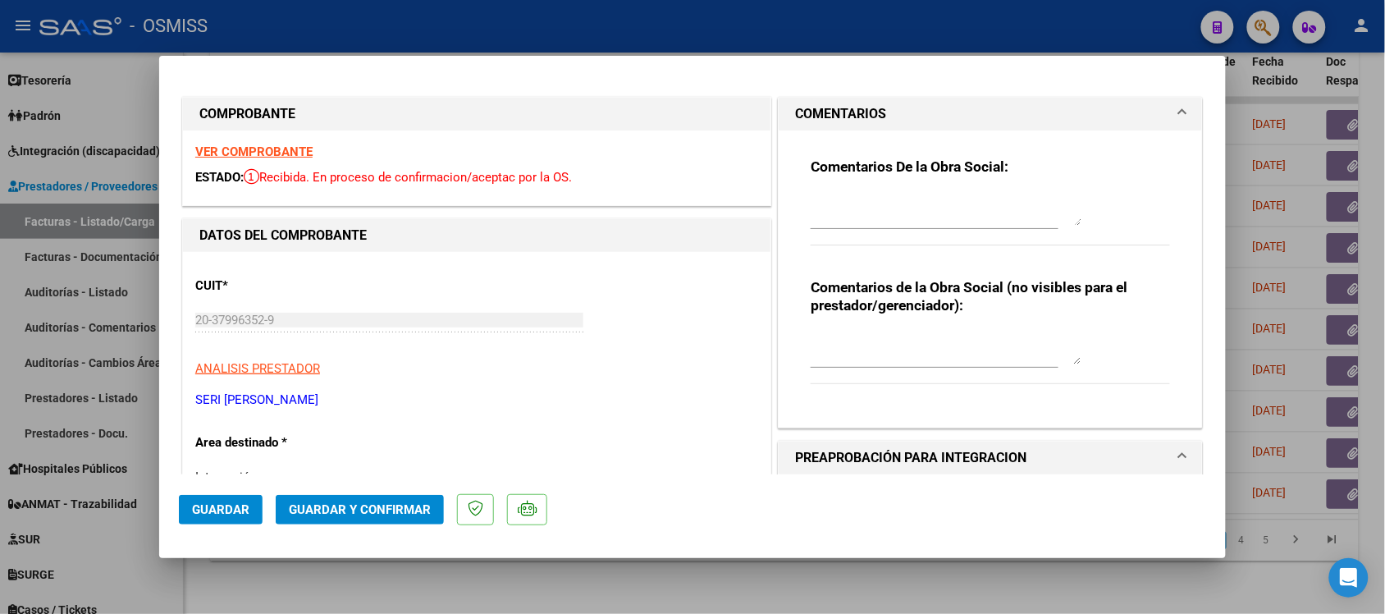
click at [819, 107] on h1 "COMENTARIOS" at bounding box center [840, 114] width 91 height 20
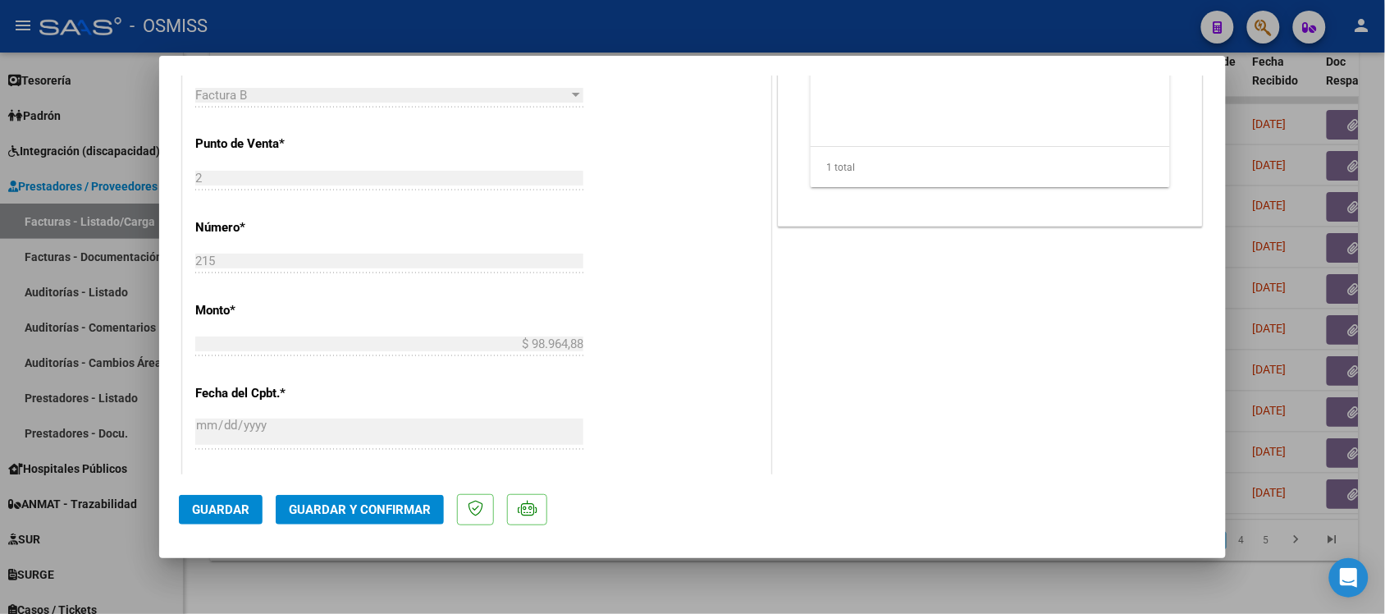
scroll to position [718, 0]
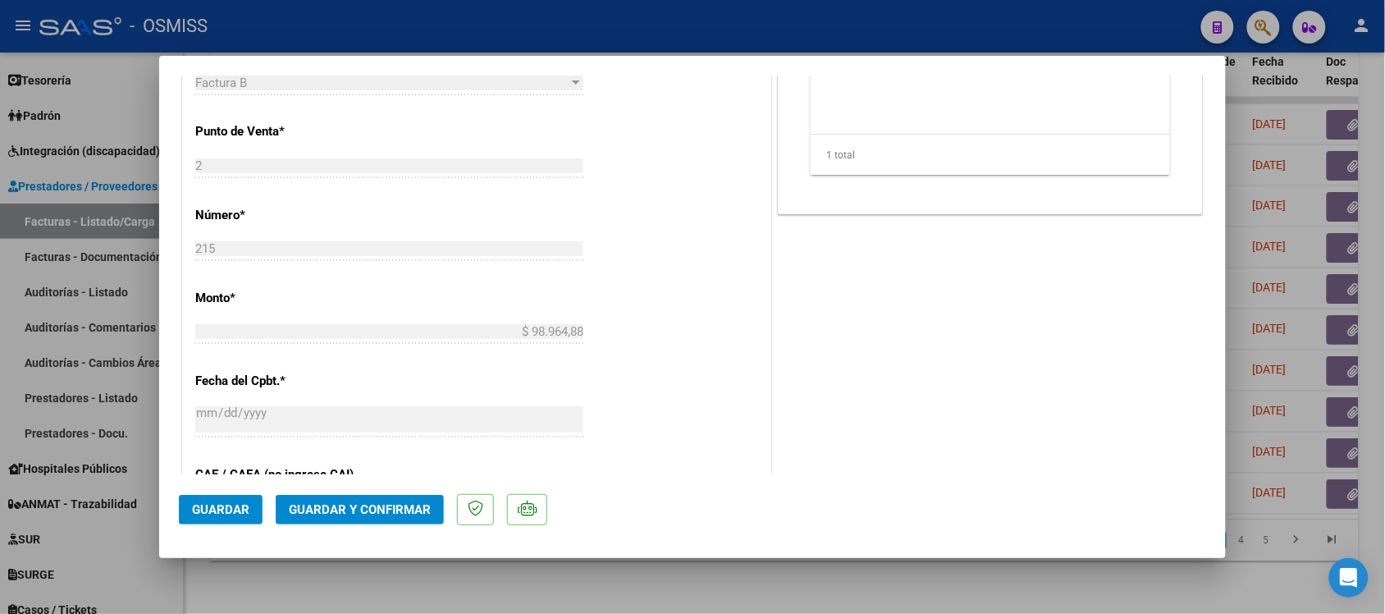
click at [418, 505] on span "Guardar y Confirmar" at bounding box center [360, 509] width 142 height 15
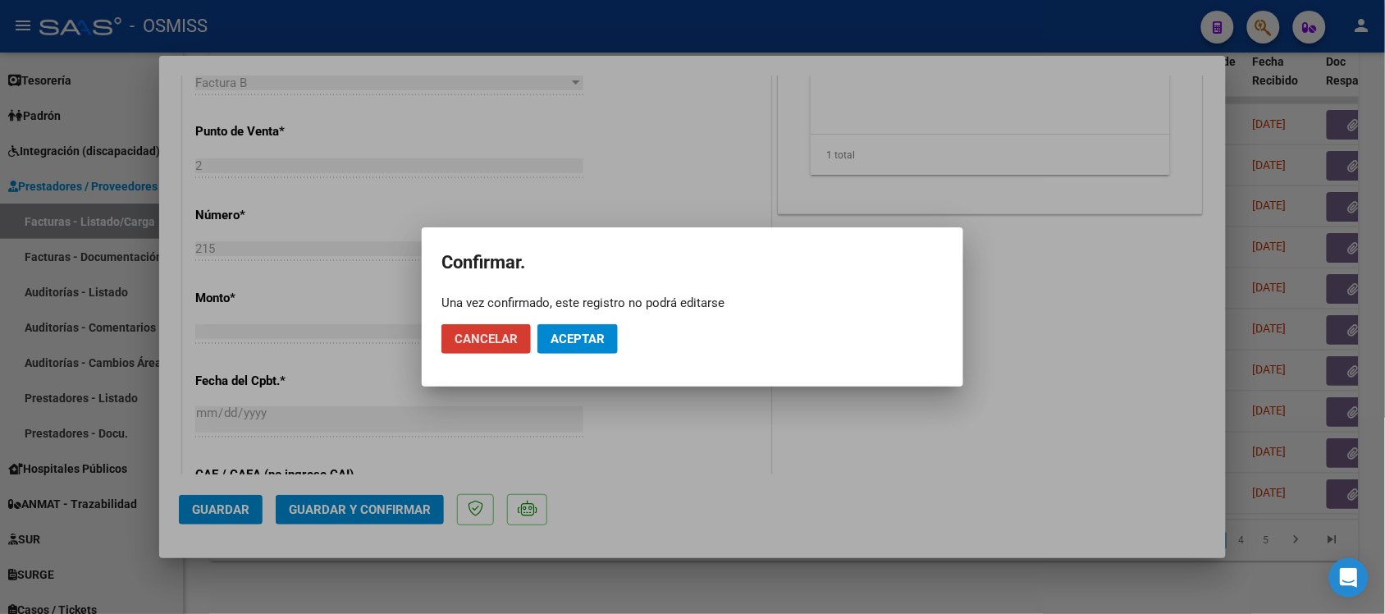
click at [571, 338] on span "Aceptar" at bounding box center [578, 338] width 54 height 15
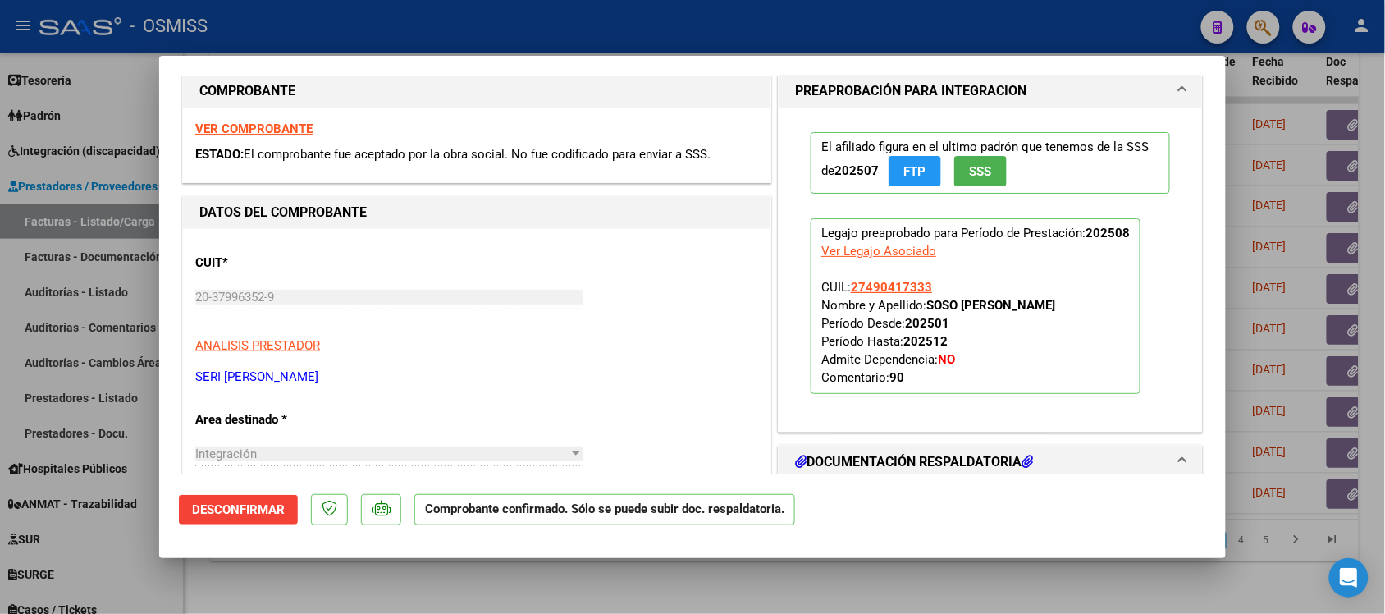
scroll to position [0, 0]
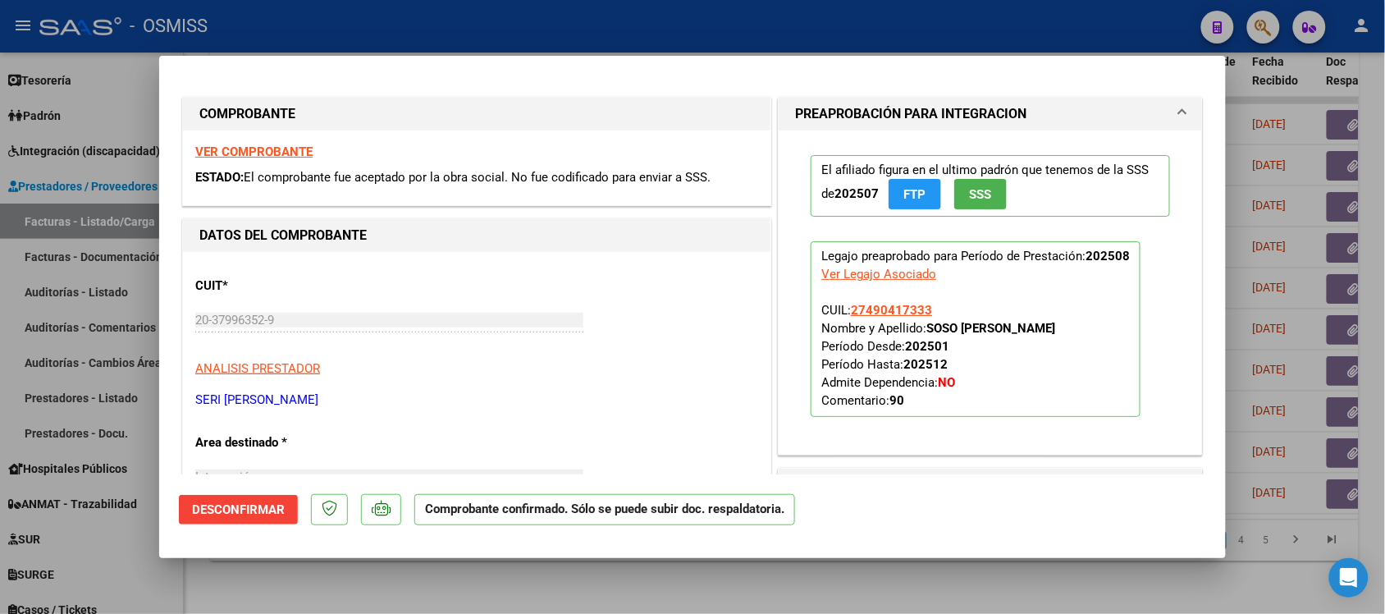
click at [279, 146] on strong "VER COMPROBANTE" at bounding box center [253, 151] width 117 height 15
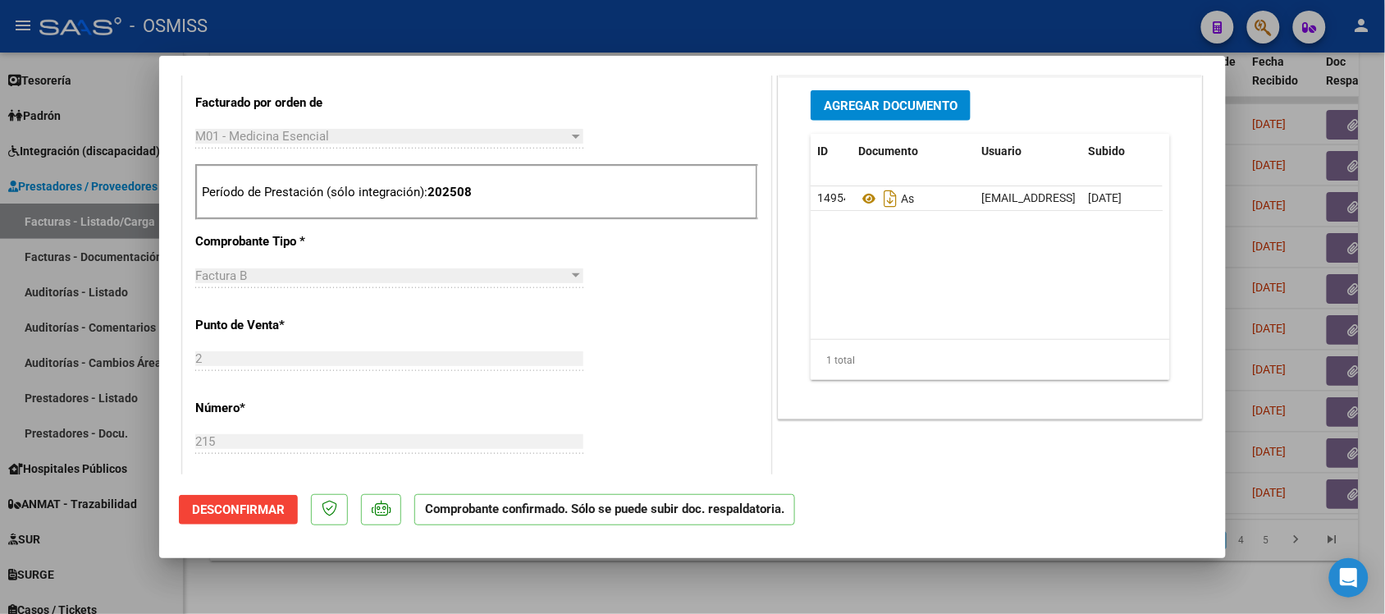
scroll to position [513, 0]
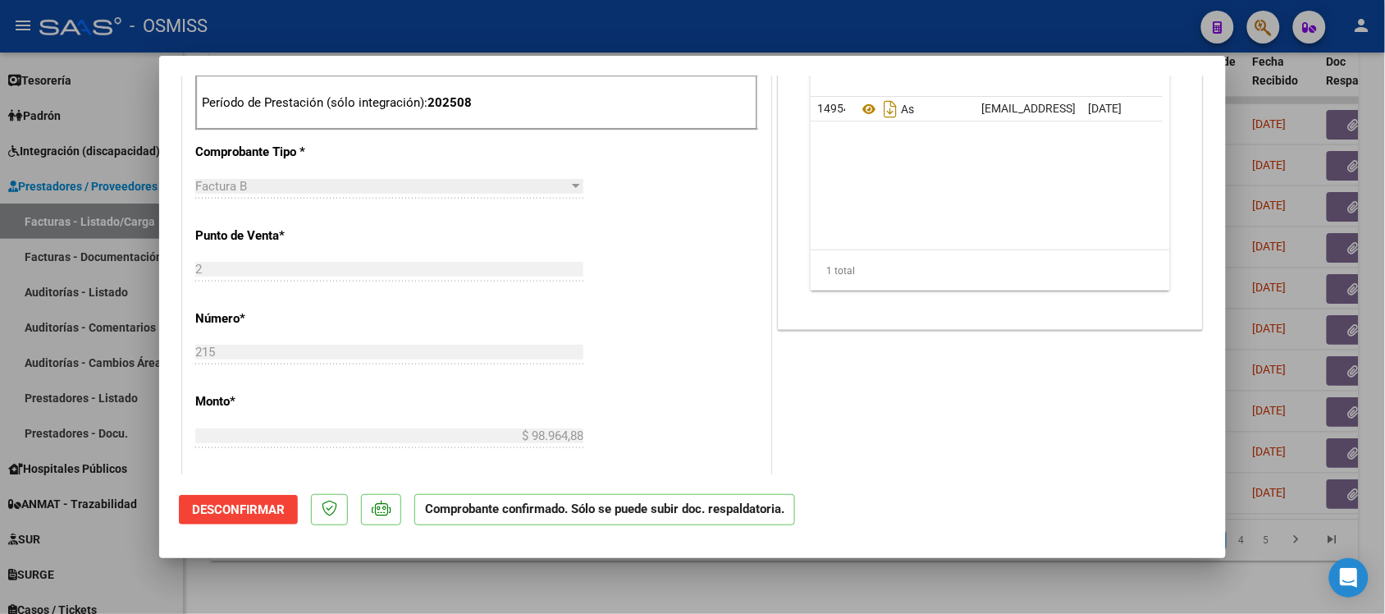
click at [999, 585] on div at bounding box center [692, 307] width 1385 height 614
type input "$ 0,00"
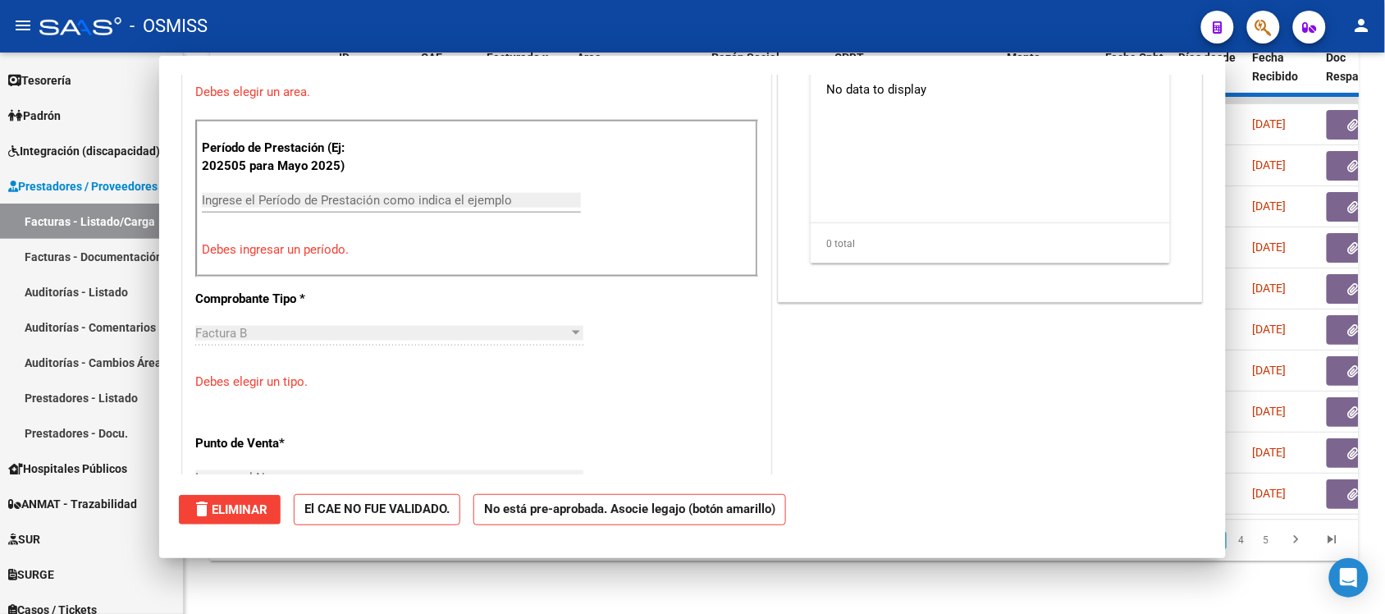
scroll to position [659, 0]
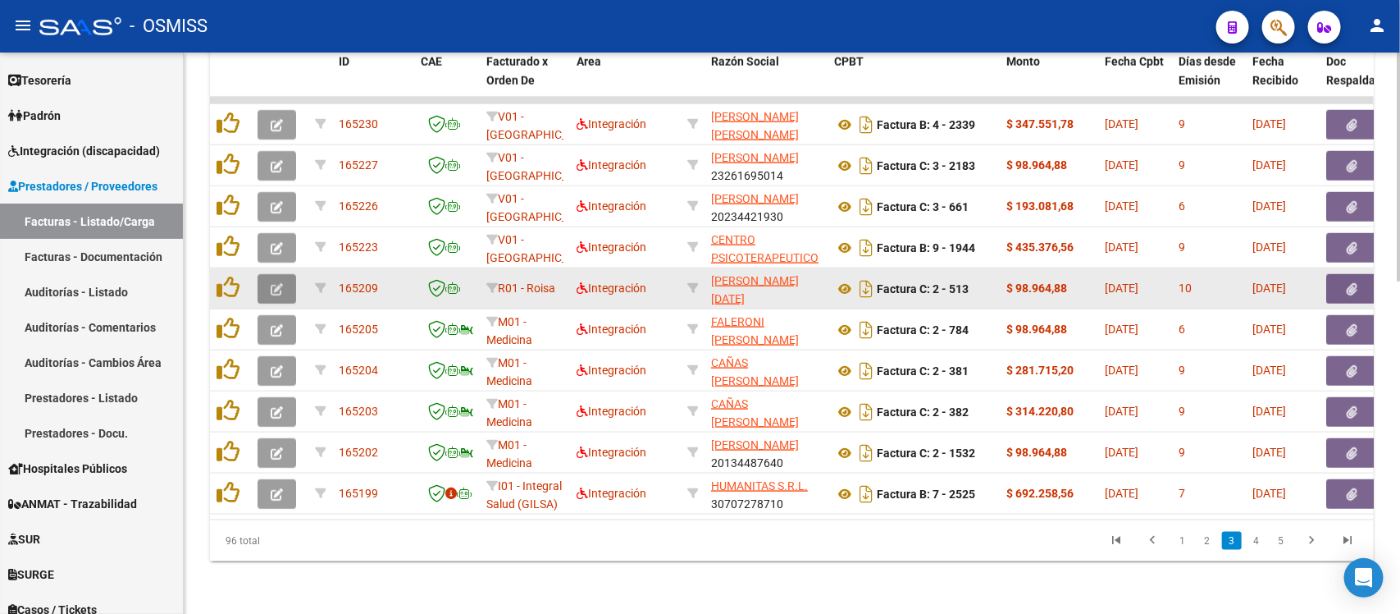
click at [283, 274] on button "button" at bounding box center [277, 289] width 39 height 30
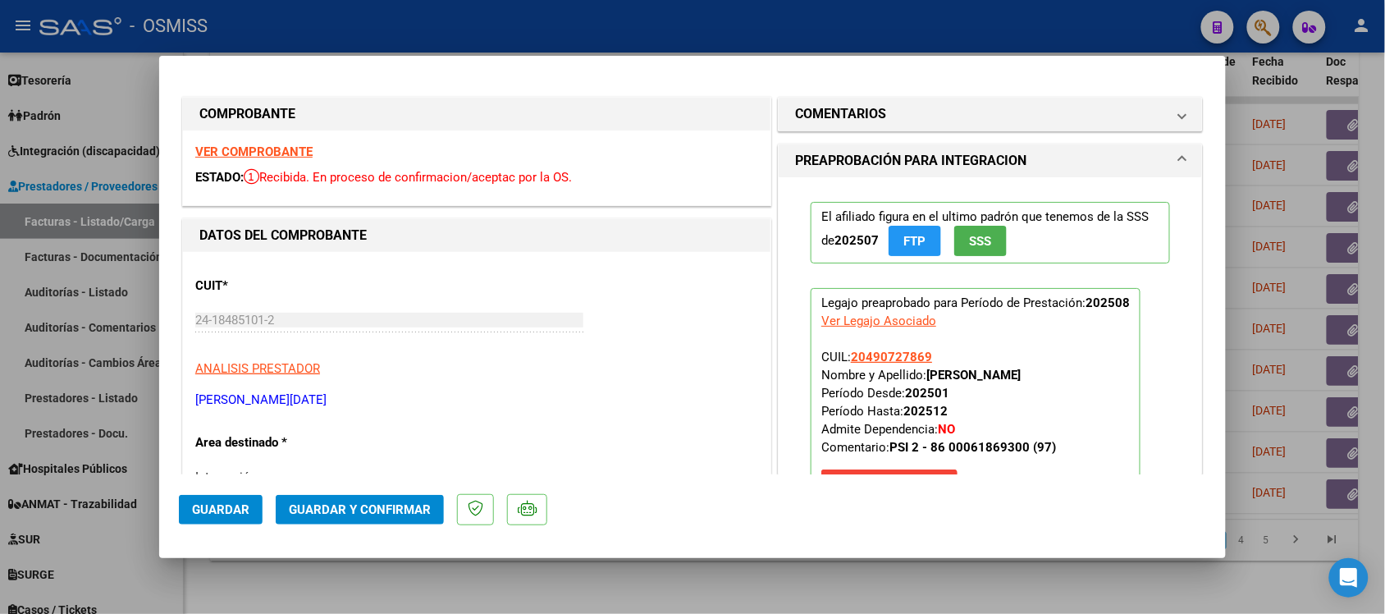
click at [784, 571] on div at bounding box center [692, 307] width 1385 height 614
type input "$ 0,00"
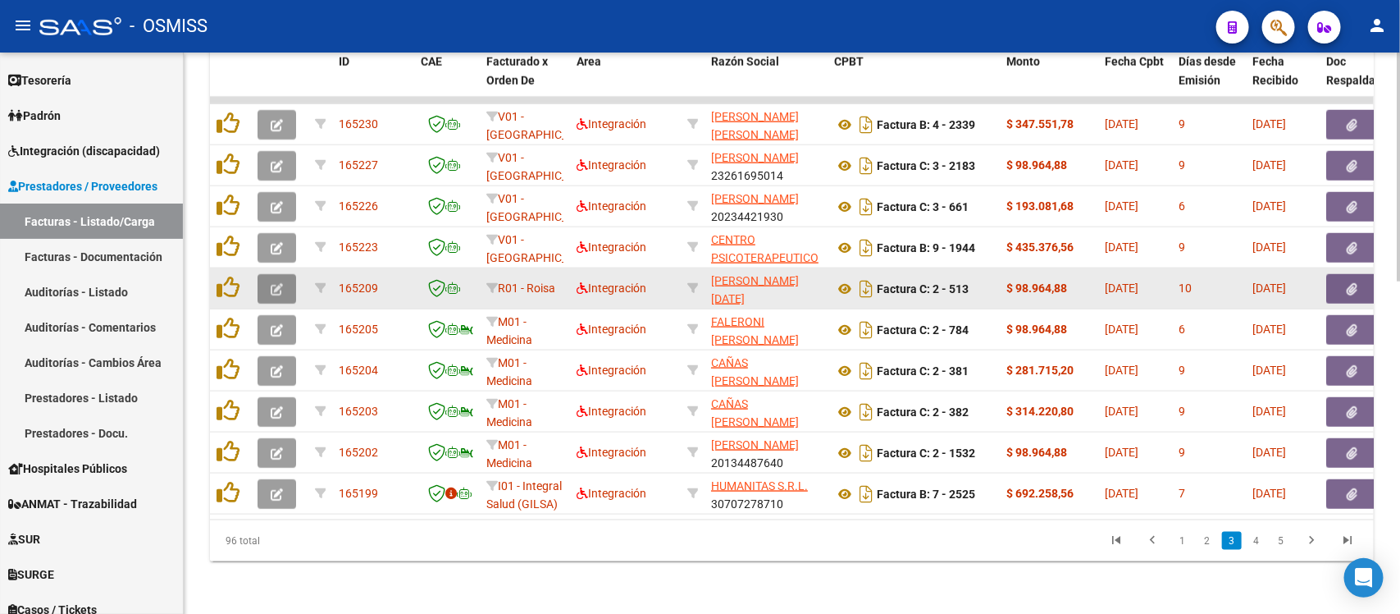
click at [284, 274] on button "button" at bounding box center [277, 289] width 39 height 30
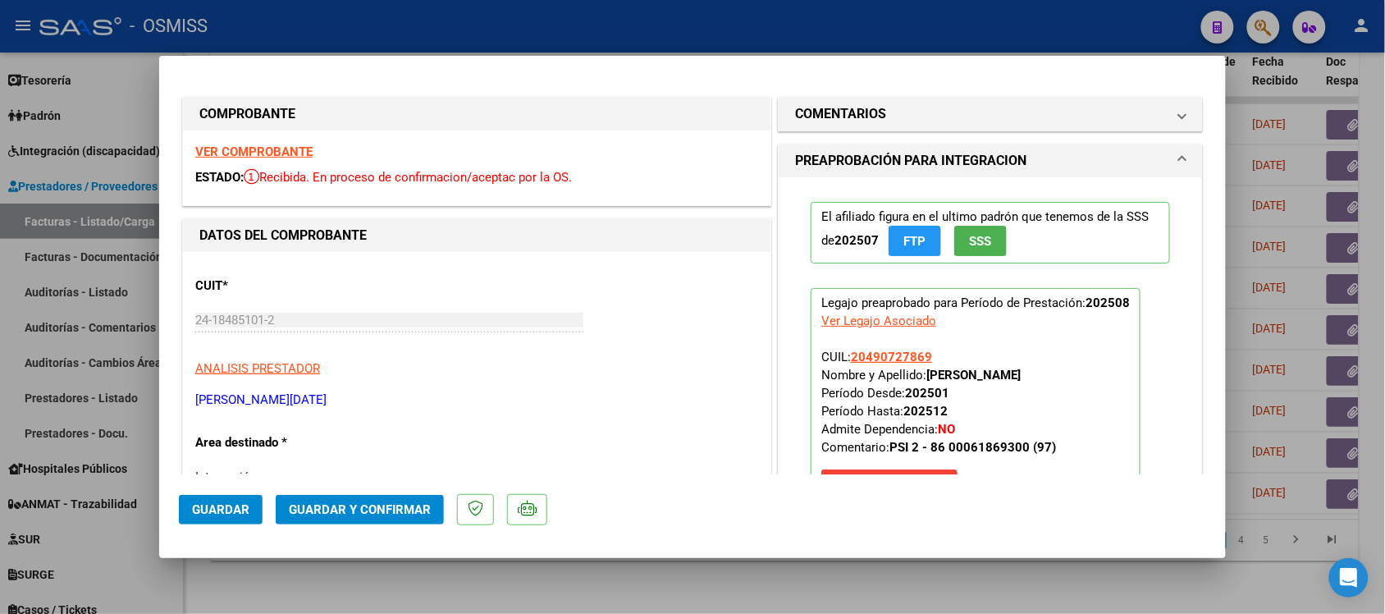
click at [276, 145] on strong "VER COMPROBANTE" at bounding box center [253, 151] width 117 height 15
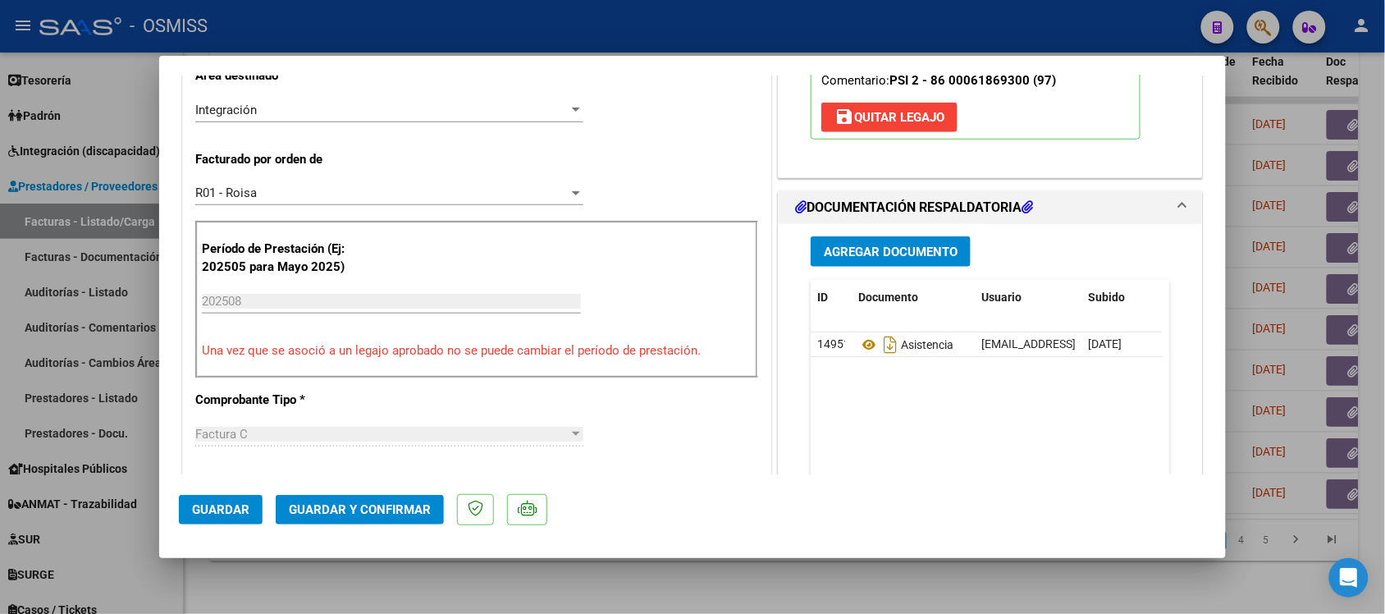
scroll to position [410, 0]
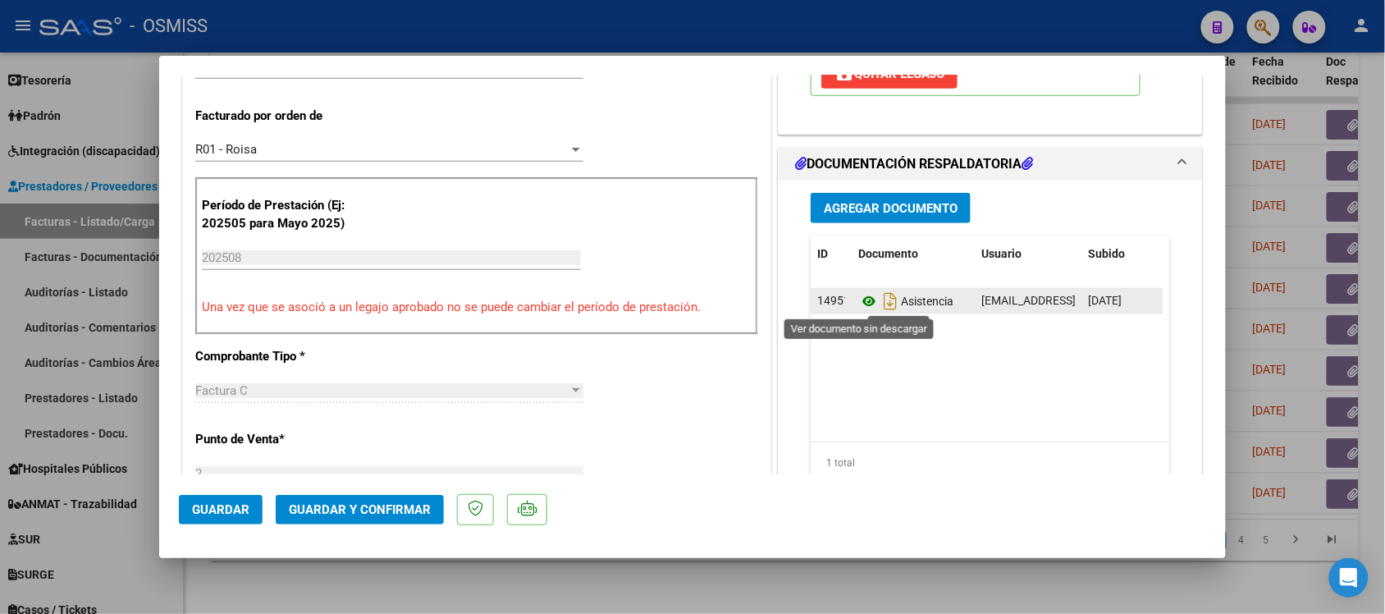
click at [866, 300] on icon at bounding box center [868, 301] width 21 height 20
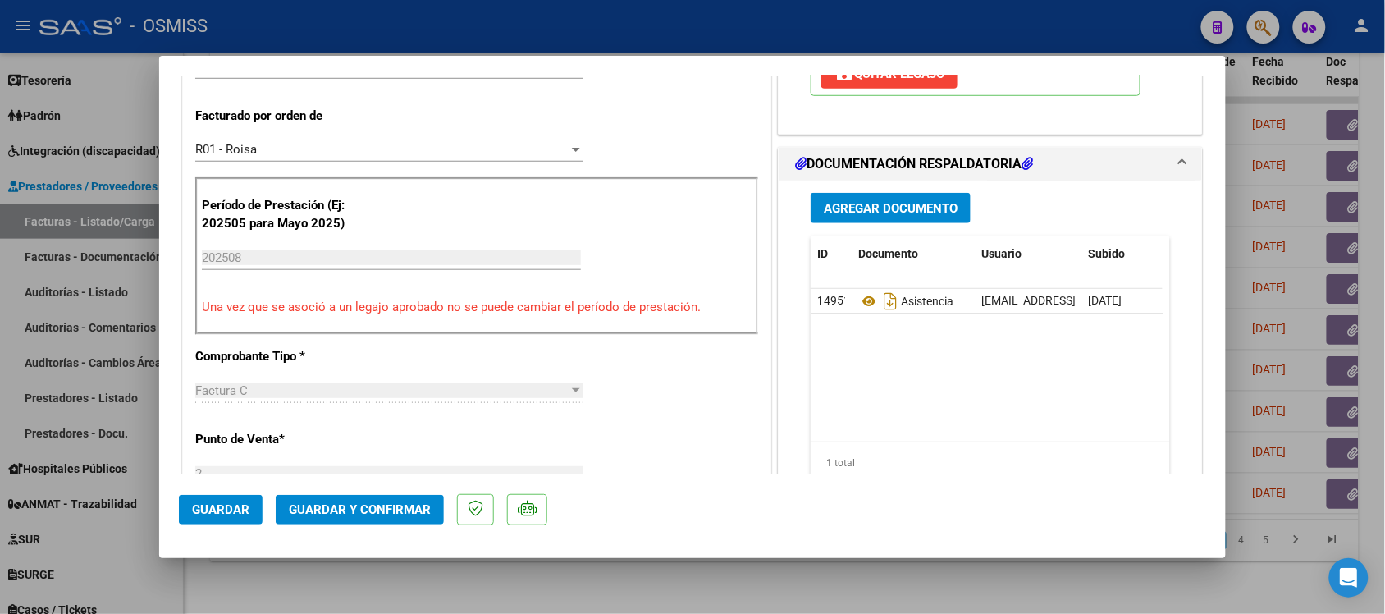
scroll to position [0, 0]
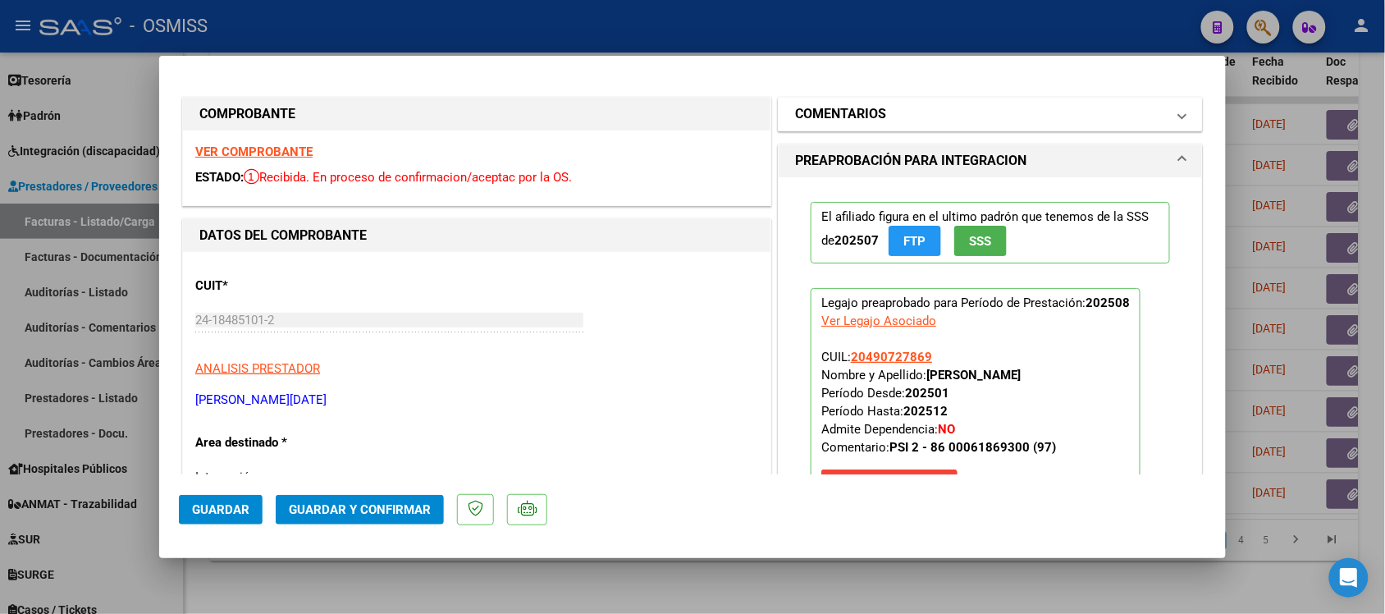
click at [812, 120] on h1 "COMENTARIOS" at bounding box center [840, 114] width 91 height 20
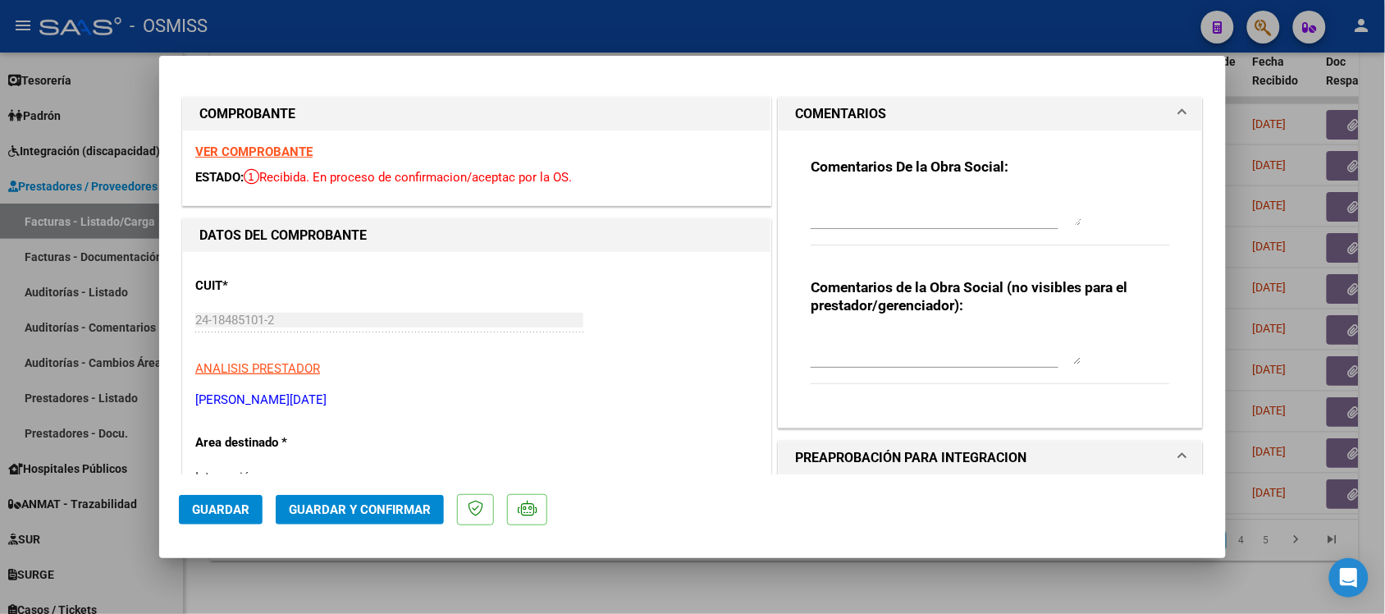
click at [812, 105] on h1 "COMENTARIOS" at bounding box center [840, 114] width 91 height 20
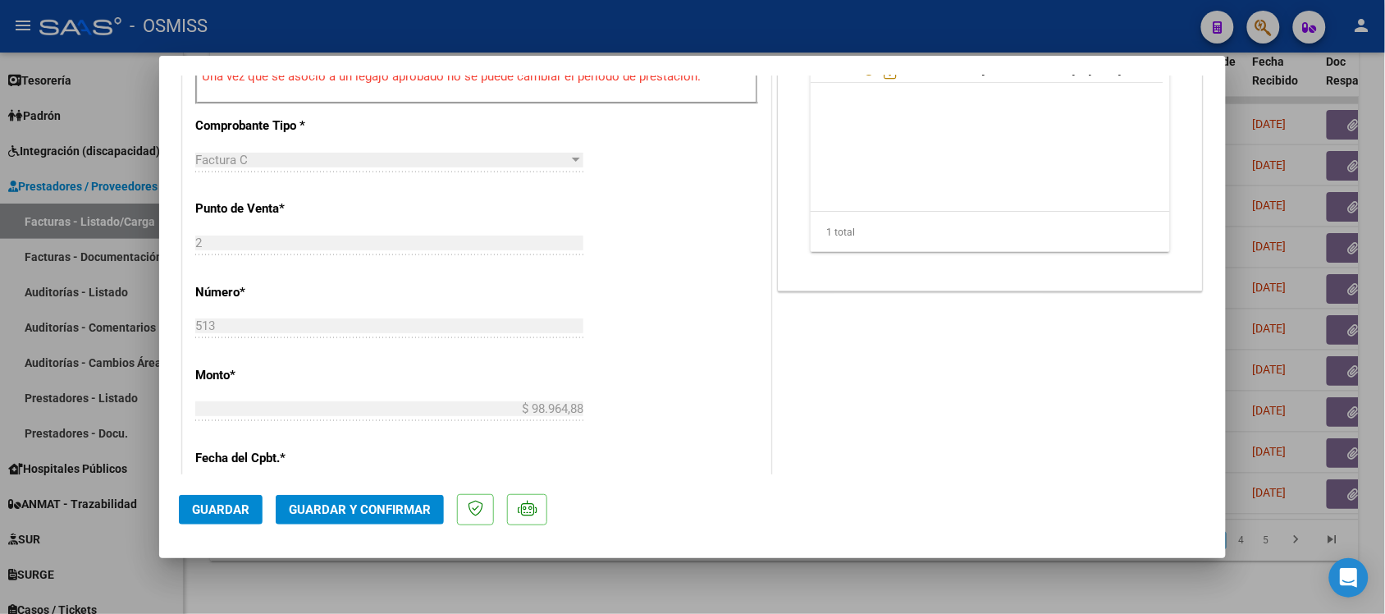
scroll to position [718, 0]
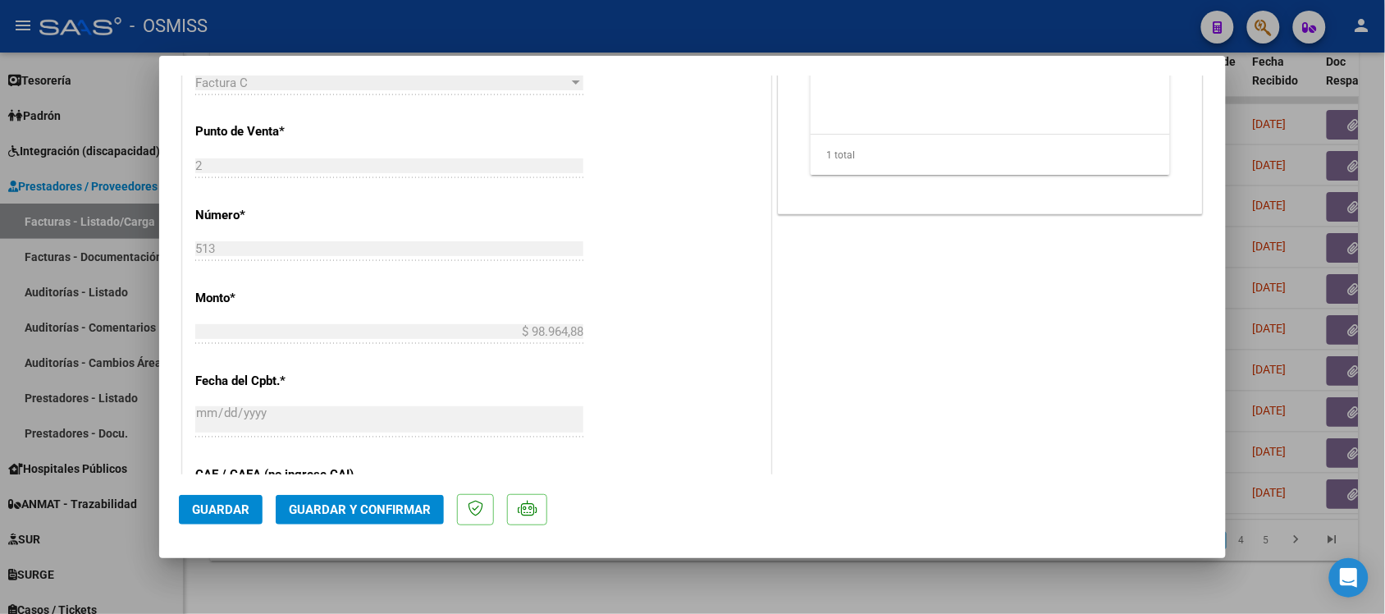
click at [387, 509] on span "Guardar y Confirmar" at bounding box center [360, 509] width 142 height 15
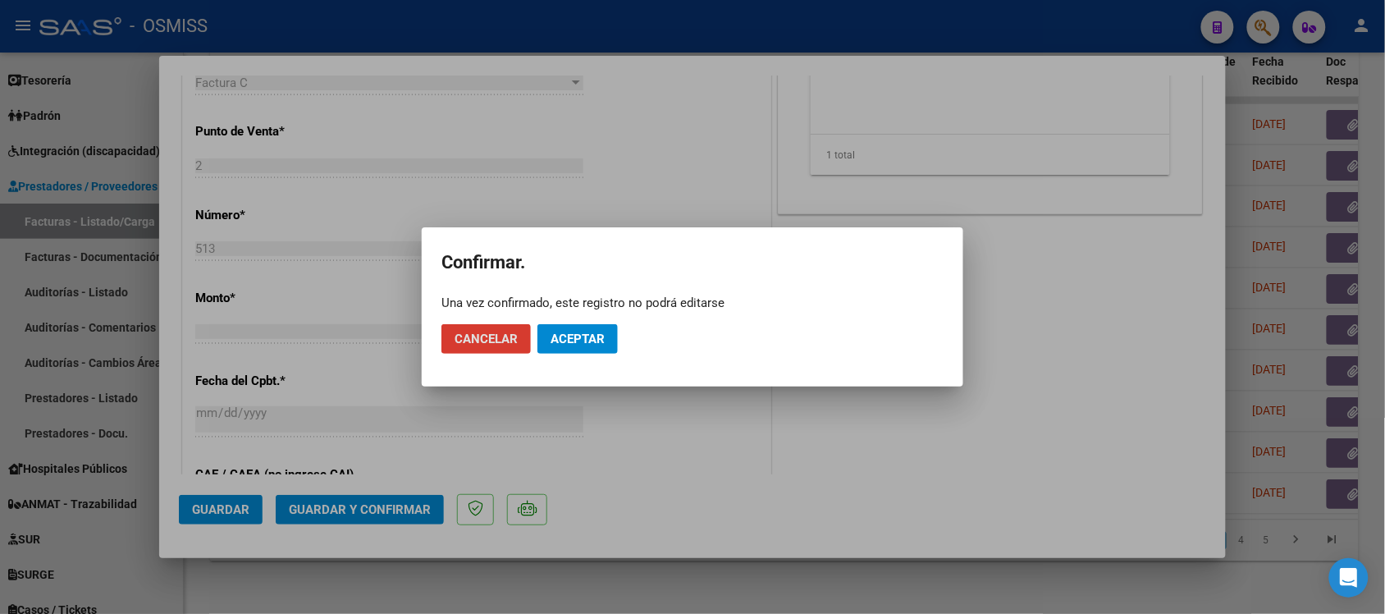
click at [573, 328] on button "Aceptar" at bounding box center [577, 339] width 80 height 30
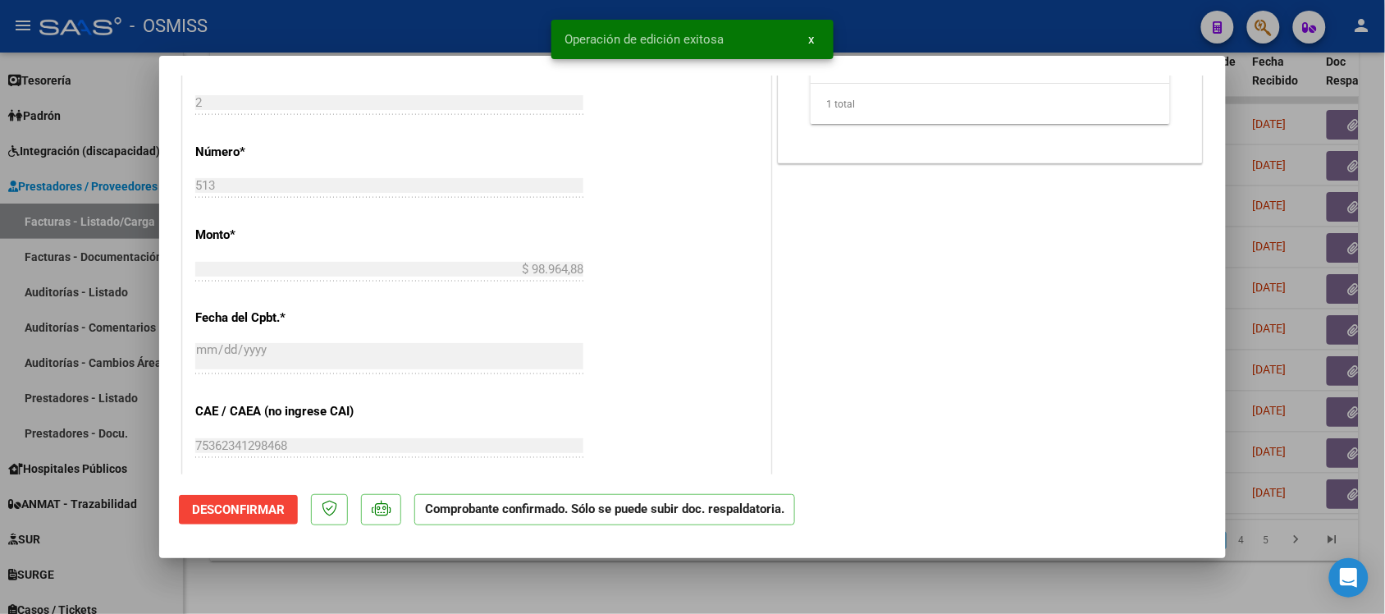
scroll to position [513, 0]
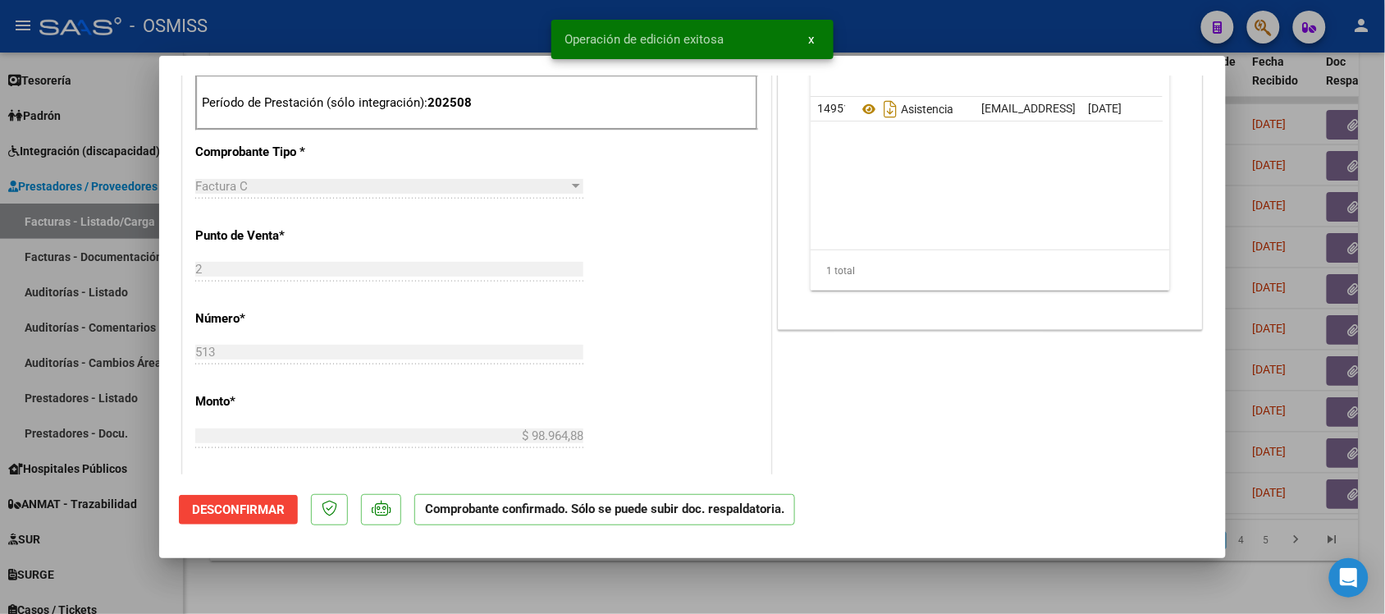
click at [704, 313] on div "CUIT * 24-18485101-2 Ingresar CUIT ANALISIS PRESTADOR MELERO LUCIA ARCA Padrón …" at bounding box center [476, 390] width 587 height 1302
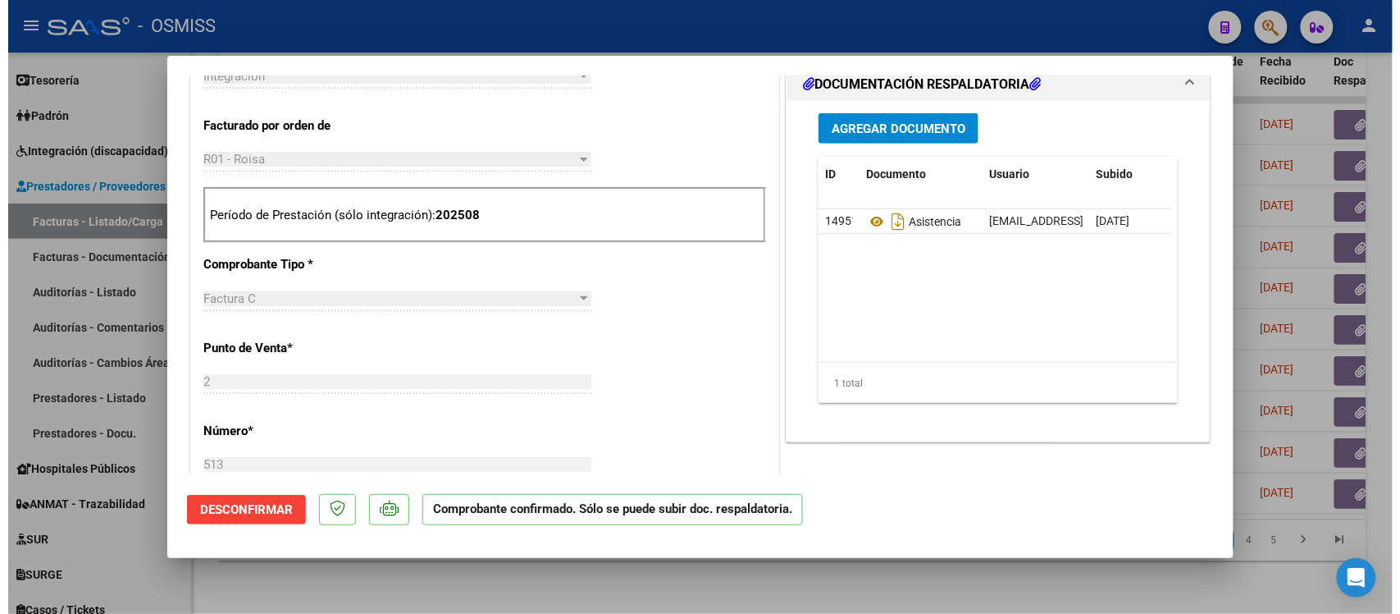
scroll to position [410, 0]
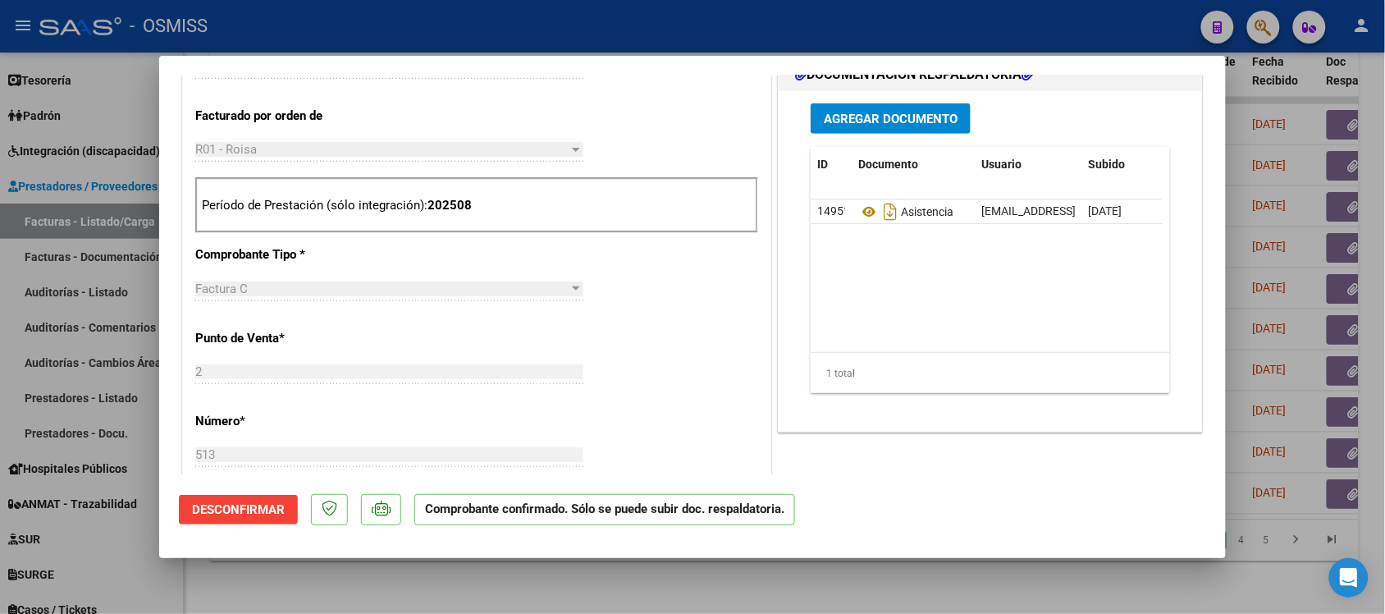
click at [958, 579] on div at bounding box center [692, 307] width 1385 height 614
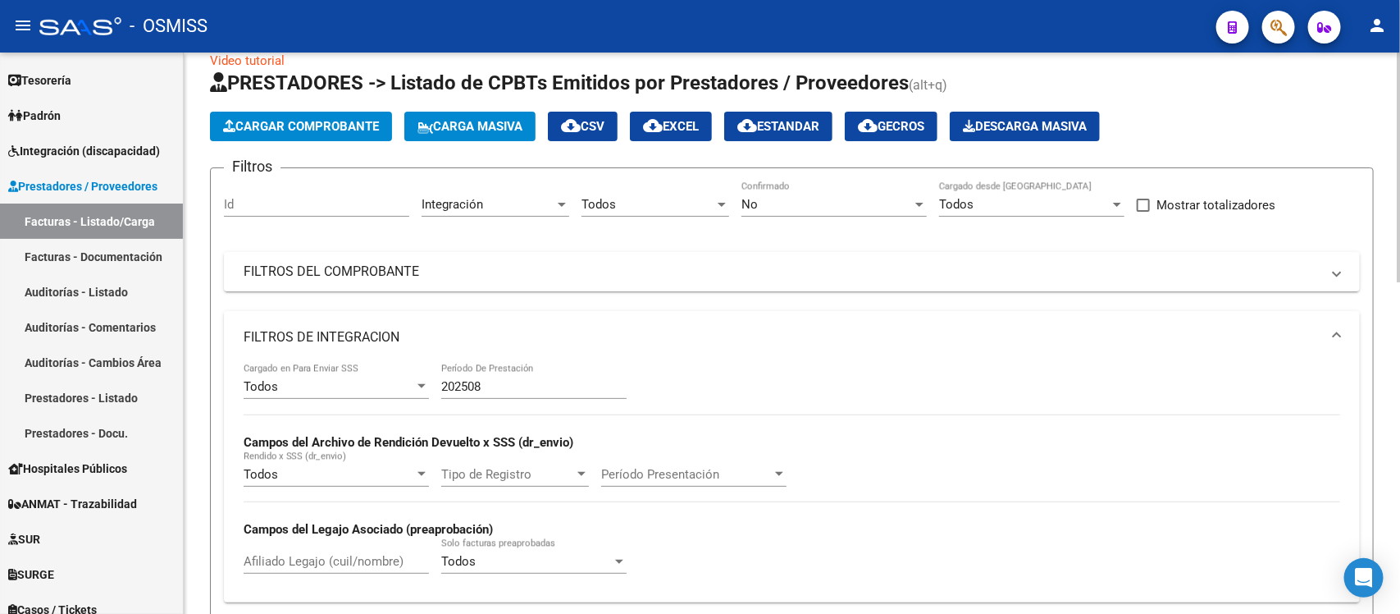
scroll to position [0, 0]
